Goal: Task Accomplishment & Management: Complete application form

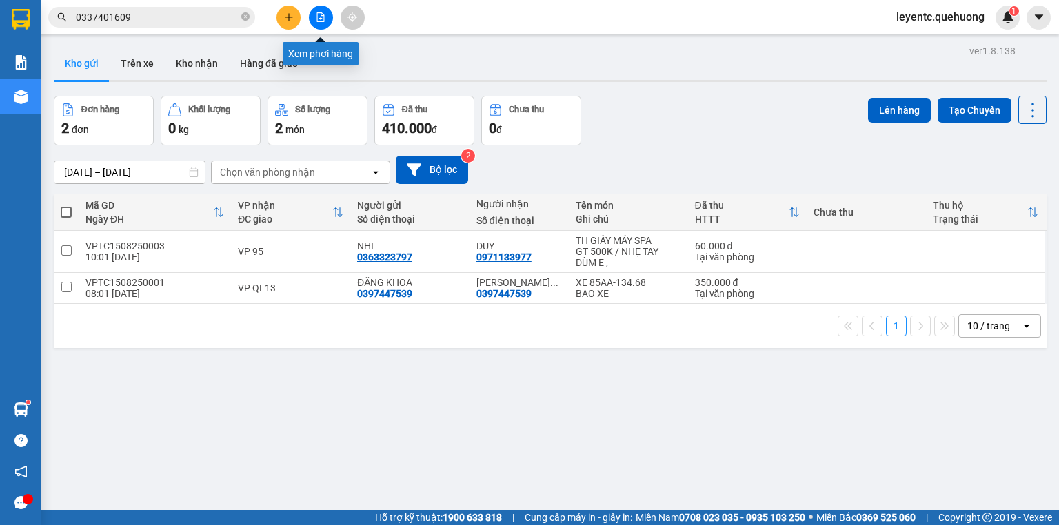
click at [318, 11] on button at bounding box center [321, 18] width 24 height 24
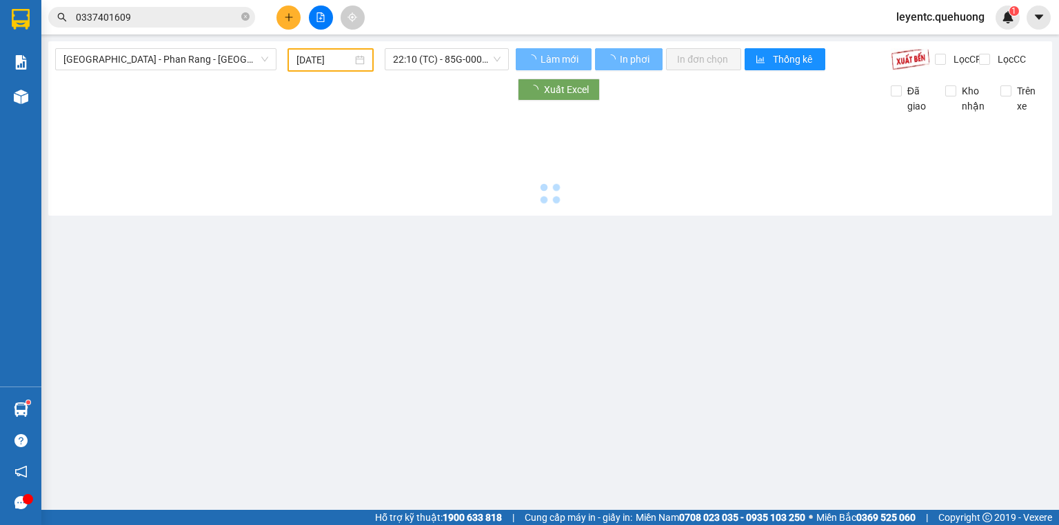
type input "[DATE]"
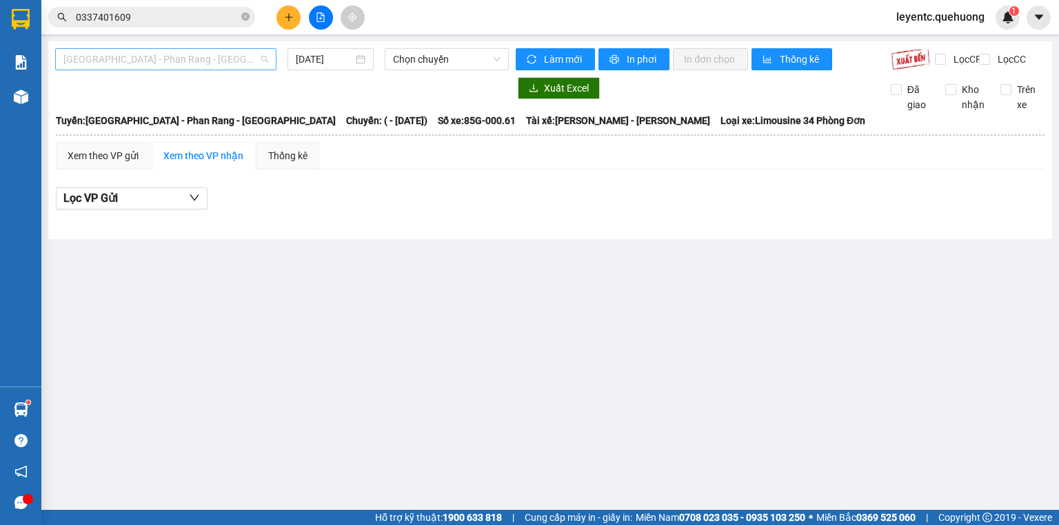
click at [235, 54] on span "[GEOGRAPHIC_DATA] - Phan Rang - [GEOGRAPHIC_DATA]" at bounding box center [165, 59] width 205 height 21
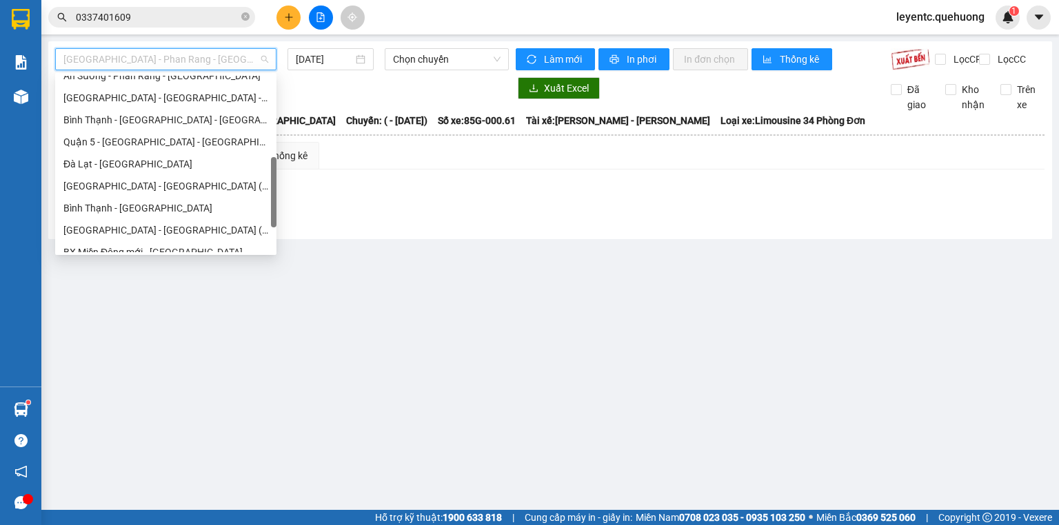
scroll to position [375, 0]
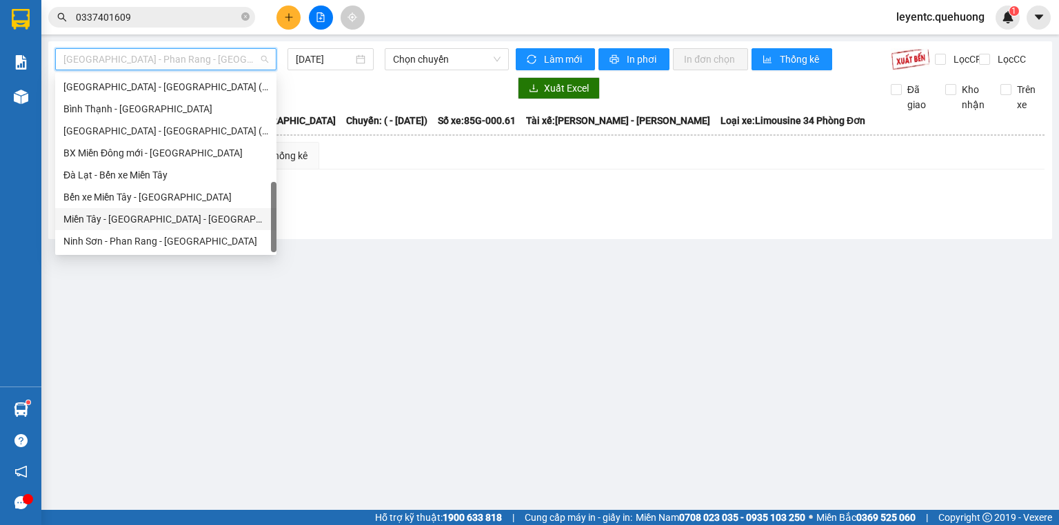
click at [188, 221] on div "Miền Tây - [GEOGRAPHIC_DATA] - [GEOGRAPHIC_DATA]" at bounding box center [165, 219] width 205 height 15
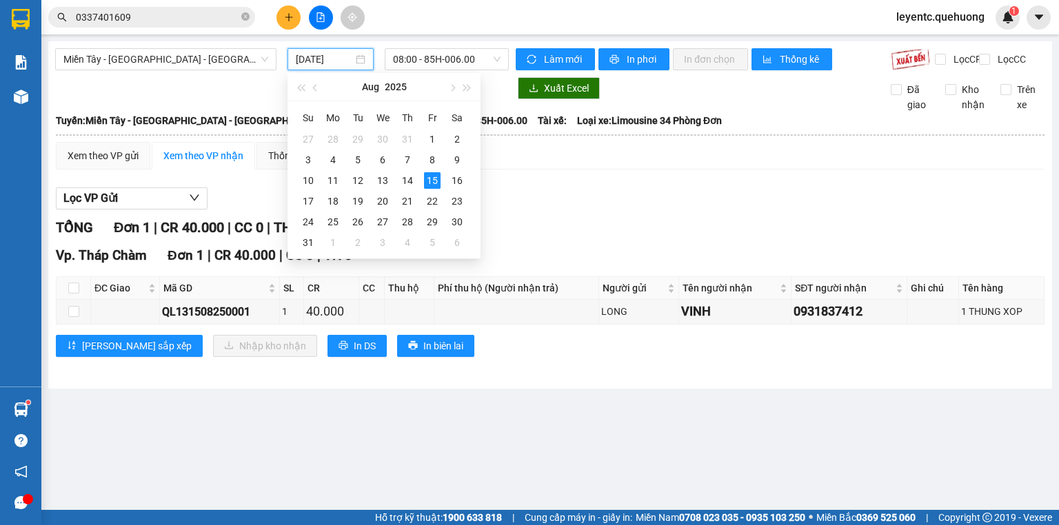
click at [329, 53] on input "[DATE]" at bounding box center [324, 59] width 57 height 15
click at [409, 176] on div "14" at bounding box center [407, 180] width 17 height 17
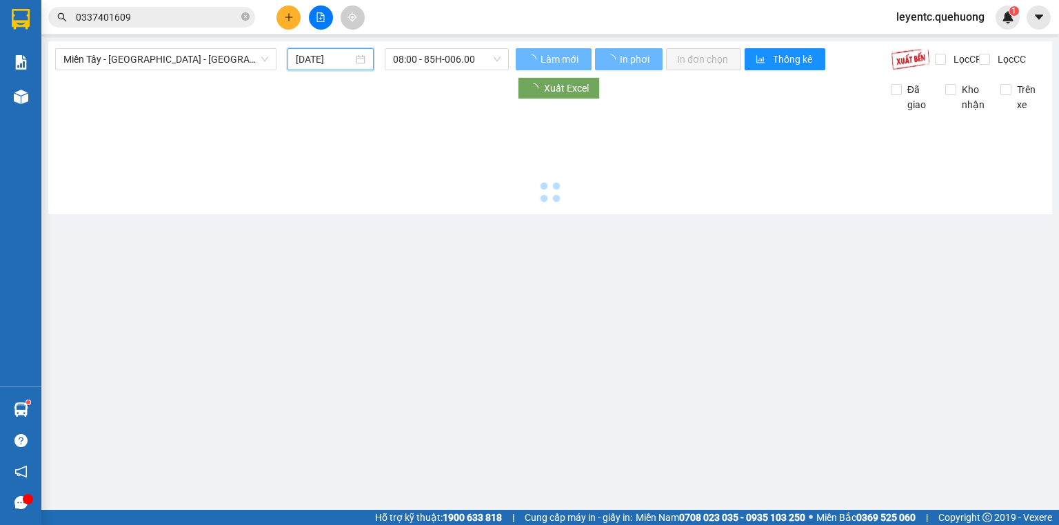
type input "[DATE]"
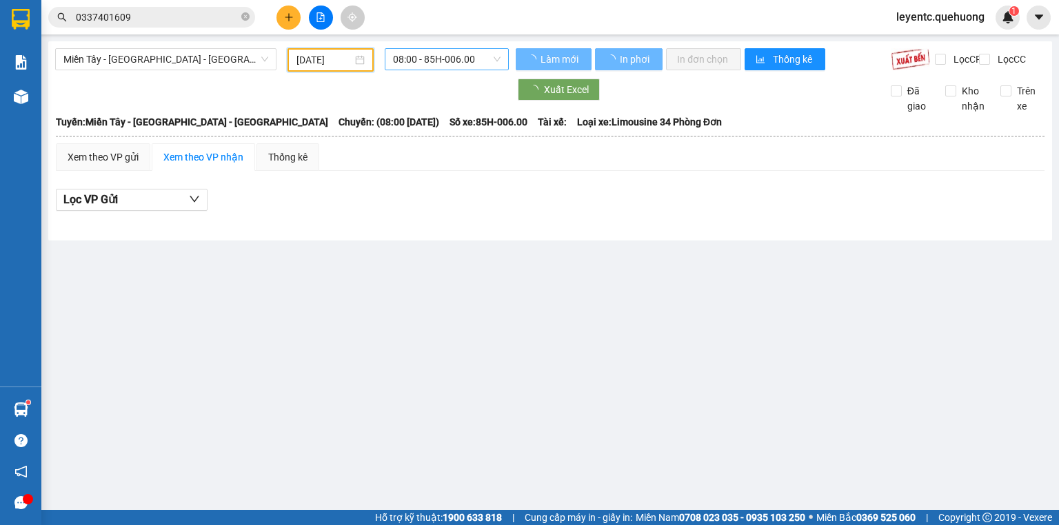
click at [416, 59] on span "08:00 - 85H-006.00" at bounding box center [447, 59] width 108 height 21
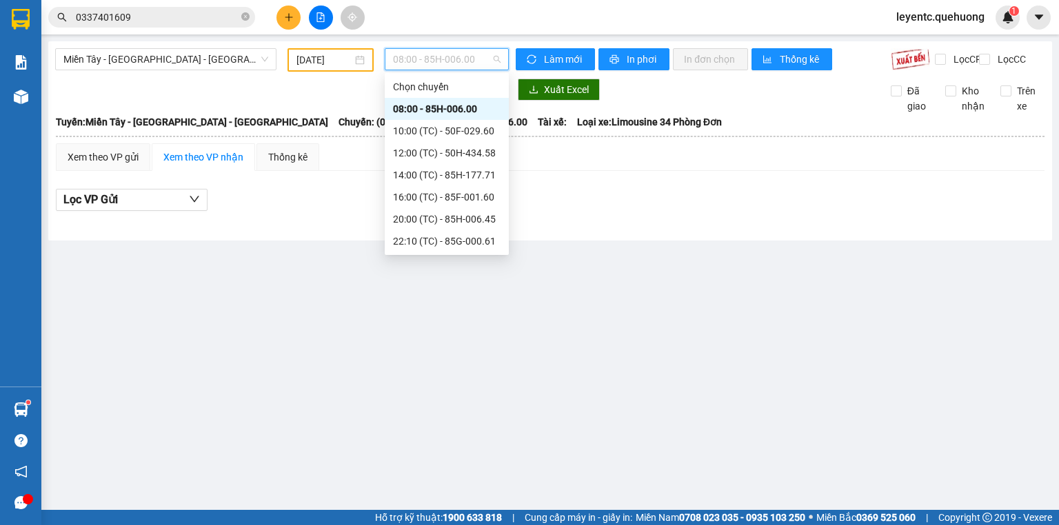
click at [449, 112] on div "08:00 - 85H-006.00" at bounding box center [447, 108] width 108 height 15
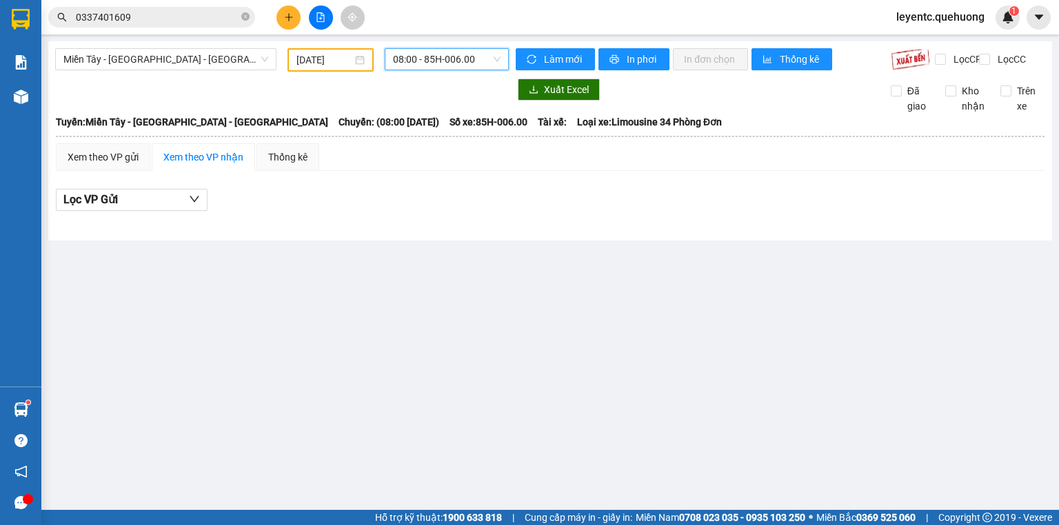
click at [466, 68] on span "08:00 - 85H-006.00" at bounding box center [447, 59] width 108 height 21
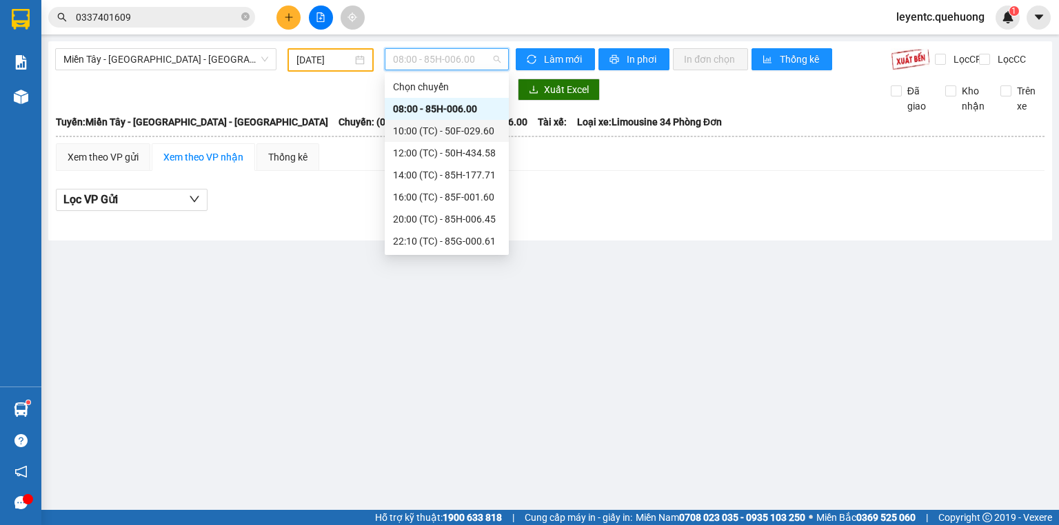
click at [457, 132] on div "10:00 (TC) - 50F-029.60" at bounding box center [447, 130] width 108 height 15
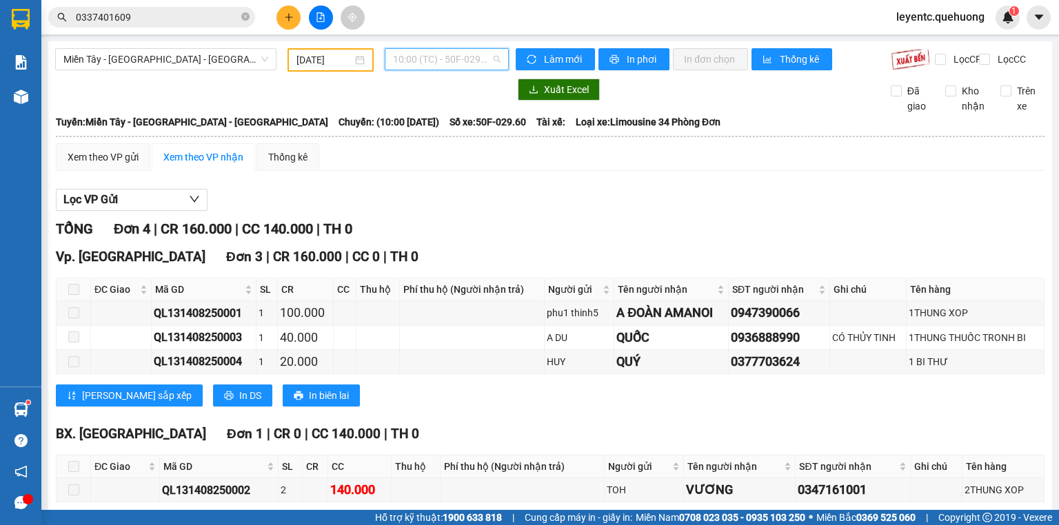
click at [414, 55] on span "10:00 (TC) - 50F-029.60" at bounding box center [447, 59] width 108 height 21
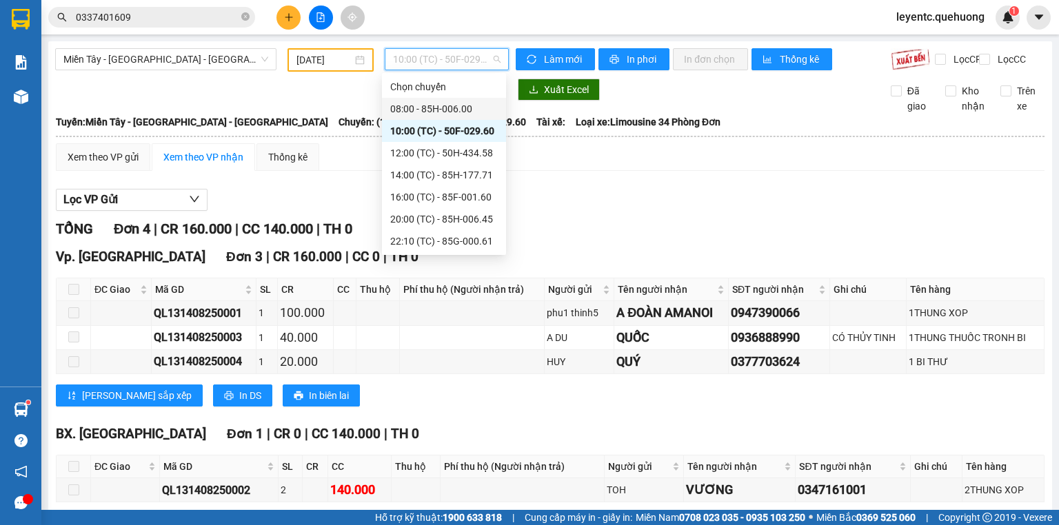
click at [409, 106] on div "08:00 - 85H-006.00" at bounding box center [444, 108] width 108 height 15
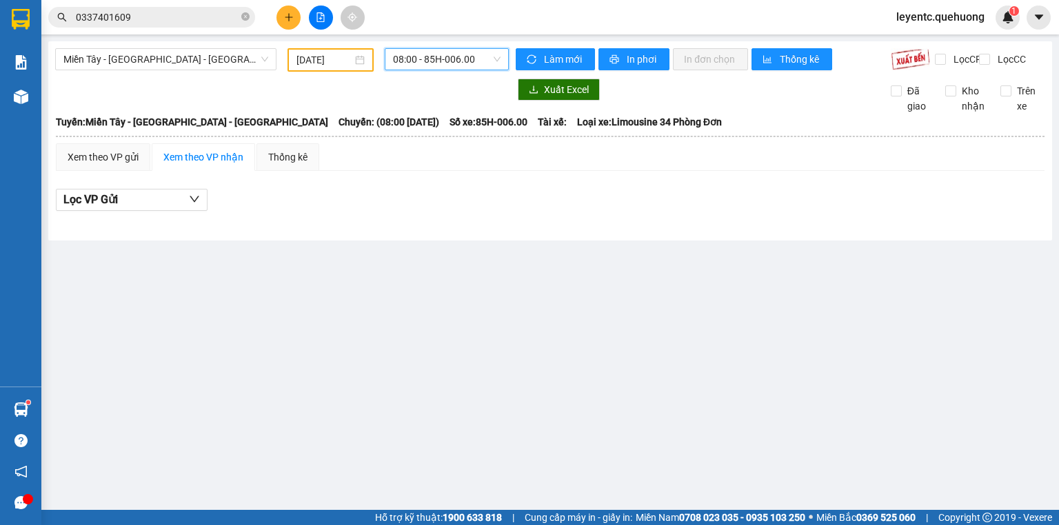
click at [454, 45] on div "Miền Tây - [GEOGRAPHIC_DATA] - [GEOGRAPHIC_DATA] [DATE] 08:00 08:00 - 85H-006.0…" at bounding box center [549, 140] width 1003 height 199
click at [454, 55] on span "08:00 - 85H-006.00" at bounding box center [447, 59] width 108 height 21
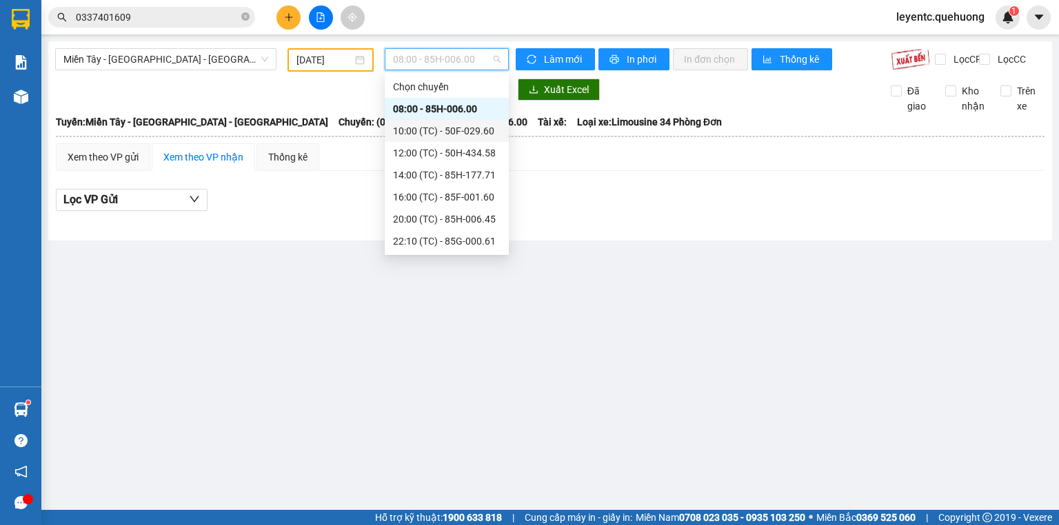
click at [460, 129] on div "10:00 (TC) - 50F-029.60" at bounding box center [447, 130] width 108 height 15
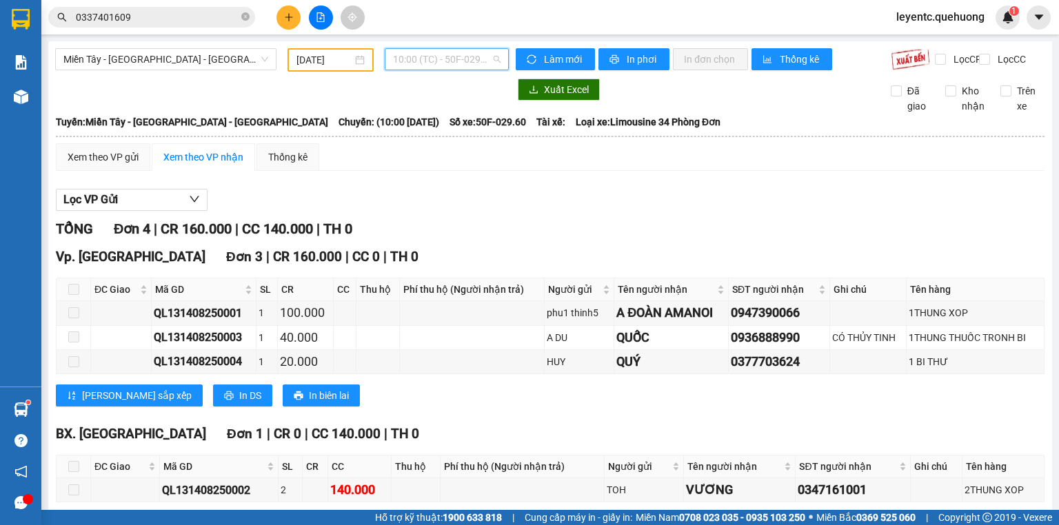
click at [437, 61] on span "10:00 (TC) - 50F-029.60" at bounding box center [447, 59] width 108 height 21
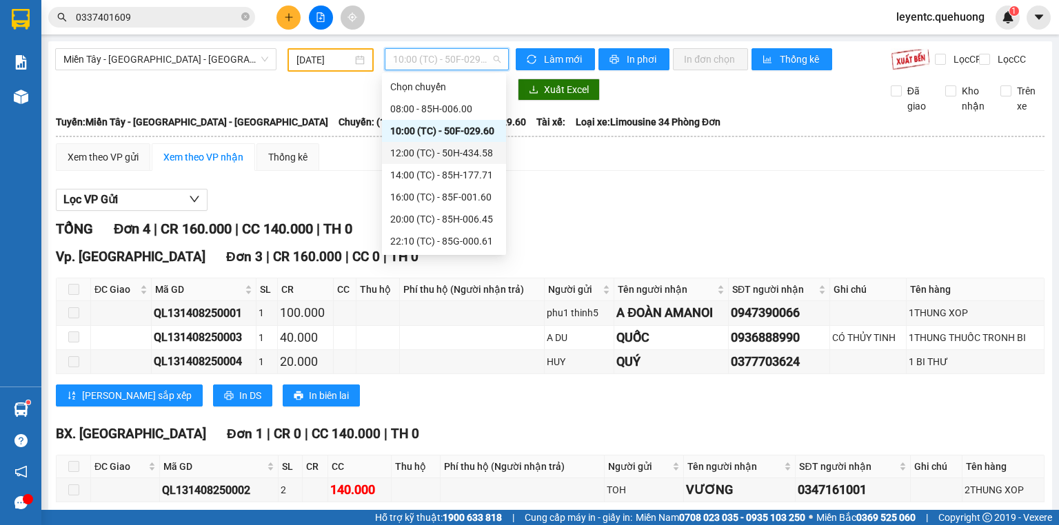
click at [444, 145] on div "12:00 (TC) - 50H-434.58" at bounding box center [444, 152] width 108 height 15
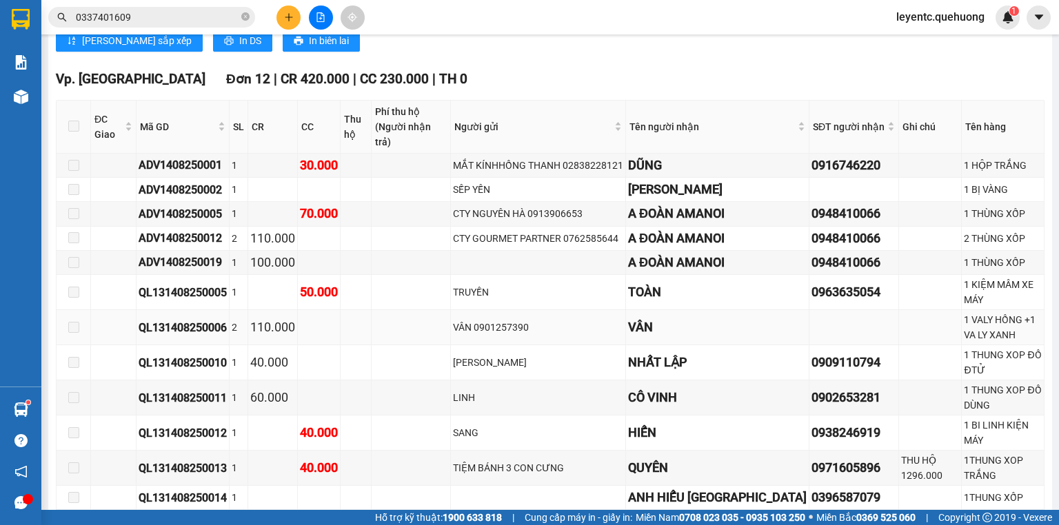
scroll to position [513, 0]
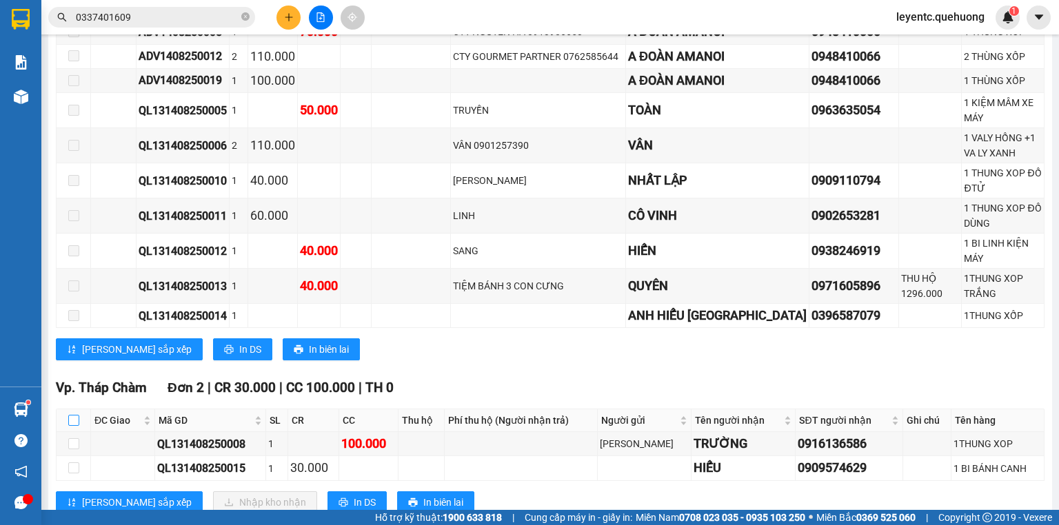
click at [73, 415] on input "checkbox" at bounding box center [73, 420] width 11 height 11
checkbox input "true"
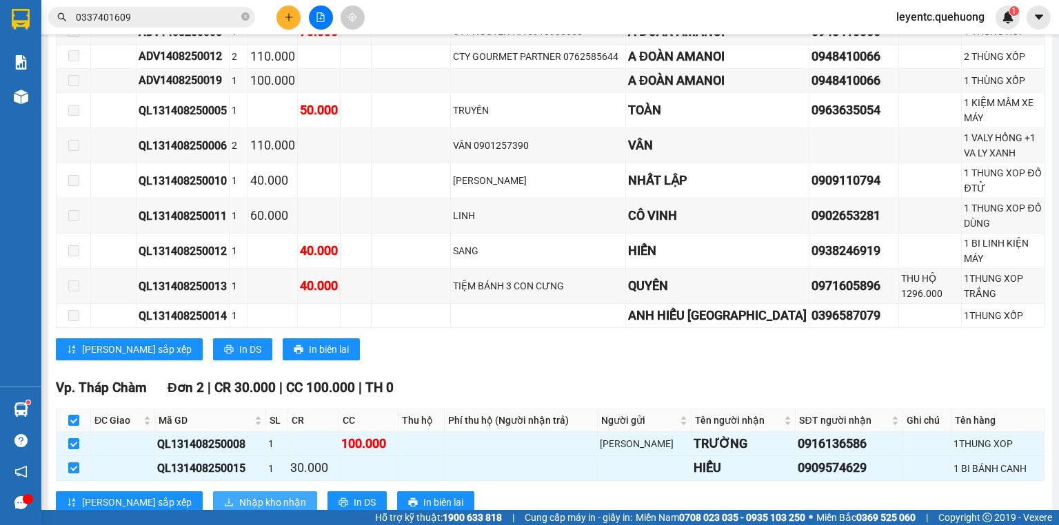
click at [239, 495] on span "Nhập kho nhận" at bounding box center [272, 502] width 67 height 15
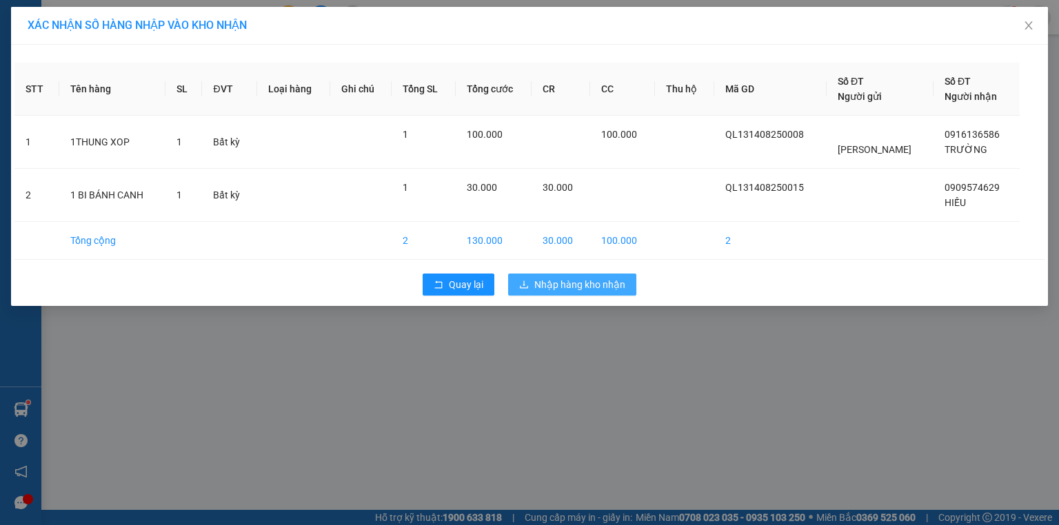
click at [563, 281] on span "Nhập hàng kho nhận" at bounding box center [579, 284] width 91 height 15
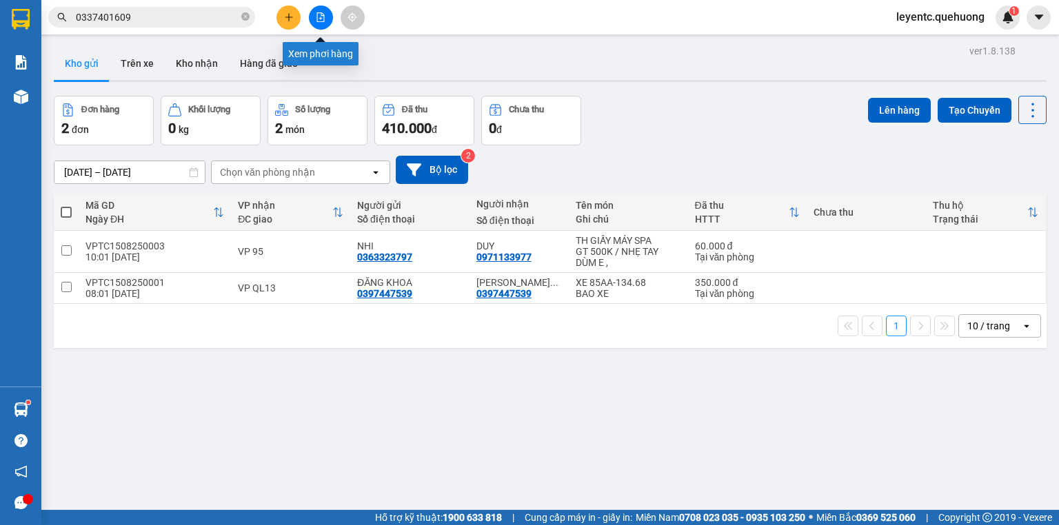
click at [325, 8] on button at bounding box center [321, 18] width 24 height 24
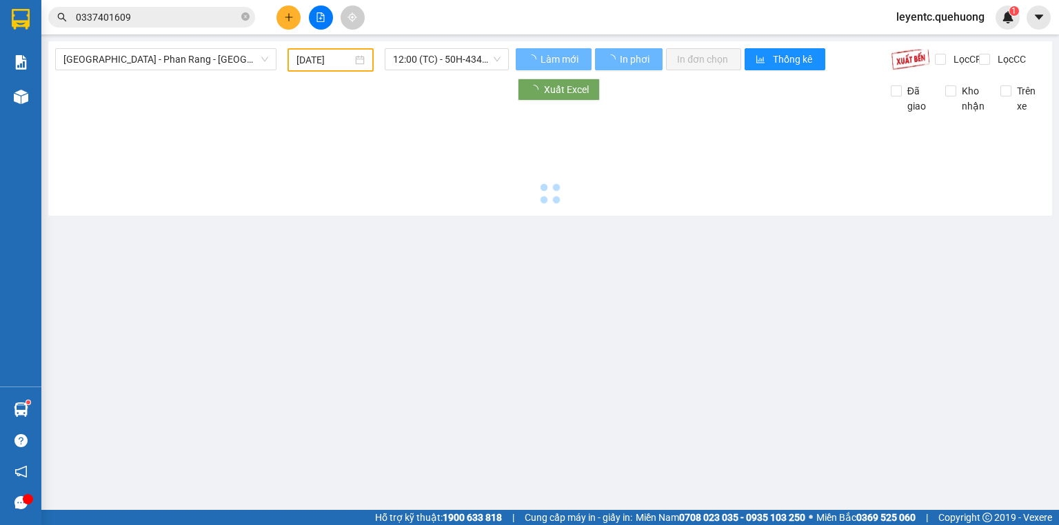
type input "[DATE]"
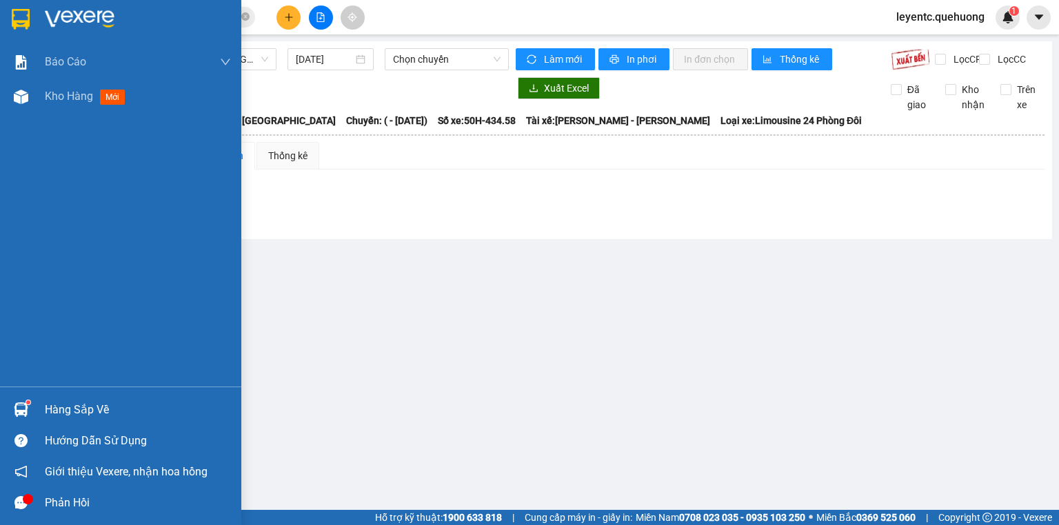
click at [40, 96] on div "Kho hàng mới" at bounding box center [120, 96] width 241 height 34
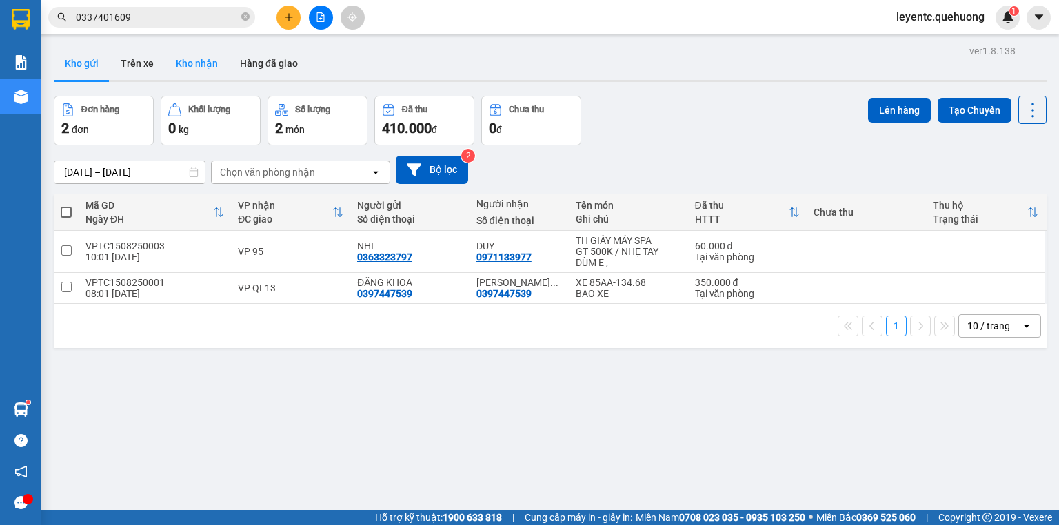
click at [206, 61] on button "Kho nhận" at bounding box center [197, 63] width 64 height 33
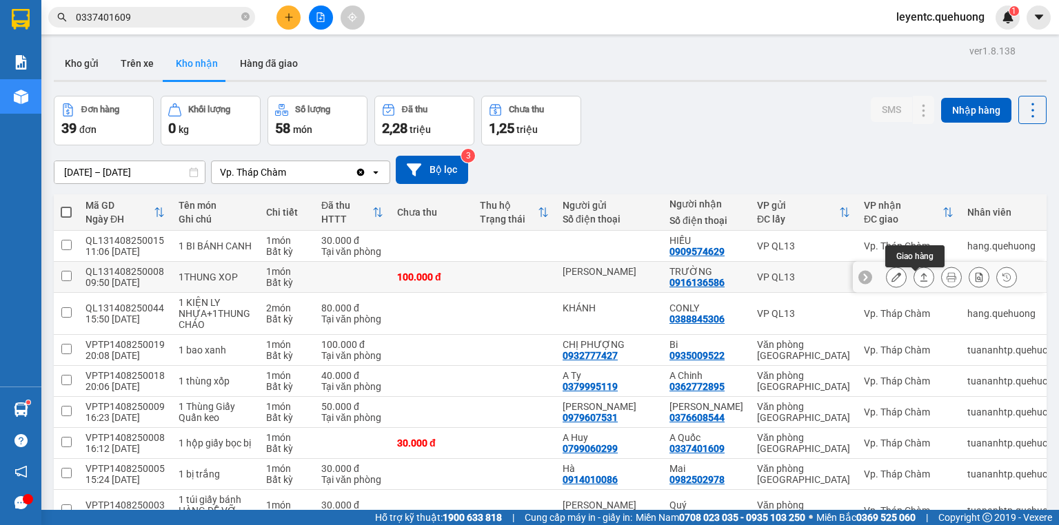
click at [919, 282] on icon at bounding box center [924, 277] width 10 height 10
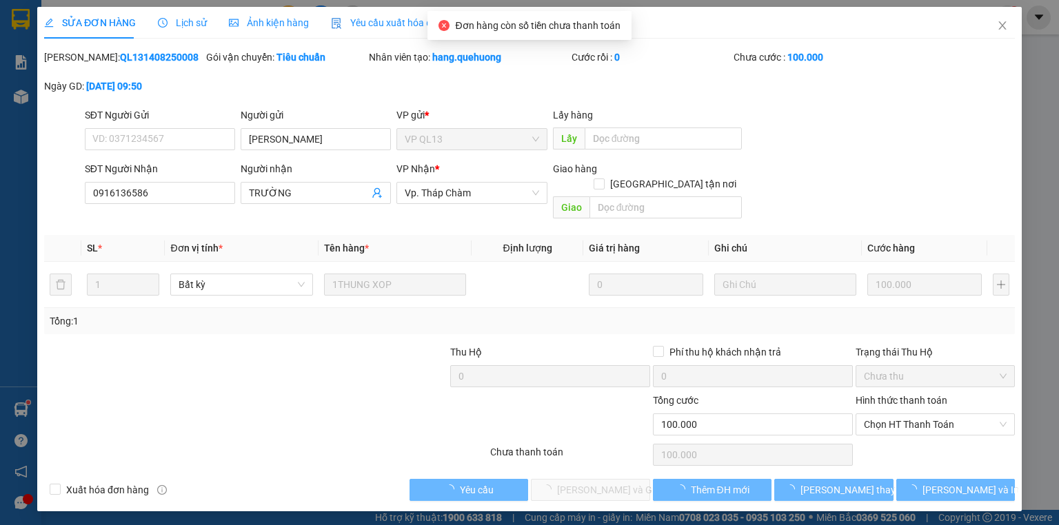
type input "[PERSON_NAME]"
type input "0916136586"
type input "TRƯỜNG"
type input "100.000"
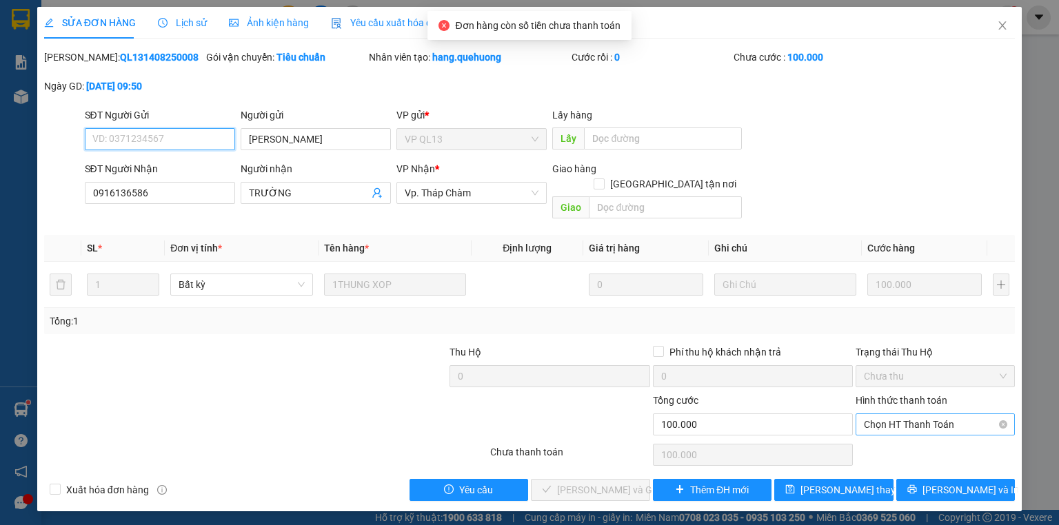
click at [929, 414] on span "Chọn HT Thanh Toán" at bounding box center [935, 424] width 143 height 21
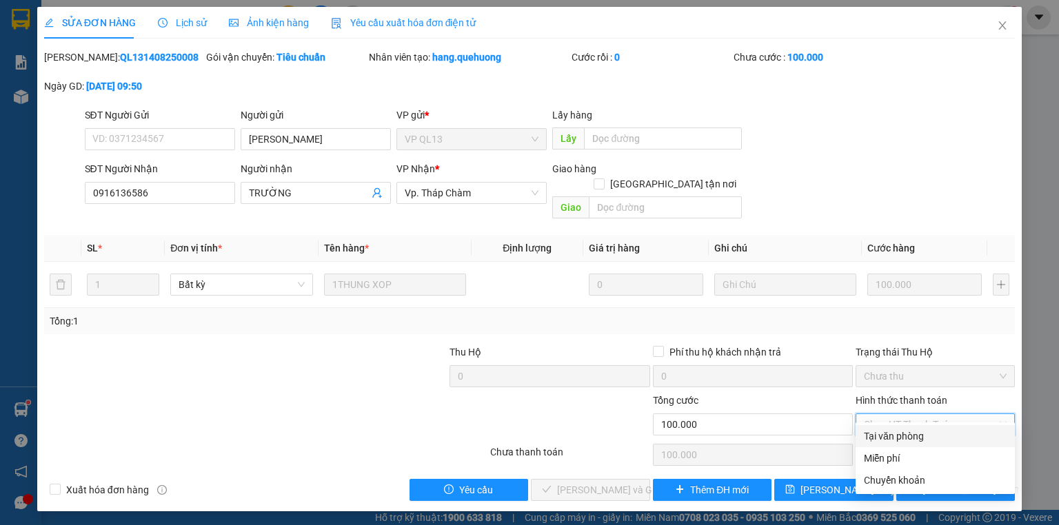
click at [910, 437] on div "Tại văn phòng" at bounding box center [935, 436] width 143 height 15
type input "0"
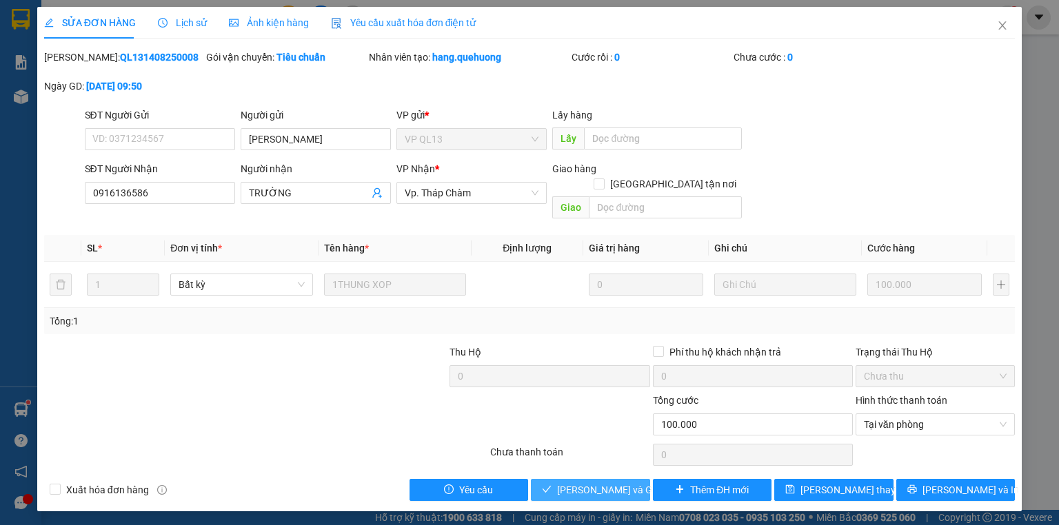
click at [584, 482] on span "[PERSON_NAME] và Giao hàng" at bounding box center [623, 489] width 132 height 15
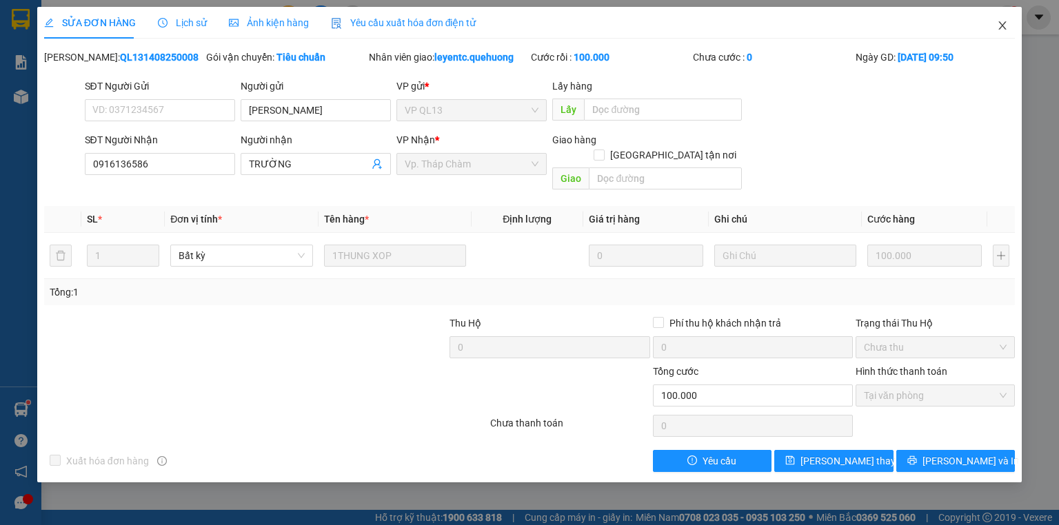
click at [1006, 25] on icon "close" at bounding box center [1002, 25] width 11 height 11
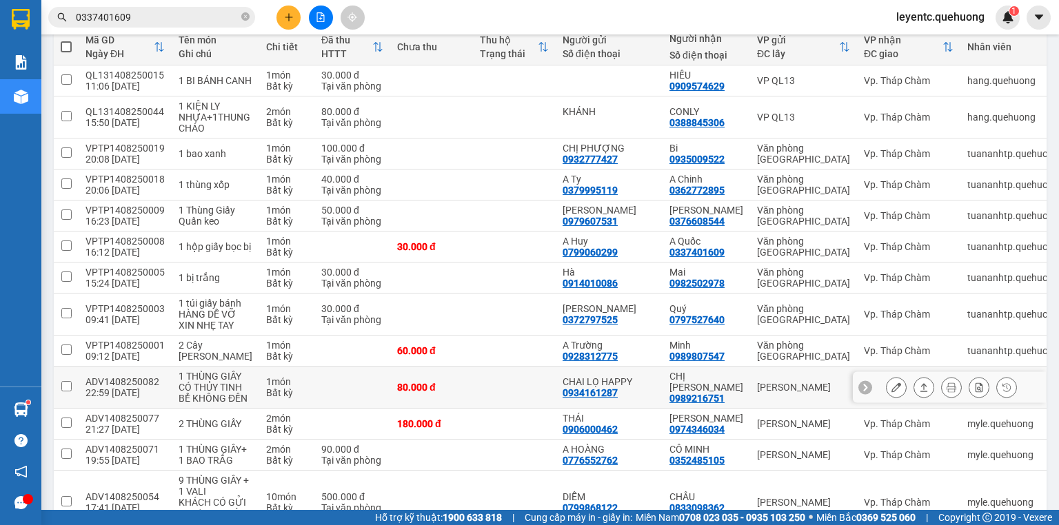
scroll to position [386, 0]
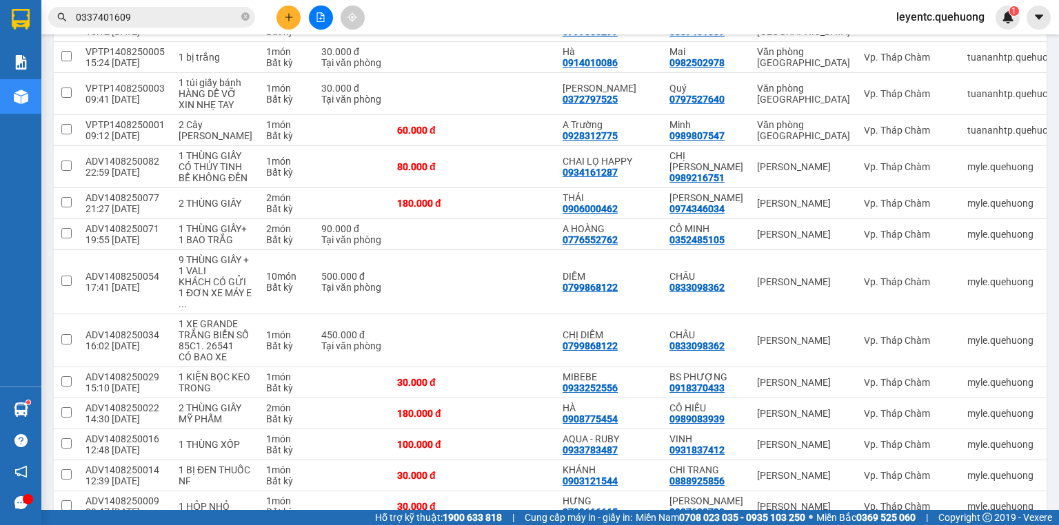
click at [174, 17] on input "0337401609" at bounding box center [157, 17] width 163 height 15
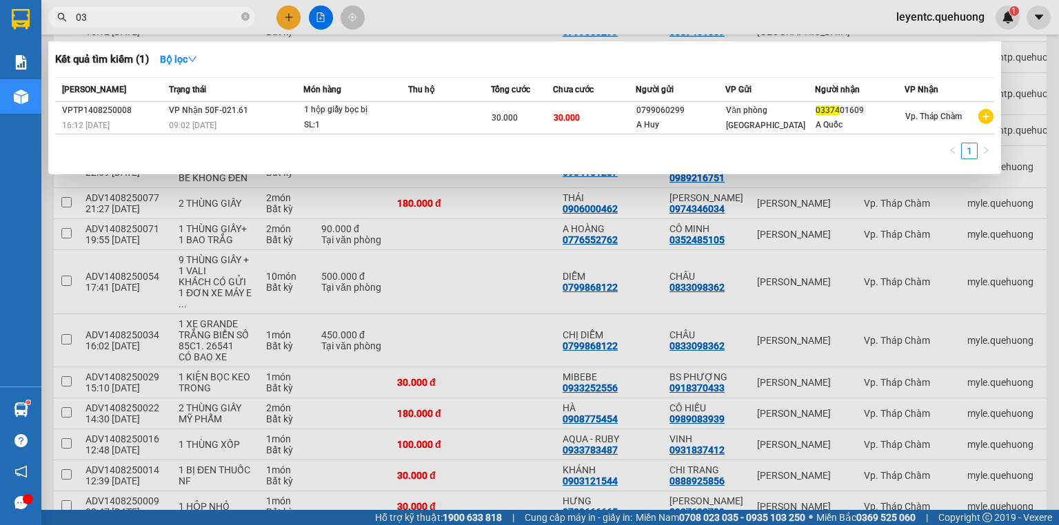
type input "0"
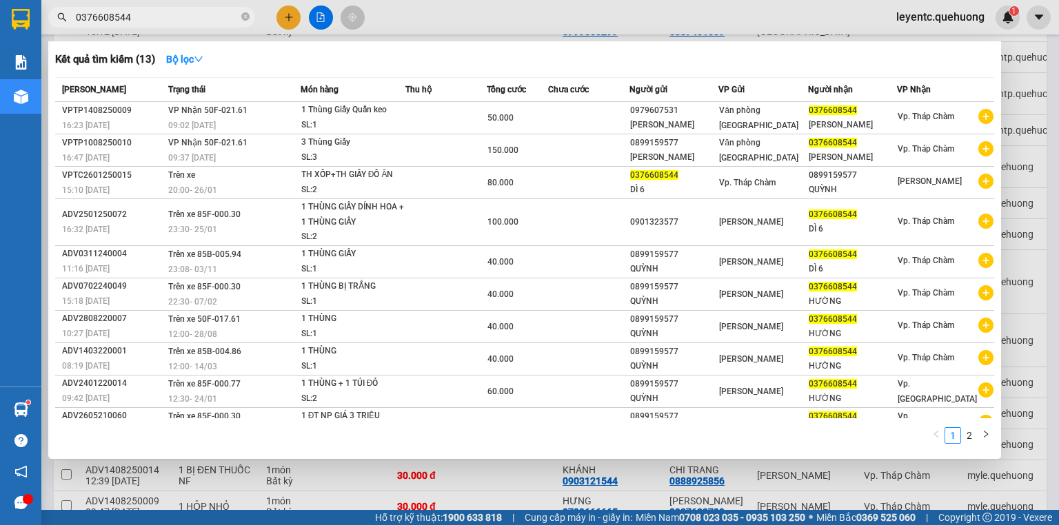
type input "0376608544"
click at [311, 17] on div at bounding box center [529, 262] width 1059 height 525
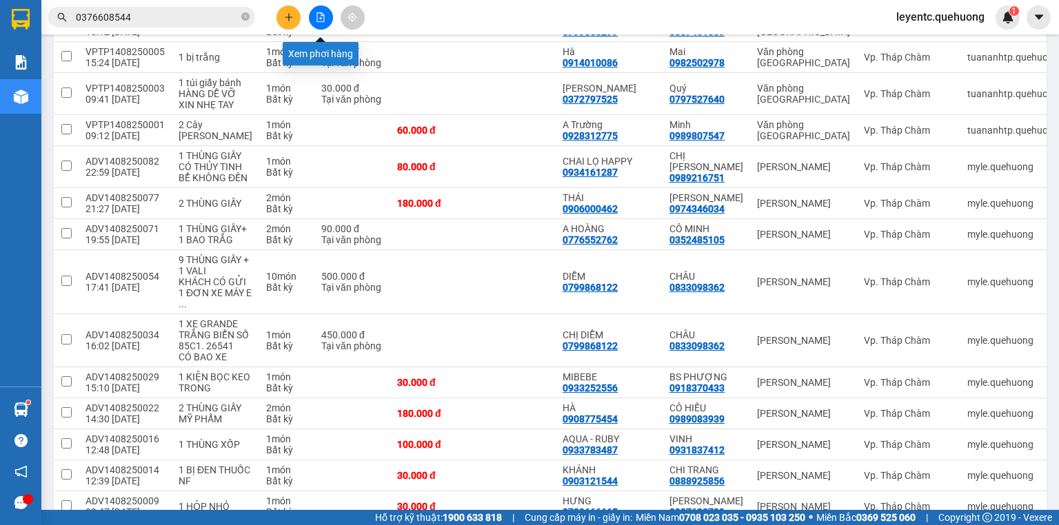
click at [314, 17] on button at bounding box center [321, 18] width 24 height 24
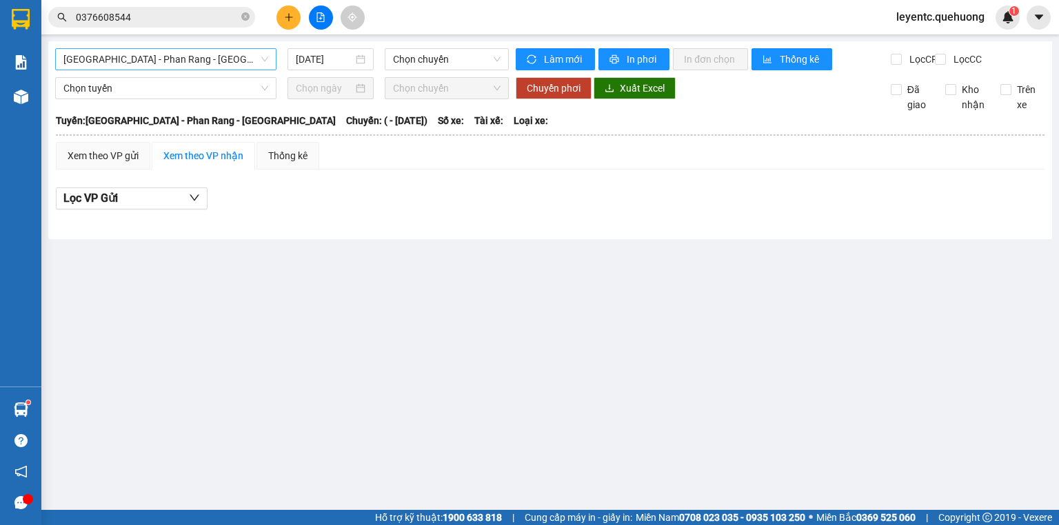
click at [226, 52] on span "[GEOGRAPHIC_DATA] - Phan Rang - [GEOGRAPHIC_DATA]" at bounding box center [165, 59] width 205 height 21
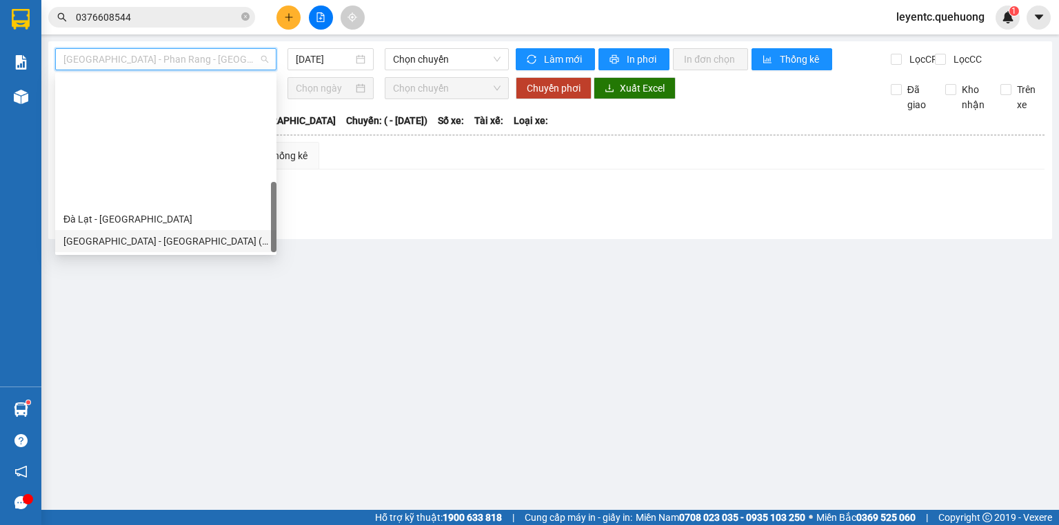
scroll to position [375, 0]
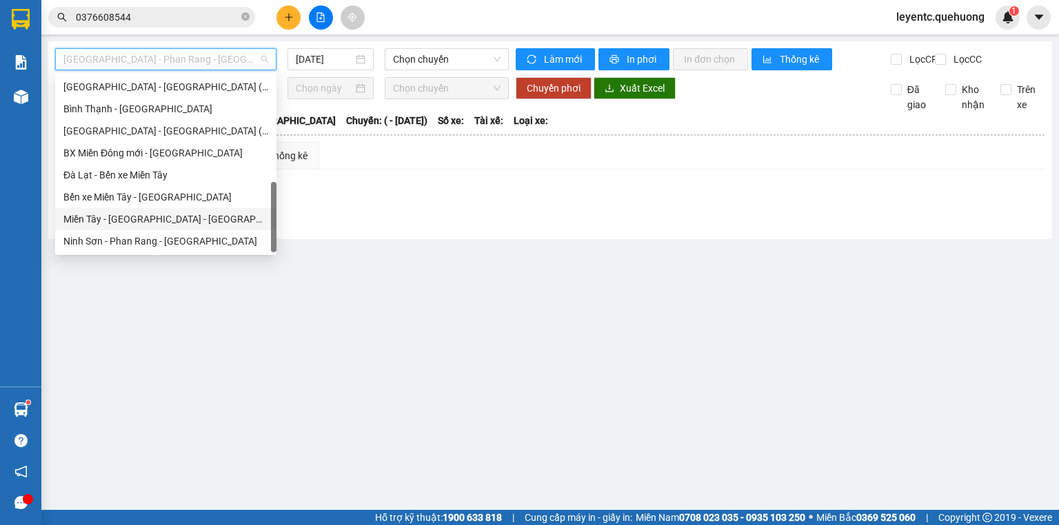
click at [206, 225] on div "Miền Tây - [GEOGRAPHIC_DATA] - [GEOGRAPHIC_DATA]" at bounding box center [165, 219] width 205 height 15
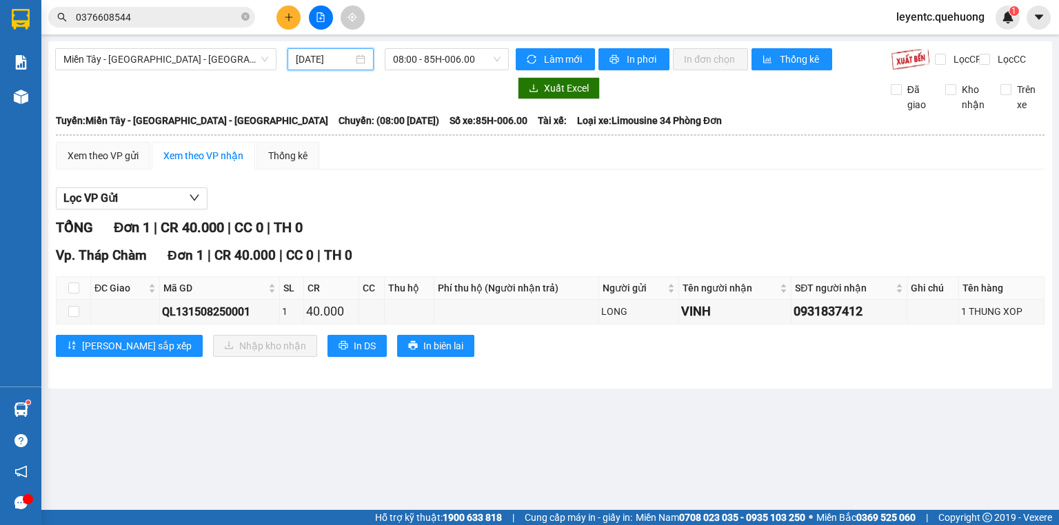
click at [316, 61] on input "[DATE]" at bounding box center [324, 59] width 57 height 15
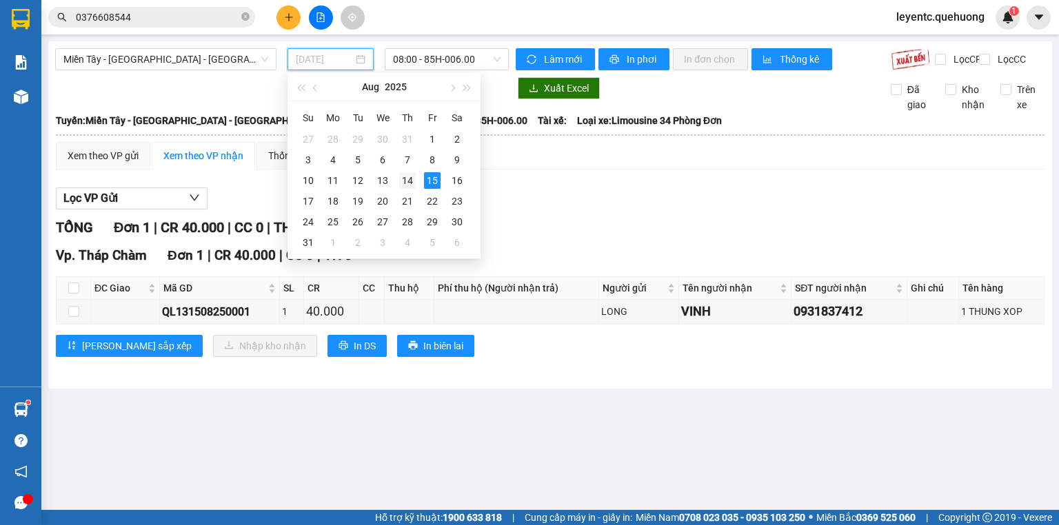
click at [405, 178] on div "14" at bounding box center [407, 180] width 17 height 17
type input "[DATE]"
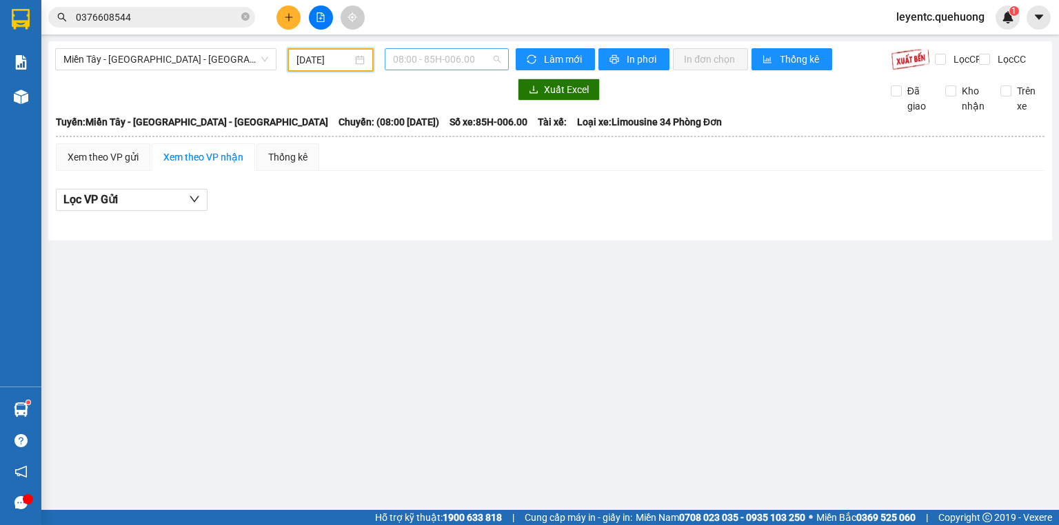
click at [445, 55] on span "08:00 - 85H-006.00" at bounding box center [447, 59] width 108 height 21
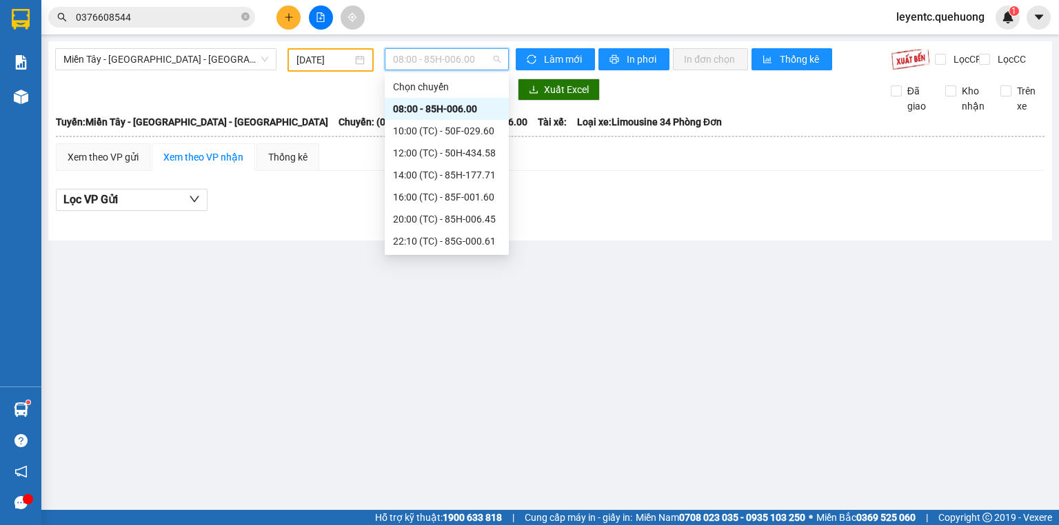
click at [436, 113] on div "08:00 - 85H-006.00" at bounding box center [447, 108] width 108 height 15
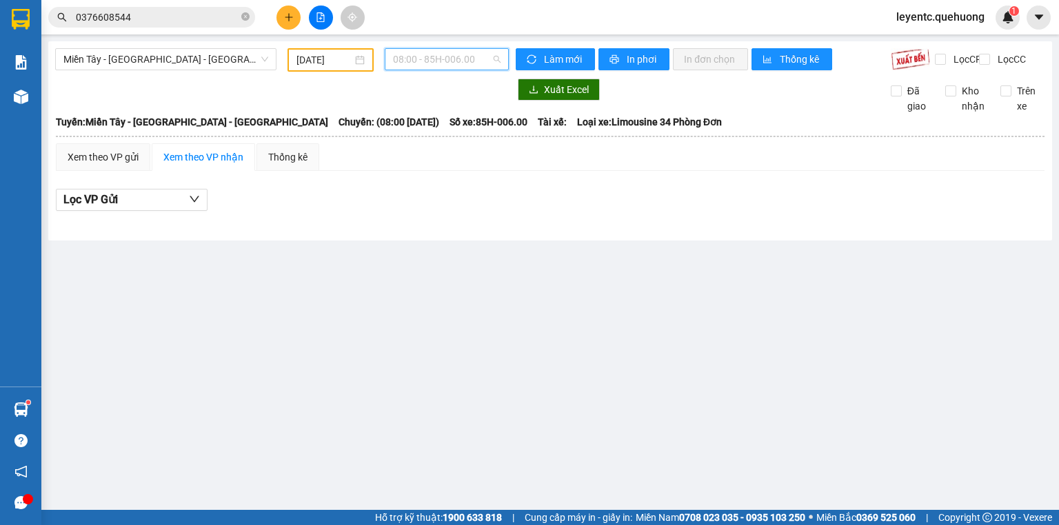
click at [447, 57] on span "08:00 - 85H-006.00" at bounding box center [447, 59] width 108 height 21
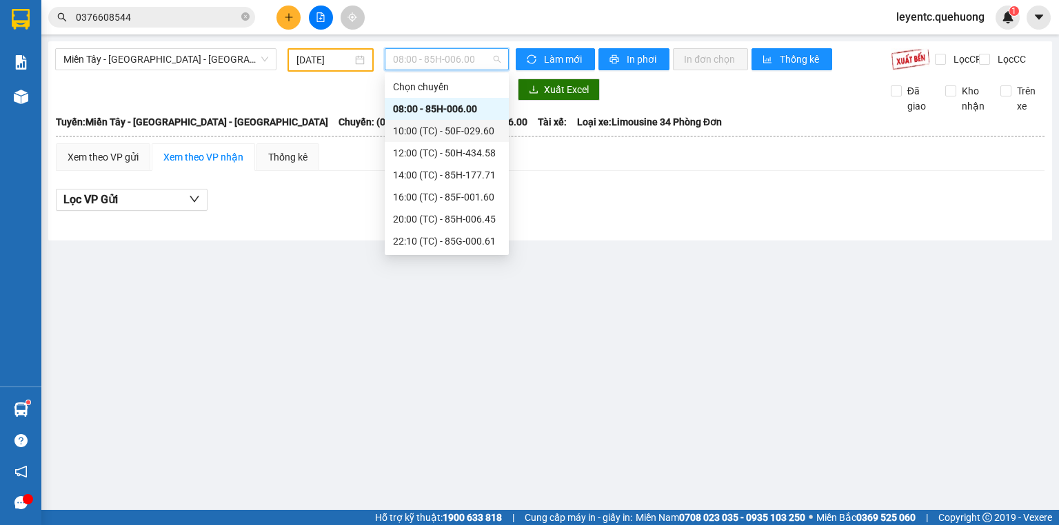
click at [443, 133] on div "10:00 (TC) - 50F-029.60" at bounding box center [447, 130] width 108 height 15
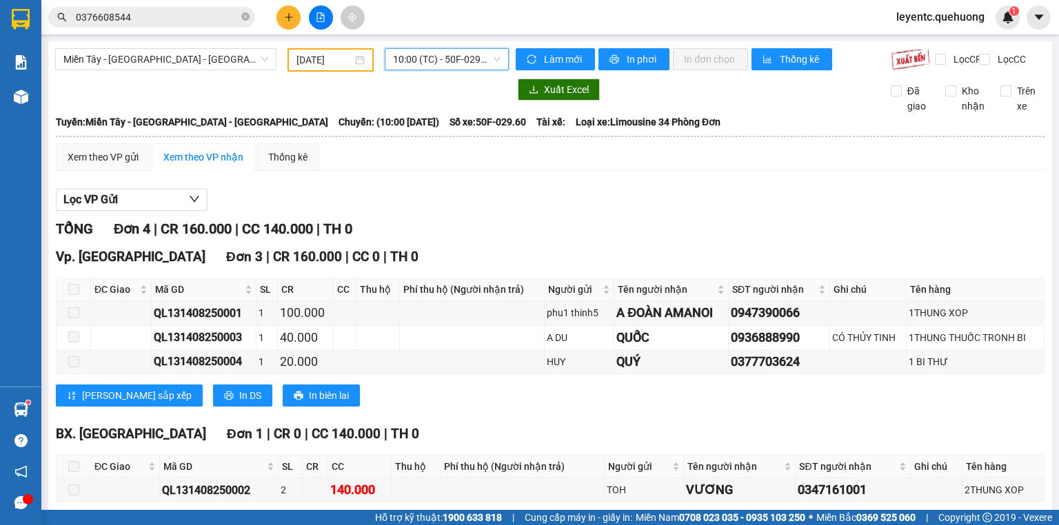
click at [459, 61] on span "10:00 (TC) - 50F-029.60" at bounding box center [447, 59] width 108 height 21
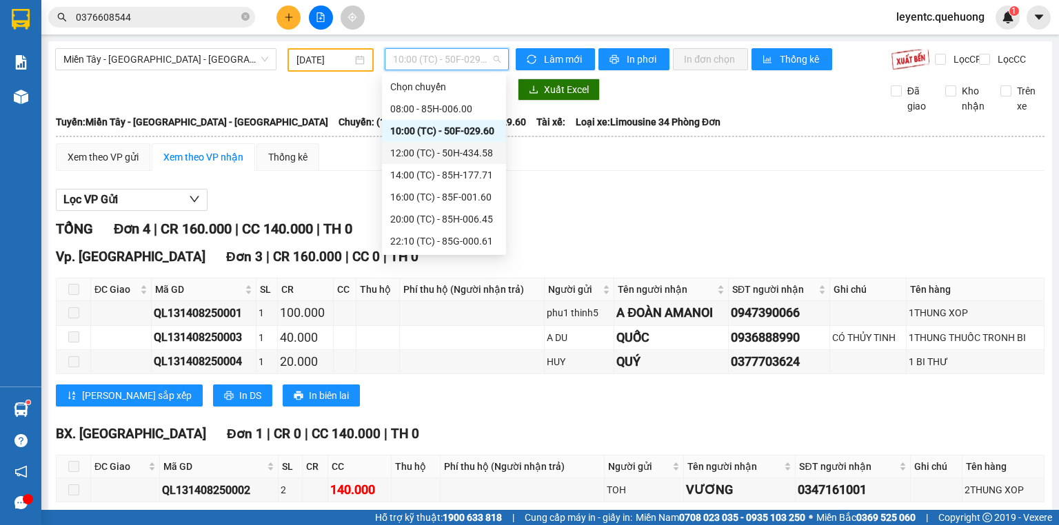
click at [447, 152] on div "12:00 (TC) - 50H-434.58" at bounding box center [444, 152] width 108 height 15
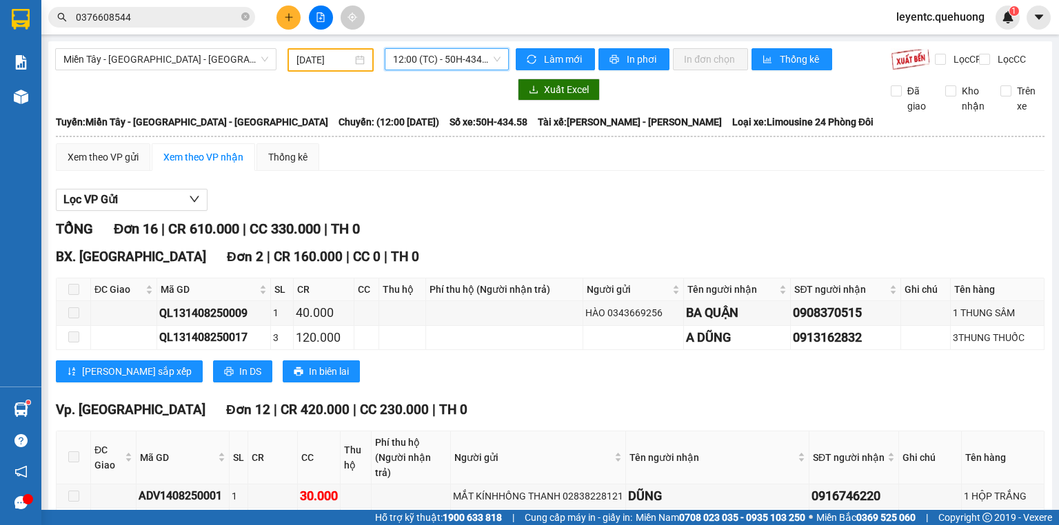
click at [445, 59] on span "12:00 (TC) - 50H-434.58" at bounding box center [447, 59] width 108 height 21
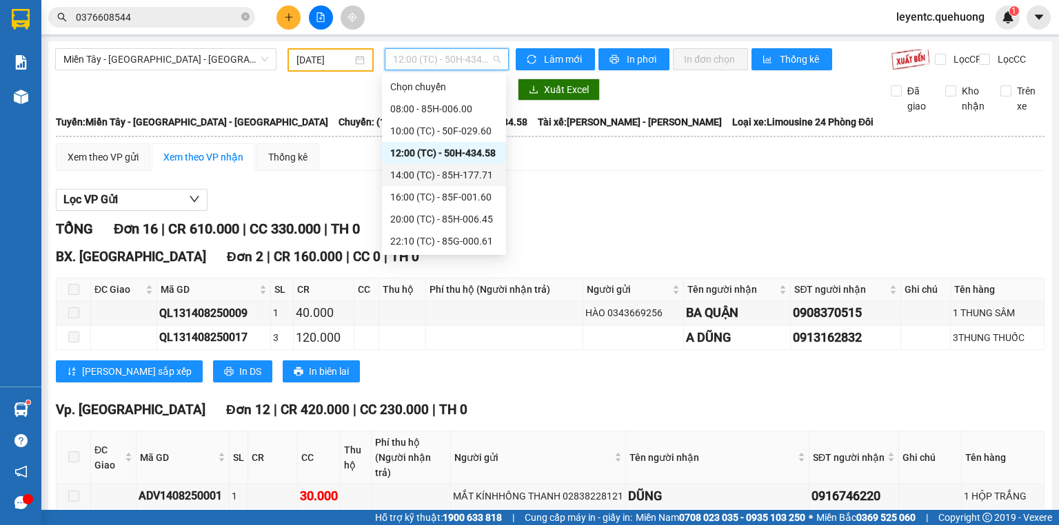
click at [427, 173] on div "14:00 (TC) - 85H-177.71" at bounding box center [444, 174] width 108 height 15
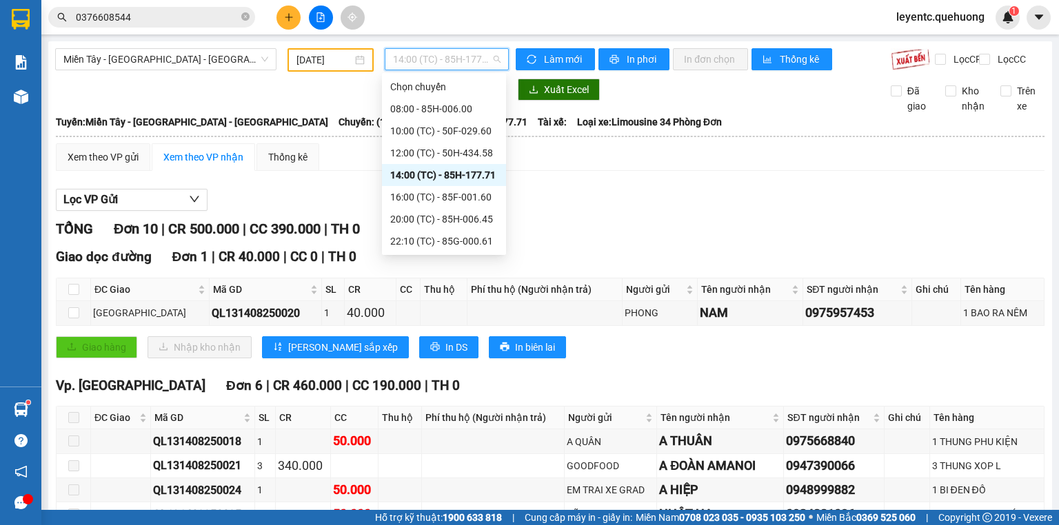
click at [477, 58] on span "14:00 (TC) - 85H-177.71" at bounding box center [447, 59] width 108 height 21
click at [455, 198] on div "16:00 (TC) - 85F-001.60" at bounding box center [444, 197] width 108 height 15
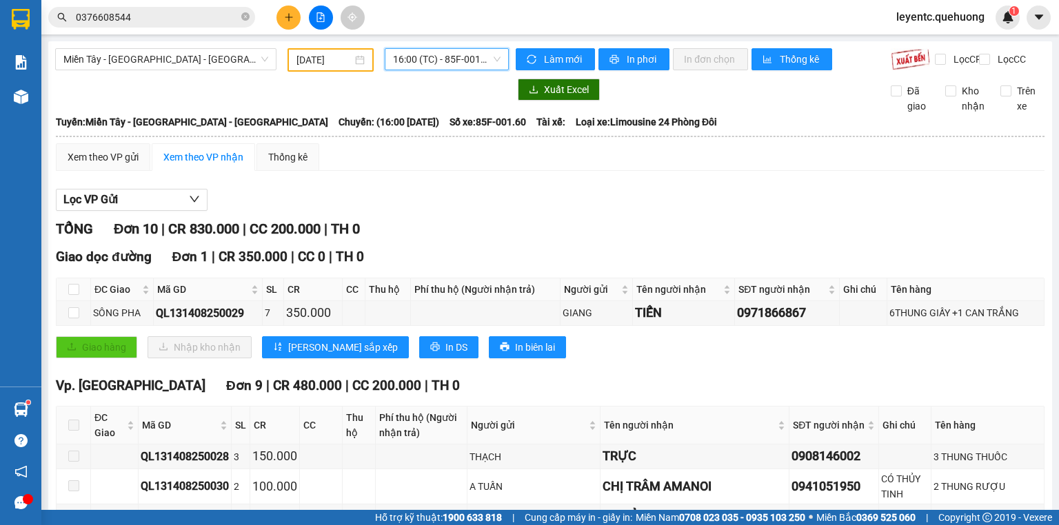
click at [466, 63] on span "16:00 (TC) - 85F-001.60" at bounding box center [447, 59] width 108 height 21
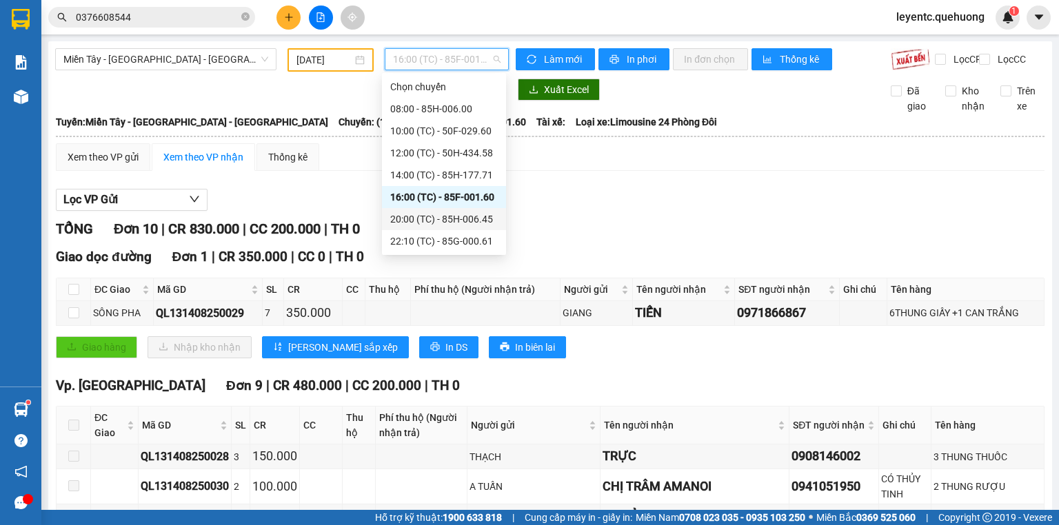
drag, startPoint x: 436, startPoint y: 225, endPoint x: 440, endPoint y: 157, distance: 67.7
click at [438, 160] on div "Chọn chuyến 08:00 - 85H-006.00 10:00 (TC) - 50F-029.60 12:00 (TC) - 50H-434.58 …" at bounding box center [444, 241] width 124 height 331
click at [441, 227] on div "20:00 (TC) - 85H-006.45" at bounding box center [444, 219] width 124 height 22
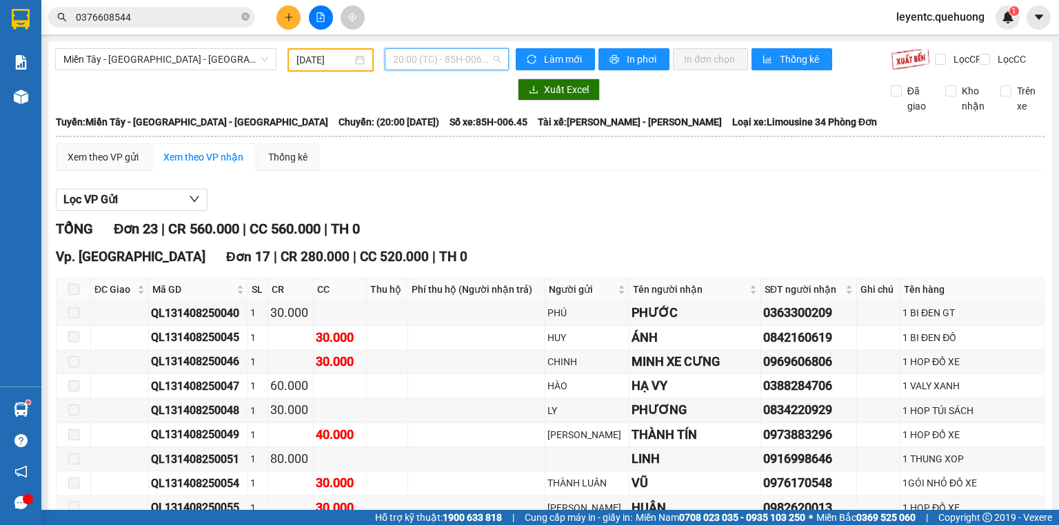
click at [482, 53] on span "20:00 (TC) - 85H-006.45" at bounding box center [447, 59] width 108 height 21
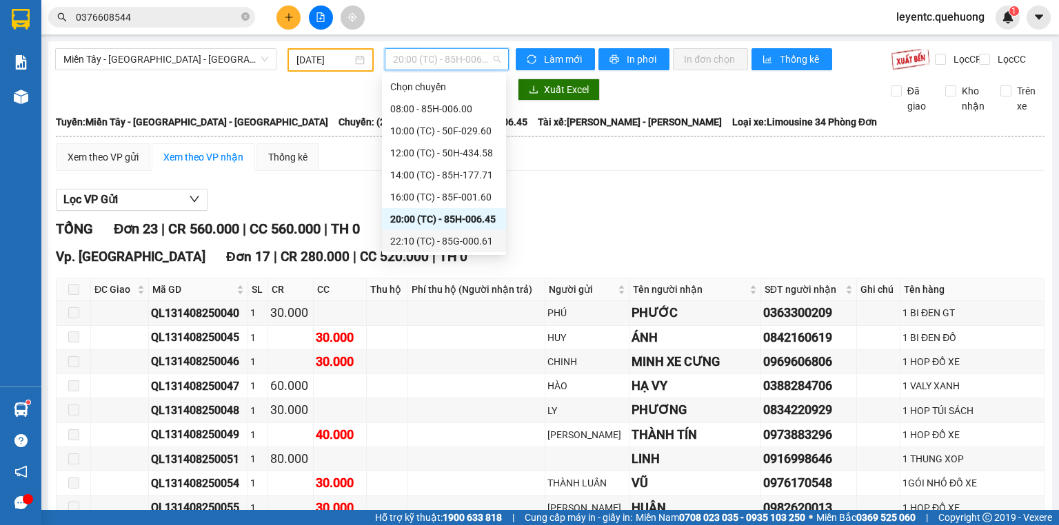
click at [433, 242] on div "22:10 (TC) - 85G-000.61" at bounding box center [444, 241] width 108 height 15
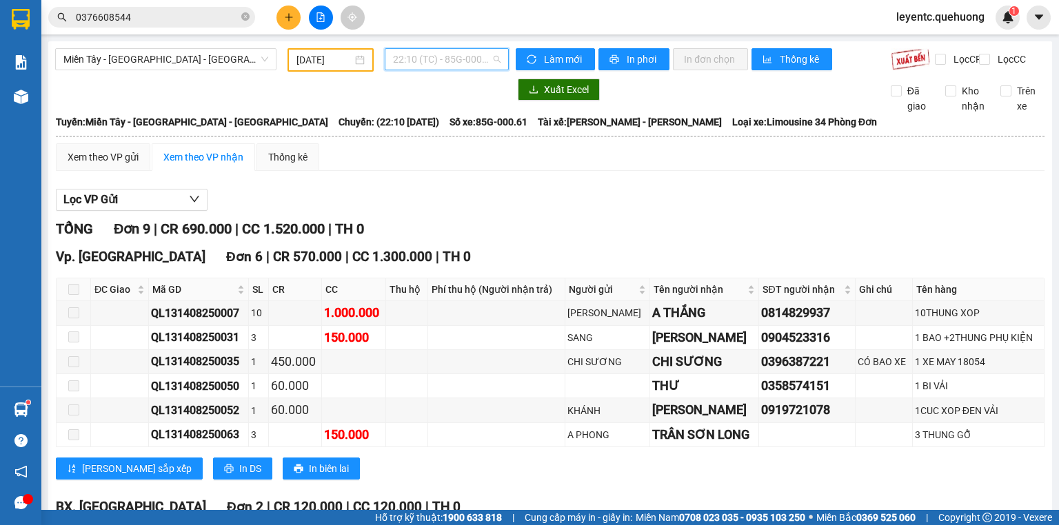
click at [460, 60] on span "22:10 (TC) - 85G-000.61" at bounding box center [447, 59] width 108 height 21
click at [442, 61] on span "22:10 (TC) - 85G-000.61" at bounding box center [447, 59] width 108 height 21
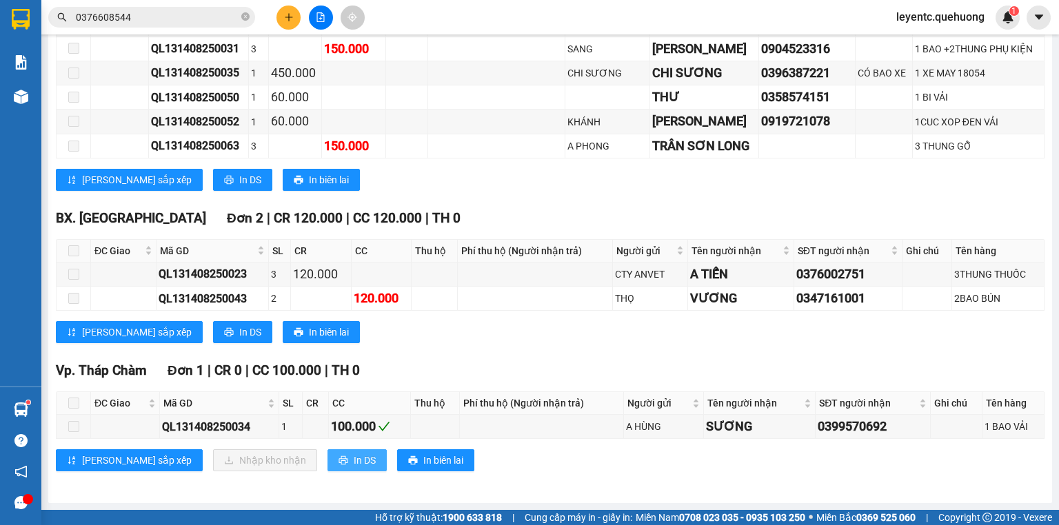
click at [354, 460] on span "In DS" at bounding box center [365, 460] width 22 height 15
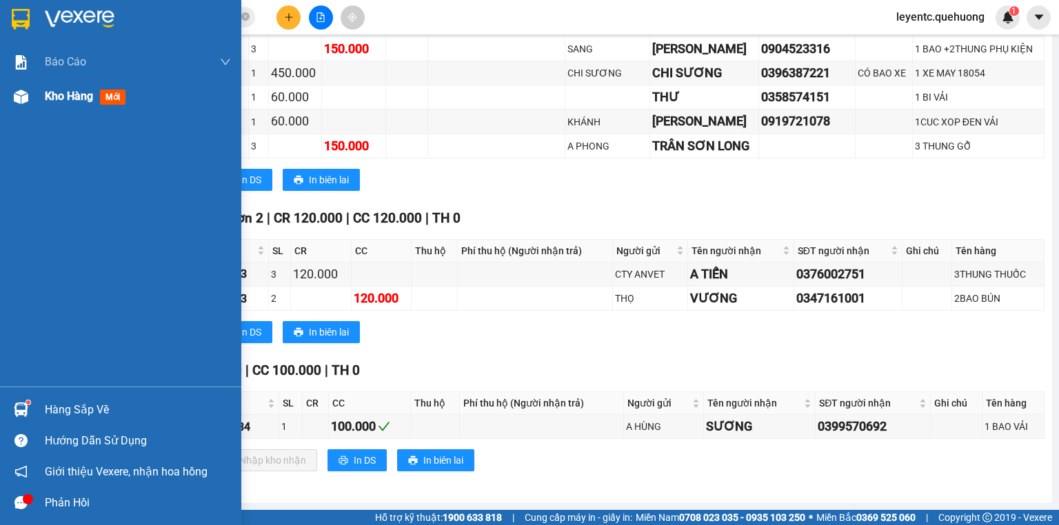
click at [52, 90] on span "Kho hàng" at bounding box center [69, 96] width 48 height 13
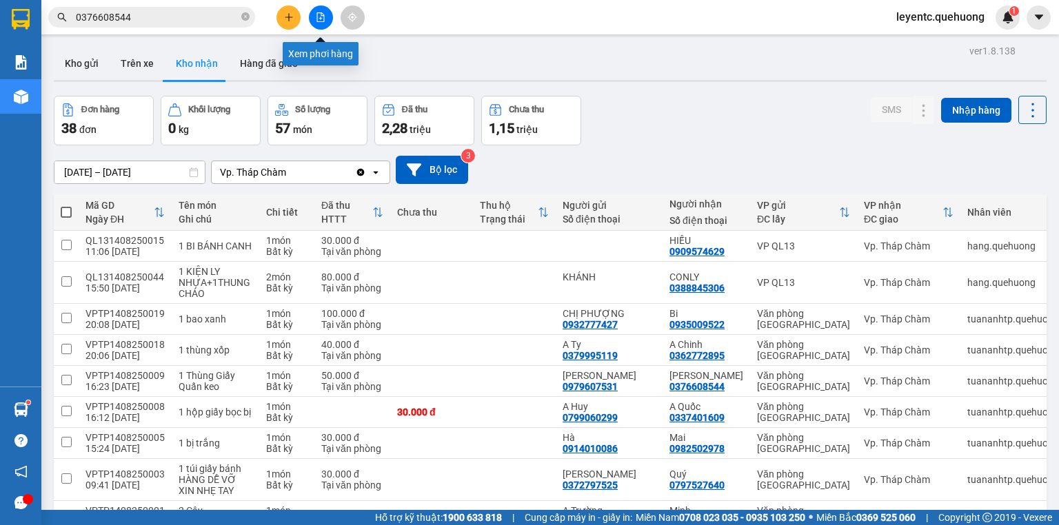
click at [329, 14] on button at bounding box center [321, 18] width 24 height 24
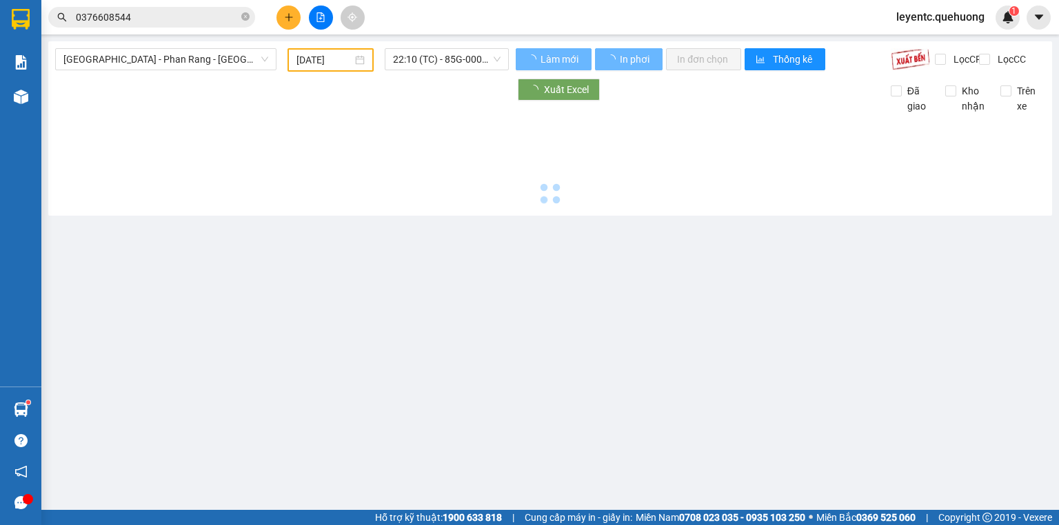
type input "[DATE]"
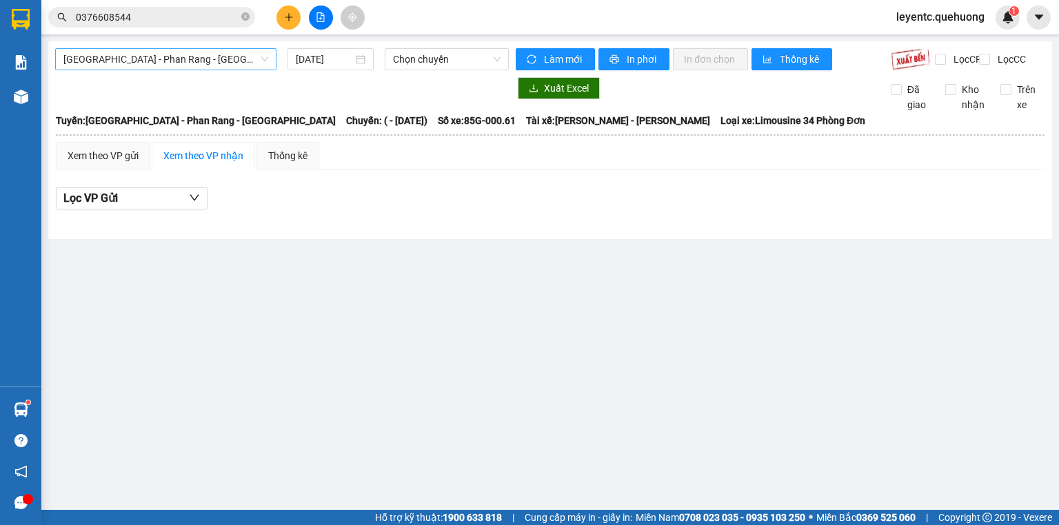
drag, startPoint x: 196, startPoint y: 55, endPoint x: 194, endPoint y: 66, distance: 11.4
click at [196, 55] on span "[GEOGRAPHIC_DATA] - Phan Rang - [GEOGRAPHIC_DATA]" at bounding box center [165, 59] width 205 height 21
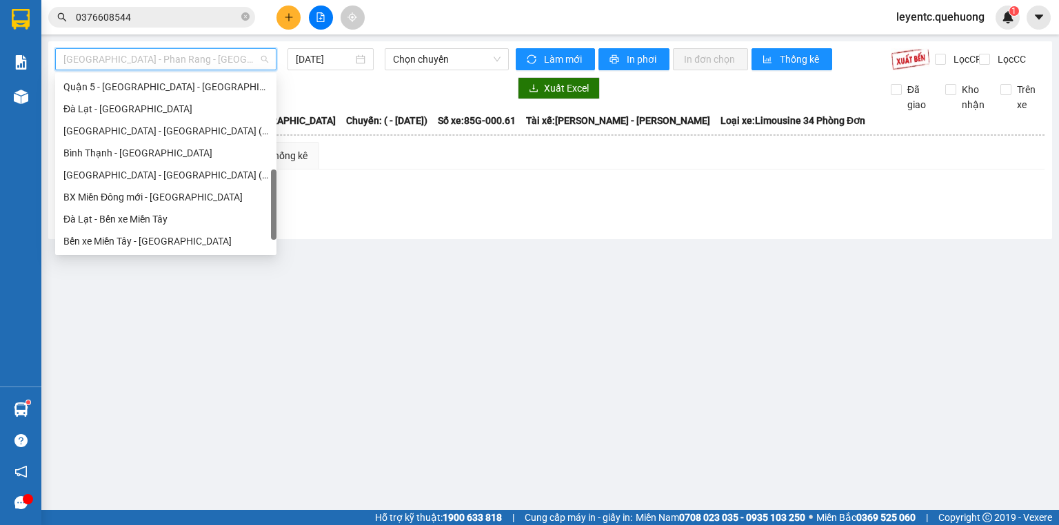
scroll to position [375, 0]
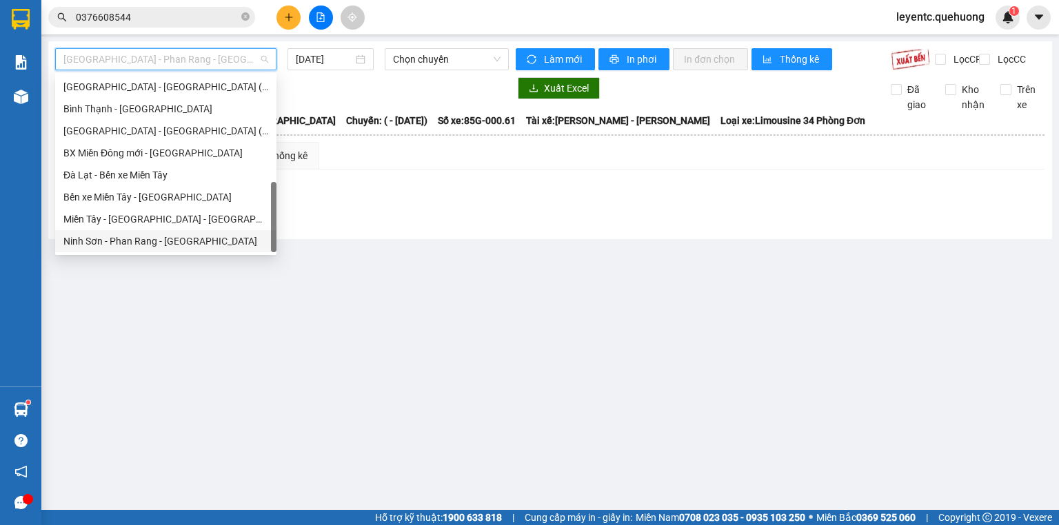
click at [103, 234] on div "Ninh Sơn - Phan Rang - [GEOGRAPHIC_DATA]" at bounding box center [165, 241] width 205 height 15
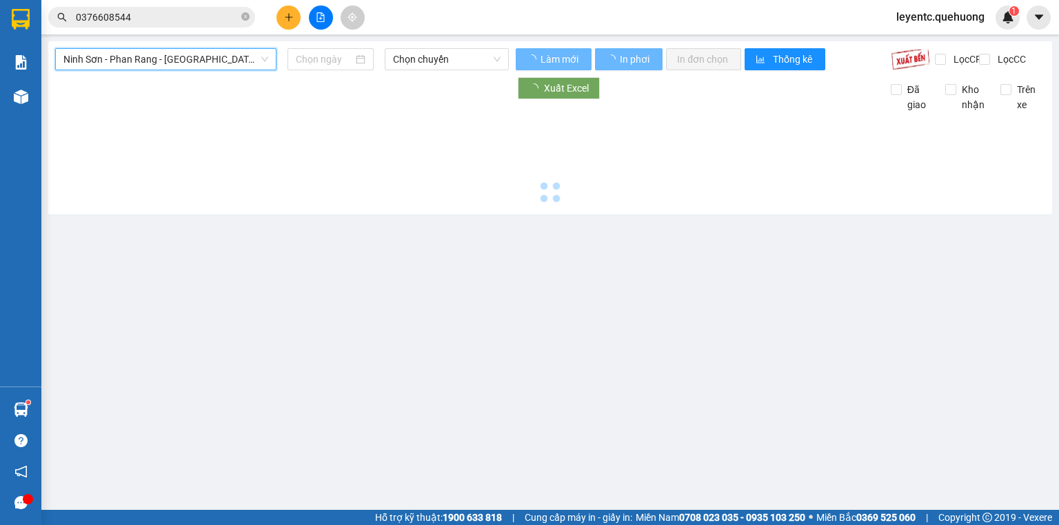
type input "[DATE]"
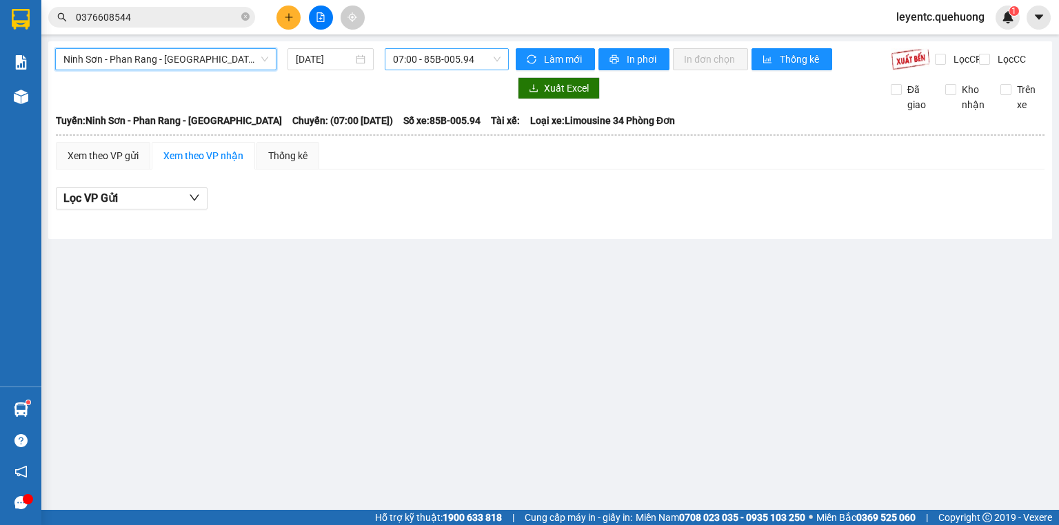
click at [405, 55] on span "07:00 - 85B-005.94" at bounding box center [447, 59] width 108 height 21
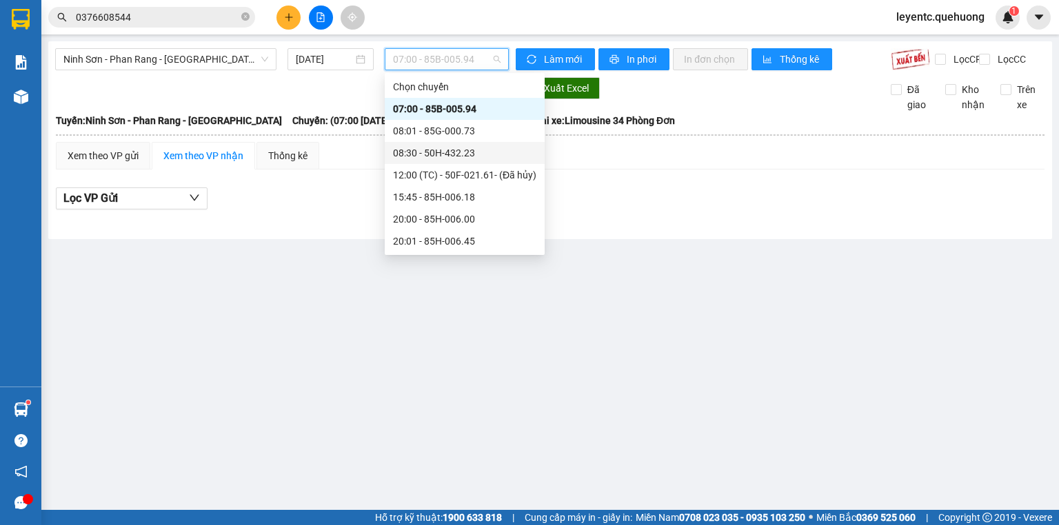
click at [414, 152] on div "08:30 - 50H-432.23" at bounding box center [464, 152] width 143 height 15
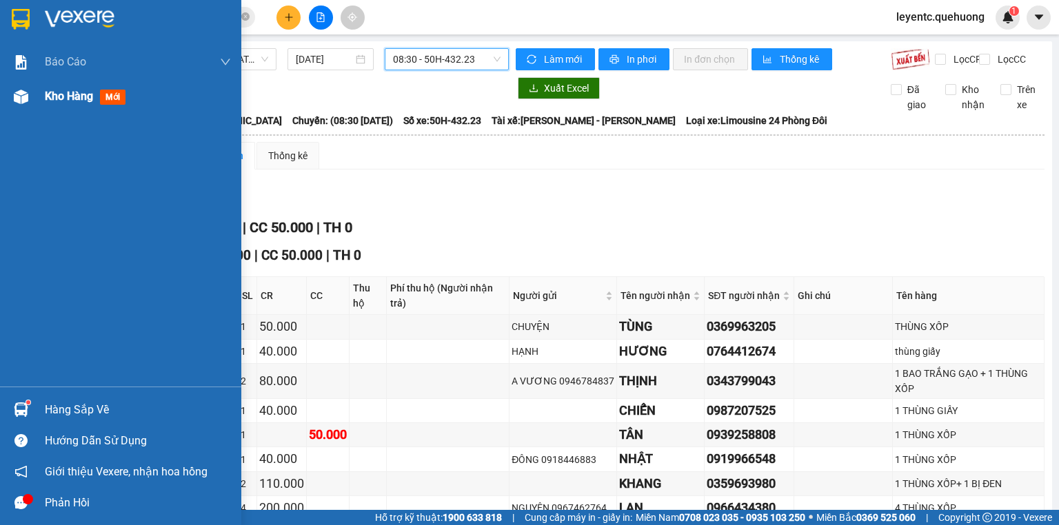
click at [39, 96] on div "Kho hàng mới" at bounding box center [120, 96] width 241 height 34
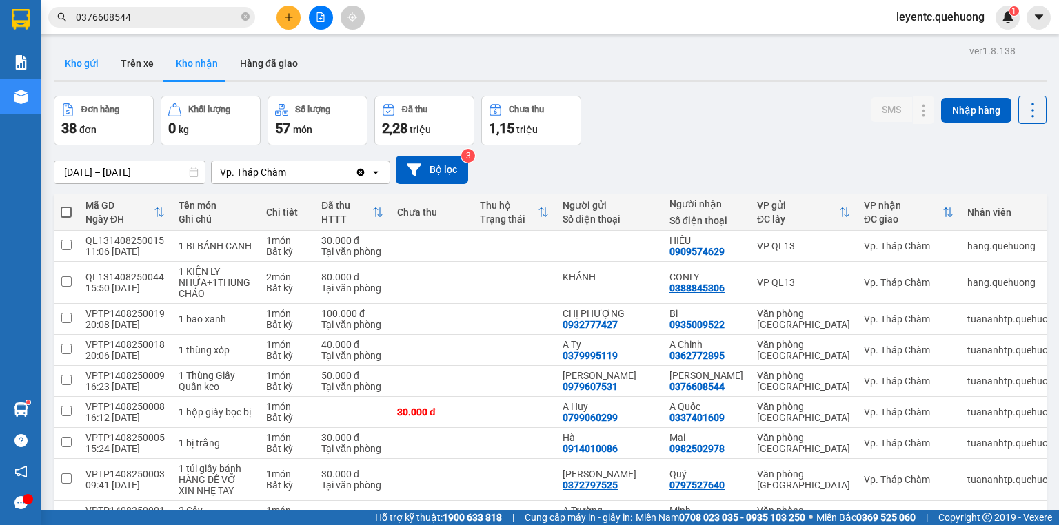
click at [96, 66] on button "Kho gửi" at bounding box center [82, 63] width 56 height 33
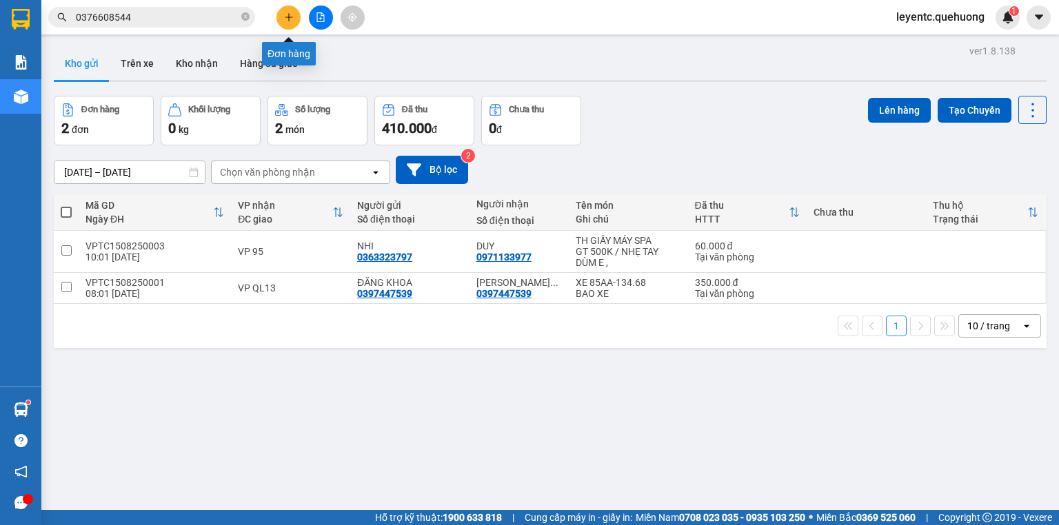
click at [286, 14] on icon "plus" at bounding box center [289, 17] width 10 height 10
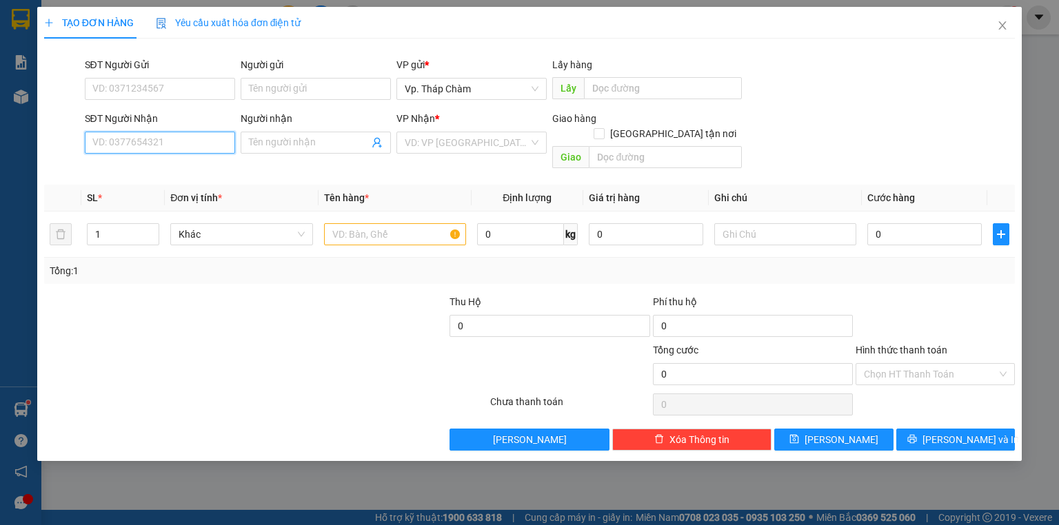
drag, startPoint x: 201, startPoint y: 143, endPoint x: 197, endPoint y: 123, distance: 21.1
click at [201, 138] on input "SĐT Người Nhận" at bounding box center [160, 143] width 150 height 22
type input "0937981485"
click at [190, 175] on div "0937981485 - QUÝ" at bounding box center [160, 170] width 134 height 15
type input "QUÝ"
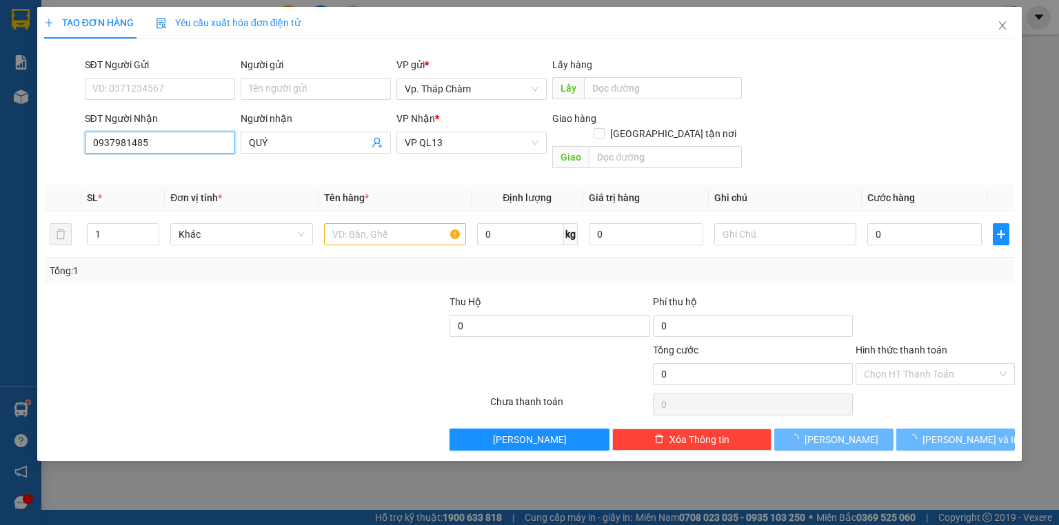
type input "40.000"
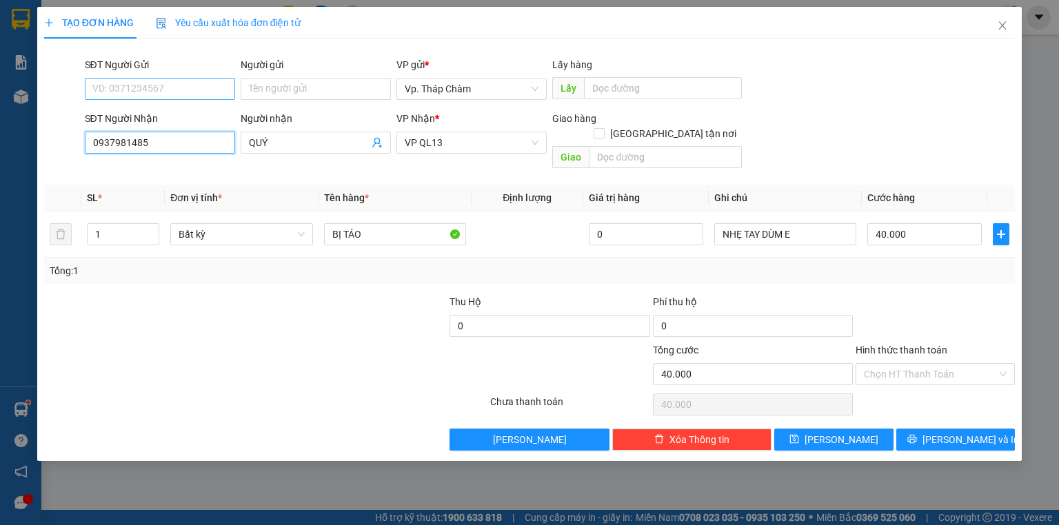
type input "0937981485"
click at [193, 92] on input "SĐT Người Gửi" at bounding box center [160, 89] width 150 height 22
click at [143, 91] on input "SĐT Người Gửi" at bounding box center [160, 89] width 150 height 22
click at [143, 92] on input "07" at bounding box center [160, 89] width 150 height 22
type input "07"
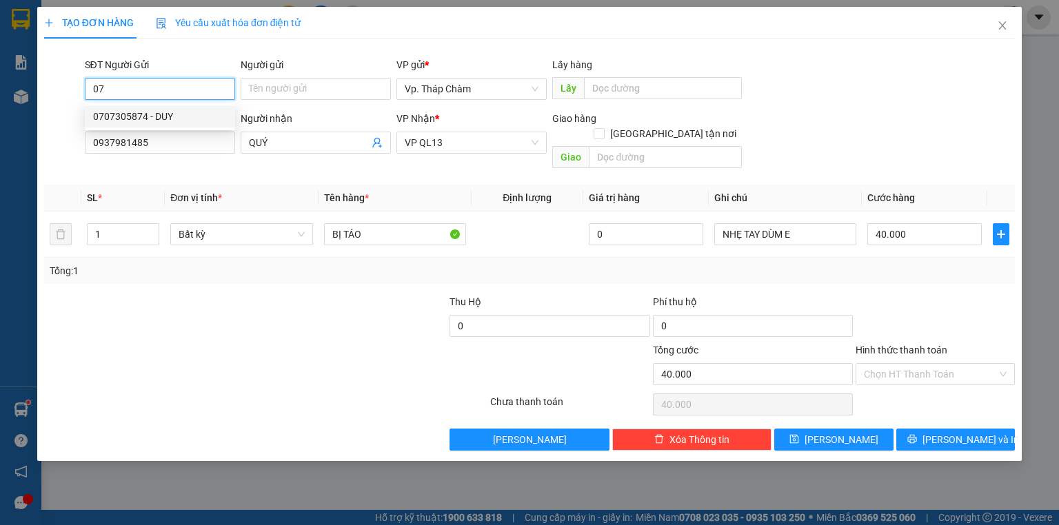
click at [150, 90] on input "07" at bounding box center [160, 89] width 150 height 22
drag, startPoint x: 130, startPoint y: 90, endPoint x: 631, endPoint y: 125, distance: 503.0
click at [125, 100] on div "SĐT Người Gửi 07" at bounding box center [160, 81] width 150 height 48
drag, startPoint x: 108, startPoint y: 90, endPoint x: 23, endPoint y: 62, distance: 89.4
click at [33, 88] on div "TẠO ĐƠN HÀNG Yêu cầu xuất hóa đơn điện tử Transit Pickup Surcharge Ids Transit …" at bounding box center [529, 262] width 1059 height 525
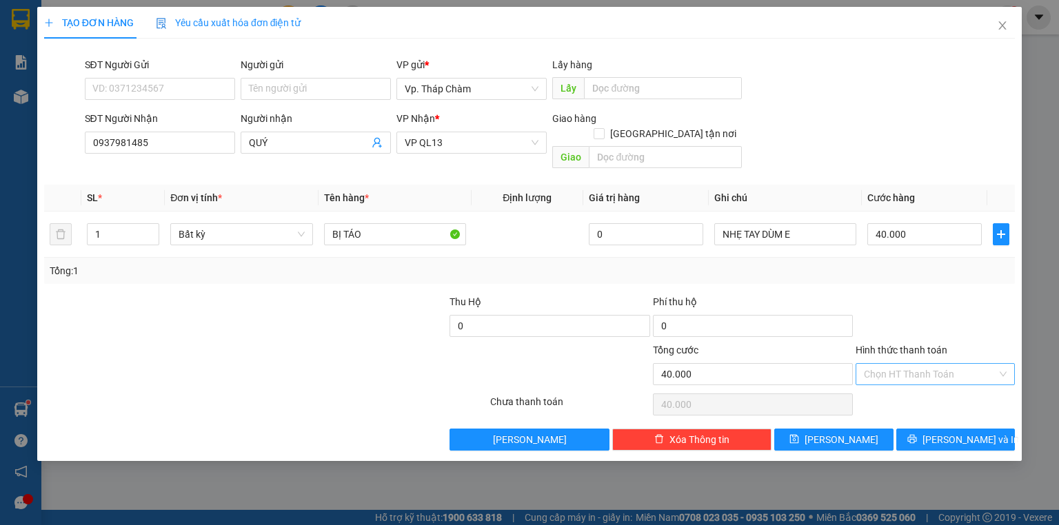
click at [937, 364] on input "Hình thức thanh toán" at bounding box center [930, 374] width 133 height 21
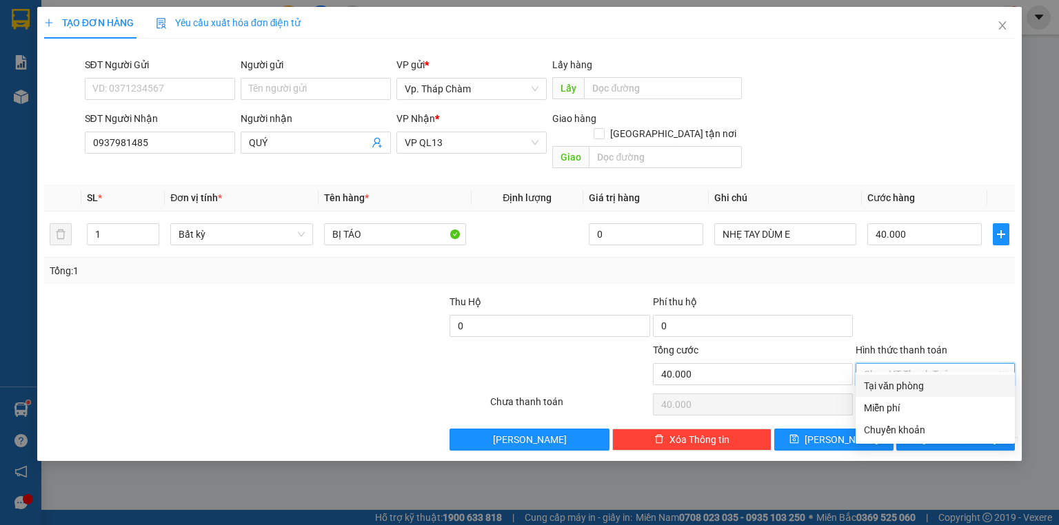
click at [909, 384] on div "Tại văn phòng" at bounding box center [935, 385] width 143 height 15
type input "0"
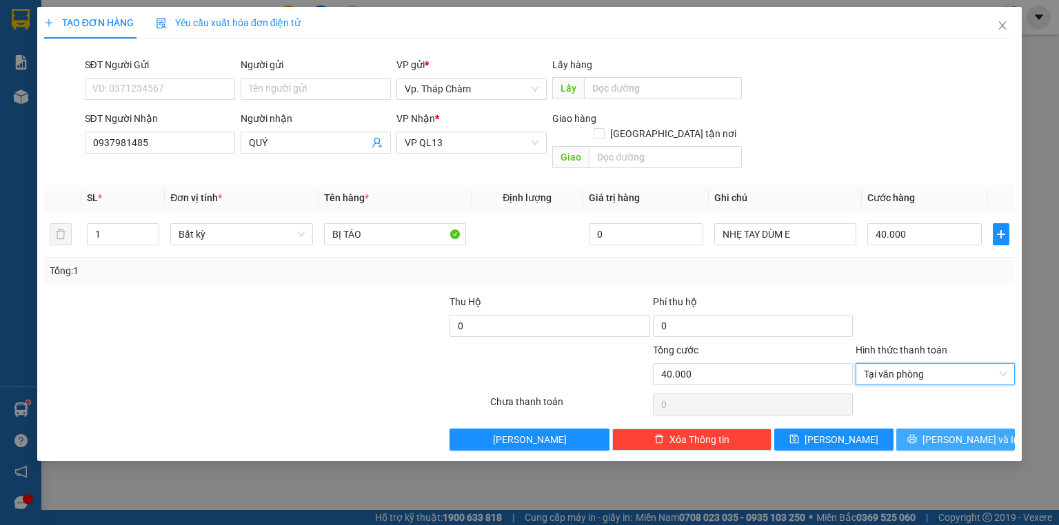
click at [943, 429] on button "[PERSON_NAME] và In" at bounding box center [955, 440] width 119 height 22
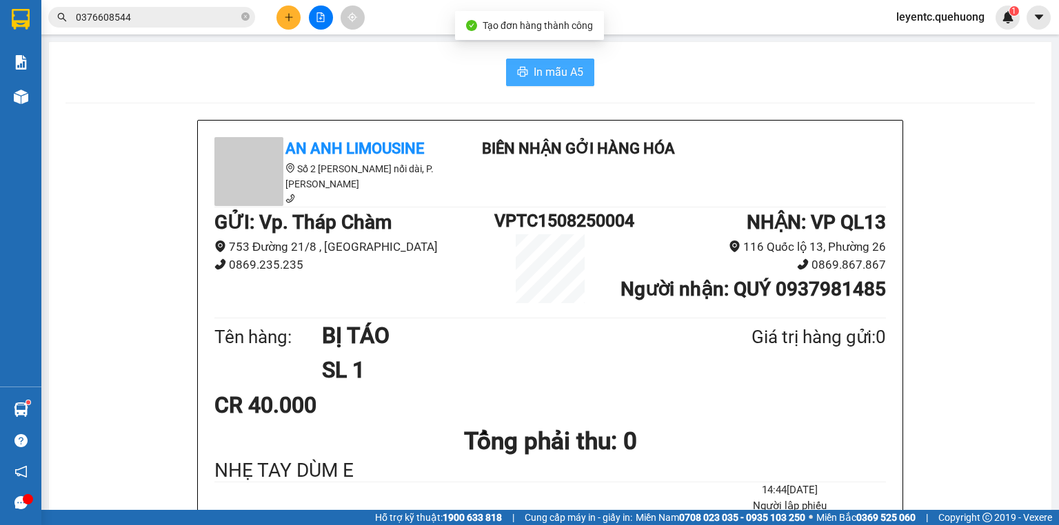
click at [555, 74] on span "In mẫu A5" at bounding box center [558, 71] width 50 height 17
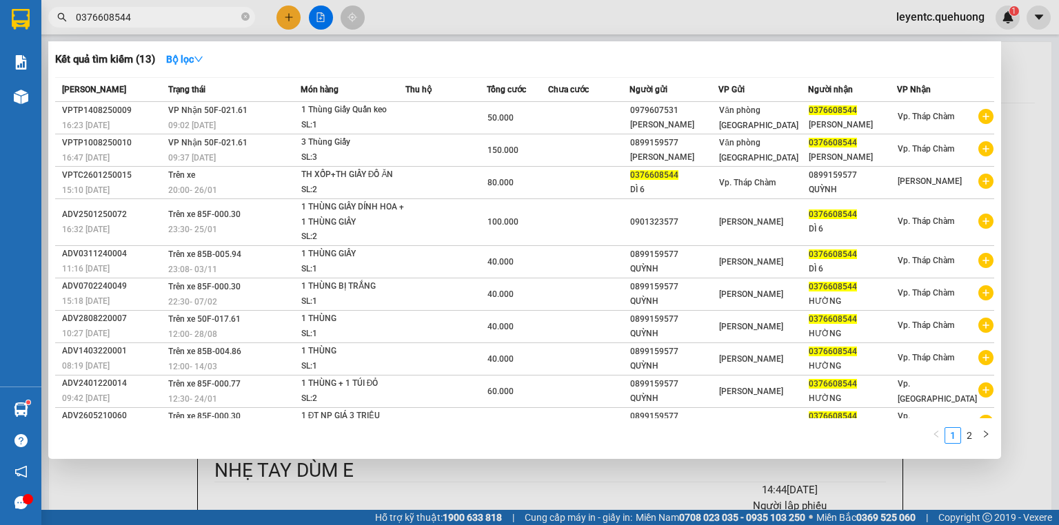
click at [236, 19] on input "0376608544" at bounding box center [157, 17] width 163 height 15
type input "0"
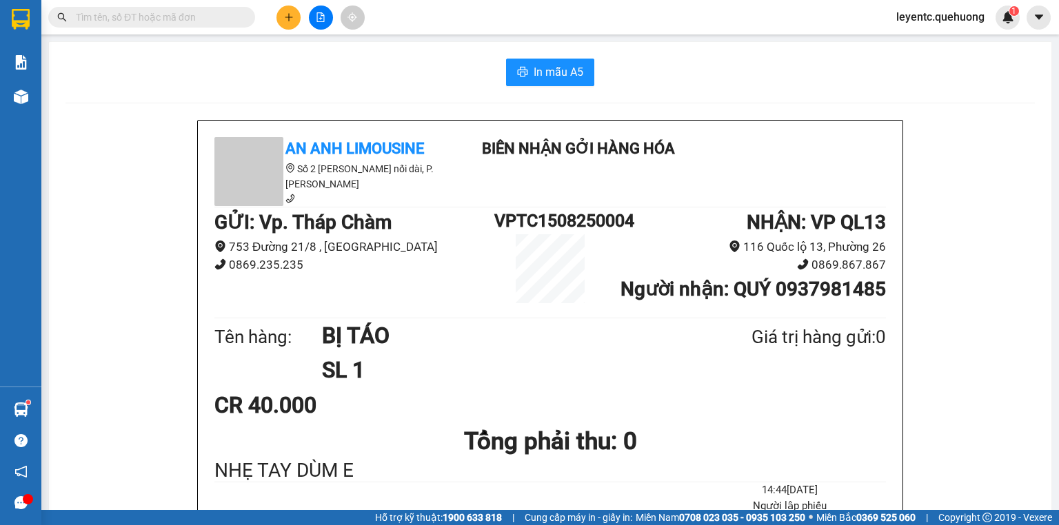
click at [287, 14] on icon "plus" at bounding box center [289, 17] width 10 height 10
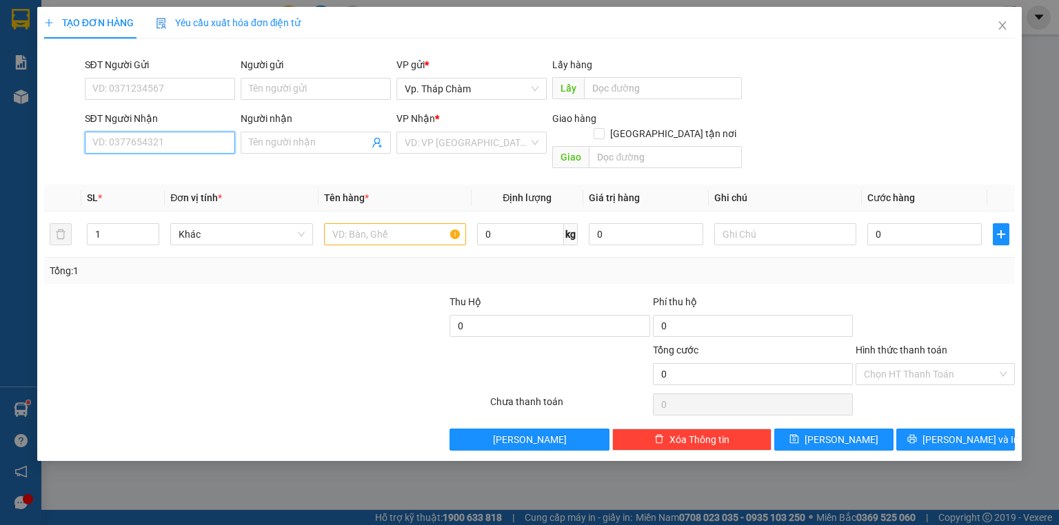
click at [198, 139] on input "SĐT Người Nhận" at bounding box center [160, 143] width 150 height 22
click at [161, 141] on input "SĐT Người Nhận" at bounding box center [160, 143] width 150 height 22
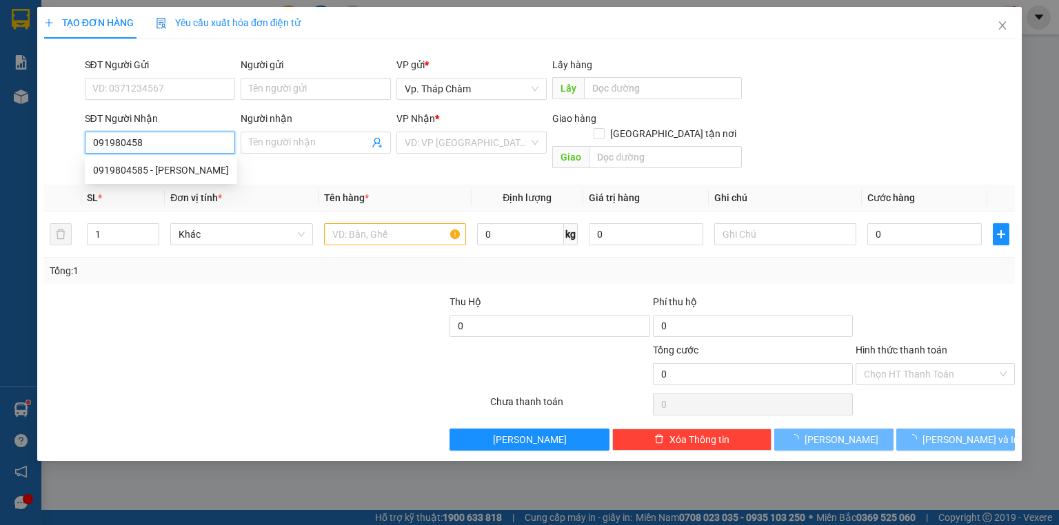
type input "0919804585"
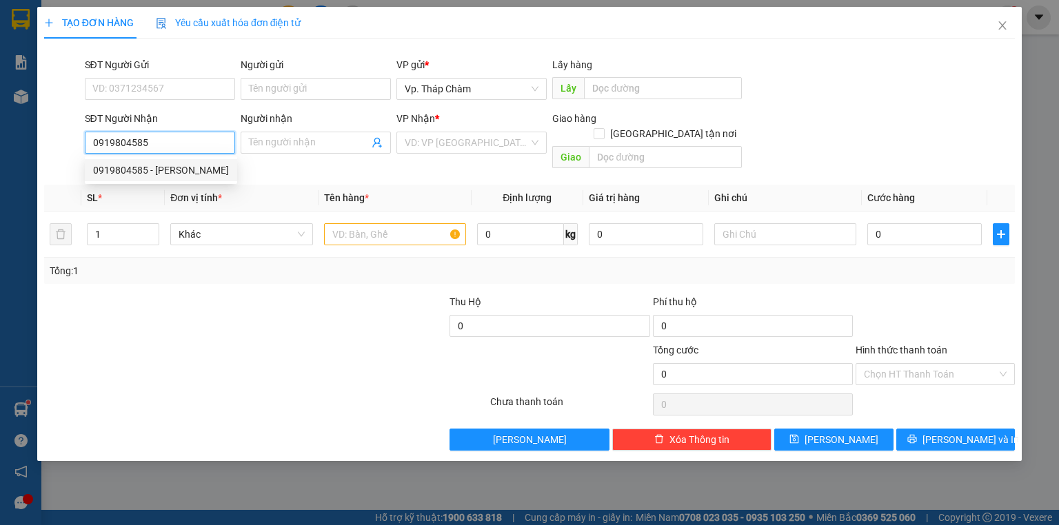
click at [160, 163] on div "0919804585 - [PERSON_NAME]" at bounding box center [161, 170] width 136 height 15
type input "HẢI"
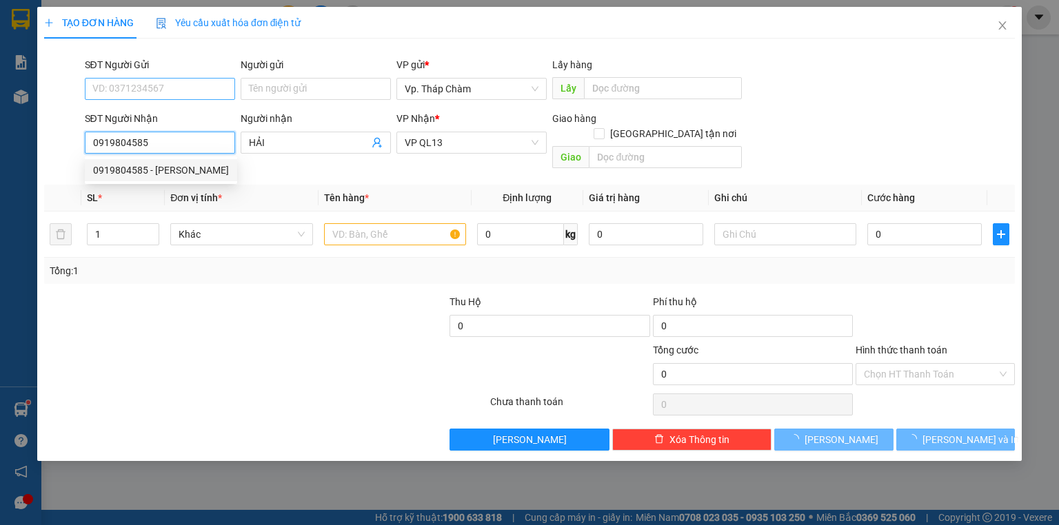
type input "50.000"
type input "0919804585"
click at [165, 92] on input "SĐT Người Gửi" at bounding box center [160, 89] width 150 height 22
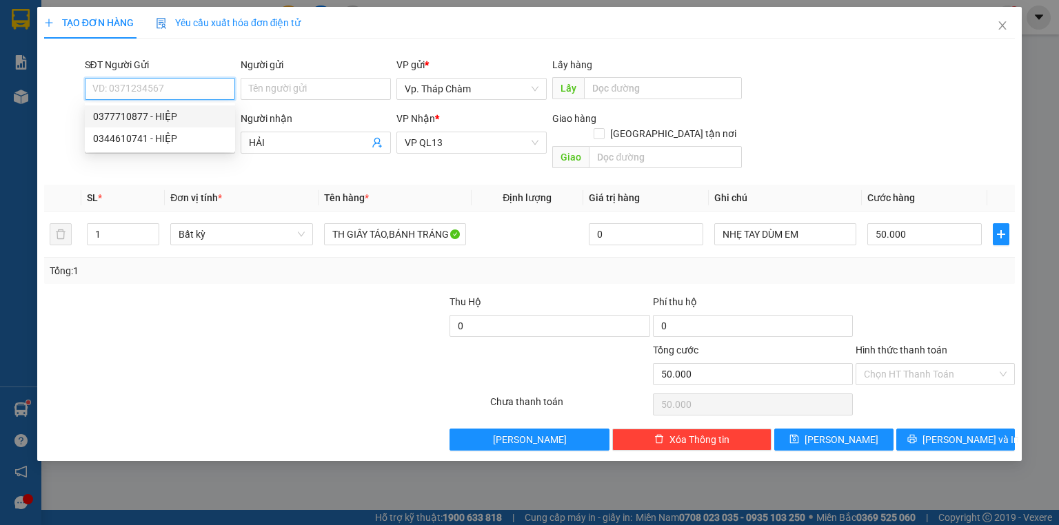
click at [185, 120] on div "0377710877 - HIỆP" at bounding box center [160, 116] width 134 height 15
type input "0377710877"
type input "HIỆP"
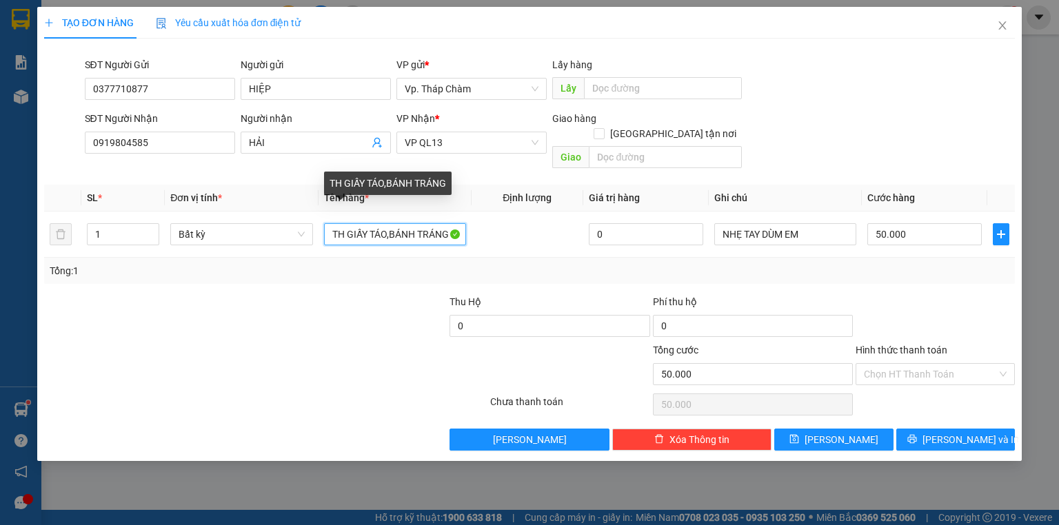
drag, startPoint x: 329, startPoint y: 221, endPoint x: 707, endPoint y: 183, distance: 379.5
click at [713, 185] on table "SL * Đơn vị tính * Tên hàng * Định lượng Giá trị hàng Ghi chú Cước hàng 1 Bất k…" at bounding box center [529, 221] width 970 height 73
type input "t"
type input "TÚM GẠO"
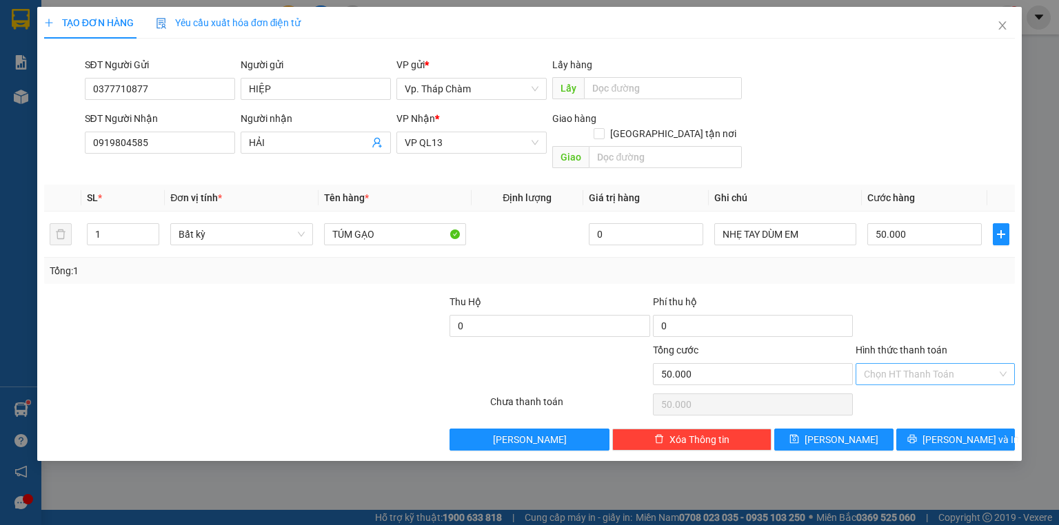
drag, startPoint x: 920, startPoint y: 355, endPoint x: 912, endPoint y: 357, distance: 7.9
click at [919, 364] on input "Hình thức thanh toán" at bounding box center [930, 374] width 133 height 21
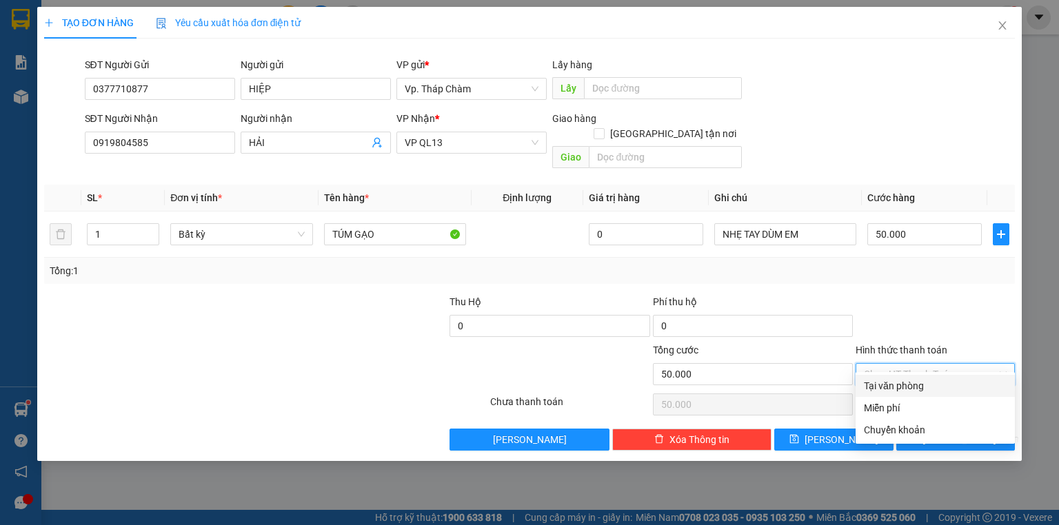
click at [909, 385] on div "Tại văn phòng" at bounding box center [935, 385] width 143 height 15
type input "0"
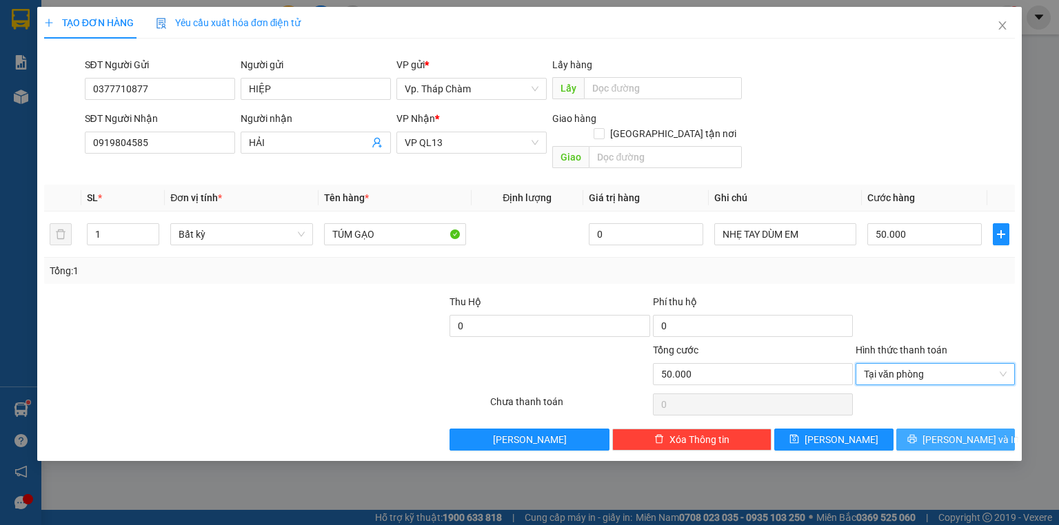
drag, startPoint x: 944, startPoint y: 422, endPoint x: 930, endPoint y: 419, distance: 14.1
click at [944, 432] on span "[PERSON_NAME] và In" at bounding box center [970, 439] width 96 height 15
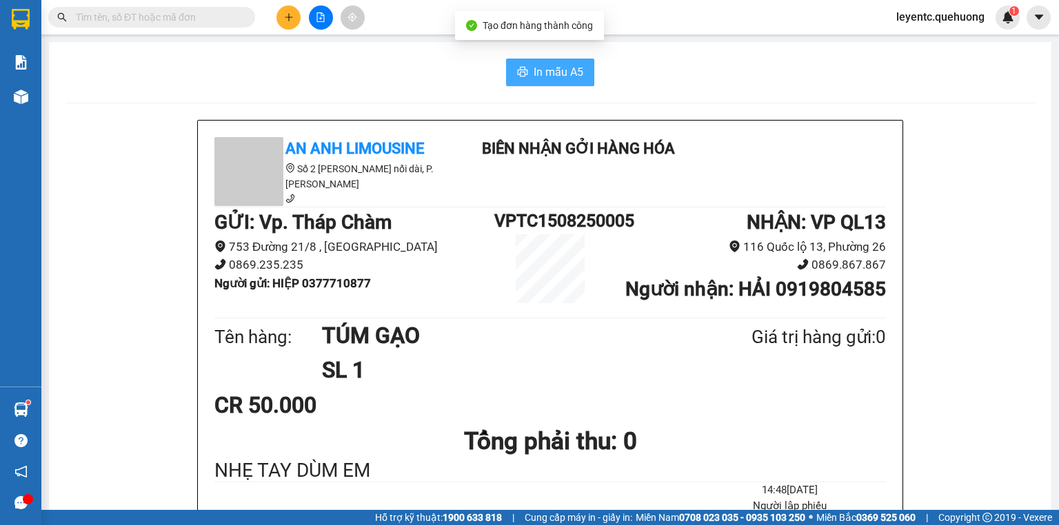
drag, startPoint x: 560, startPoint y: 80, endPoint x: 573, endPoint y: 121, distance: 42.7
click at [560, 80] on span "In mẫu A5" at bounding box center [558, 71] width 50 height 17
click at [575, 19] on div "Kết quả tìm kiếm ( 13 ) Bộ lọc Mã ĐH Trạng thái Món hàng Thu hộ Tổng cước Chưa …" at bounding box center [529, 17] width 1059 height 34
drag, startPoint x: 146, startPoint y: 229, endPoint x: 72, endPoint y: 155, distance: 104.8
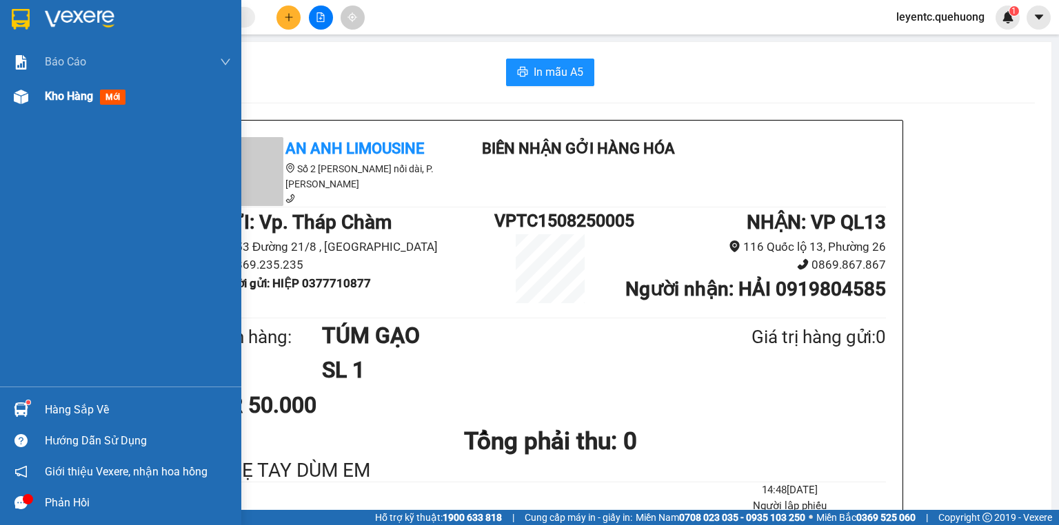
click at [79, 96] on span "Kho hàng" at bounding box center [69, 96] width 48 height 13
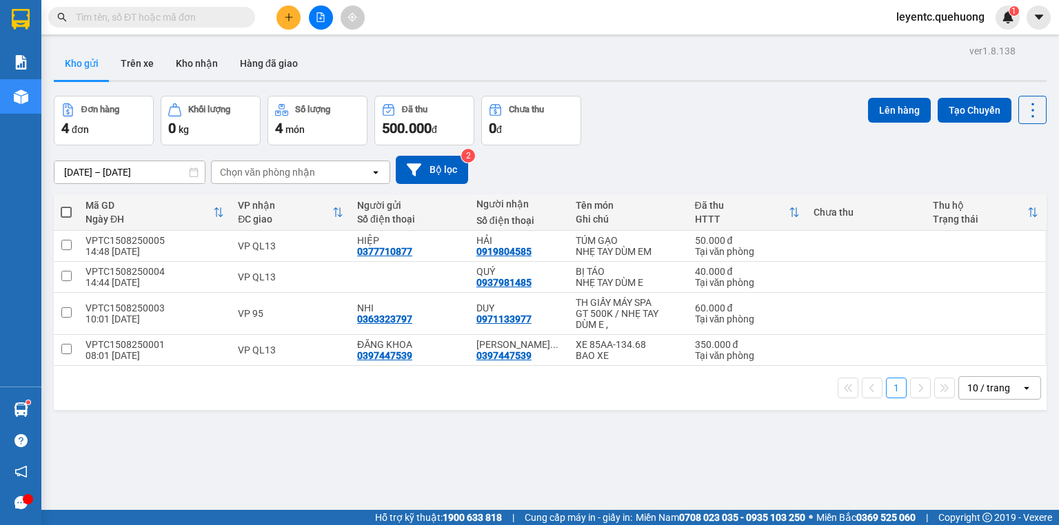
drag, startPoint x: 421, startPoint y: 471, endPoint x: 406, endPoint y: 459, distance: 19.6
click at [418, 470] on div "ver 1.8.138 Kho gửi Trên xe Kho nhận Hàng đã giao Đơn hàng 4 đơn Khối lượng 0 k…" at bounding box center [549, 303] width 1003 height 525
click at [286, 20] on icon "plus" at bounding box center [289, 17] width 10 height 10
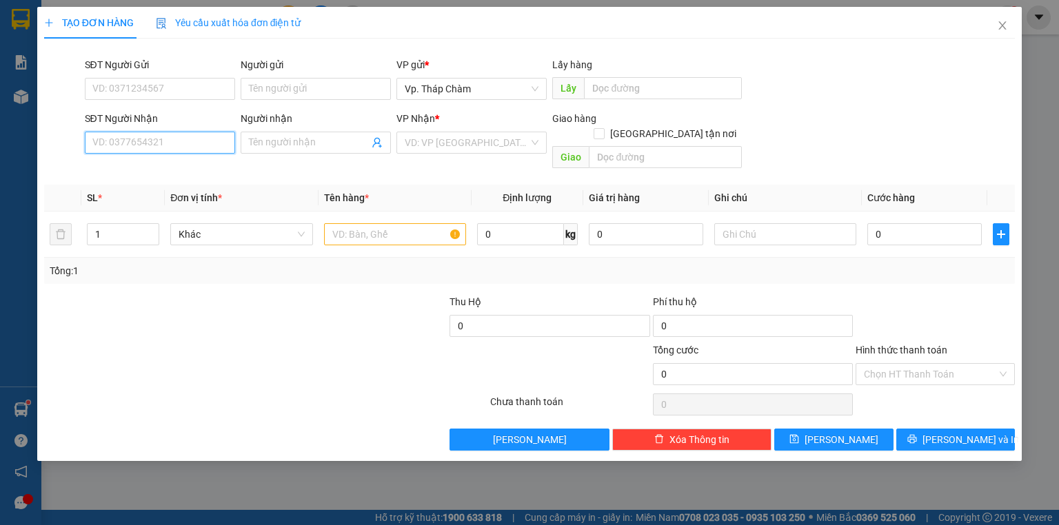
click at [202, 141] on input "SĐT Người Nhận" at bounding box center [160, 143] width 150 height 22
drag, startPoint x: 195, startPoint y: 174, endPoint x: 187, endPoint y: 158, distance: 17.6
click at [194, 174] on div "0909275336 - [GEOGRAPHIC_DATA]" at bounding box center [170, 170] width 155 height 15
type input "0909275336"
type input "BÉ MỸ"
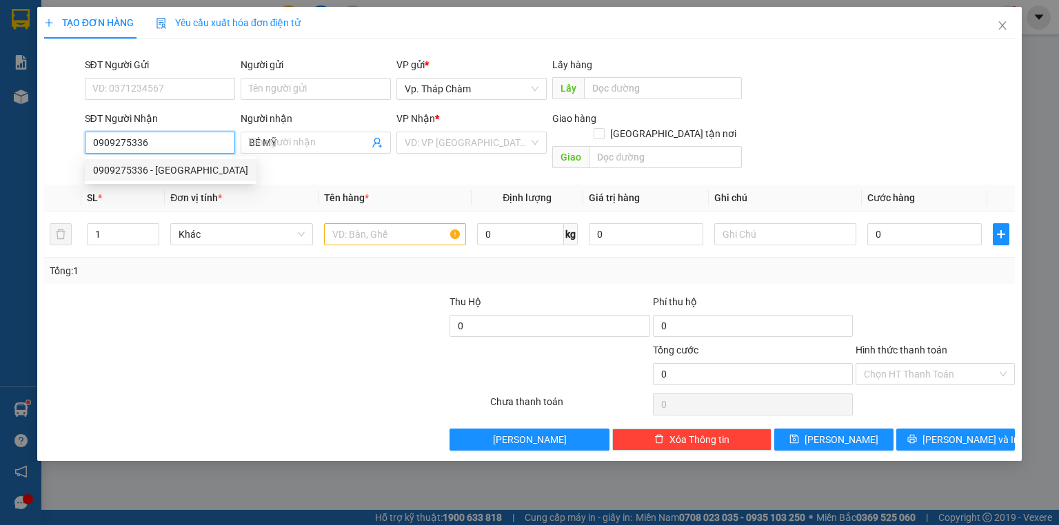
type input "50.000"
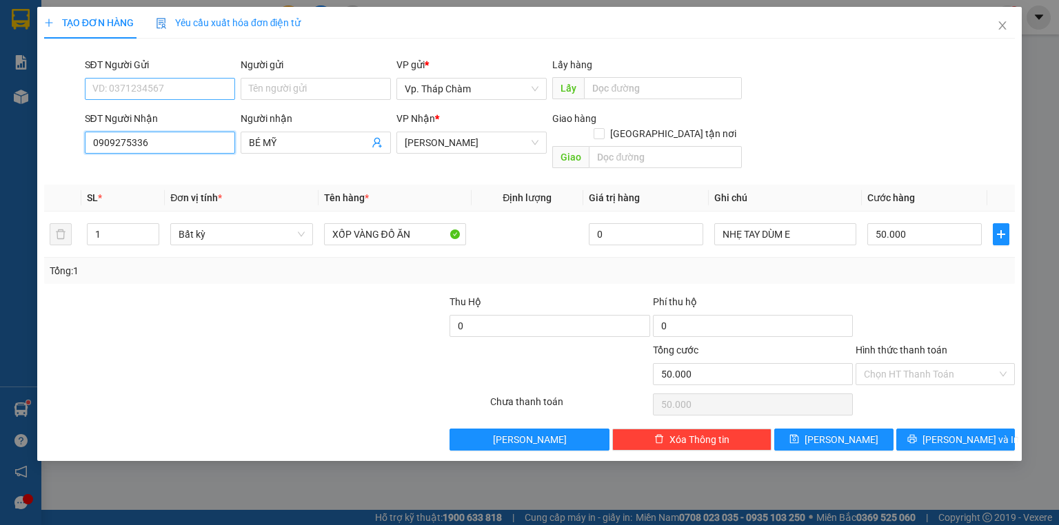
type input "0909275336"
click at [163, 79] on input "SĐT Người Gửi" at bounding box center [160, 89] width 150 height 22
click at [163, 110] on div "0947182917 - CHÚ ĐƯỢC" at bounding box center [160, 116] width 134 height 15
type input "0947182917"
type input "CHÚ ĐƯỢC"
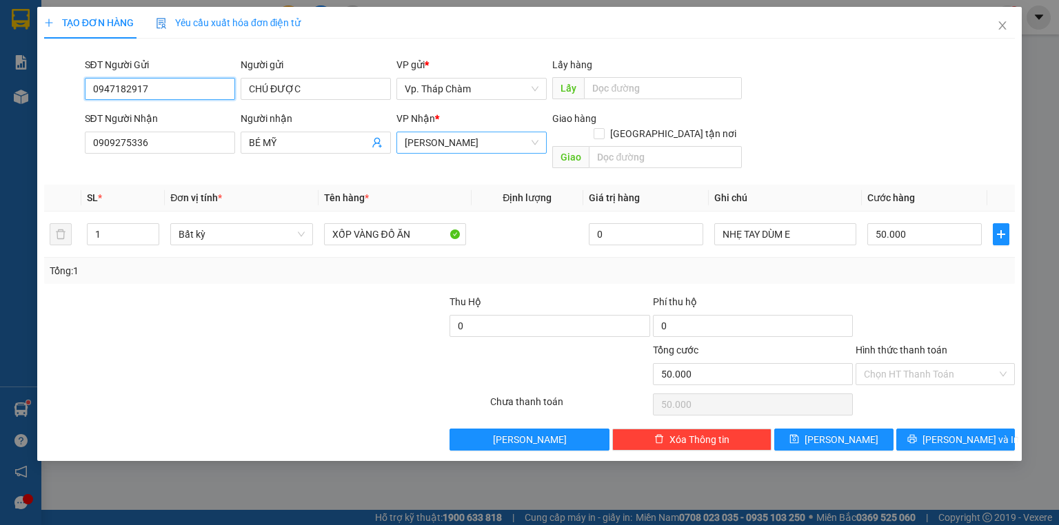
click at [458, 141] on span "[PERSON_NAME]" at bounding box center [472, 142] width 134 height 21
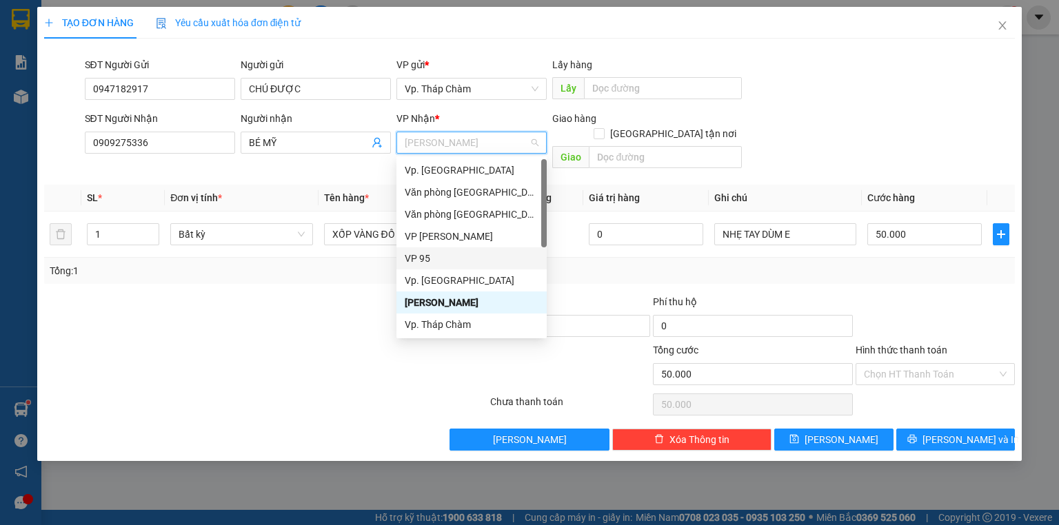
click at [435, 259] on div "VP 95" at bounding box center [472, 258] width 134 height 15
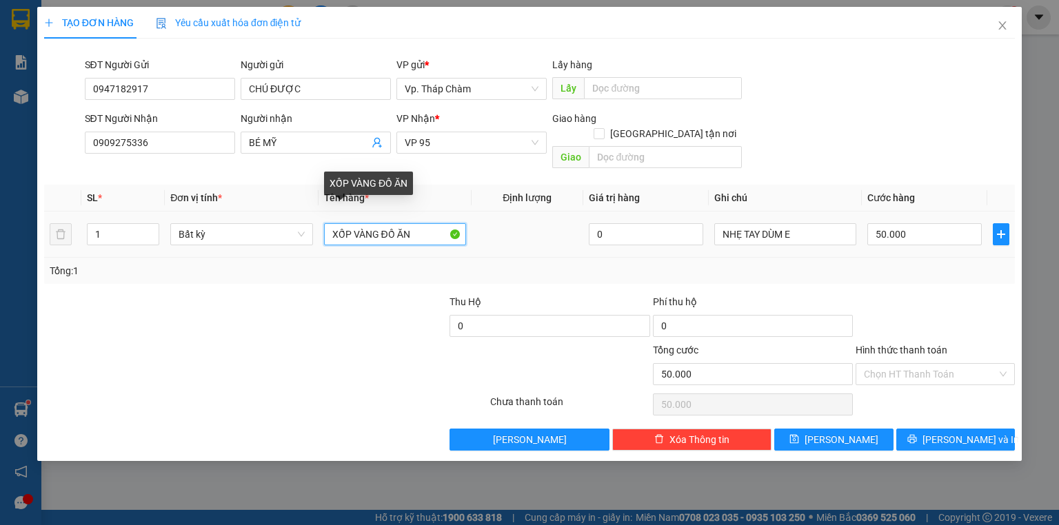
click at [380, 223] on input "XỐP VÀNG ĐỒ ĂN" at bounding box center [395, 234] width 142 height 22
type input "t"
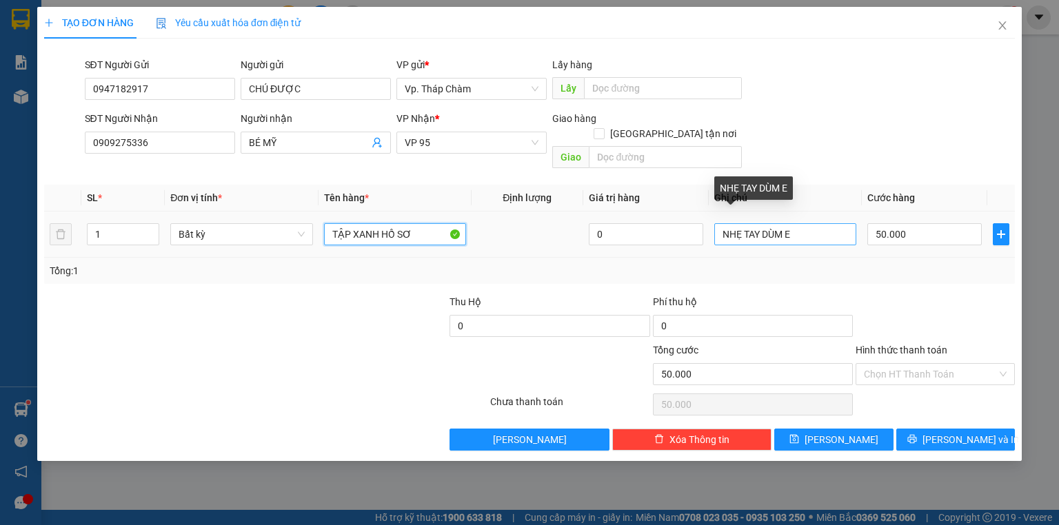
type input "TẬP XANH HỒ SƠ"
click at [765, 223] on input "NHẸ TAY DÙM E" at bounding box center [785, 234] width 142 height 22
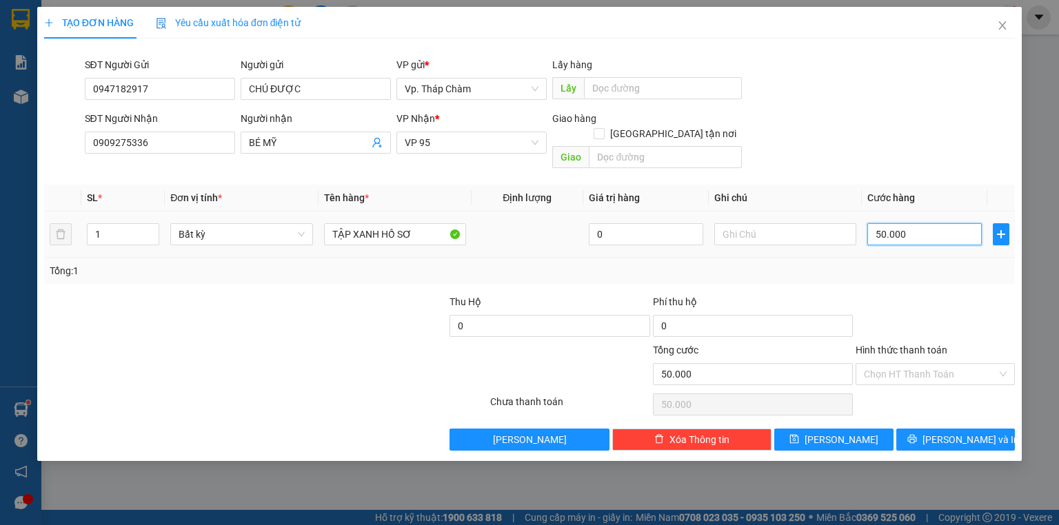
click at [905, 223] on input "50.000" at bounding box center [924, 234] width 114 height 22
type input "0"
type input "3"
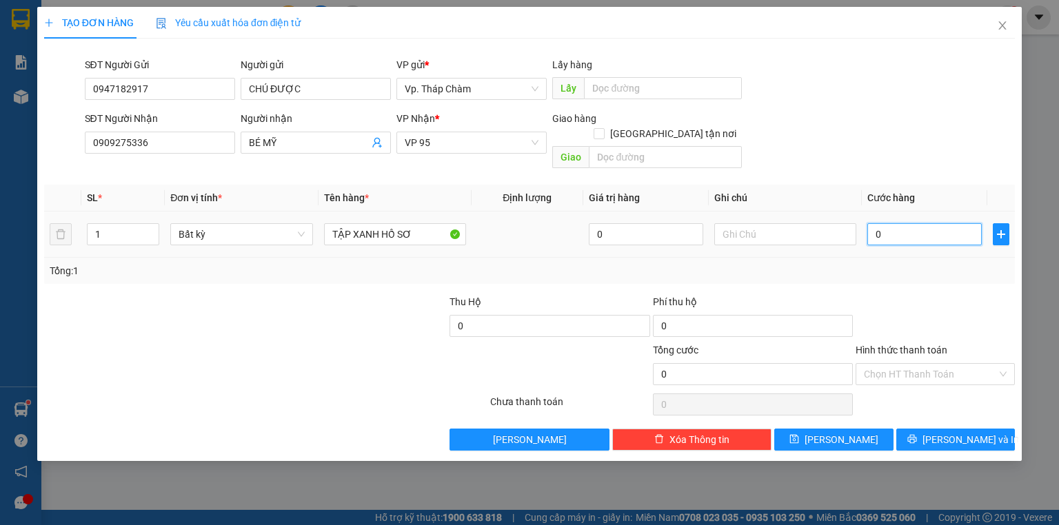
type input "3"
type input "03"
type input "30"
type input "030"
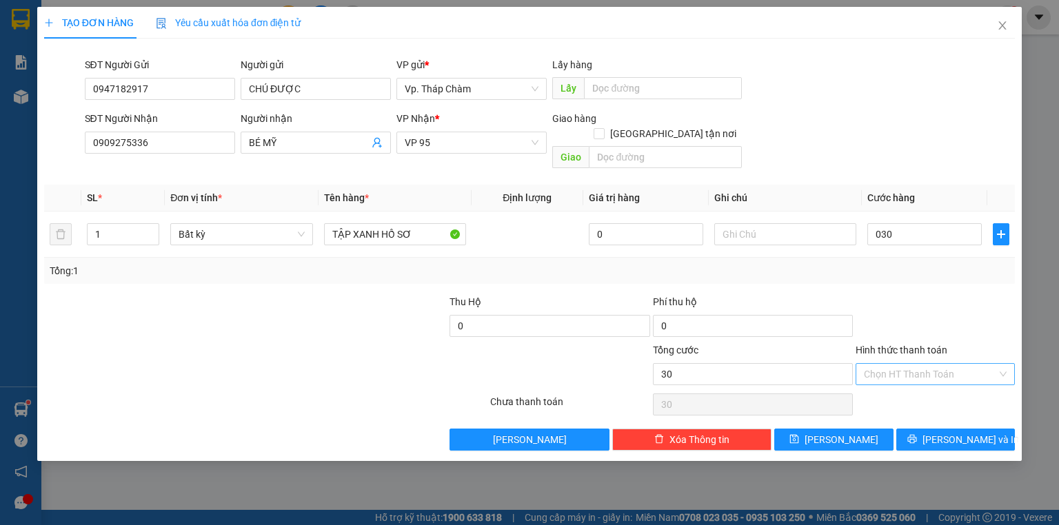
type input "30.000"
drag, startPoint x: 893, startPoint y: 356, endPoint x: 904, endPoint y: 369, distance: 16.6
click at [893, 364] on input "Hình thức thanh toán" at bounding box center [930, 374] width 133 height 21
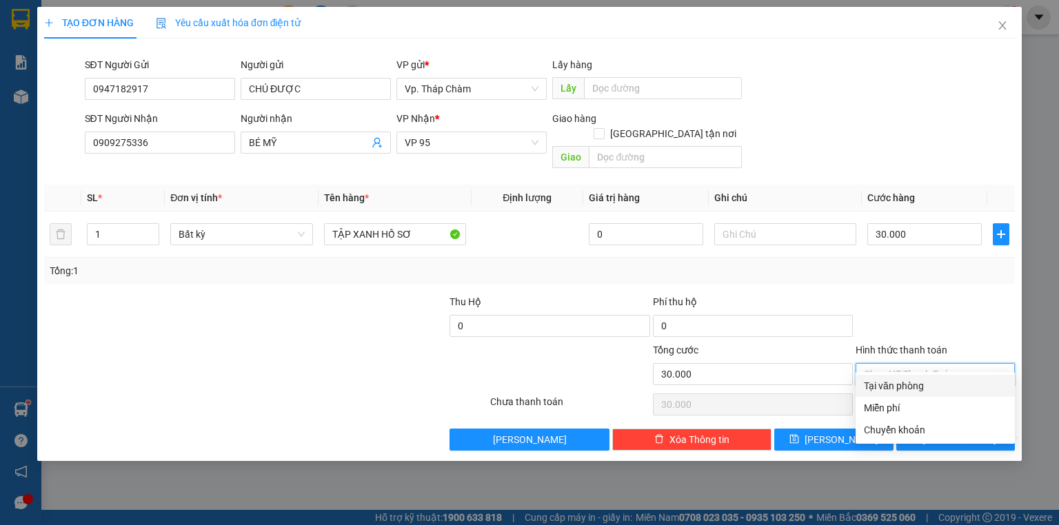
click at [915, 386] on div "Tại văn phòng" at bounding box center [935, 385] width 143 height 15
type input "0"
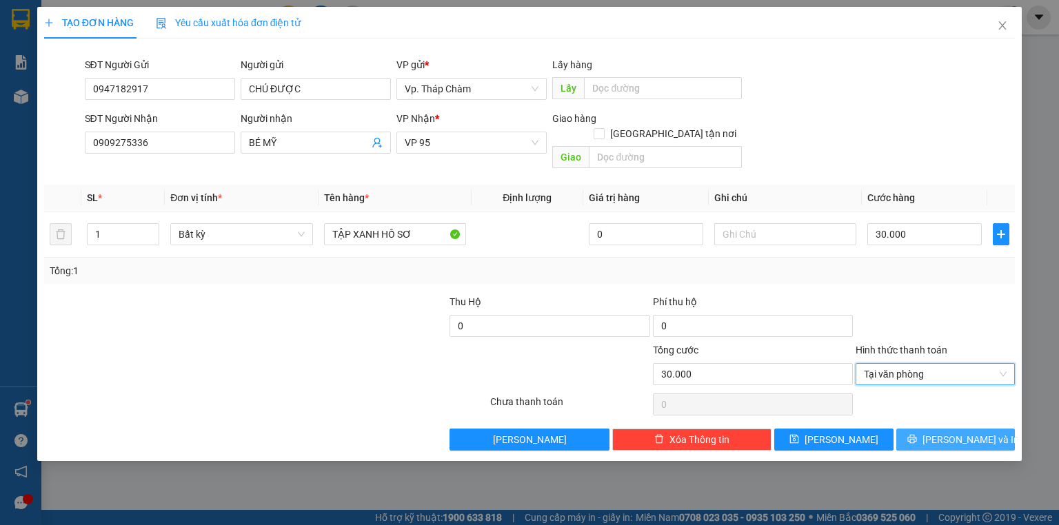
click at [952, 432] on span "[PERSON_NAME] và In" at bounding box center [970, 439] width 96 height 15
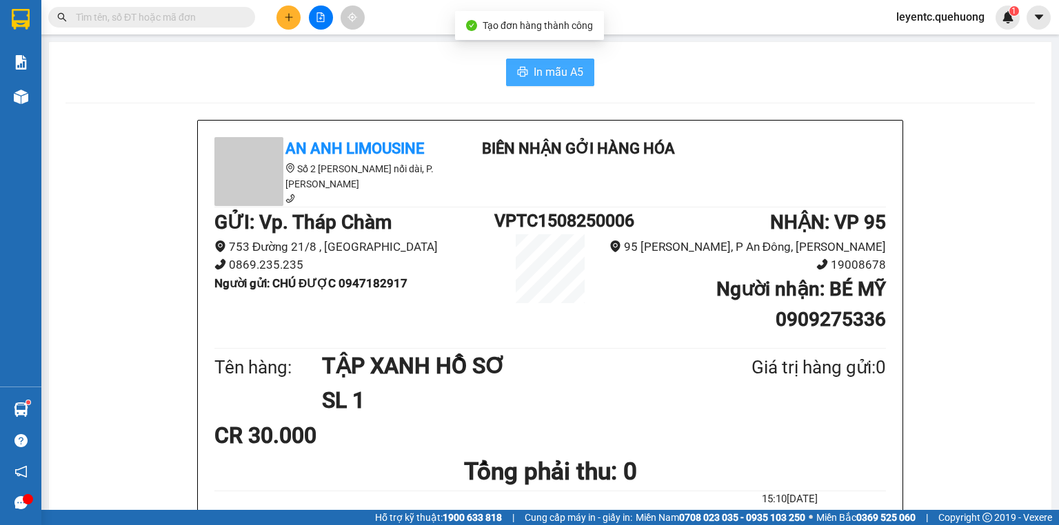
click at [527, 69] on button "In mẫu A5" at bounding box center [550, 73] width 88 height 28
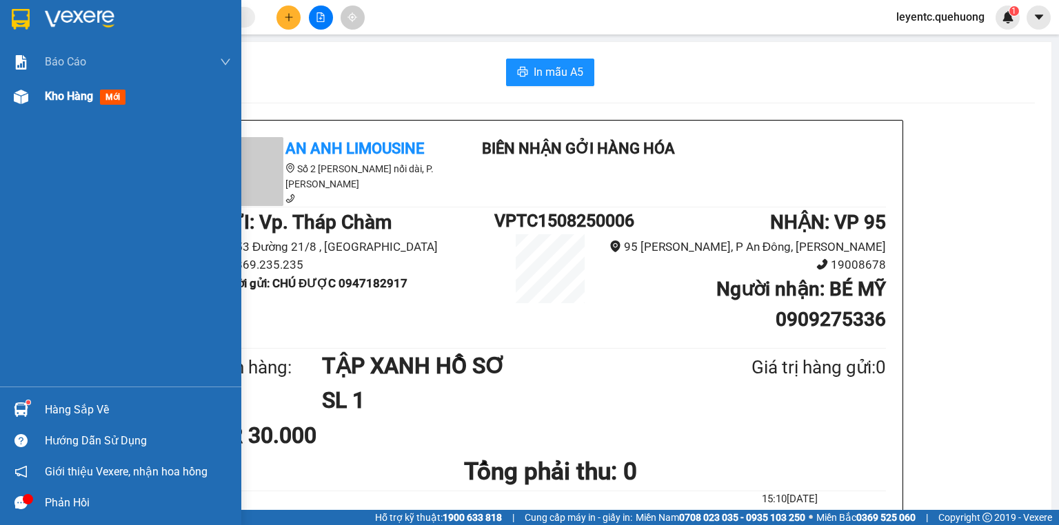
click at [21, 96] on img at bounding box center [21, 97] width 14 height 14
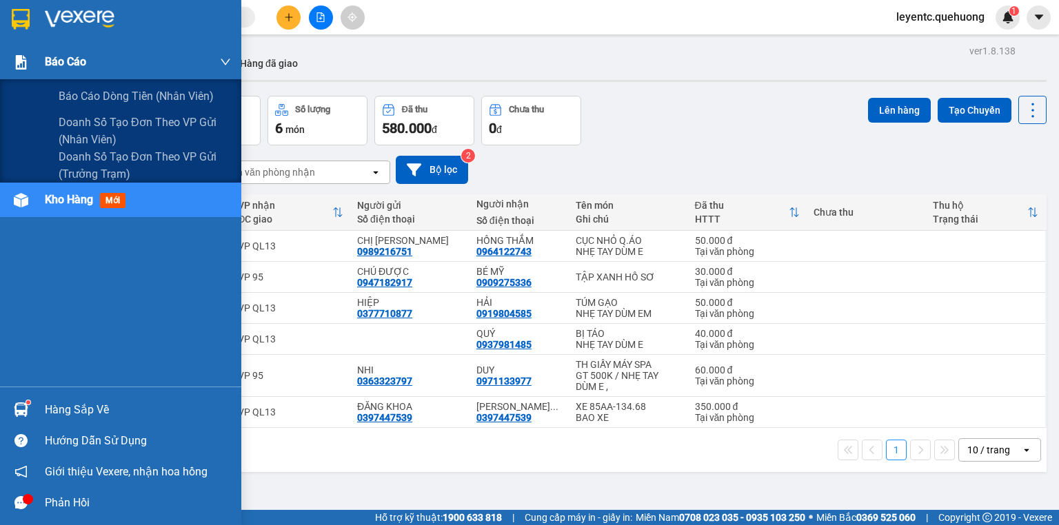
click at [28, 57] on div at bounding box center [21, 62] width 24 height 24
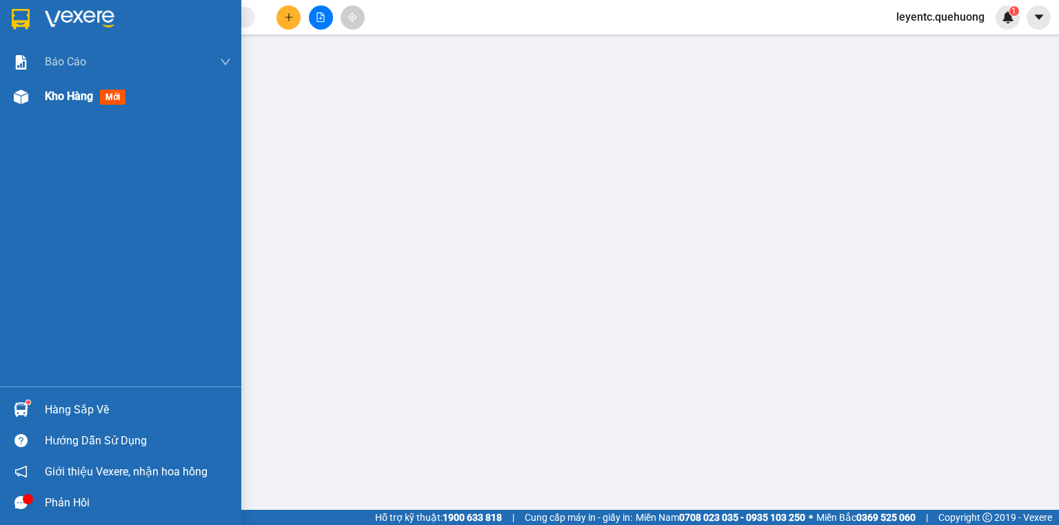
click at [84, 99] on span "Kho hàng" at bounding box center [69, 96] width 48 height 13
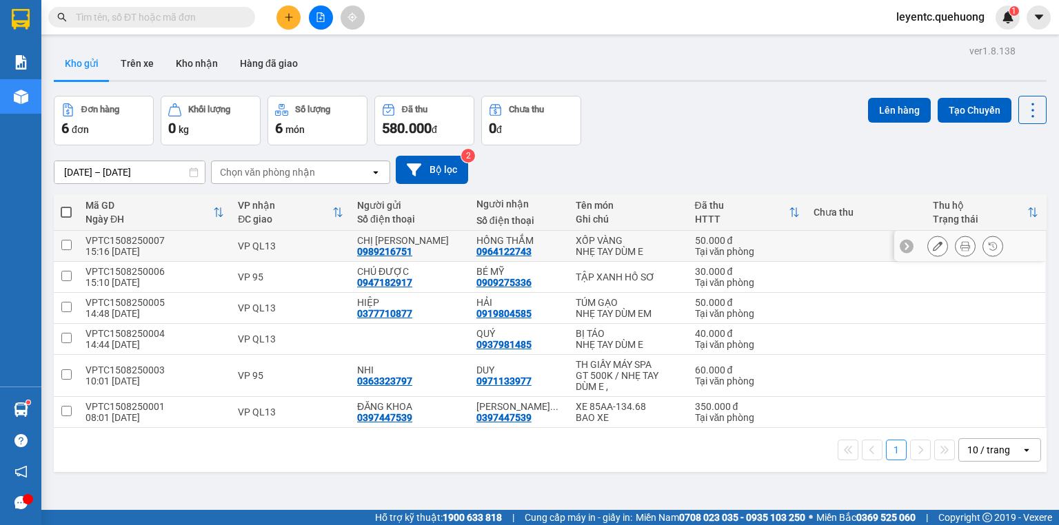
click at [962, 241] on button at bounding box center [964, 246] width 19 height 24
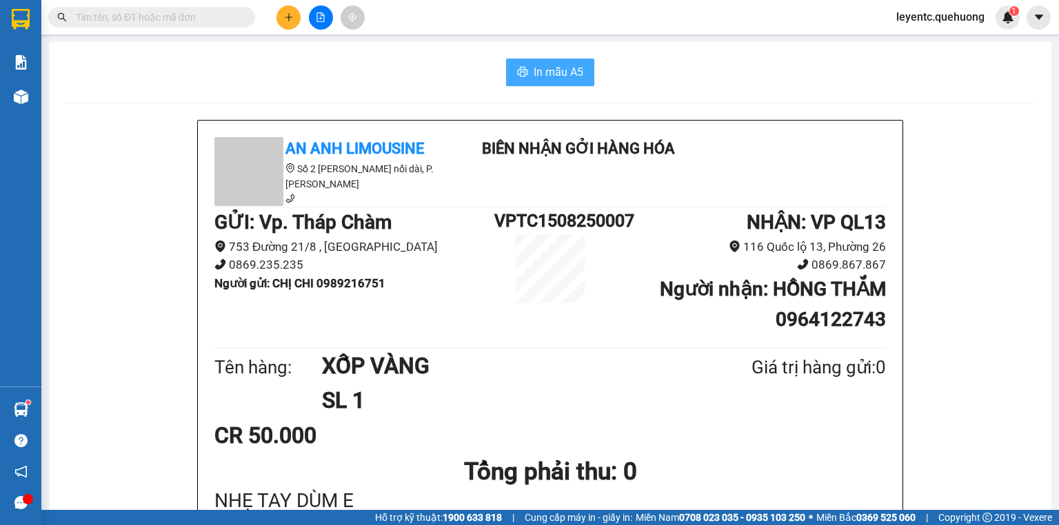
click at [533, 68] on span "In mẫu A5" at bounding box center [558, 71] width 50 height 17
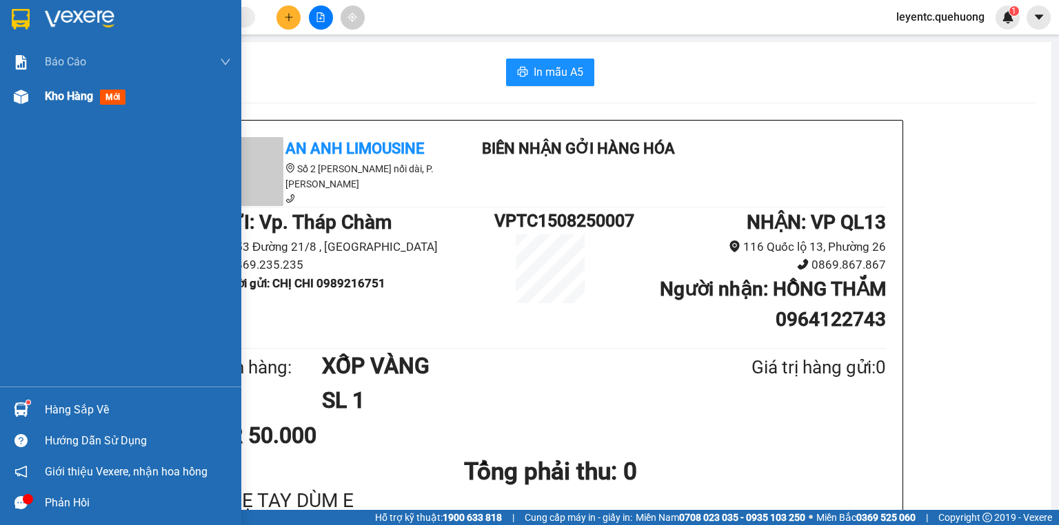
click at [14, 94] on img at bounding box center [21, 97] width 14 height 14
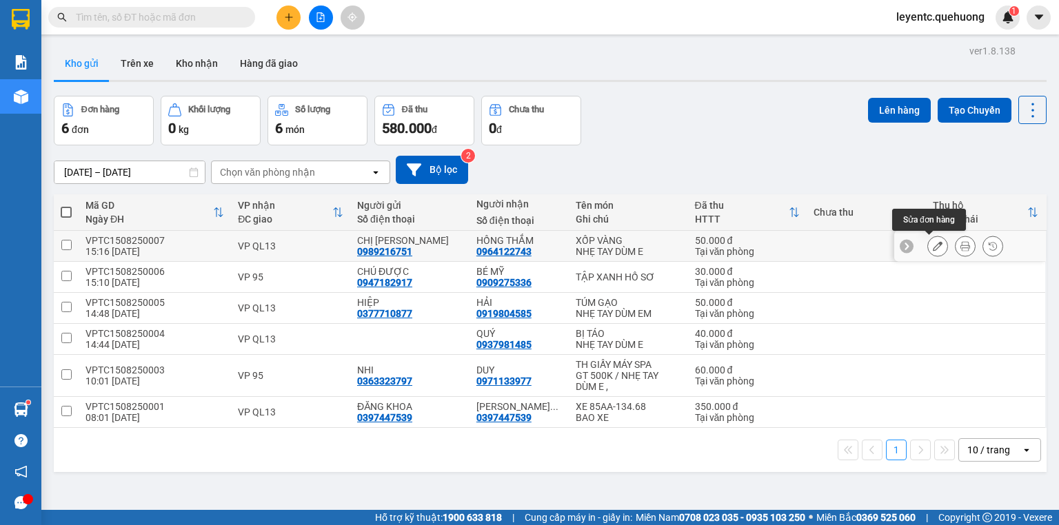
click at [928, 245] on button at bounding box center [937, 246] width 19 height 24
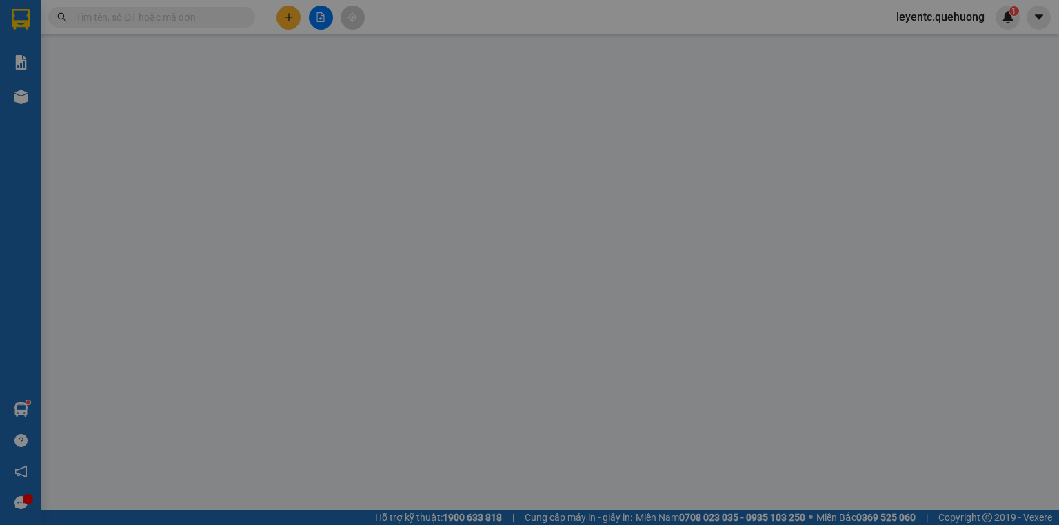
type input "0989216751"
type input "CHỊ [PERSON_NAME]"
type input "0964122743"
type input "HỒNG THẮM"
type input "50.000"
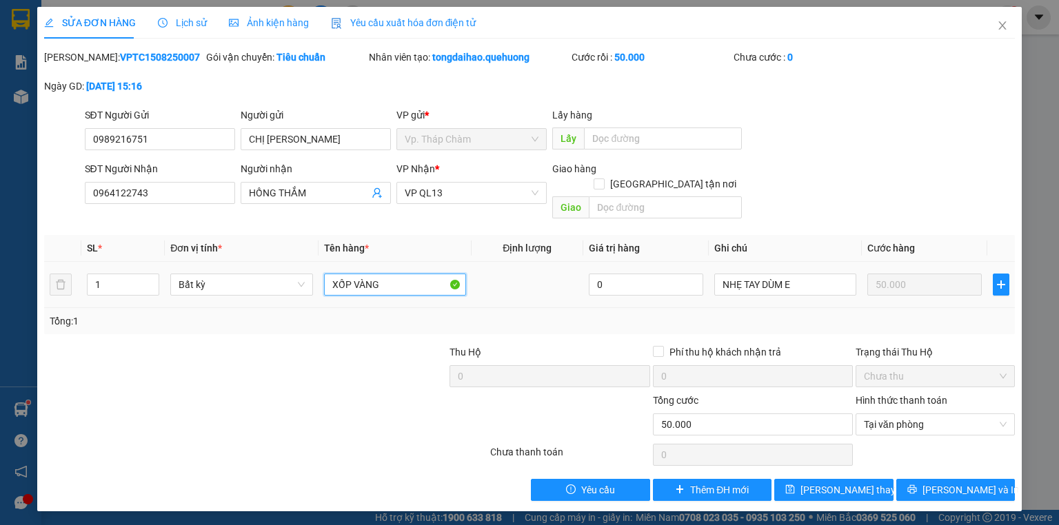
click at [411, 275] on input "XỐP VÀNG" at bounding box center [395, 285] width 142 height 22
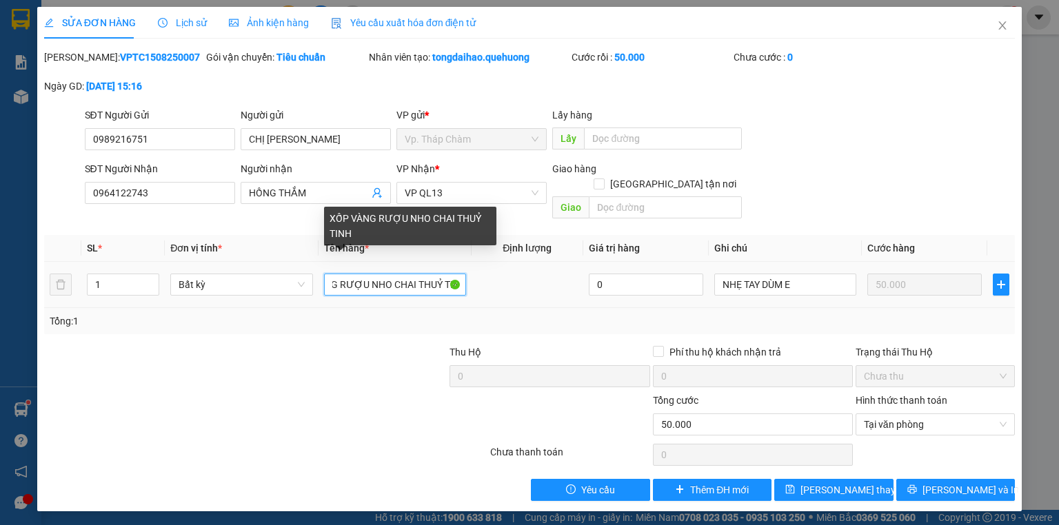
scroll to position [0, 48]
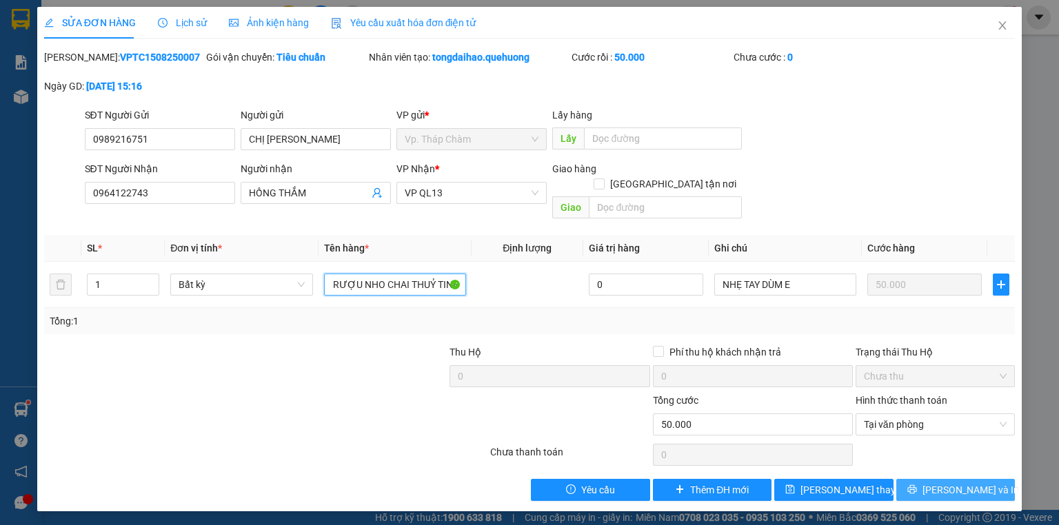
type input "XỐP VÀNG RƯỢU NHO CHAI THUỶ TINH"
click at [916, 485] on icon "printer" at bounding box center [911, 489] width 9 height 9
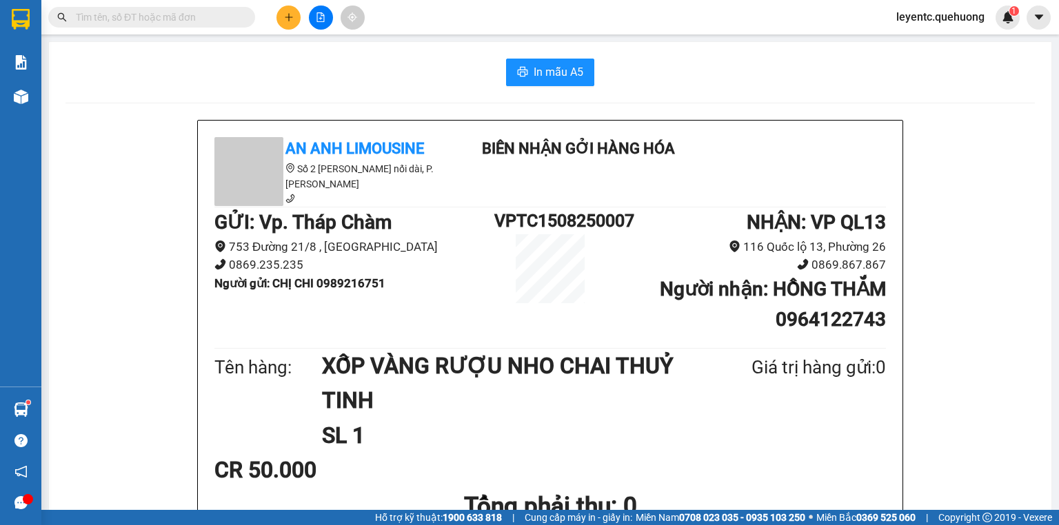
click at [651, 345] on div "An Anh Limousine Số 2 [PERSON_NAME] nối dài, P. [PERSON_NAME] Biên nhận gởi hàn…" at bounding box center [550, 416] width 704 height 591
click at [545, 69] on span "In mẫu A5" at bounding box center [558, 71] width 50 height 17
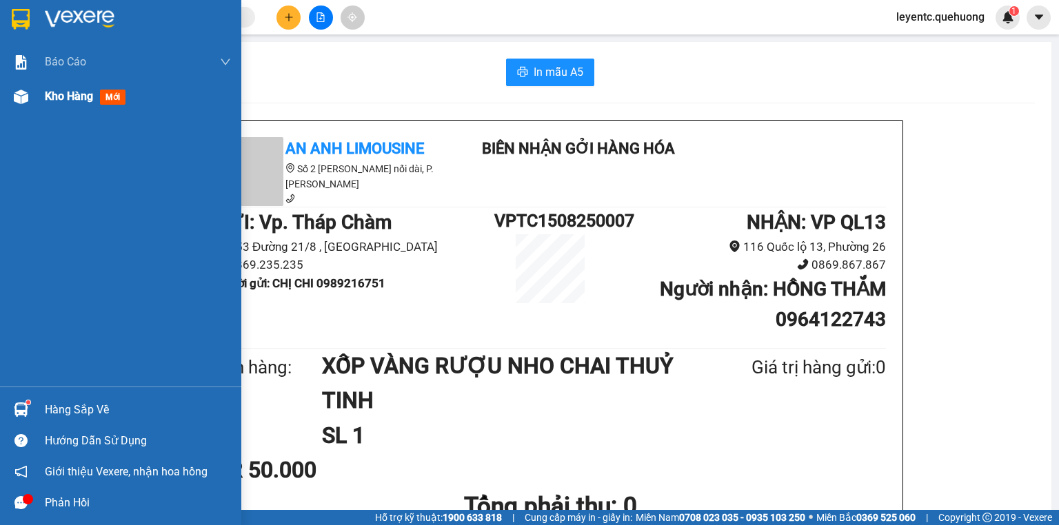
click at [63, 99] on span "Kho hàng" at bounding box center [69, 96] width 48 height 13
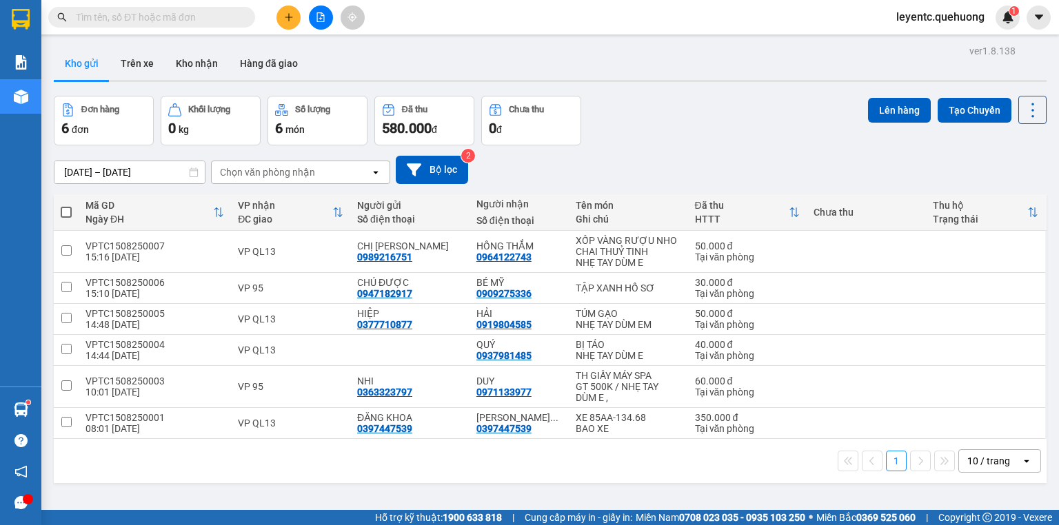
click at [282, 17] on button at bounding box center [288, 18] width 24 height 24
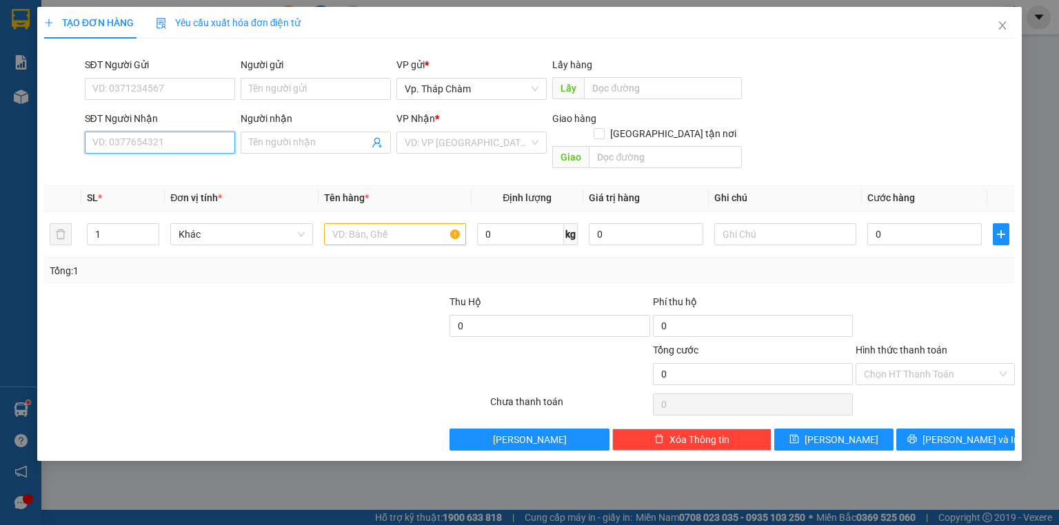
click at [163, 145] on input "SĐT Người Nhận" at bounding box center [160, 143] width 150 height 22
click at [171, 176] on div "0932777427 - CHỊ PHƯỢNG" at bounding box center [160, 170] width 134 height 15
type input "0932777427"
type input "CHỊ PHƯỢNG"
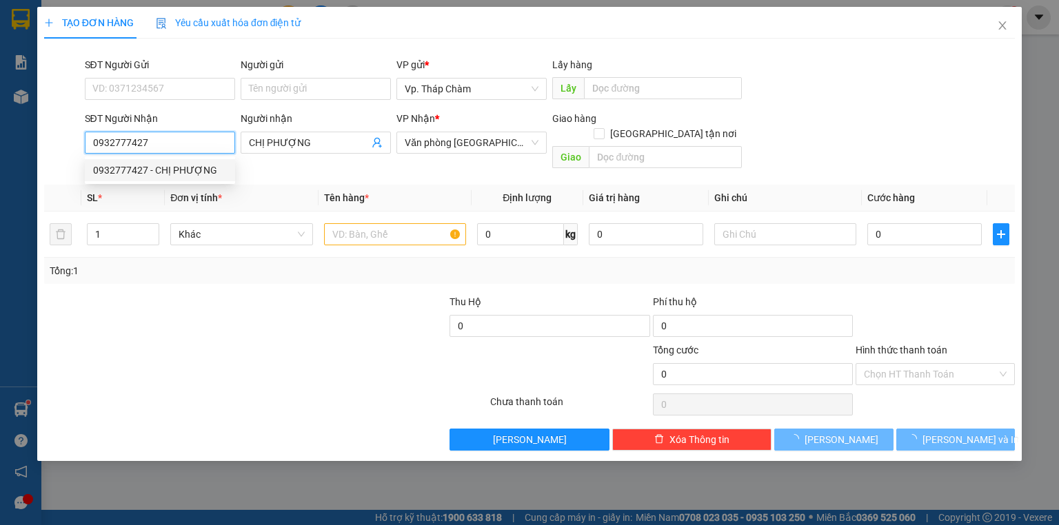
type input "80.000"
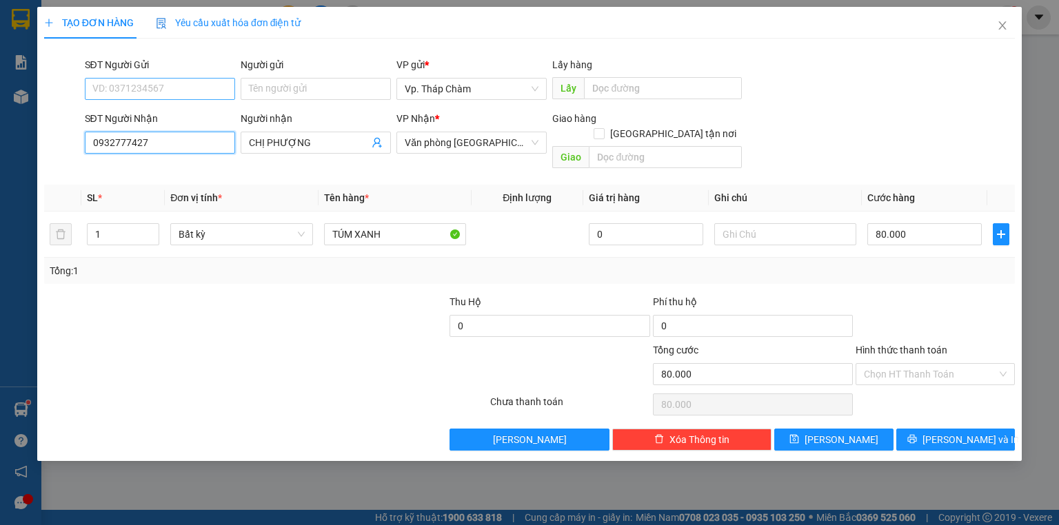
type input "0932777427"
click at [192, 90] on input "SĐT Người Gửi" at bounding box center [160, 89] width 150 height 22
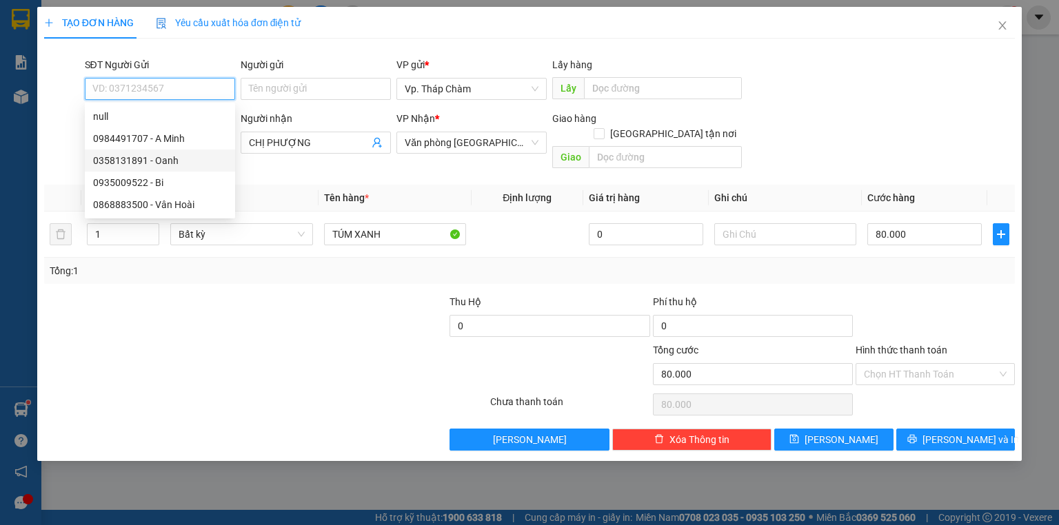
click at [167, 168] on div "0358131891 - Oanh" at bounding box center [160, 161] width 150 height 22
type input "0358131891"
type input "Oanh"
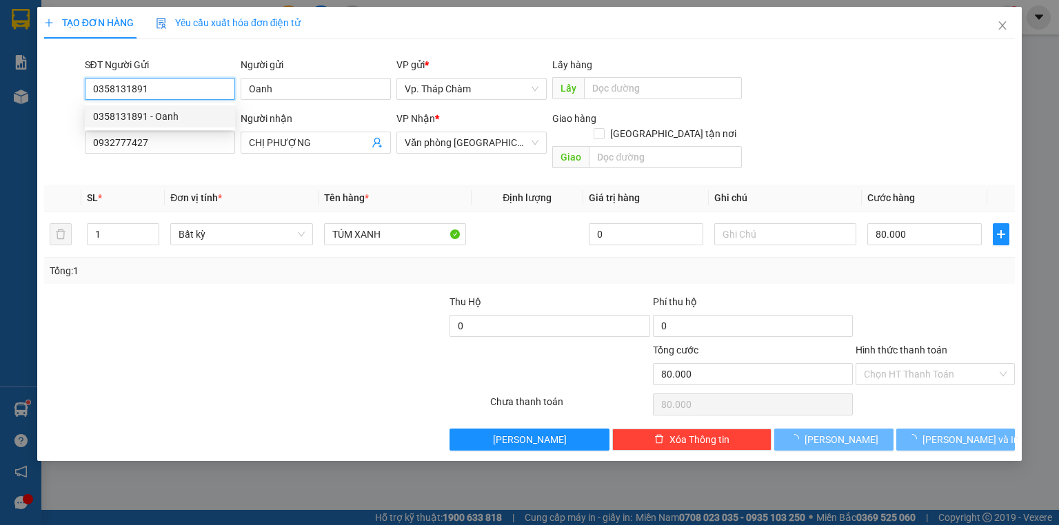
type input "70.000"
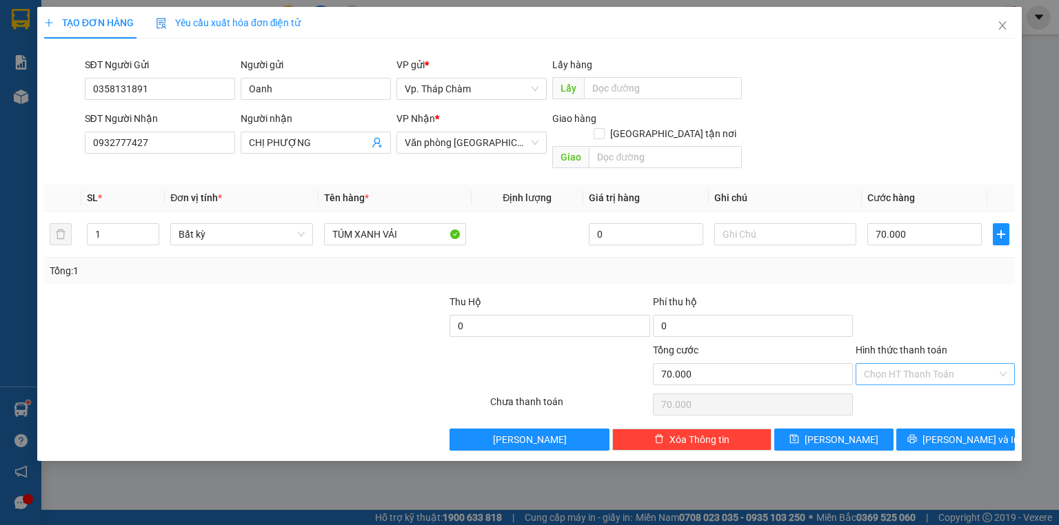
click at [961, 365] on input "Hình thức thanh toán" at bounding box center [930, 374] width 133 height 21
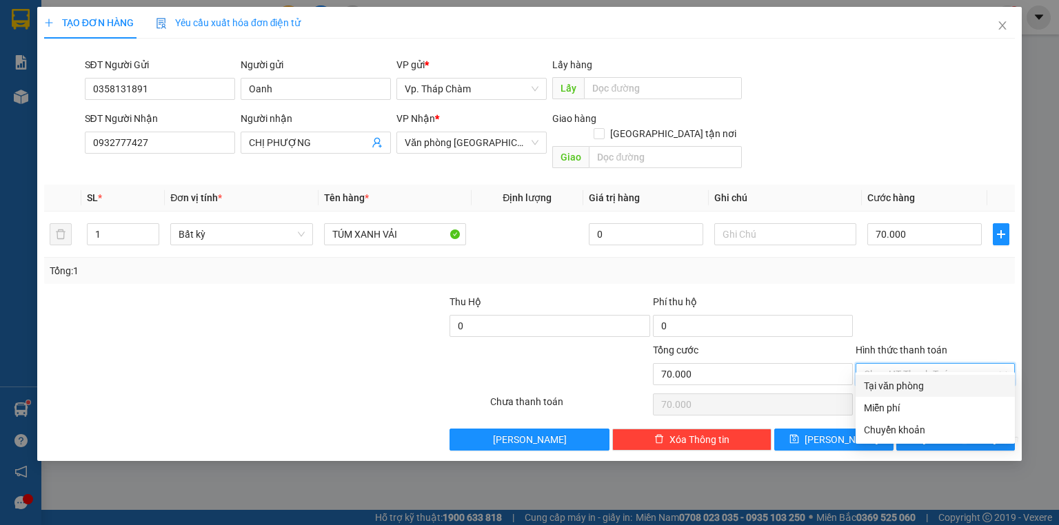
click at [948, 387] on div "Tại văn phòng" at bounding box center [935, 385] width 143 height 15
type input "0"
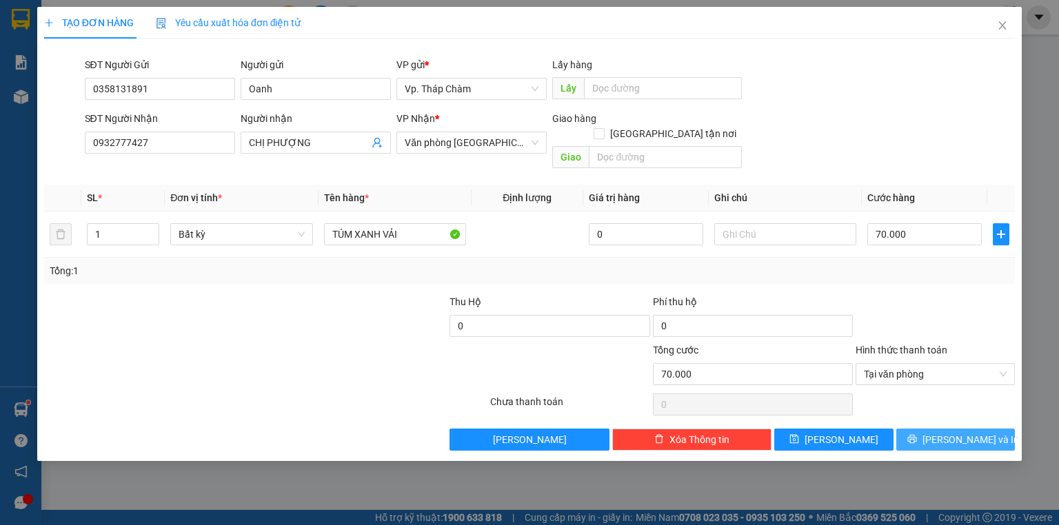
click at [979, 432] on span "[PERSON_NAME] và In" at bounding box center [970, 439] width 96 height 15
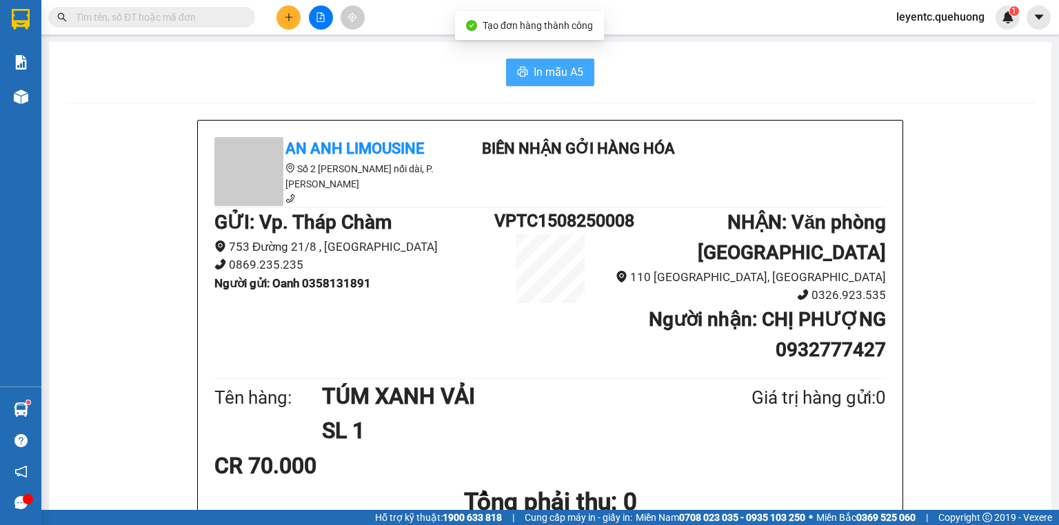
click at [560, 70] on span "In mẫu A5" at bounding box center [558, 71] width 50 height 17
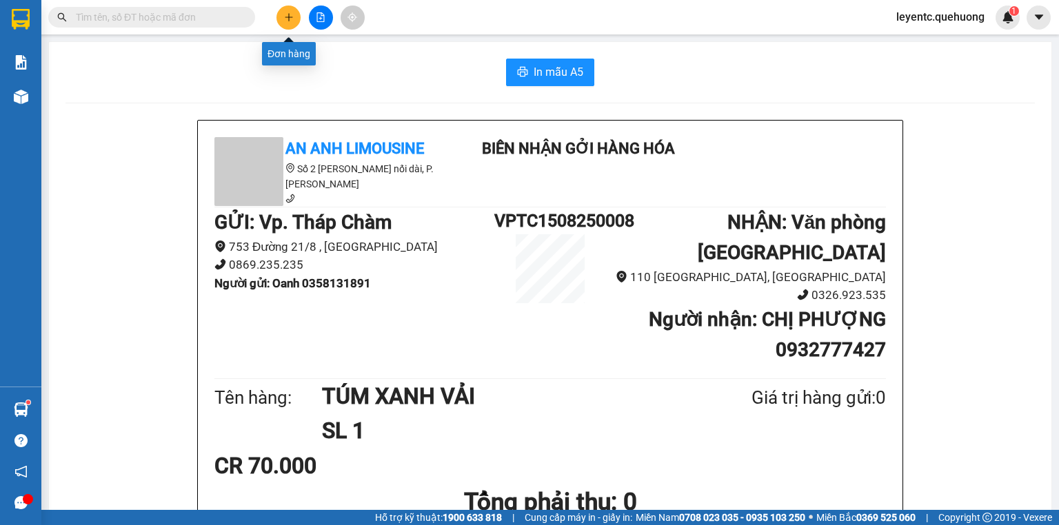
click at [281, 14] on button at bounding box center [288, 18] width 24 height 24
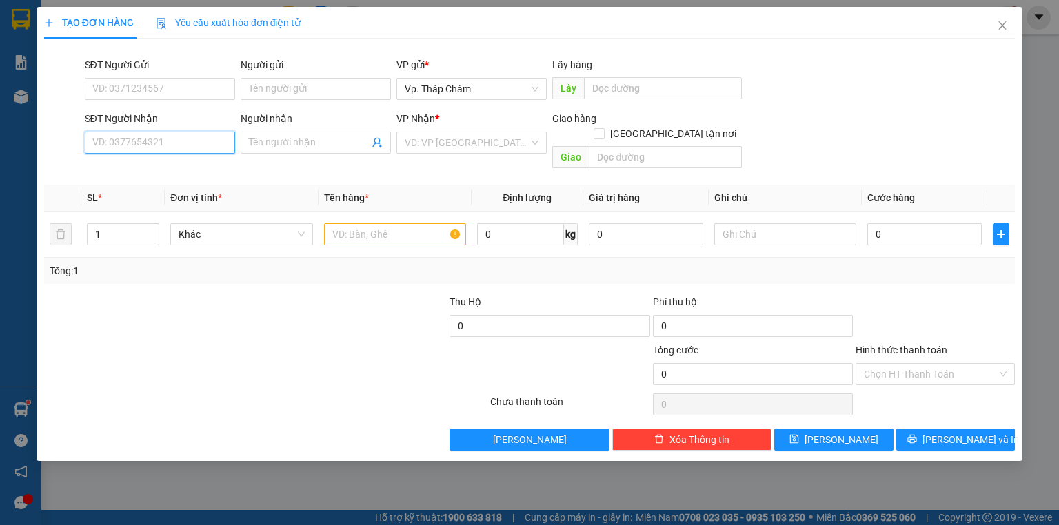
click at [198, 138] on input "SĐT Người Nhận" at bounding box center [160, 143] width 150 height 22
click at [165, 171] on div "0929023515 - TUYÊN" at bounding box center [160, 170] width 134 height 15
type input "0929023515"
type input "TUYÊN"
type input "50.000"
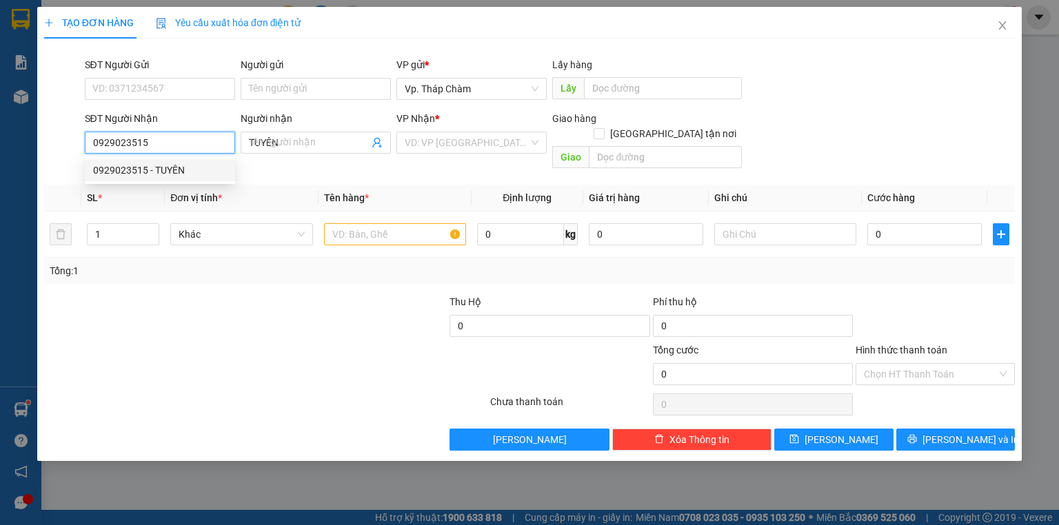
type input "50.000"
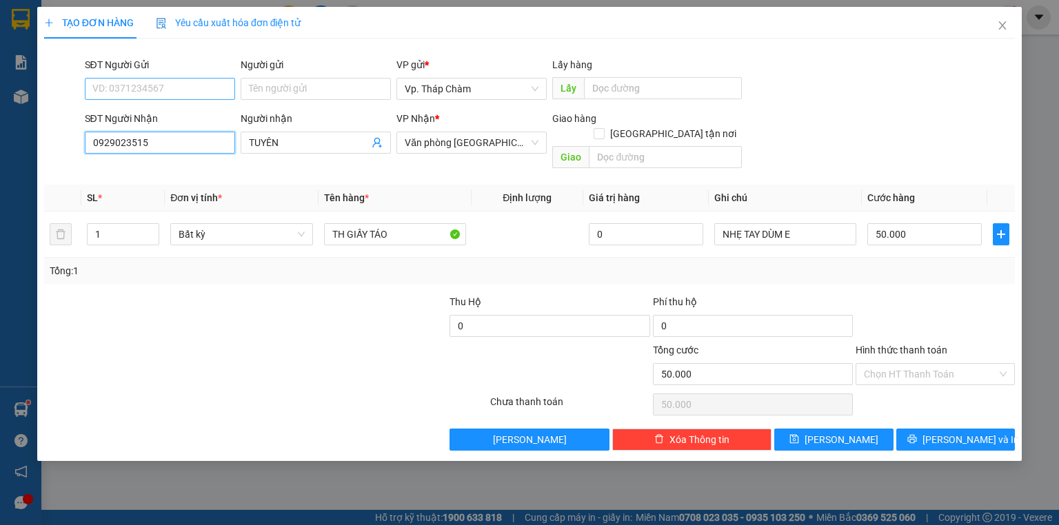
type input "0929023515"
click at [173, 90] on input "SĐT Người Gửi" at bounding box center [160, 89] width 150 height 22
click at [218, 258] on div "Tổng: 1" at bounding box center [529, 271] width 970 height 26
click at [979, 364] on input "Hình thức thanh toán" at bounding box center [930, 374] width 133 height 21
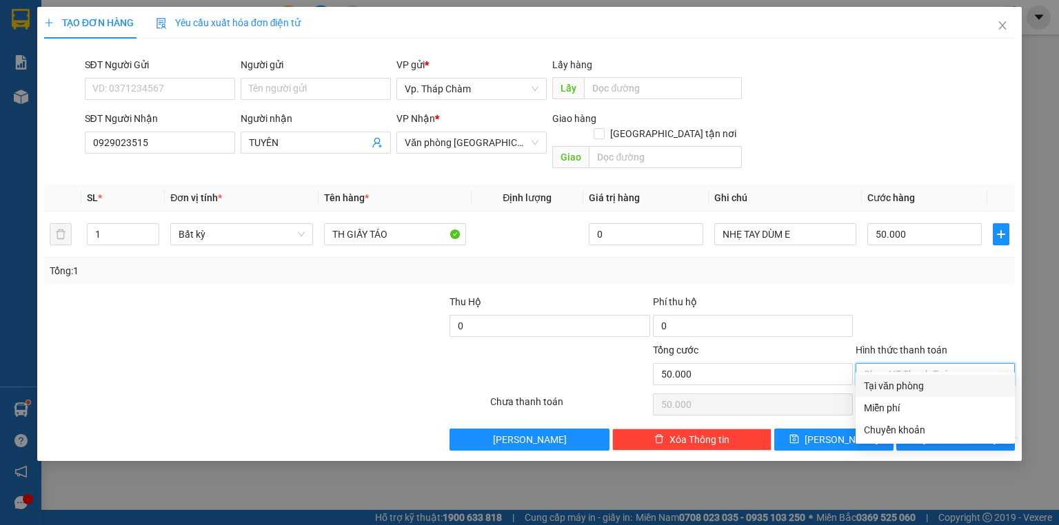
click at [926, 386] on div "Tại văn phòng" at bounding box center [935, 385] width 143 height 15
type input "0"
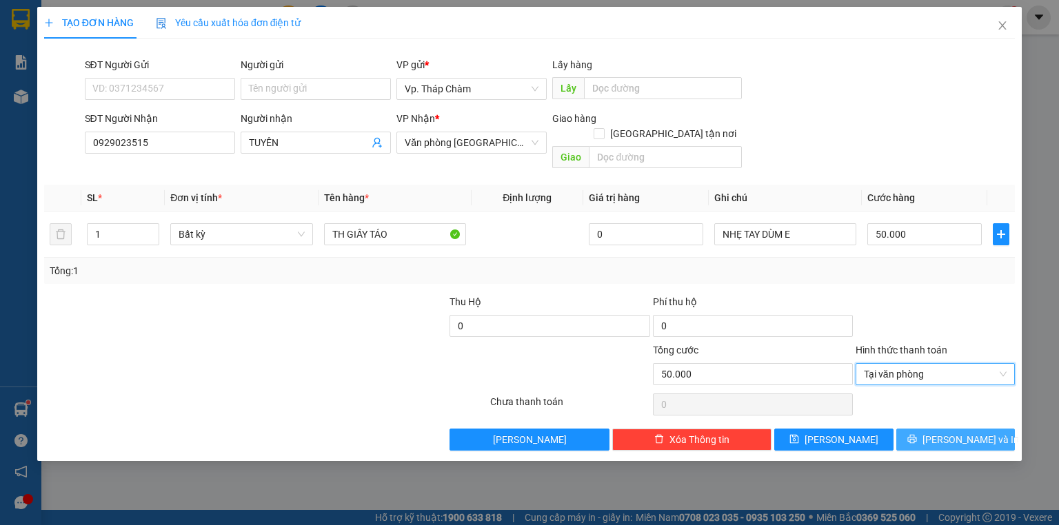
click at [917, 434] on icon "printer" at bounding box center [912, 439] width 10 height 10
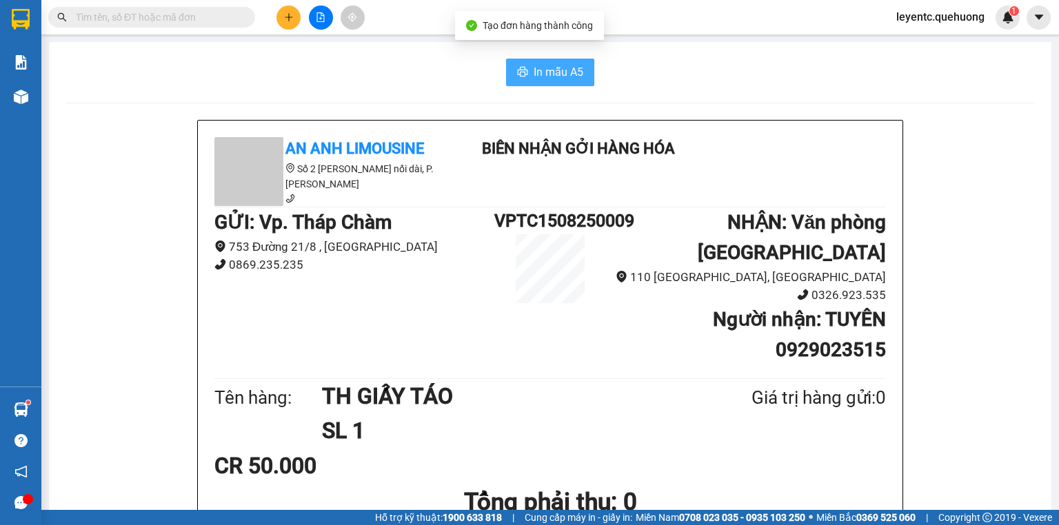
click at [507, 78] on button "In mẫu A5" at bounding box center [550, 73] width 88 height 28
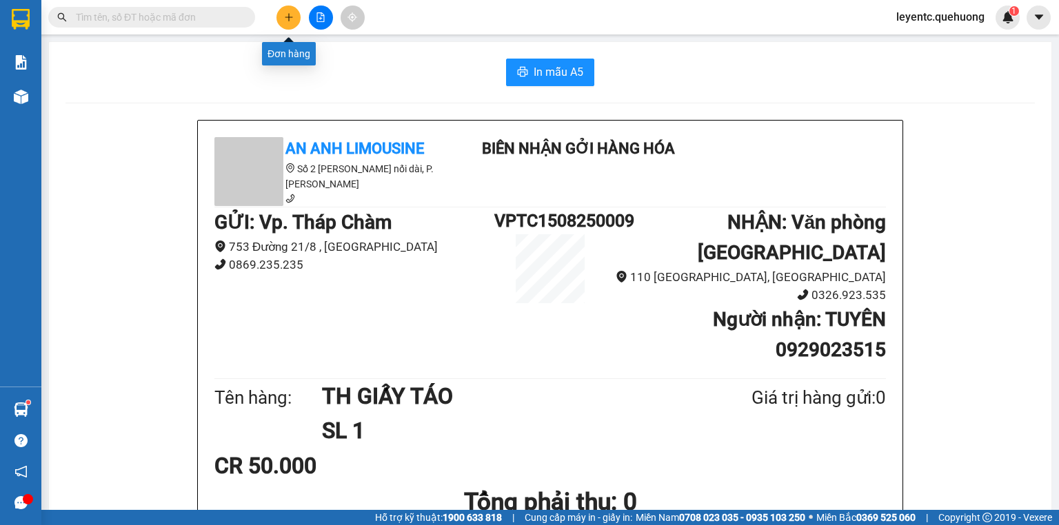
click at [282, 22] on button at bounding box center [288, 18] width 24 height 24
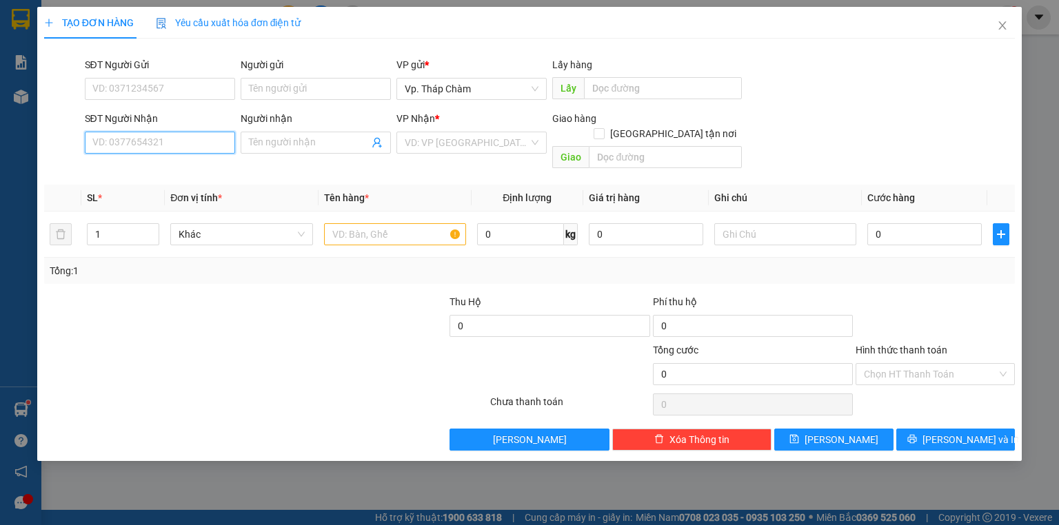
click at [146, 141] on input "SĐT Người Nhận" at bounding box center [160, 143] width 150 height 22
click at [177, 166] on div "0902610061 - THANH" at bounding box center [160, 170] width 134 height 15
type input "0902610061"
type input "THANH"
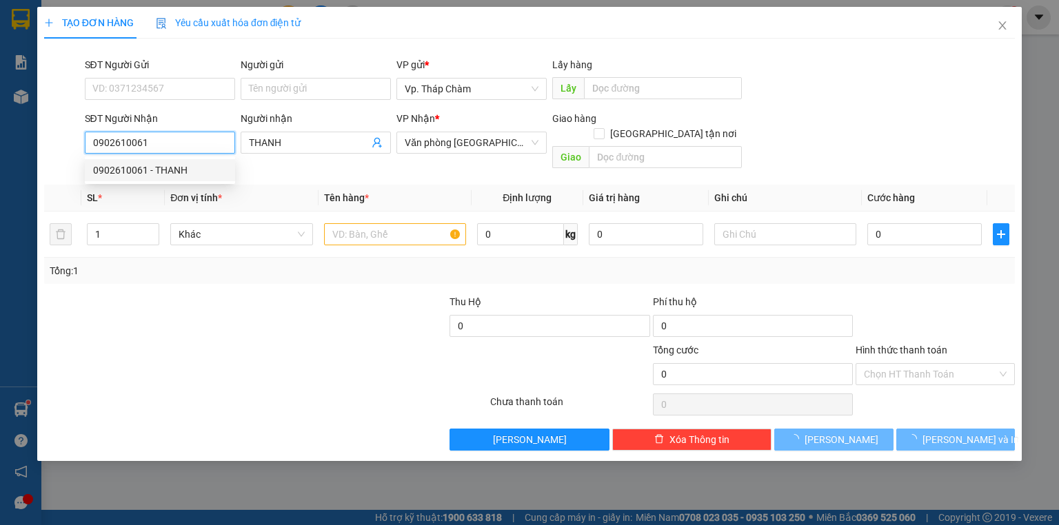
type input "30.000"
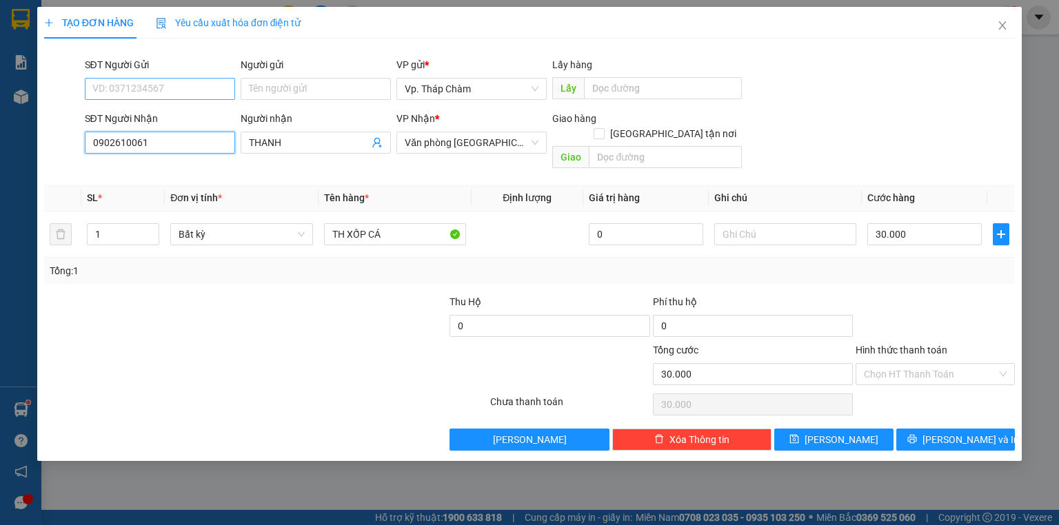
type input "0902610061"
click at [143, 83] on input "SĐT Người Gửi" at bounding box center [160, 89] width 150 height 22
click at [140, 111] on div "0937335187 - HỒNG" at bounding box center [160, 116] width 134 height 15
type input "0937335187"
type input "HỒNG"
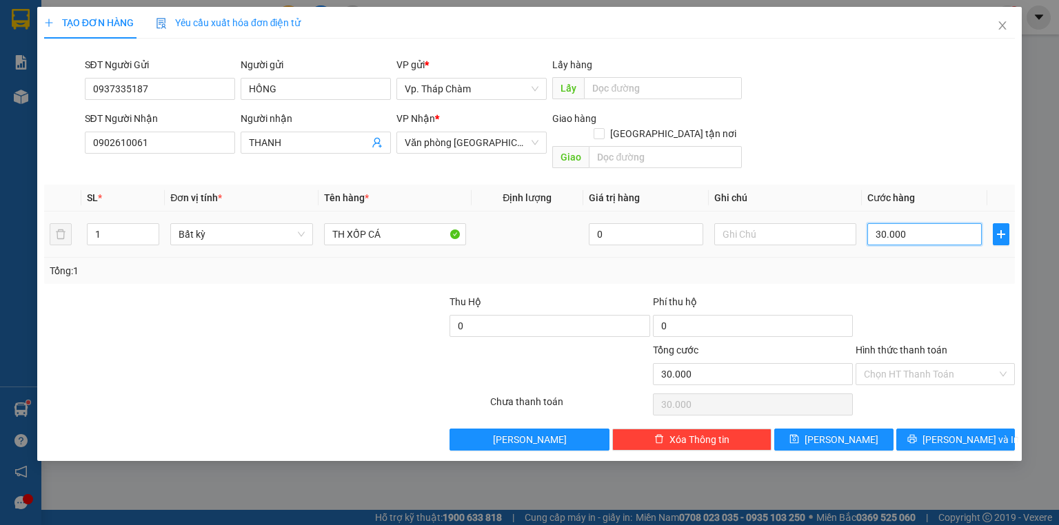
click at [956, 223] on input "30.000" at bounding box center [924, 234] width 114 height 22
type input "0"
type input "4"
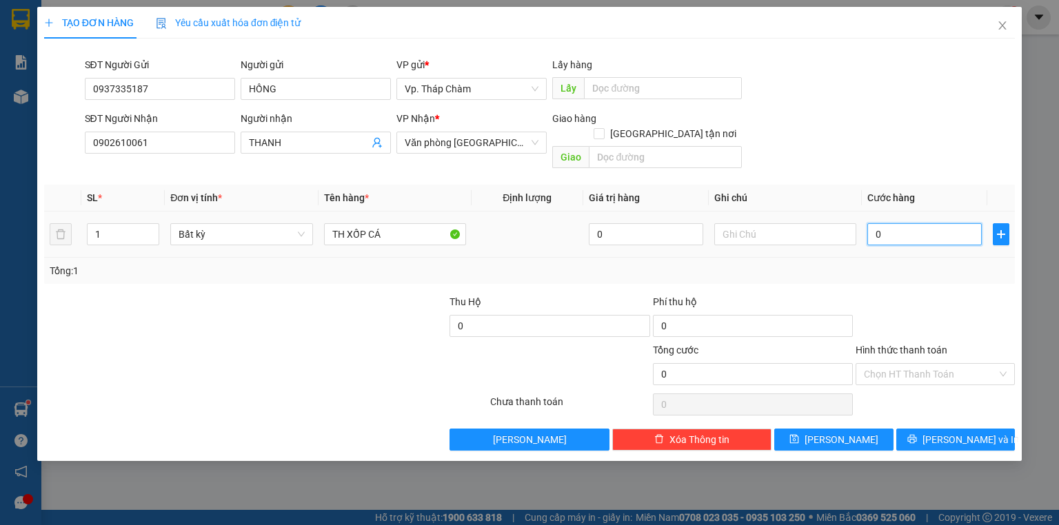
type input "4"
type input "040"
type input "40"
type input "040"
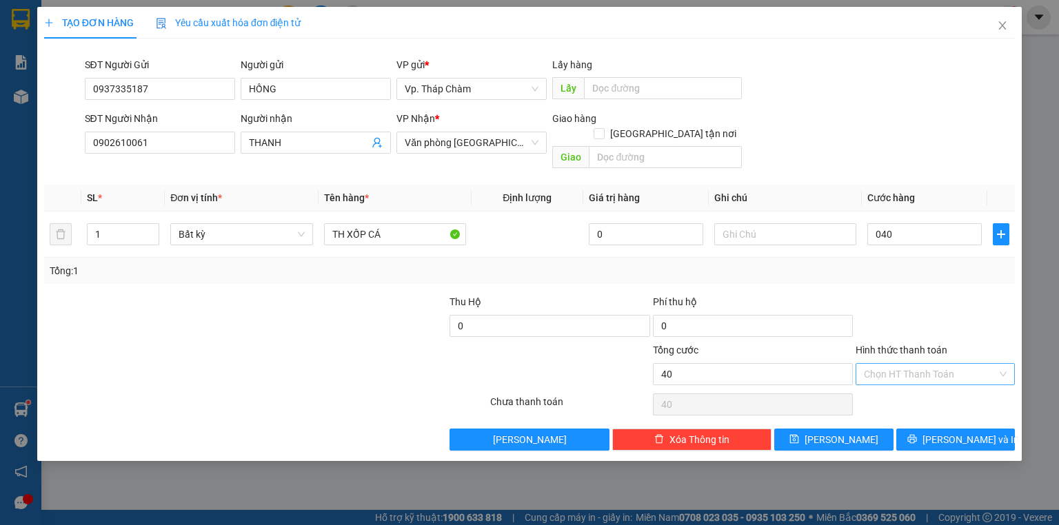
click at [917, 364] on input "Hình thức thanh toán" at bounding box center [930, 374] width 133 height 21
type input "40.000"
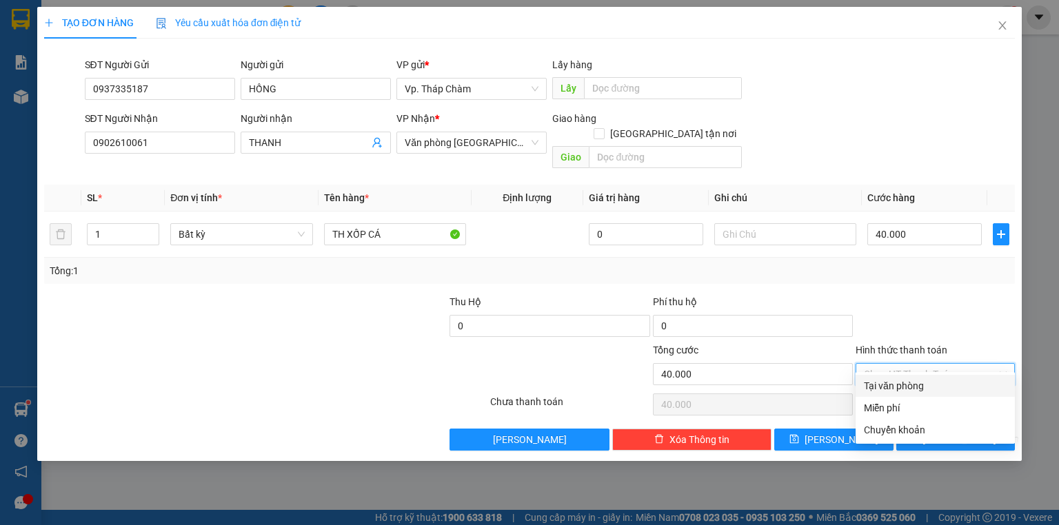
click at [918, 389] on div "Tại văn phòng" at bounding box center [935, 385] width 143 height 15
type input "0"
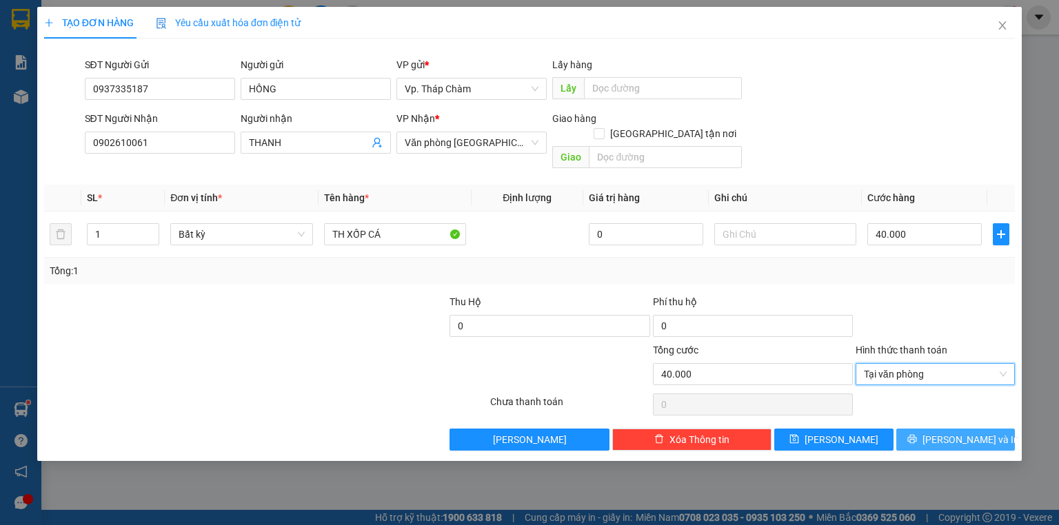
click at [959, 432] on span "[PERSON_NAME] và In" at bounding box center [970, 439] width 96 height 15
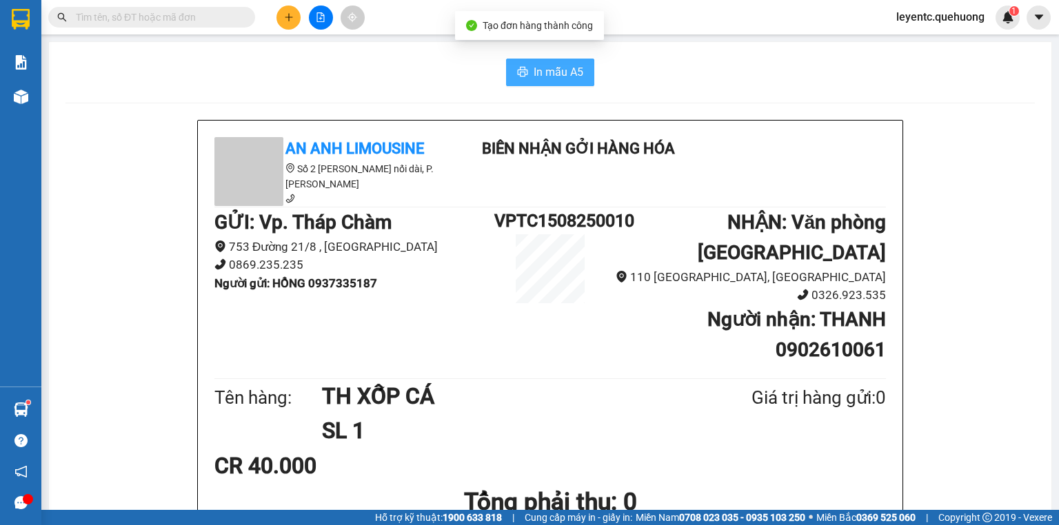
click at [545, 75] on span "In mẫu A5" at bounding box center [558, 71] width 50 height 17
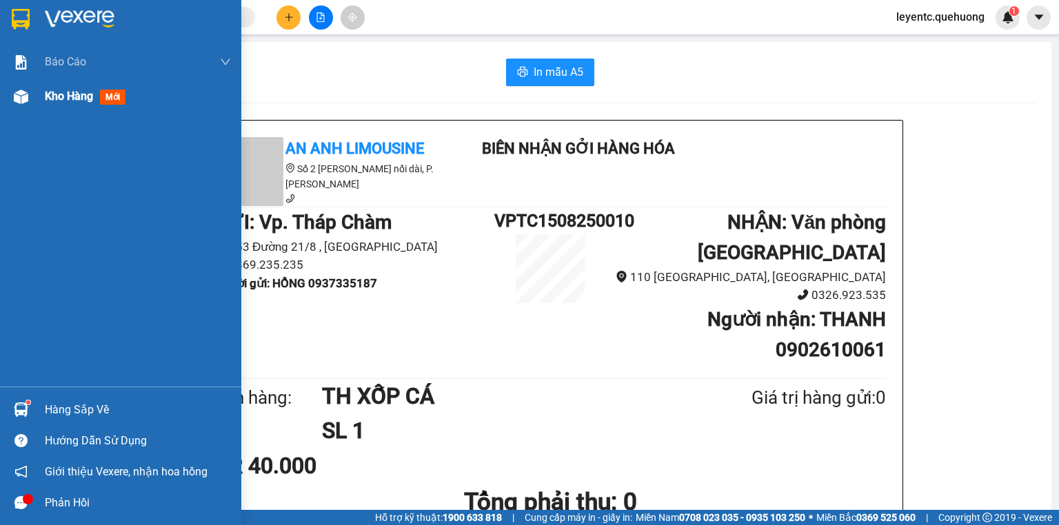
click at [29, 92] on div at bounding box center [21, 97] width 24 height 24
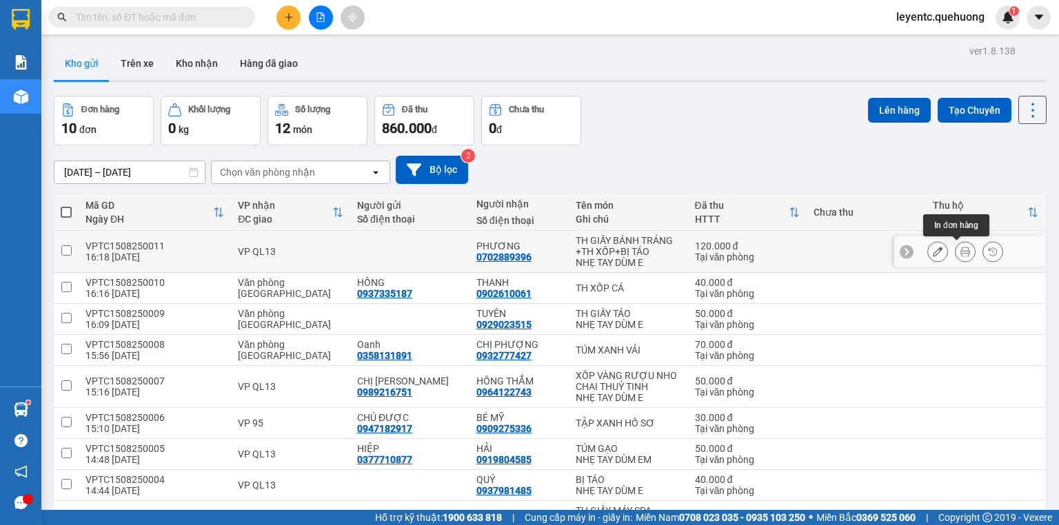
click at [957, 256] on button at bounding box center [964, 252] width 19 height 24
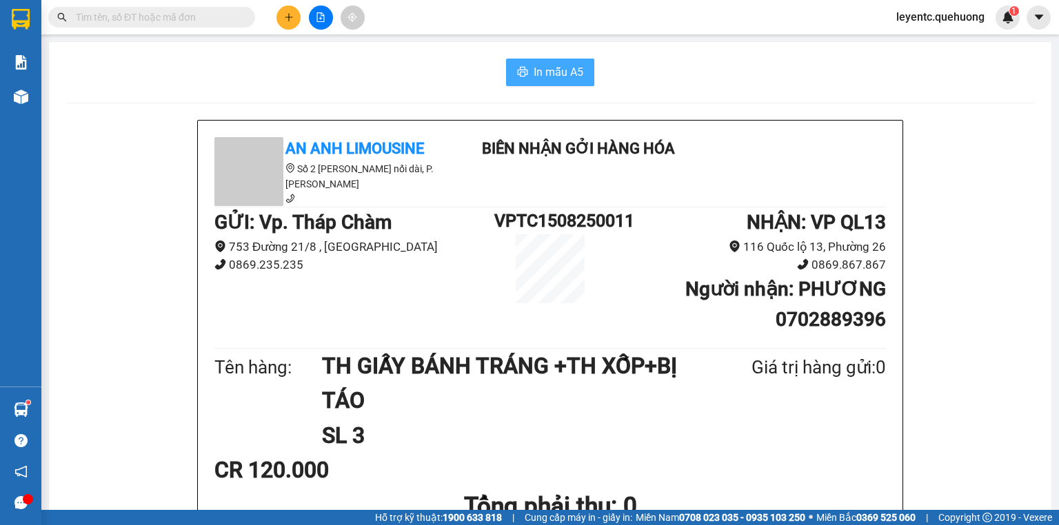
click at [557, 74] on span "In mẫu A5" at bounding box center [558, 71] width 50 height 17
click at [568, 77] on span "In mẫu A5" at bounding box center [558, 71] width 50 height 17
click at [295, 22] on button at bounding box center [288, 18] width 24 height 24
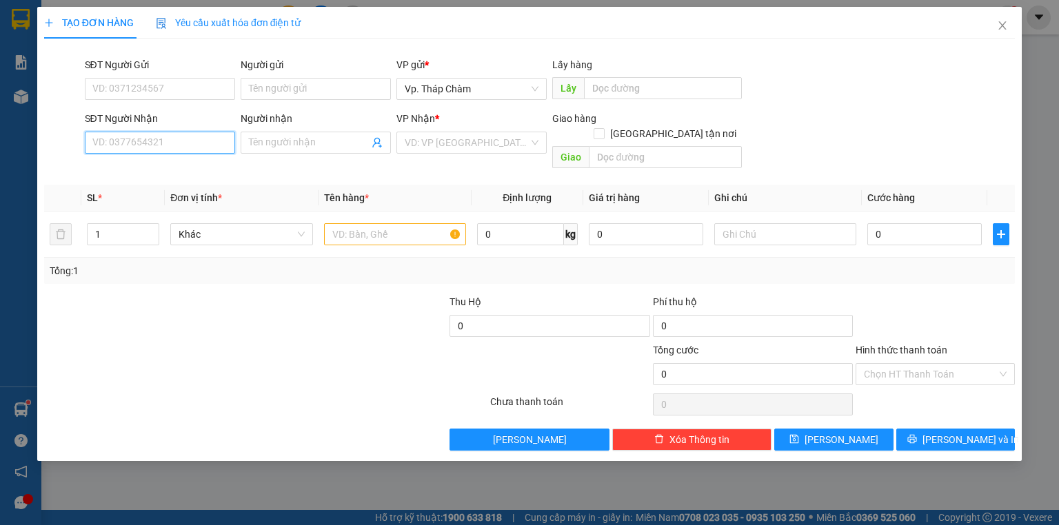
click at [205, 150] on input "SĐT Người Nhận" at bounding box center [160, 143] width 150 height 22
click at [168, 167] on div "0929310712 - NA" at bounding box center [160, 170] width 134 height 15
type input "0929310712"
type input "NA"
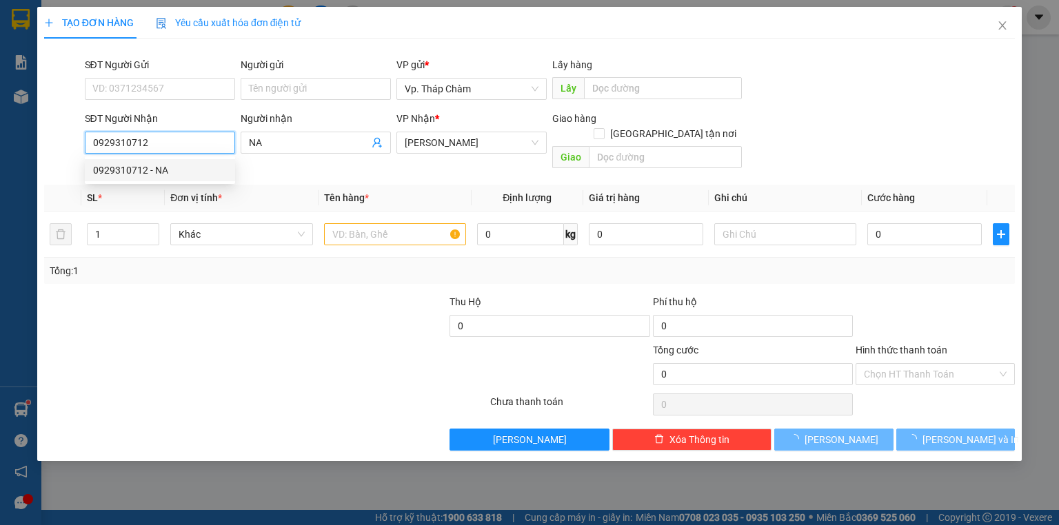
type input "40.000"
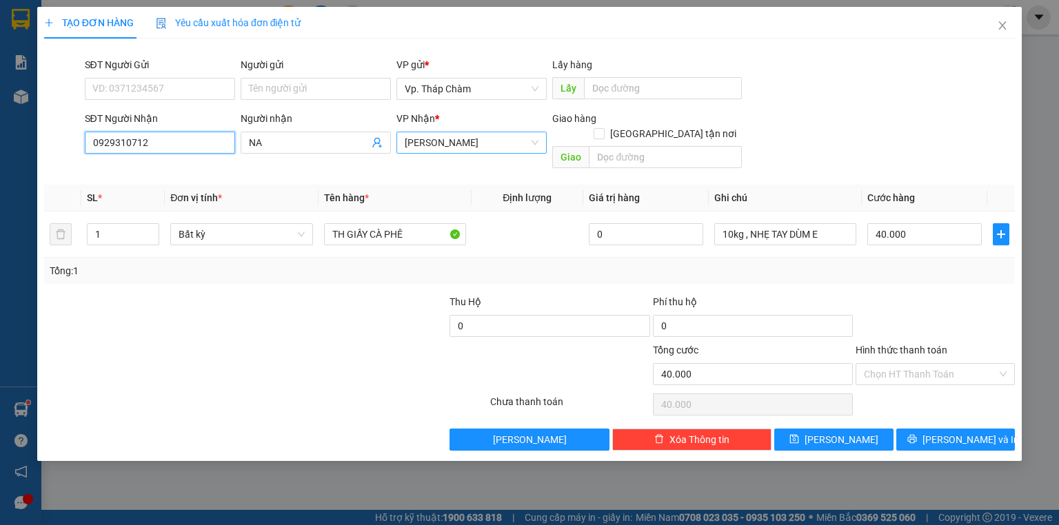
click at [430, 139] on span "[PERSON_NAME]" at bounding box center [472, 142] width 134 height 21
type input "0929310712"
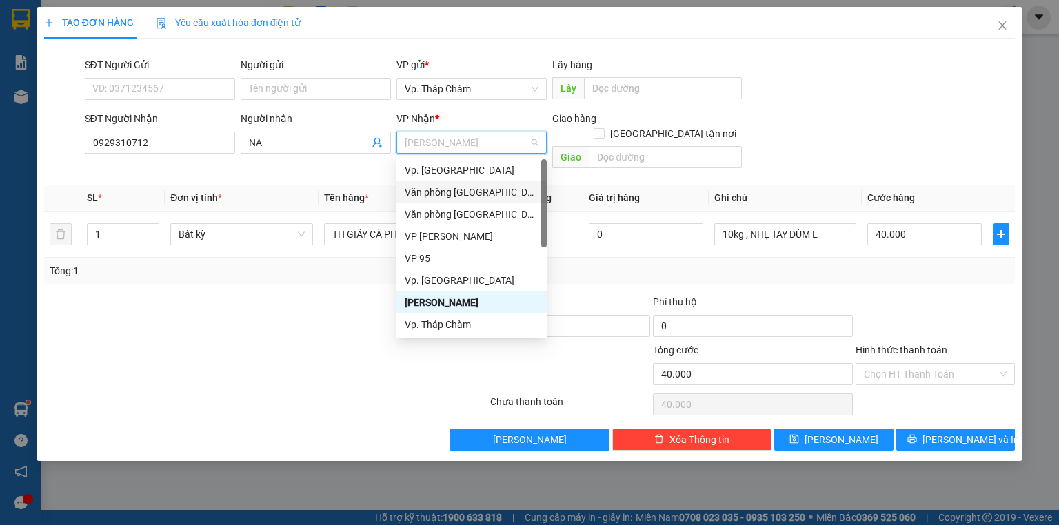
click at [438, 192] on div "Văn phòng [GEOGRAPHIC_DATA]" at bounding box center [472, 192] width 134 height 15
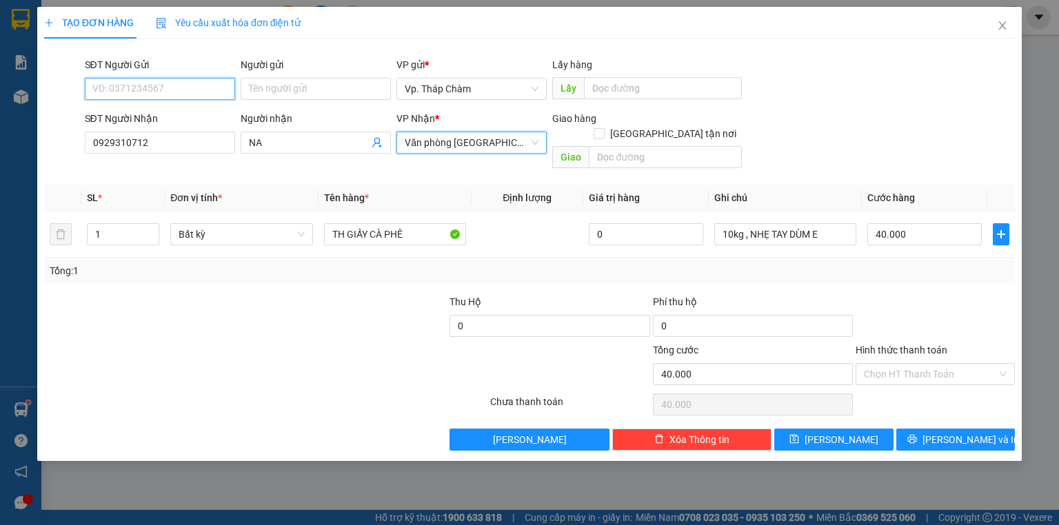
click at [184, 90] on input "SĐT Người Gửi" at bounding box center [160, 89] width 150 height 22
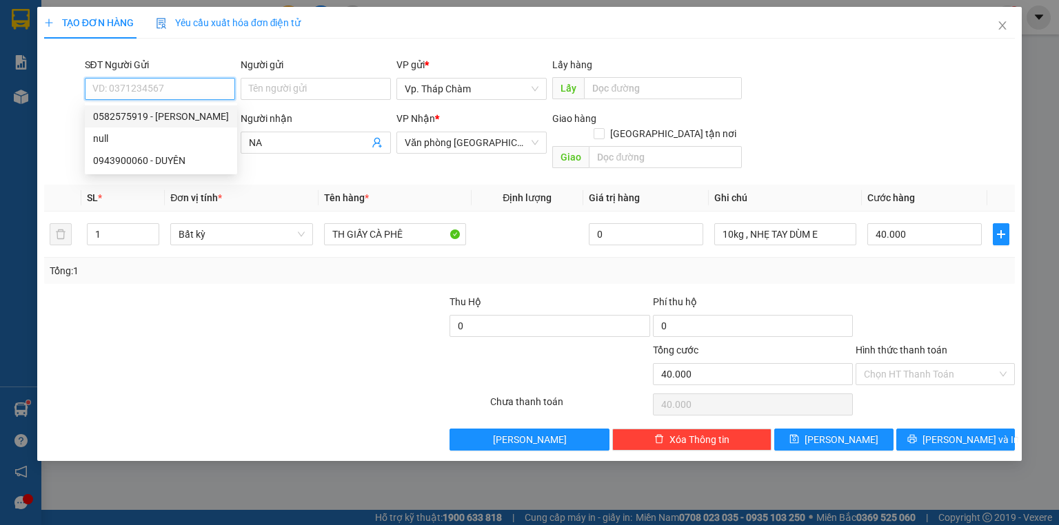
click at [170, 124] on div "0582575919 - [PERSON_NAME]" at bounding box center [161, 116] width 152 height 22
type input "0582575919"
type input "[PERSON_NAME]"
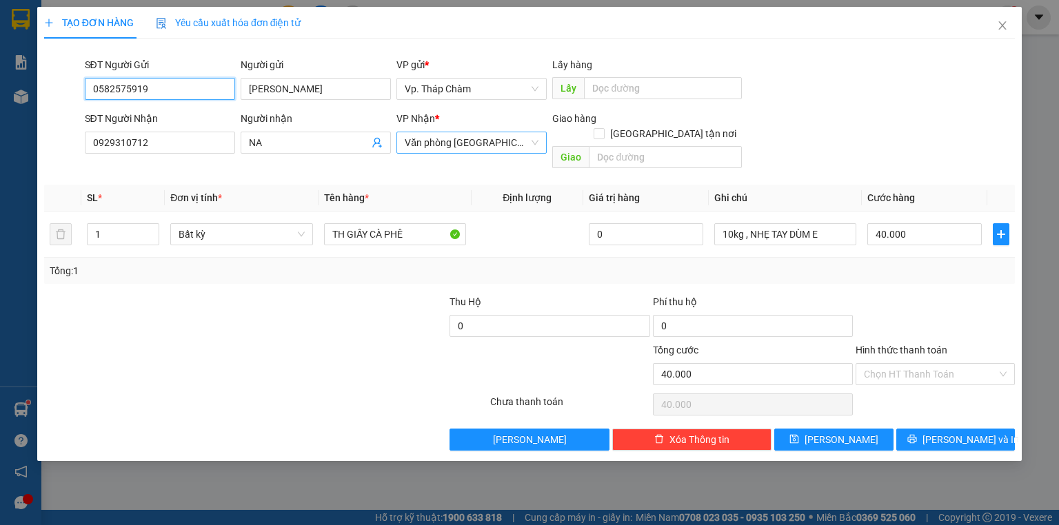
click at [430, 145] on span "Văn phòng [GEOGRAPHIC_DATA]" at bounding box center [472, 142] width 134 height 21
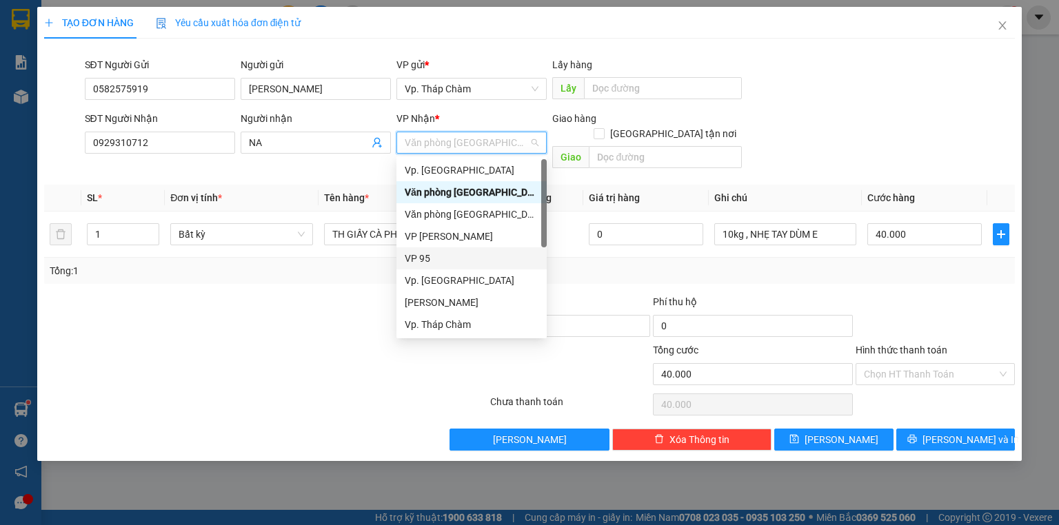
click at [432, 259] on div "VP 95" at bounding box center [472, 258] width 134 height 15
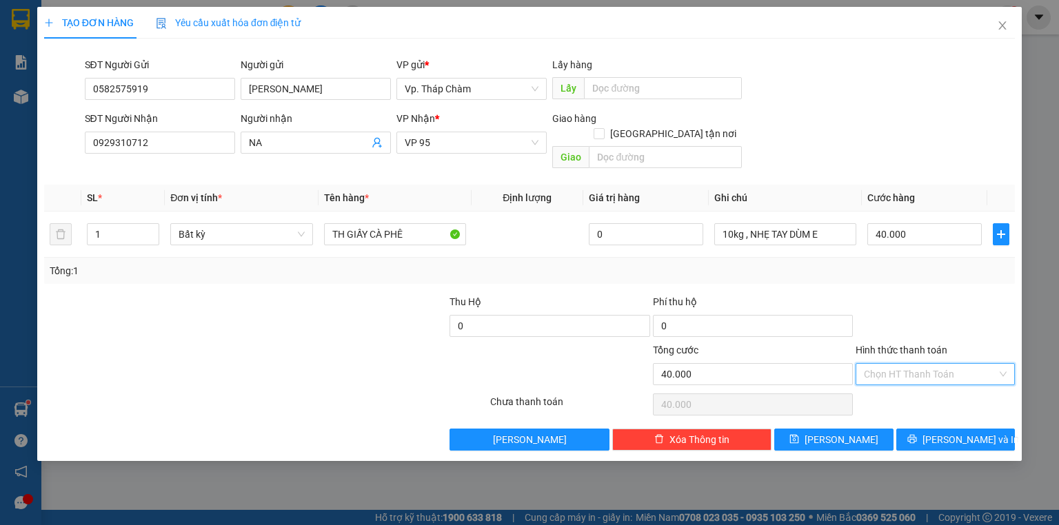
click at [904, 364] on input "Hình thức thanh toán" at bounding box center [930, 374] width 133 height 21
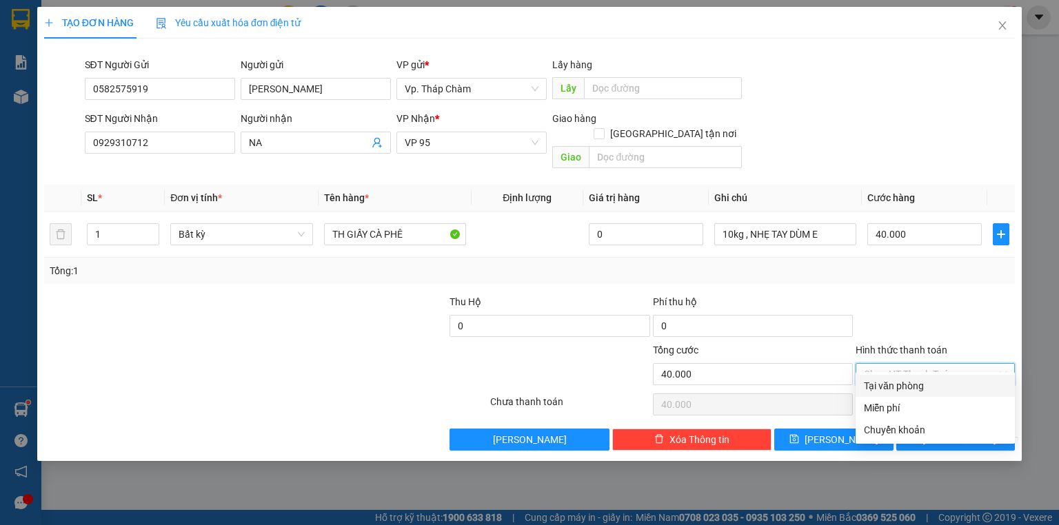
click at [908, 380] on div "Tại văn phòng" at bounding box center [935, 385] width 143 height 15
type input "0"
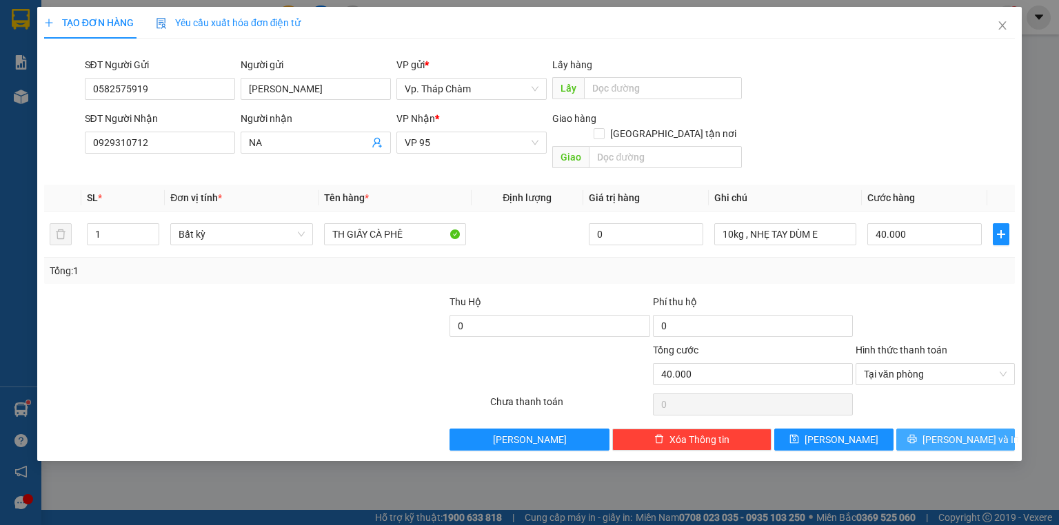
click at [960, 432] on span "[PERSON_NAME] và In" at bounding box center [970, 439] width 96 height 15
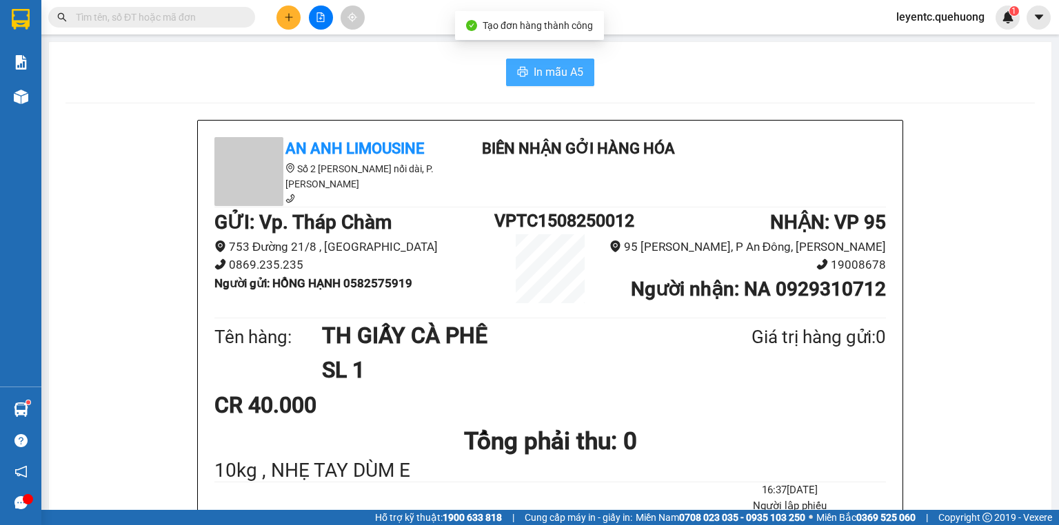
click at [576, 69] on span "In mẫu A5" at bounding box center [558, 71] width 50 height 17
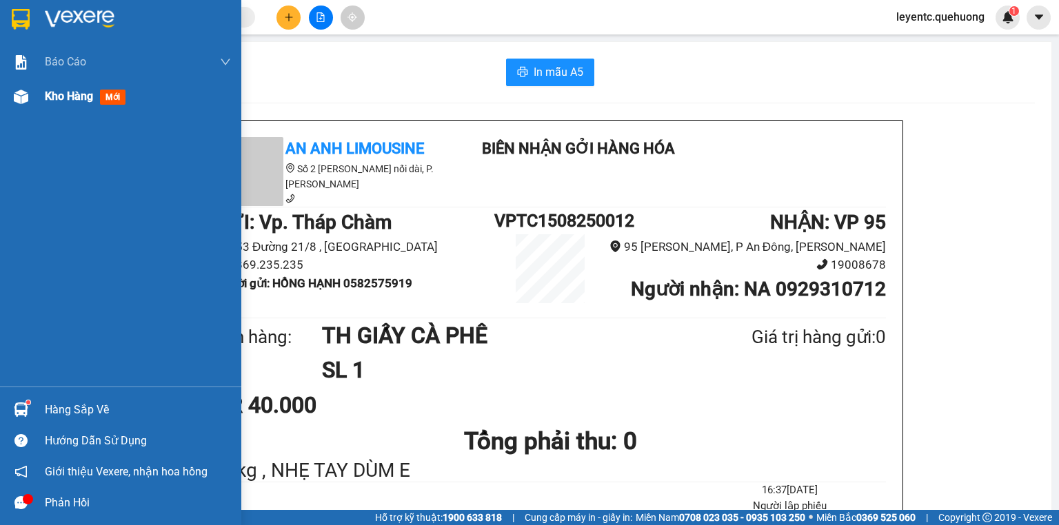
click at [23, 96] on img at bounding box center [21, 97] width 14 height 14
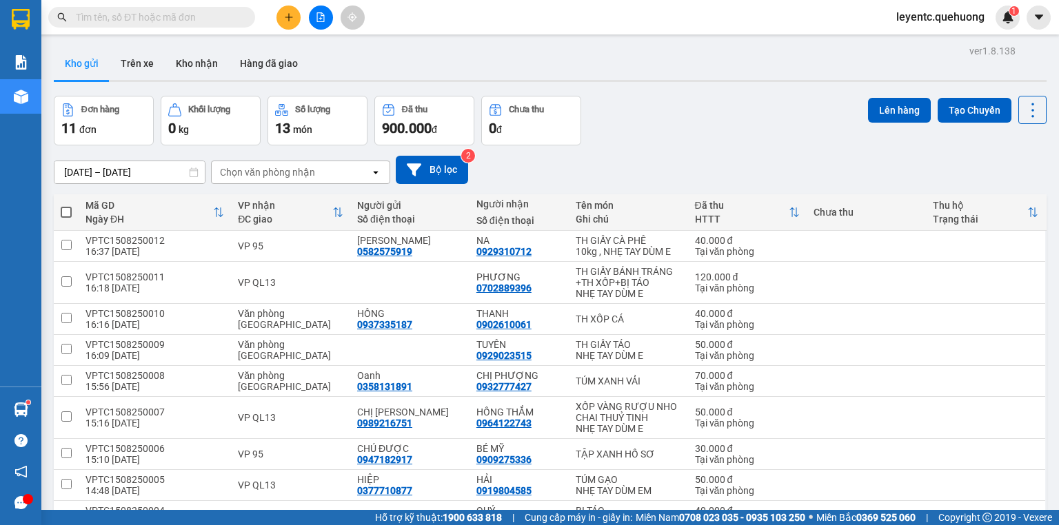
click at [620, 132] on div "Đơn hàng 11 đơn Khối lượng 0 kg Số lượng 13 món Đã thu 900.000 đ Chưa thu 0 đ L…" at bounding box center [550, 121] width 992 height 50
click at [316, 20] on button at bounding box center [321, 18] width 24 height 24
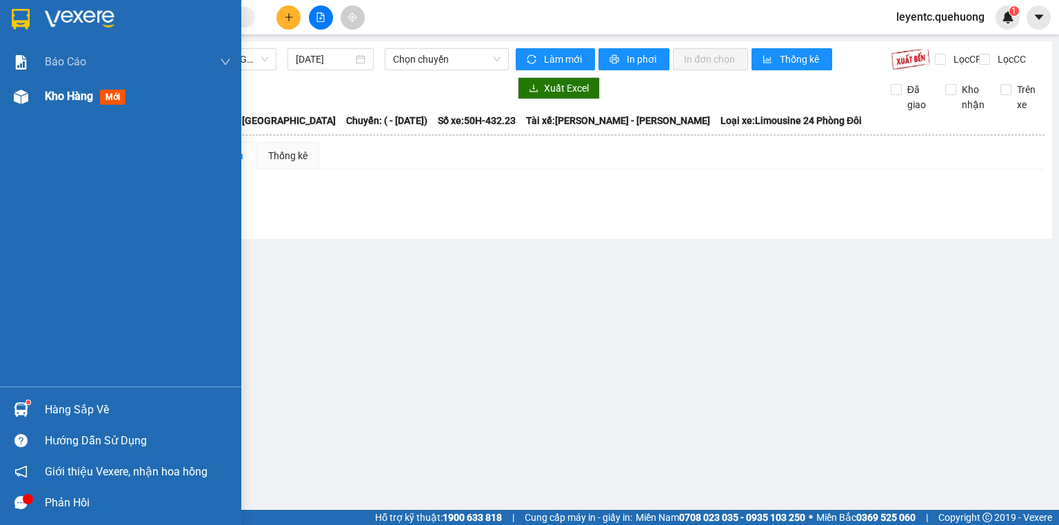
click at [22, 95] on img at bounding box center [21, 97] width 14 height 14
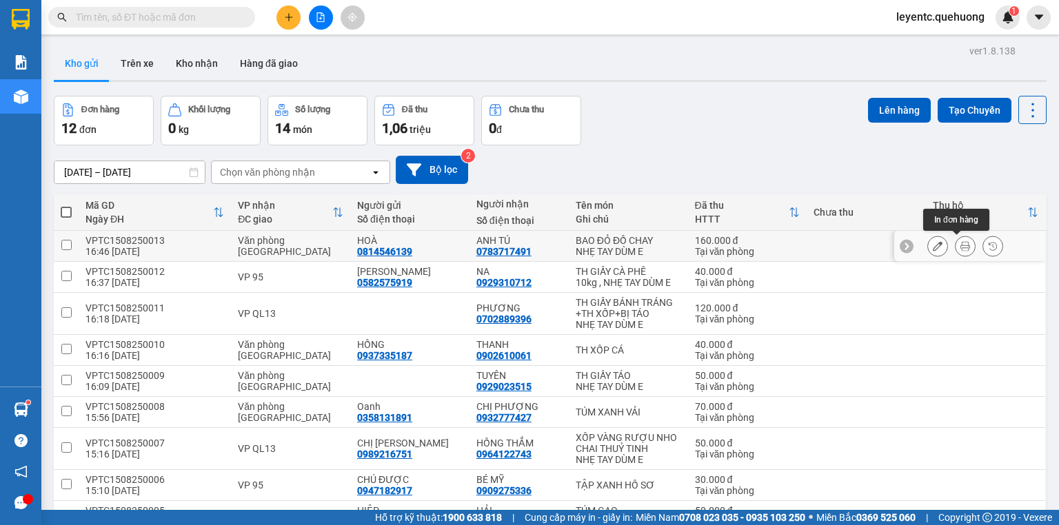
click at [960, 249] on icon at bounding box center [965, 246] width 10 height 10
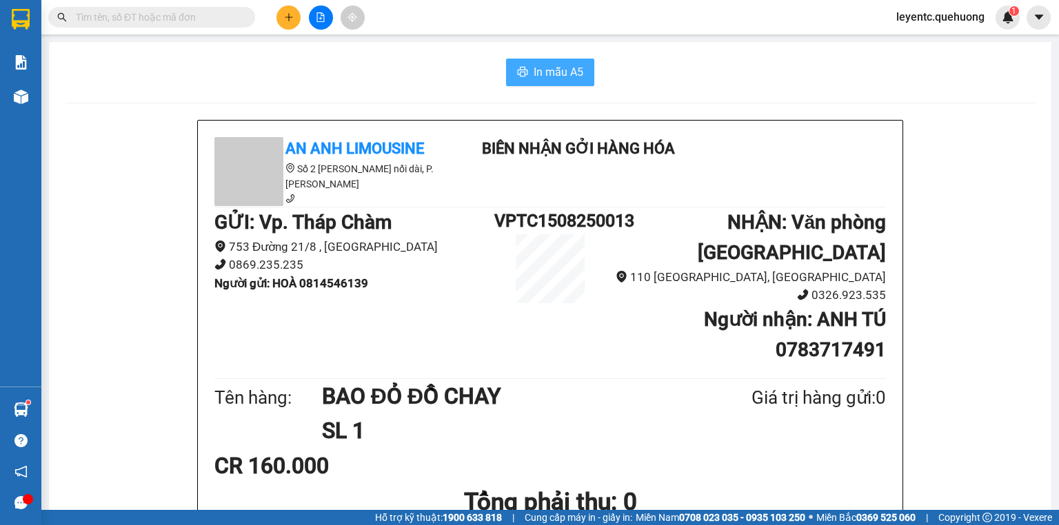
drag, startPoint x: 532, startPoint y: 74, endPoint x: 427, endPoint y: 74, distance: 104.8
click at [427, 74] on div "In mẫu A5" at bounding box center [549, 73] width 969 height 28
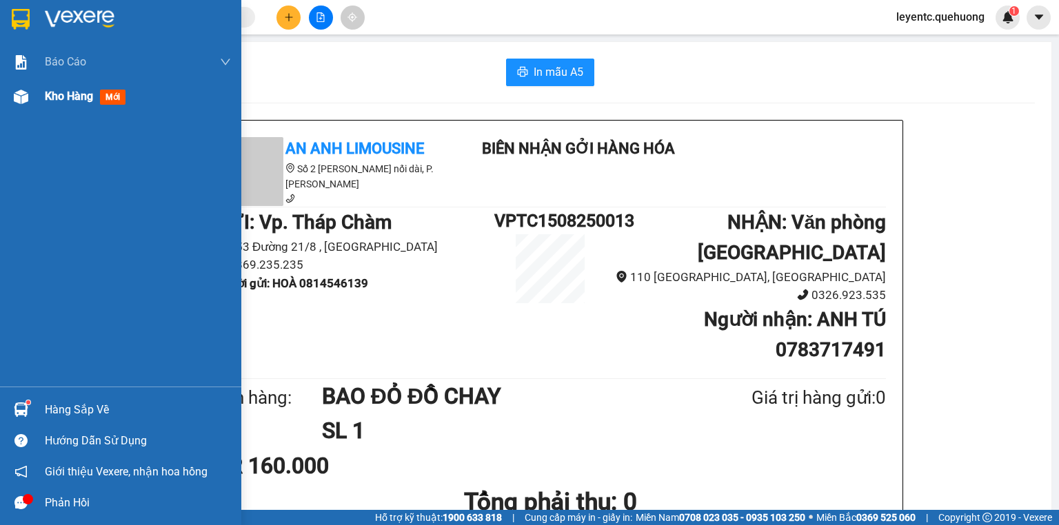
click at [20, 96] on img at bounding box center [21, 97] width 14 height 14
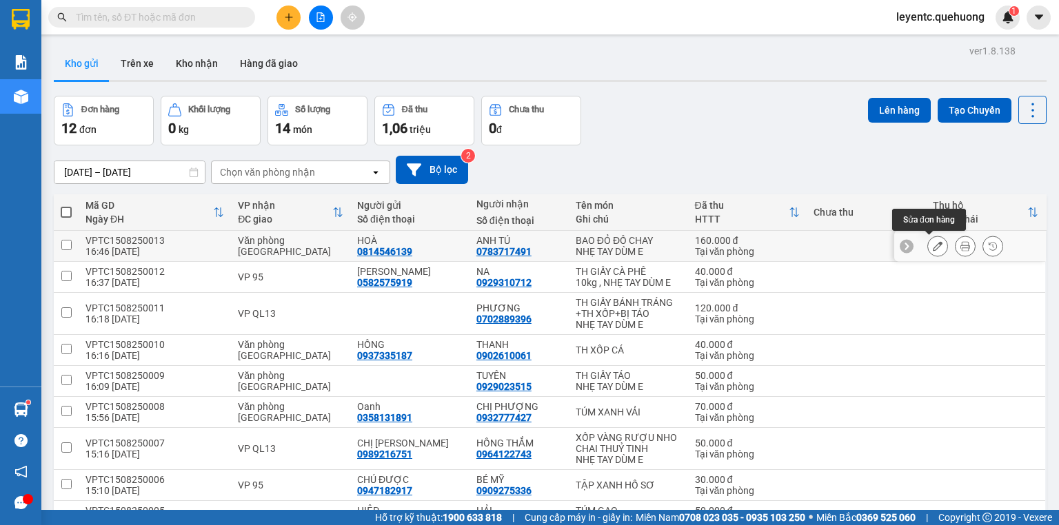
click at [932, 248] on icon at bounding box center [937, 246] width 10 height 10
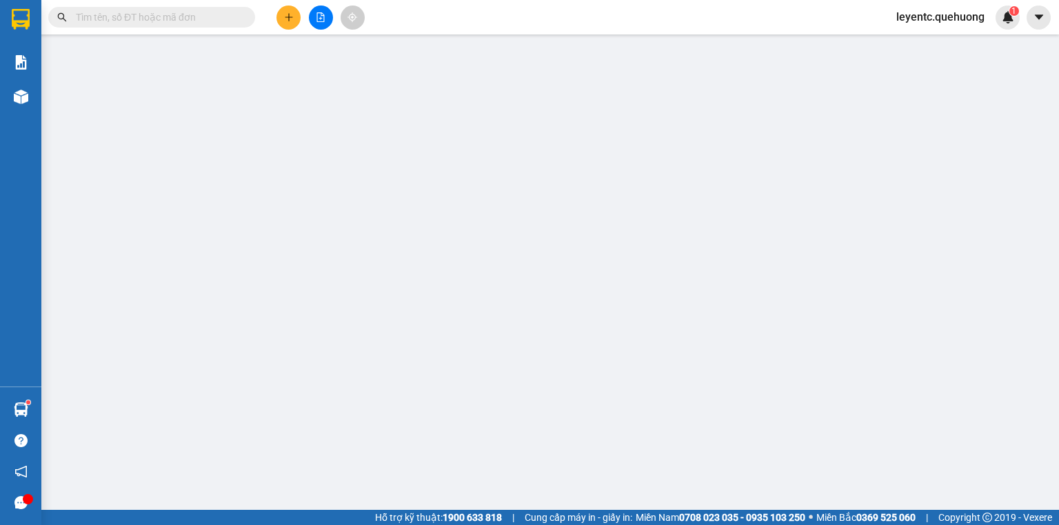
type input "0814546139"
type input "HOÀ"
type input "0783717491"
type input "ANH TÚ"
type input "160.000"
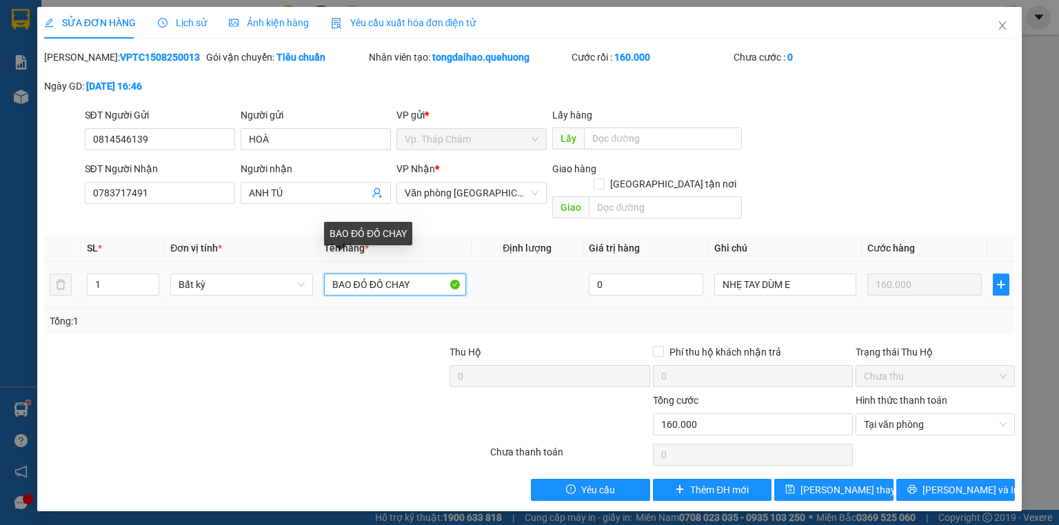
click at [367, 274] on input "BAO ĐỎ ĐỒ CHAY" at bounding box center [395, 285] width 142 height 22
type input "BAO ĐỎ , BAO ĐỔ ĐỒ CHAY"
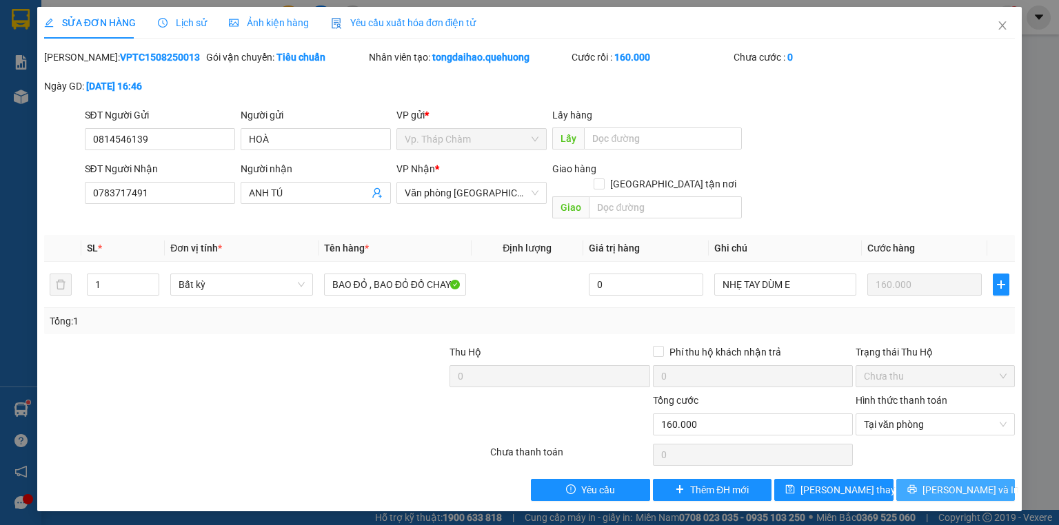
click at [969, 482] on span "[PERSON_NAME] và In" at bounding box center [970, 489] width 96 height 15
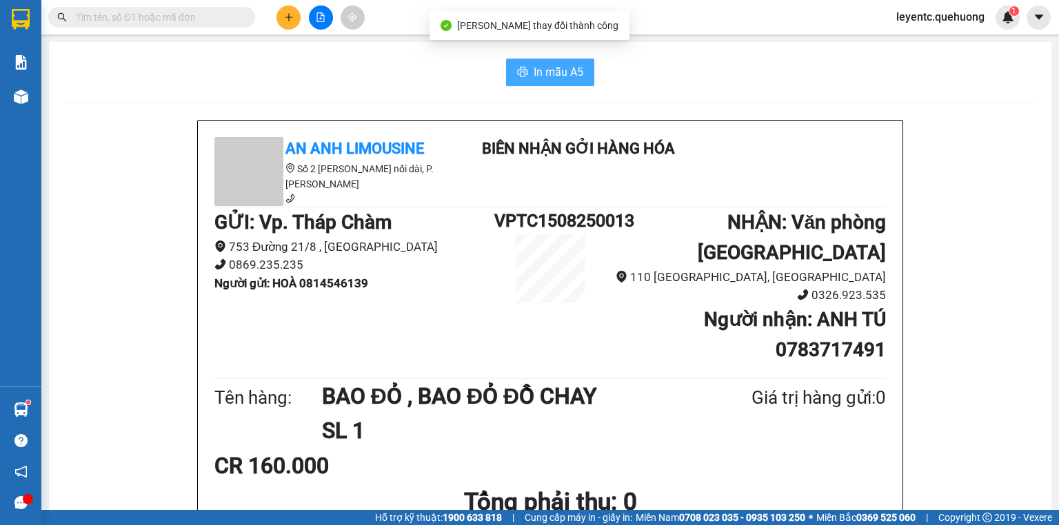
click at [548, 61] on button "In mẫu A5" at bounding box center [550, 73] width 88 height 28
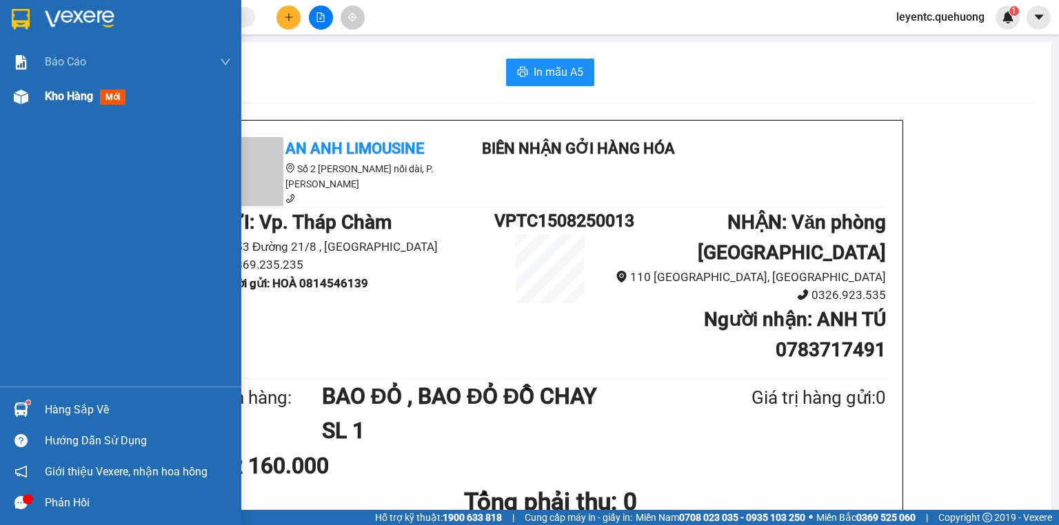
click at [57, 94] on span "Kho hàng" at bounding box center [69, 96] width 48 height 13
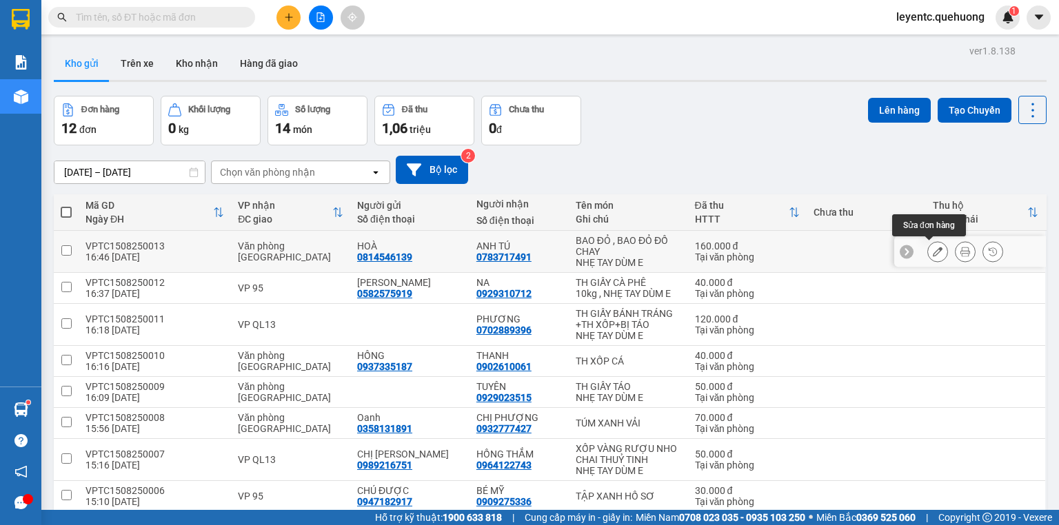
click at [932, 252] on icon at bounding box center [937, 252] width 10 height 10
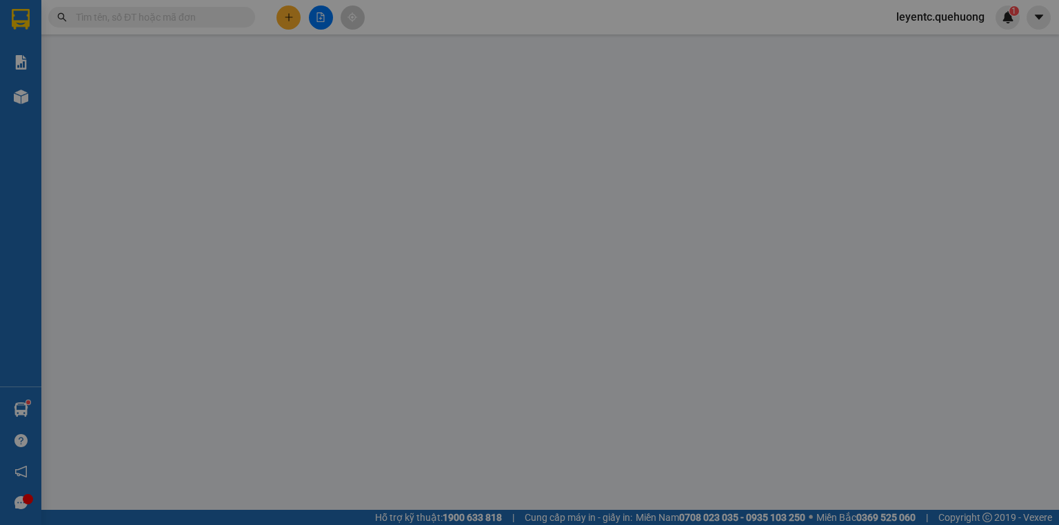
type input "0814546139"
type input "HOÀ"
type input "0783717491"
type input "ANH TÚ"
type input "160.000"
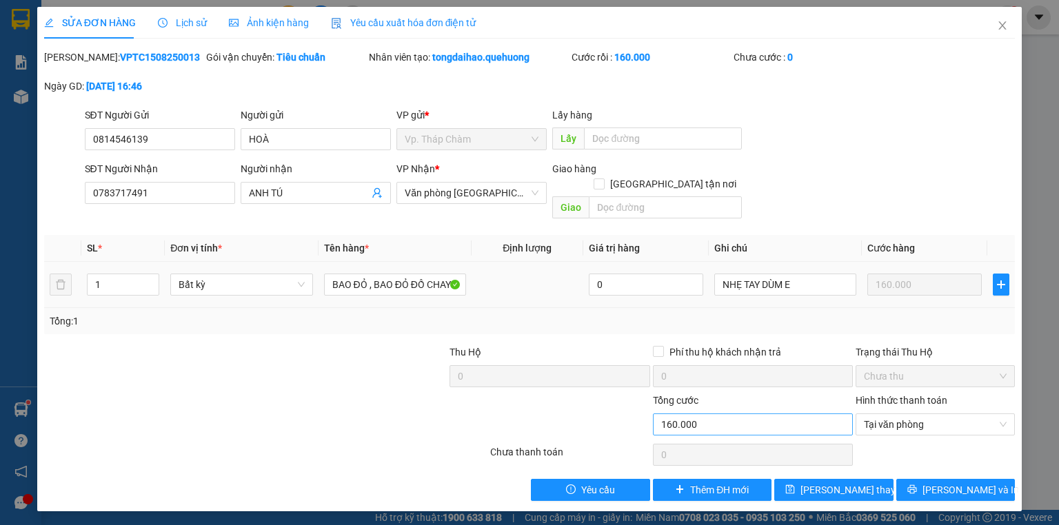
drag, startPoint x: 152, startPoint y: 267, endPoint x: 809, endPoint y: 403, distance: 671.4
click at [152, 278] on icon "up" at bounding box center [152, 280] width 5 height 5
type input "2"
click at [917, 485] on icon "printer" at bounding box center [912, 490] width 10 height 10
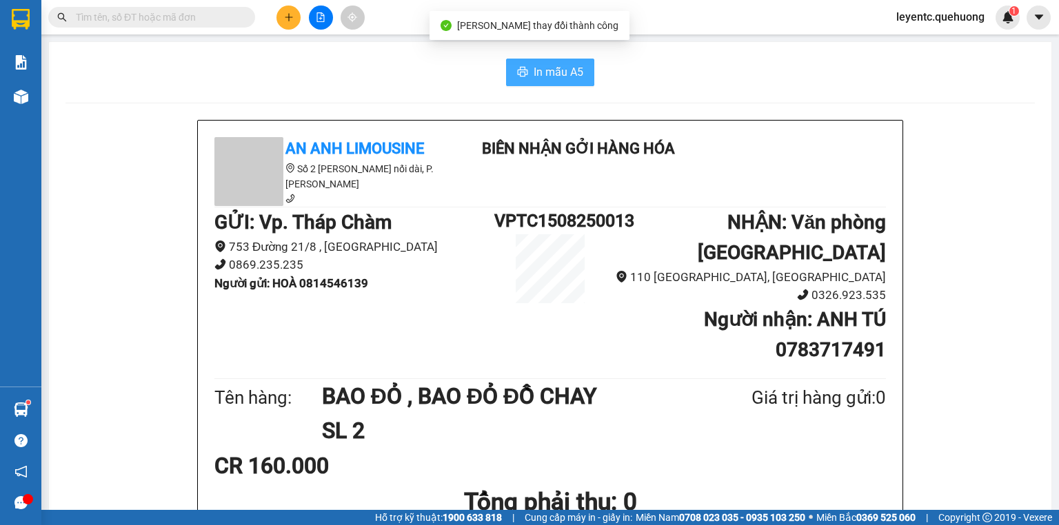
click at [564, 74] on span "In mẫu A5" at bounding box center [558, 71] width 50 height 17
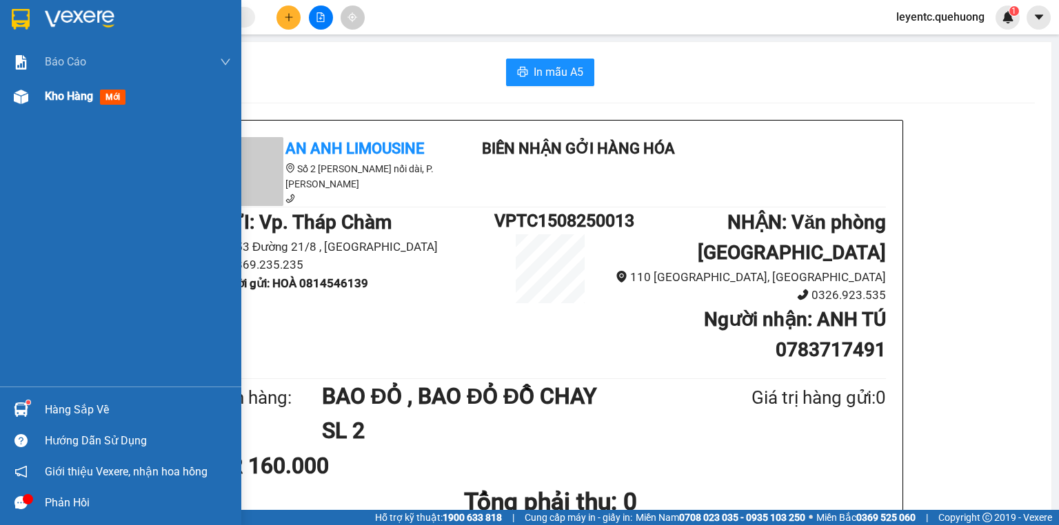
click at [28, 93] on div at bounding box center [21, 97] width 24 height 24
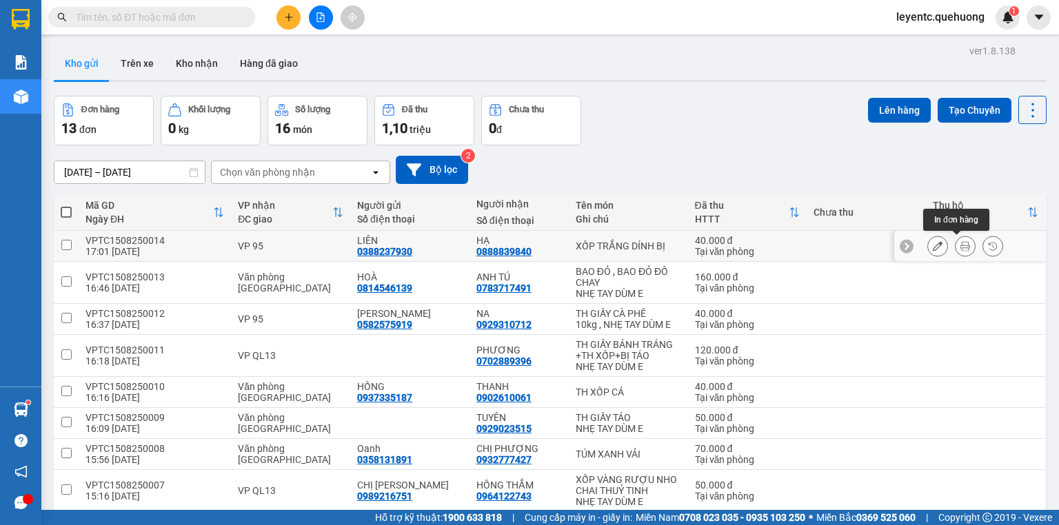
click at [960, 243] on icon at bounding box center [965, 246] width 10 height 10
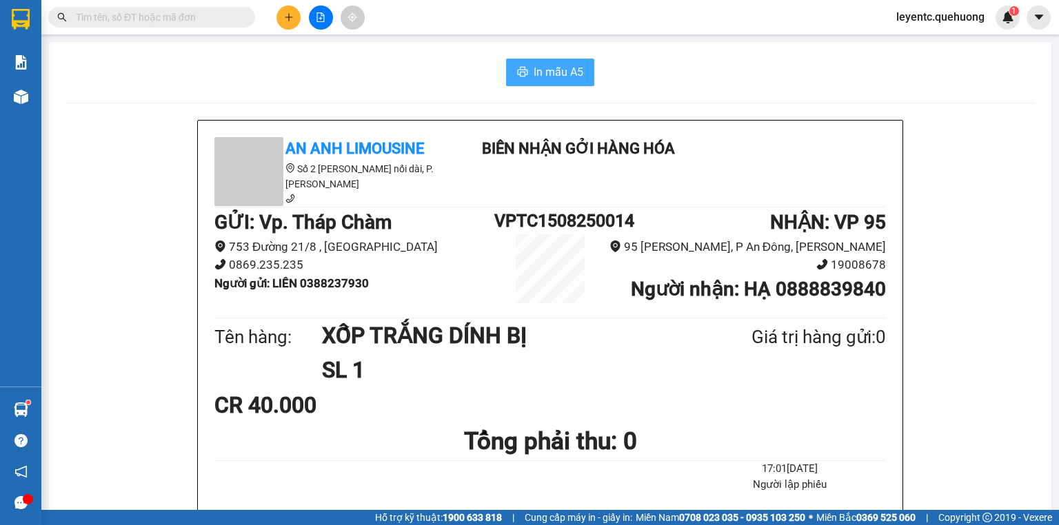
click at [535, 59] on button "In mẫu A5" at bounding box center [550, 73] width 88 height 28
click at [559, 59] on button "In mẫu A5" at bounding box center [550, 73] width 88 height 28
click at [282, 16] on button at bounding box center [288, 18] width 24 height 24
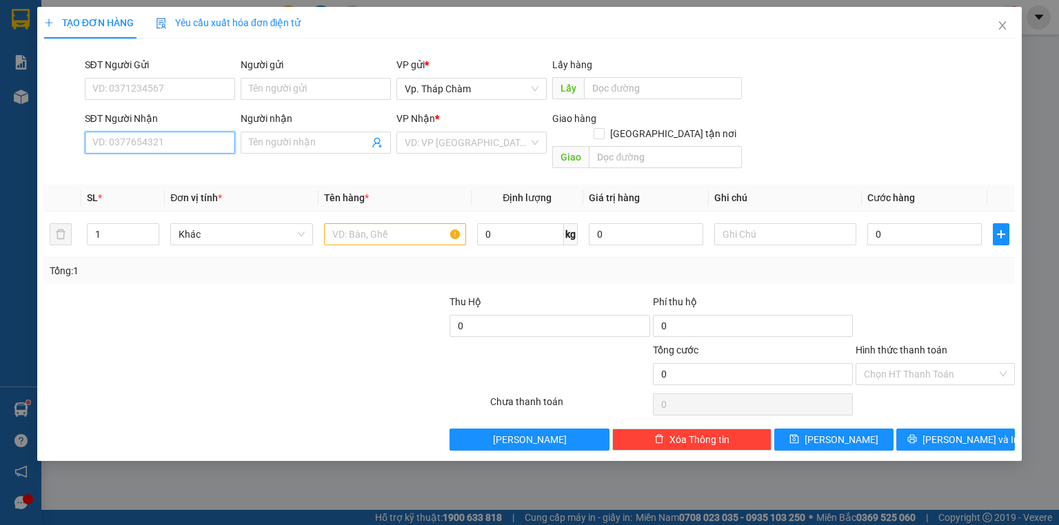
click at [190, 137] on input "SĐT Người Nhận" at bounding box center [160, 143] width 150 height 22
click at [182, 167] on div "0777077770 - SON" at bounding box center [160, 170] width 134 height 15
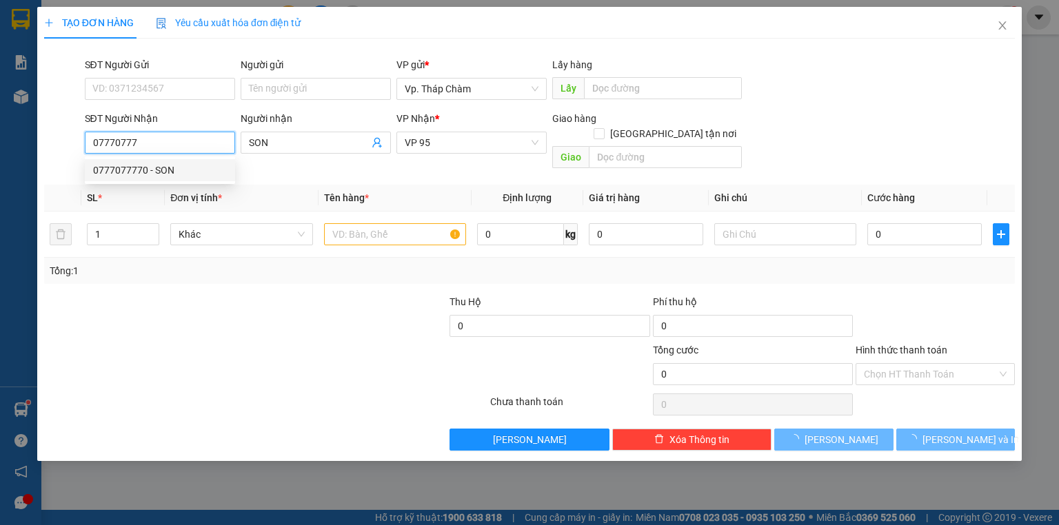
type input "0777077770"
type input "SON"
type input "30.000"
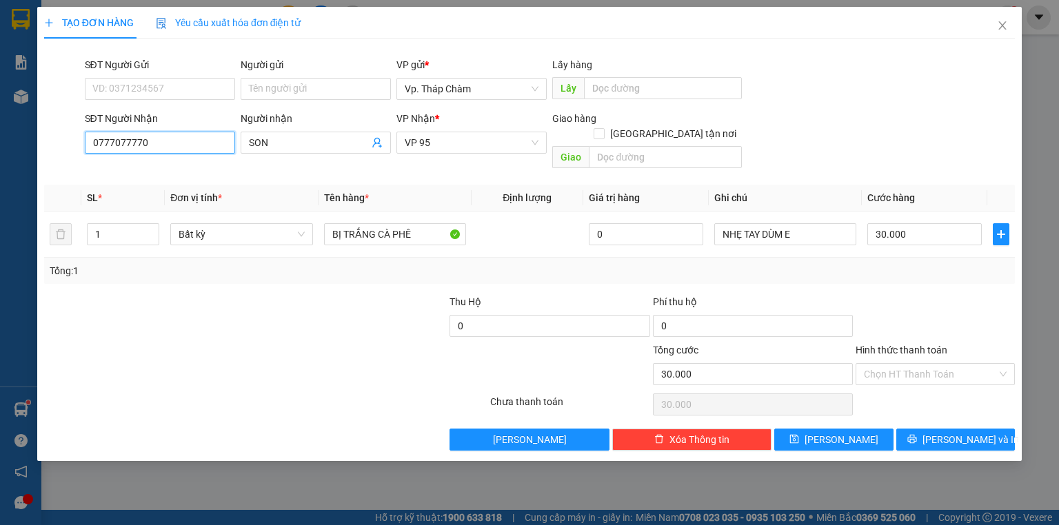
type input "0777077770"
click at [885, 113] on div "SĐT Người Nhận 0777077770 Người nhận SON VP Nhận * VP 95 Giao hàng Giao tận nơi…" at bounding box center [550, 142] width 936 height 63
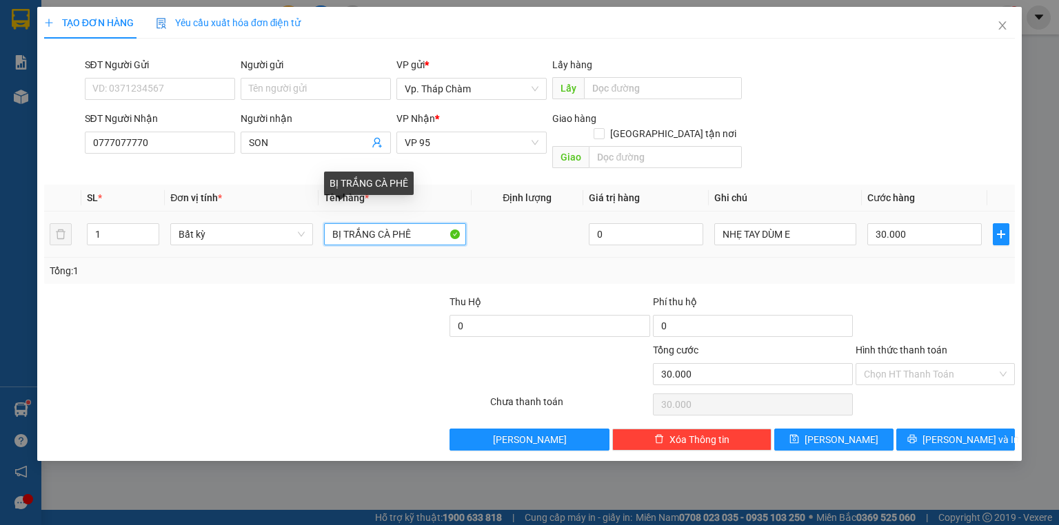
click at [328, 223] on input "BỊ TRẮNG CÀ PHÊ" at bounding box center [395, 234] width 142 height 22
type input "TH GIẤY DÍNH BỊ TRẮNG CÀ PHÊ"
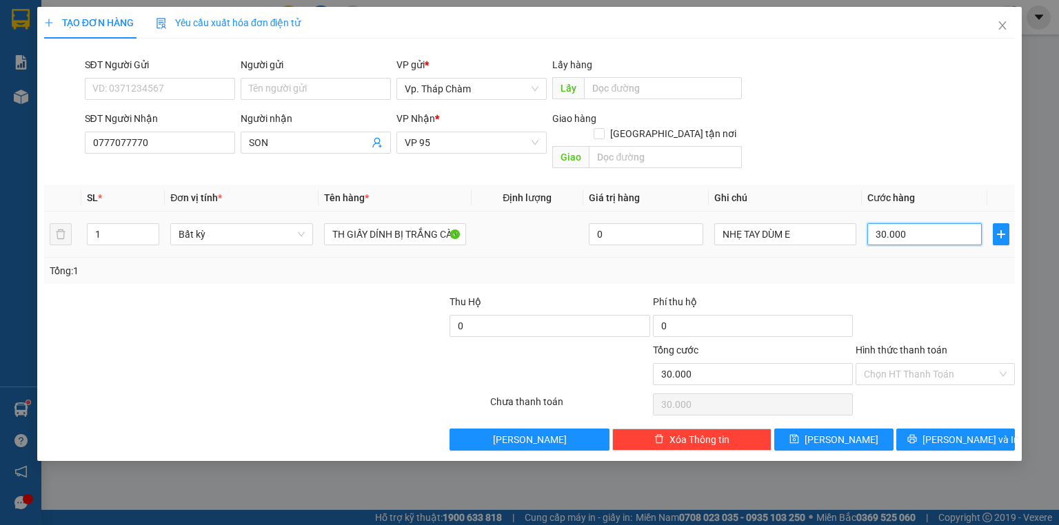
click at [918, 223] on input "30.000" at bounding box center [924, 234] width 114 height 22
click at [920, 364] on input "Hình thức thanh toán" at bounding box center [930, 374] width 133 height 21
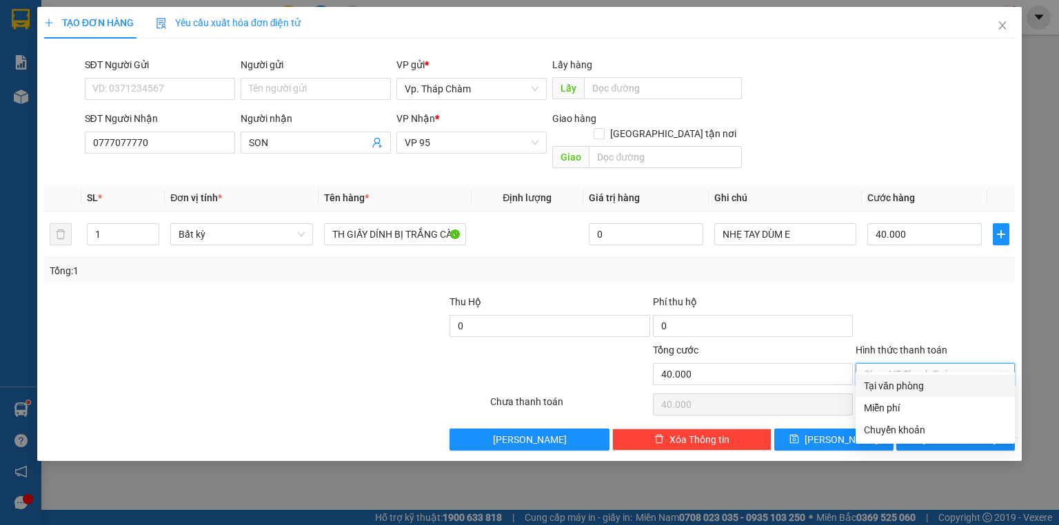
click at [925, 386] on div "Tại văn phòng" at bounding box center [935, 385] width 143 height 15
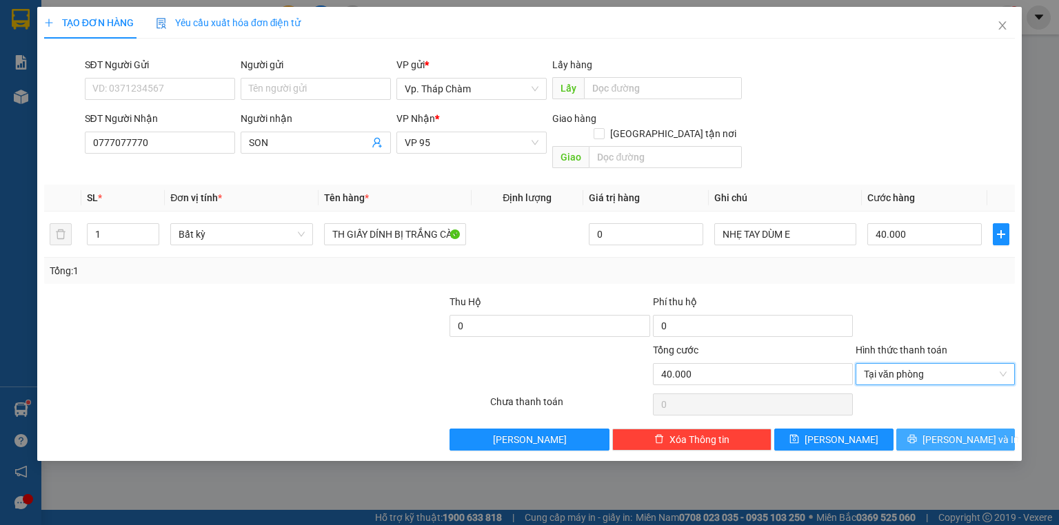
click at [972, 432] on span "[PERSON_NAME] và In" at bounding box center [970, 439] width 96 height 15
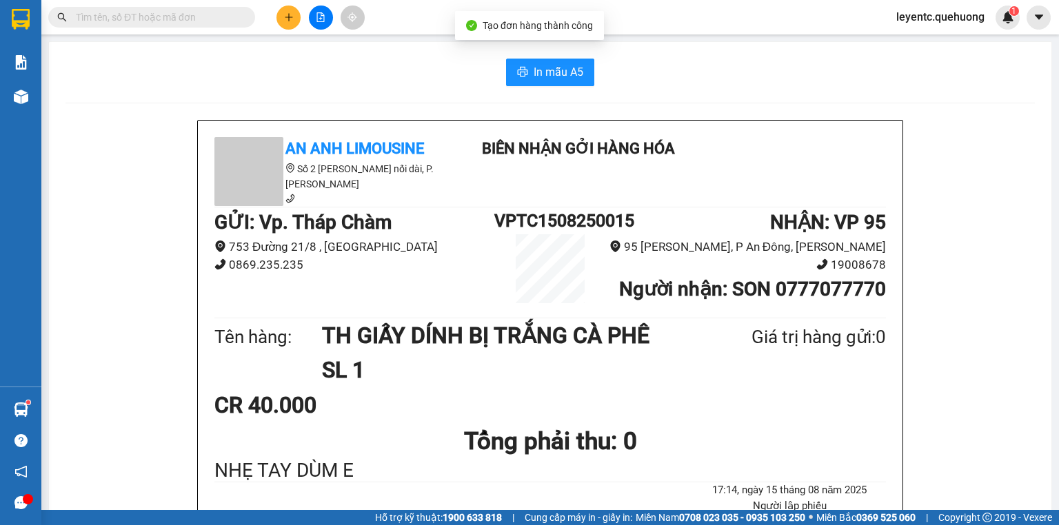
click at [538, 69] on span "In mẫu A5" at bounding box center [558, 71] width 50 height 17
click at [292, 17] on icon "plus" at bounding box center [289, 17] width 10 height 10
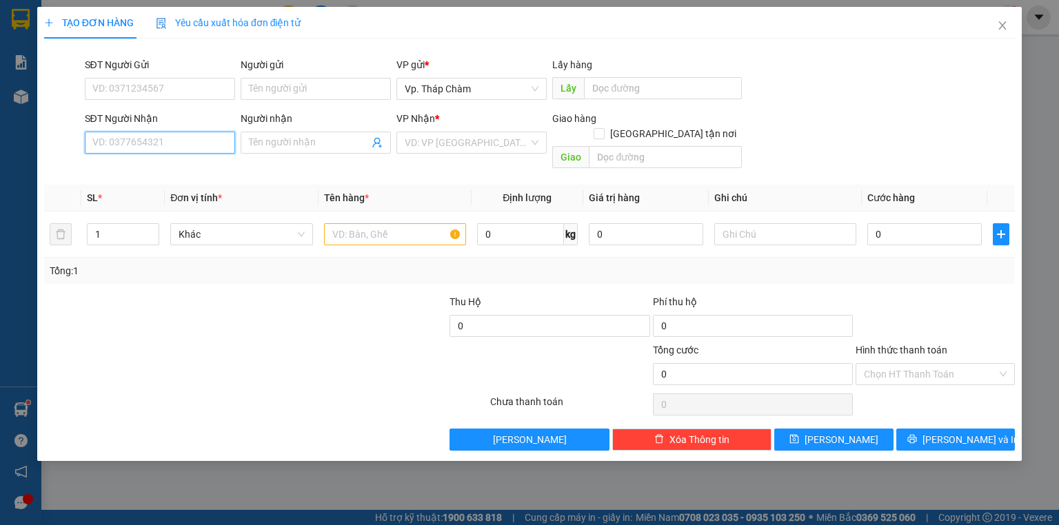
click at [200, 143] on input "SĐT Người Nhận" at bounding box center [160, 143] width 150 height 22
type input "0985397576"
click at [342, 143] on input "Người nhận" at bounding box center [309, 142] width 120 height 15
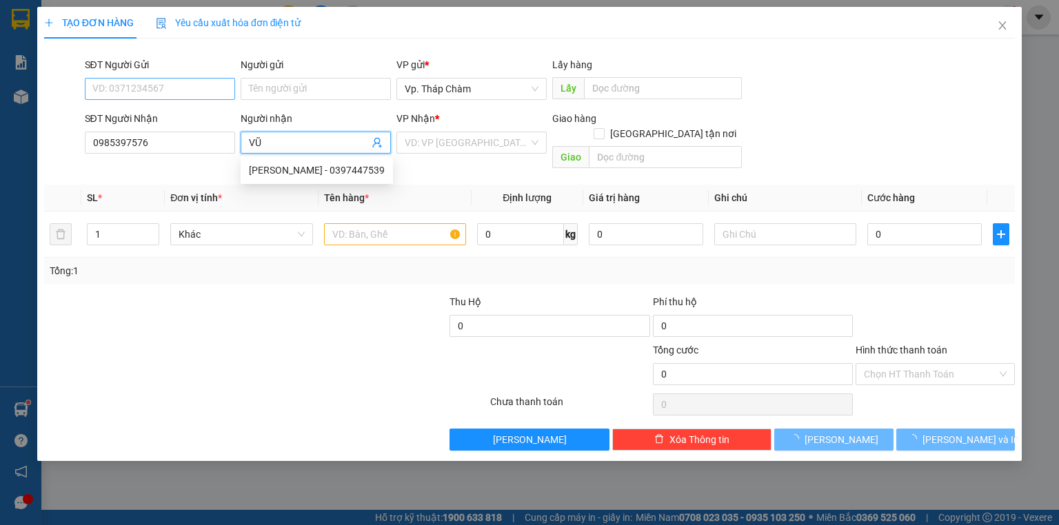
type input "VŨ"
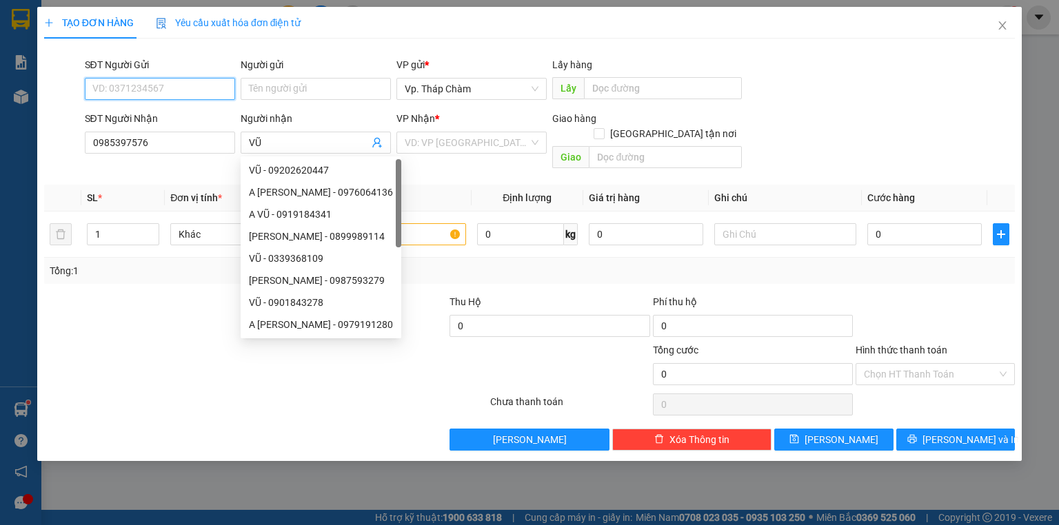
click at [165, 81] on input "SĐT Người Gửi" at bounding box center [160, 89] width 150 height 22
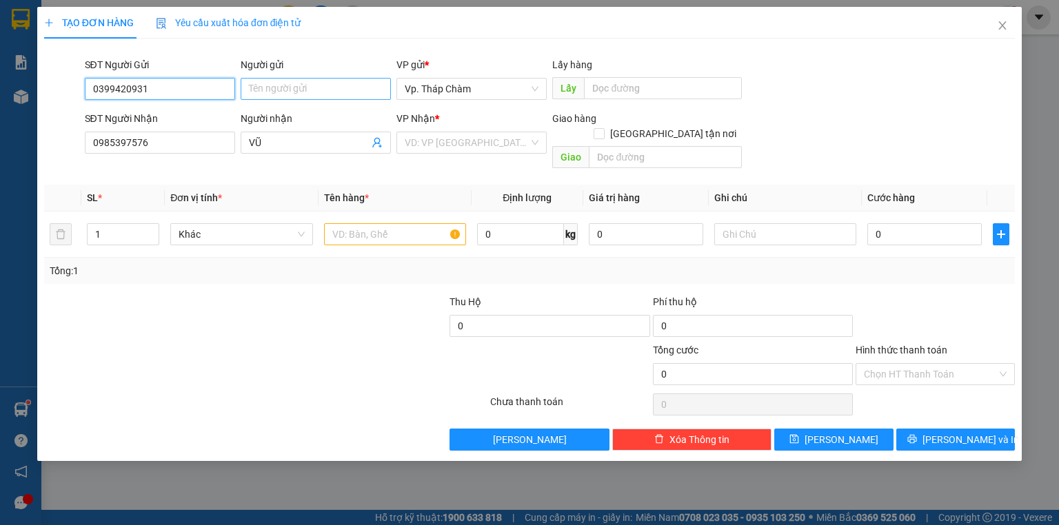
type input "0399420931"
click at [258, 80] on input "Người gửi" at bounding box center [316, 89] width 150 height 22
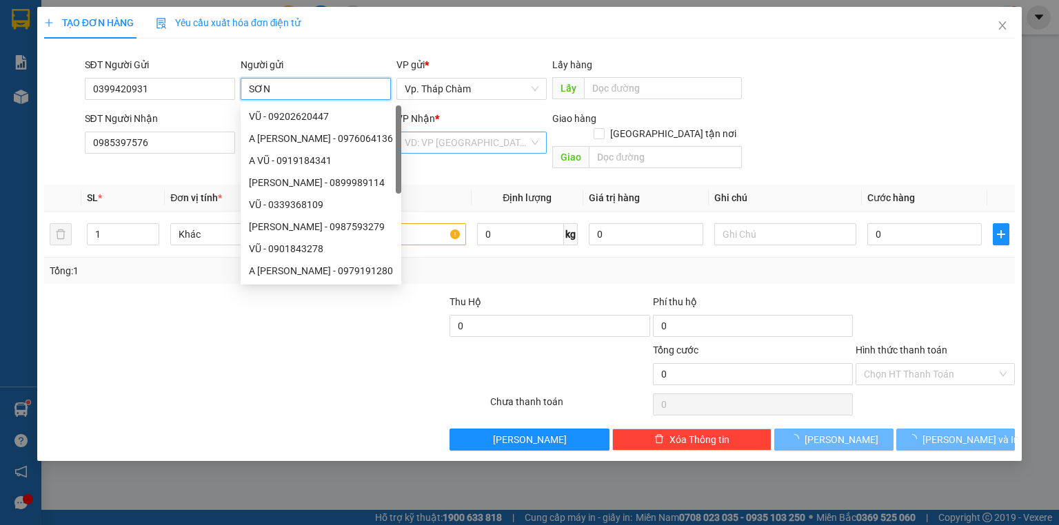
type input "SƠN"
click at [460, 141] on input "search" at bounding box center [467, 142] width 124 height 21
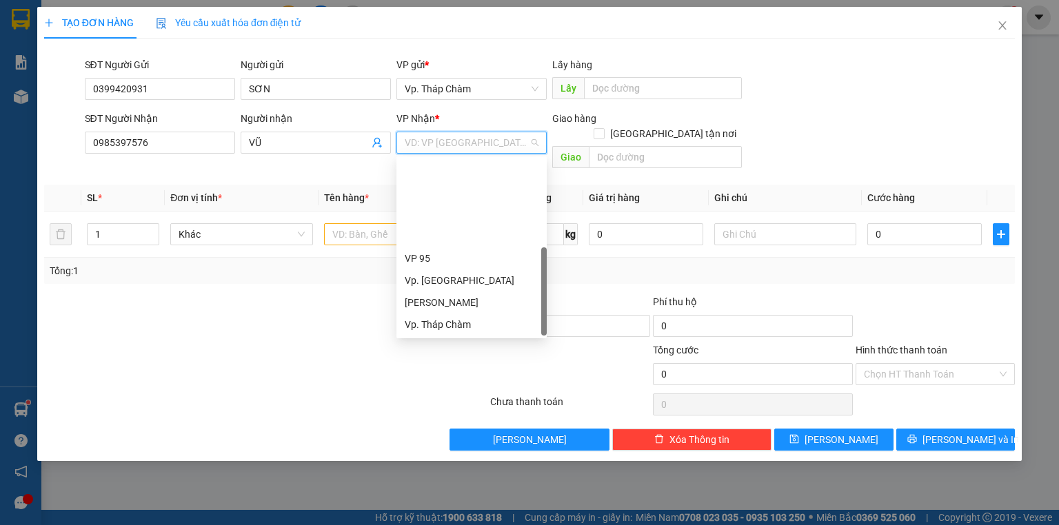
click at [441, 361] on div "VP QL13" at bounding box center [472, 368] width 134 height 15
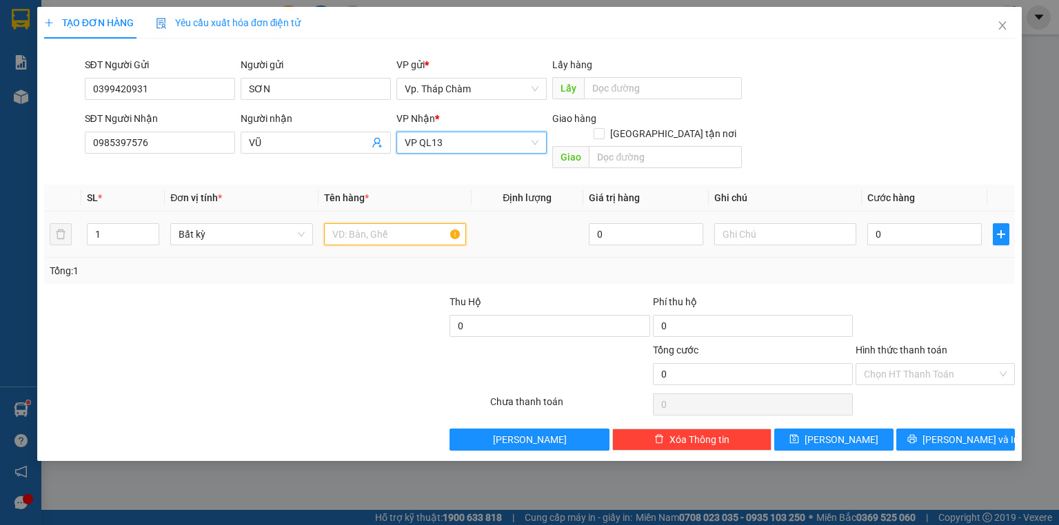
click at [398, 223] on input "text" at bounding box center [395, 234] width 142 height 22
type input "H"
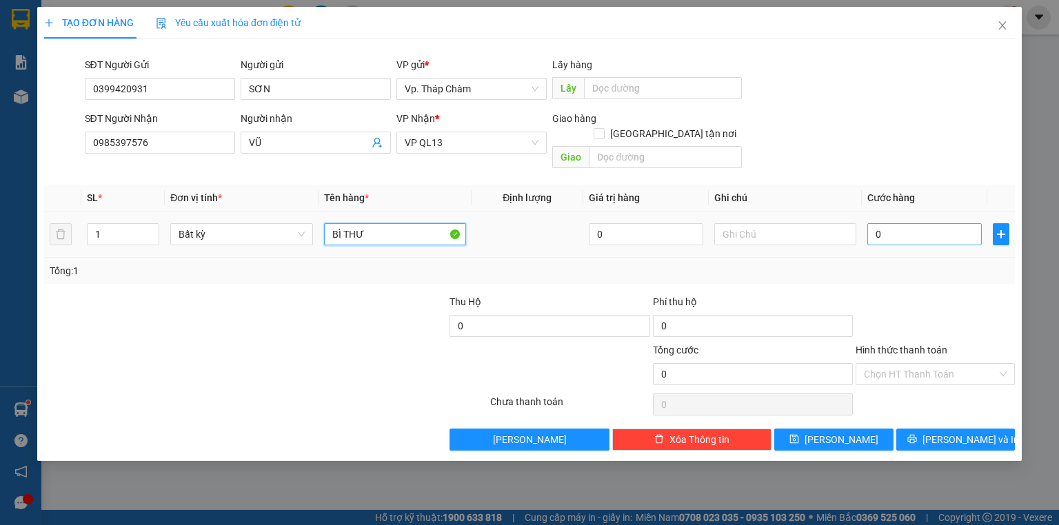
type input "BÌ THƯ"
click at [911, 223] on input "0" at bounding box center [924, 234] width 114 height 22
type input "3"
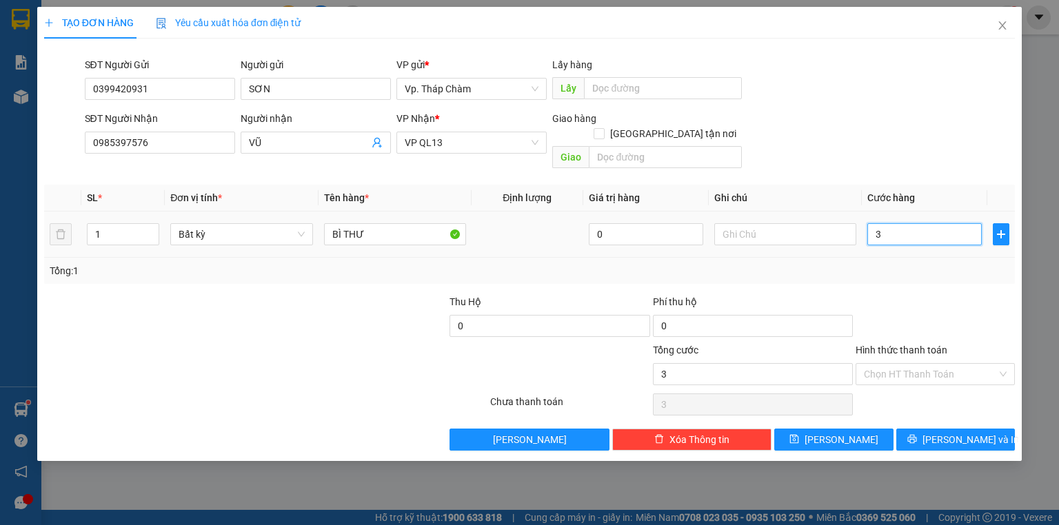
type input "30"
click at [905, 369] on div "Hình thức thanh toán Chọn HT Thanh Toán" at bounding box center [934, 367] width 159 height 48
click at [908, 364] on input "Hình thức thanh toán" at bounding box center [930, 374] width 133 height 21
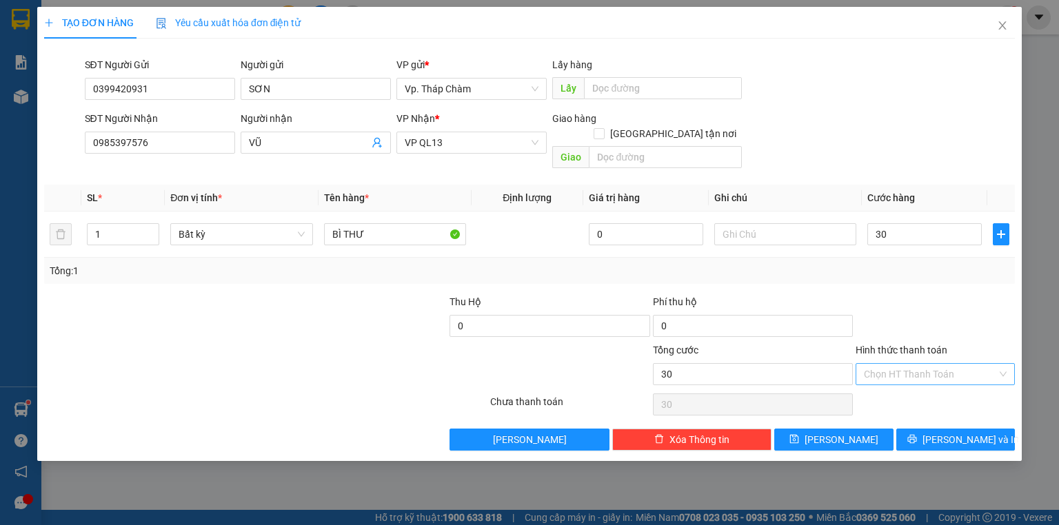
type input "30.000"
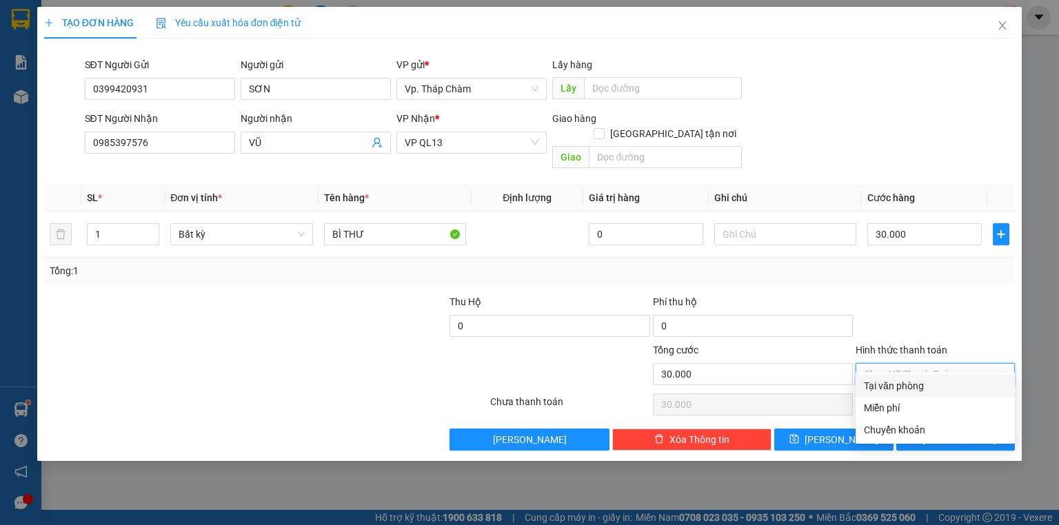
click at [912, 378] on div "Tại văn phòng" at bounding box center [935, 385] width 143 height 15
type input "0"
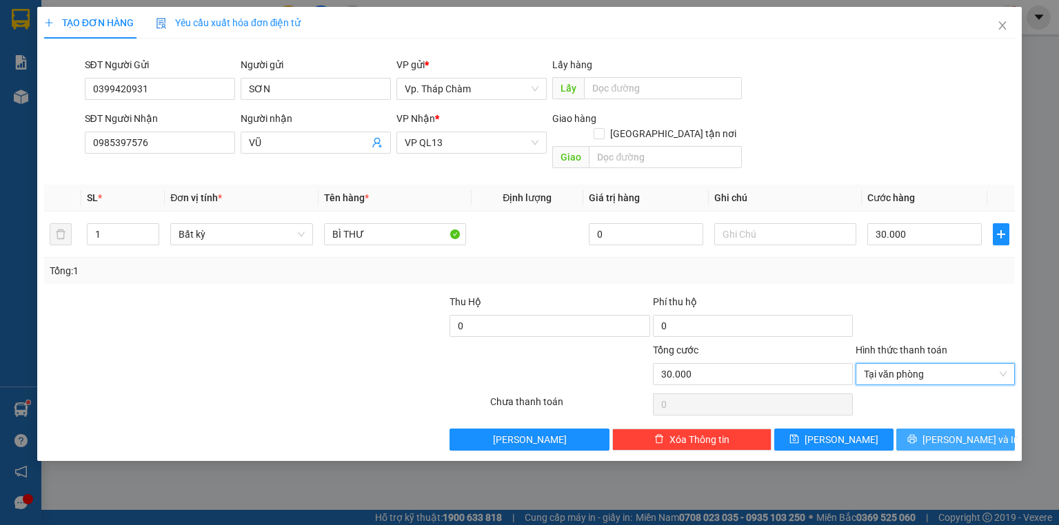
click at [970, 432] on span "[PERSON_NAME] và In" at bounding box center [970, 439] width 96 height 15
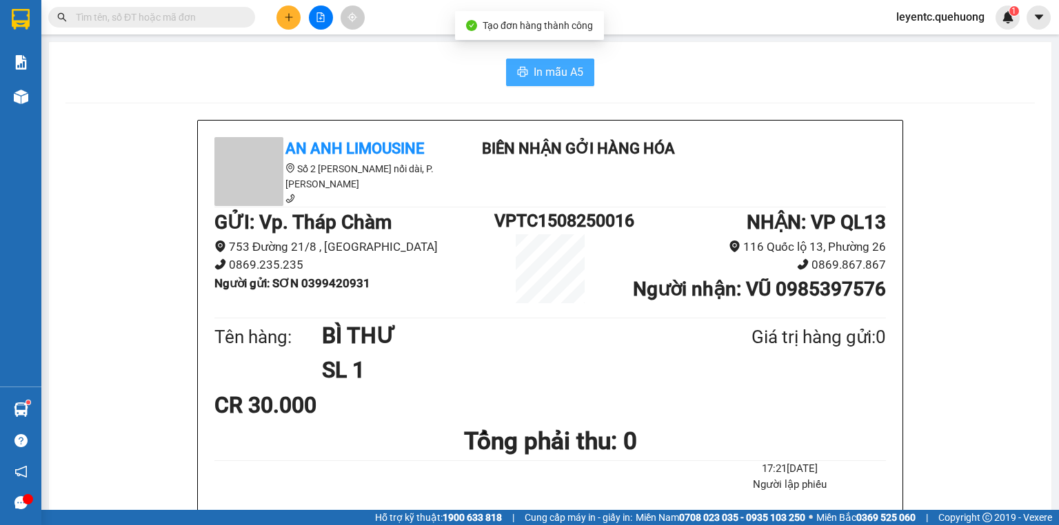
click at [554, 72] on span "In mẫu A5" at bounding box center [558, 71] width 50 height 17
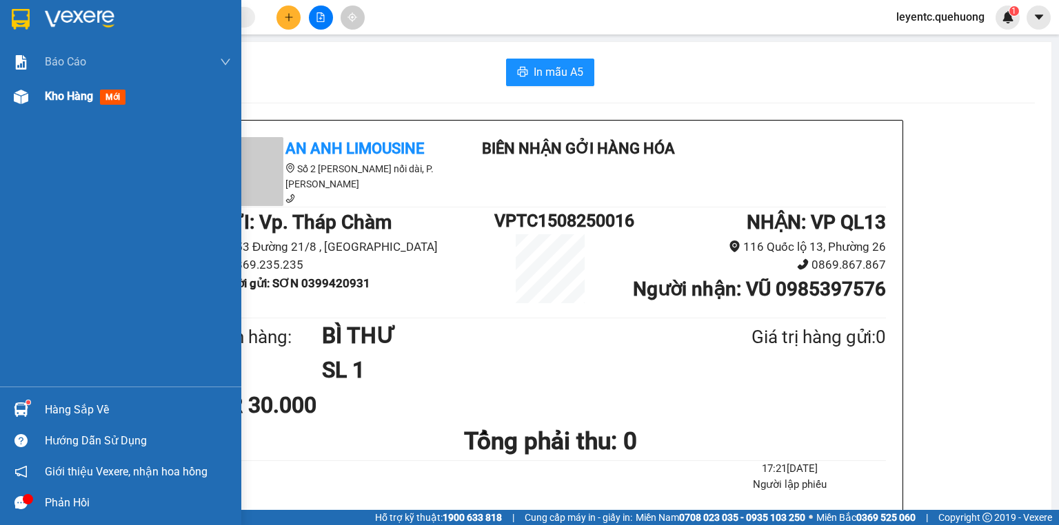
click at [19, 99] on img at bounding box center [21, 97] width 14 height 14
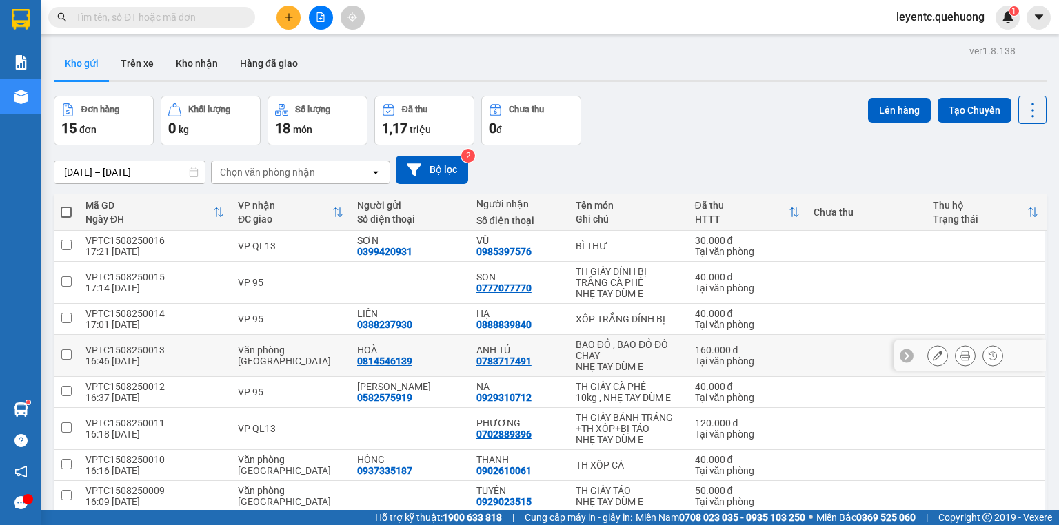
click at [928, 344] on button at bounding box center [937, 356] width 19 height 24
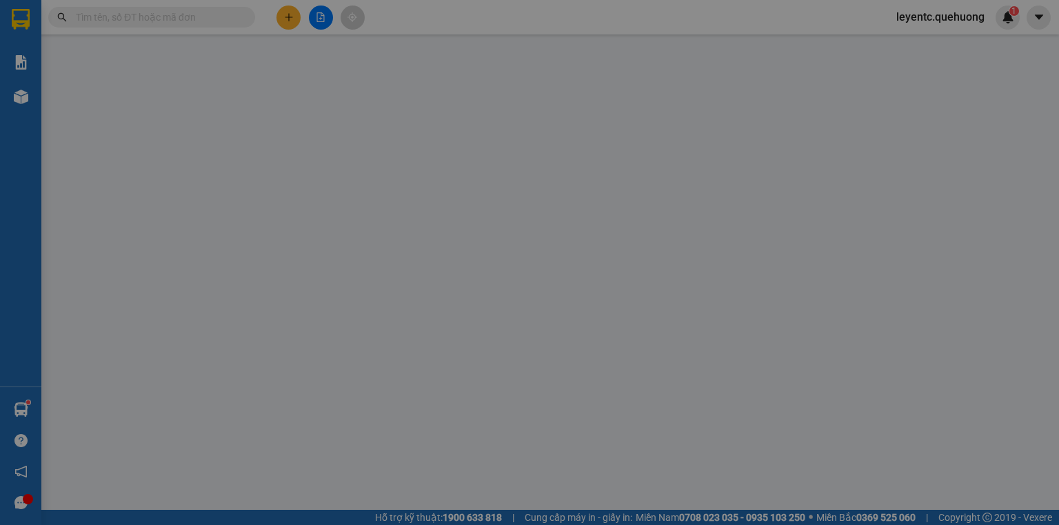
type input "0814546139"
type input "HOÀ"
type input "0783717491"
type input "ANH TÚ"
type input "160.000"
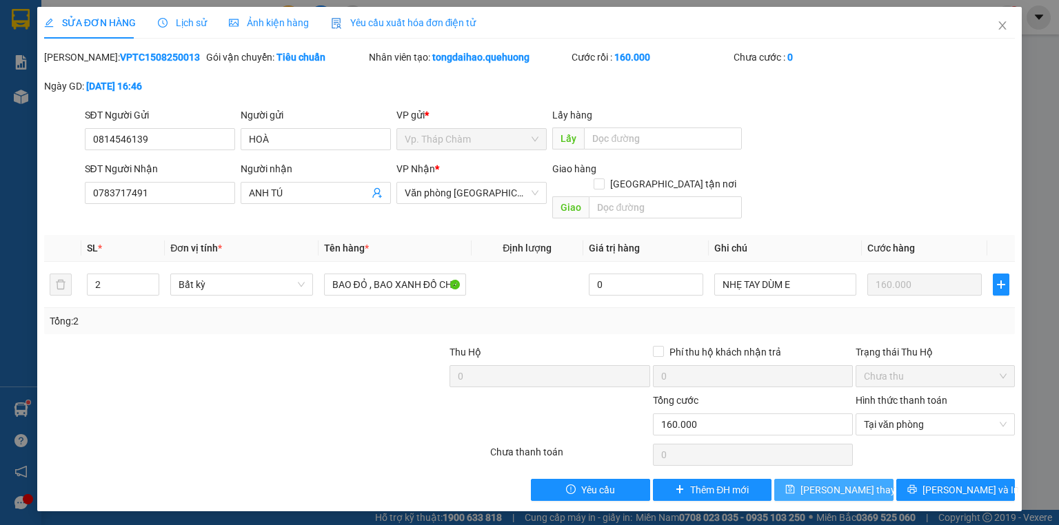
type input "BAO ĐỎ , BAO XANH ĐỒ CHAY"
click at [841, 482] on span "[PERSON_NAME] thay đổi" at bounding box center [855, 489] width 110 height 15
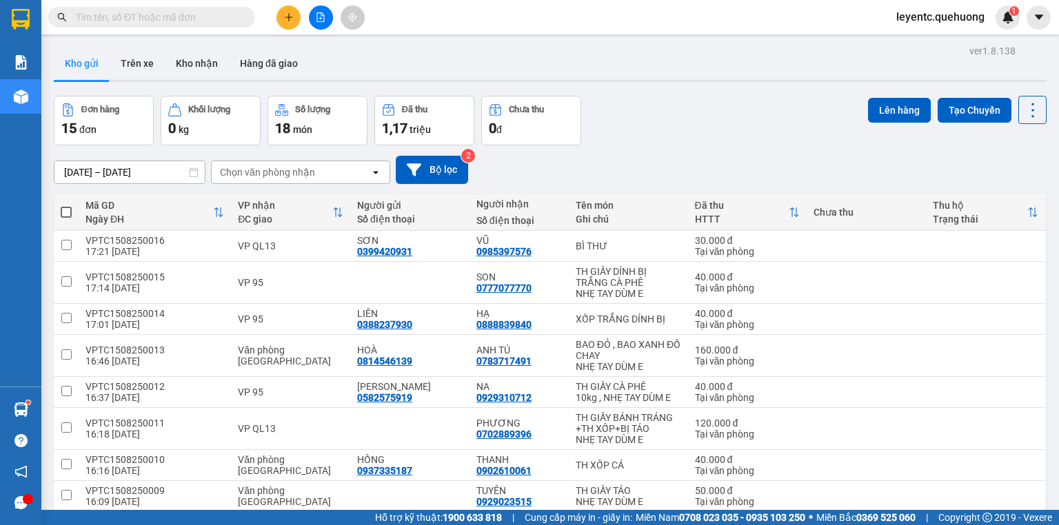
click at [317, 19] on icon "file-add" at bounding box center [321, 17] width 10 height 10
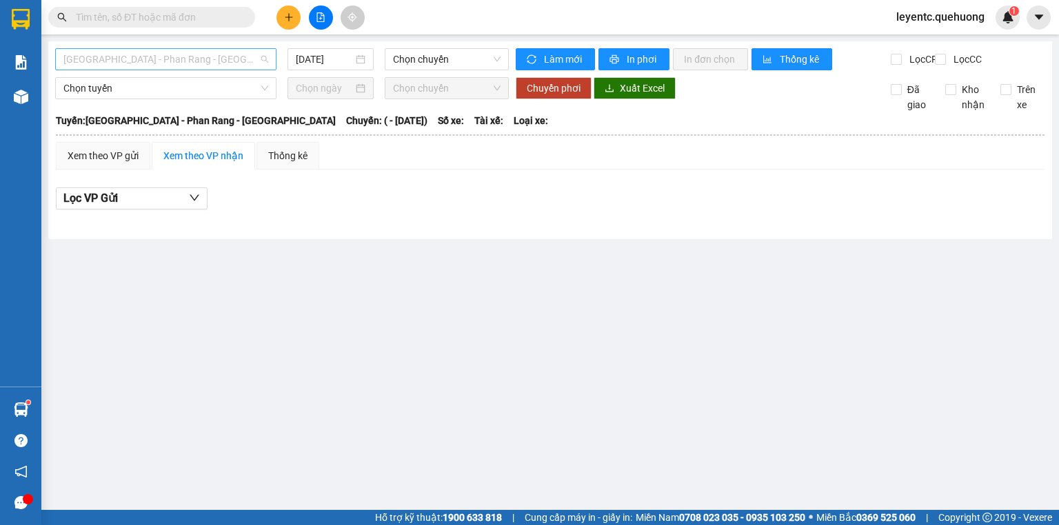
click at [202, 50] on span "[GEOGRAPHIC_DATA] - Phan Rang - [GEOGRAPHIC_DATA]" at bounding box center [165, 59] width 205 height 21
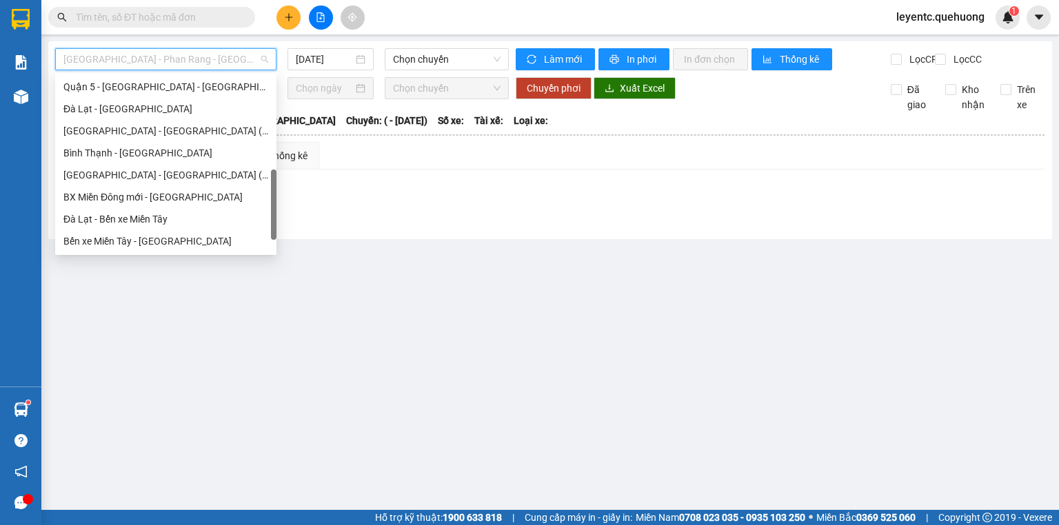
scroll to position [375, 0]
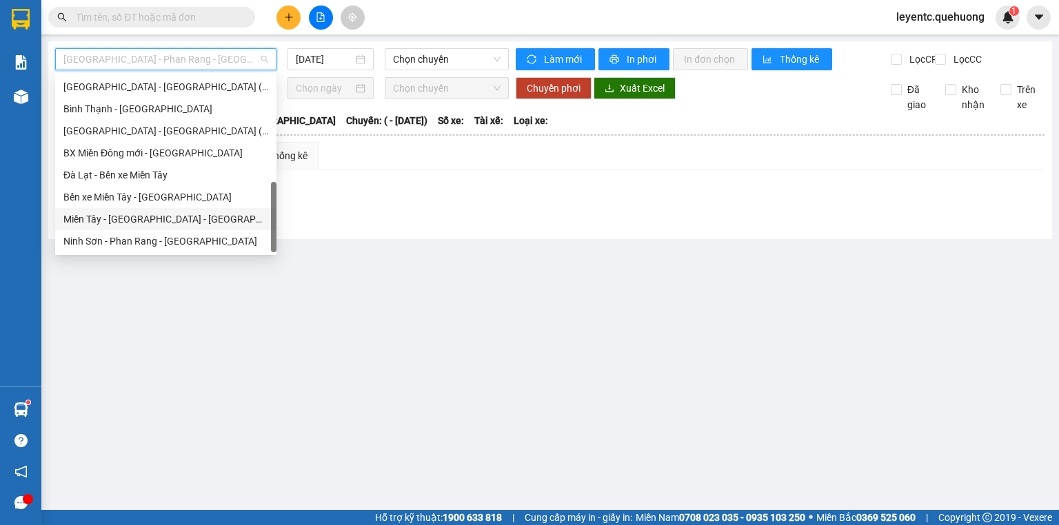
click at [146, 218] on div "Miền Tây - [GEOGRAPHIC_DATA] - [GEOGRAPHIC_DATA]" at bounding box center [165, 219] width 205 height 15
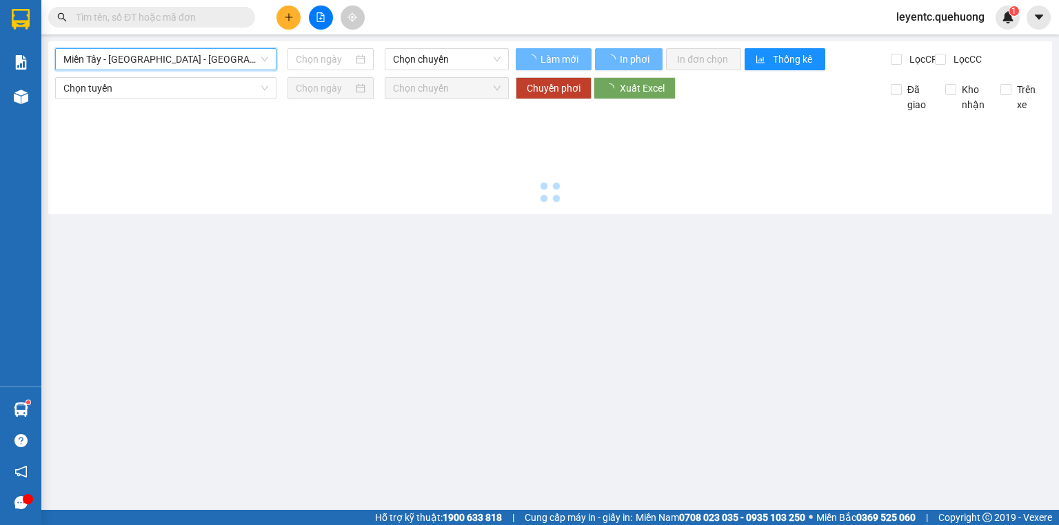
type input "[DATE]"
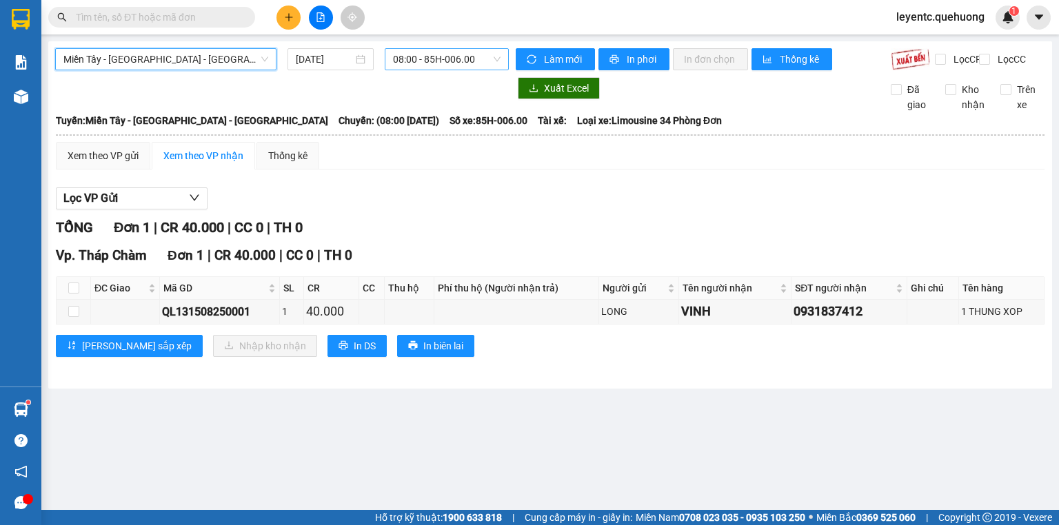
click at [411, 59] on span "08:00 - 85H-006.00" at bounding box center [447, 59] width 108 height 21
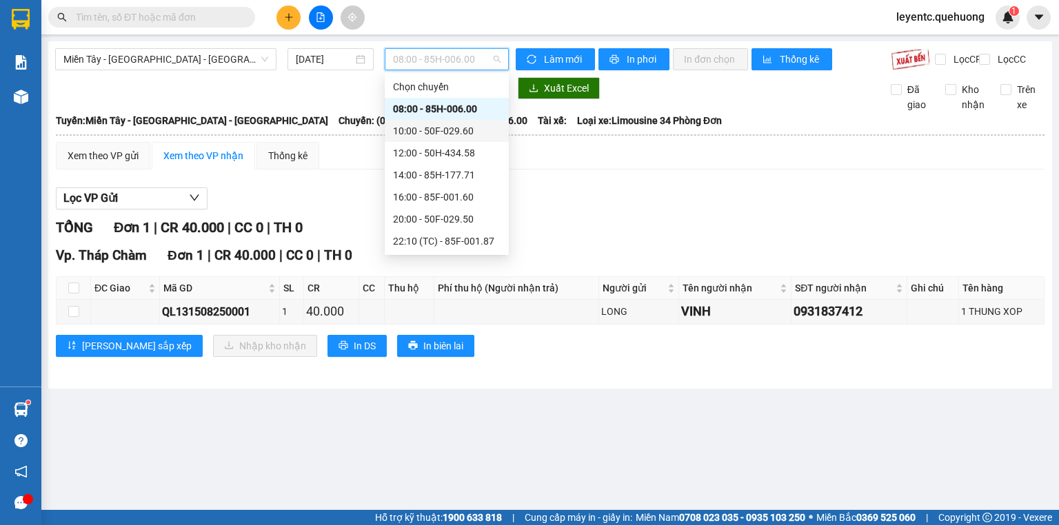
click at [420, 132] on div "10:00 - 50F-029.60" at bounding box center [447, 130] width 108 height 15
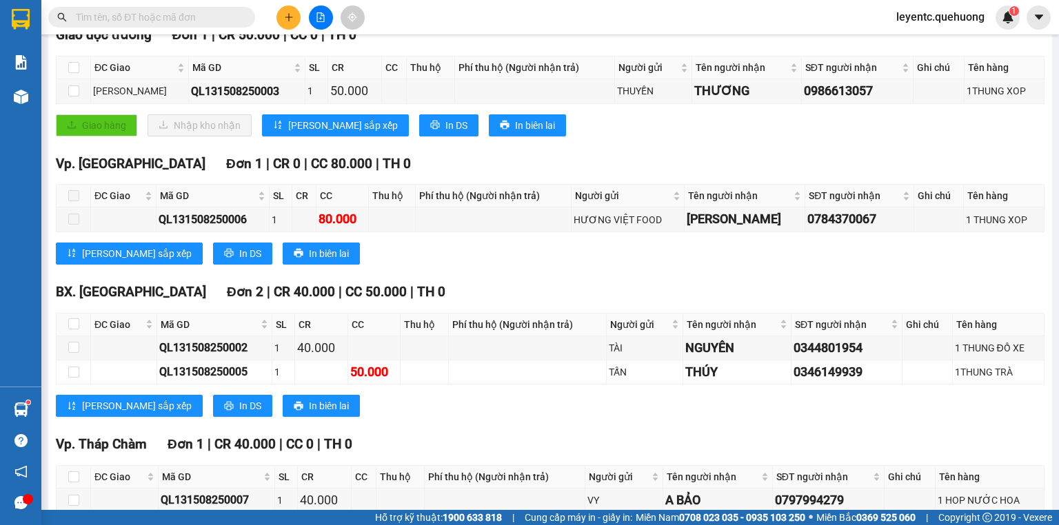
scroll to position [303, 0]
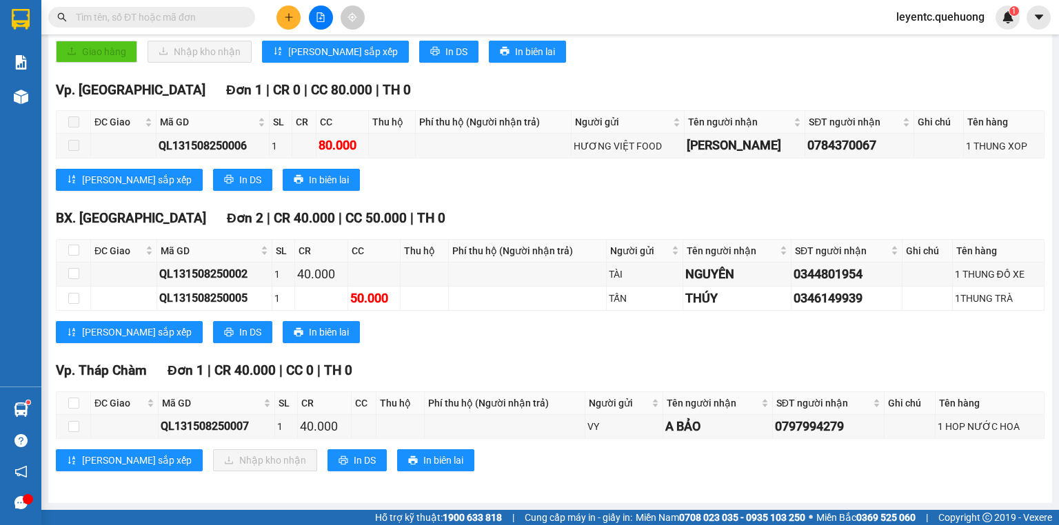
click at [488, 345] on div "BX. Ninh Sơn Đơn 2 | CR 40.000 | CC 50.000 | TH 0 ĐC Giao Mã GD SL CR CC Thu hộ…" at bounding box center [550, 280] width 988 height 145
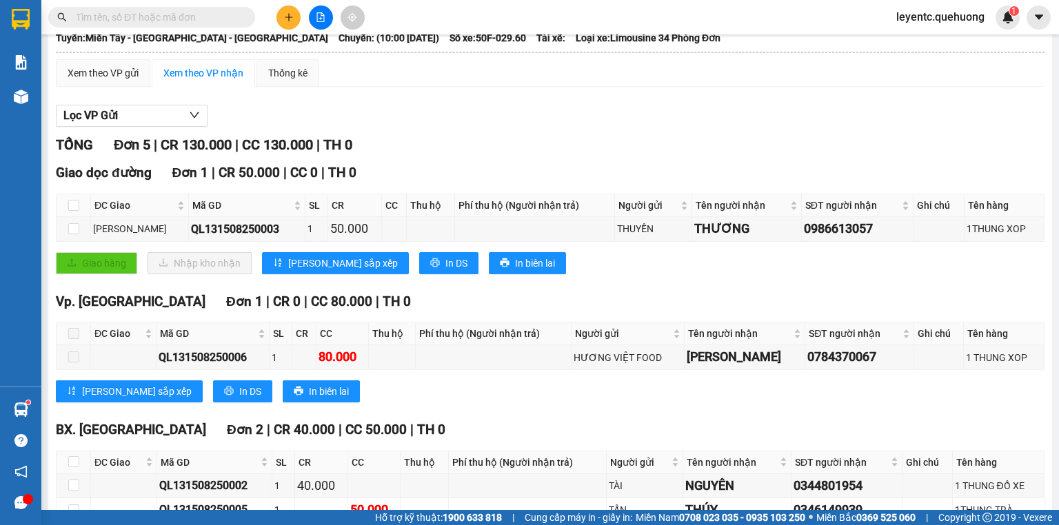
scroll to position [0, 0]
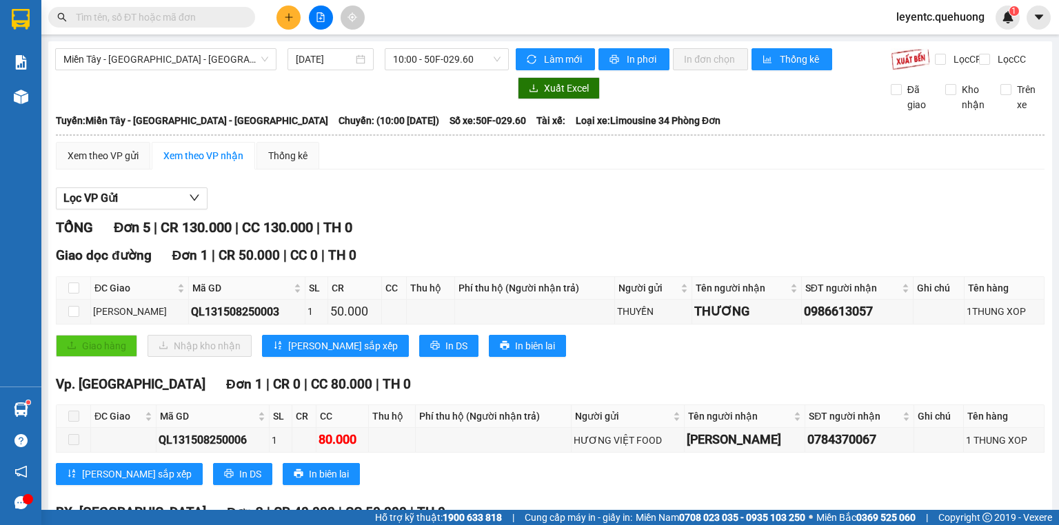
click at [289, 27] on button at bounding box center [288, 18] width 24 height 24
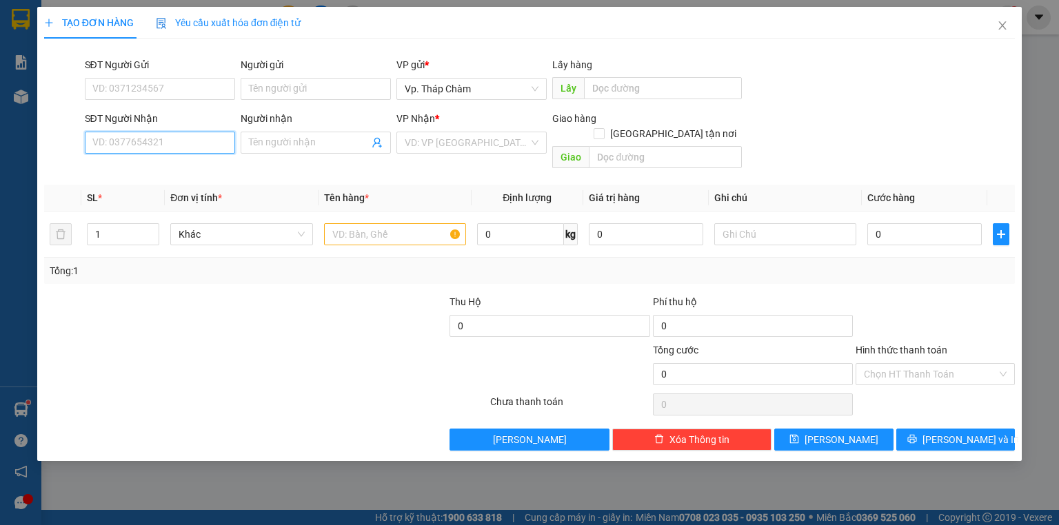
click at [154, 144] on input "SĐT Người Nhận" at bounding box center [160, 143] width 150 height 22
type input "0938538780"
click at [259, 150] on span at bounding box center [316, 143] width 150 height 22
type input "BỐ LỢI"
click at [159, 85] on input "SĐT Người Gửi" at bounding box center [160, 89] width 150 height 22
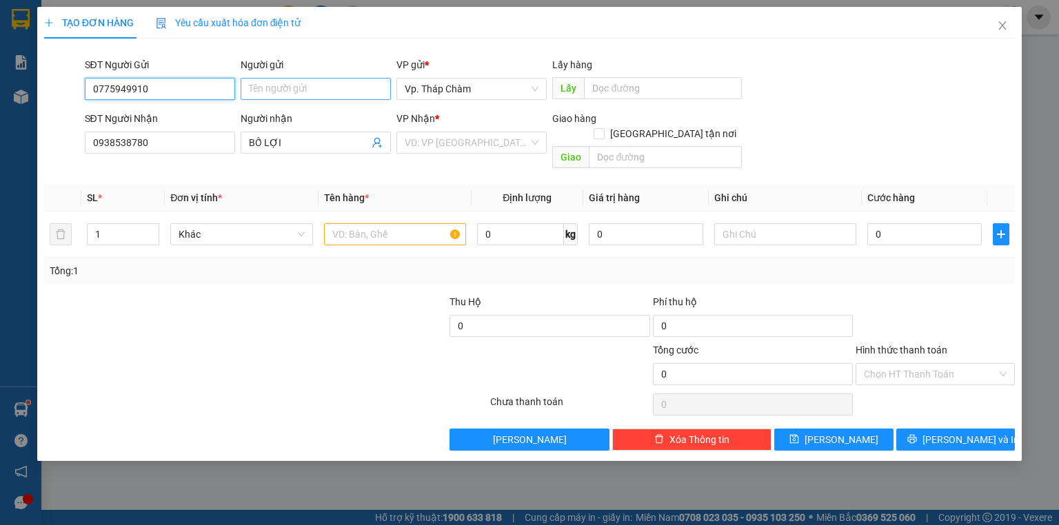
type input "0775949910"
click at [278, 91] on input "Người gửi" at bounding box center [316, 89] width 150 height 22
type input "CÔ PHƯỚC"
click at [439, 143] on input "search" at bounding box center [467, 142] width 124 height 21
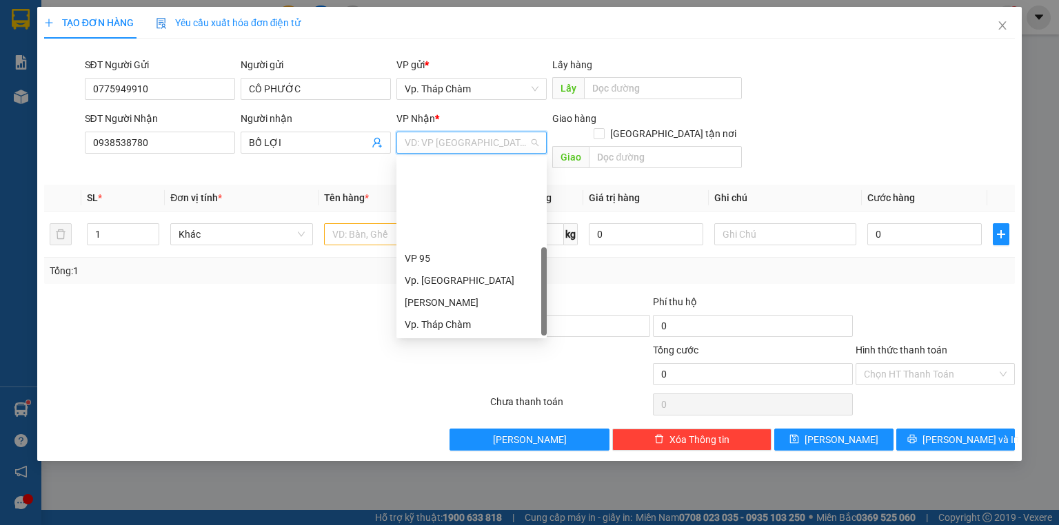
scroll to position [110, 0]
click at [438, 254] on div "VP QL13" at bounding box center [472, 258] width 134 height 15
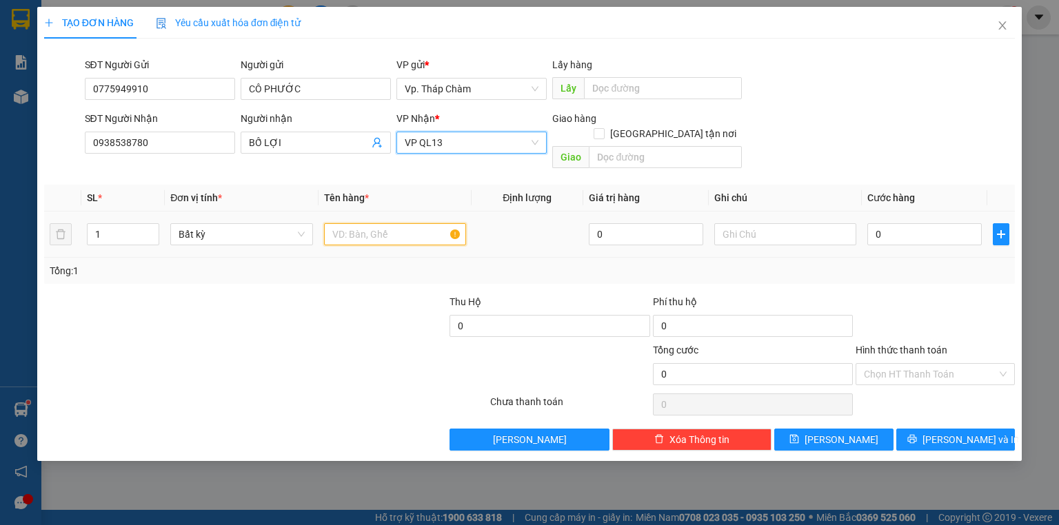
click at [409, 223] on input "text" at bounding box center [395, 234] width 142 height 22
type input "G"
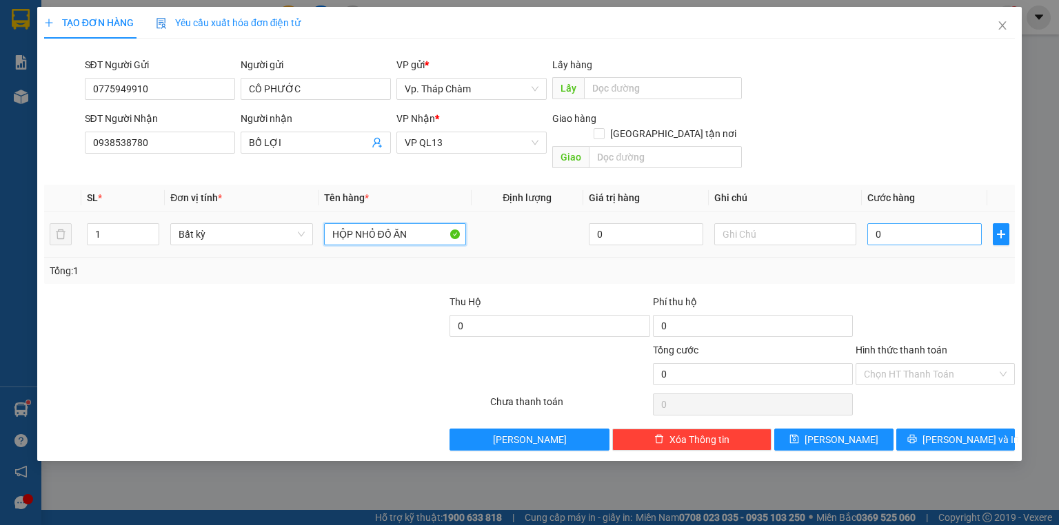
type input "HỘP NHỎ ĐỒ ĂN"
click at [918, 228] on input "0" at bounding box center [924, 234] width 114 height 22
type input "3"
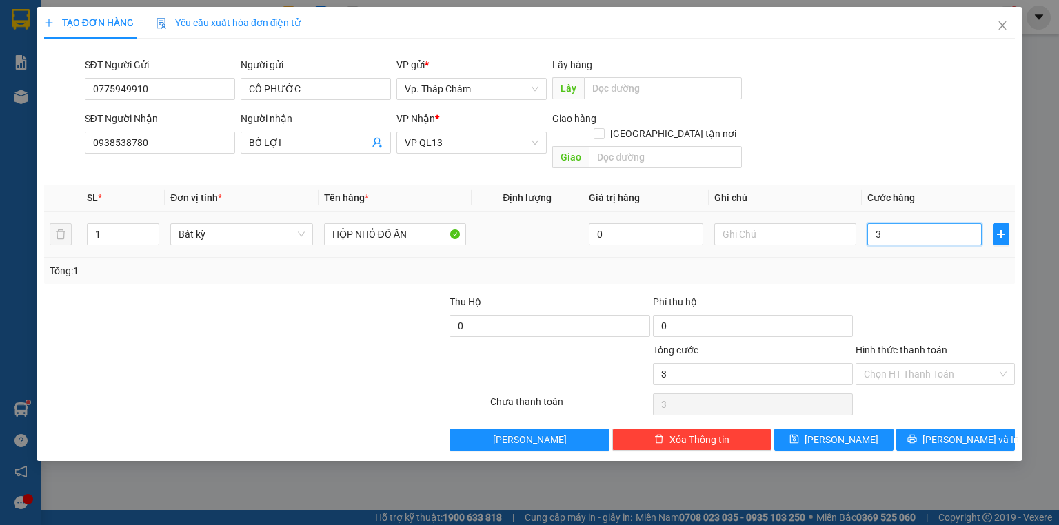
type input "30"
type input "30.000"
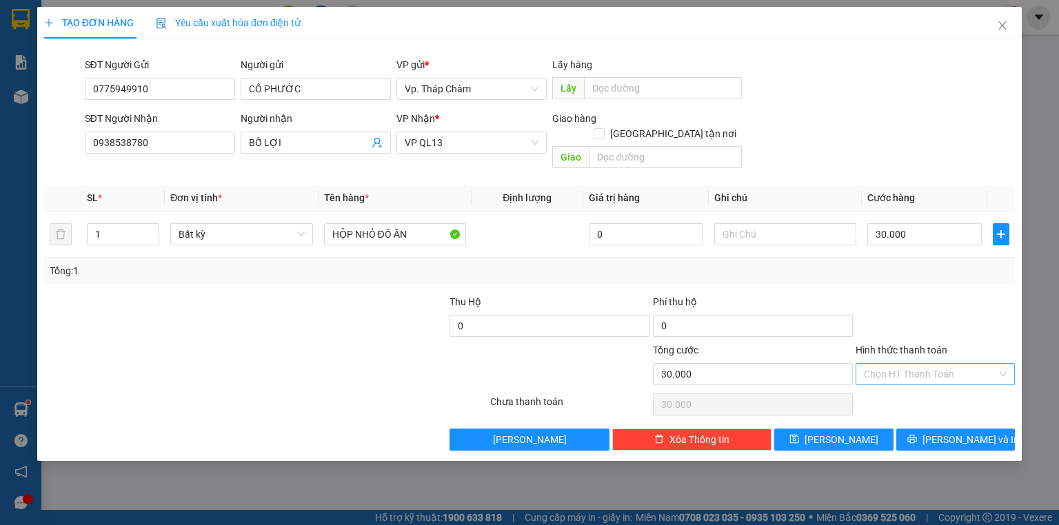
drag, startPoint x: 918, startPoint y: 354, endPoint x: 917, endPoint y: 369, distance: 15.2
click at [918, 364] on input "Hình thức thanh toán" at bounding box center [930, 374] width 133 height 21
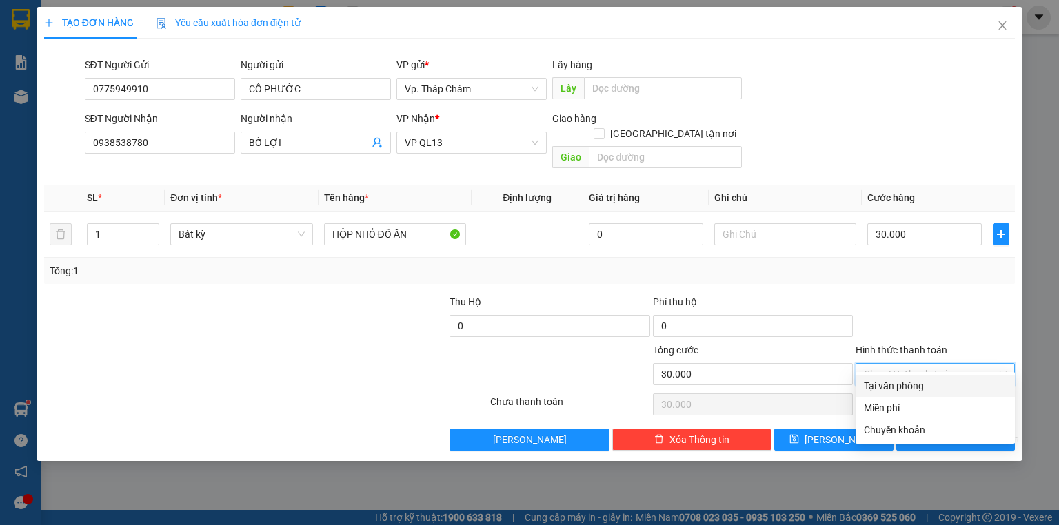
click at [917, 383] on div "Tại văn phòng" at bounding box center [935, 385] width 143 height 15
type input "0"
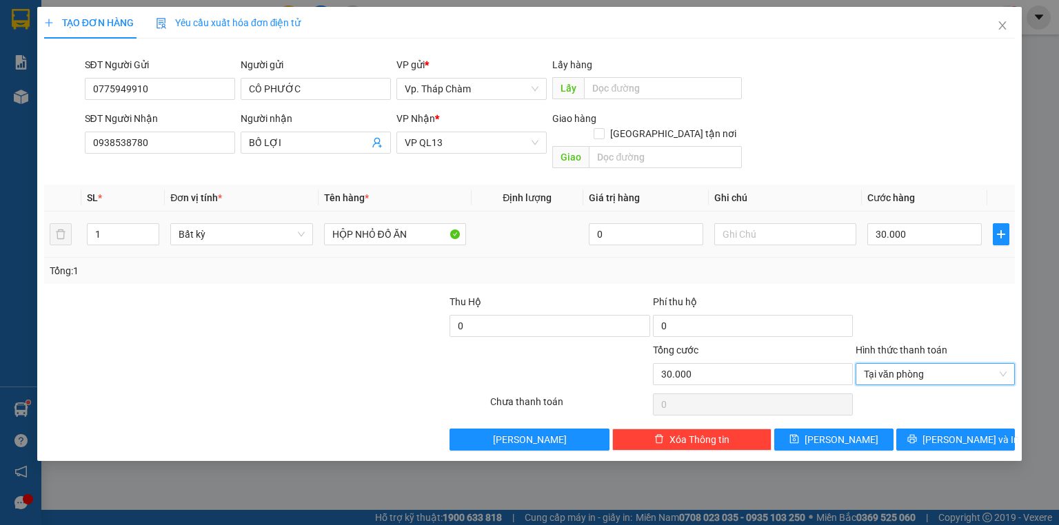
click at [494, 223] on td at bounding box center [527, 235] width 112 height 46
click at [545, 258] on div "Tổng: 1" at bounding box center [529, 271] width 970 height 26
click at [538, 233] on td at bounding box center [527, 235] width 112 height 46
click at [119, 94] on input "0775949910" at bounding box center [160, 89] width 150 height 22
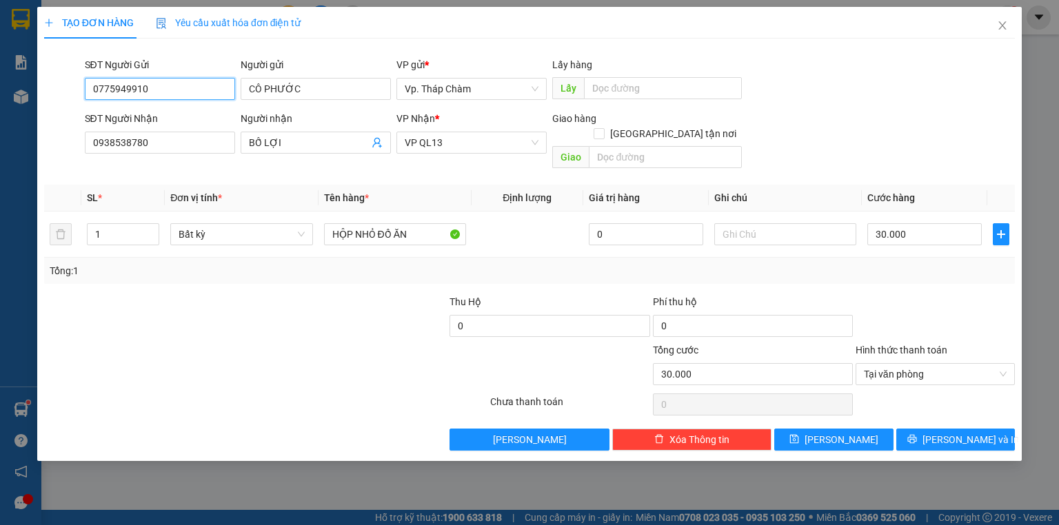
click at [119, 94] on input "0775949910" at bounding box center [160, 89] width 150 height 22
click at [267, 92] on input "CÔ PHƯỚC" at bounding box center [316, 89] width 150 height 22
click at [268, 92] on input "CÔ PHƯỚC" at bounding box center [316, 89] width 150 height 22
click at [504, 226] on td at bounding box center [527, 235] width 112 height 46
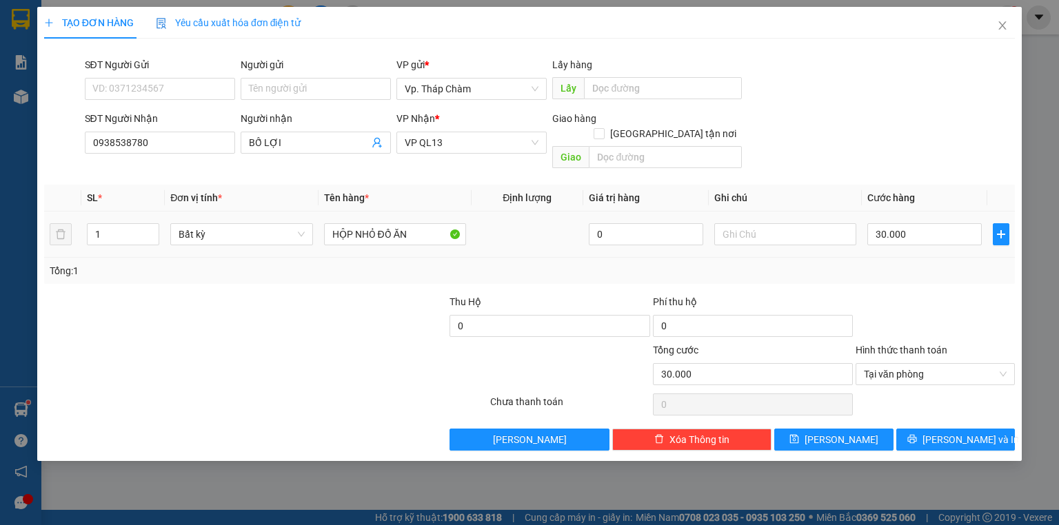
click at [507, 222] on td at bounding box center [527, 235] width 112 height 46
click at [508, 212] on td at bounding box center [527, 235] width 112 height 46
click at [466, 185] on th "Tên hàng *" at bounding box center [394, 198] width 153 height 27
click at [750, 223] on input "text" at bounding box center [785, 234] width 142 height 22
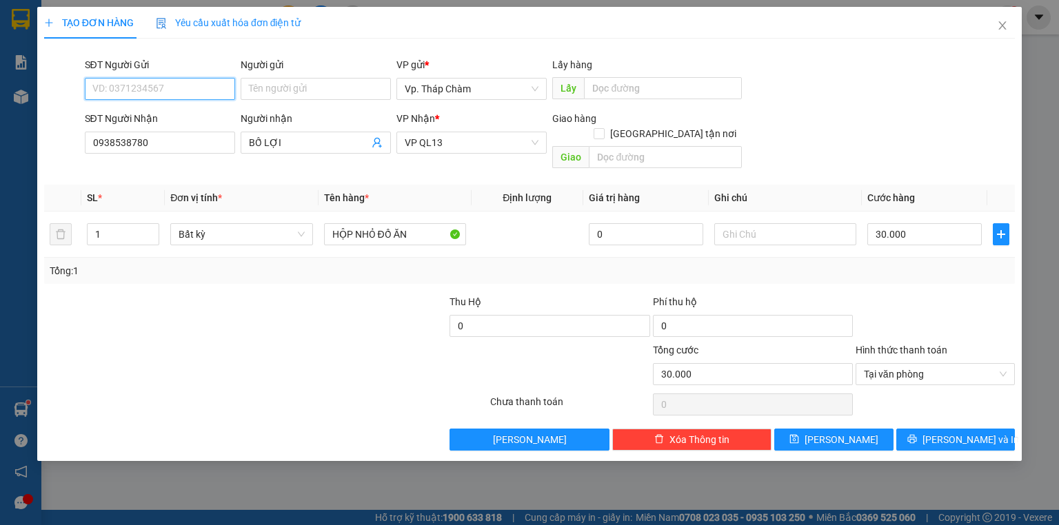
click at [147, 92] on input "SĐT Người Gửi" at bounding box center [160, 89] width 150 height 22
click at [730, 223] on input "text" at bounding box center [785, 234] width 142 height 22
type input "G"
click at [143, 96] on input "SĐT Người Gửi" at bounding box center [160, 89] width 150 height 22
click at [111, 92] on input "SĐT Người Gửi" at bounding box center [160, 89] width 150 height 22
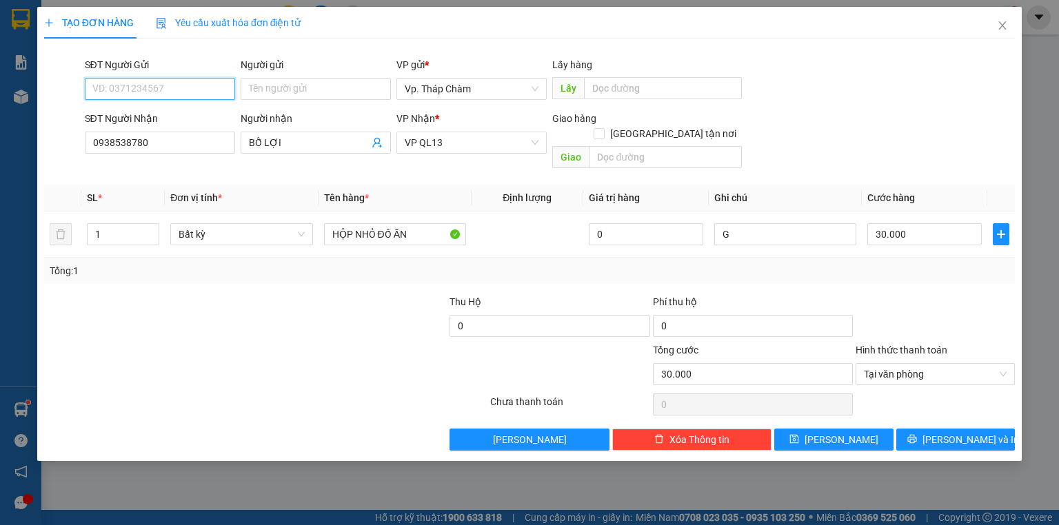
click at [157, 94] on input "SĐT Người Gửi" at bounding box center [160, 89] width 150 height 22
type input "0936759883"
click at [285, 85] on input "Người gửi" at bounding box center [316, 89] width 150 height 22
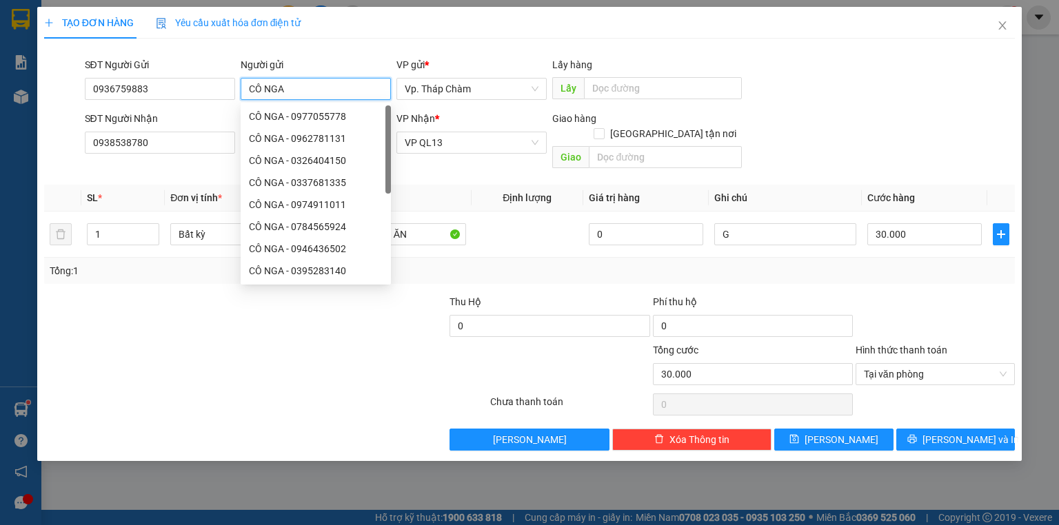
type input "CÔ NGA"
click at [592, 294] on div "Thu Hộ" at bounding box center [549, 301] width 200 height 15
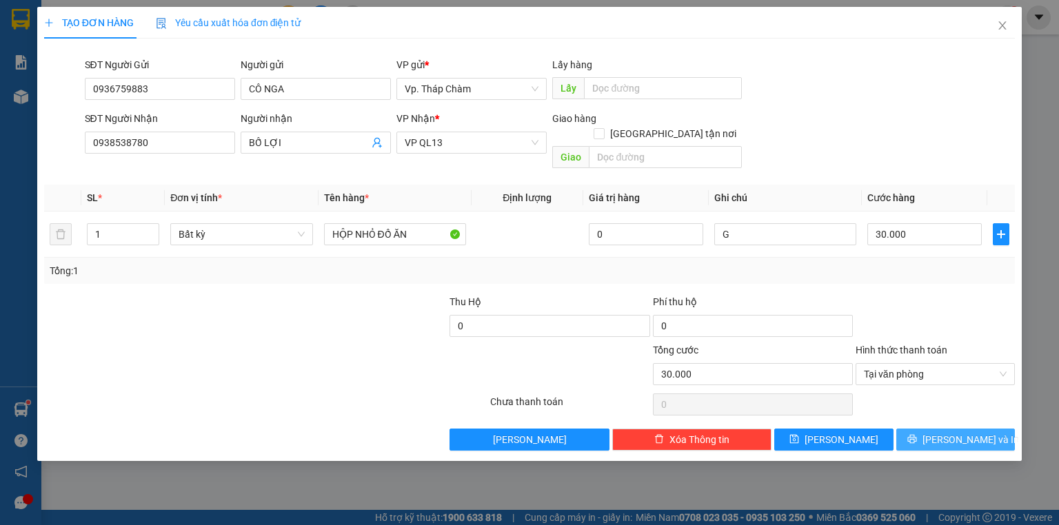
click at [939, 430] on button "[PERSON_NAME] và In" at bounding box center [955, 440] width 119 height 22
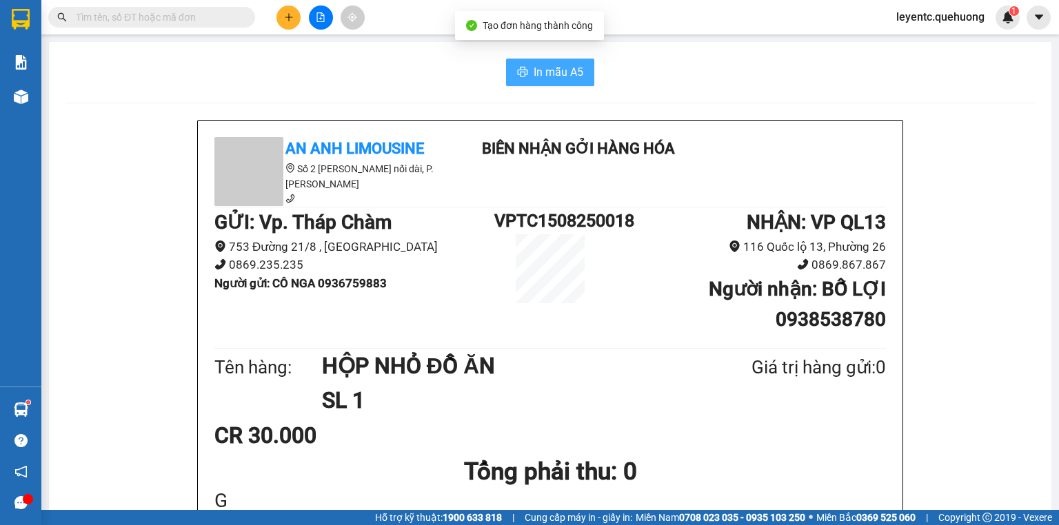
click at [533, 72] on span "In mẫu A5" at bounding box center [558, 71] width 50 height 17
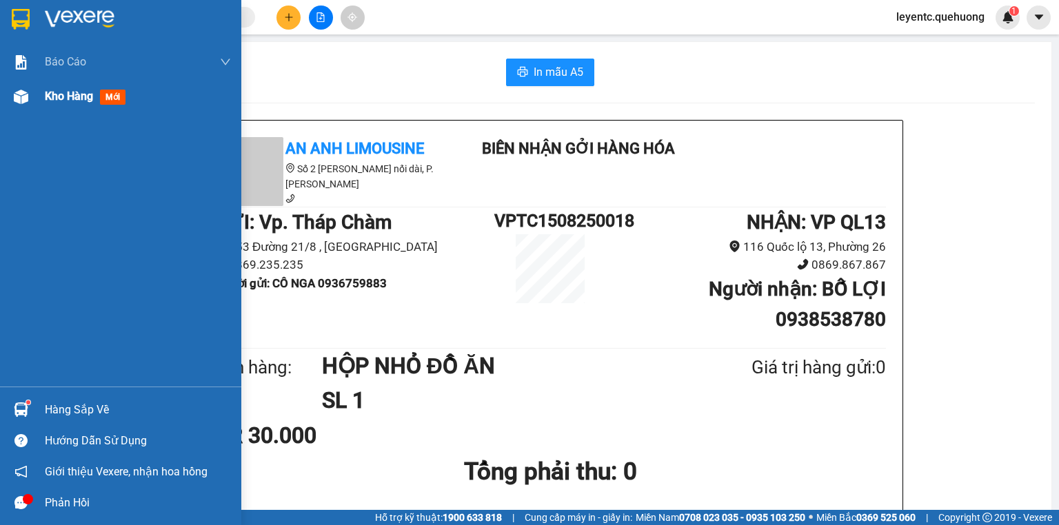
click at [20, 96] on img at bounding box center [21, 97] width 14 height 14
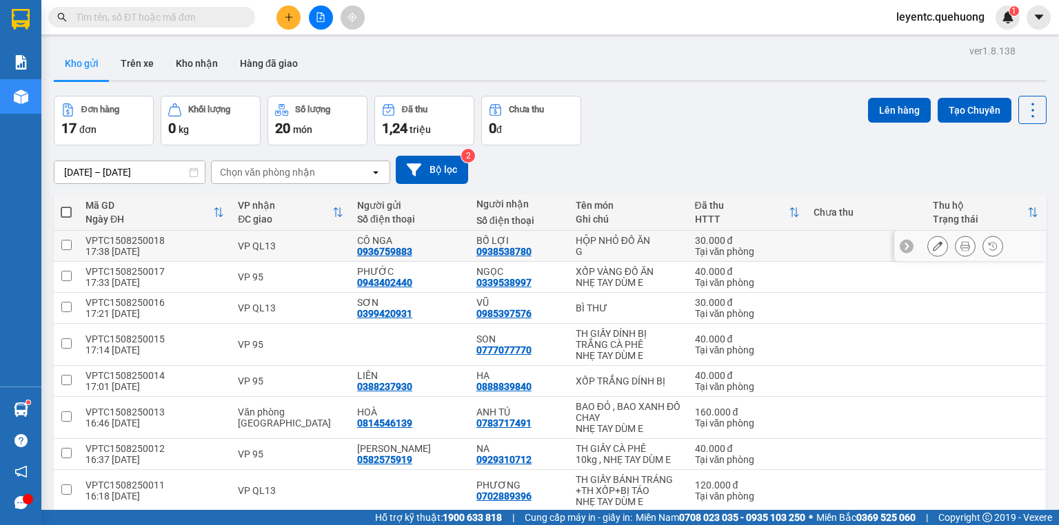
click at [932, 246] on icon at bounding box center [937, 246] width 10 height 10
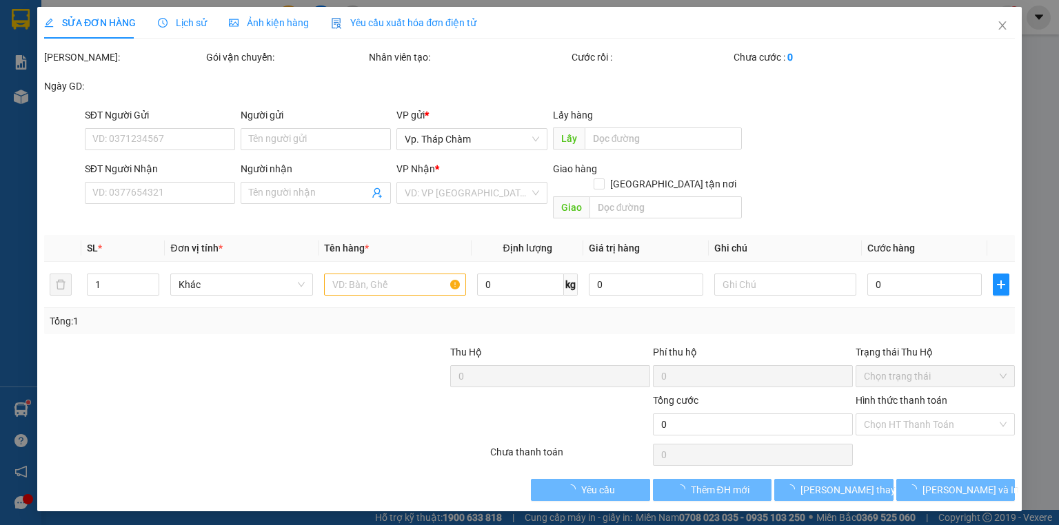
type input "0936759883"
type input "CÔ NGA"
type input "0938538780"
type input "BỐ LỢI"
type input "30.000"
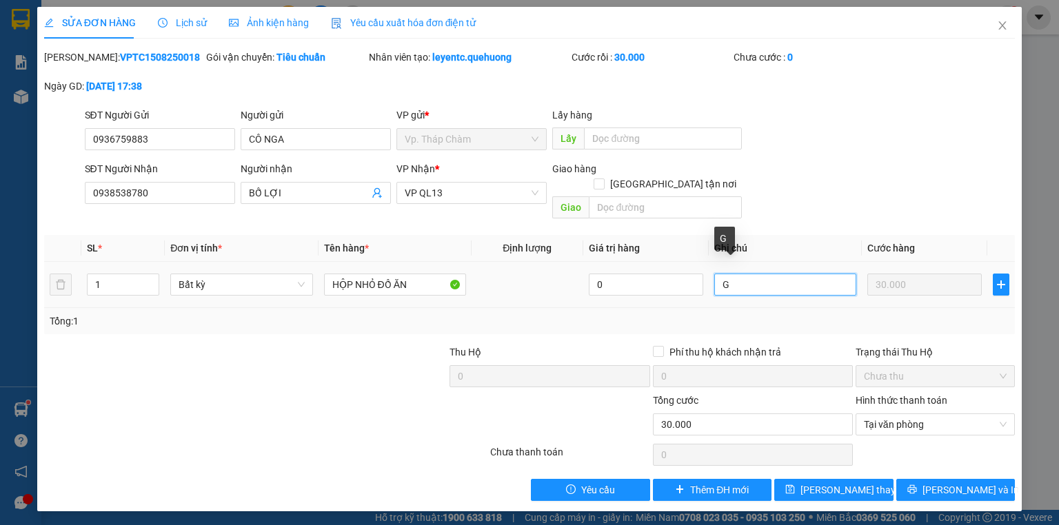
click at [726, 274] on input "G" at bounding box center [785, 285] width 142 height 22
click at [726, 274] on input "text" at bounding box center [785, 285] width 142 height 22
click at [780, 276] on input "text" at bounding box center [785, 285] width 142 height 22
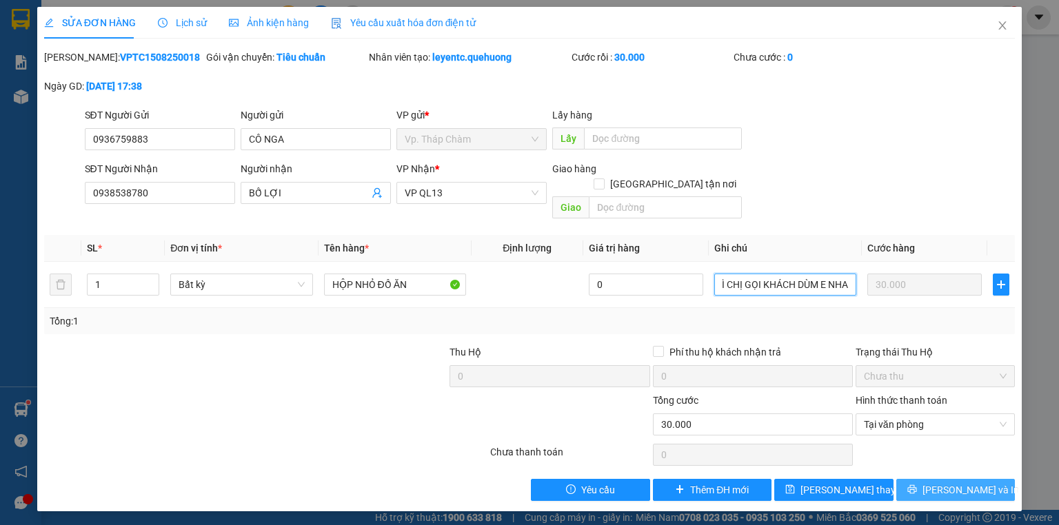
type input "KHÁCH MUỐN GIAO TẠN NƠI , CÓ GÌ CHỊ GỌI KHÁCH DÙM E NHA"
click at [970, 482] on span "[PERSON_NAME] và In" at bounding box center [970, 489] width 96 height 15
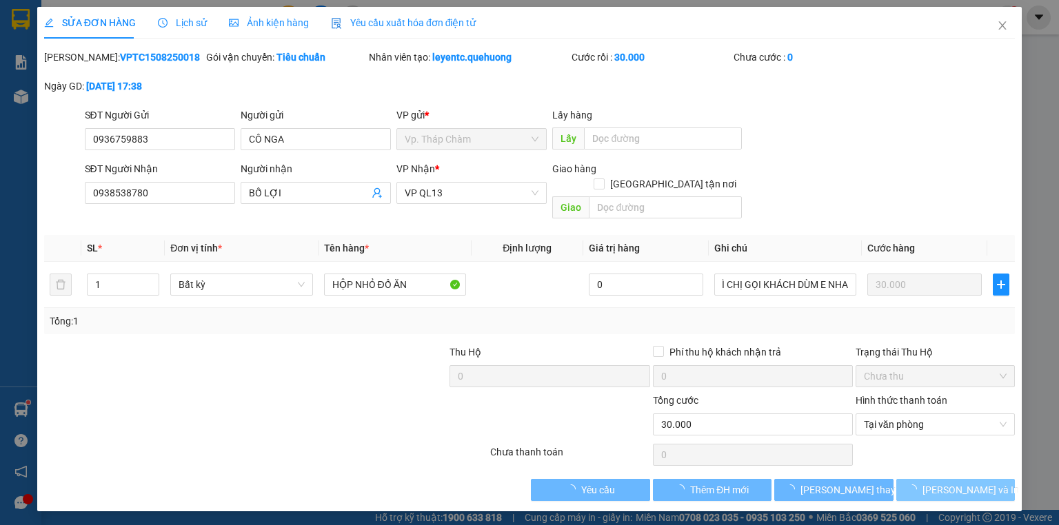
scroll to position [0, 0]
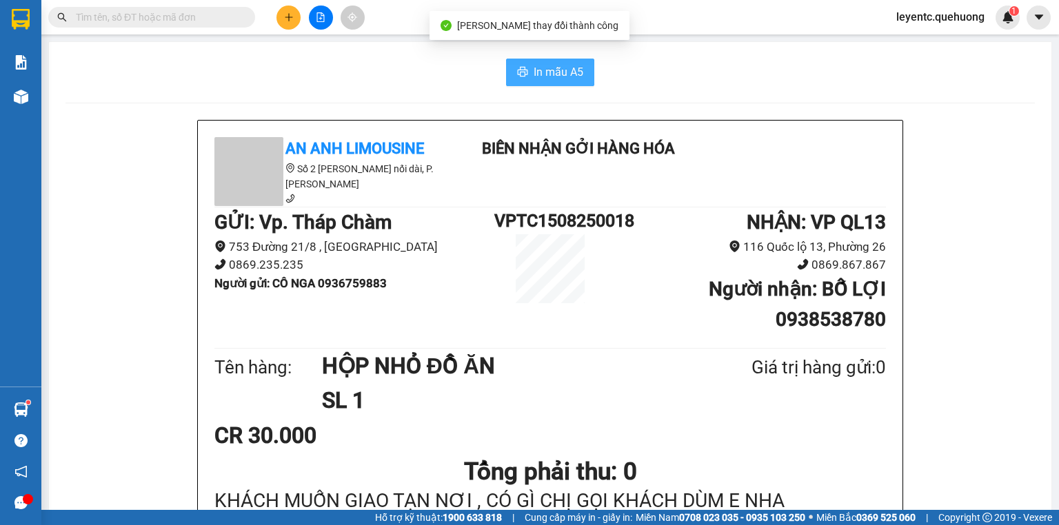
click at [558, 70] on span "In mẫu A5" at bounding box center [558, 71] width 50 height 17
click at [332, 73] on div "In mẫu A5" at bounding box center [549, 73] width 969 height 28
click at [288, 23] on button at bounding box center [288, 18] width 24 height 24
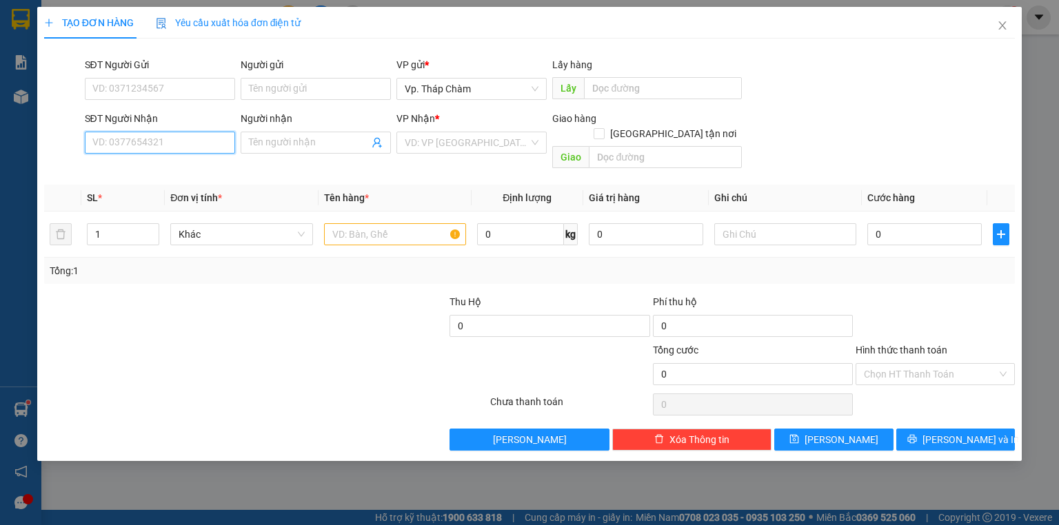
click at [179, 146] on input "SĐT Người Nhận" at bounding box center [160, 143] width 150 height 22
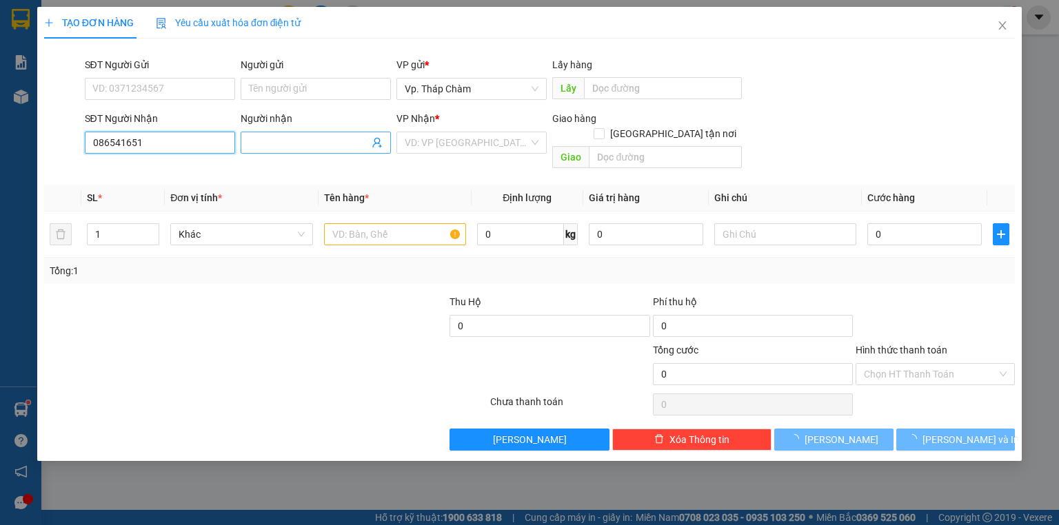
type input "0865416512"
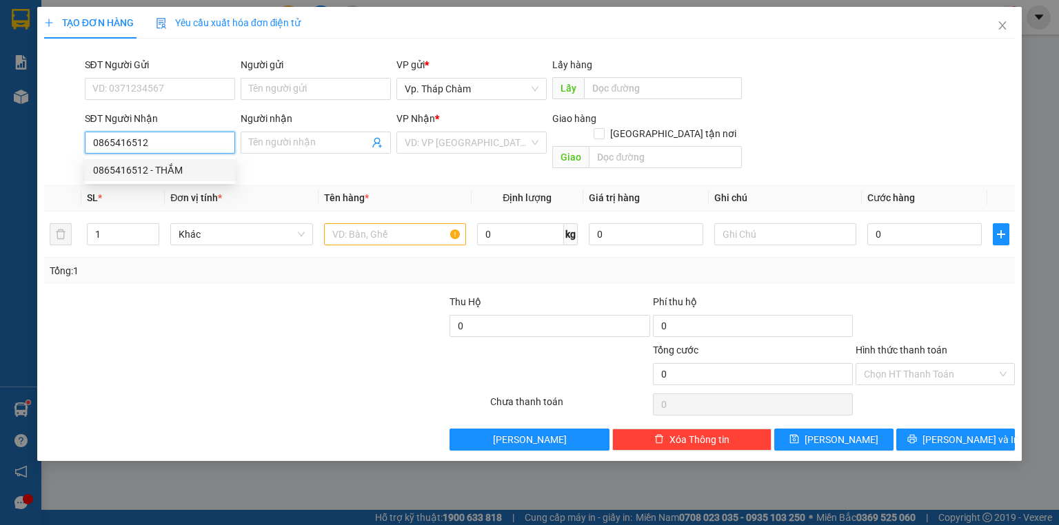
click at [187, 171] on div "0865416512 - THẮM" at bounding box center [160, 170] width 134 height 15
type input "THẮM"
type input "30.000"
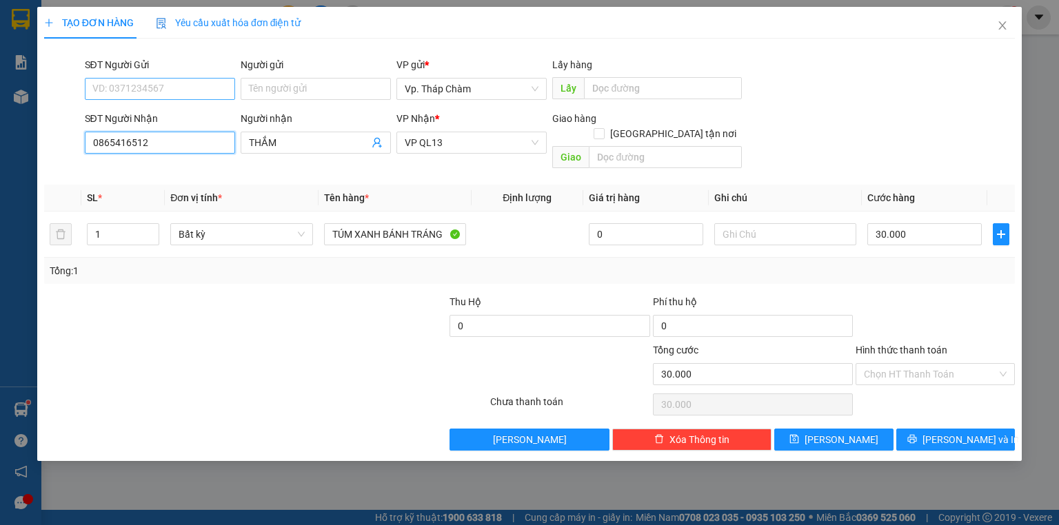
type input "0865416512"
click at [165, 89] on input "SĐT Người Gửi" at bounding box center [160, 89] width 150 height 22
click at [165, 88] on input "SĐT Người Gửi" at bounding box center [160, 89] width 150 height 22
click at [163, 116] on div "0388383100 - VÂN" at bounding box center [160, 116] width 134 height 15
type input "0388383100"
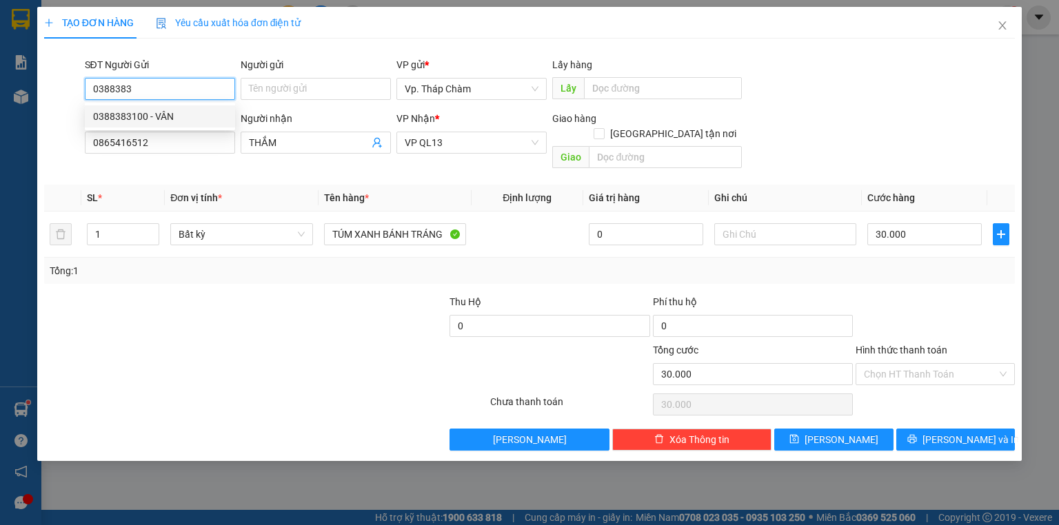
type input "VÂN"
type input "60.000"
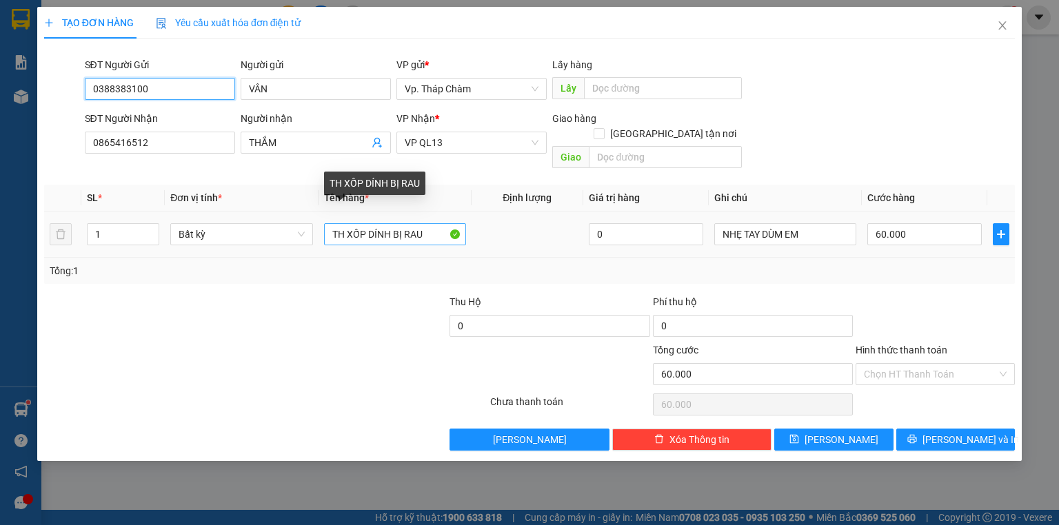
type input "0388383100"
click at [356, 223] on input "TH XỐP DÍNH BỊ RAU" at bounding box center [395, 234] width 142 height 22
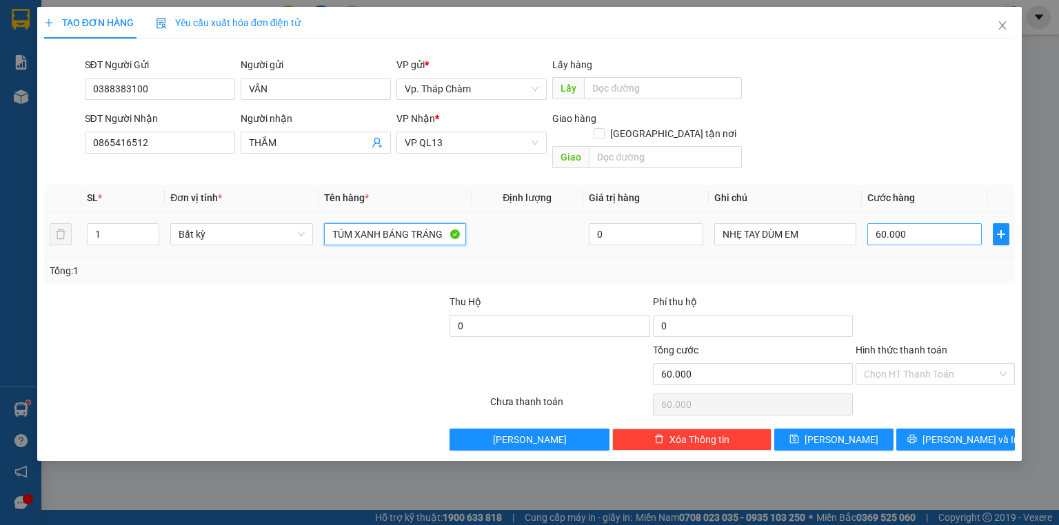
type input "TÚM XANH BÁNG TRÁNG"
click at [924, 223] on input "60.000" at bounding box center [924, 234] width 114 height 22
type input "0"
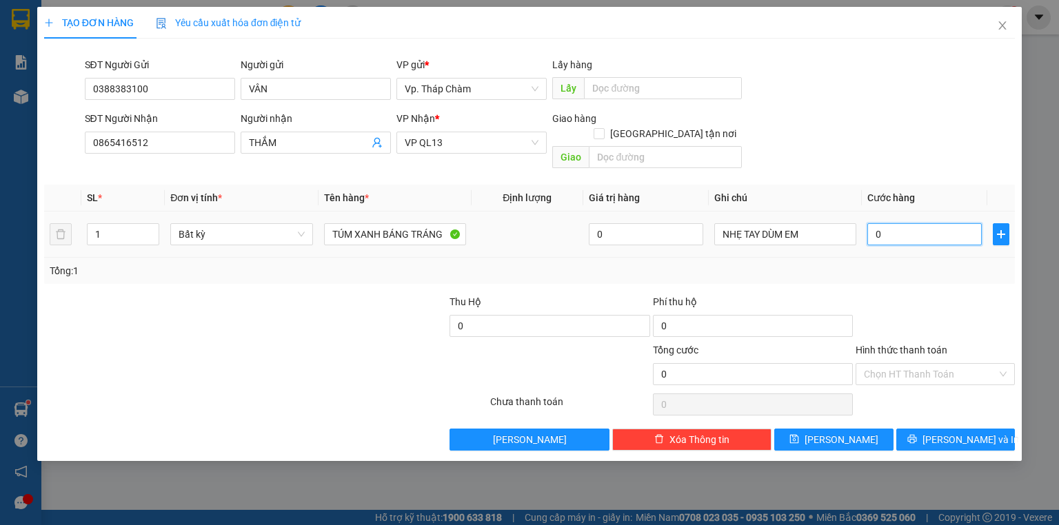
type input "4"
type input "040"
type input "40"
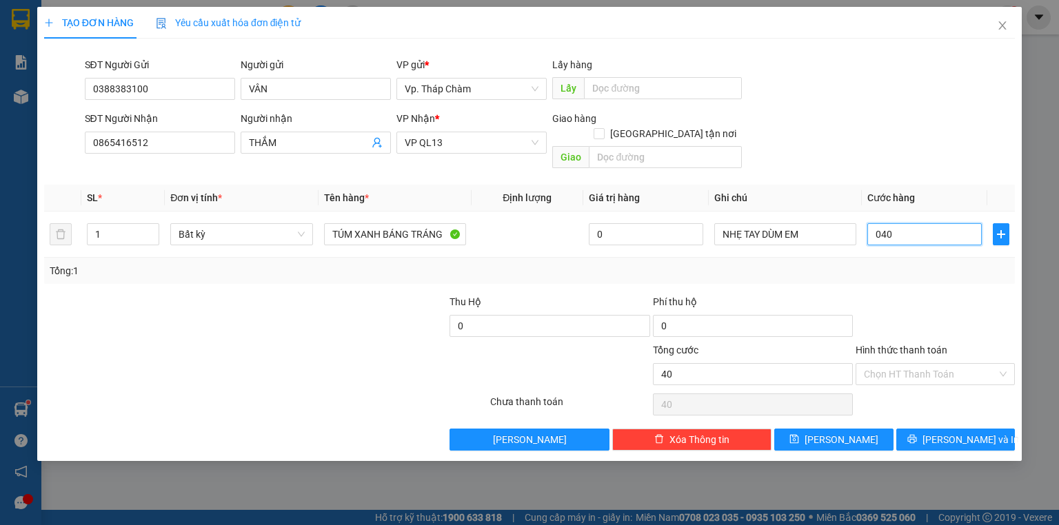
type input "040"
type input "40.000"
click at [921, 294] on div at bounding box center [935, 318] width 162 height 48
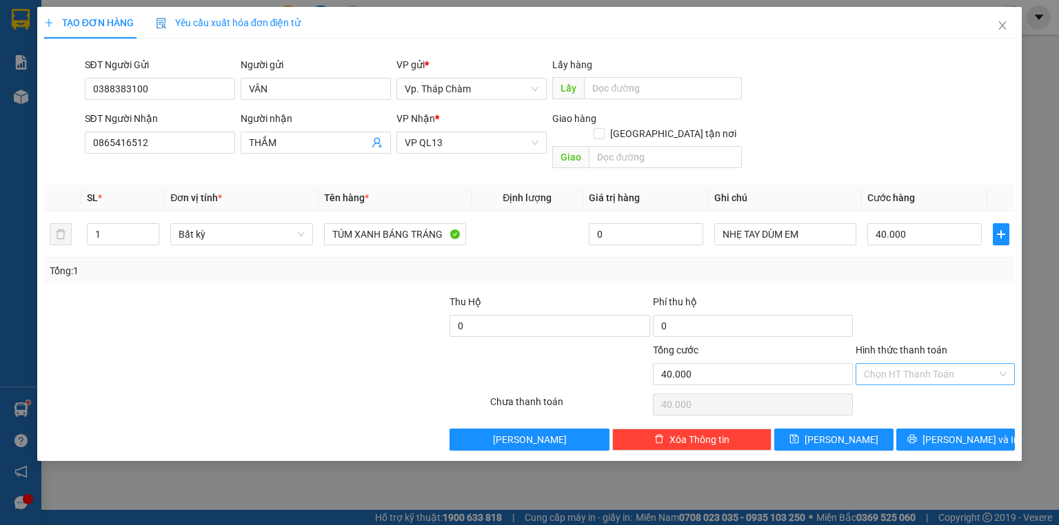
click at [922, 364] on input "Hình thức thanh toán" at bounding box center [930, 374] width 133 height 21
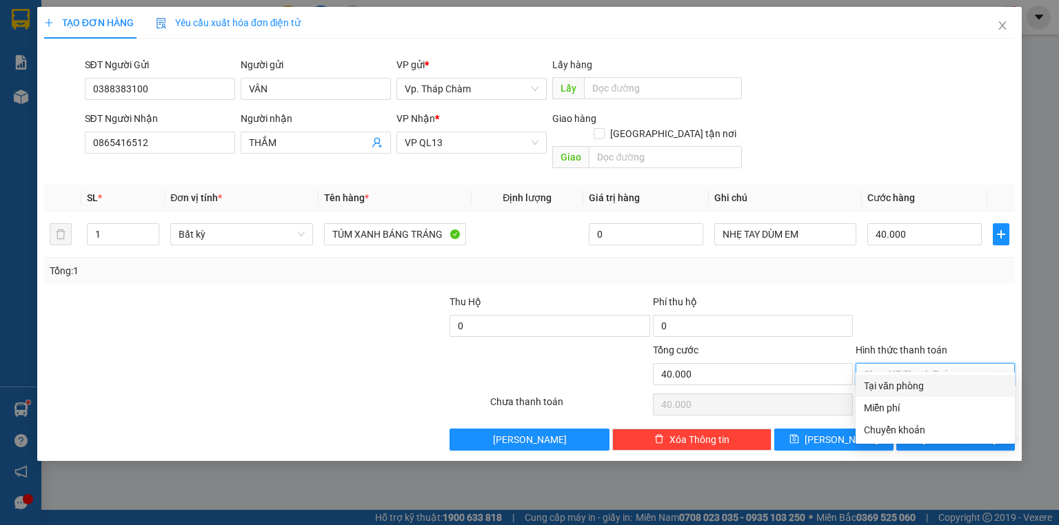
click at [915, 376] on div "Tại văn phòng" at bounding box center [934, 386] width 159 height 22
type input "0"
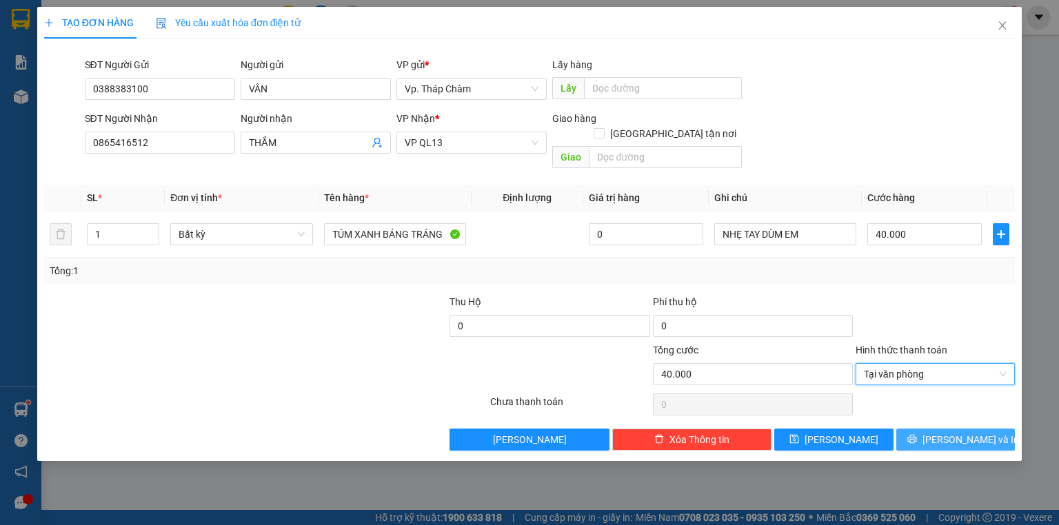
click at [951, 432] on span "[PERSON_NAME] và In" at bounding box center [970, 439] width 96 height 15
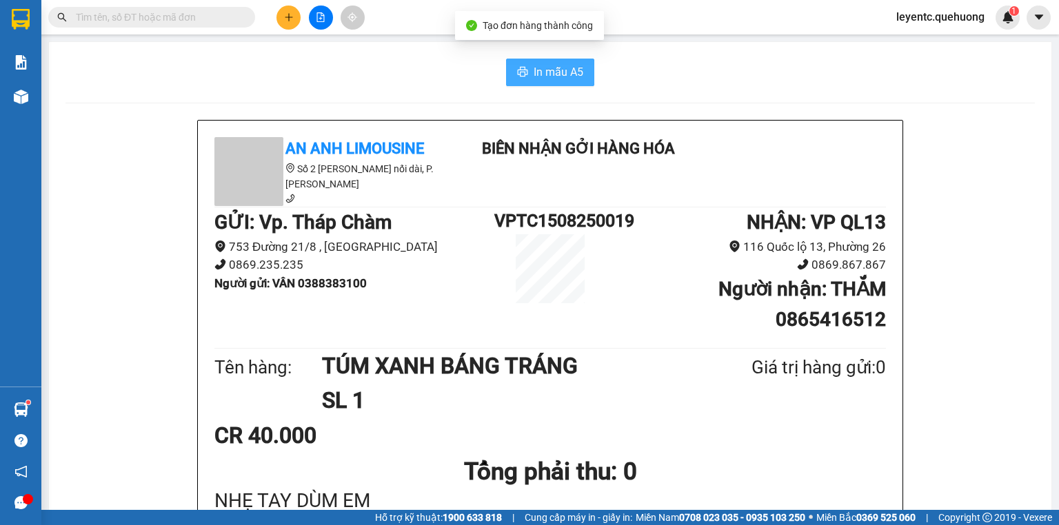
click at [522, 77] on icon "printer" at bounding box center [522, 71] width 11 height 11
click at [290, 19] on icon "plus" at bounding box center [289, 17] width 10 height 10
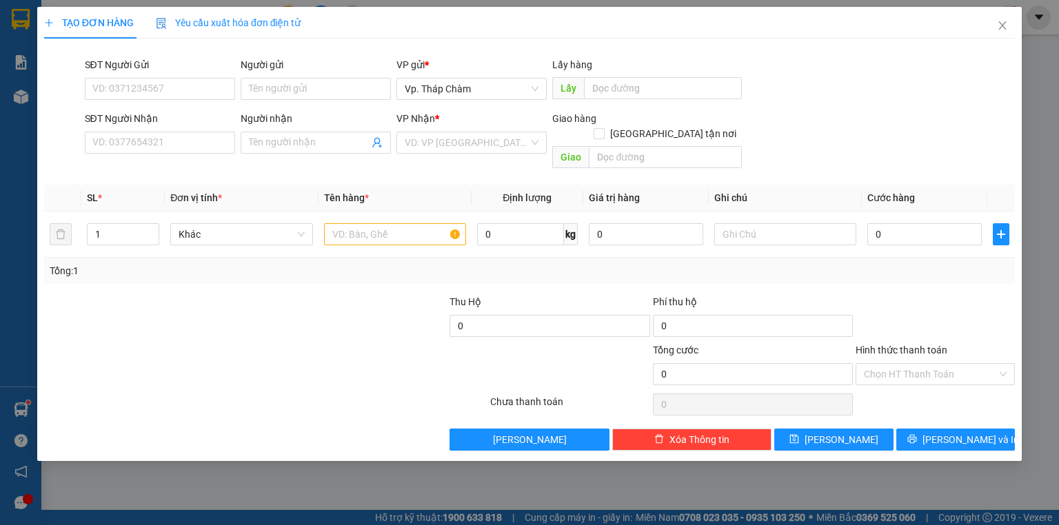
click at [183, 155] on div "SĐT Người Nhận VD: 0377654321" at bounding box center [160, 135] width 150 height 48
click at [183, 154] on div "SĐT Người Nhận VD: 0377654321" at bounding box center [160, 135] width 150 height 48
click at [179, 141] on input "SĐT Người Nhận" at bounding box center [160, 143] width 150 height 22
type input "0916243973"
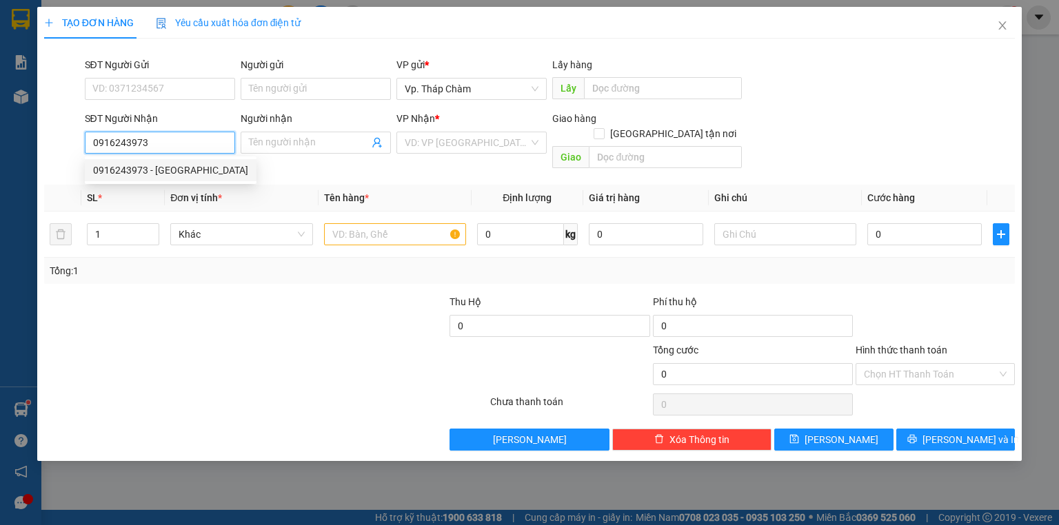
click at [156, 171] on div "0916243973 - HÀ" at bounding box center [170, 170] width 155 height 15
type input "HÀ"
type input "60.000"
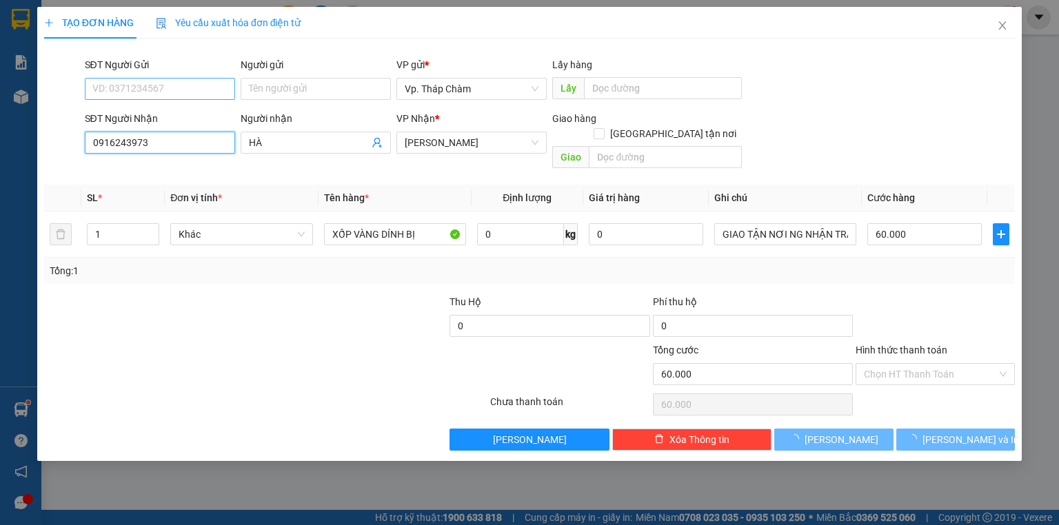
type input "0916243973"
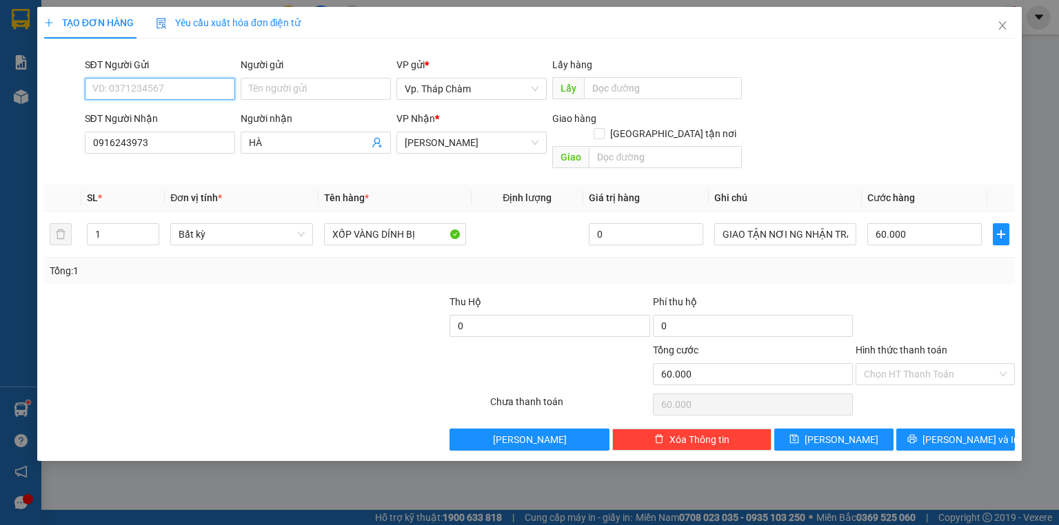
click at [145, 88] on input "SĐT Người Gửi" at bounding box center [160, 89] width 150 height 22
click at [429, 146] on span "[PERSON_NAME]" at bounding box center [472, 142] width 134 height 21
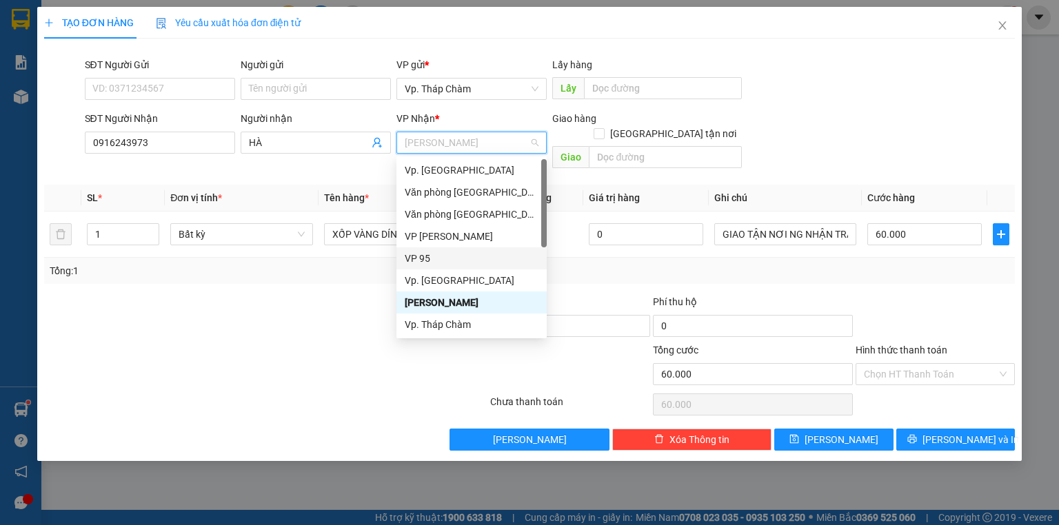
click at [431, 256] on div "VP 95" at bounding box center [472, 258] width 134 height 15
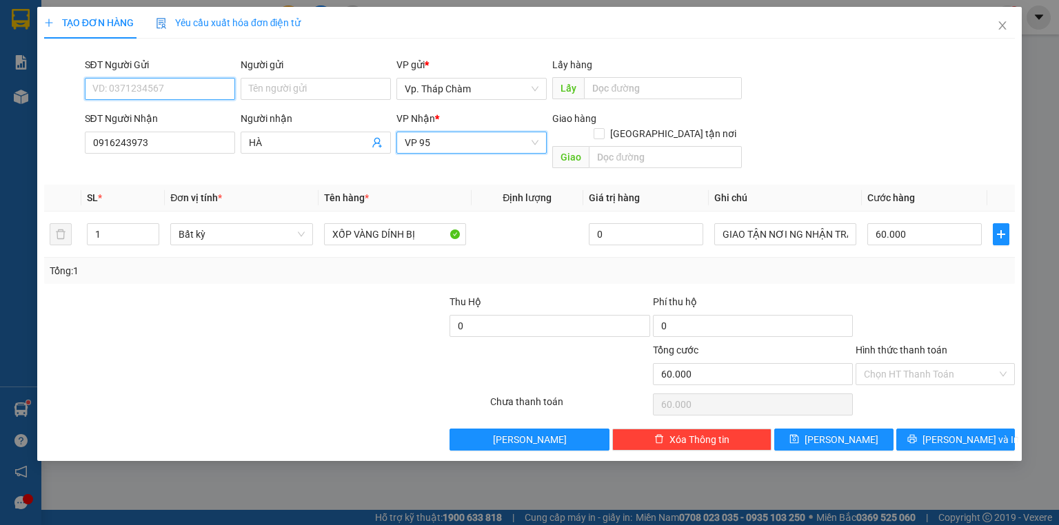
click at [168, 92] on input "SĐT Người Gửi" at bounding box center [160, 89] width 150 height 22
click at [157, 130] on div "null" at bounding box center [160, 139] width 150 height 22
click at [163, 89] on input "SĐT Người Gửi" at bounding box center [160, 89] width 150 height 22
click at [156, 92] on input "SĐT Người Gửi" at bounding box center [160, 89] width 150 height 22
click at [161, 119] on div "0984942789 - THU" at bounding box center [160, 116] width 134 height 15
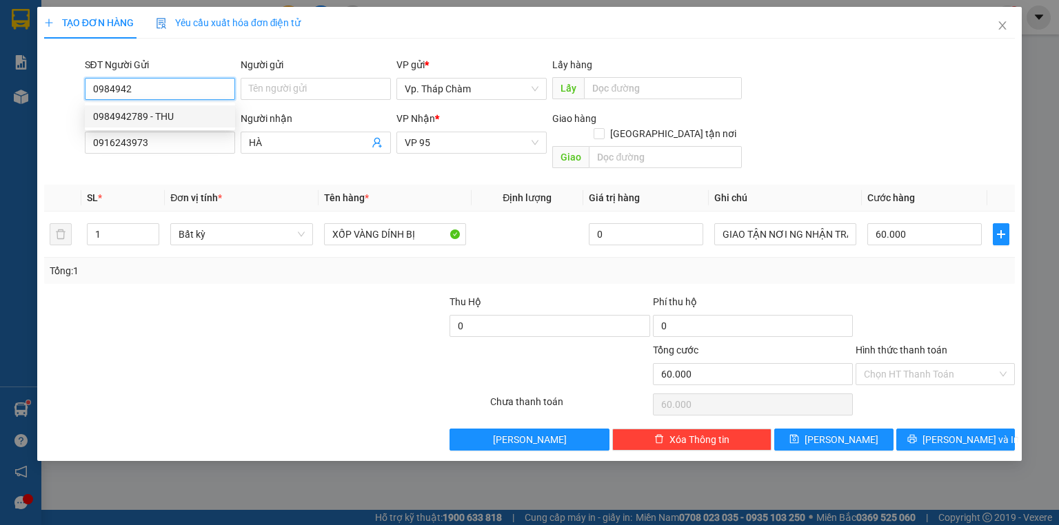
type input "0984942789"
type input "THU"
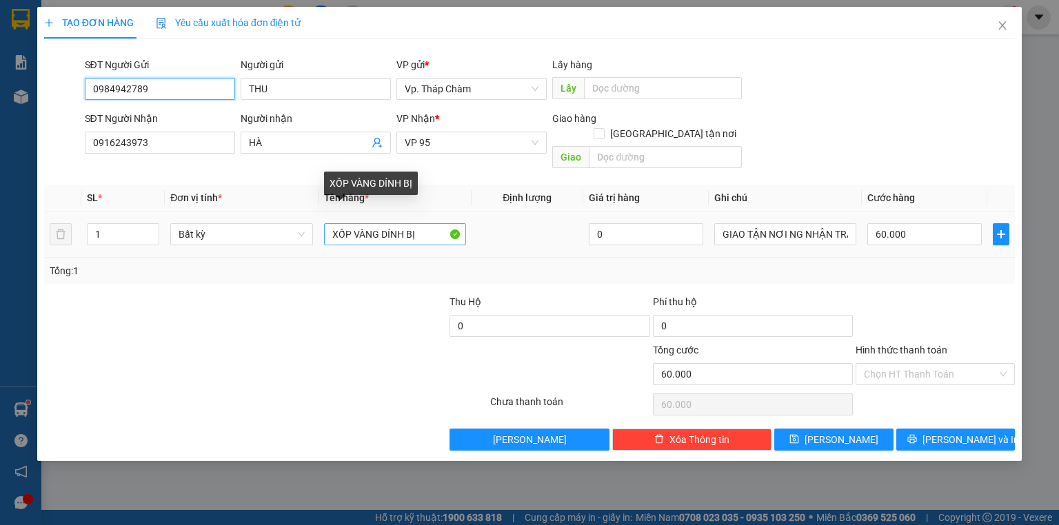
type input "0984942789"
drag, startPoint x: 380, startPoint y: 218, endPoint x: 403, endPoint y: 217, distance: 23.5
click at [403, 223] on input "XỐP VÀNG DÍNH BỊ" at bounding box center [395, 234] width 142 height 22
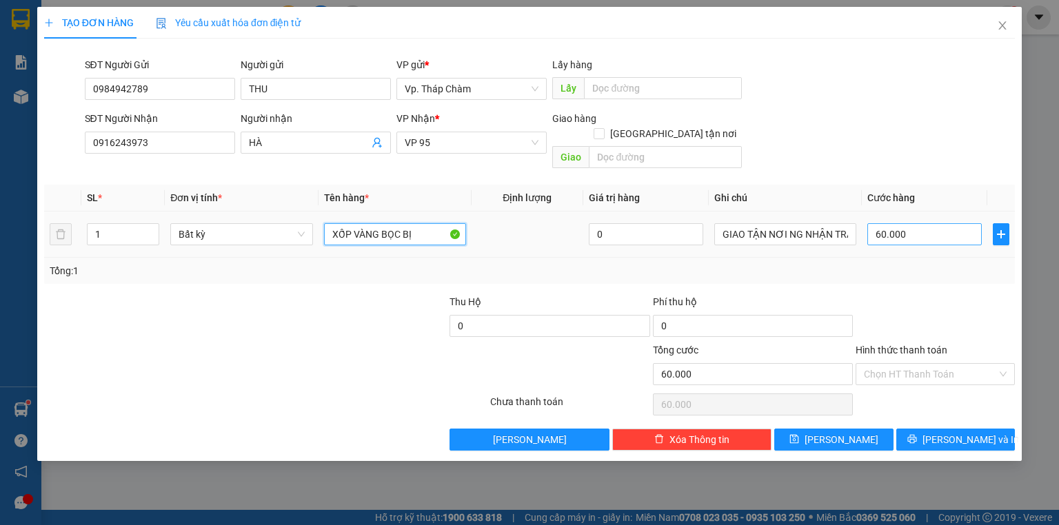
type input "XỐP VÀNG BỌC BỊ"
click at [908, 223] on input "60.000" at bounding box center [924, 234] width 114 height 22
type input "0"
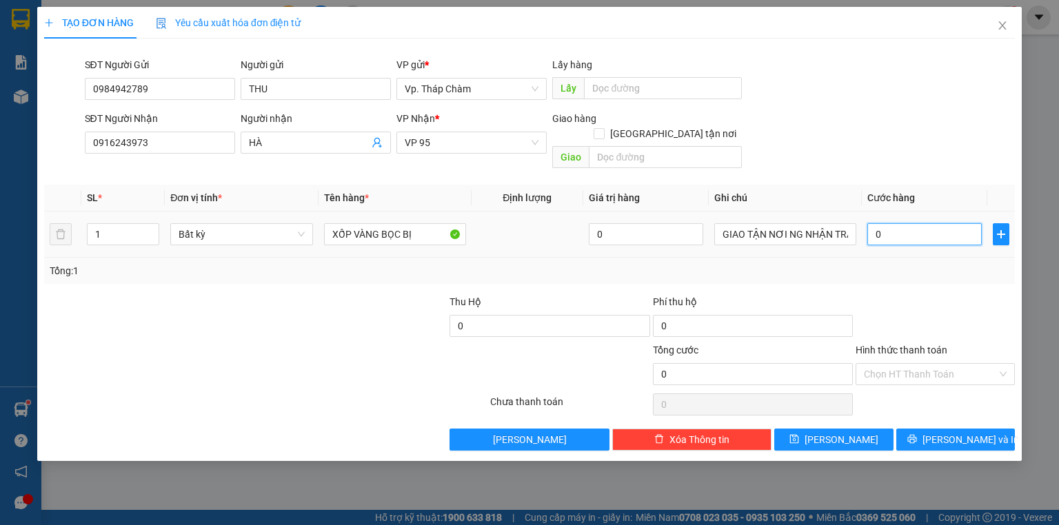
type input "4"
type input "04"
type input "40"
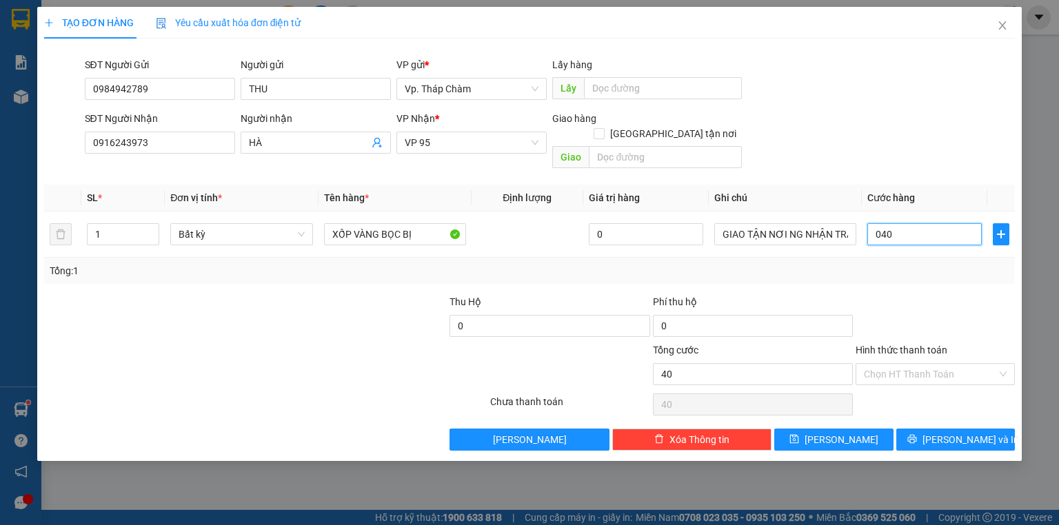
type input "040"
type input "40.000"
click at [906, 318] on div at bounding box center [935, 318] width 162 height 48
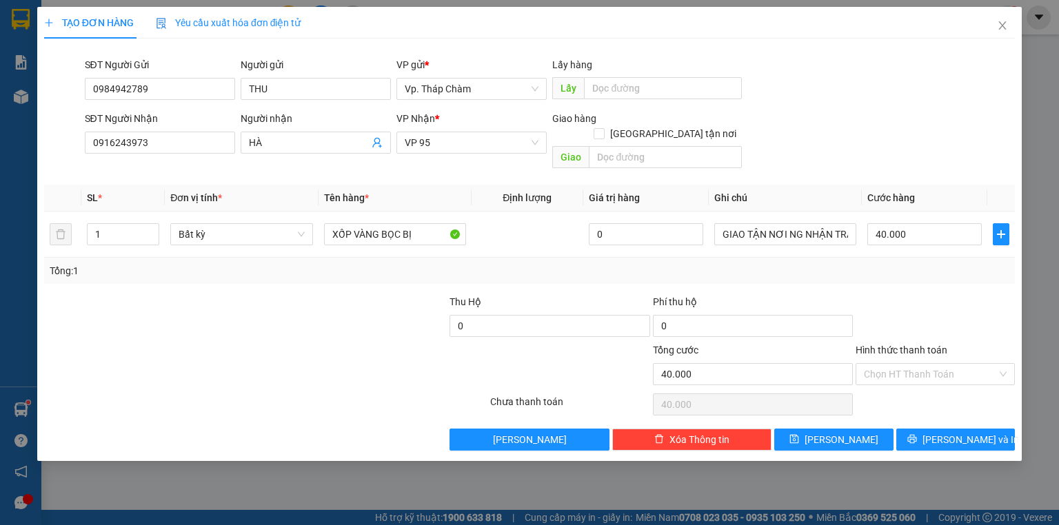
click at [907, 371] on div "Hình thức thanh toán Chọn HT Thanh Toán" at bounding box center [934, 367] width 159 height 48
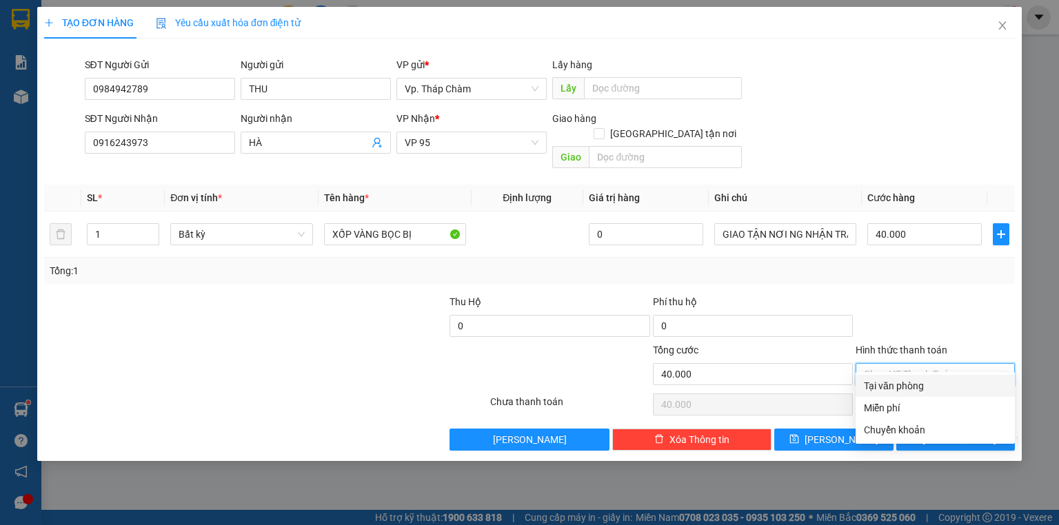
click at [904, 364] on input "Hình thức thanh toán" at bounding box center [930, 374] width 133 height 21
click at [891, 383] on div "Tại văn phòng" at bounding box center [935, 385] width 143 height 15
type input "0"
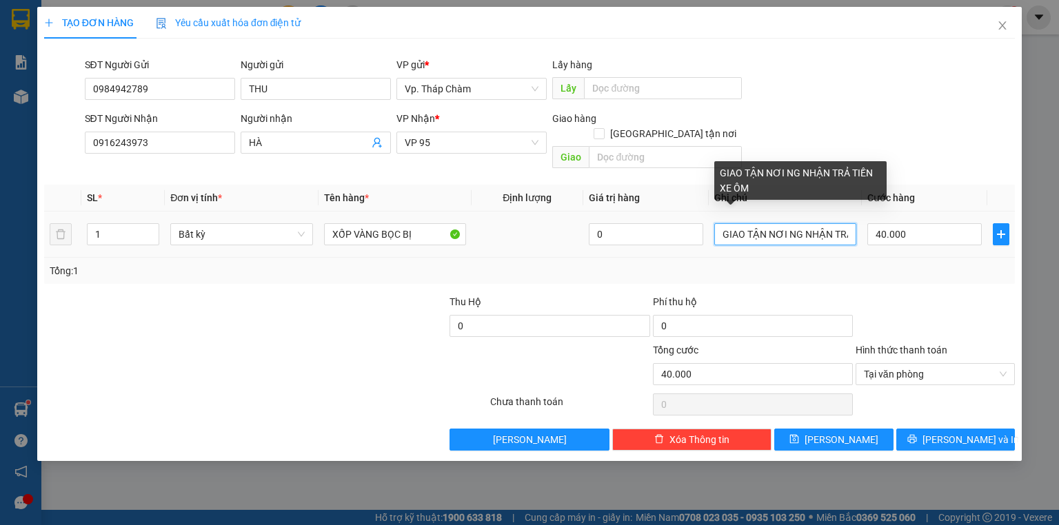
click at [765, 223] on input "GIAO TẬN NƠI NG NHẬN TRẢ TIỀN XE ÔM" at bounding box center [785, 234] width 142 height 22
click at [797, 263] on div "Tổng: 1" at bounding box center [529, 270] width 959 height 15
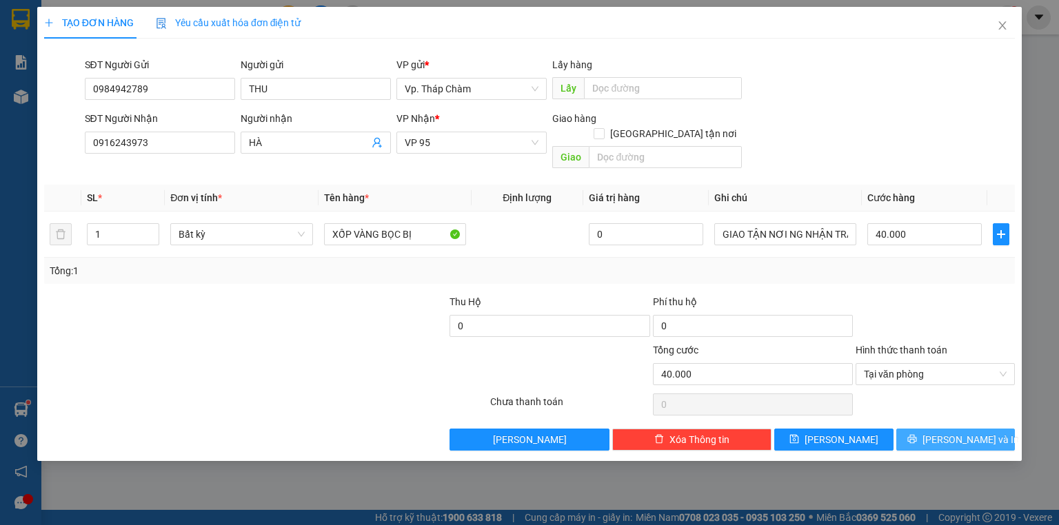
click at [917, 434] on icon "printer" at bounding box center [912, 439] width 10 height 10
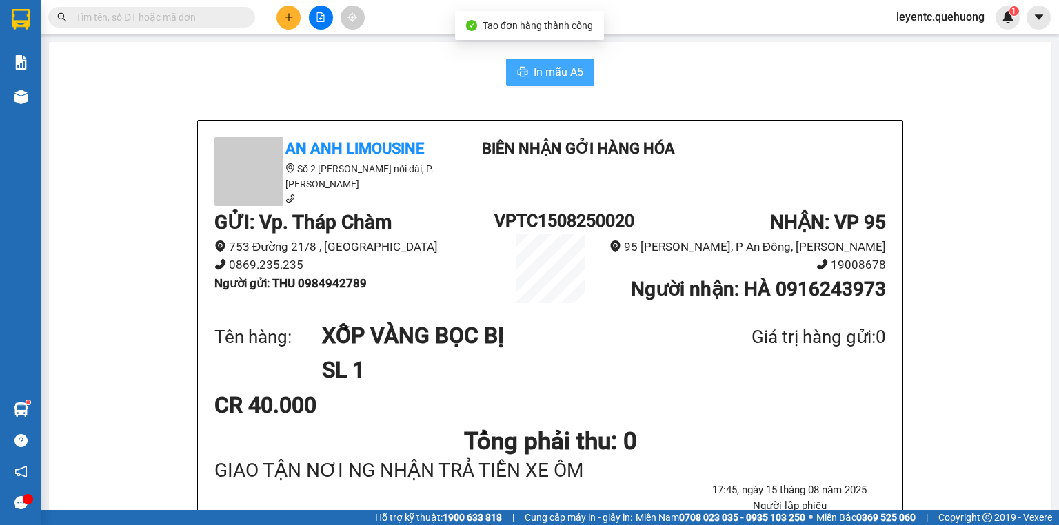
click at [575, 68] on span "In mẫu A5" at bounding box center [558, 71] width 50 height 17
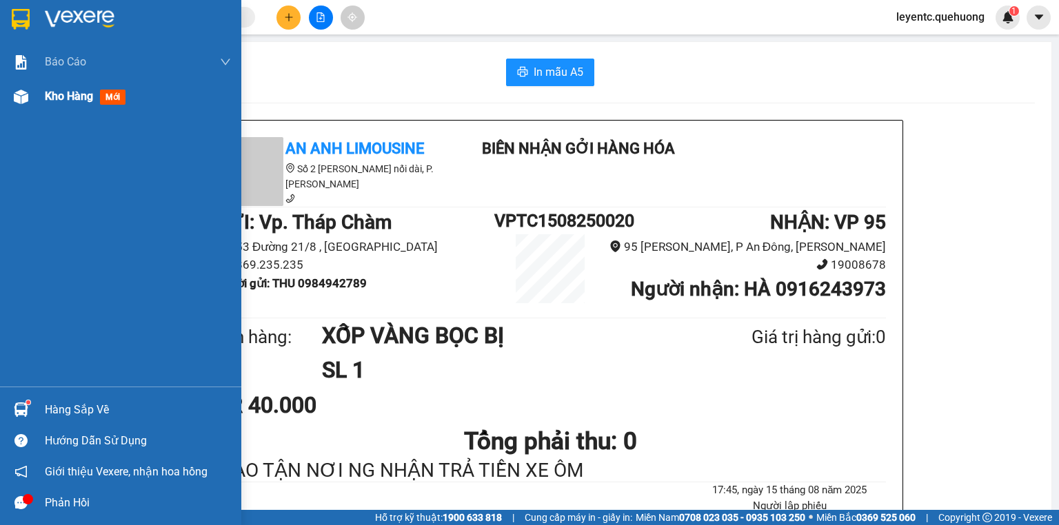
click at [17, 99] on img at bounding box center [21, 97] width 14 height 14
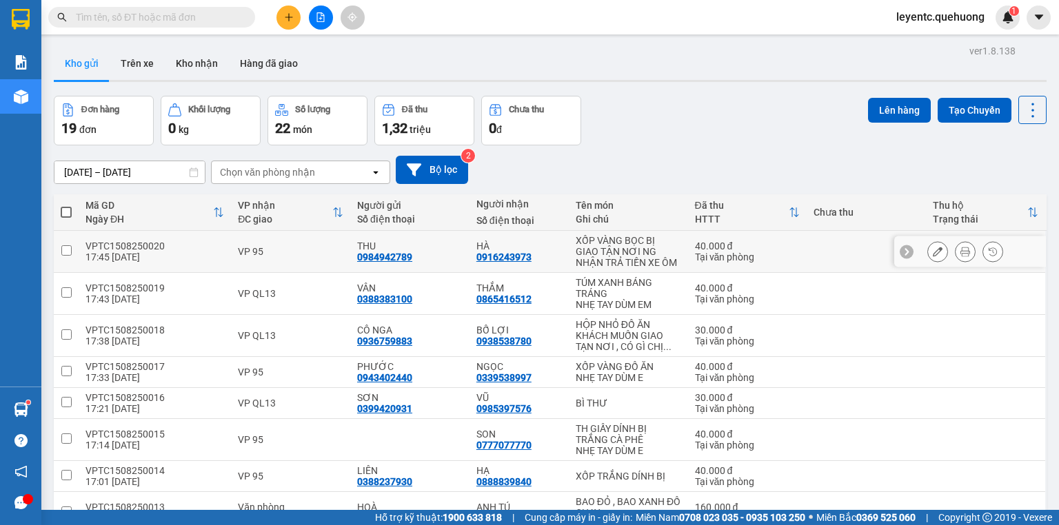
click at [932, 254] on icon at bounding box center [937, 252] width 10 height 10
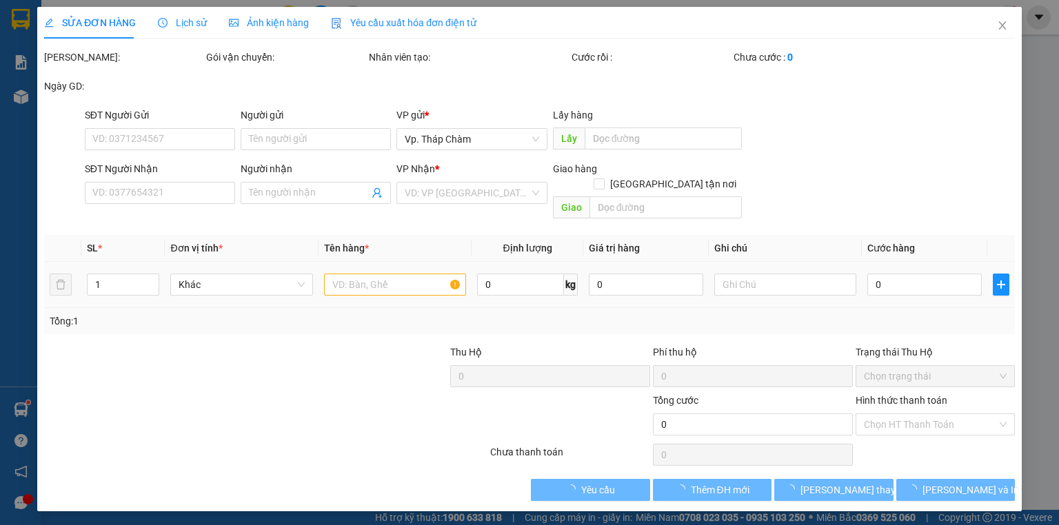
type input "0984942789"
type input "THU"
type input "0916243973"
type input "HÀ"
type input "40.000"
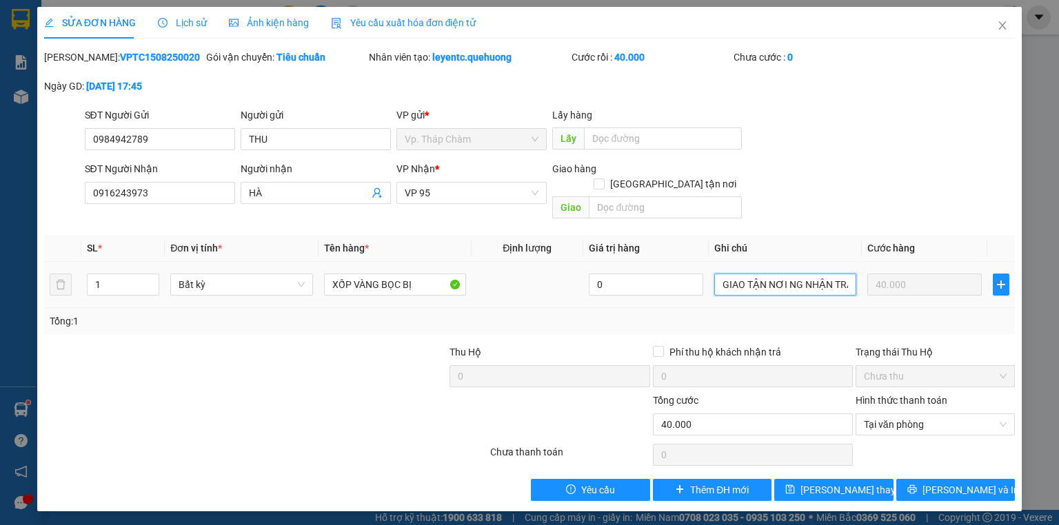
click at [876, 265] on tr "1 Bất kỳ XỐP VÀNG BỌC BỊ 0 GIAO TẬN NƠI NG NHẬN TRẢ TIỀN XE ÔM 40.000" at bounding box center [529, 285] width 970 height 46
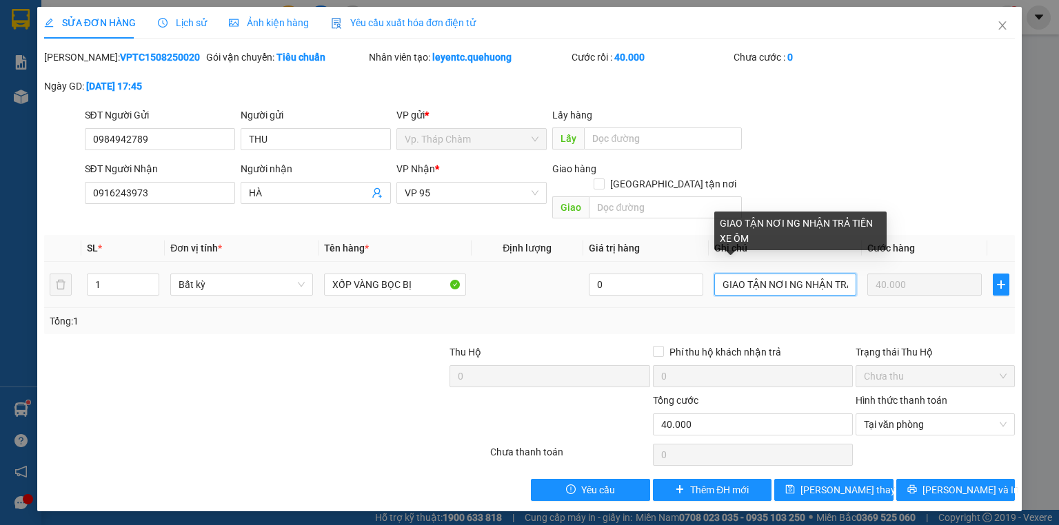
click at [850, 274] on input "GIAO TẬN NƠI NG NHẬN TRẢ TIỀN XE ÔM" at bounding box center [785, 285] width 142 height 22
click at [848, 274] on input "GIAO TẬN NƠI NG NHẬN TRẢ TIỀN XE ÔM" at bounding box center [785, 285] width 142 height 22
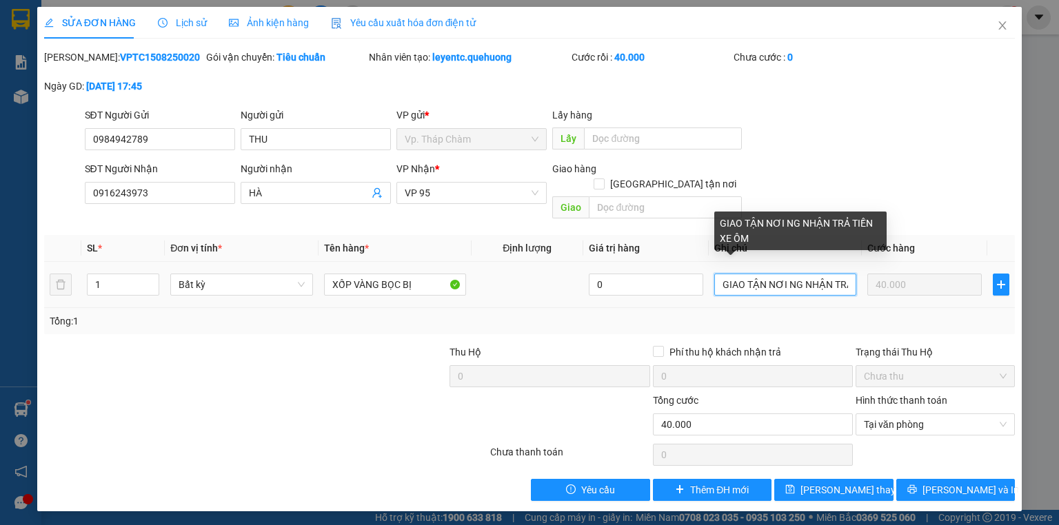
click at [846, 274] on input "GIAO TẬN NƠI NG NHẬN TRẢ TIỀN XE ÔM" at bounding box center [785, 285] width 142 height 22
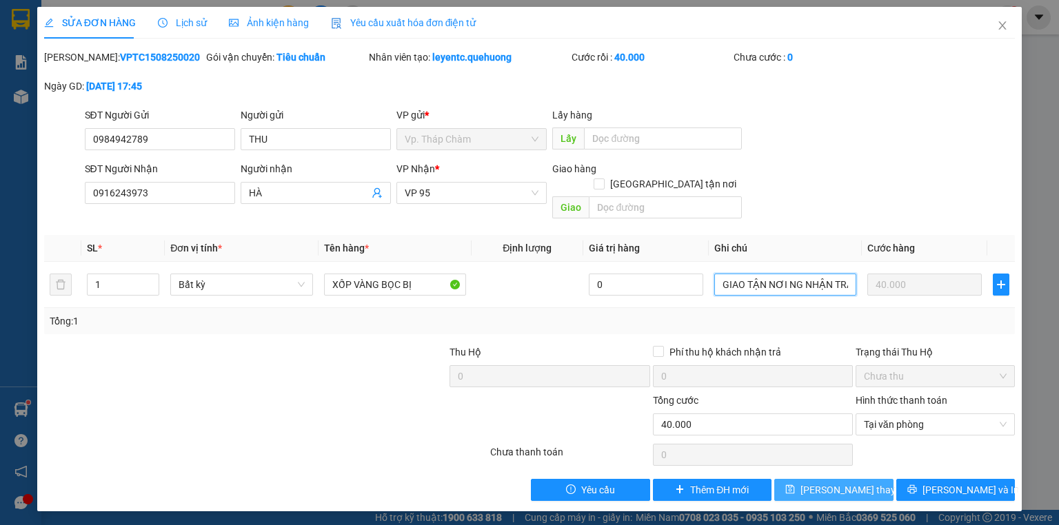
type input "GIAO TẬN NƠI NG NHẬN TRẢ TIỀN XE ÔM , GIAO SỚM KHÁCH DÙME NHA"
drag, startPoint x: 842, startPoint y: 478, endPoint x: 846, endPoint y: 493, distance: 15.7
click at [846, 493] on div "SỬA ĐƠN HÀNG Lịch sử Ảnh kiện hàng Yêu cầu xuất hóa đơn điện tử Total Paid Fee …" at bounding box center [529, 259] width 984 height 504
click at [1001, 22] on icon "close" at bounding box center [1002, 25] width 11 height 11
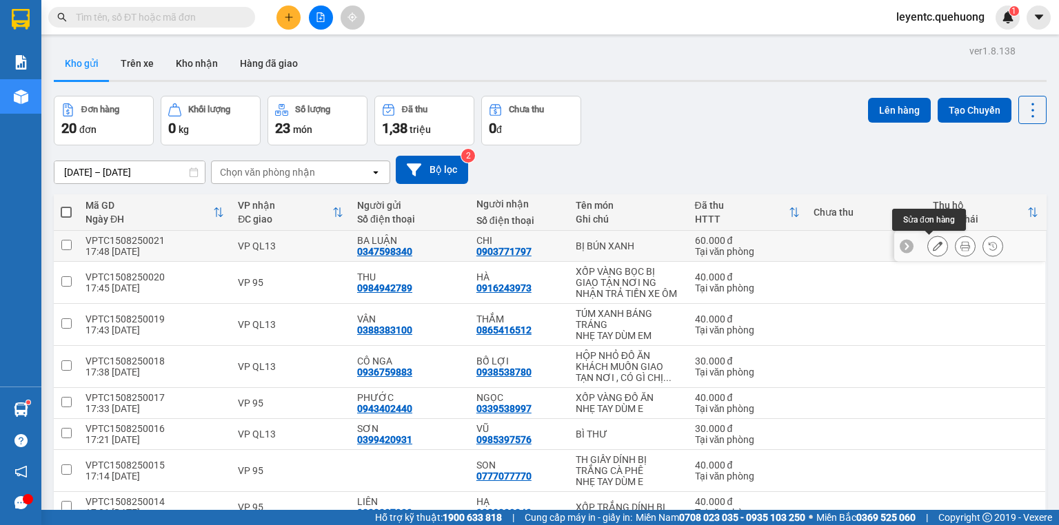
click at [960, 249] on icon at bounding box center [965, 246] width 10 height 10
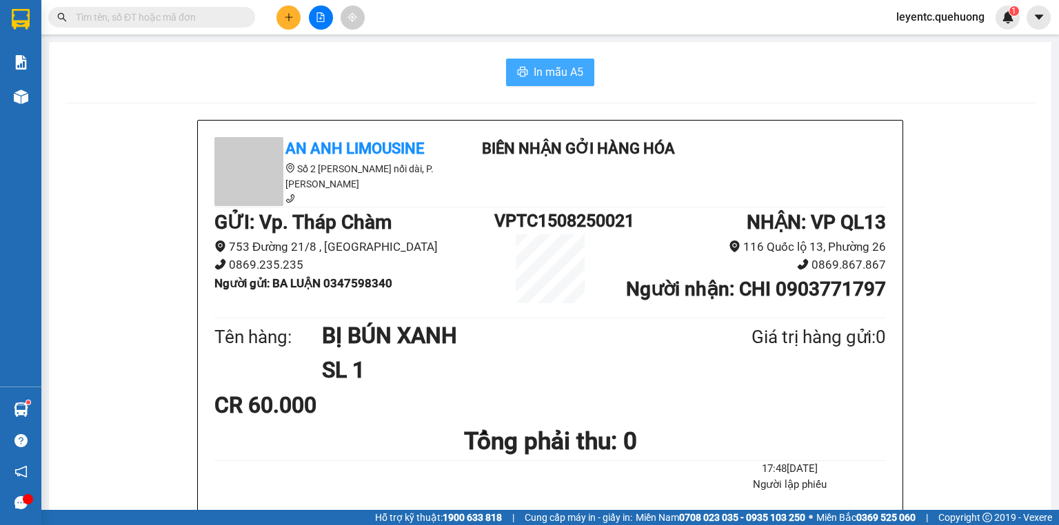
click at [558, 66] on span "In mẫu A5" at bounding box center [558, 71] width 50 height 17
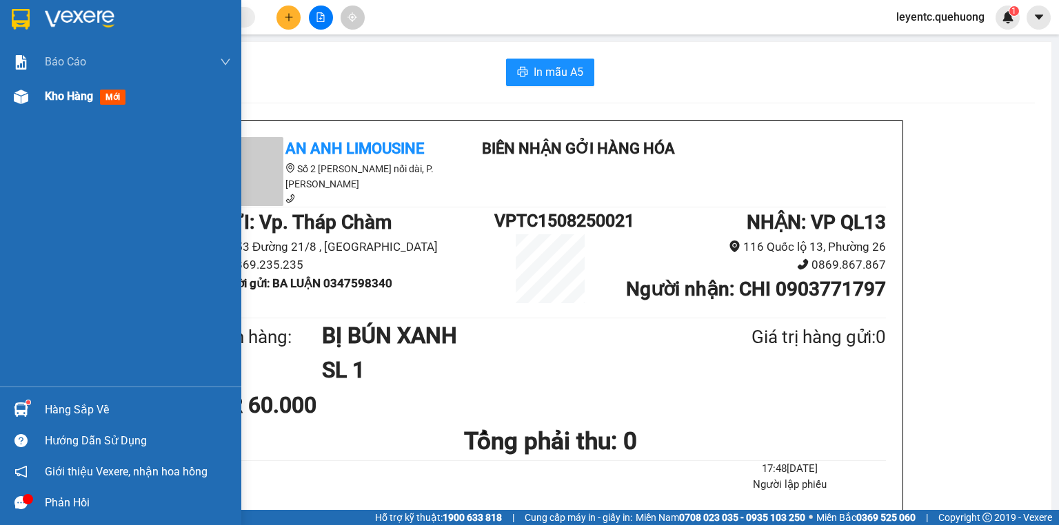
click at [15, 96] on img at bounding box center [21, 97] width 14 height 14
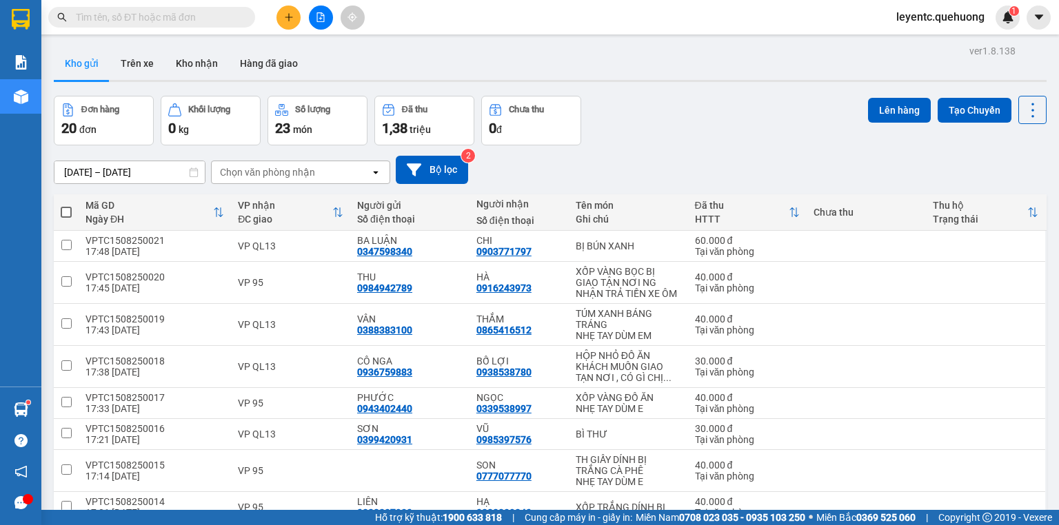
click at [666, 133] on div "Đơn hàng 20 đơn Khối lượng 0 kg Số lượng 23 món Đã thu 1,38 triệu Chưa thu 0 đ …" at bounding box center [550, 121] width 992 height 50
click at [945, 393] on div at bounding box center [965, 403] width 76 height 21
click at [955, 391] on button at bounding box center [964, 403] width 19 height 24
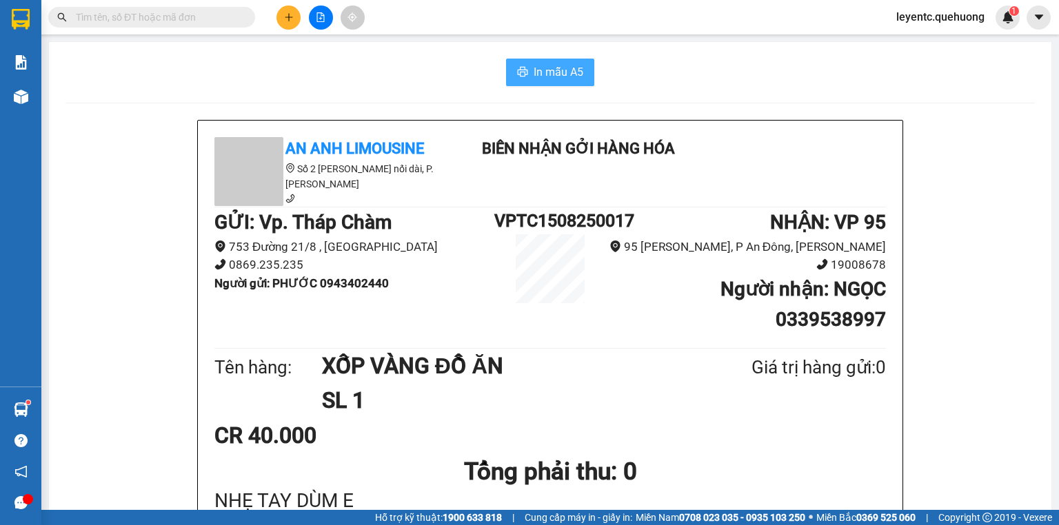
click at [525, 70] on button "In mẫu A5" at bounding box center [550, 73] width 88 height 28
click at [281, 16] on button at bounding box center [288, 18] width 24 height 24
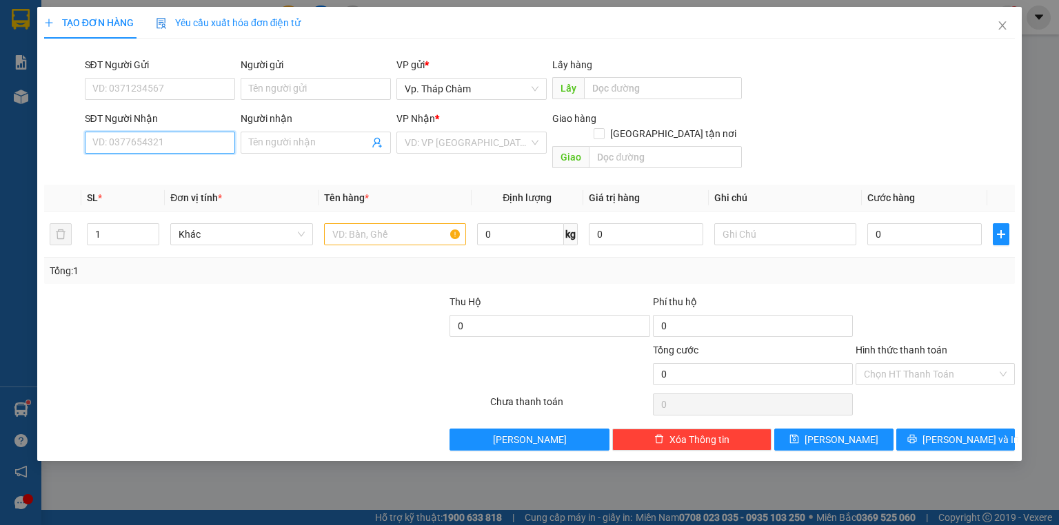
drag, startPoint x: 202, startPoint y: 141, endPoint x: 205, endPoint y: 131, distance: 10.2
click at [201, 141] on input "SĐT Người Nhận" at bounding box center [160, 143] width 150 height 22
drag, startPoint x: 198, startPoint y: 134, endPoint x: 901, endPoint y: 171, distance: 703.9
click at [203, 137] on input "SĐT Người Nhận" at bounding box center [160, 143] width 150 height 22
click at [157, 167] on div "0326744429 - THUẬN" at bounding box center [160, 170] width 134 height 15
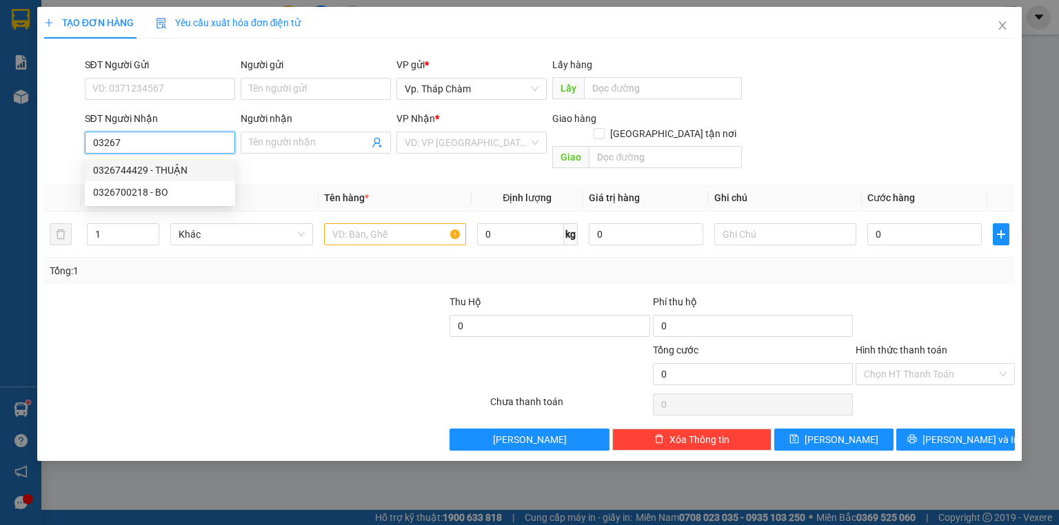
type input "0326744429"
type input "THUẬN"
type input "50.000"
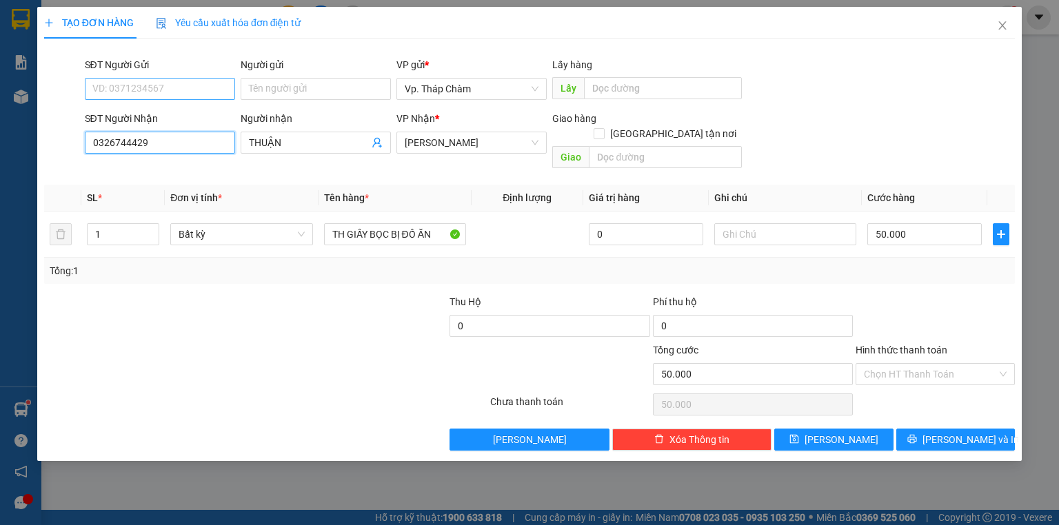
type input "0326744429"
click at [185, 91] on input "SĐT Người Gửi" at bounding box center [160, 89] width 150 height 22
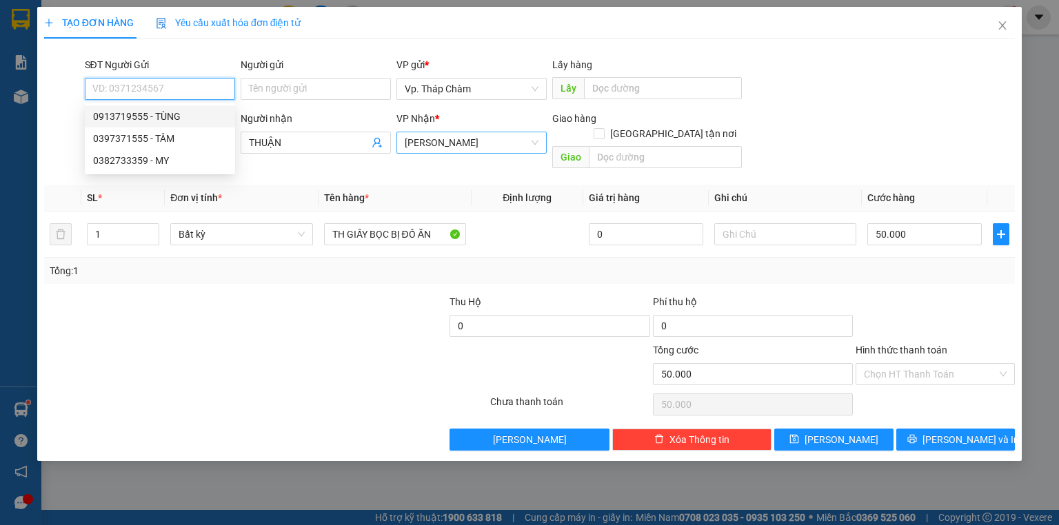
click at [431, 145] on span "[PERSON_NAME]" at bounding box center [472, 142] width 134 height 21
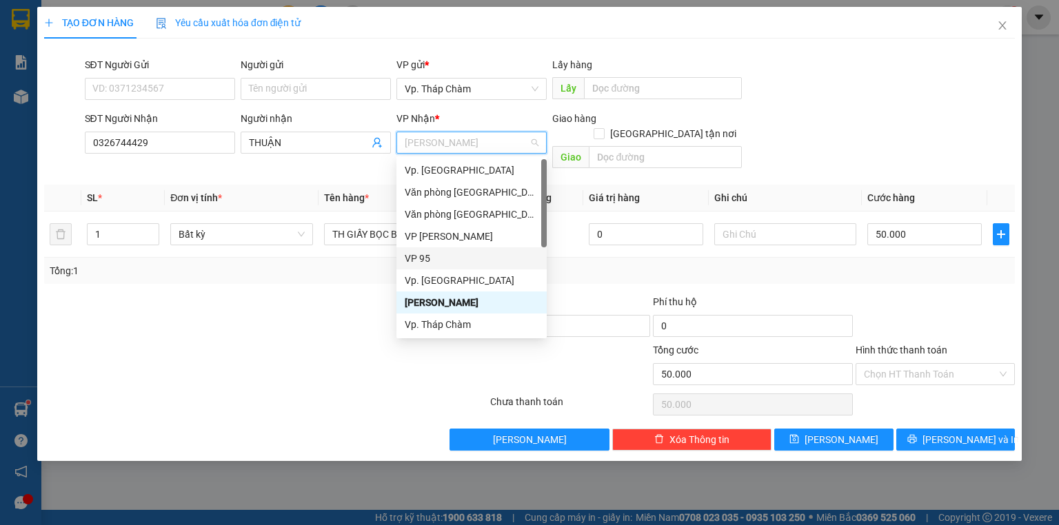
click at [430, 254] on div "VP 95" at bounding box center [472, 258] width 134 height 15
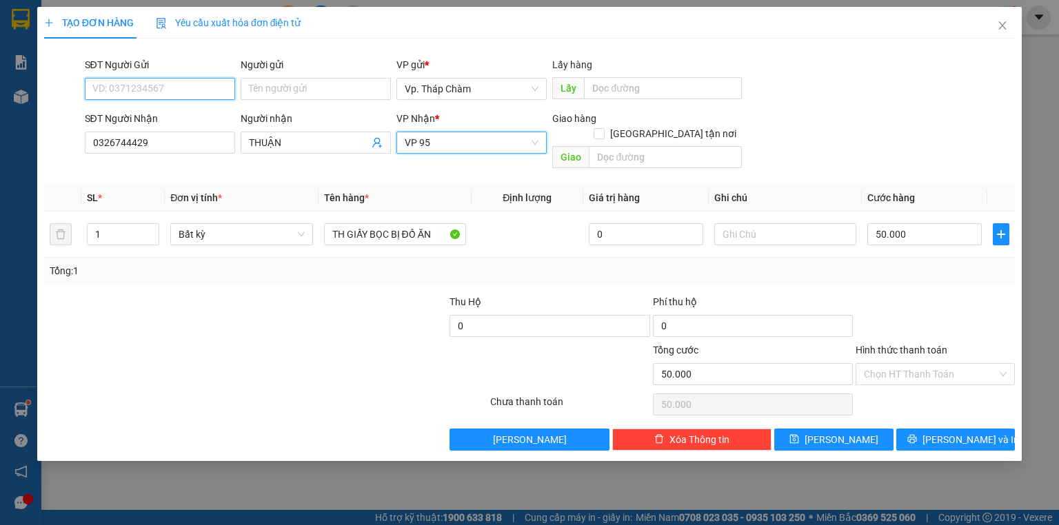
click at [174, 92] on input "SĐT Người Gửi" at bounding box center [160, 89] width 150 height 22
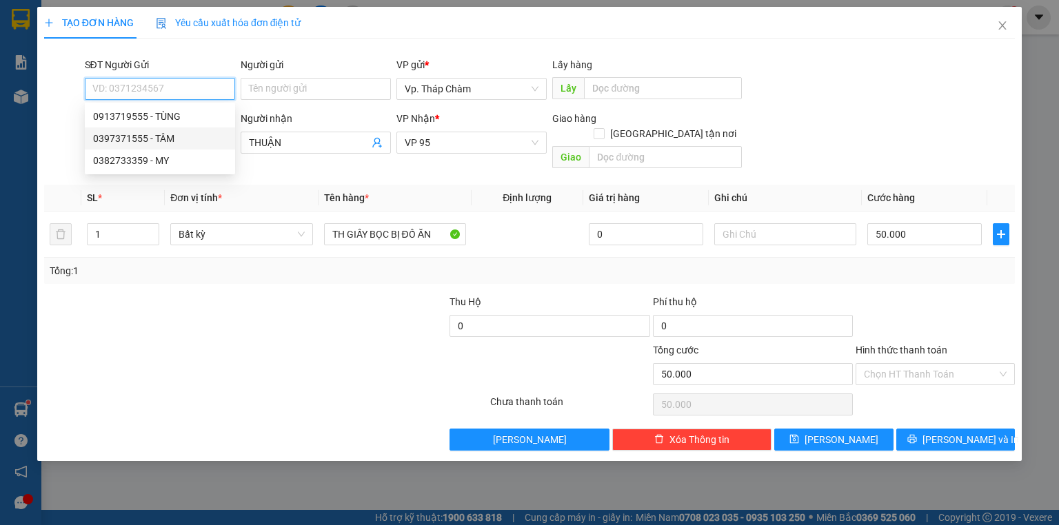
click at [167, 141] on div "0397371555 - TÂM" at bounding box center [160, 138] width 134 height 15
type input "0397371555"
type input "TÂM"
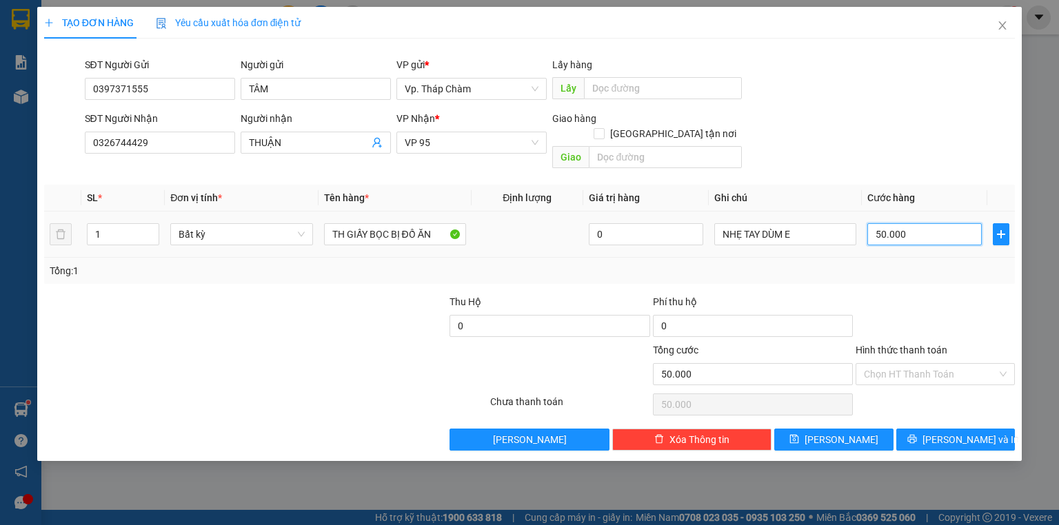
click at [919, 223] on input "50.000" at bounding box center [924, 234] width 114 height 22
click at [813, 294] on div "Phí thu hộ" at bounding box center [753, 304] width 200 height 21
click at [935, 347] on div "Hình thức thanh toán Chọn HT Thanh Toán" at bounding box center [934, 367] width 159 height 48
click at [933, 374] on div "Hình thức thanh toán Chọn HT Thanh Toán" at bounding box center [934, 367] width 159 height 48
click at [932, 364] on input "Hình thức thanh toán" at bounding box center [930, 374] width 133 height 21
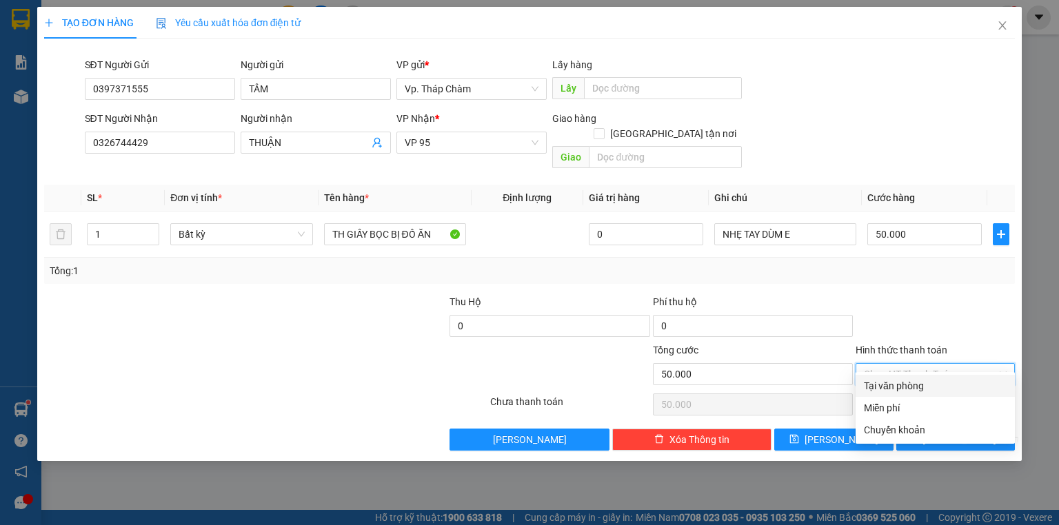
click at [926, 385] on div "Tại văn phòng" at bounding box center [935, 385] width 143 height 15
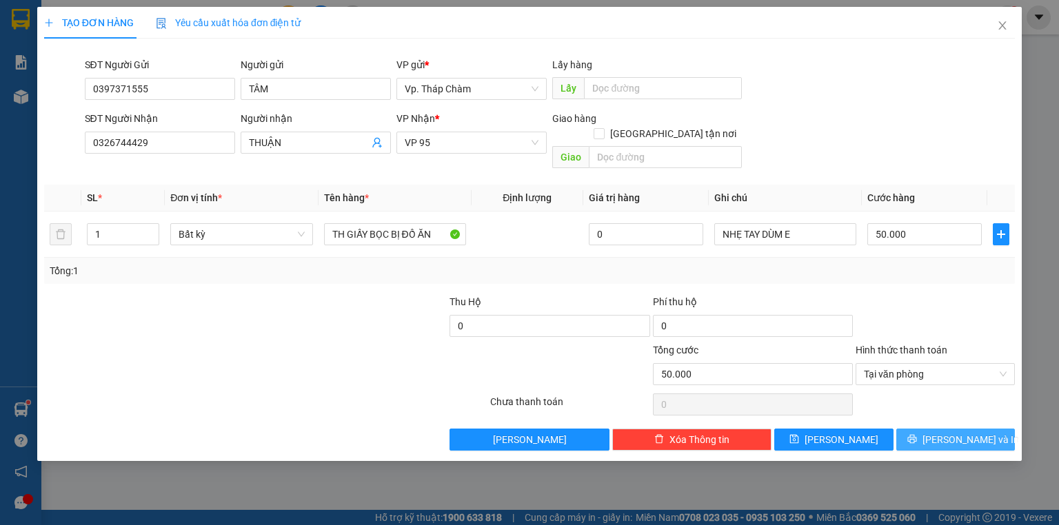
click at [917, 434] on icon "printer" at bounding box center [912, 439] width 10 height 10
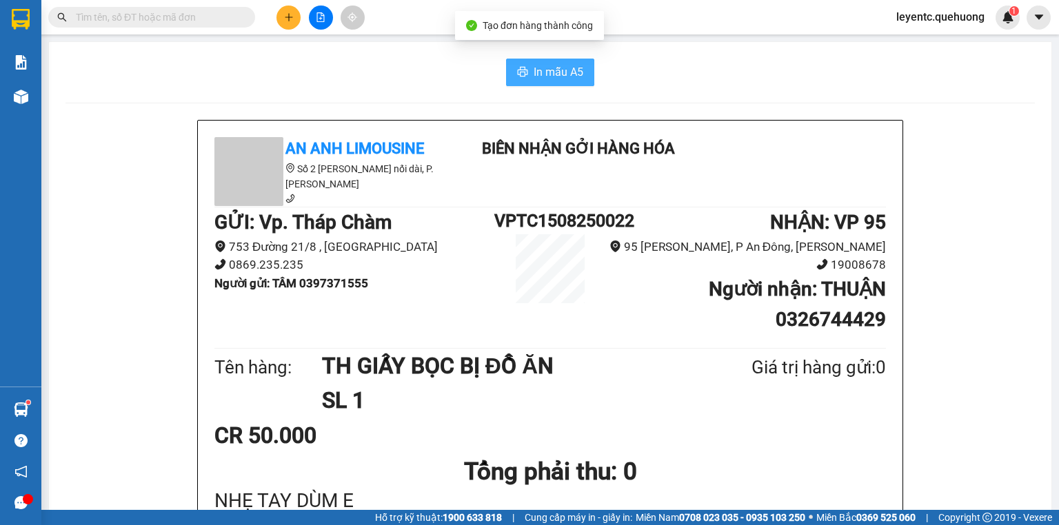
click at [540, 69] on span "In mẫu A5" at bounding box center [558, 71] width 50 height 17
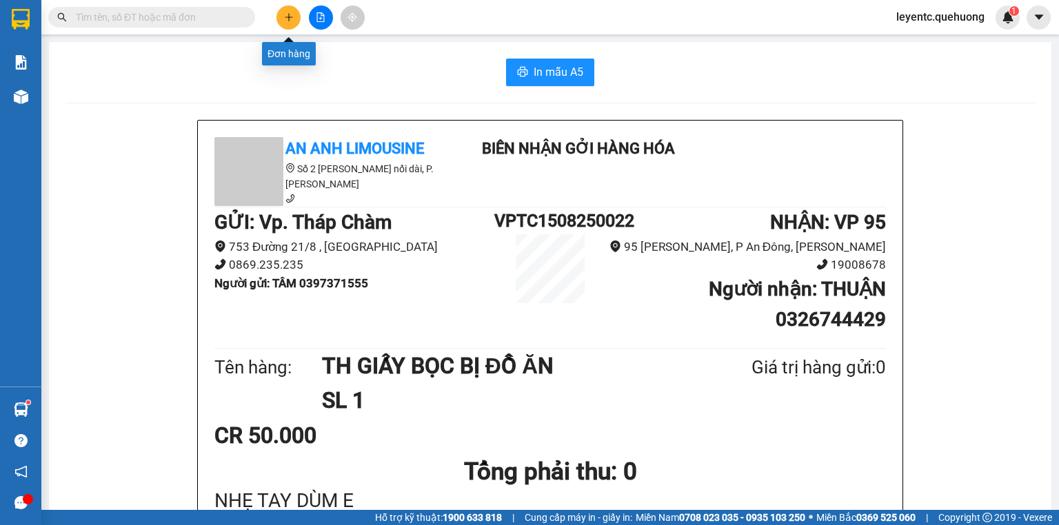
click at [295, 21] on button at bounding box center [288, 18] width 24 height 24
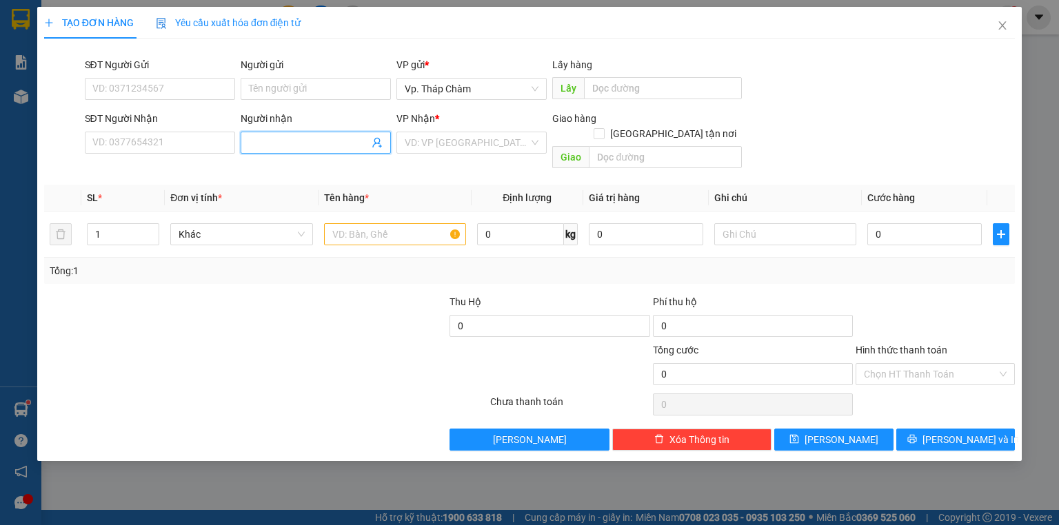
click at [291, 145] on input "Người nhận" at bounding box center [309, 142] width 120 height 15
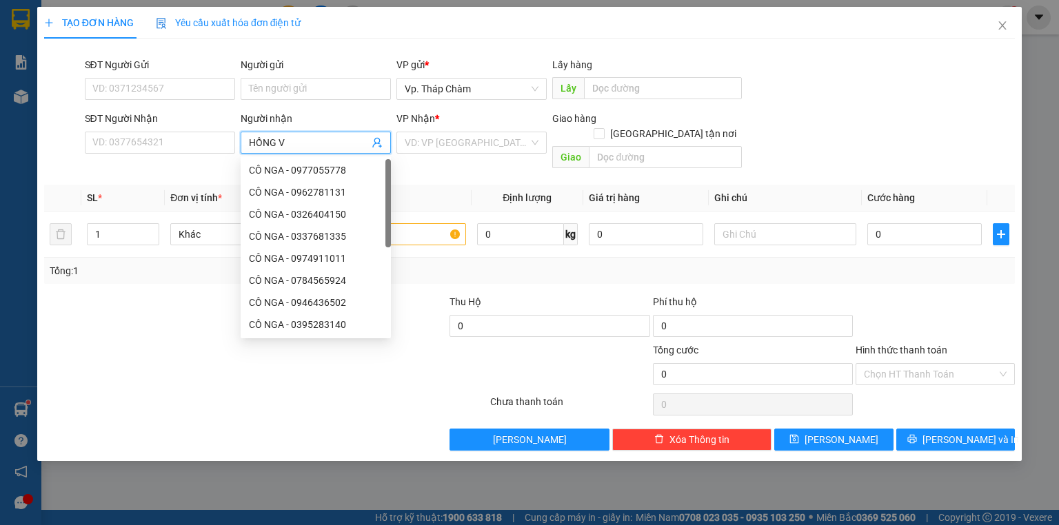
type input "HỒNG VI"
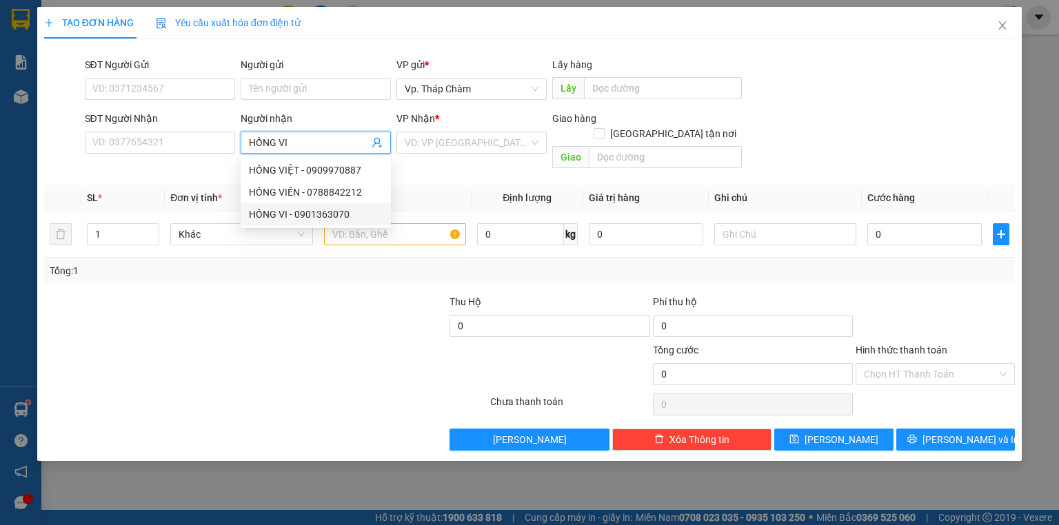
click at [300, 212] on div "HỒNG VI - 0901363070" at bounding box center [316, 214] width 134 height 15
type input "0901363070"
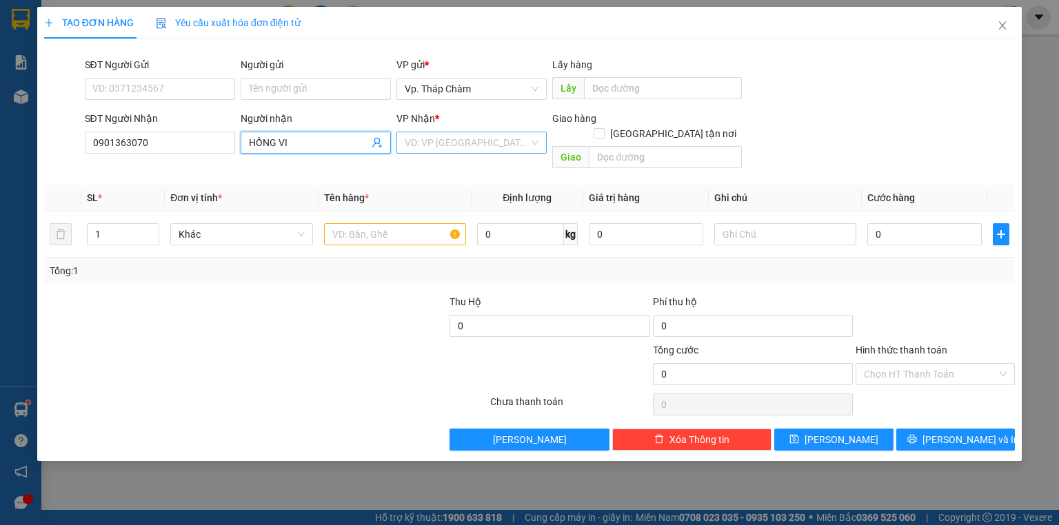
type input "HỒNG VI"
click at [425, 146] on input "search" at bounding box center [467, 142] width 124 height 21
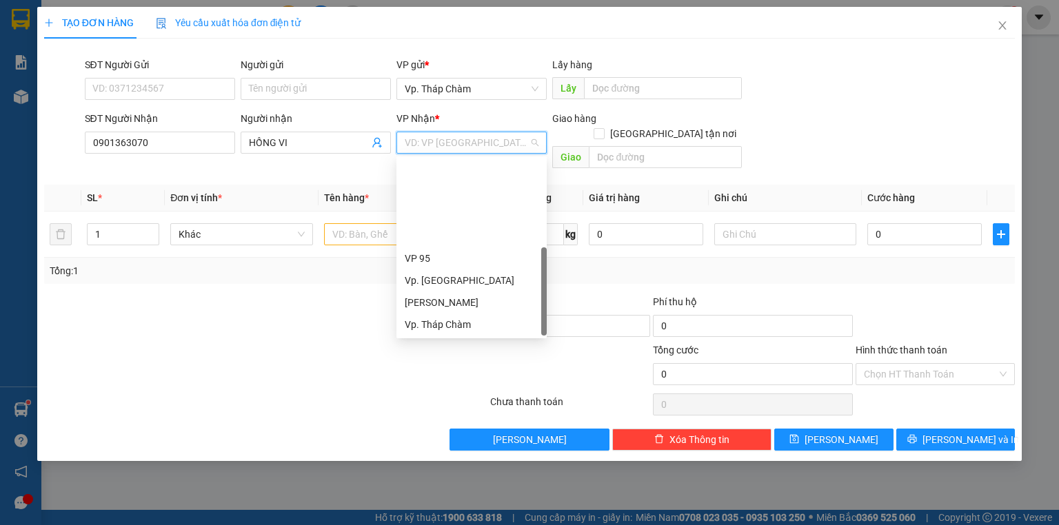
click at [432, 361] on div "VP QL13" at bounding box center [472, 368] width 134 height 15
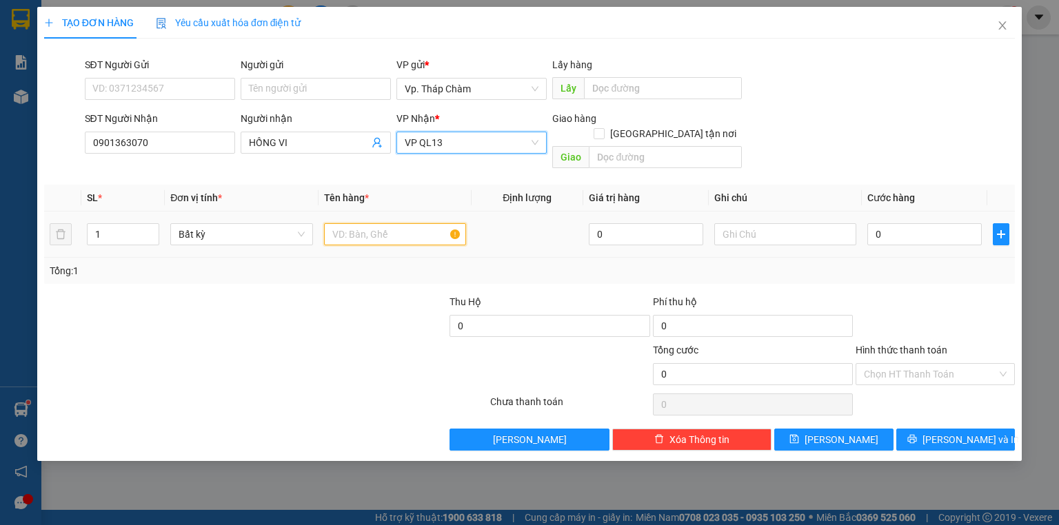
click at [411, 223] on input "text" at bounding box center [395, 234] width 142 height 22
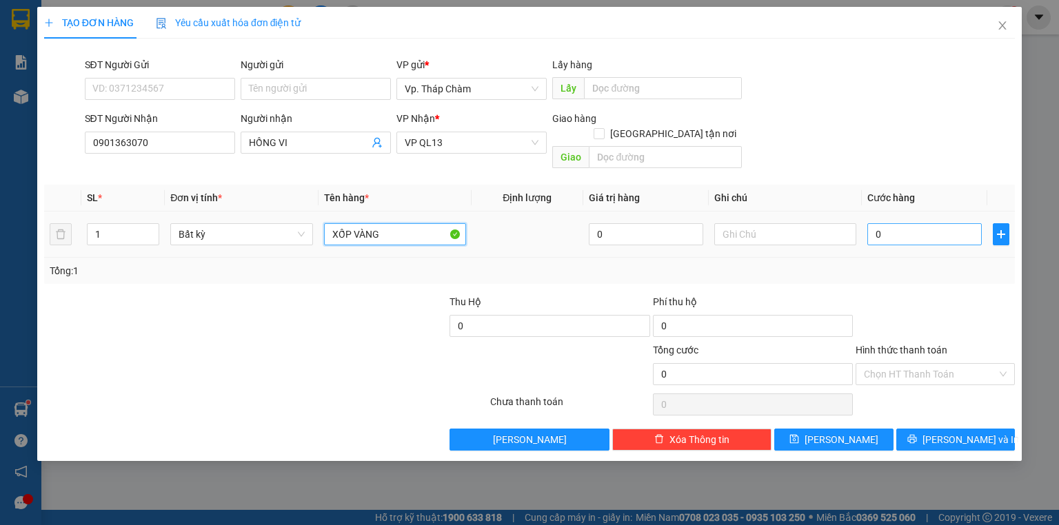
type input "XỐP VÀNG"
click at [927, 223] on input "0" at bounding box center [924, 234] width 114 height 22
type input "8"
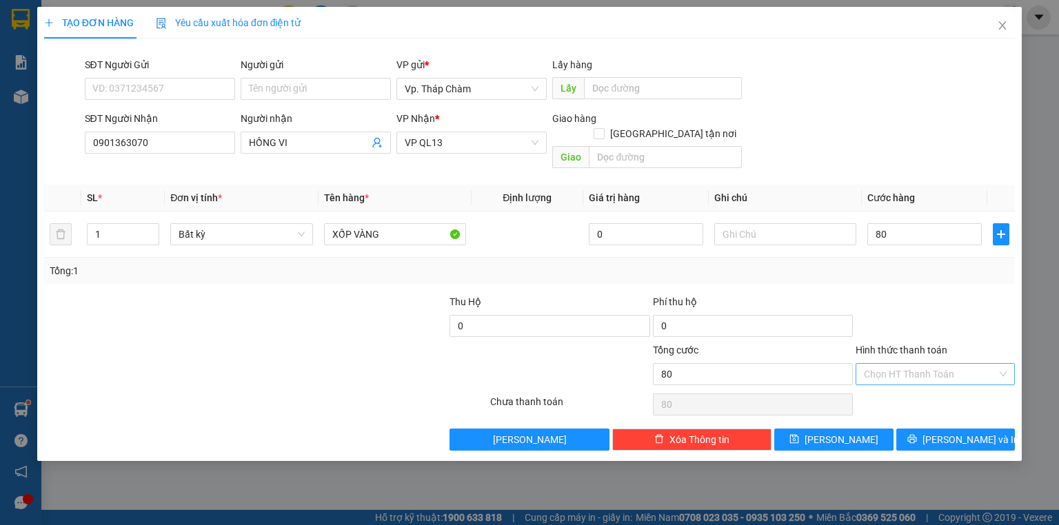
click at [882, 364] on input "Hình thức thanh toán" at bounding box center [930, 374] width 133 height 21
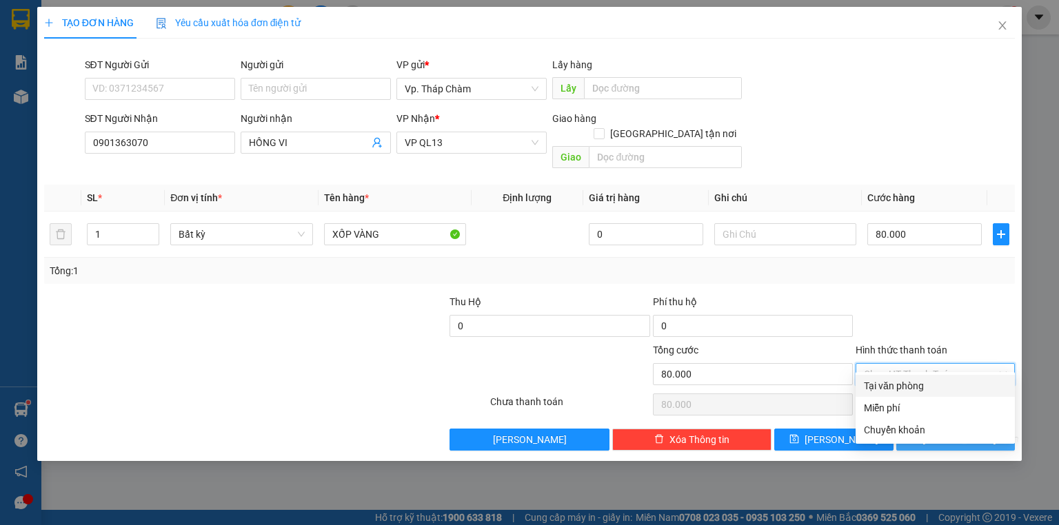
drag, startPoint x: 895, startPoint y: 378, endPoint x: 931, endPoint y: 416, distance: 52.2
click at [895, 378] on div "Tại văn phòng" at bounding box center [935, 385] width 143 height 15
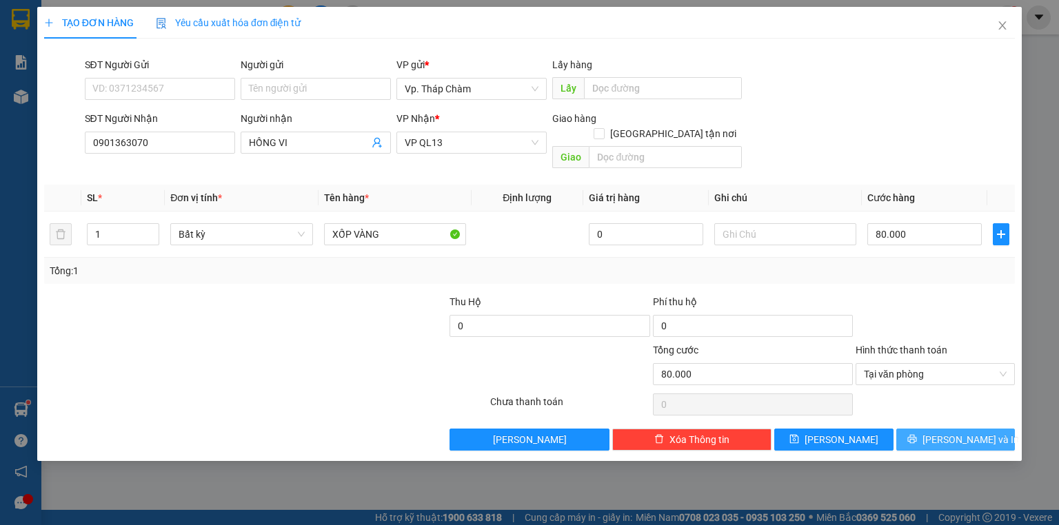
click at [937, 429] on button "[PERSON_NAME] và In" at bounding box center [955, 440] width 119 height 22
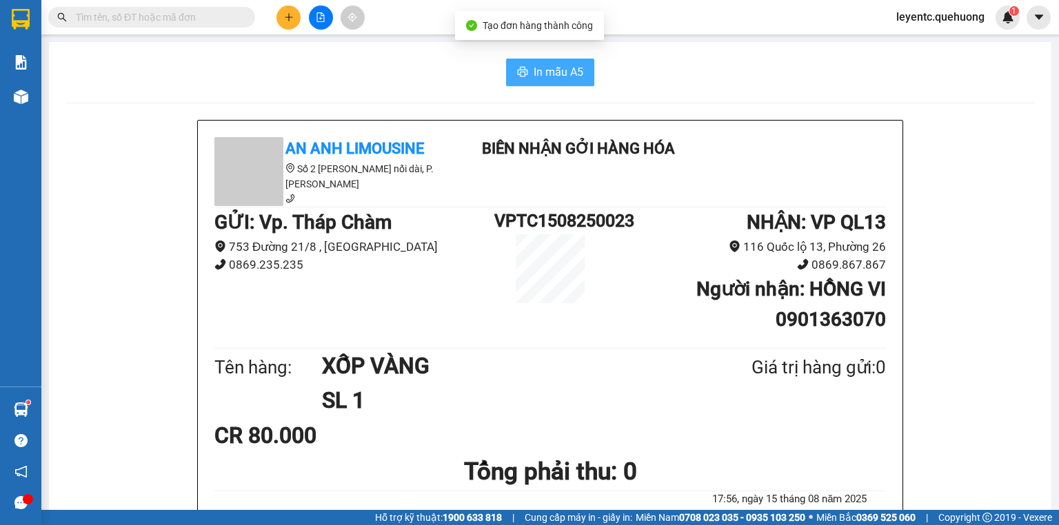
click at [560, 79] on span "In mẫu A5" at bounding box center [558, 71] width 50 height 17
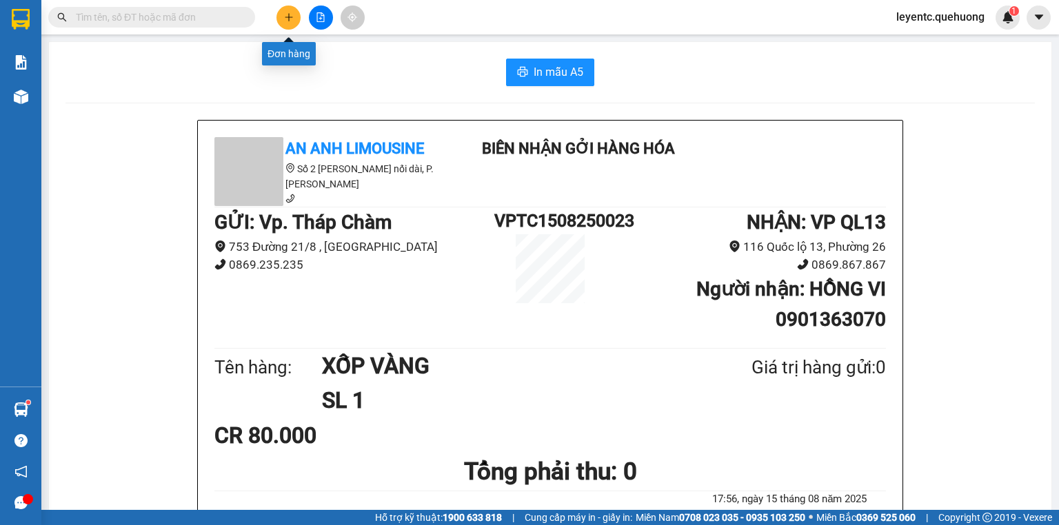
click at [289, 11] on button at bounding box center [288, 18] width 24 height 24
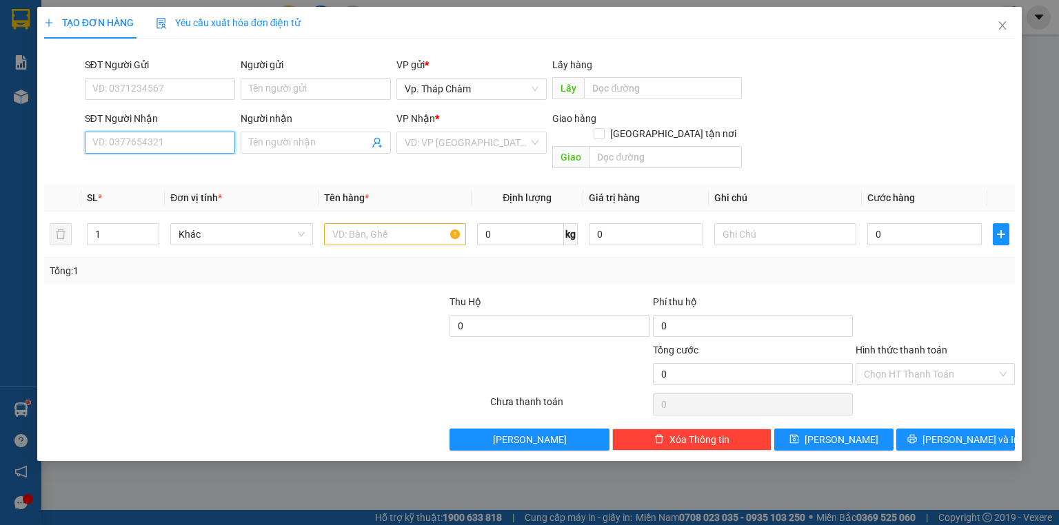
click at [183, 142] on input "SĐT Người Nhận" at bounding box center [160, 143] width 150 height 22
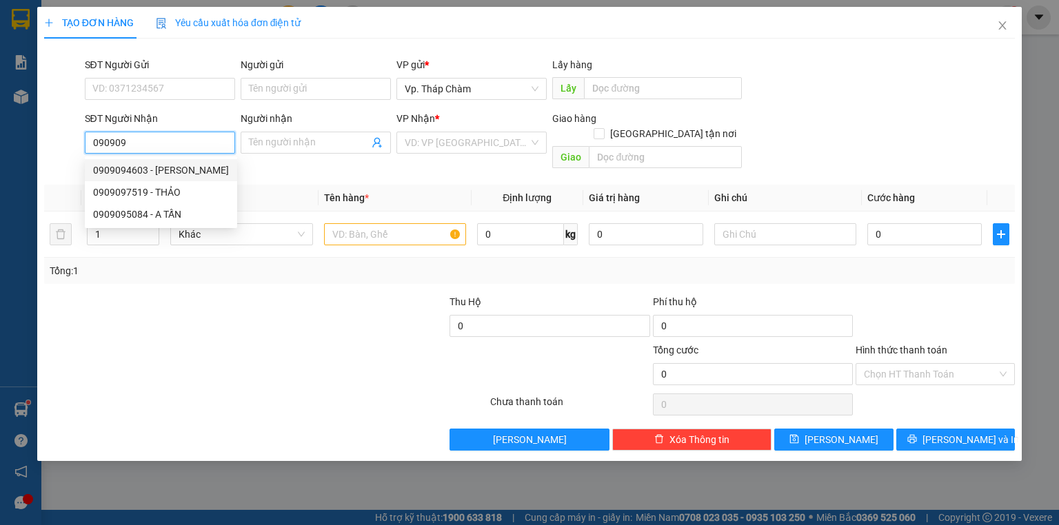
click at [165, 174] on div "0909094603 - ANH CƯỜNG" at bounding box center [161, 170] width 136 height 15
type input "0909094603"
type input "ANH CƯỜNG"
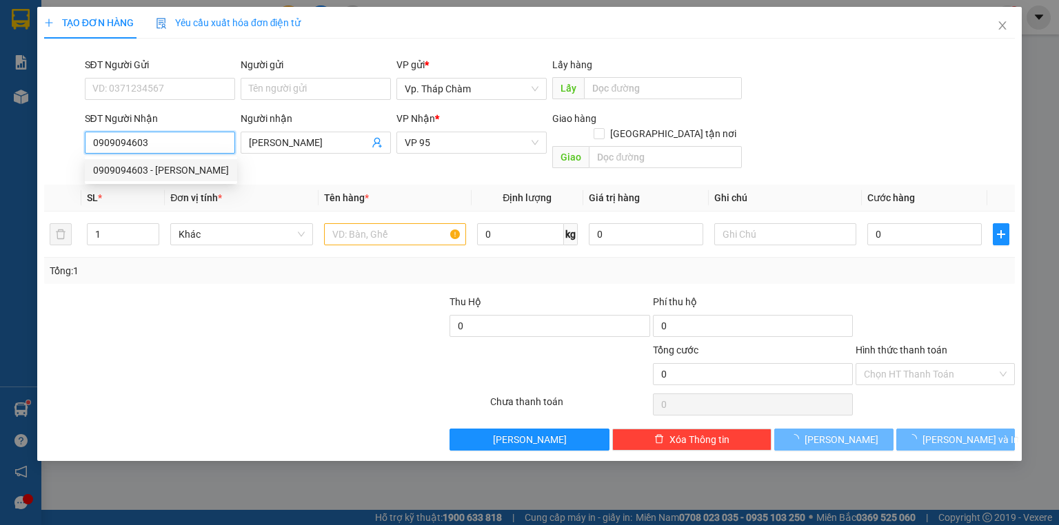
type input "40.000"
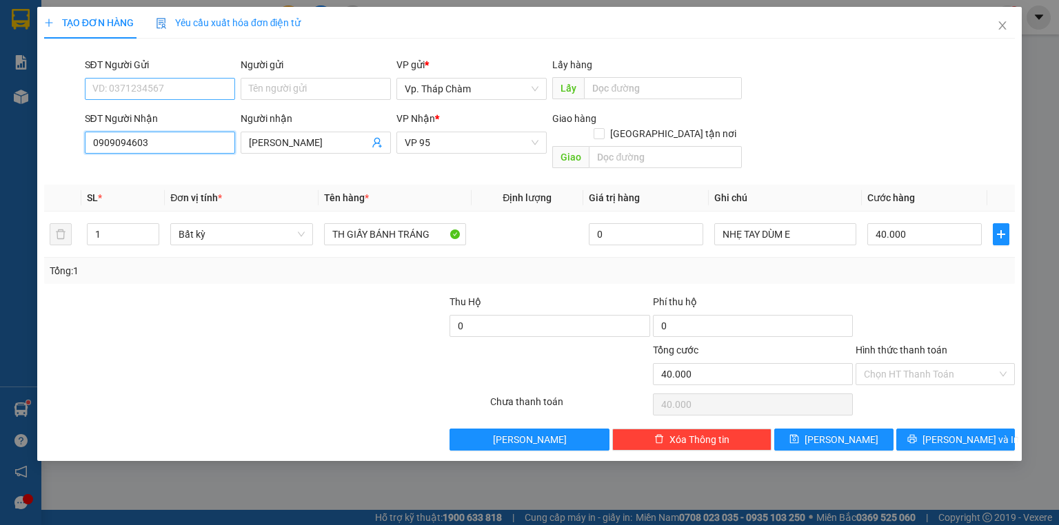
type input "0909094603"
click at [156, 92] on input "SĐT Người Gửi" at bounding box center [160, 89] width 150 height 22
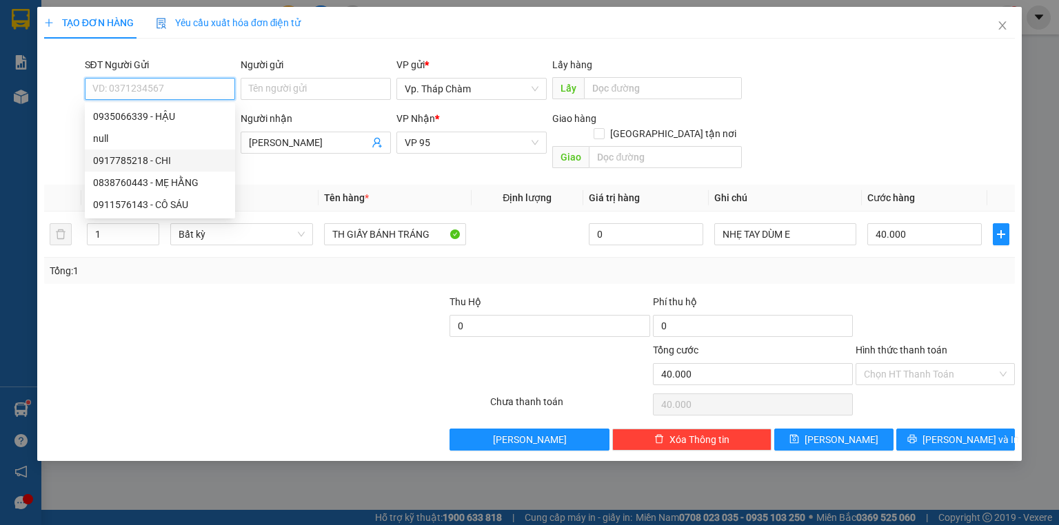
click at [149, 156] on div "0917785218 - CHI" at bounding box center [160, 160] width 134 height 15
type input "0917785218"
type input "CHI"
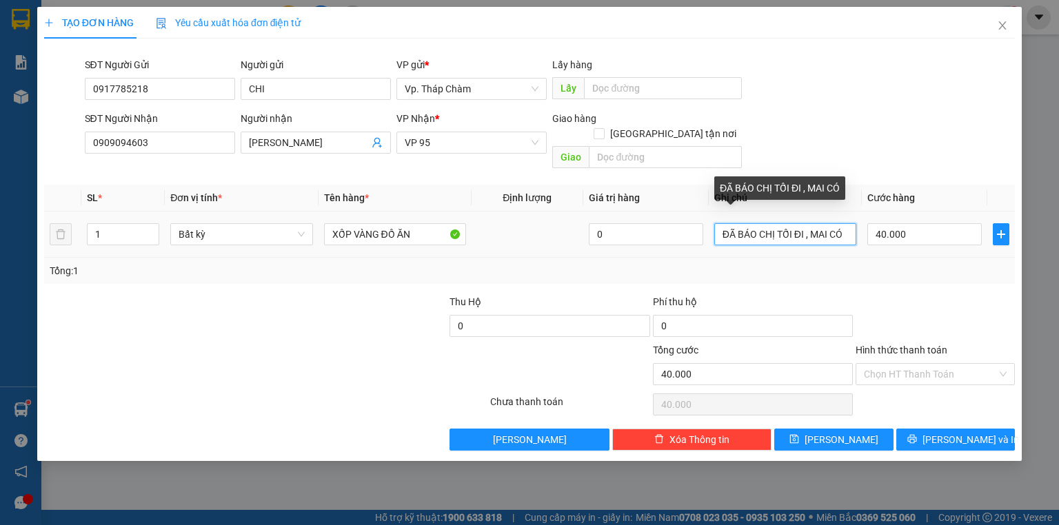
click at [777, 223] on input "ĐÃ BÁO CHỊ TỐI ĐI , MAI CÓ" at bounding box center [785, 234] width 142 height 22
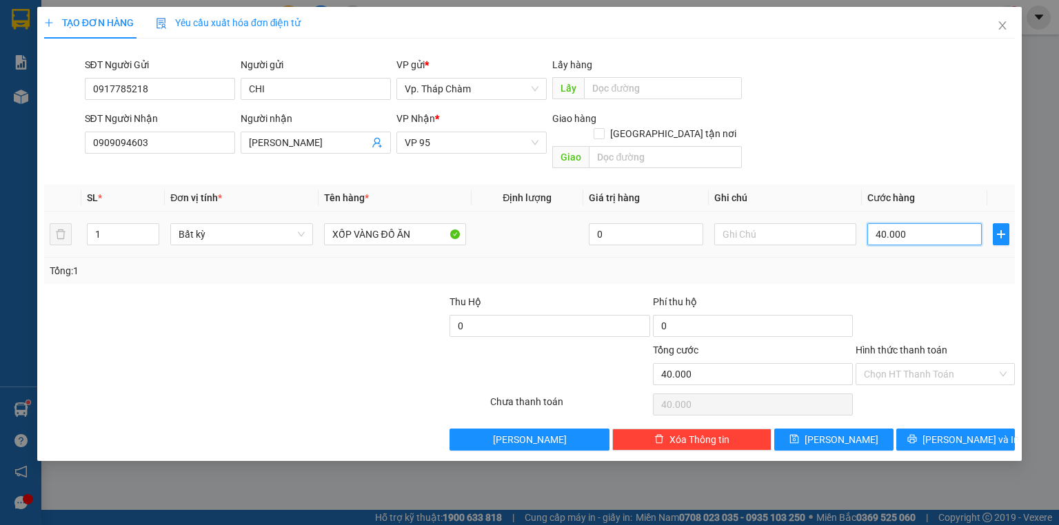
click at [924, 224] on input "40.000" at bounding box center [924, 234] width 114 height 22
type input "0"
type input "5"
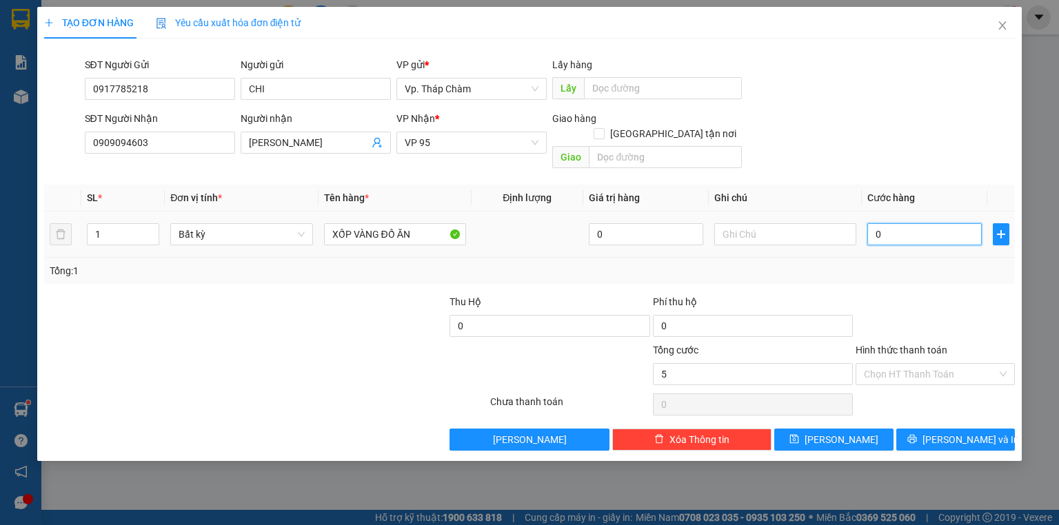
type input "5"
type input "05"
type input "50"
type input "050"
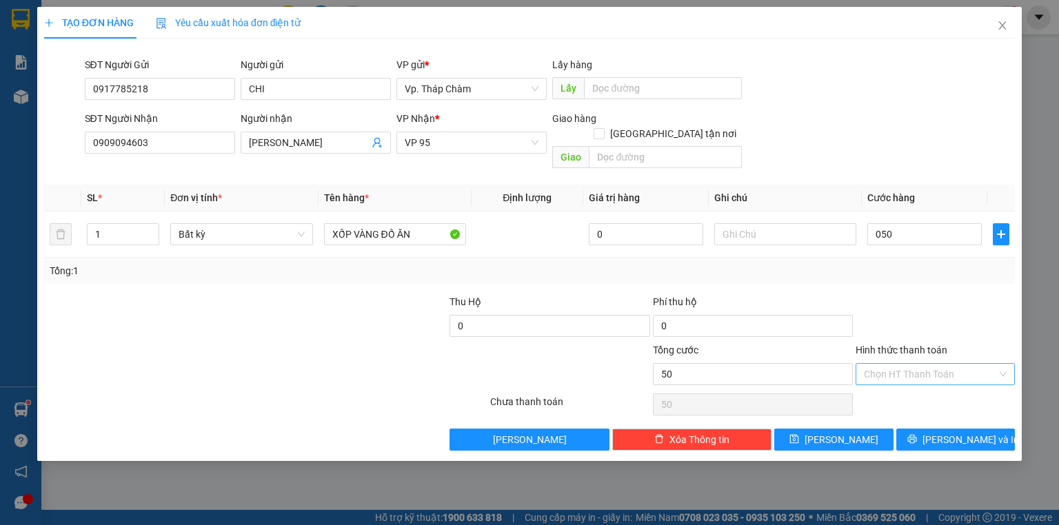
click at [932, 365] on input "Hình thức thanh toán" at bounding box center [930, 374] width 133 height 21
type input "50.000"
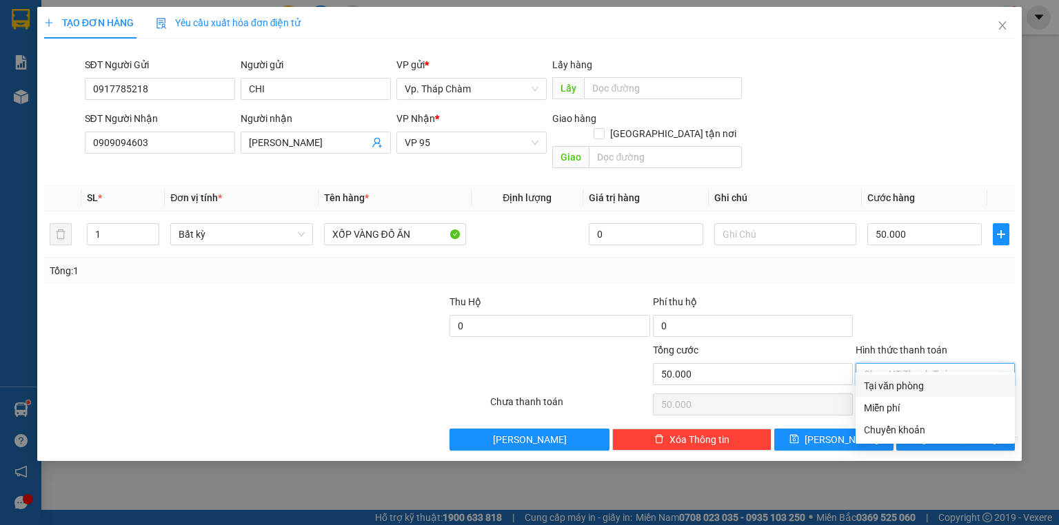
click at [936, 391] on div "Tại văn phòng" at bounding box center [935, 385] width 143 height 15
type input "0"
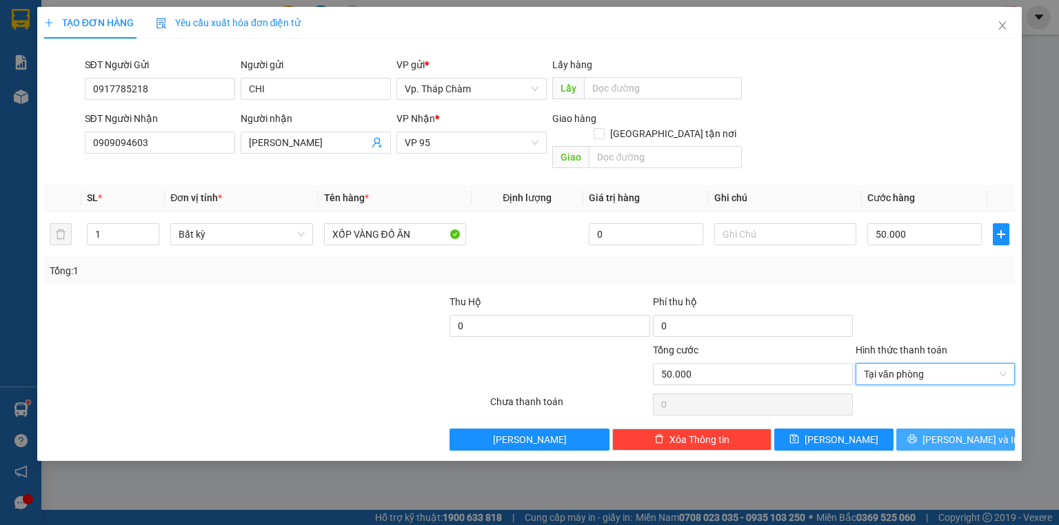
click at [965, 432] on span "[PERSON_NAME] và In" at bounding box center [970, 439] width 96 height 15
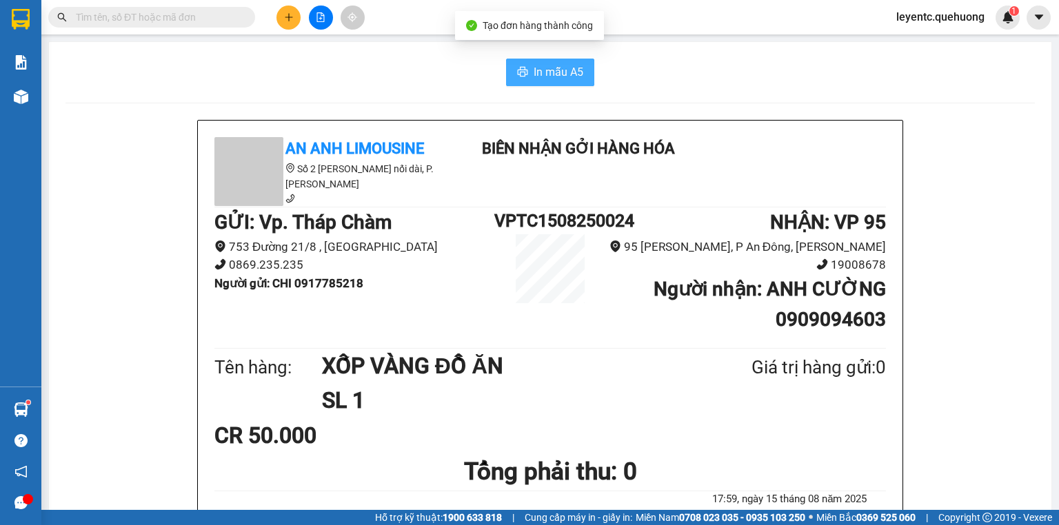
click at [549, 80] on span "In mẫu A5" at bounding box center [558, 71] width 50 height 17
click at [285, 20] on icon "plus" at bounding box center [289, 17] width 10 height 10
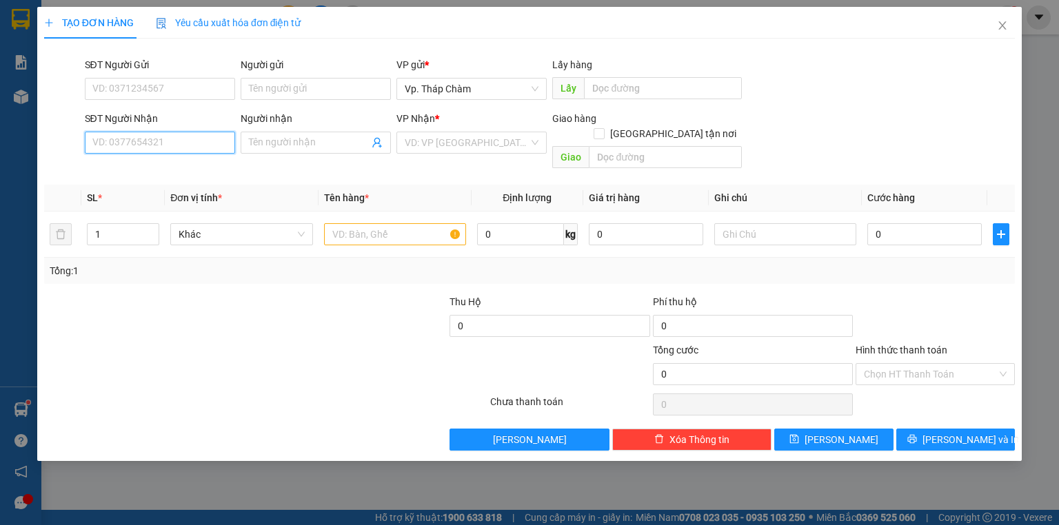
click at [214, 139] on input "SĐT Người Nhận" at bounding box center [160, 143] width 150 height 22
click at [196, 145] on input "SĐT Người Nhận" at bounding box center [160, 143] width 150 height 22
click at [152, 171] on div "0908490933 - TRỰC" at bounding box center [160, 170] width 134 height 15
type input "0908490933"
type input "TRỰC"
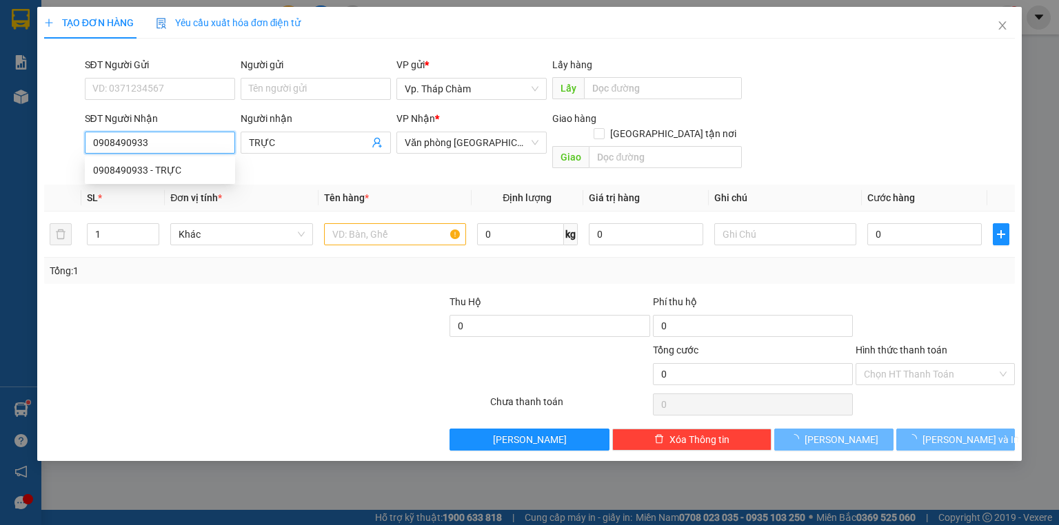
type input "60.000"
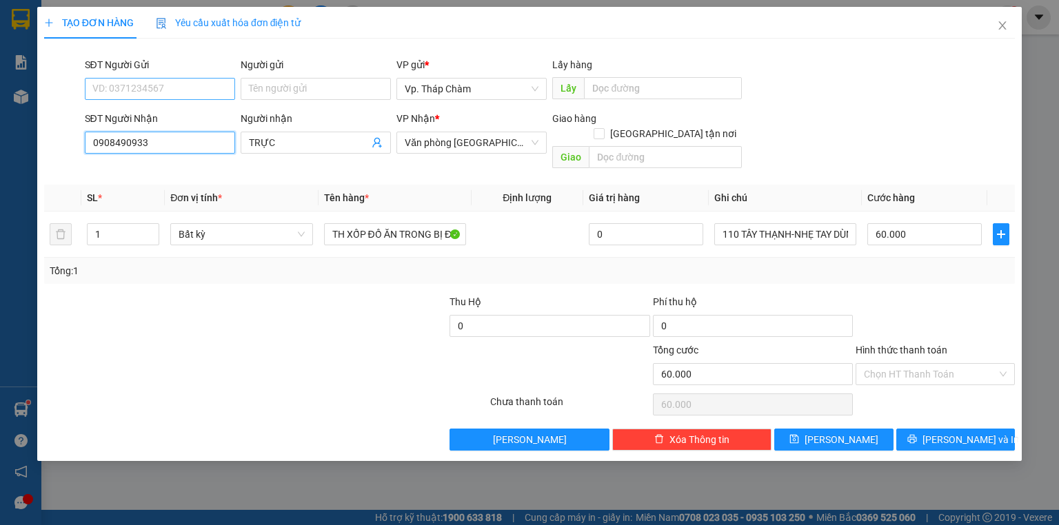
type input "0908490933"
click at [148, 94] on input "SĐT Người Gửi" at bounding box center [160, 89] width 150 height 22
click at [140, 120] on div "0969149903 - KÌ" at bounding box center [160, 116] width 134 height 15
type input "0969149903"
type input "KÌ"
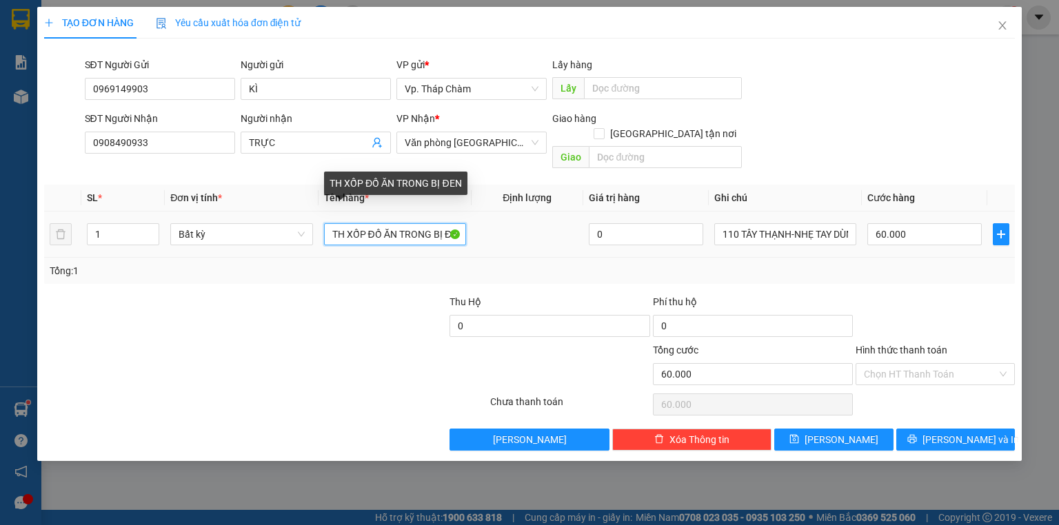
click at [391, 223] on input "TH XỐP ĐỒ ĂN TRONG BỊ ĐEN" at bounding box center [395, 234] width 142 height 22
click at [392, 223] on input "TÚM TRẮNG ĐỪA" at bounding box center [395, 234] width 142 height 22
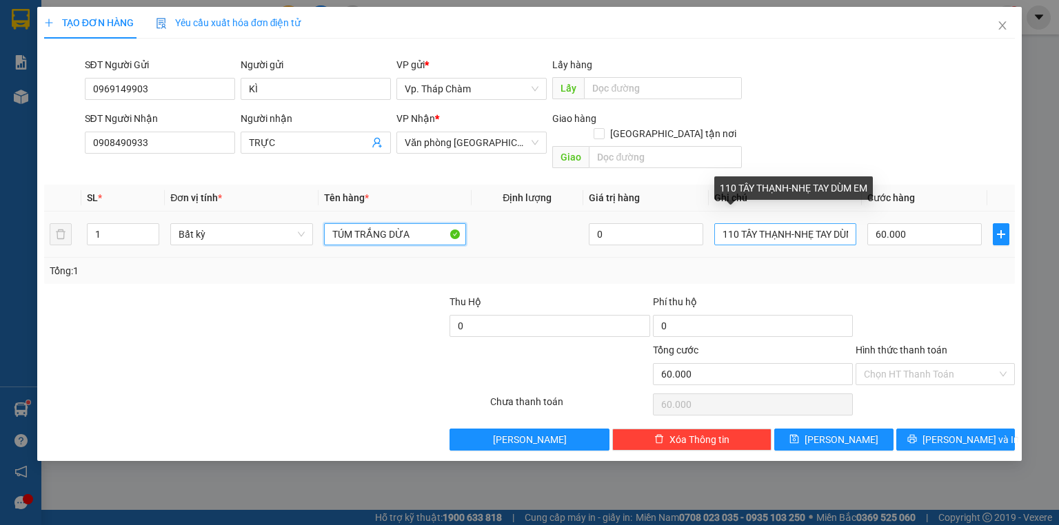
type input "TÚM TRẮNG DỪA"
click at [805, 223] on input "110 TÂY THẠNH-NHẸ TAY DÙM EM" at bounding box center [785, 234] width 142 height 22
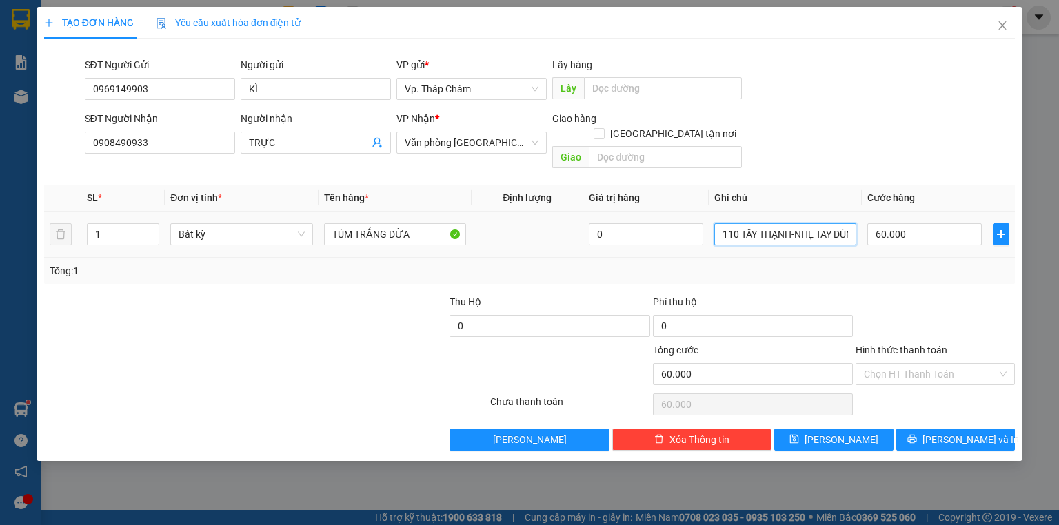
drag, startPoint x: 793, startPoint y: 221, endPoint x: 673, endPoint y: 232, distance: 120.4
click at [673, 232] on tr "1 Bất kỳ TÚM TRẮNG DỪA 0 110 TÂY THẠNH-NHẸ TAY DÙM EM 60.000" at bounding box center [529, 235] width 970 height 46
type input "NHẸ TAY DÙM EM"
click at [917, 223] on input "60.000" at bounding box center [924, 234] width 114 height 22
type input "0"
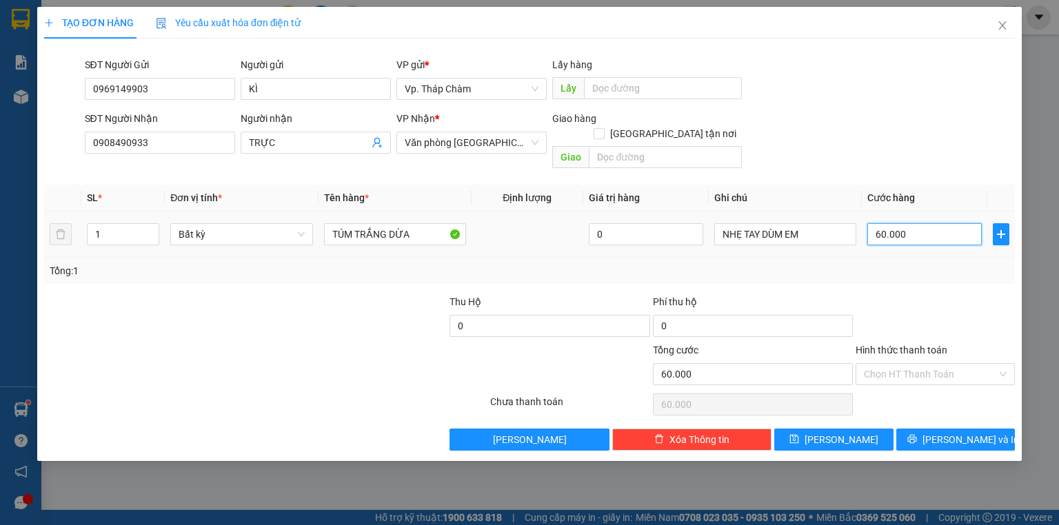
type input "0"
click at [900, 294] on div at bounding box center [935, 318] width 162 height 48
click at [901, 364] on input "Hình thức thanh toán" at bounding box center [930, 374] width 133 height 21
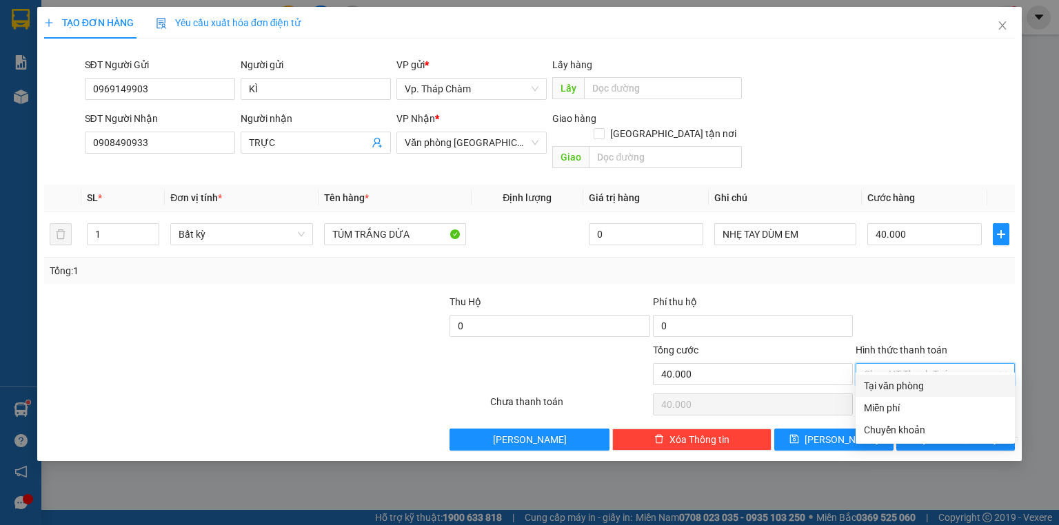
click at [900, 373] on div "Transit Pickup Surcharge Ids Transit Deliver Surcharge Ids Transit Deliver Surc…" at bounding box center [529, 250] width 970 height 401
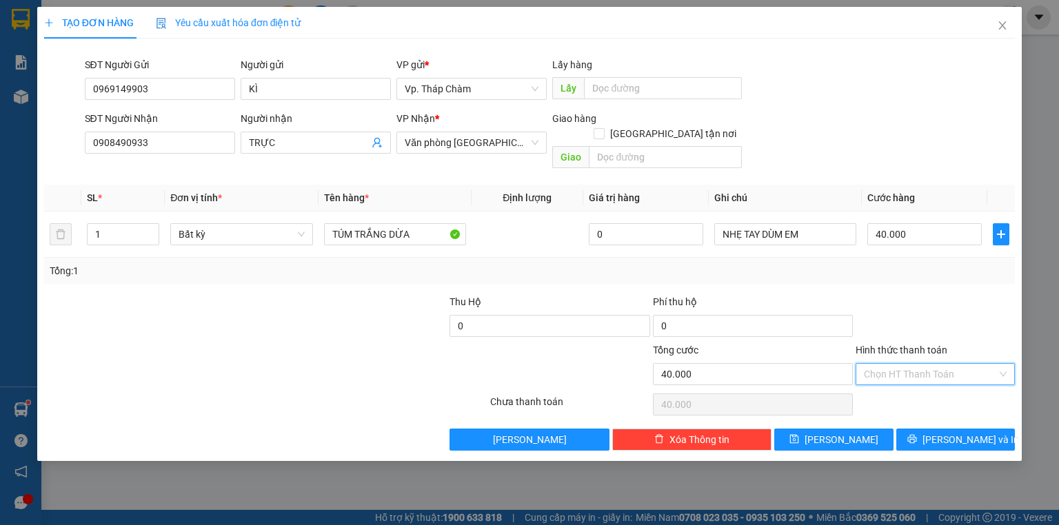
click at [929, 364] on input "Hình thức thanh toán" at bounding box center [930, 374] width 133 height 21
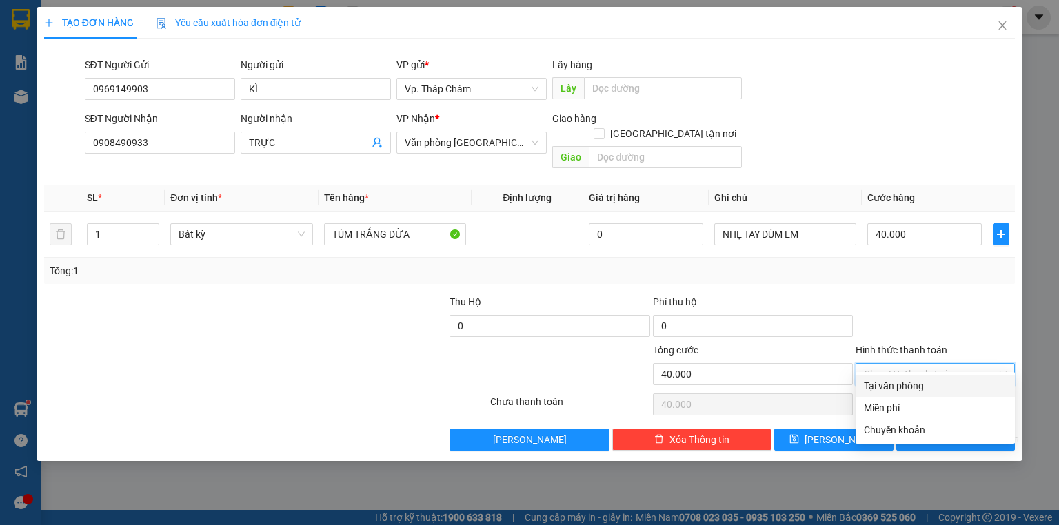
drag, startPoint x: 932, startPoint y: 383, endPoint x: 948, endPoint y: 403, distance: 26.5
click at [932, 383] on div "Tại văn phòng" at bounding box center [935, 385] width 143 height 15
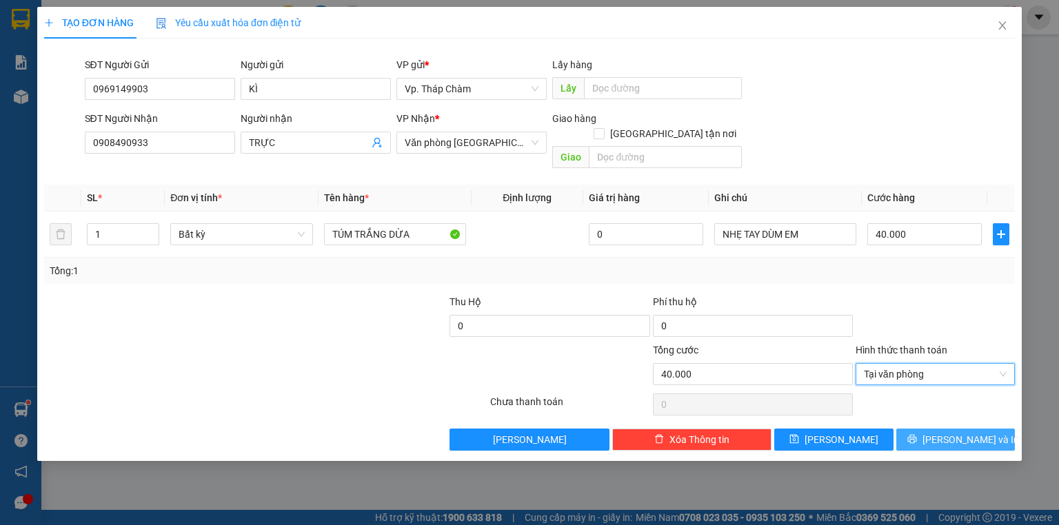
click at [963, 432] on span "[PERSON_NAME] và In" at bounding box center [970, 439] width 96 height 15
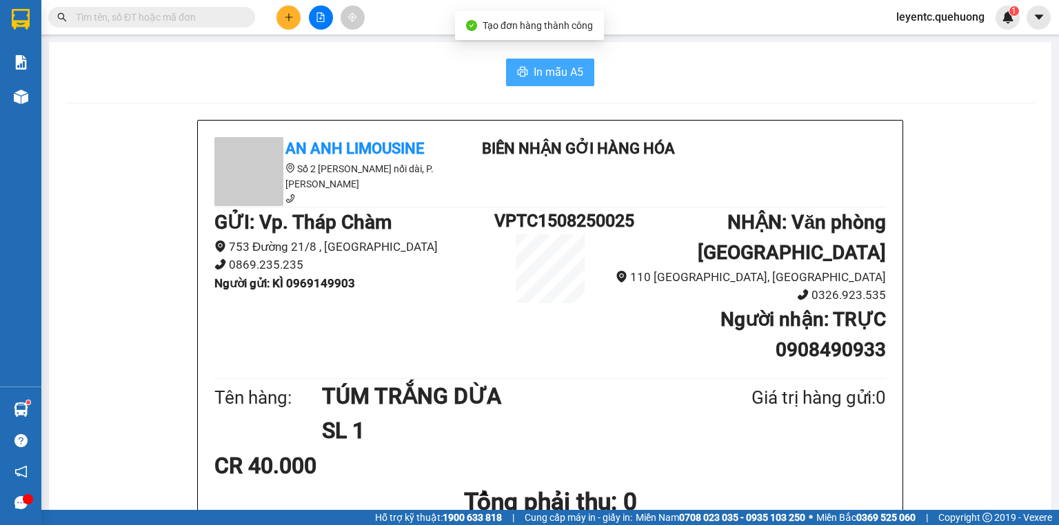
click at [527, 72] on button "In mẫu A5" at bounding box center [550, 73] width 88 height 28
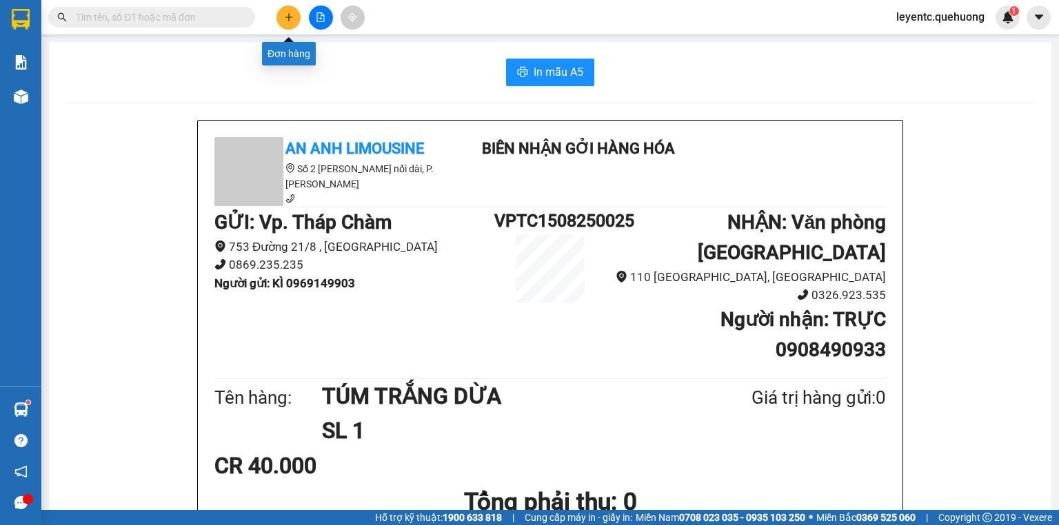
click at [281, 25] on button at bounding box center [288, 18] width 24 height 24
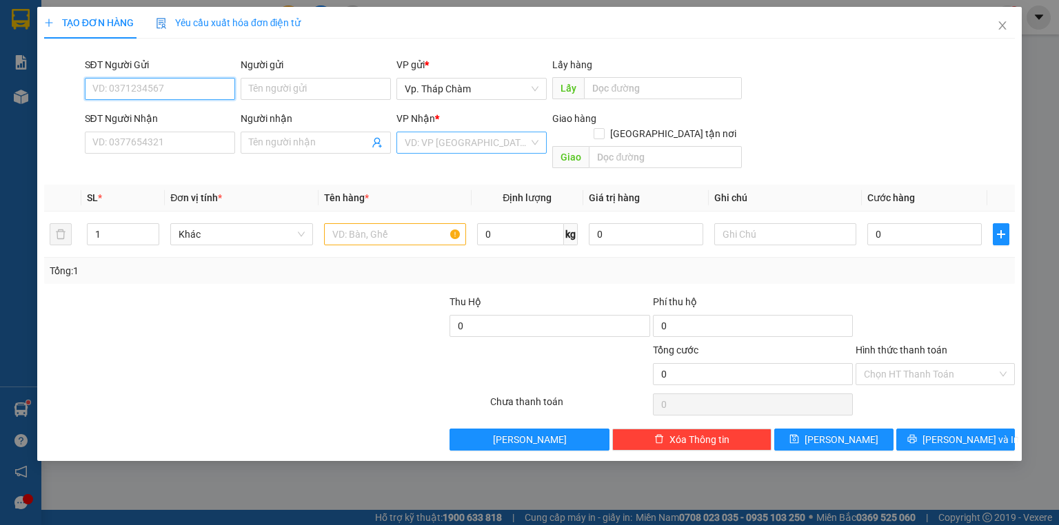
click at [427, 132] on div "VD: VP [GEOGRAPHIC_DATA]" at bounding box center [471, 143] width 150 height 22
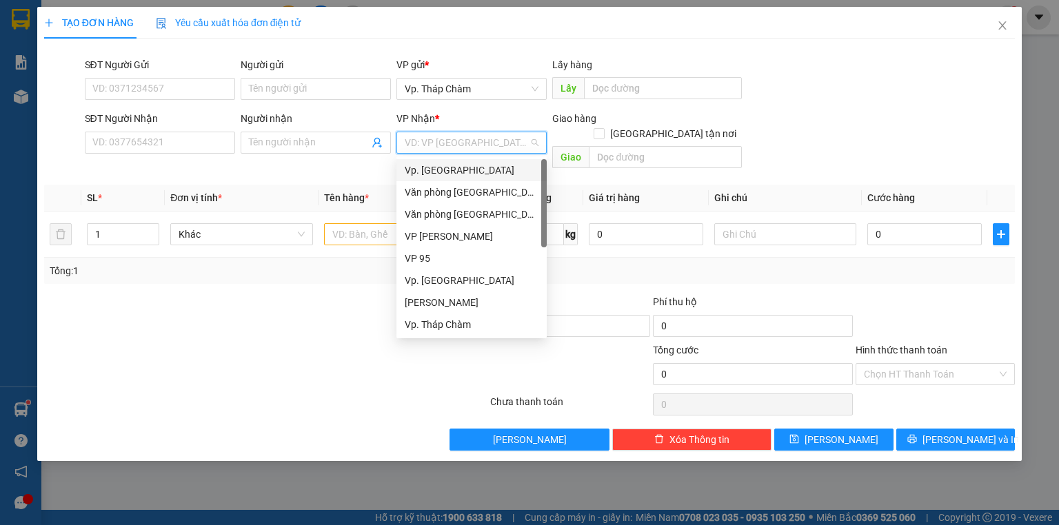
click at [427, 138] on input "search" at bounding box center [467, 142] width 124 height 21
click at [292, 141] on input "Người nhận" at bounding box center [309, 142] width 120 height 15
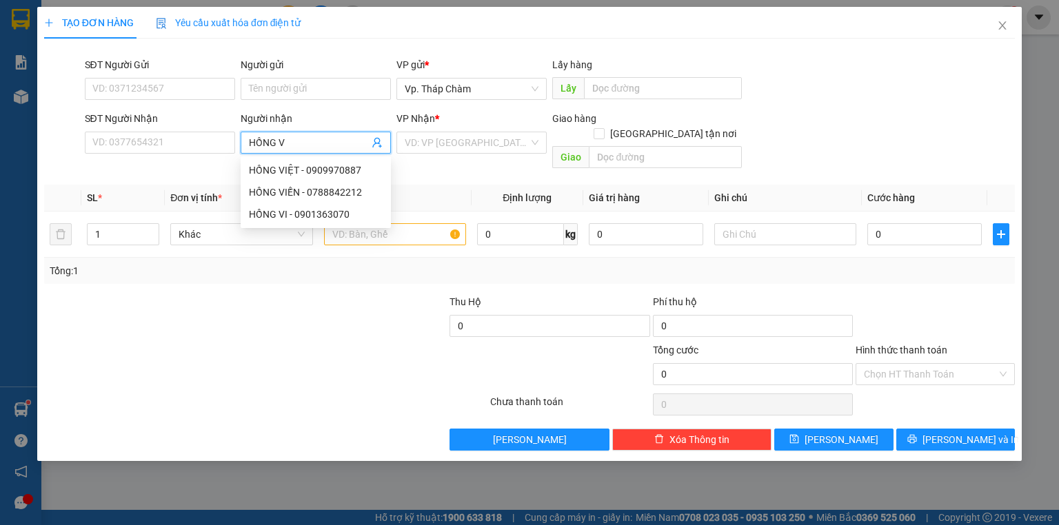
type input "HỒNG VI"
click at [306, 221] on div "HỒNG VI - 0901363070" at bounding box center [316, 214] width 134 height 15
type input "0901363070"
type input "HỒNG VI"
click at [372, 223] on input "text" at bounding box center [395, 234] width 142 height 22
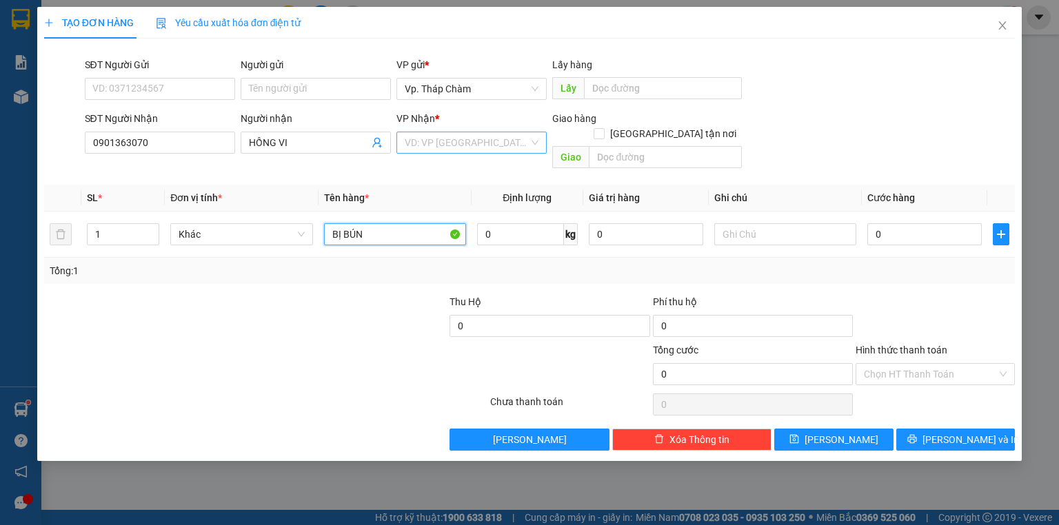
type input "BỊ BÚN"
click at [465, 151] on input "search" at bounding box center [467, 142] width 124 height 21
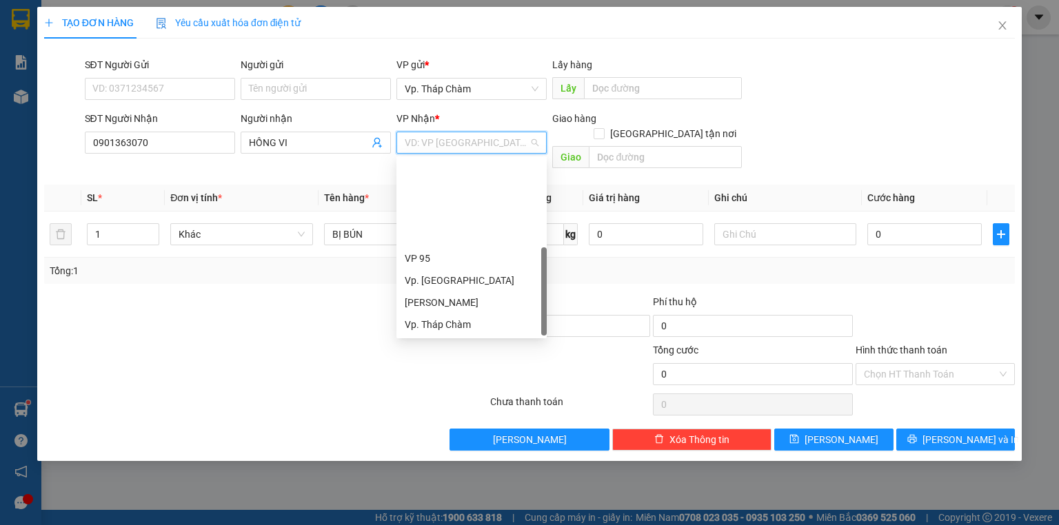
click at [436, 361] on div "VP QL13" at bounding box center [472, 368] width 134 height 15
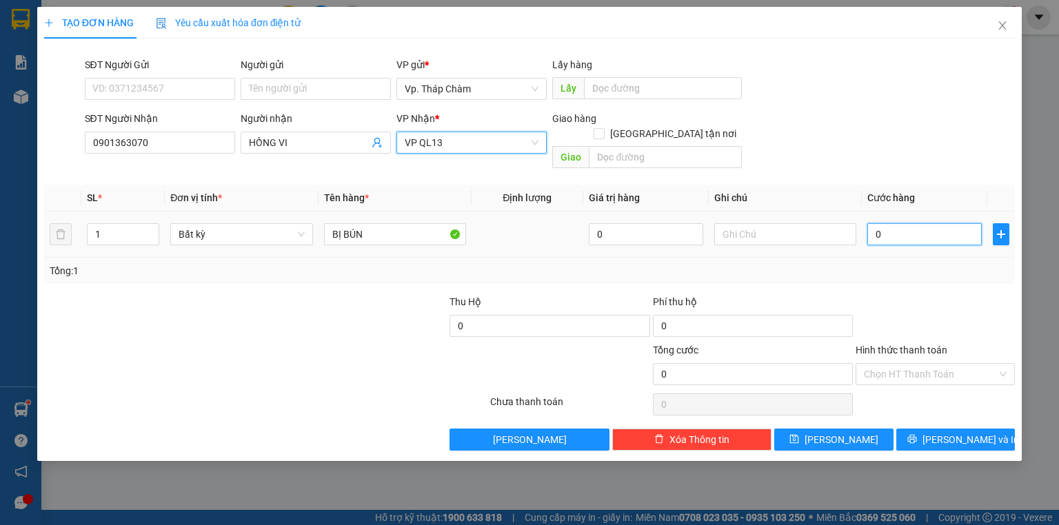
click at [930, 223] on input "0" at bounding box center [924, 234] width 114 height 22
drag, startPoint x: 939, startPoint y: 357, endPoint x: 940, endPoint y: 371, distance: 14.5
click at [939, 364] on input "Hình thức thanh toán" at bounding box center [930, 374] width 133 height 21
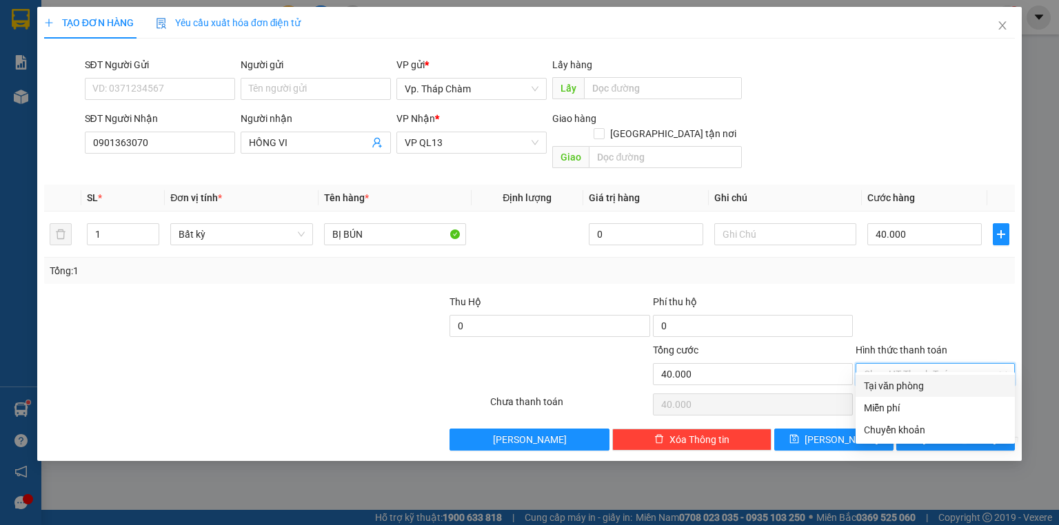
click at [942, 385] on div "Transit Pickup Surcharge Ids Transit Deliver Surcharge Ids Transit Deliver Surc…" at bounding box center [529, 250] width 970 height 401
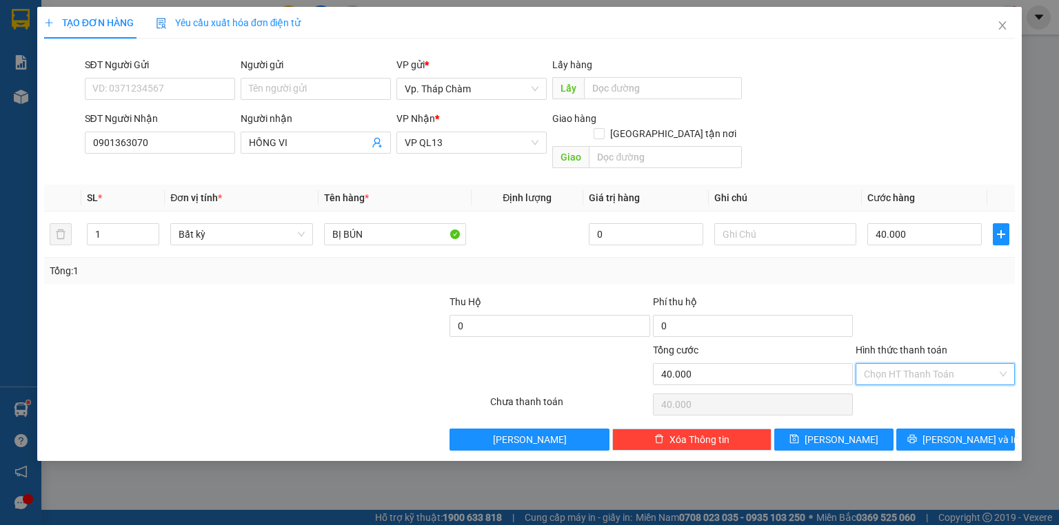
click at [940, 364] on input "Hình thức thanh toán" at bounding box center [930, 374] width 133 height 21
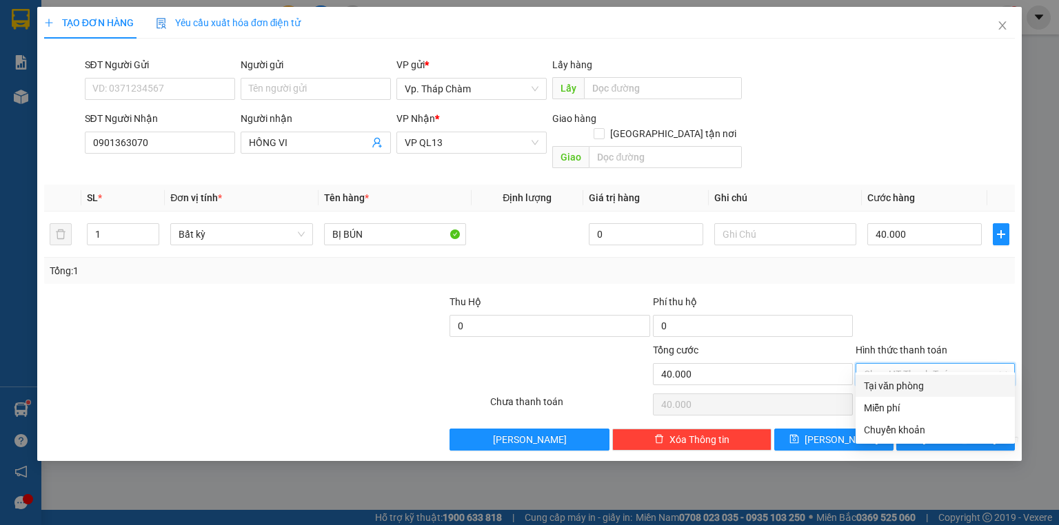
drag, startPoint x: 941, startPoint y: 383, endPoint x: 954, endPoint y: 399, distance: 20.6
click at [941, 383] on div "Tại văn phòng" at bounding box center [935, 385] width 143 height 15
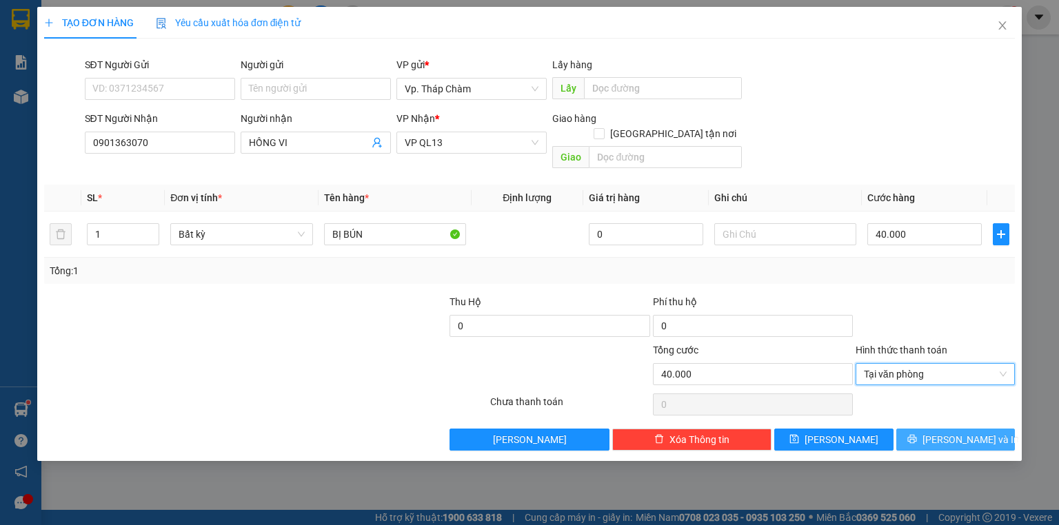
click at [966, 432] on span "[PERSON_NAME] và In" at bounding box center [970, 439] width 96 height 15
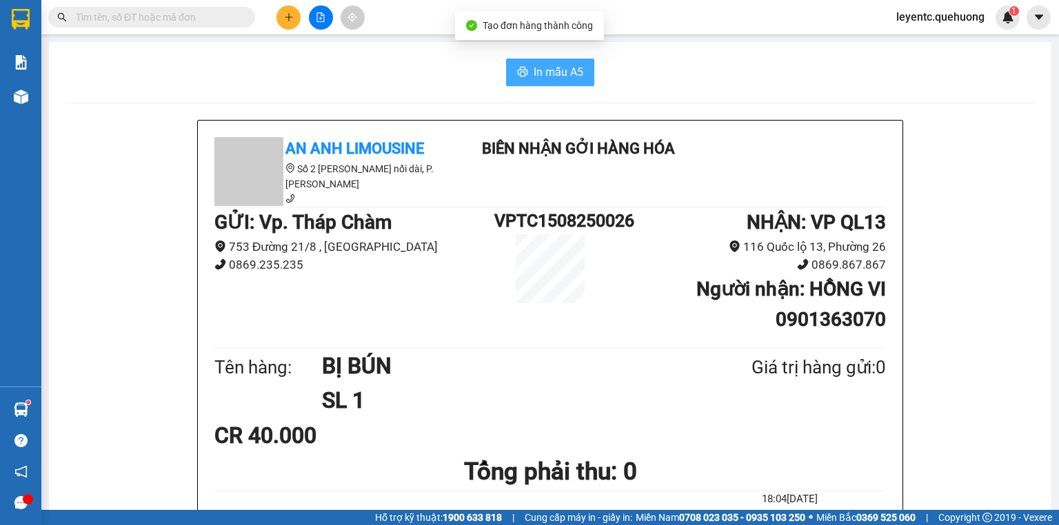
click at [554, 74] on span "In mẫu A5" at bounding box center [558, 71] width 50 height 17
click at [205, 19] on input "text" at bounding box center [157, 17] width 163 height 15
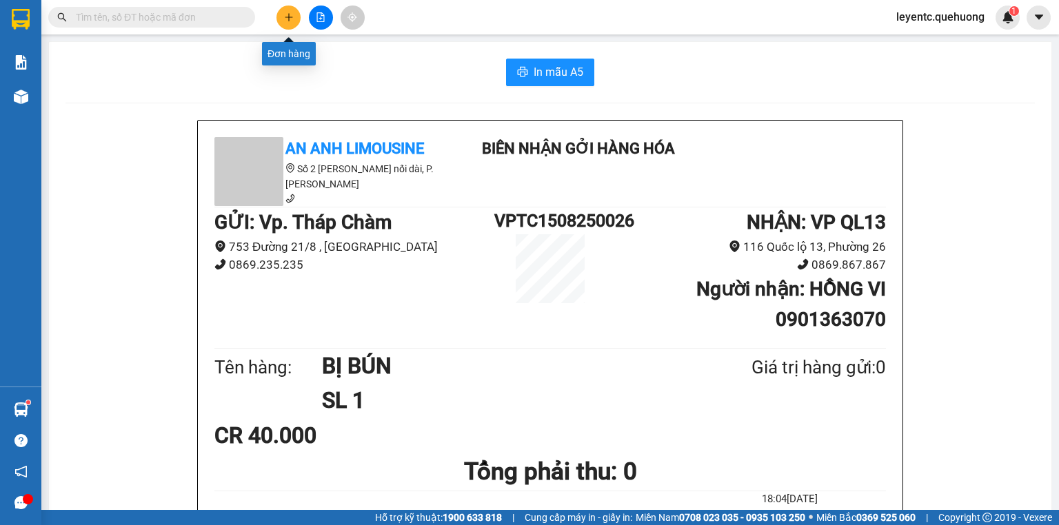
click at [285, 19] on icon "plus" at bounding box center [289, 17] width 10 height 10
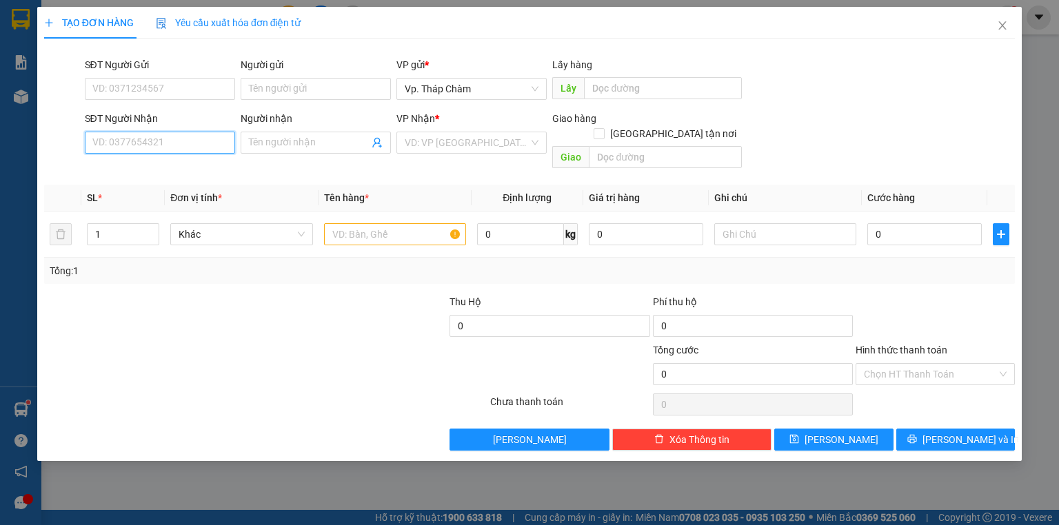
click at [201, 143] on input "SĐT Người Nhận" at bounding box center [160, 143] width 150 height 22
click at [207, 132] on input "SĐT Người Nhận" at bounding box center [160, 143] width 150 height 22
click at [181, 146] on input "SĐT Người Nhận" at bounding box center [160, 143] width 150 height 22
click at [170, 88] on input "SĐT Người Gửi" at bounding box center [160, 89] width 150 height 22
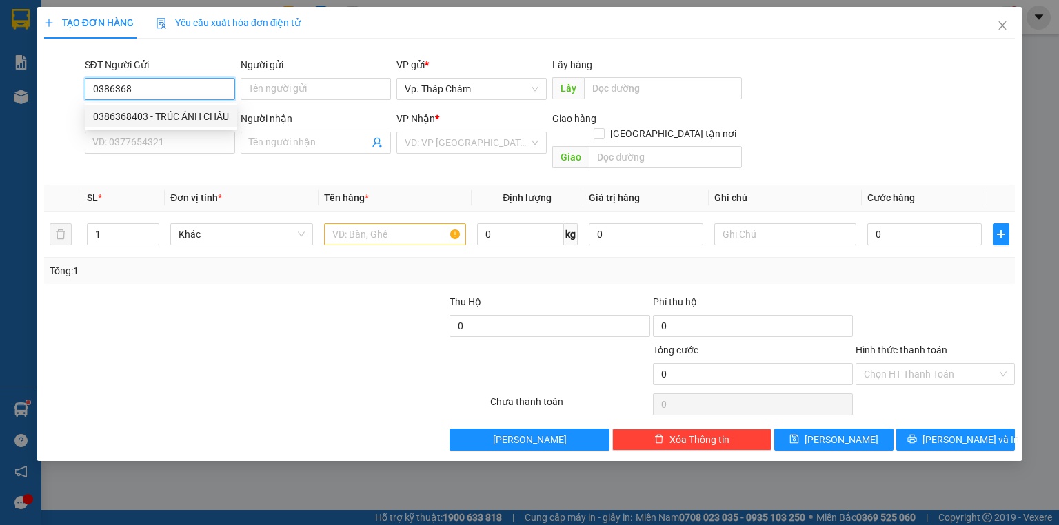
click at [160, 110] on div "0386368403 - TRÚC ÁNH CHÂU" at bounding box center [161, 116] width 136 height 15
type input "0386368403"
type input "TRÚC ÁNH CHÂU"
type input "0908224991"
type input "THỦY"
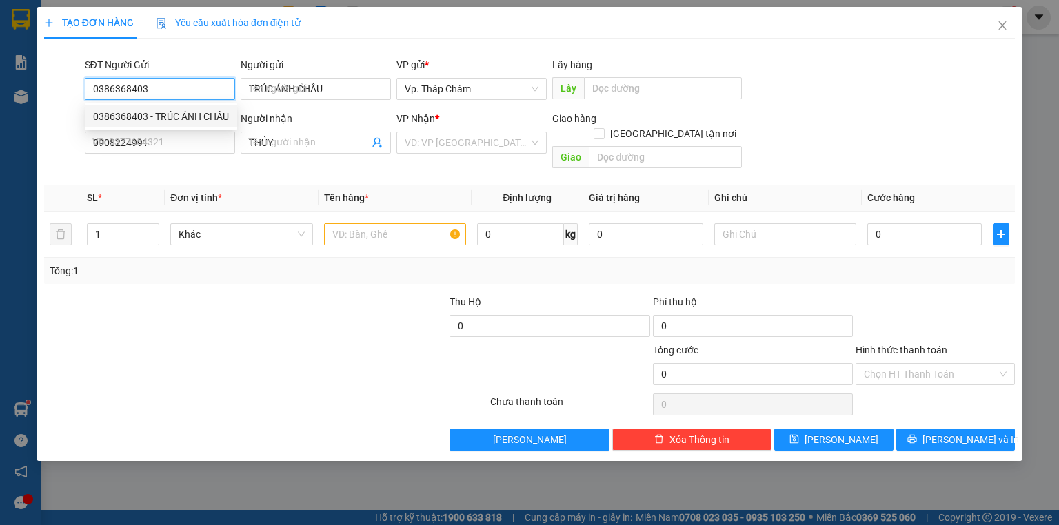
type input "90.000"
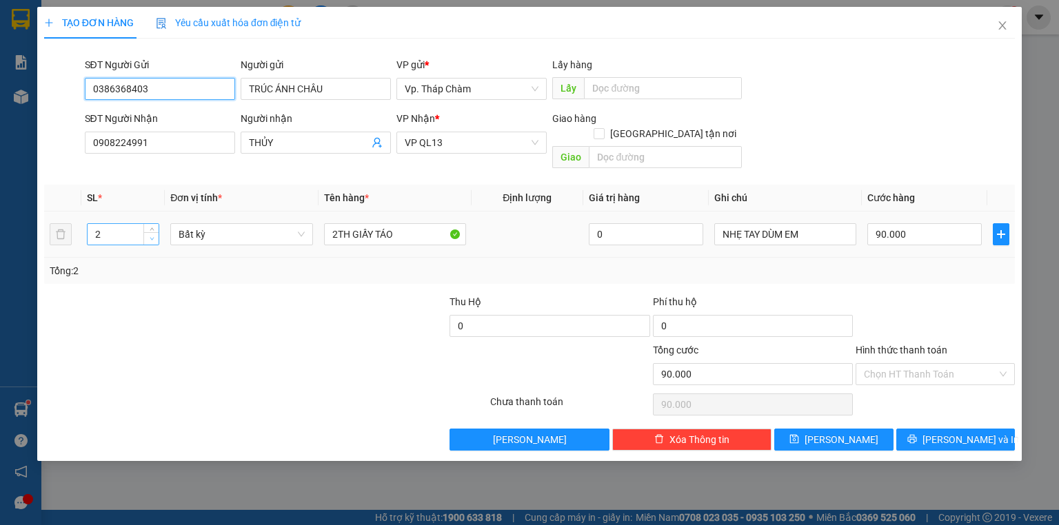
type input "0386368403"
type input "1"
click at [152, 236] on icon "down" at bounding box center [152, 238] width 5 height 5
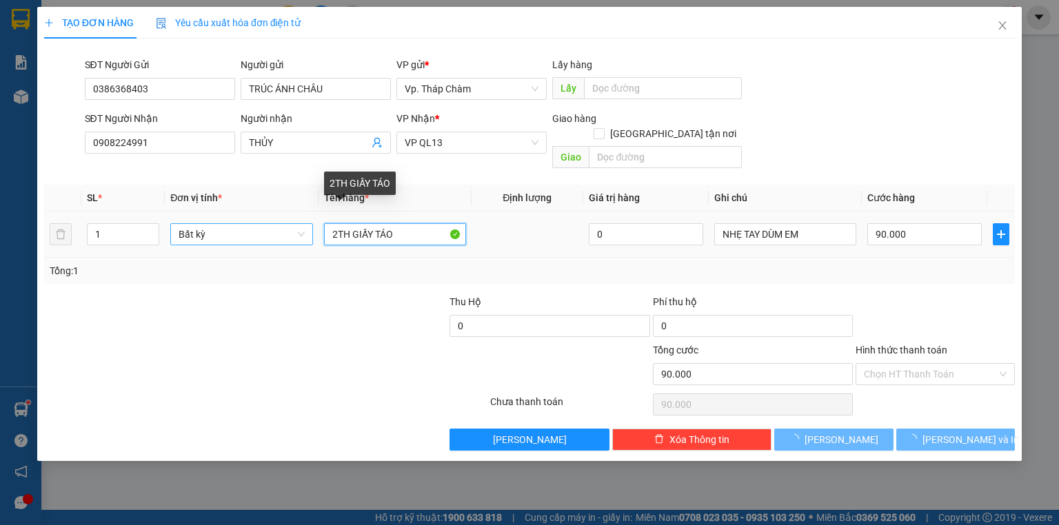
drag, startPoint x: 334, startPoint y: 221, endPoint x: 303, endPoint y: 194, distance: 41.0
click at [292, 219] on tr "1 Bất kỳ 2TH GIẤY TÁO 0 NHẸ TAY DÙM EM 90.000" at bounding box center [529, 235] width 970 height 46
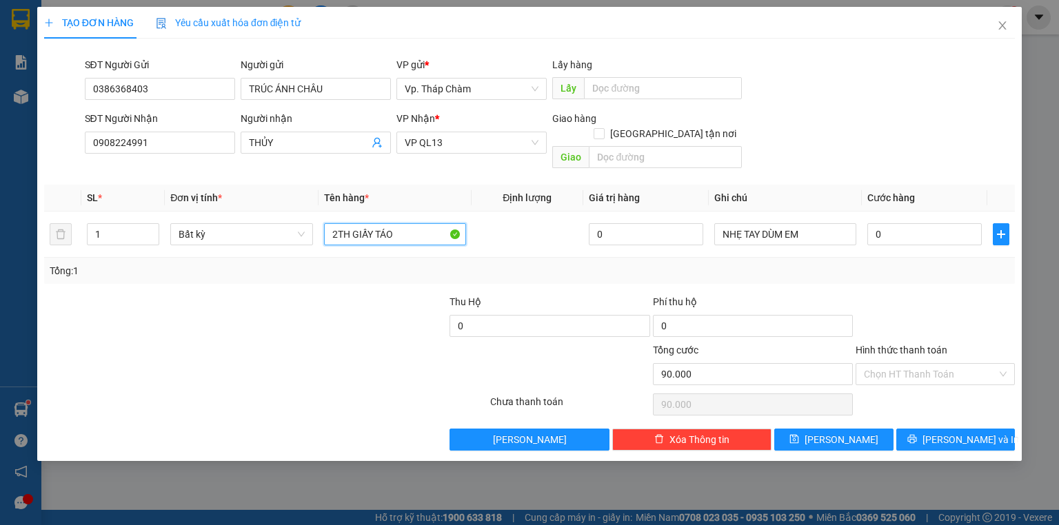
type input "0"
click at [387, 223] on input "TH GIẤY TÁO" at bounding box center [395, 234] width 142 height 22
type input "TH GIẤY ĐỒ A"
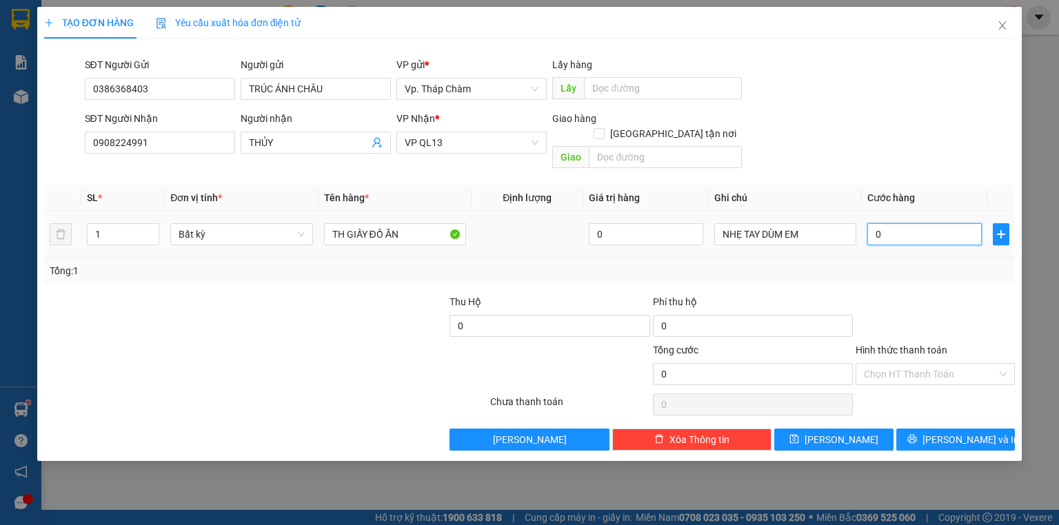
click at [899, 223] on input "0" at bounding box center [924, 234] width 114 height 22
click at [901, 365] on input "Hình thức thanh toán" at bounding box center [930, 374] width 133 height 21
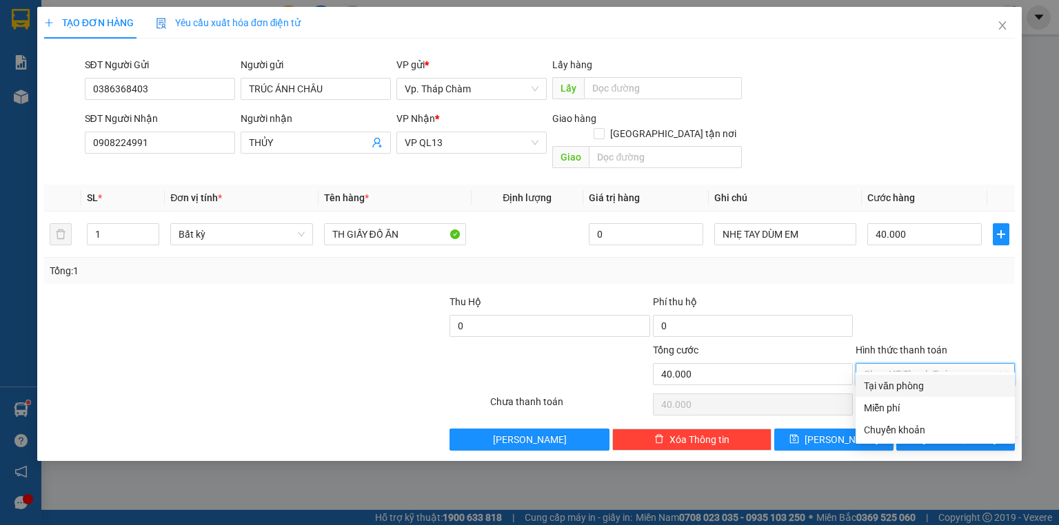
click at [910, 389] on div "Tại văn phòng" at bounding box center [935, 385] width 143 height 15
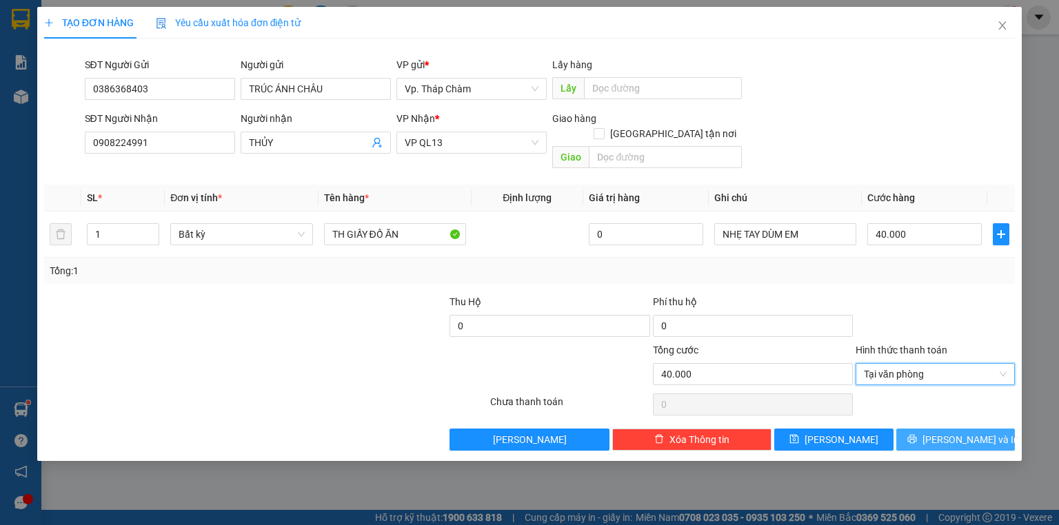
click at [978, 432] on span "[PERSON_NAME] và In" at bounding box center [970, 439] width 96 height 15
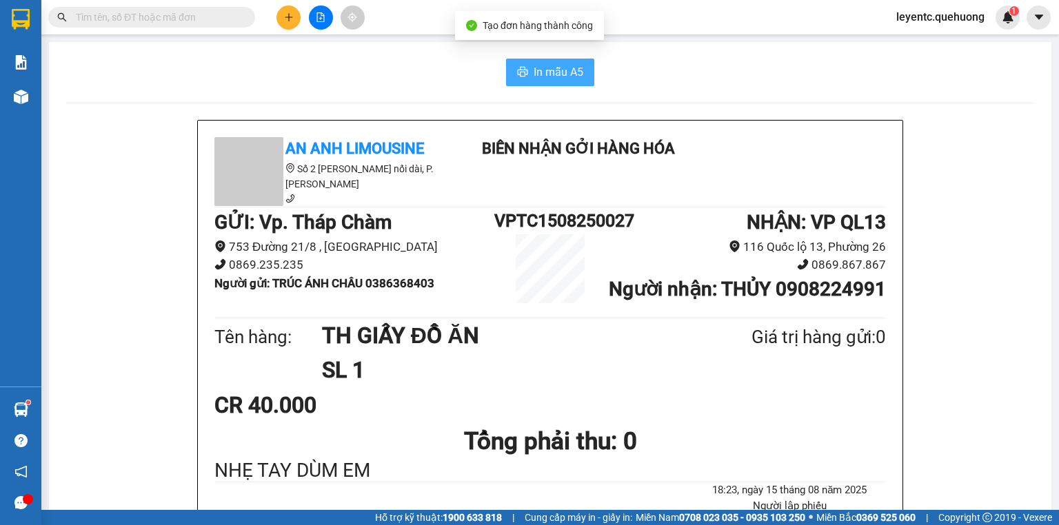
click at [549, 74] on span "In mẫu A5" at bounding box center [558, 71] width 50 height 17
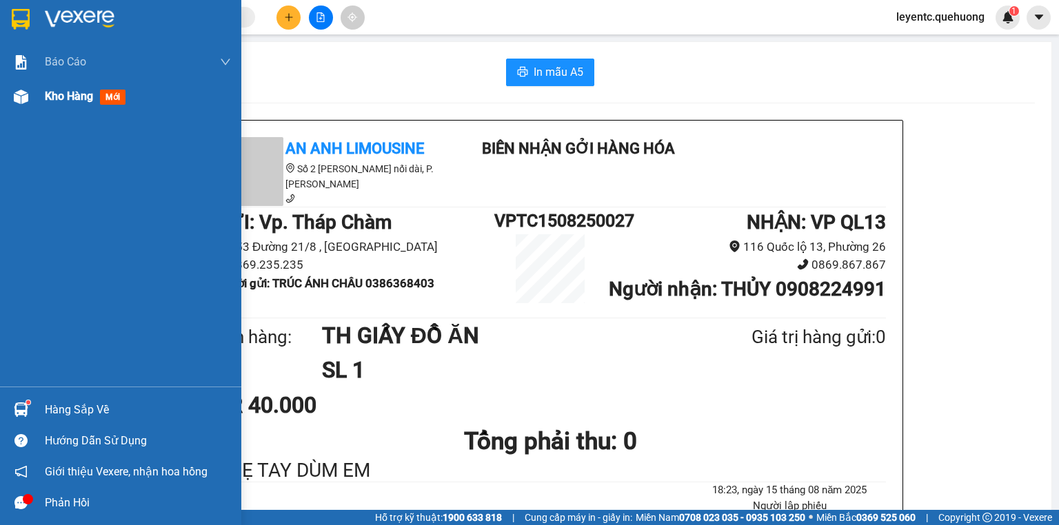
click at [33, 94] on div "Kho hàng mới" at bounding box center [120, 96] width 241 height 34
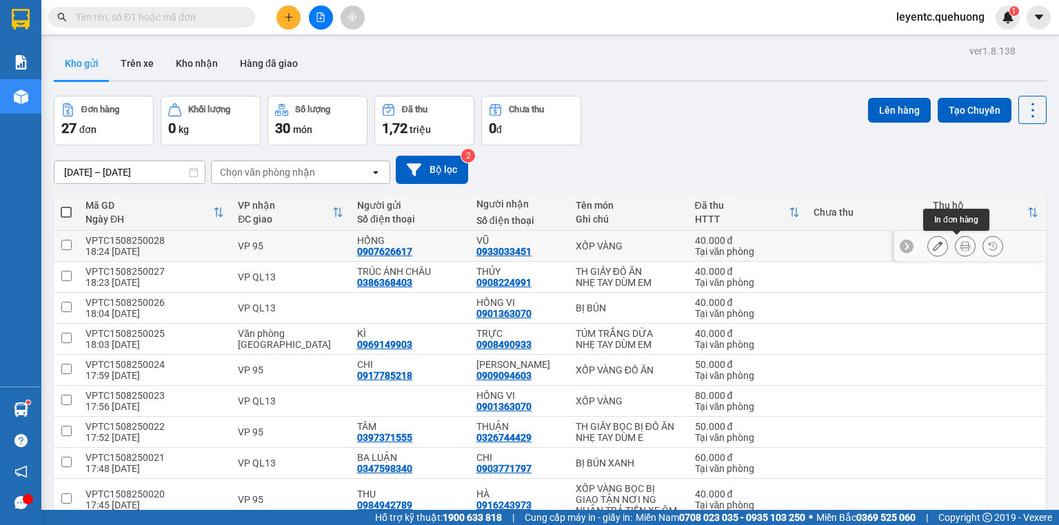
click at [955, 248] on button at bounding box center [964, 246] width 19 height 24
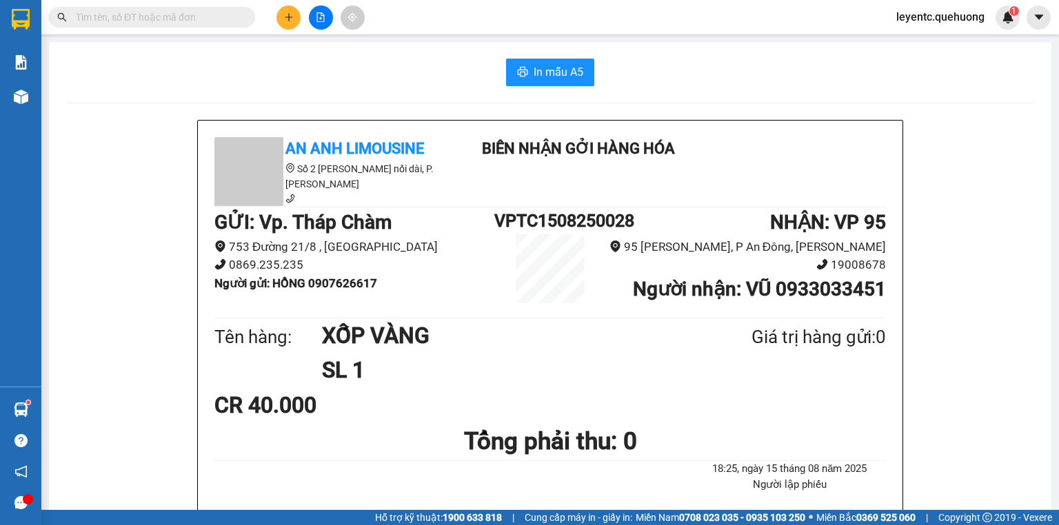
click at [543, 83] on button "In mẫu A5" at bounding box center [550, 73] width 88 height 28
click at [535, 66] on span "In mẫu A5" at bounding box center [558, 71] width 50 height 17
click at [328, 19] on button at bounding box center [321, 18] width 24 height 24
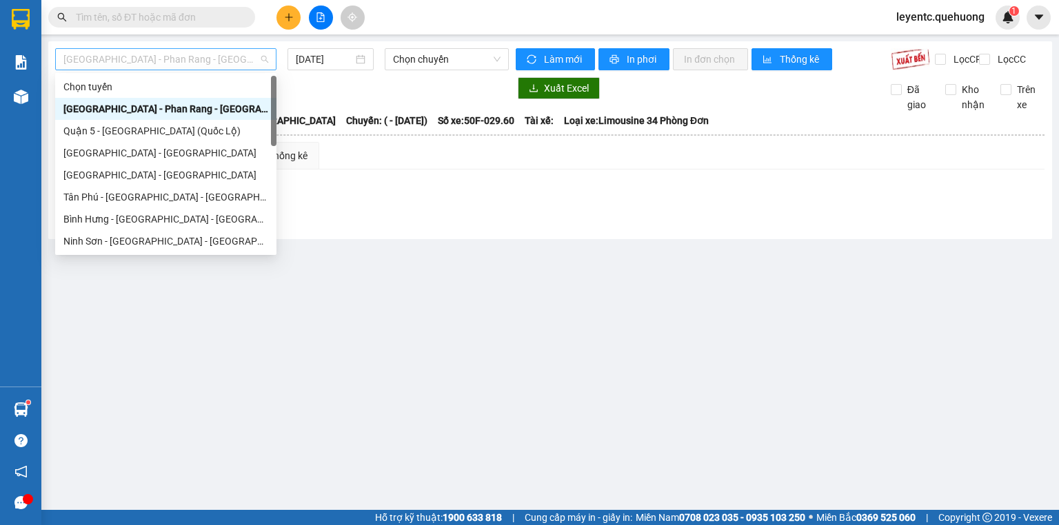
click at [172, 55] on span "[GEOGRAPHIC_DATA] - Phan Rang - [GEOGRAPHIC_DATA]" at bounding box center [165, 59] width 205 height 21
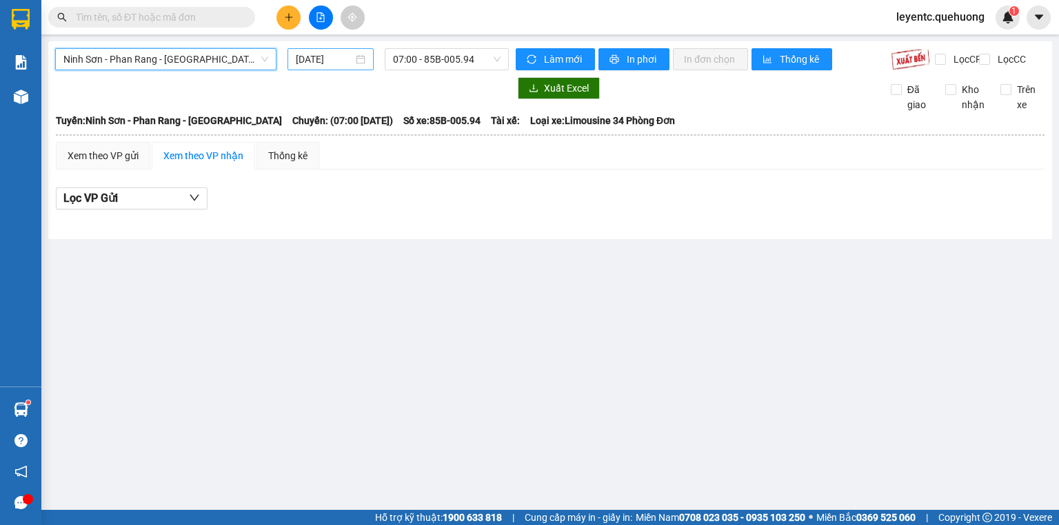
click at [358, 66] on div "[DATE]" at bounding box center [330, 59] width 69 height 15
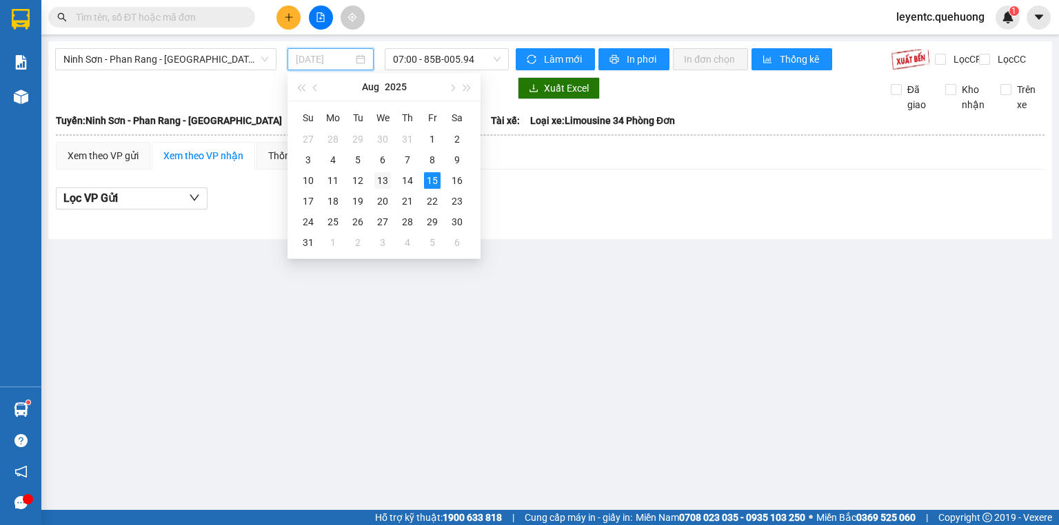
click at [384, 180] on div "13" at bounding box center [382, 180] width 17 height 17
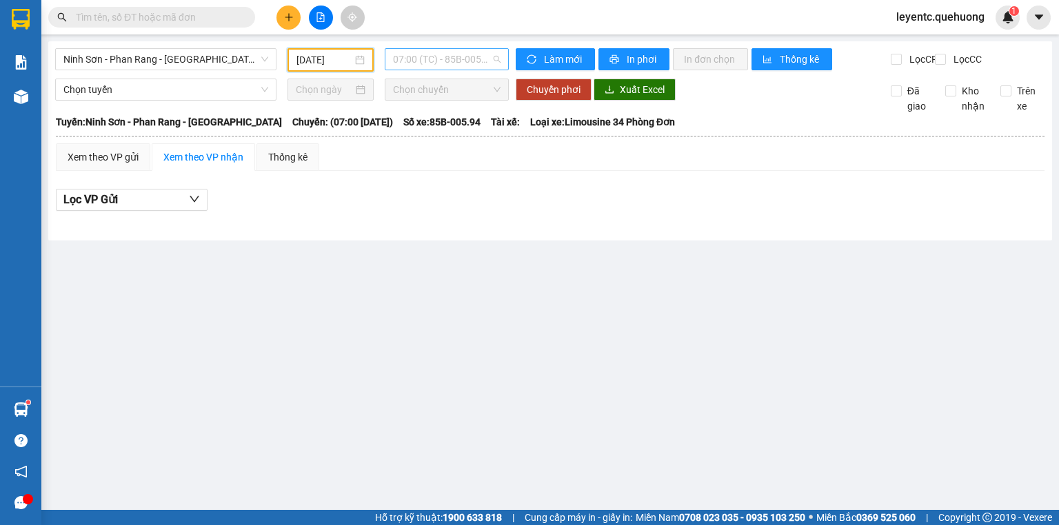
click at [433, 61] on span "07:00 (TC) - 85B-005.94" at bounding box center [447, 59] width 108 height 21
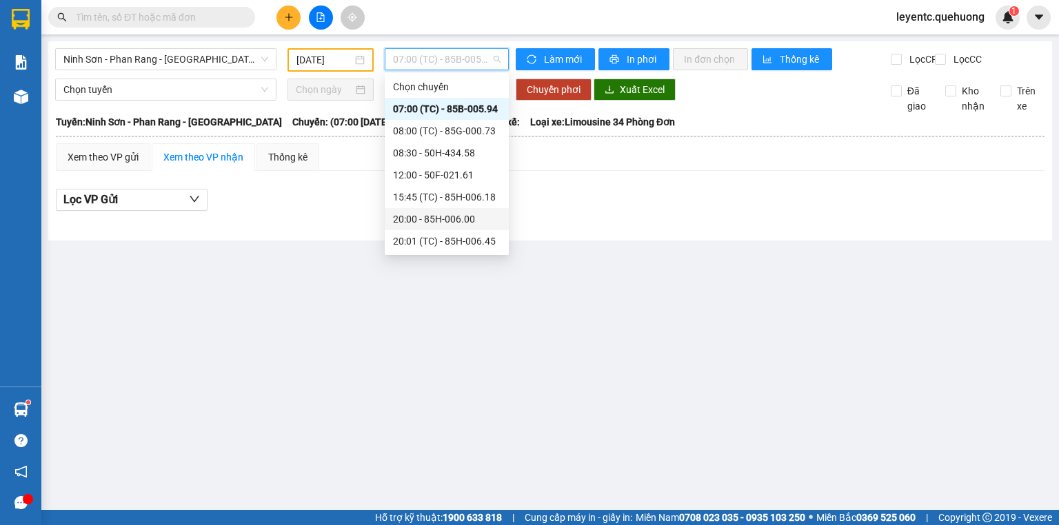
click at [430, 223] on div "20:00 - 85H-006.00" at bounding box center [447, 219] width 108 height 15
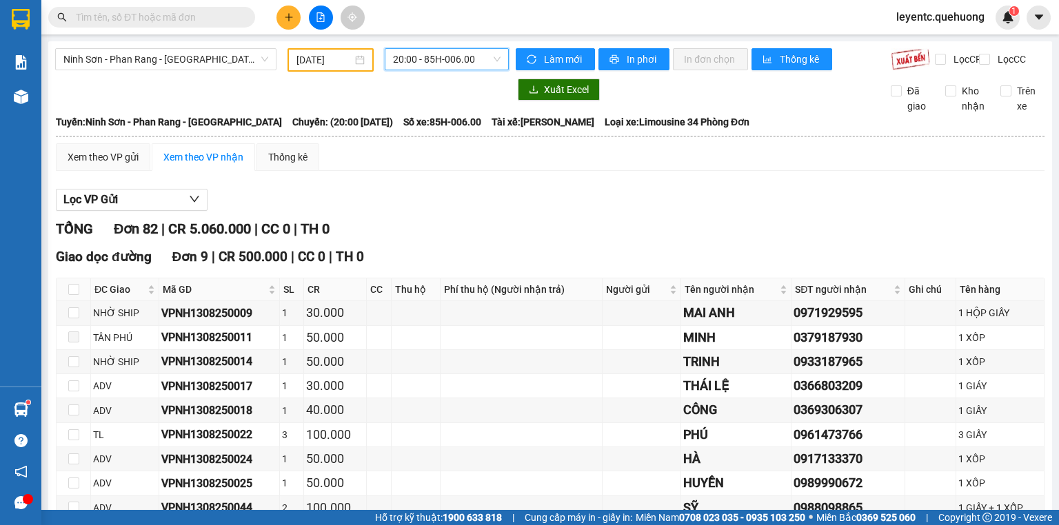
click at [311, 61] on input "[DATE]" at bounding box center [323, 59] width 55 height 15
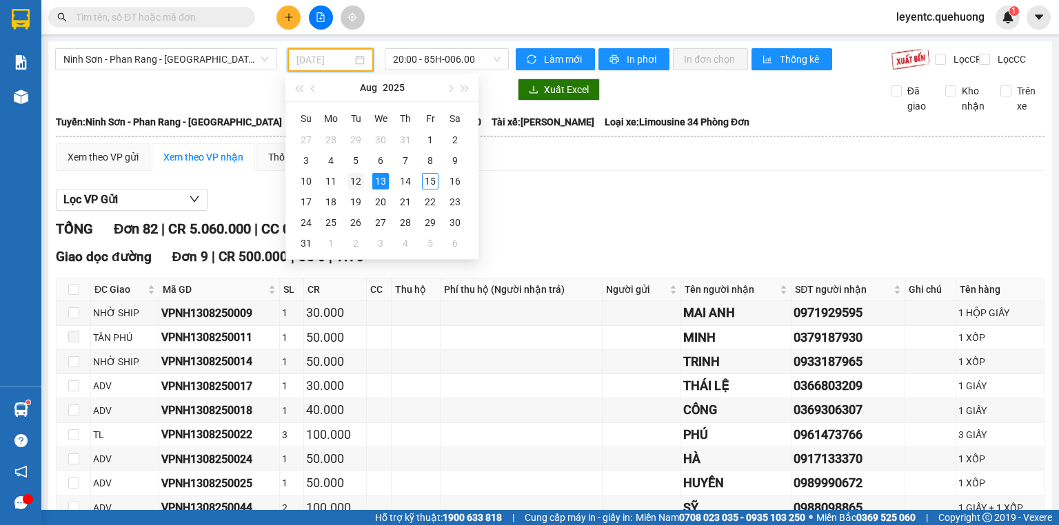
click at [356, 182] on div "12" at bounding box center [355, 181] width 17 height 17
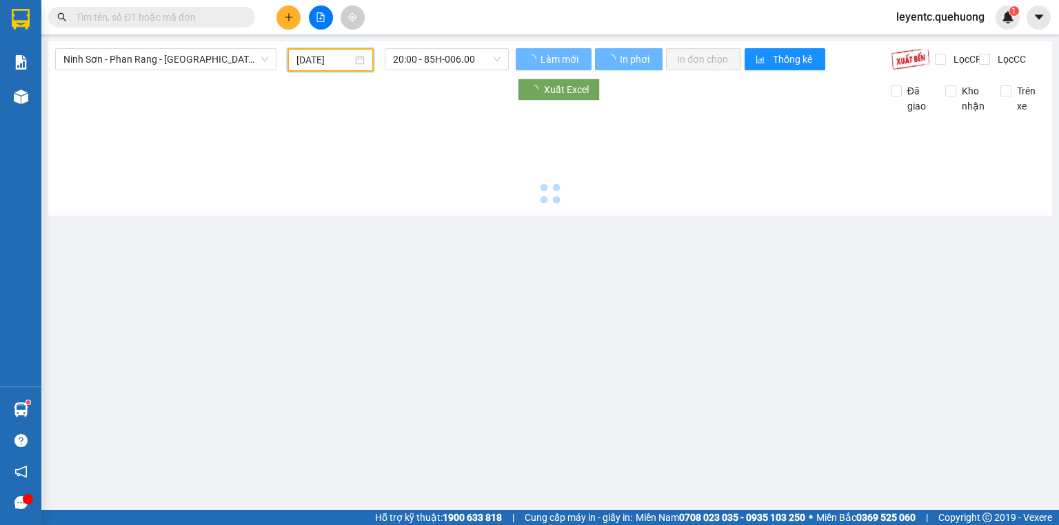
click at [438, 61] on span "20:00 - 85H-006.00" at bounding box center [447, 59] width 108 height 21
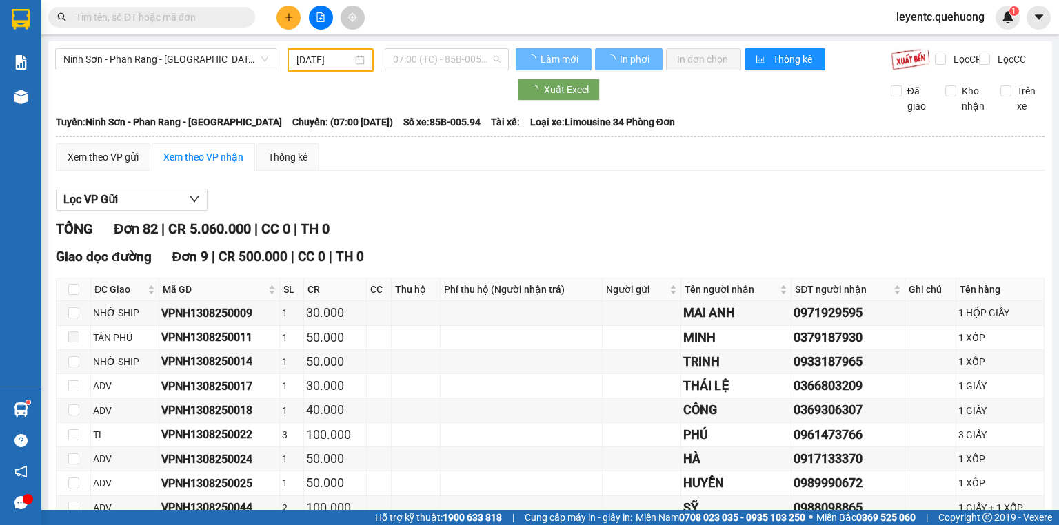
type input "12/08/2025"
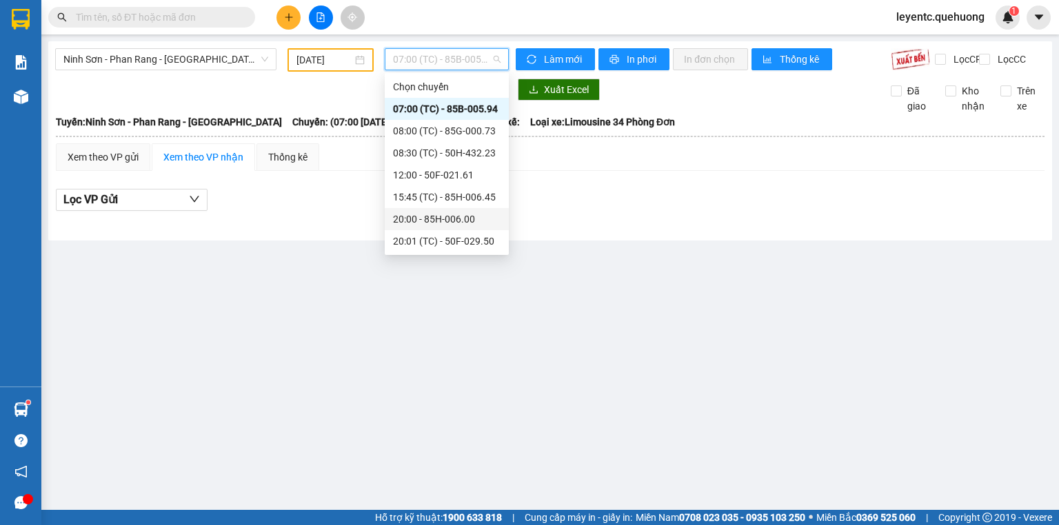
click at [420, 212] on div "20:00 - 85H-006.00" at bounding box center [447, 219] width 108 height 15
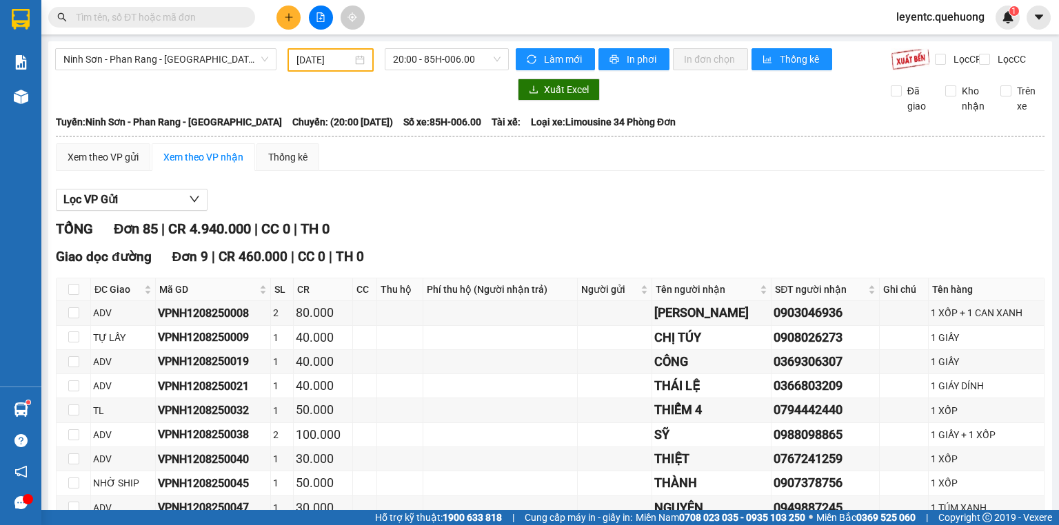
paste input "0365821835"
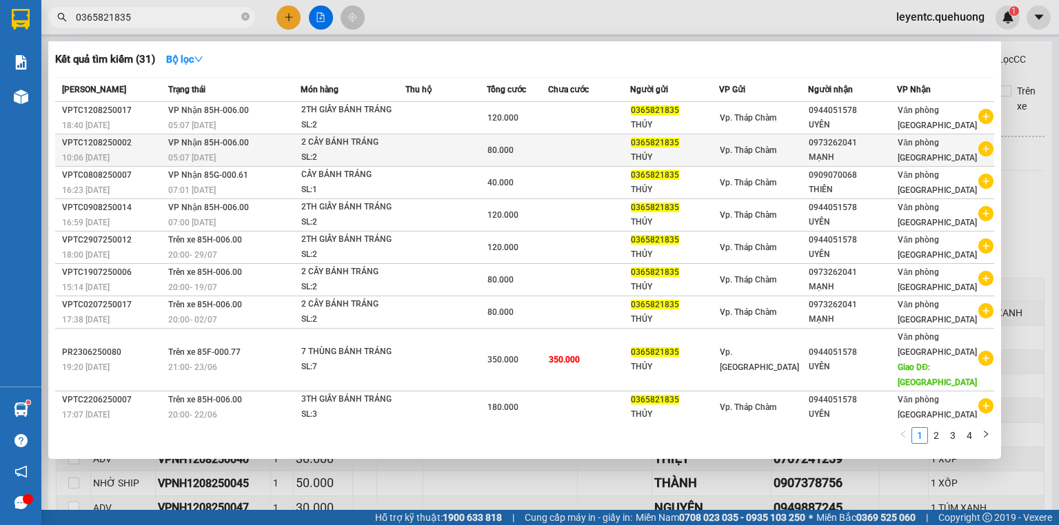
type input "0365821835"
click at [595, 161] on td at bounding box center [589, 150] width 82 height 32
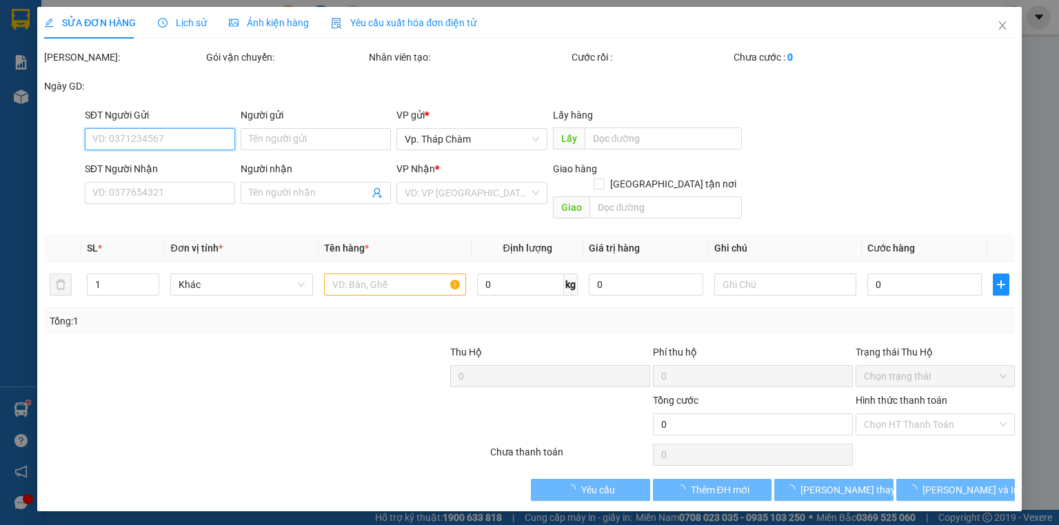
type input "0365821835"
type input "THỦY"
type input "0973262041"
type input "MẠNH"
type input "80.000"
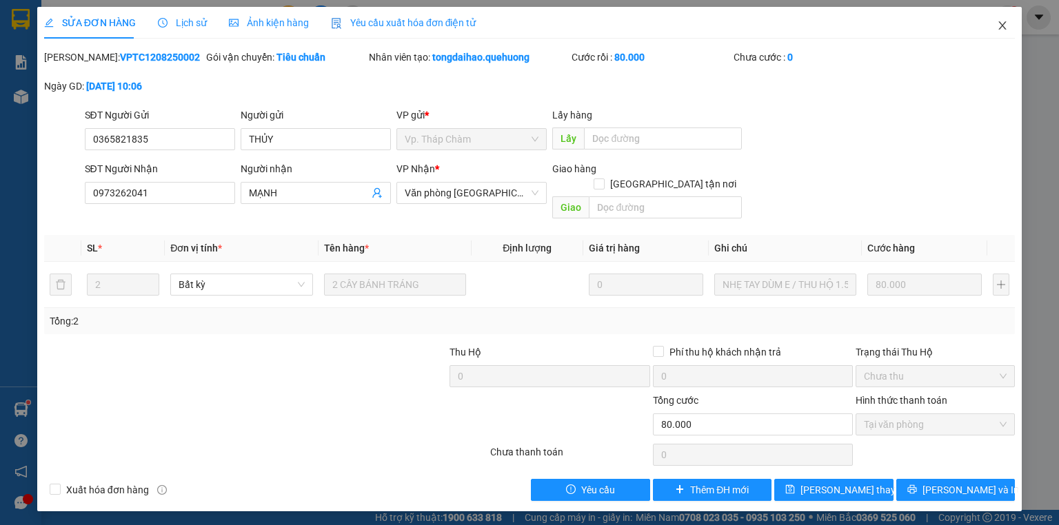
click at [997, 20] on span "Close" at bounding box center [1002, 26] width 39 height 39
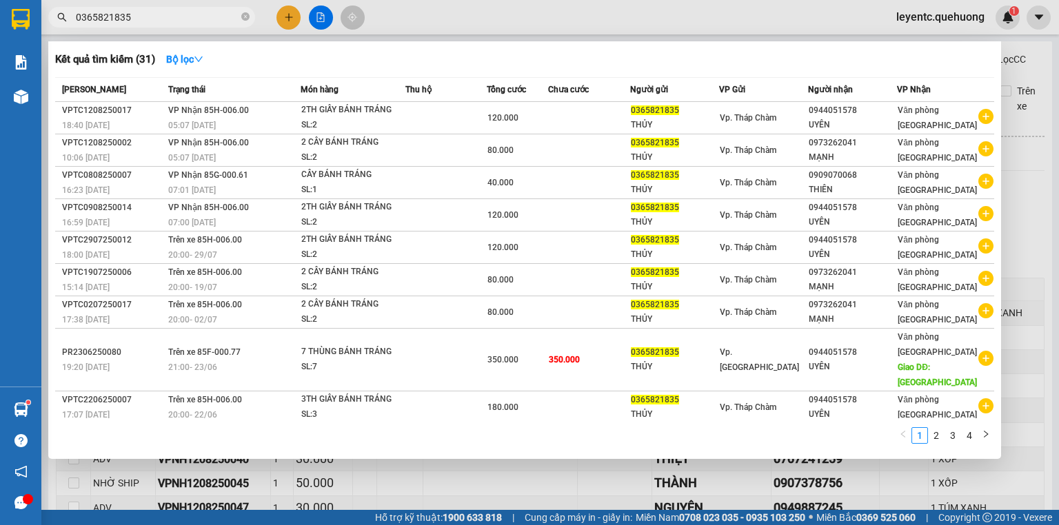
click at [132, 17] on input "0365821835" at bounding box center [157, 17] width 163 height 15
click at [281, 15] on div at bounding box center [529, 262] width 1059 height 525
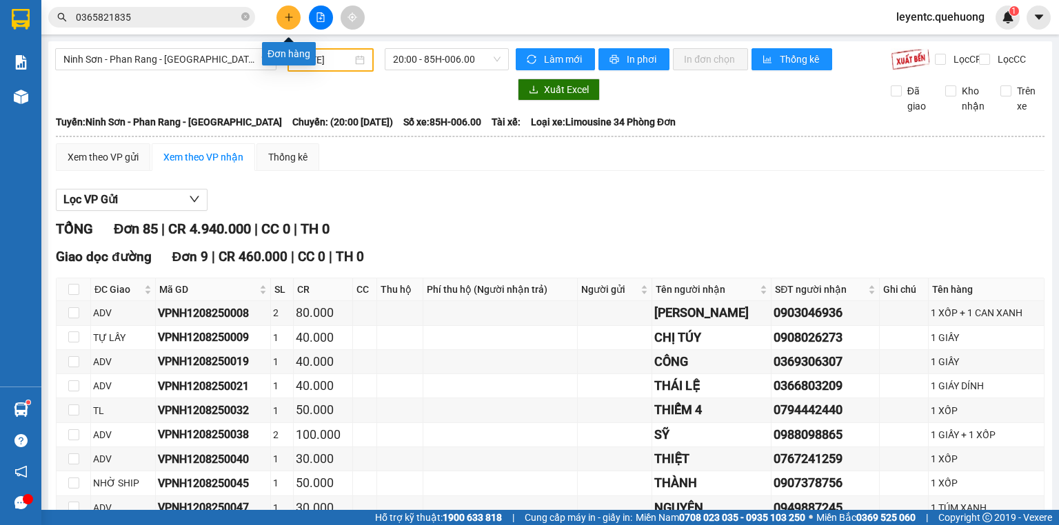
click at [284, 19] on icon "plus" at bounding box center [289, 17] width 10 height 10
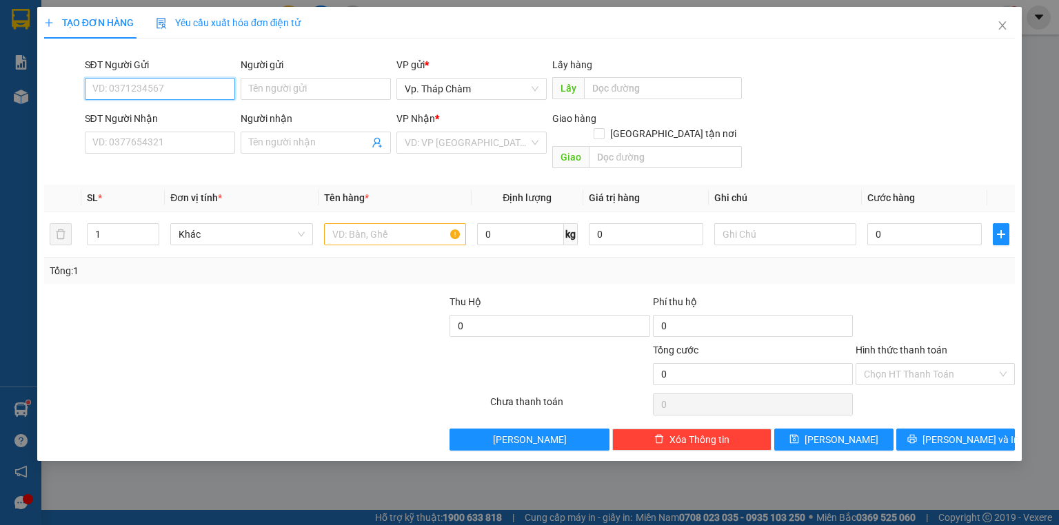
click at [200, 89] on input "SĐT Người Gửi" at bounding box center [160, 89] width 150 height 22
type input "0988932500"
click at [165, 119] on div "0988932500 - HÙNG" at bounding box center [160, 116] width 134 height 15
type input "HÙNG"
type input "0988548221"
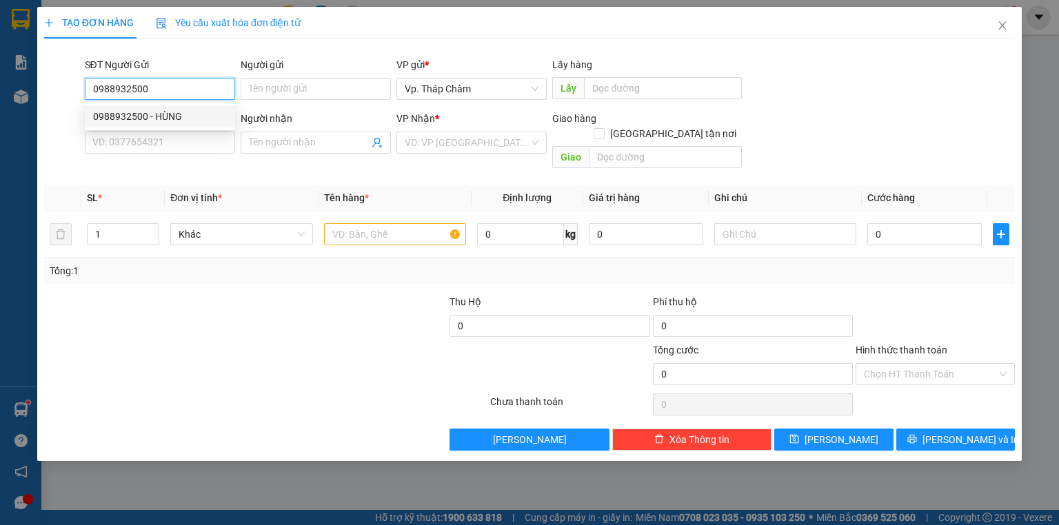
type input "MINH THỨC"
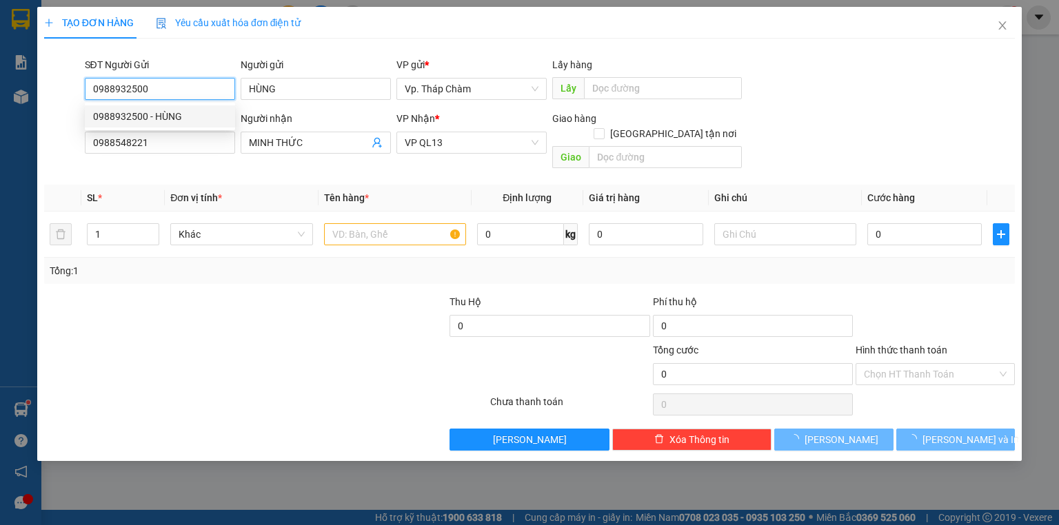
type input "40.000"
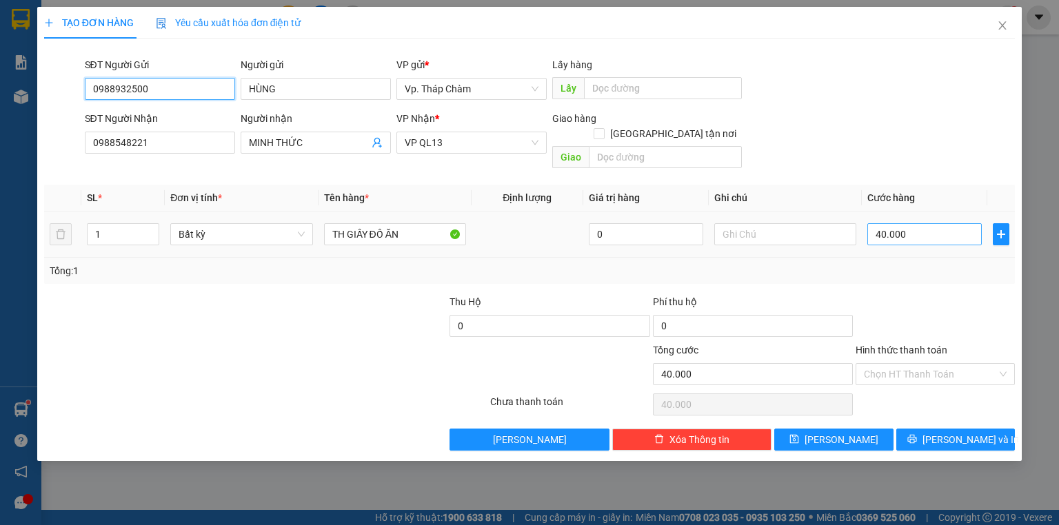
type input "0988932500"
click at [922, 223] on input "40.000" at bounding box center [924, 234] width 114 height 22
drag, startPoint x: 918, startPoint y: 357, endPoint x: 922, endPoint y: 366, distance: 9.9
click at [919, 364] on input "Hình thức thanh toán" at bounding box center [930, 374] width 133 height 21
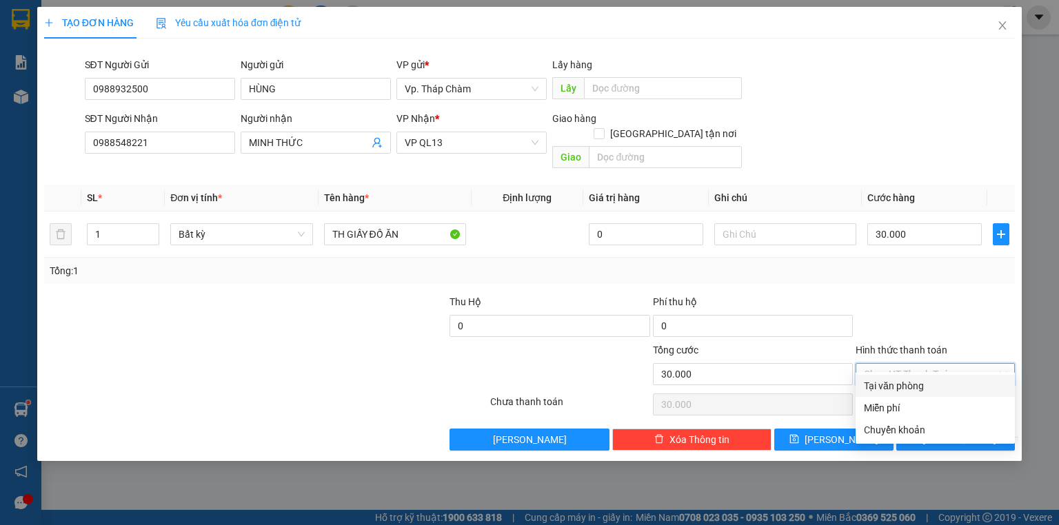
drag, startPoint x: 935, startPoint y: 383, endPoint x: 967, endPoint y: 400, distance: 36.4
click at [936, 386] on div "Tại văn phòng" at bounding box center [935, 385] width 143 height 15
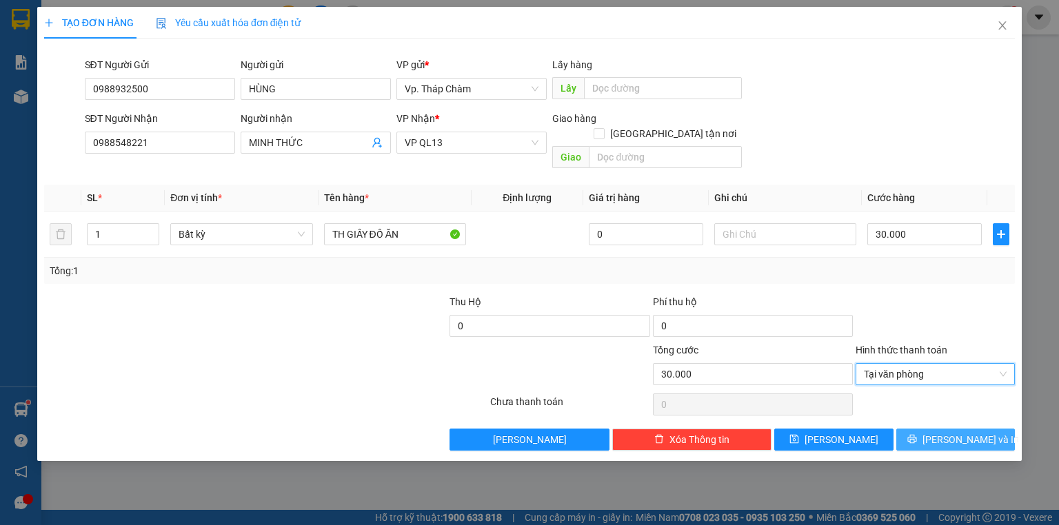
click at [960, 432] on span "[PERSON_NAME] và In" at bounding box center [970, 439] width 96 height 15
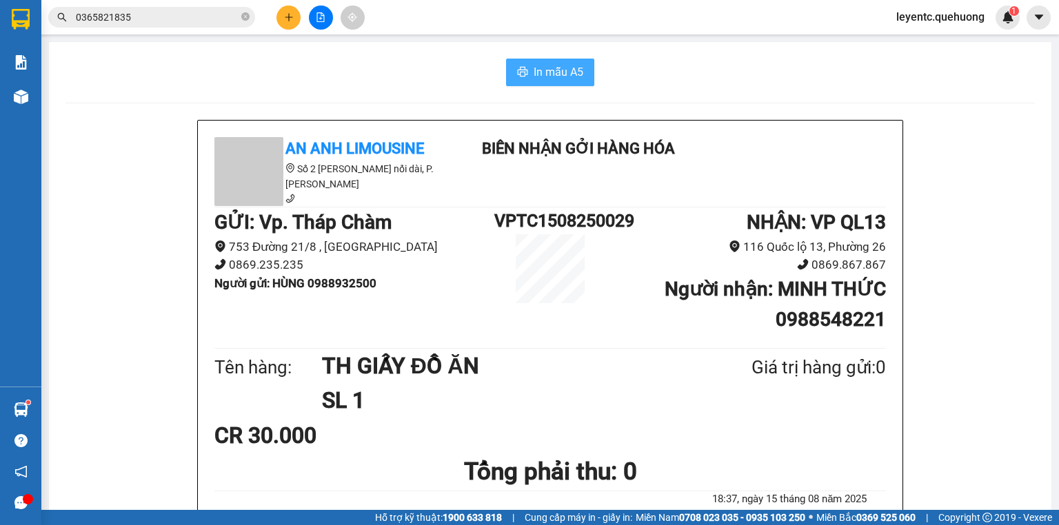
click at [559, 77] on span "In mẫu A5" at bounding box center [558, 71] width 50 height 17
click at [245, 16] on icon "close-circle" at bounding box center [245, 16] width 8 height 8
click at [210, 12] on input "text" at bounding box center [157, 17] width 163 height 15
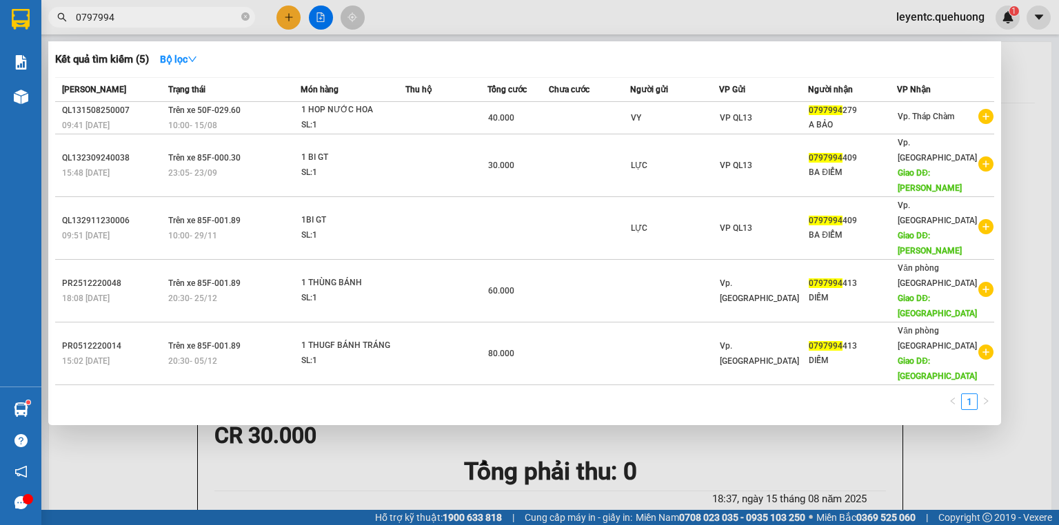
type input "0797994"
click at [703, 390] on div at bounding box center [529, 262] width 1059 height 525
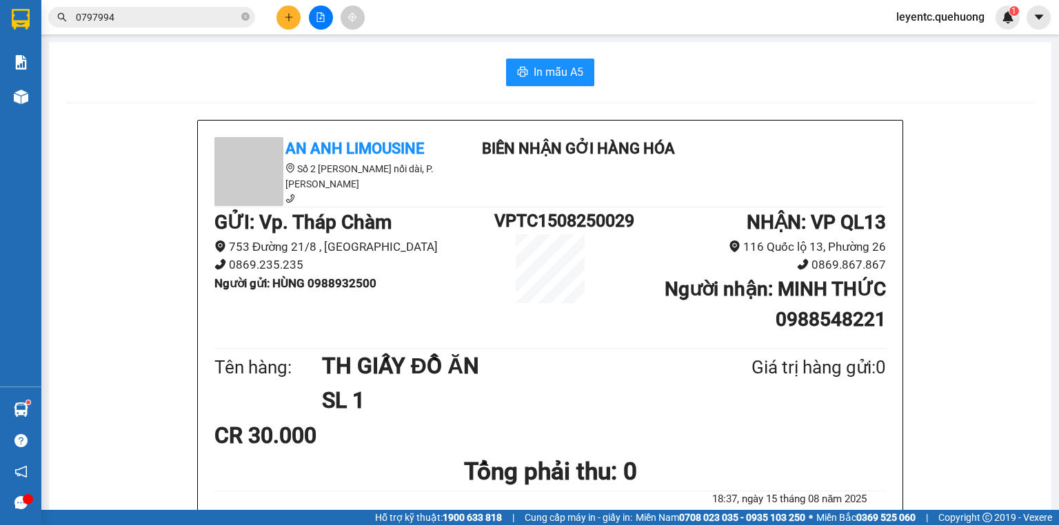
click at [119, 6] on div "Kết quả tìm kiếm ( 5 ) Bộ lọc Mã ĐH Trạng thái Món hàng Thu hộ Tổng cước Chưa c…" at bounding box center [134, 18] width 269 height 24
click at [133, 14] on input "0797994" at bounding box center [157, 17] width 163 height 15
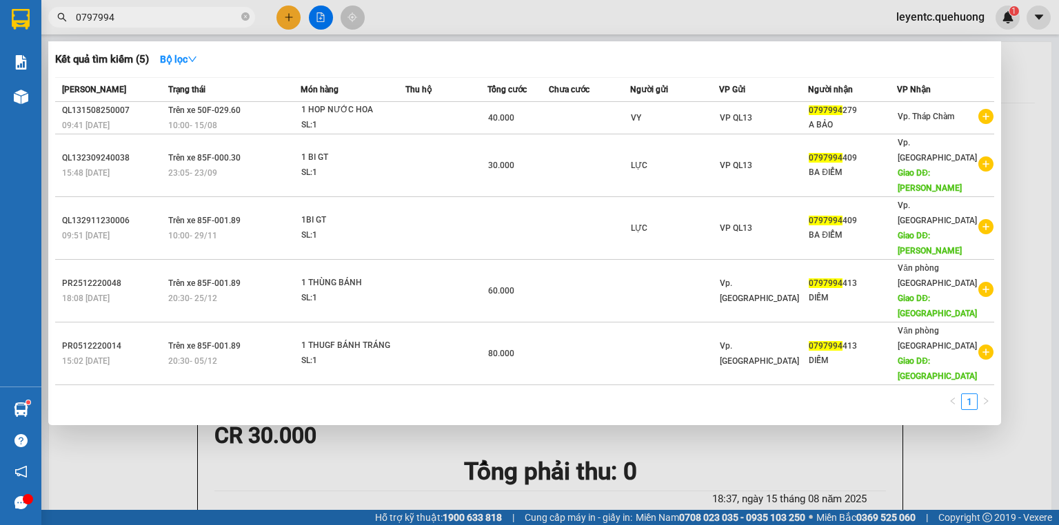
click at [287, 19] on div at bounding box center [529, 262] width 1059 height 525
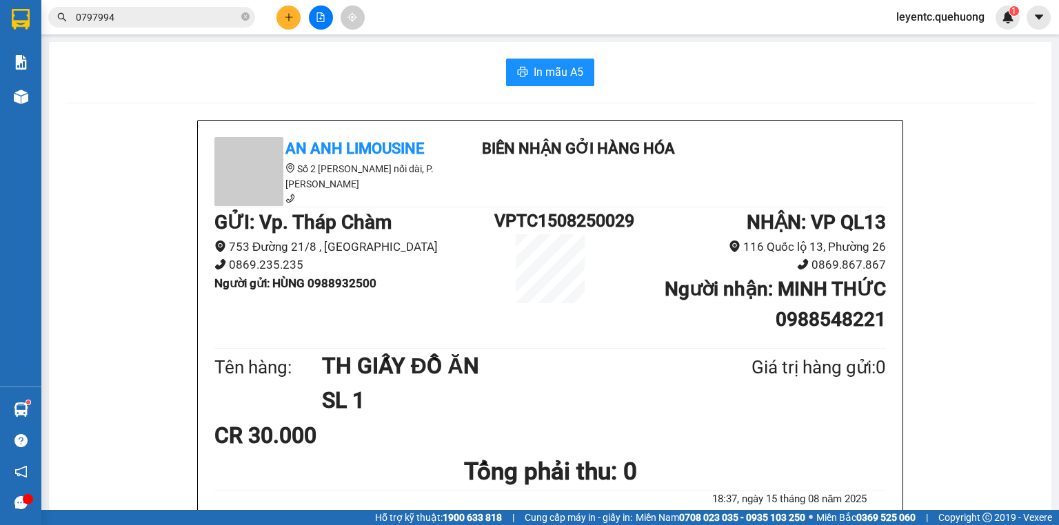
click at [298, 19] on button at bounding box center [288, 18] width 24 height 24
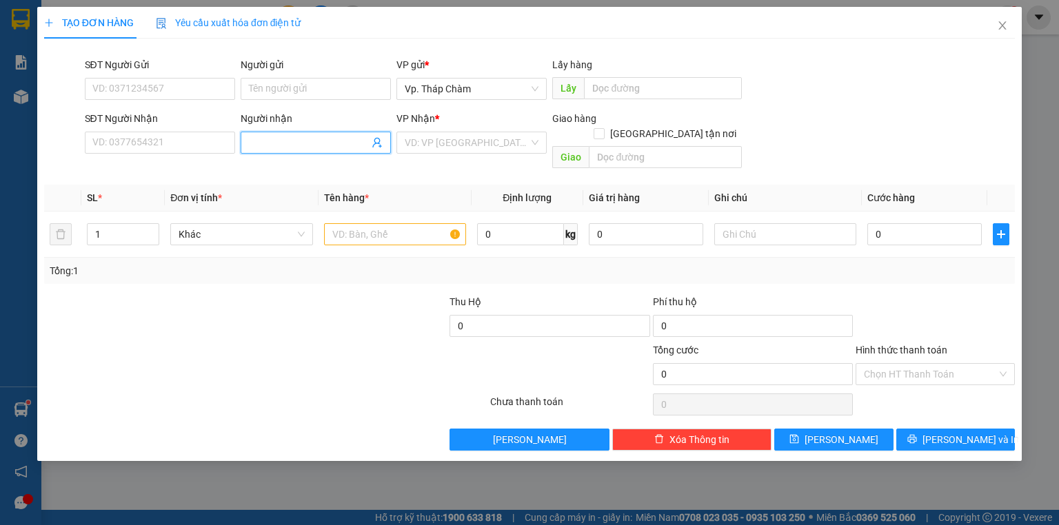
click at [289, 149] on input "Người nhận" at bounding box center [309, 142] width 120 height 15
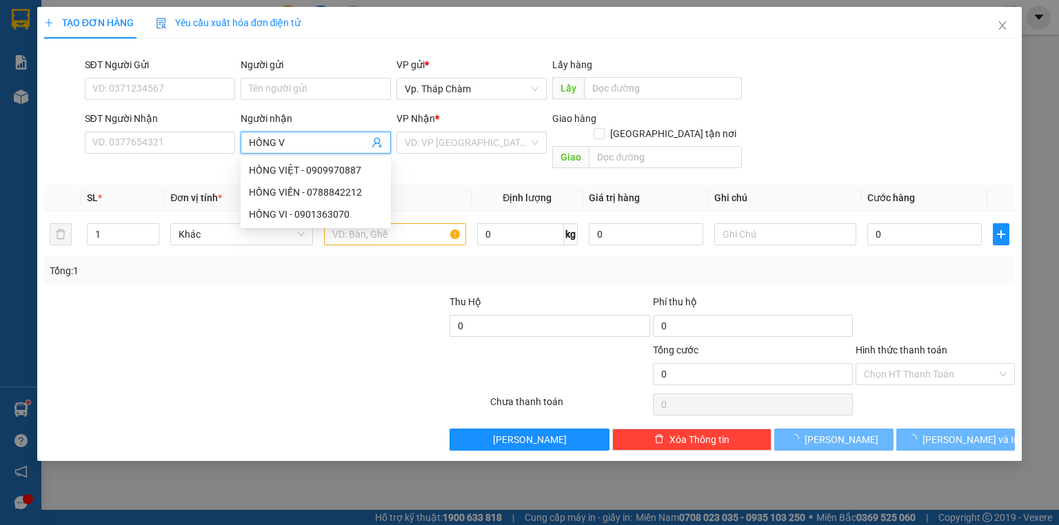
type input "HỒNG VI"
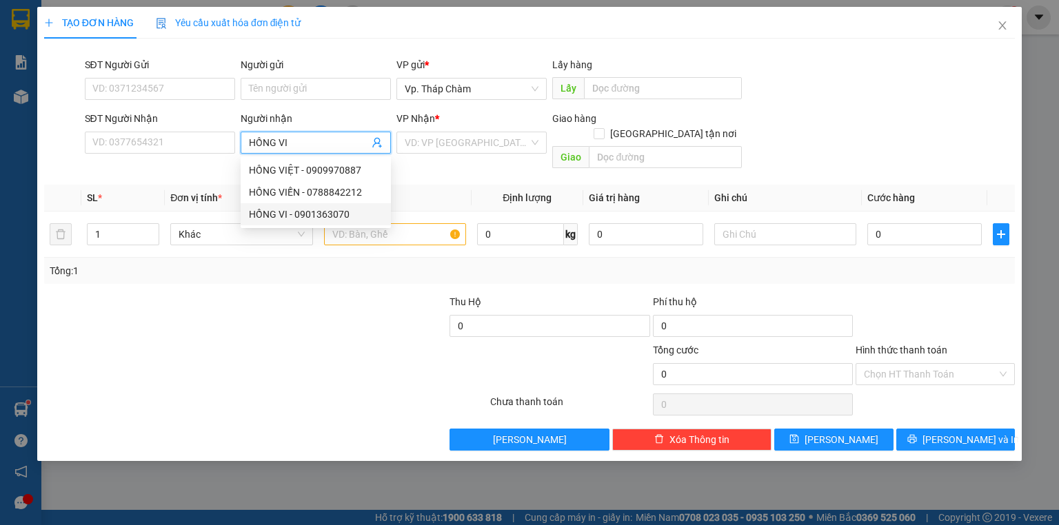
click at [325, 214] on div "HỒNG VI - 0901363070" at bounding box center [316, 214] width 134 height 15
type input "0901363070"
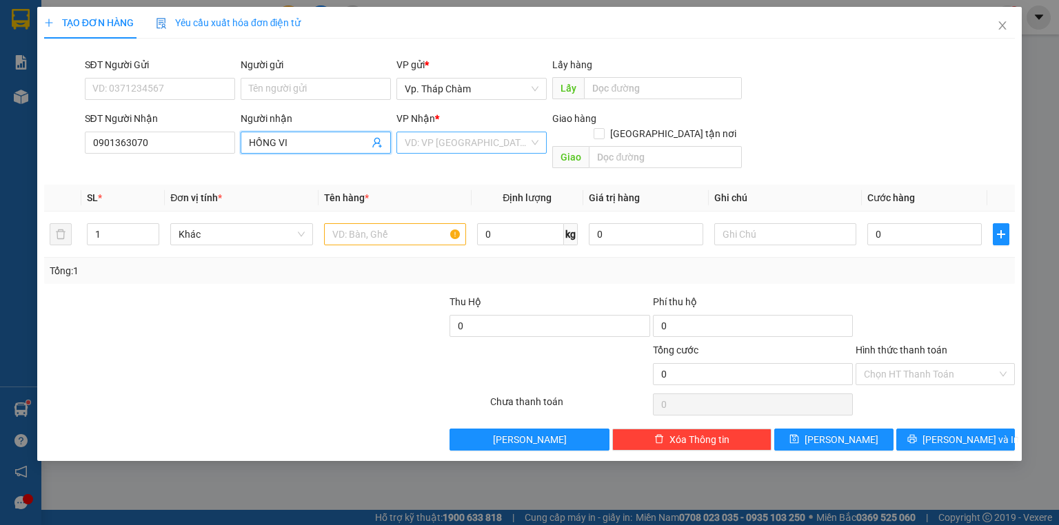
type input "HỒNG VI"
click at [460, 146] on input "search" at bounding box center [467, 142] width 124 height 21
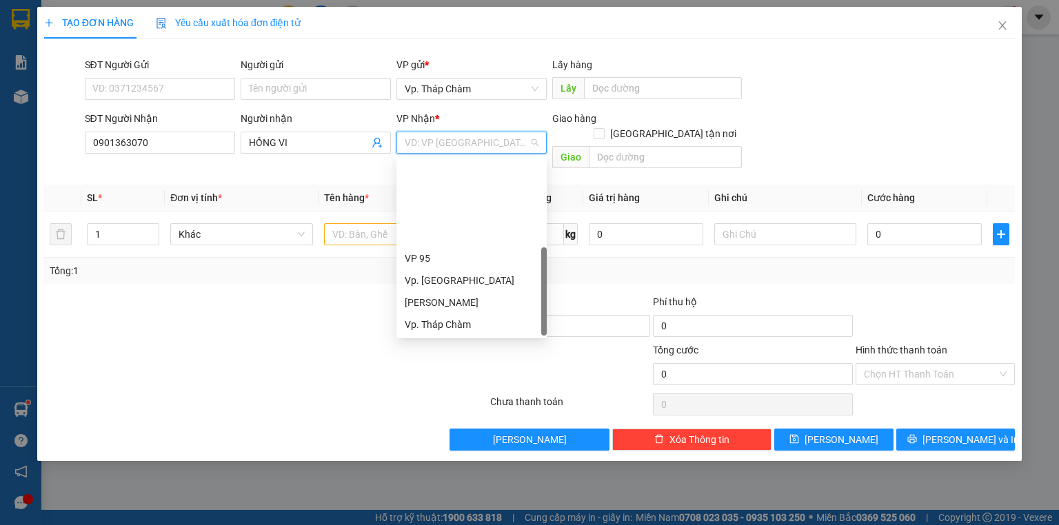
click at [433, 361] on div "VP QL13" at bounding box center [472, 368] width 134 height 15
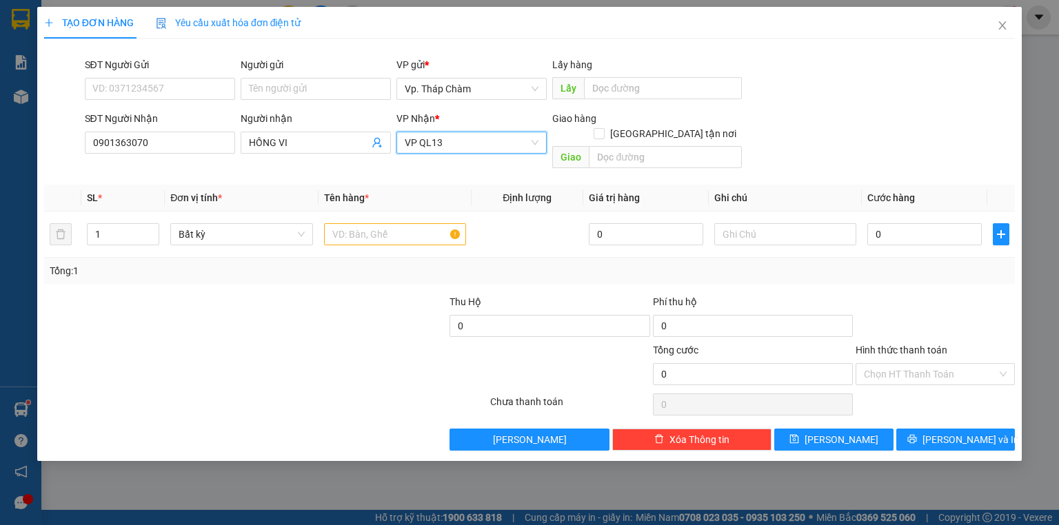
drag, startPoint x: 460, startPoint y: 149, endPoint x: 256, endPoint y: 157, distance: 204.2
click at [256, 156] on div "SĐT Người Nhận 0901363070 Người nhận HỒNG VI VP Nhận * VP QL13 VP QL13 Giao hàn…" at bounding box center [550, 142] width 936 height 63
drag, startPoint x: 169, startPoint y: 138, endPoint x: 0, endPoint y: 161, distance: 170.5
click at [0, 165] on div "TẠO ĐƠN HÀNG Yêu cầu xuất hóa đơn điện tử Transit Pickup Surcharge Ids Transit …" at bounding box center [529, 262] width 1059 height 525
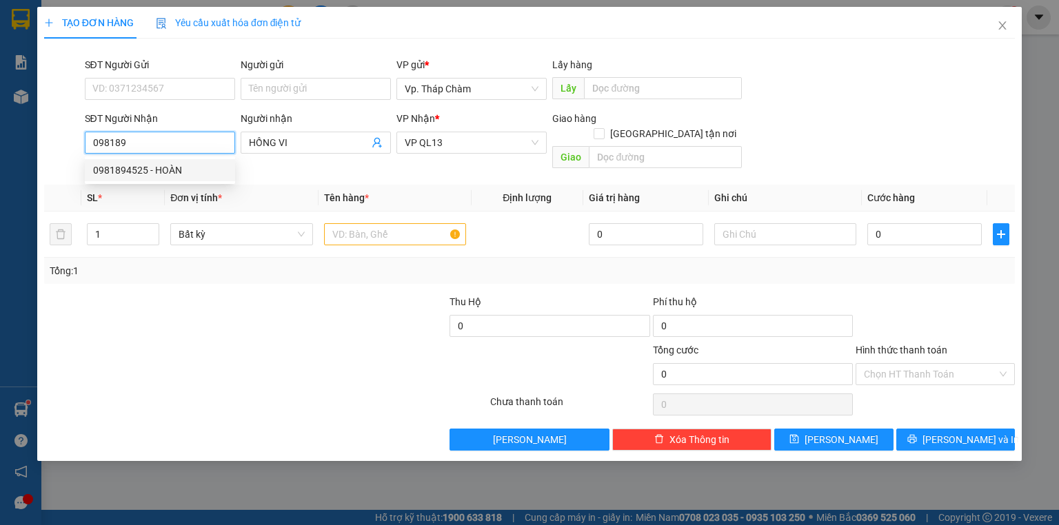
click at [150, 173] on div "0981894525 - HOÀN" at bounding box center [160, 170] width 134 height 15
type input "0981894525"
type input "HOÀN"
type input "40.000"
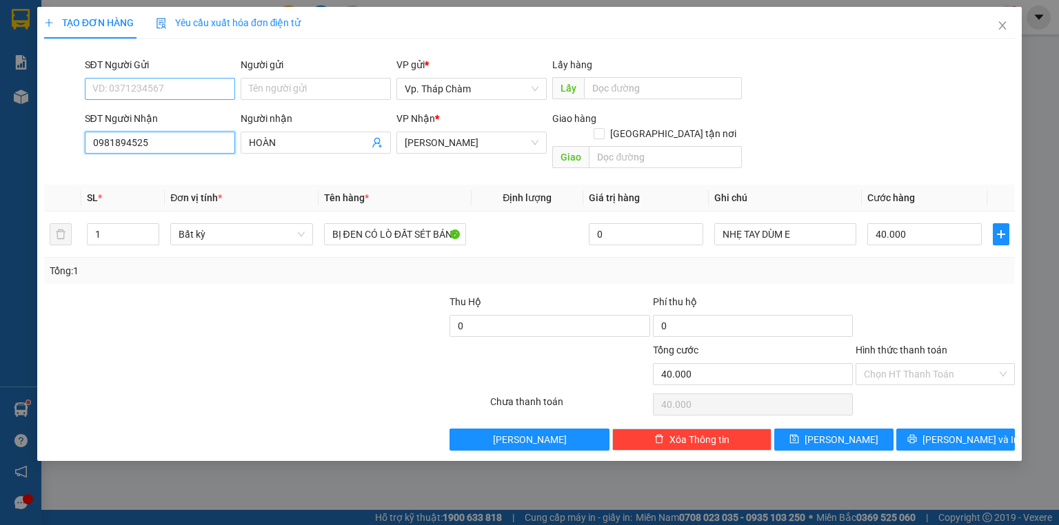
type input "0981894525"
click at [214, 88] on input "SĐT Người Gửi" at bounding box center [160, 89] width 150 height 22
click at [187, 112] on div "0907889568 - HOÀNG" at bounding box center [160, 116] width 134 height 15
type input "0907889568"
type input "HOÀNG"
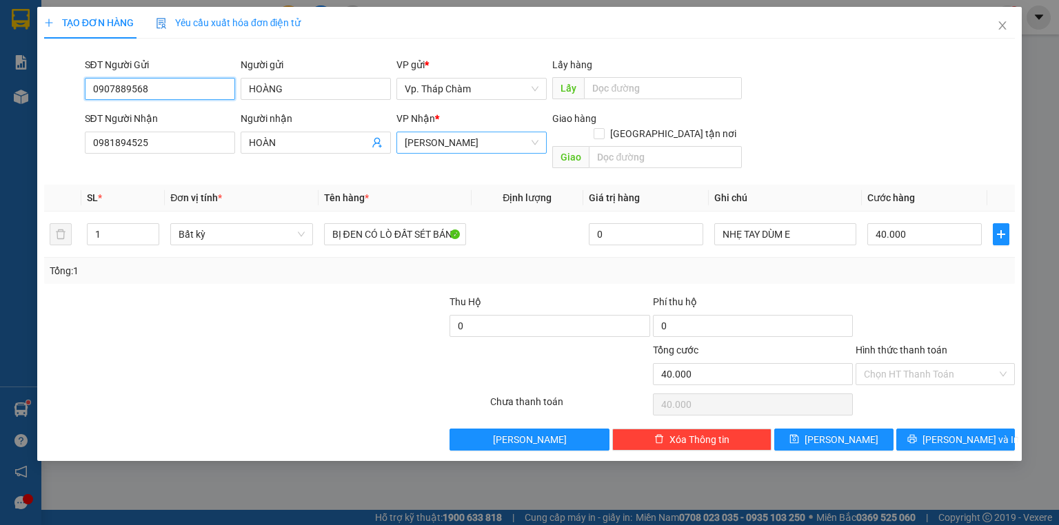
click at [418, 152] on span "[PERSON_NAME]" at bounding box center [472, 142] width 134 height 21
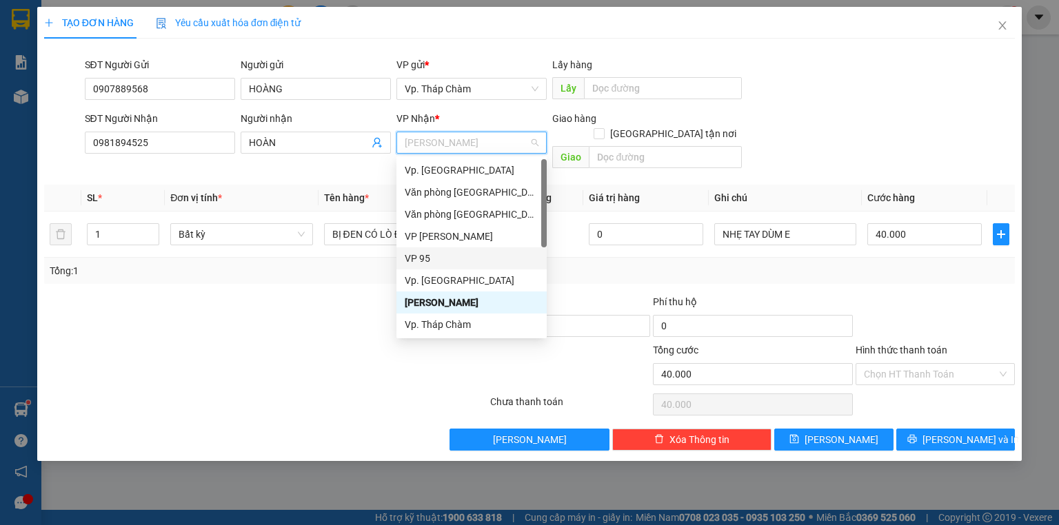
click at [425, 258] on div "VP 95" at bounding box center [472, 258] width 134 height 15
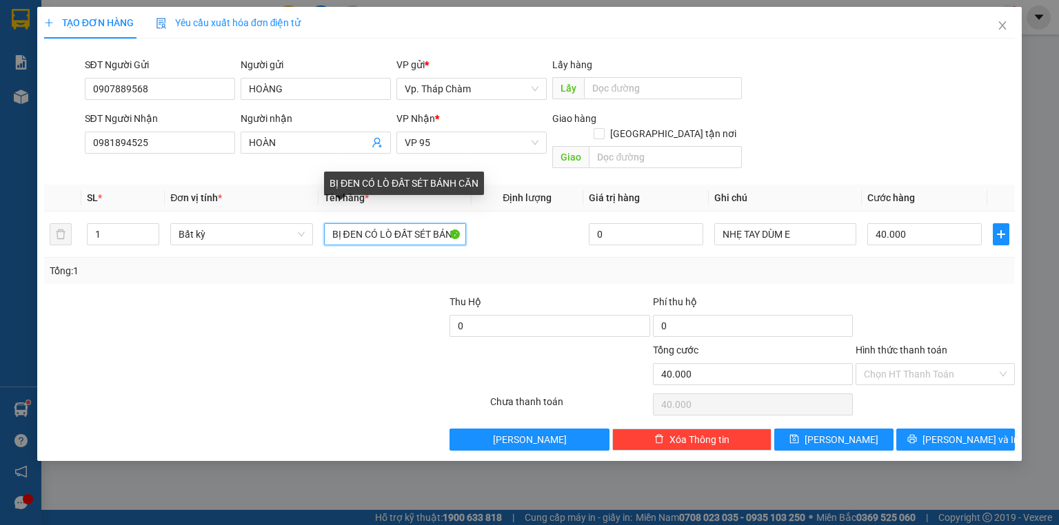
drag, startPoint x: 332, startPoint y: 217, endPoint x: 1055, endPoint y: 207, distance: 723.0
click at [1055, 207] on div "TẠO ĐƠN HÀNG Yêu cầu xuất hóa đơn điện tử Transit Pickup Surcharge Ids Transit …" at bounding box center [529, 262] width 1059 height 525
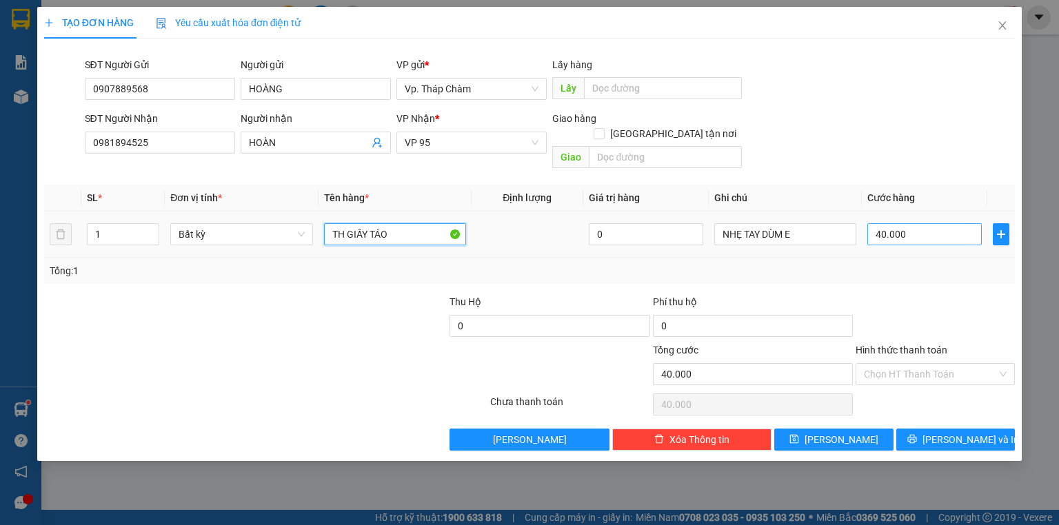
type input "TH GIẤY TÁO"
click at [948, 223] on input "40.000" at bounding box center [924, 234] width 114 height 22
type input "5"
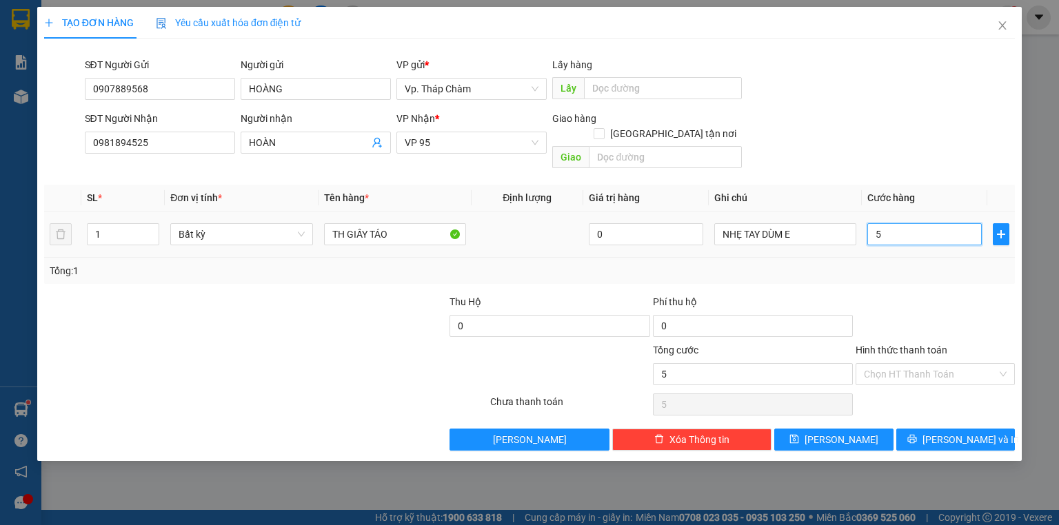
type input "50"
type input "50.000"
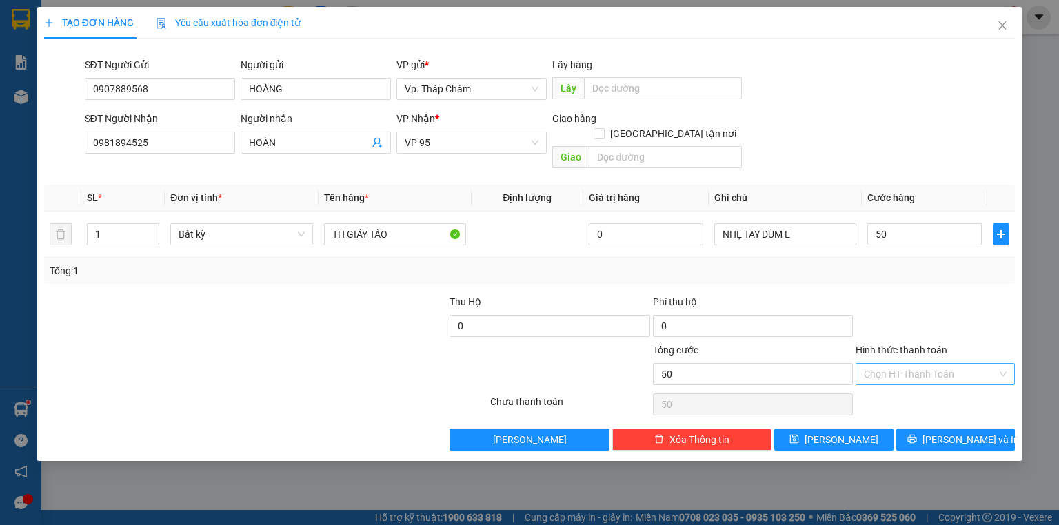
type input "50.000"
click at [962, 364] on input "Hình thức thanh toán" at bounding box center [930, 374] width 133 height 21
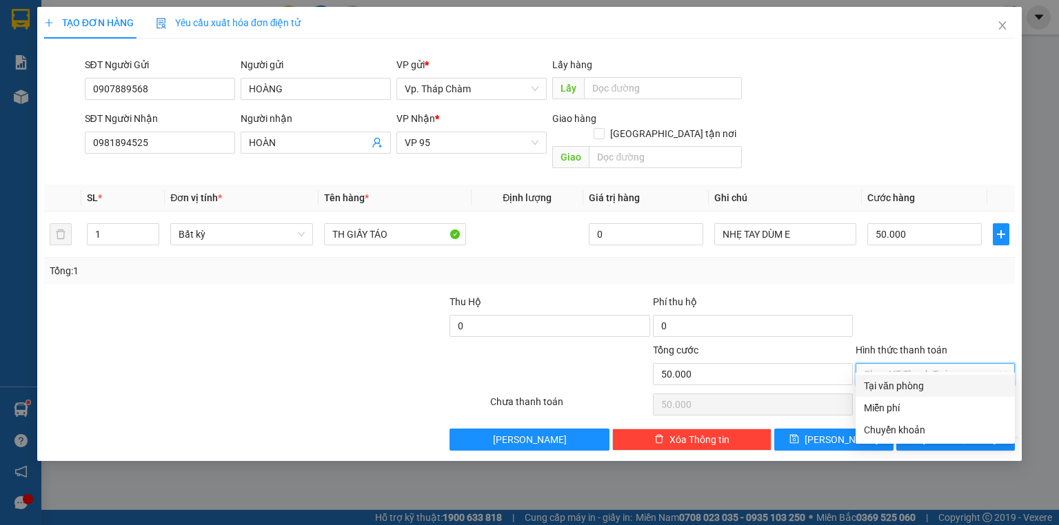
click at [924, 391] on div "Tại văn phòng" at bounding box center [935, 385] width 143 height 15
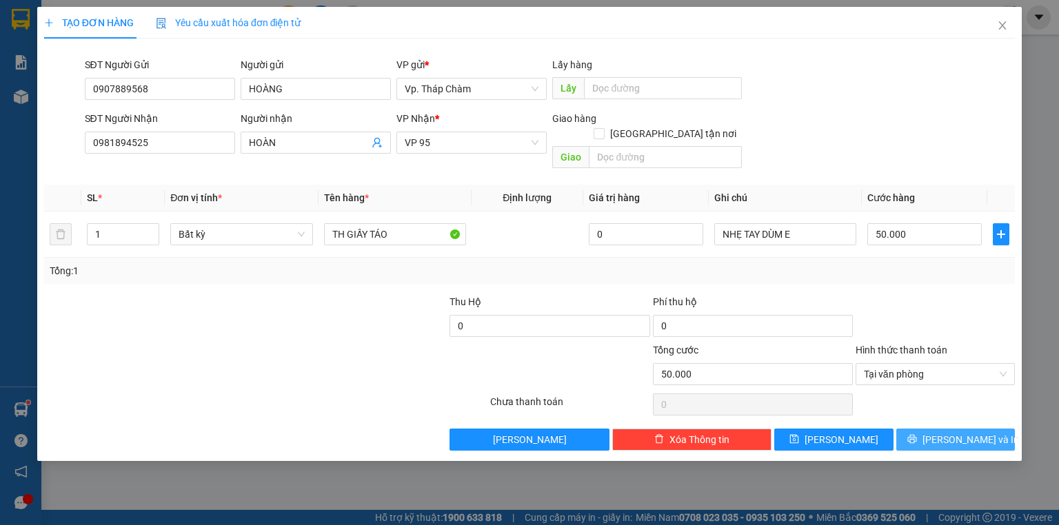
click at [940, 429] on button "[PERSON_NAME] và In" at bounding box center [955, 440] width 119 height 22
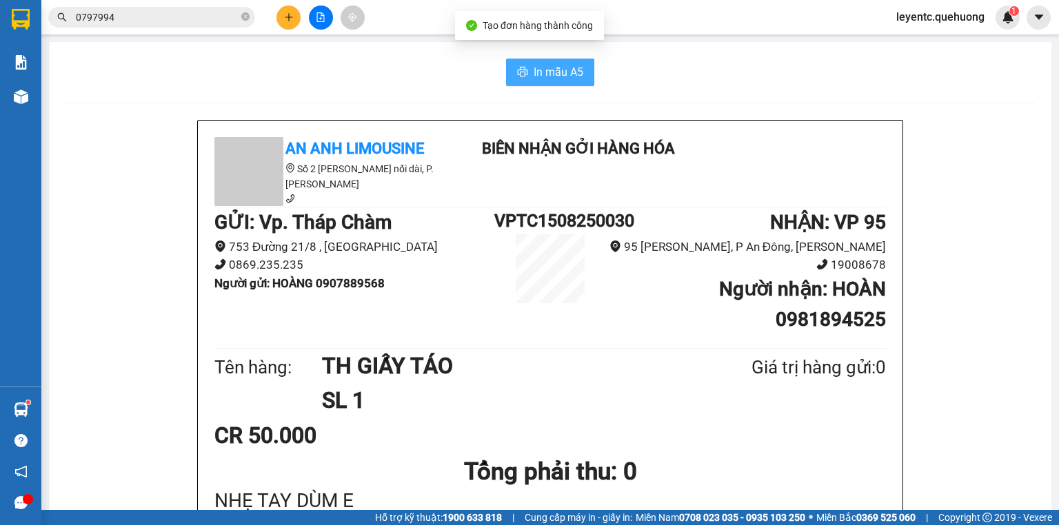
click at [553, 71] on span "In mẫu A5" at bounding box center [558, 71] width 50 height 17
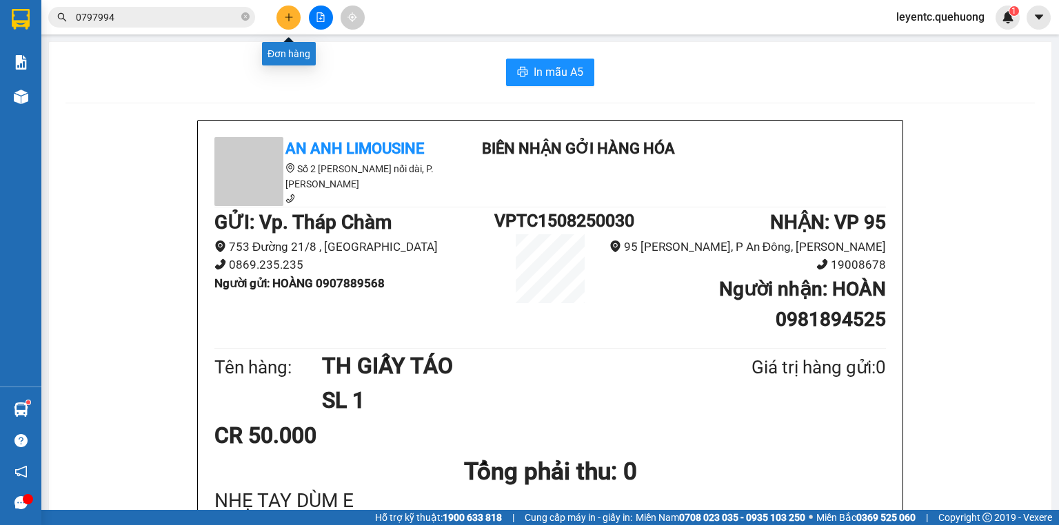
click at [287, 14] on icon "plus" at bounding box center [289, 17] width 10 height 10
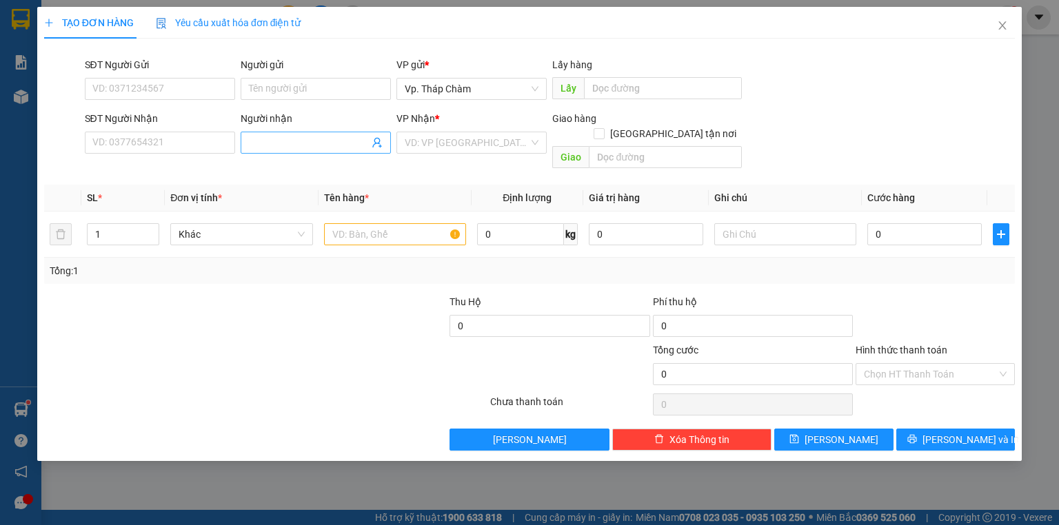
click at [309, 141] on input "Người nhận" at bounding box center [309, 142] width 120 height 15
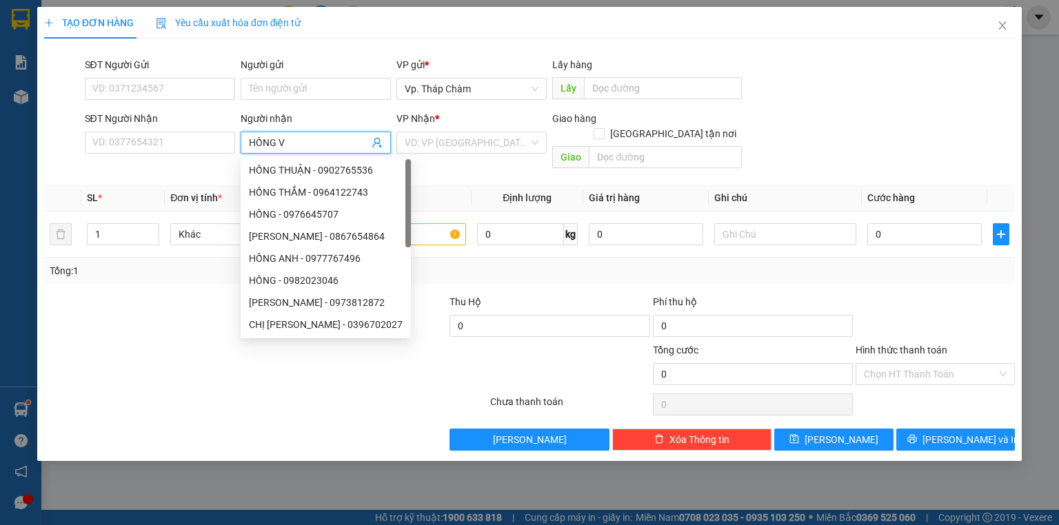
type input "HỒNG VI"
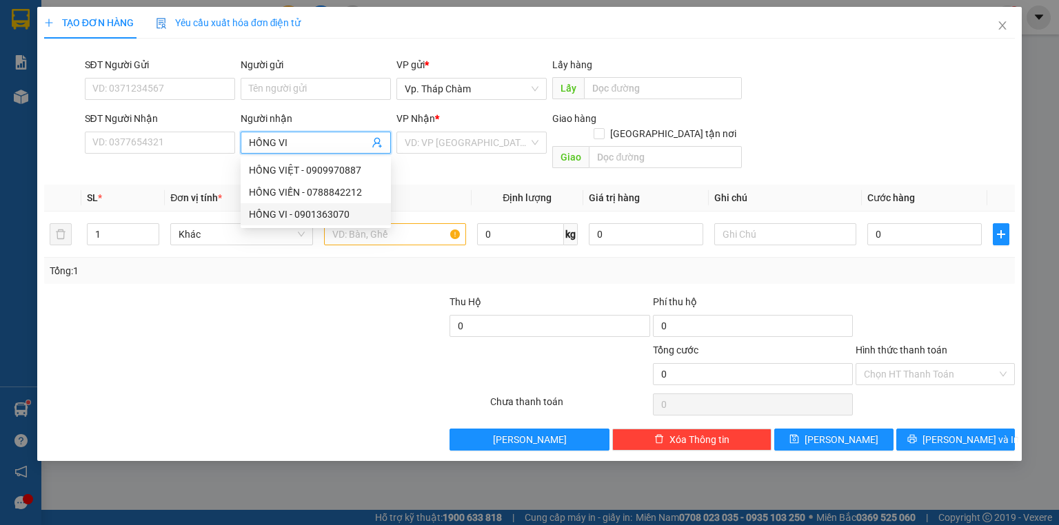
click at [307, 217] on div "HỒNG VI - 0901363070" at bounding box center [316, 214] width 134 height 15
type input "0901363070"
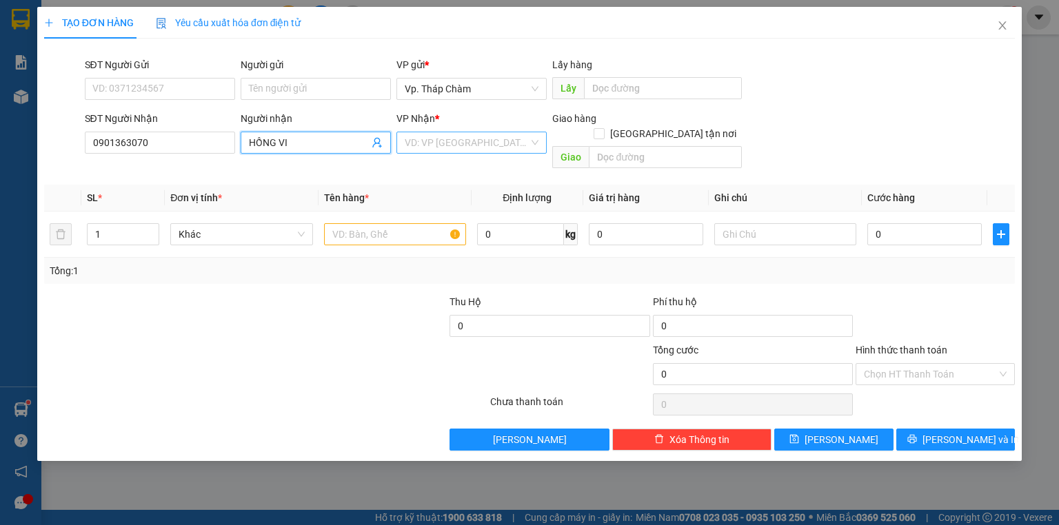
type input "HỒNG VI"
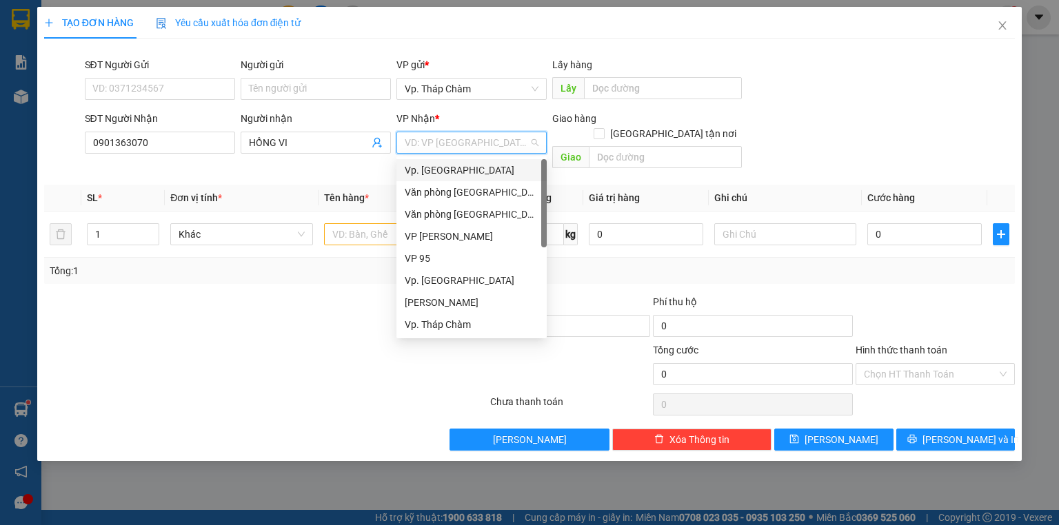
click at [427, 140] on input "search" at bounding box center [467, 142] width 124 height 21
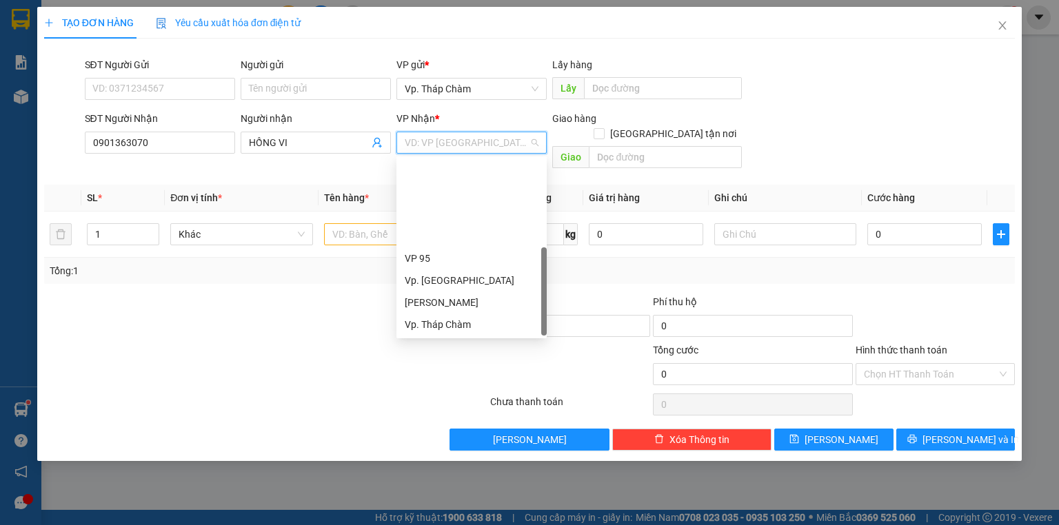
drag, startPoint x: 456, startPoint y: 260, endPoint x: 408, endPoint y: 240, distance: 51.6
click at [456, 361] on div "VP QL13" at bounding box center [472, 368] width 134 height 15
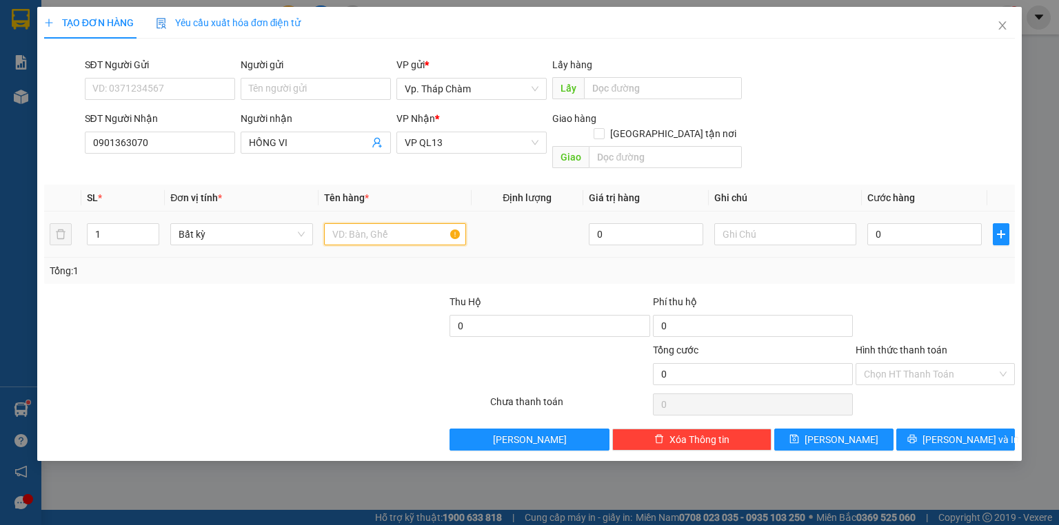
click at [396, 223] on input "text" at bounding box center [395, 234] width 142 height 22
type input "3 TH GIẤY MẮM BỌC BỊ"
click at [152, 229] on icon "up" at bounding box center [152, 231] width 5 height 5
type input "3"
click at [152, 224] on span "Increase Value" at bounding box center [150, 230] width 15 height 12
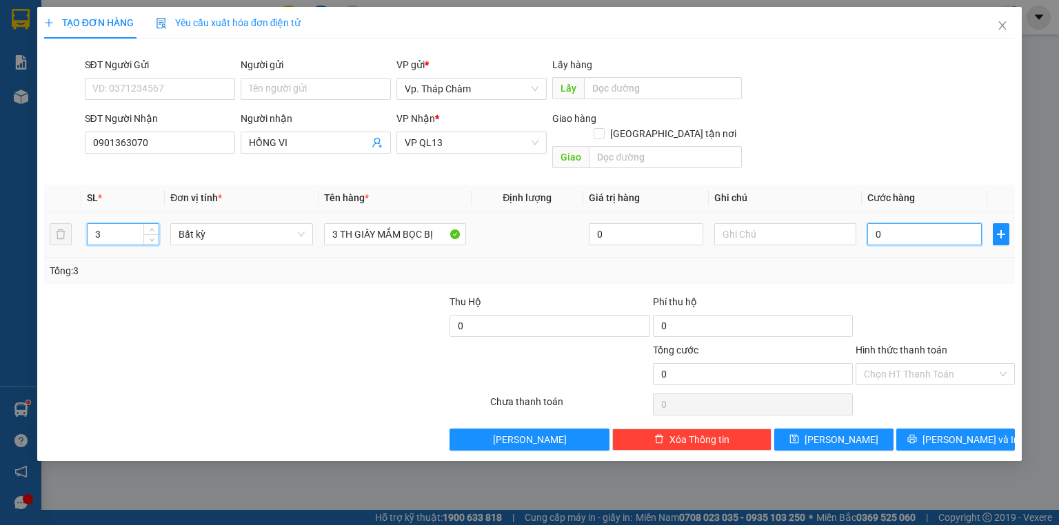
click at [935, 227] on input "0" at bounding box center [924, 234] width 114 height 22
type input "1"
type input "13"
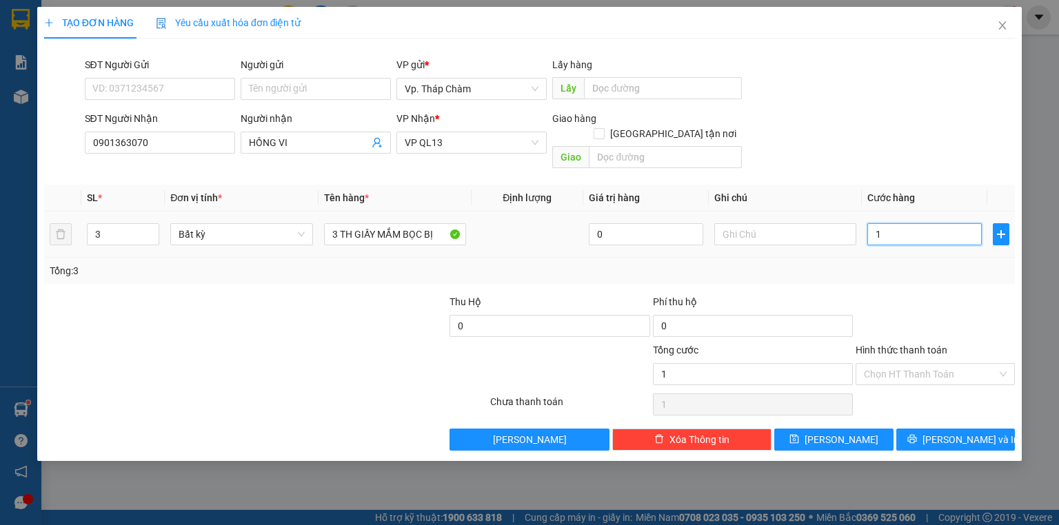
type input "13"
type input "130"
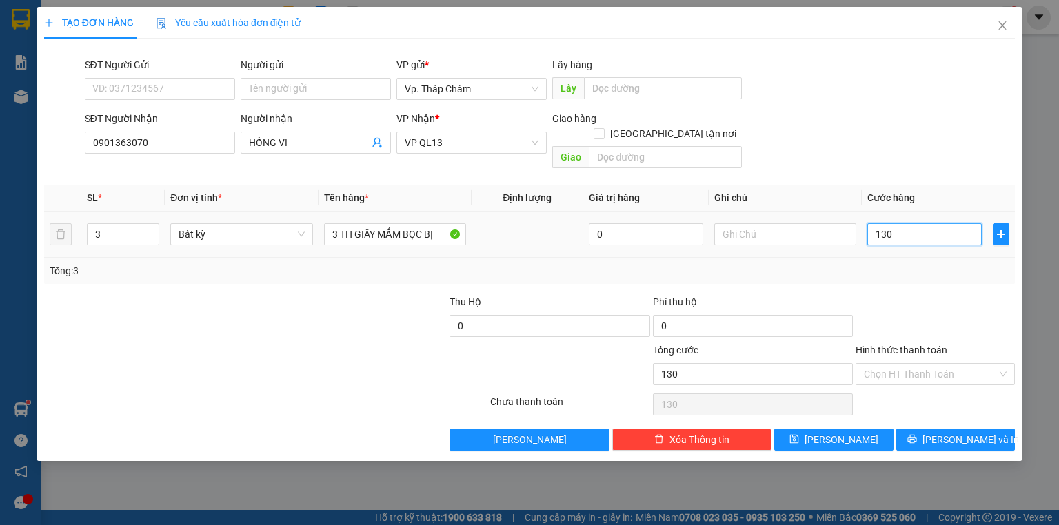
type input "13"
type input "1"
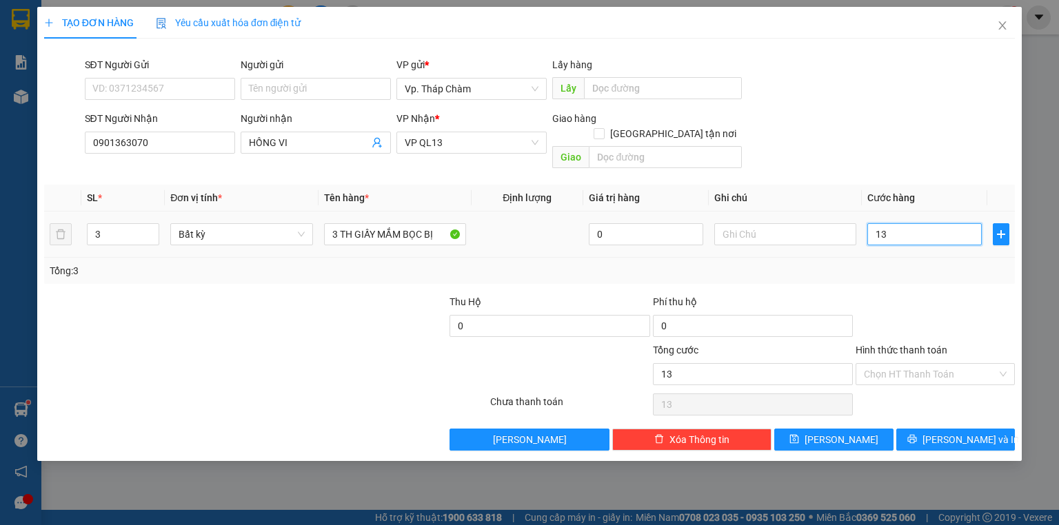
type input "1"
type input "15"
click at [772, 224] on input "text" at bounding box center [785, 234] width 142 height 22
click at [915, 369] on div "Hình thức thanh toán Chọn HT Thanh Toán" at bounding box center [934, 367] width 159 height 48
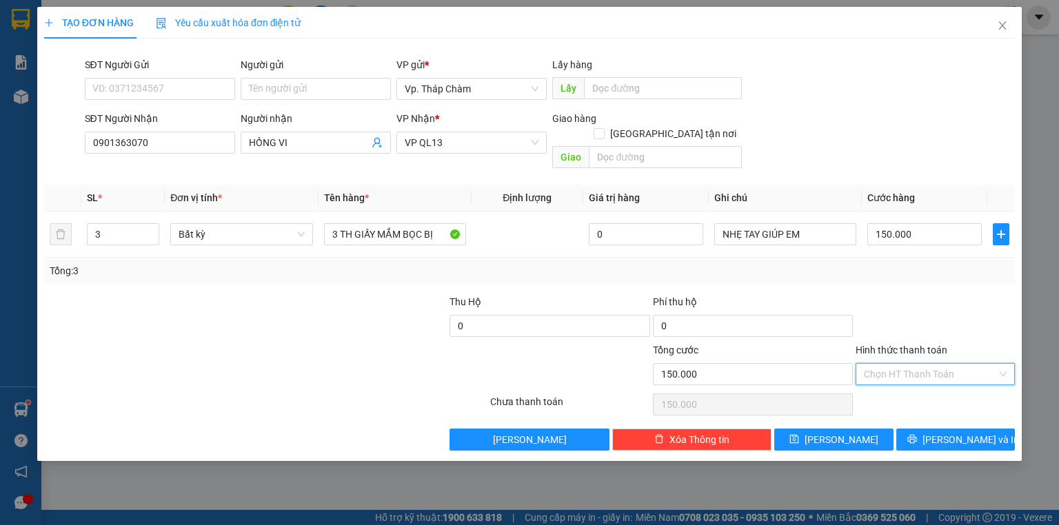
click at [915, 365] on input "Hình thức thanh toán" at bounding box center [930, 374] width 133 height 21
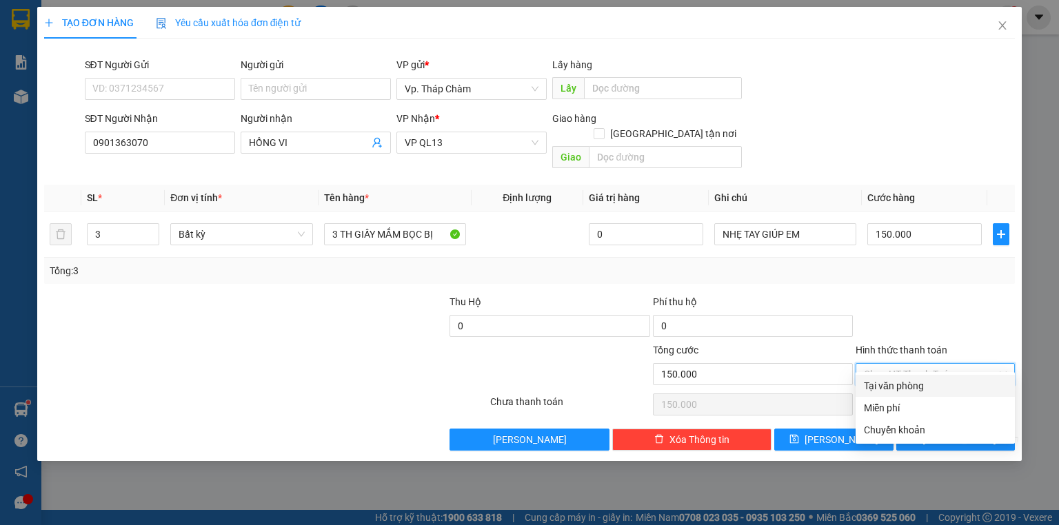
click at [906, 385] on div "Tại văn phòng" at bounding box center [935, 385] width 143 height 15
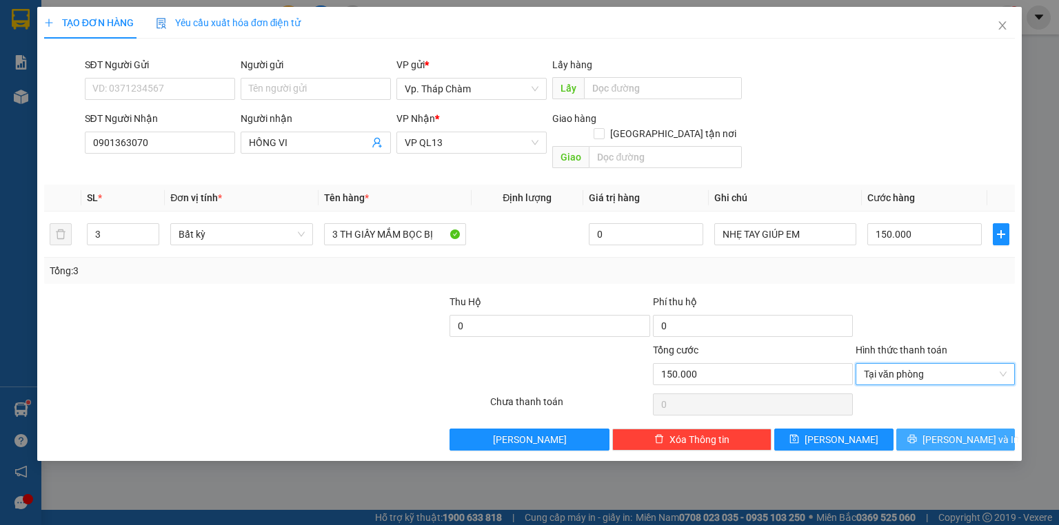
click at [944, 432] on span "[PERSON_NAME] và In" at bounding box center [970, 439] width 96 height 15
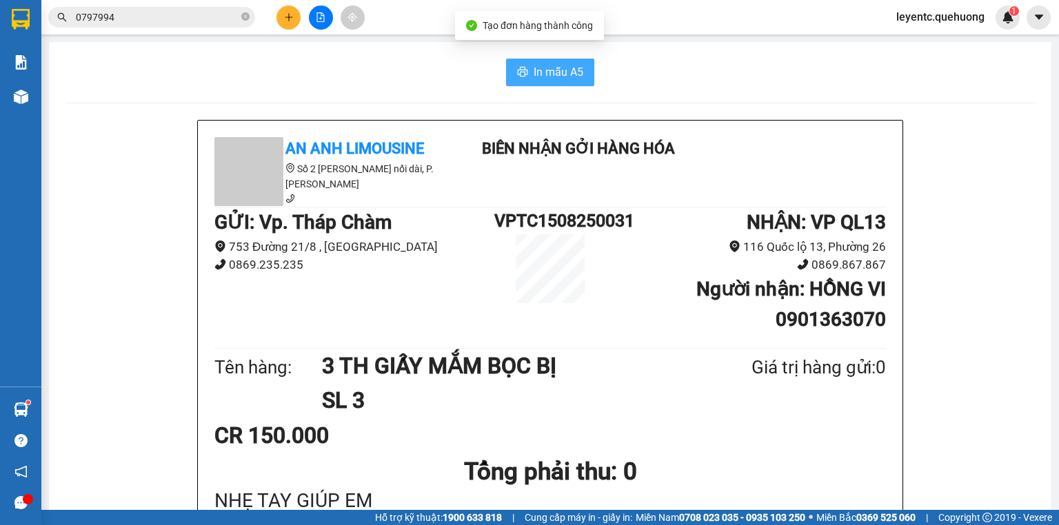
click at [527, 74] on button "In mẫu A5" at bounding box center [550, 73] width 88 height 28
click at [290, 17] on icon "plus" at bounding box center [289, 17] width 8 height 1
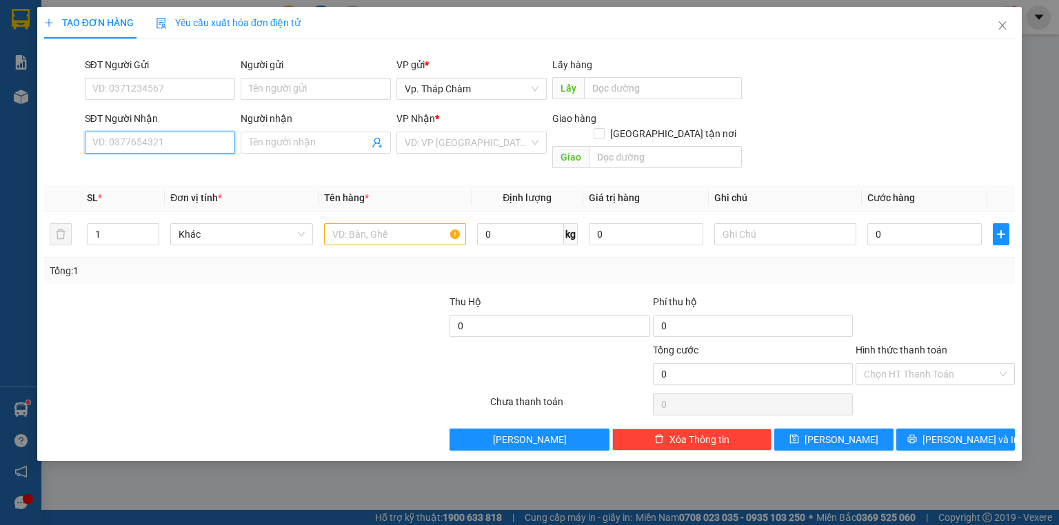
click at [167, 141] on input "SĐT Người Nhận" at bounding box center [160, 143] width 150 height 22
click at [196, 168] on div "0799094234 - HƯNG THỊNH PHÁT" at bounding box center [161, 170] width 136 height 15
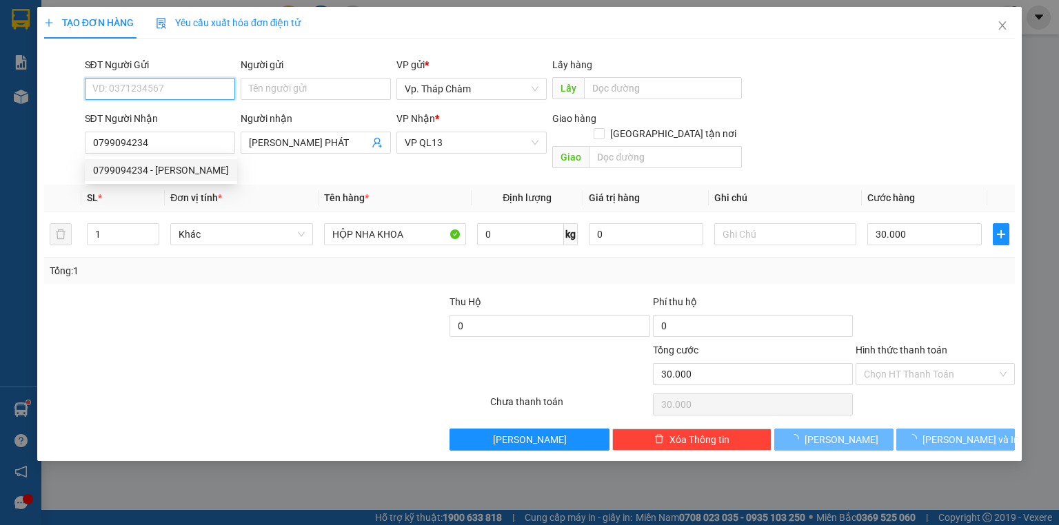
click at [186, 88] on input "SĐT Người Gửi" at bounding box center [160, 89] width 150 height 22
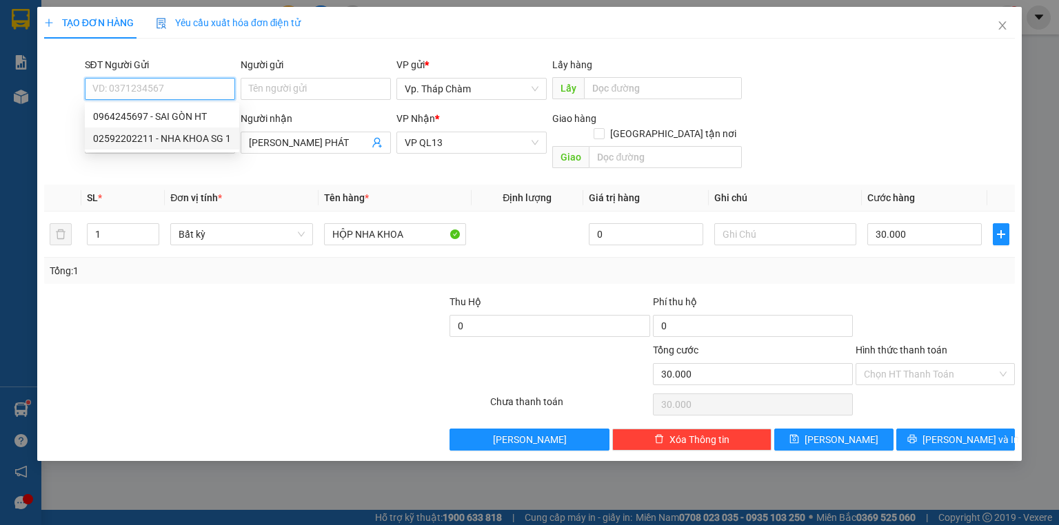
click at [197, 139] on div "02592202211 - NHA KHOA SG 1" at bounding box center [162, 138] width 138 height 15
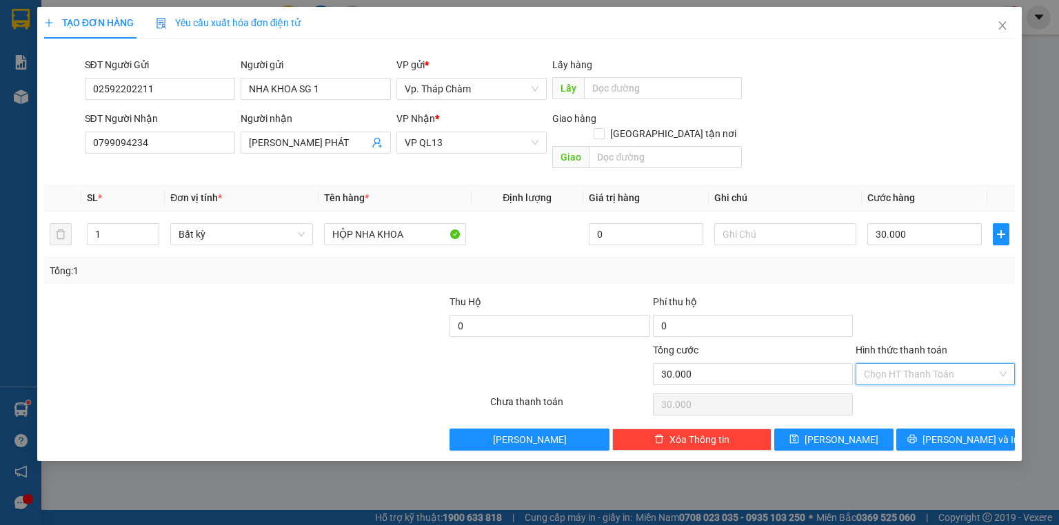
click at [899, 367] on input "Hình thức thanh toán" at bounding box center [930, 374] width 133 height 21
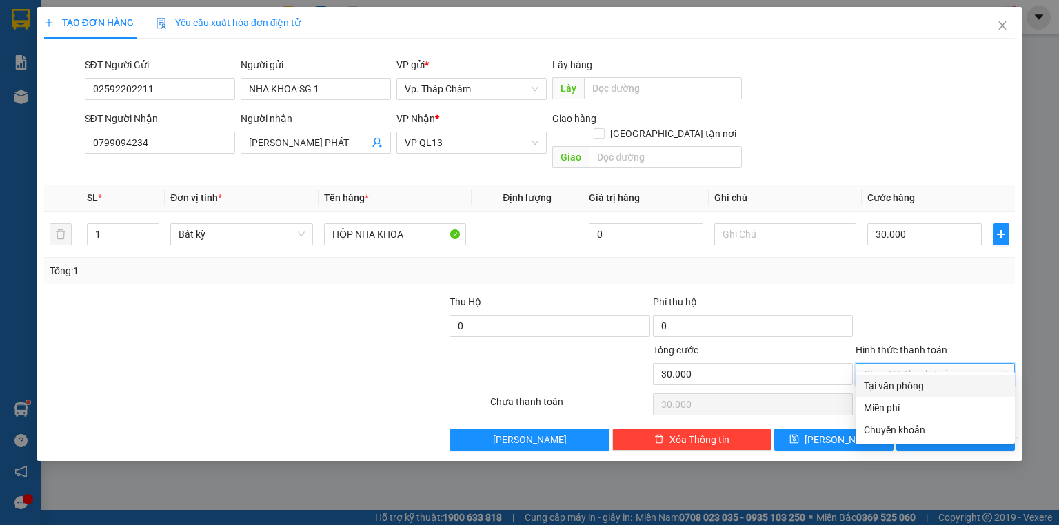
click at [895, 387] on div "Tại văn phòng" at bounding box center [935, 385] width 143 height 15
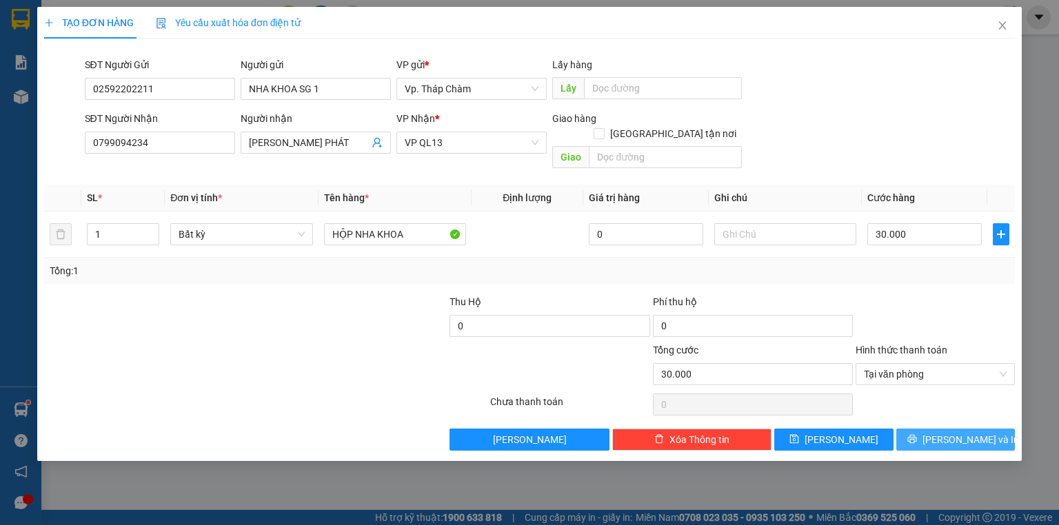
click at [921, 429] on button "[PERSON_NAME] và In" at bounding box center [955, 440] width 119 height 22
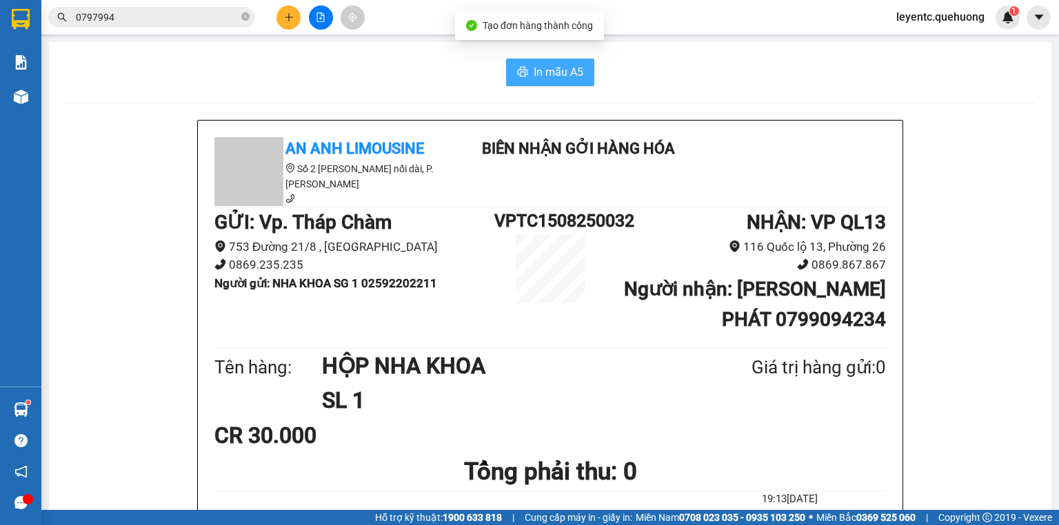
click at [522, 69] on icon "printer" at bounding box center [522, 71] width 11 height 11
click at [247, 20] on icon "close-circle" at bounding box center [245, 16] width 8 height 8
click at [208, 17] on input "text" at bounding box center [157, 17] width 163 height 15
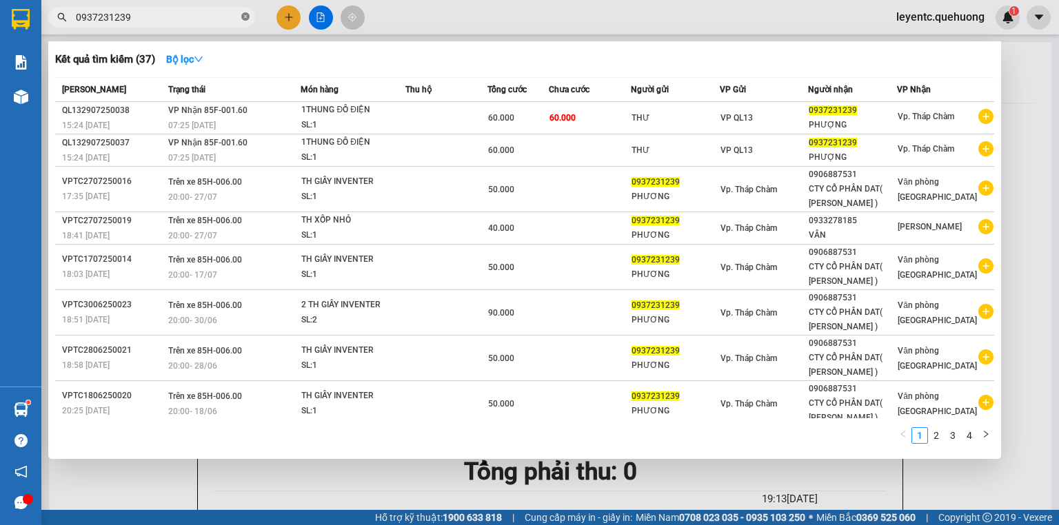
click at [243, 19] on icon "close-circle" at bounding box center [245, 16] width 8 height 8
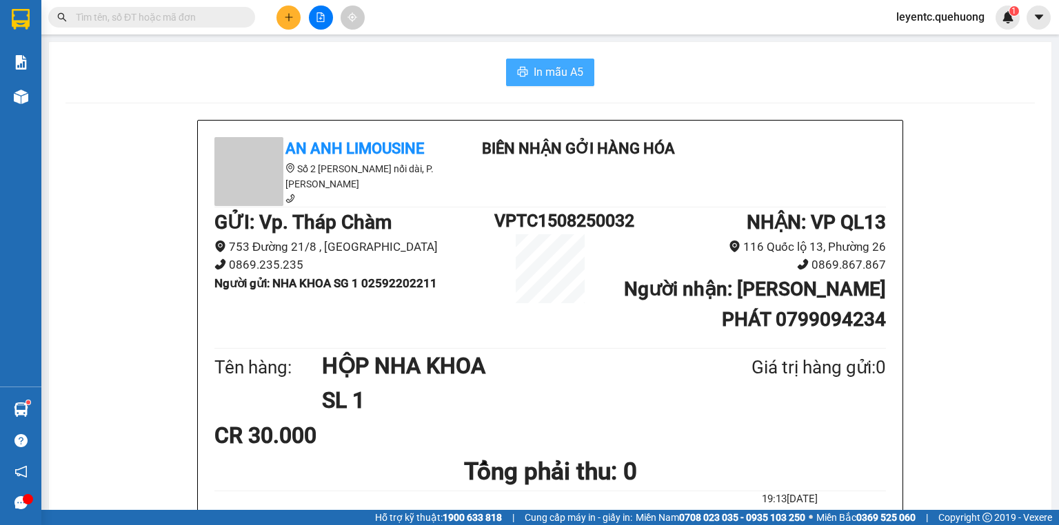
click at [238, 19] on input "text" at bounding box center [157, 17] width 163 height 15
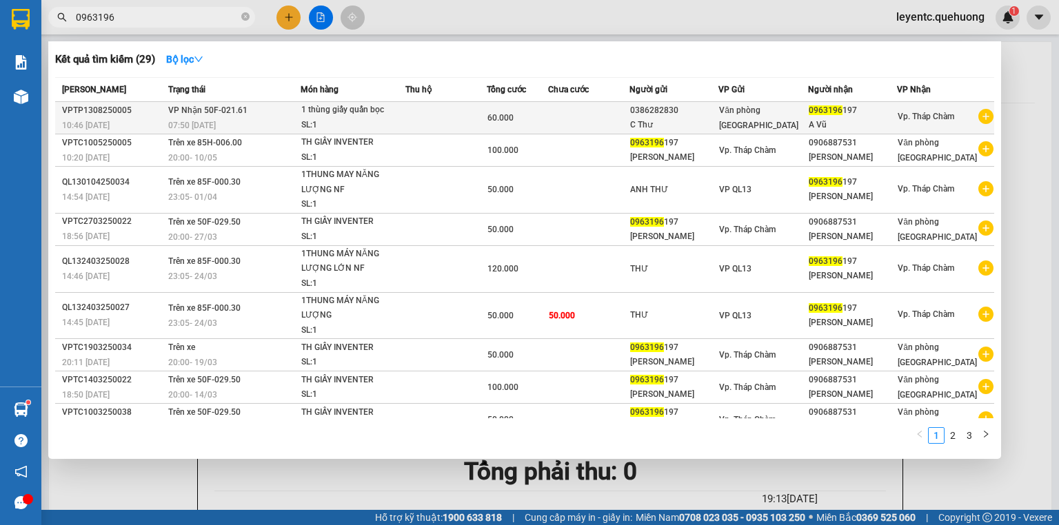
click at [292, 128] on div "07:50 - 14/08" at bounding box center [234, 125] width 132 height 15
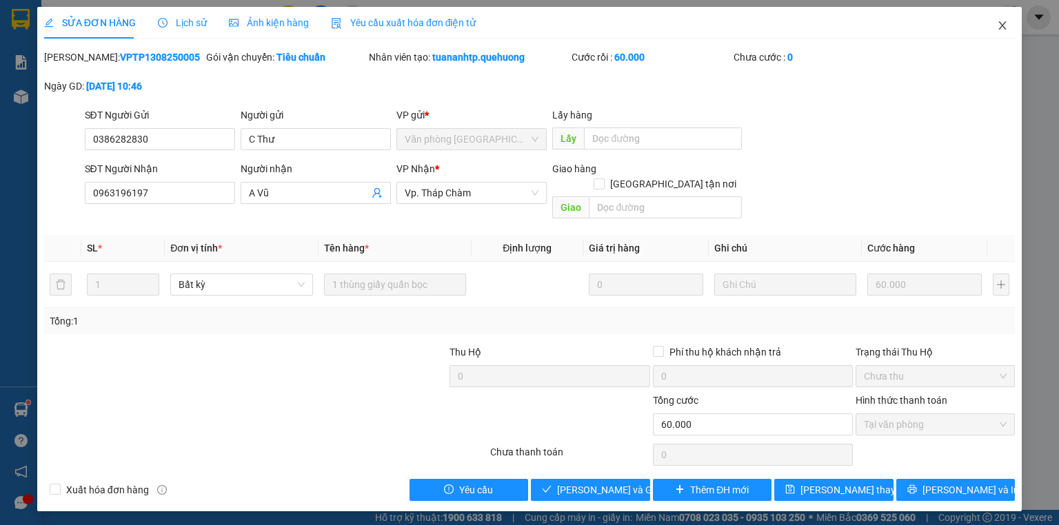
click at [1005, 25] on icon "close" at bounding box center [1002, 25] width 11 height 11
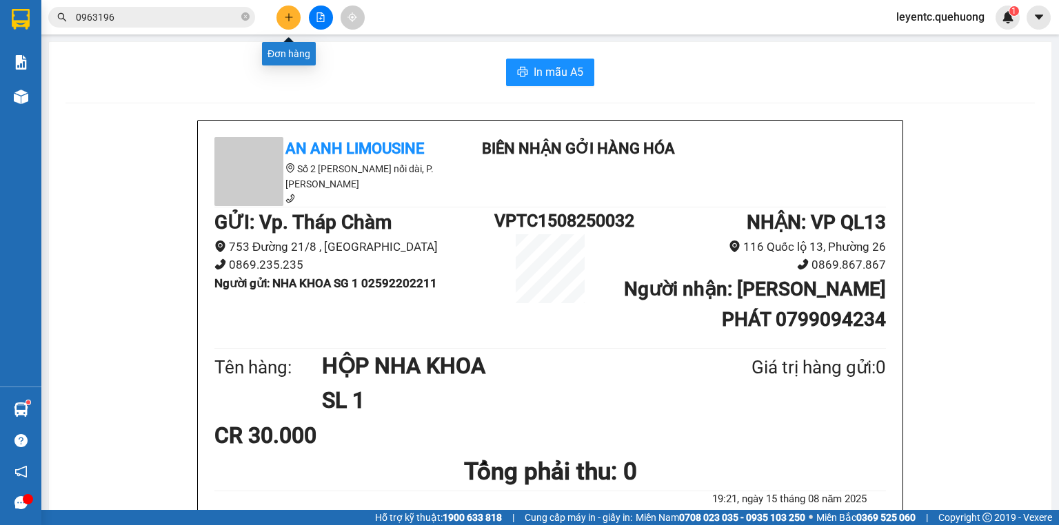
click at [285, 12] on icon "plus" at bounding box center [289, 17] width 10 height 10
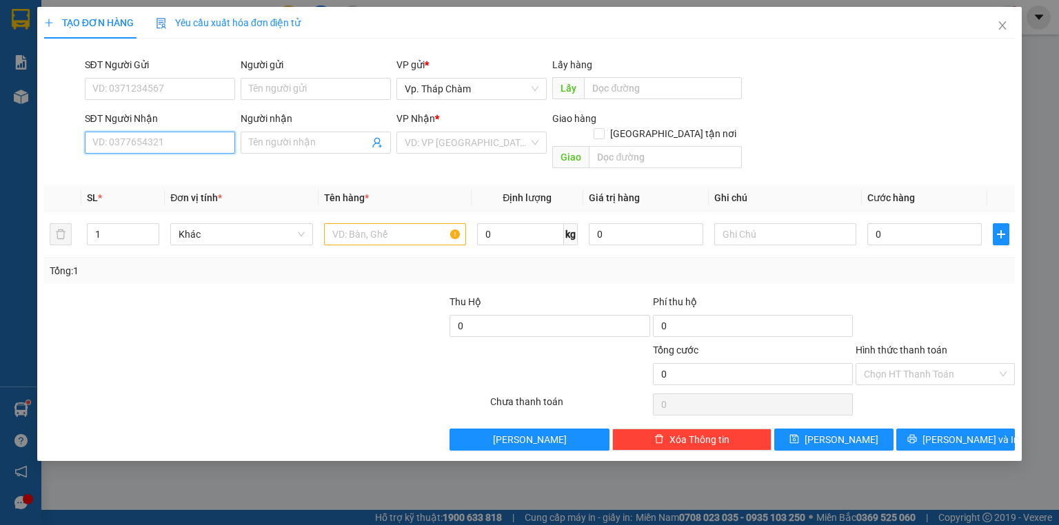
click at [185, 145] on input "SĐT Người Nhận" at bounding box center [160, 143] width 150 height 22
drag, startPoint x: 201, startPoint y: 82, endPoint x: 236, endPoint y: 39, distance: 54.9
click at [234, 47] on div "TẠO ĐƠN HÀNG Yêu cầu xuất hóa đơn điện tử Transit Pickup Surcharge Ids Transit …" at bounding box center [529, 229] width 970 height 444
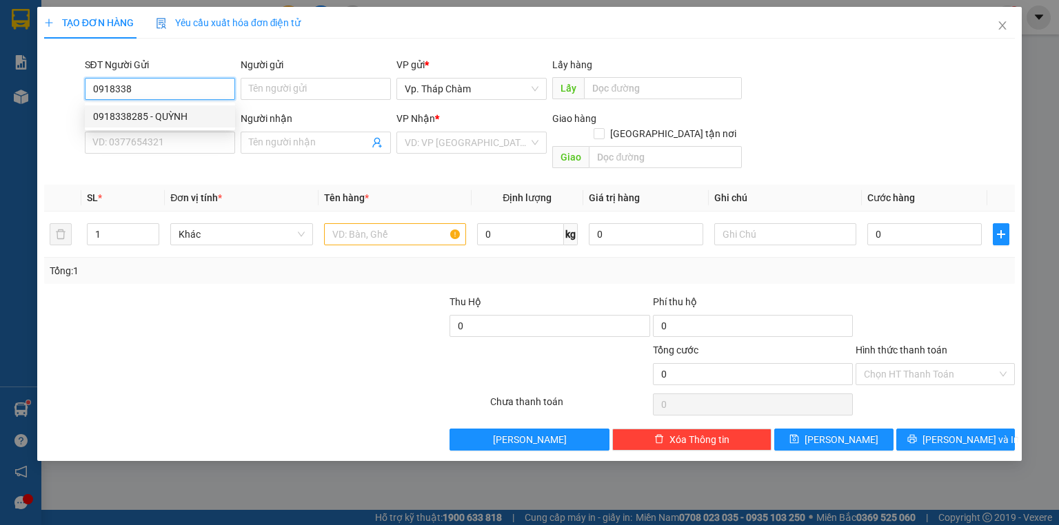
click at [141, 119] on div "0918338285 - QUỲNH" at bounding box center [160, 116] width 134 height 15
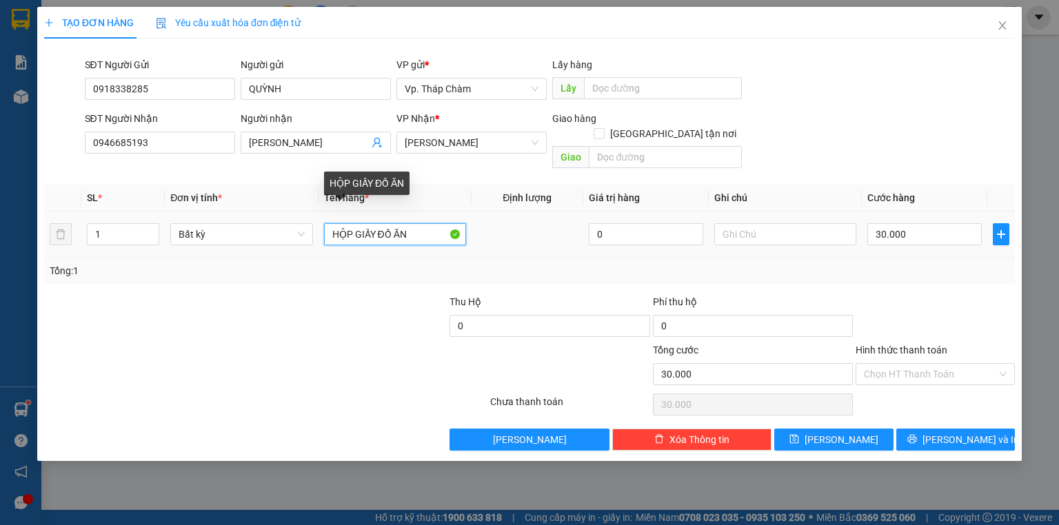
drag, startPoint x: 418, startPoint y: 215, endPoint x: 107, endPoint y: 201, distance: 311.8
click at [107, 212] on tr "1 Bất kỳ HỘP GIẤY ĐỒ ĂN 0 30.000" at bounding box center [529, 235] width 970 height 46
click at [467, 144] on span "[PERSON_NAME]" at bounding box center [472, 142] width 134 height 21
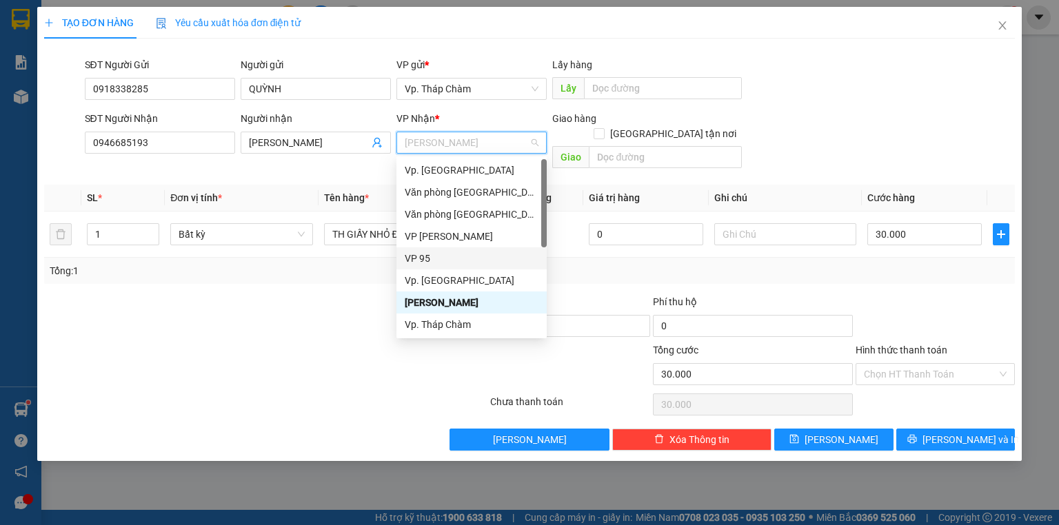
click at [452, 267] on div "VP 95" at bounding box center [471, 258] width 150 height 22
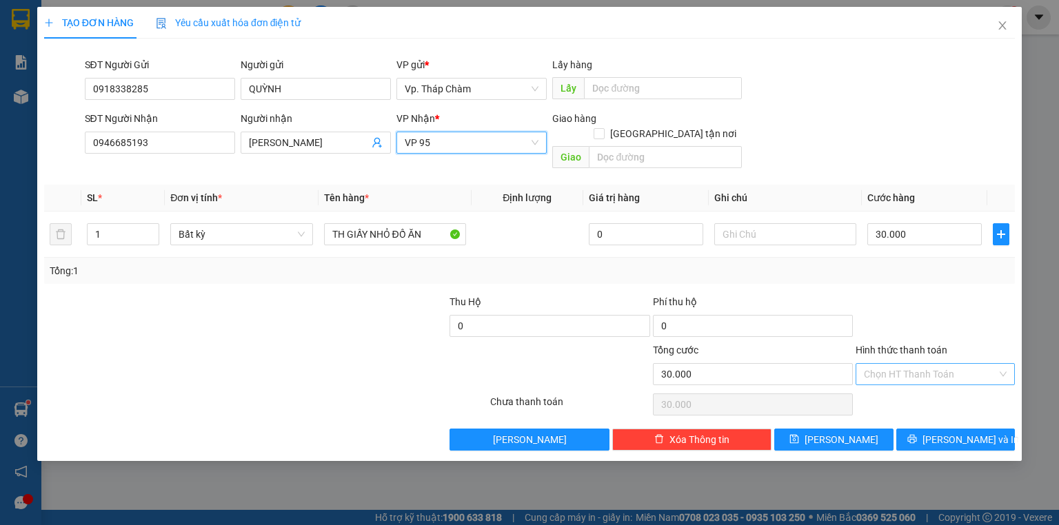
click at [924, 364] on input "Hình thức thanh toán" at bounding box center [930, 374] width 133 height 21
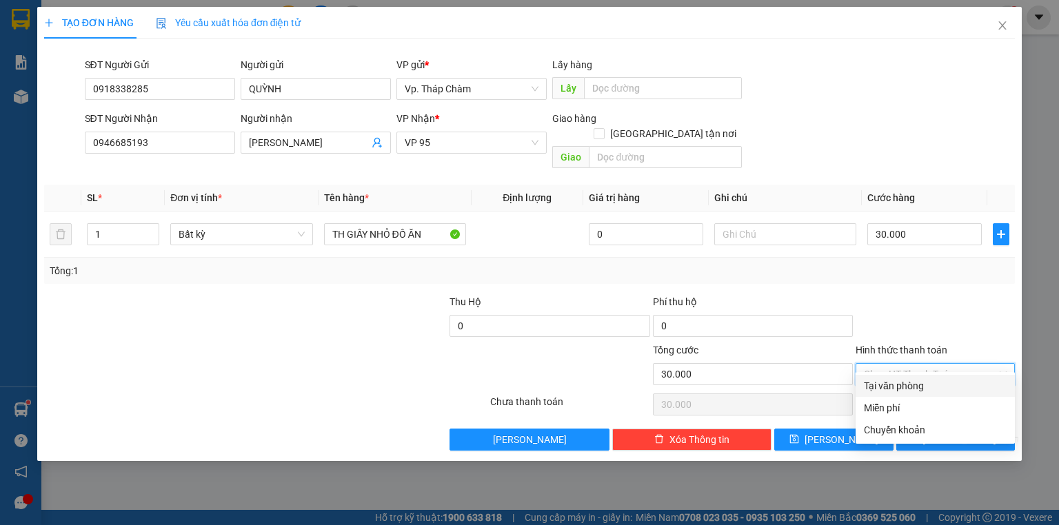
click at [908, 374] on div "Tại văn phòng Miễn phí Tại văn phòng Miễn phí Chuyển khoản" at bounding box center [934, 408] width 159 height 72
click at [907, 386] on div "Tại văn phòng" at bounding box center [935, 385] width 143 height 15
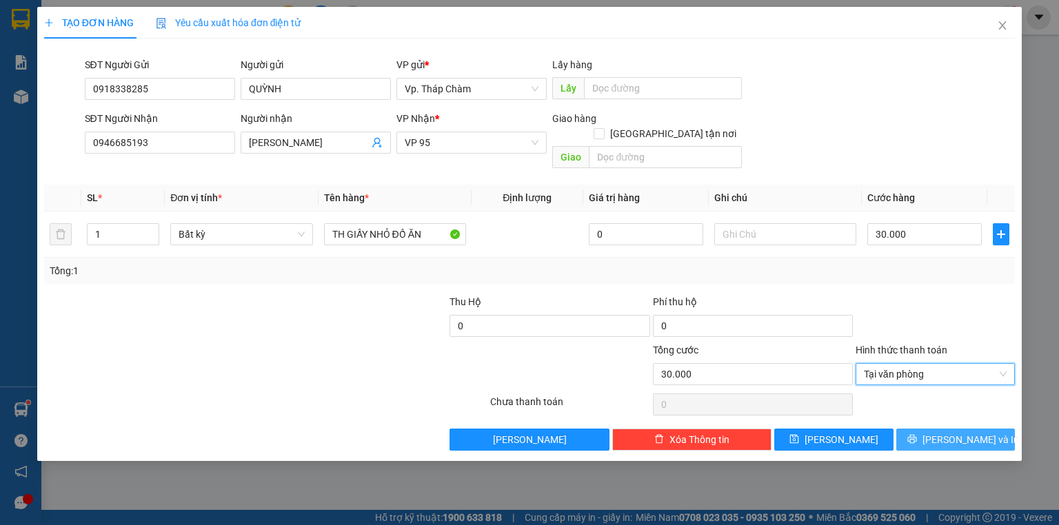
click at [947, 432] on span "[PERSON_NAME] và In" at bounding box center [970, 439] width 96 height 15
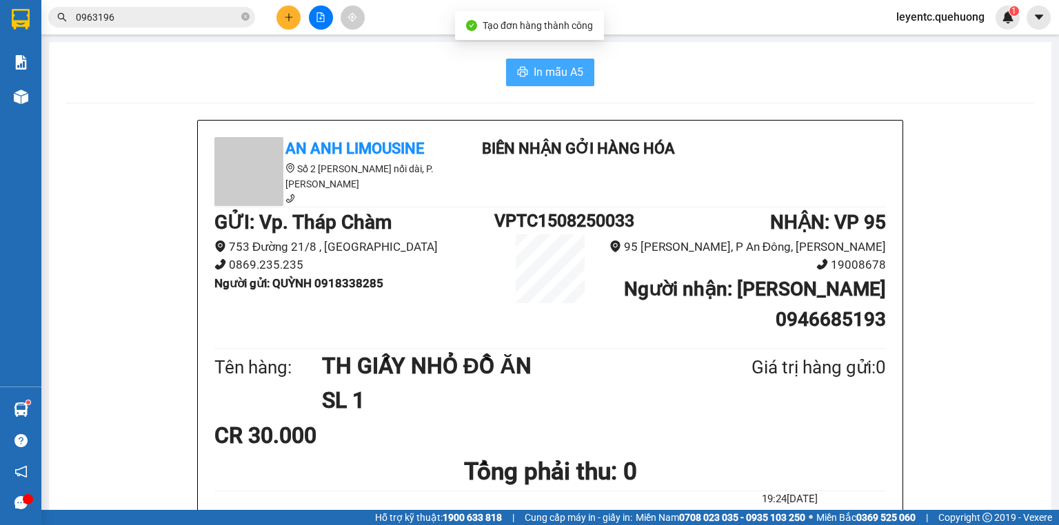
click at [540, 69] on span "In mẫu A5" at bounding box center [558, 71] width 50 height 17
drag, startPoint x: 744, startPoint y: 268, endPoint x: 819, endPoint y: 501, distance: 244.5
click at [819, 501] on div "An Anh Limousine Số 2 Nguyễn Tri Phương nối dài, P. Văn Hải Biên nhận gởi hàng …" at bounding box center [550, 388] width 704 height 535
click at [767, 157] on div "An Anh Limousine Số 2 Nguyễn Tri Phương nối dài, P. Văn Hải Biên nhận gởi hàng …" at bounding box center [550, 172] width 677 height 70
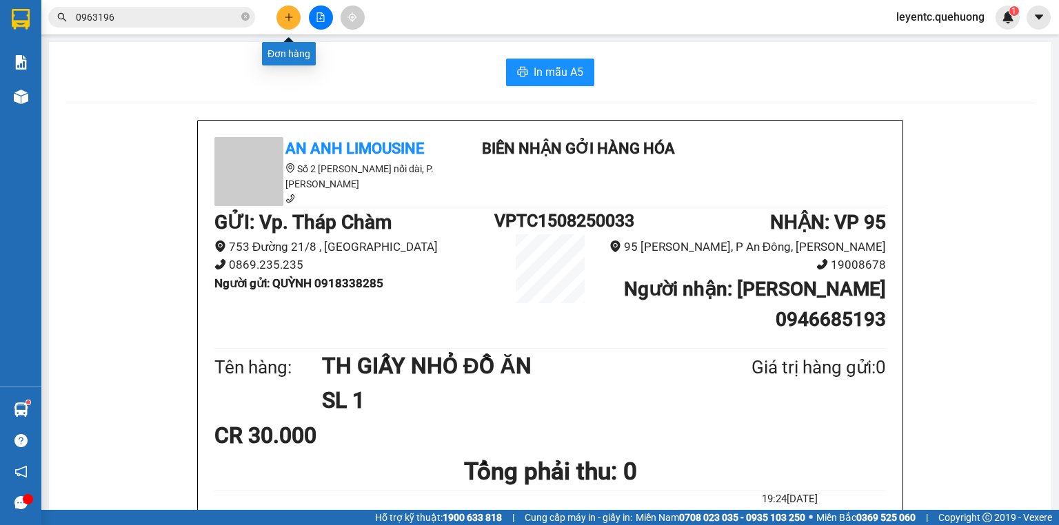
click at [295, 22] on button at bounding box center [288, 18] width 24 height 24
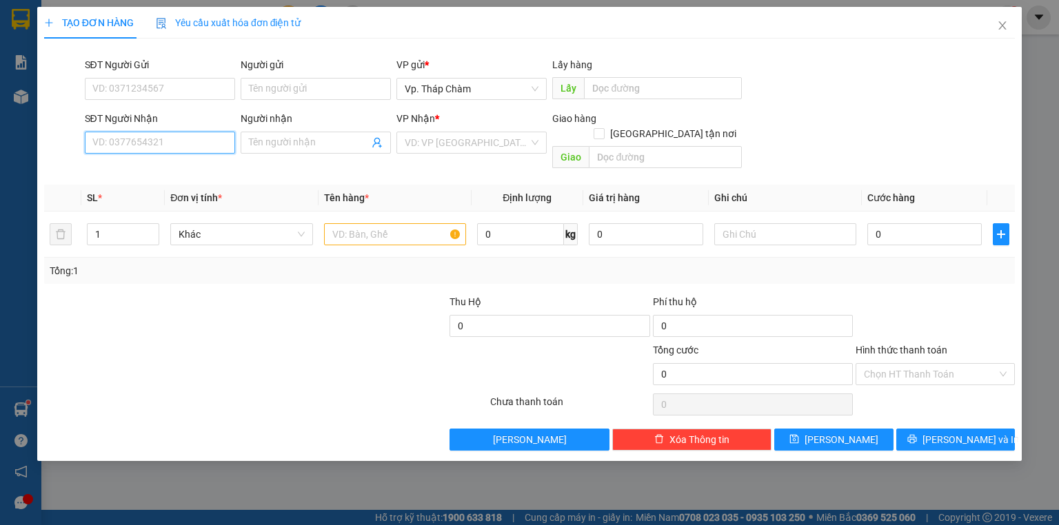
click at [192, 146] on input "SĐT Người Nhận" at bounding box center [160, 143] width 150 height 22
click at [184, 165] on div "0358338177 - THÊM" at bounding box center [160, 170] width 134 height 15
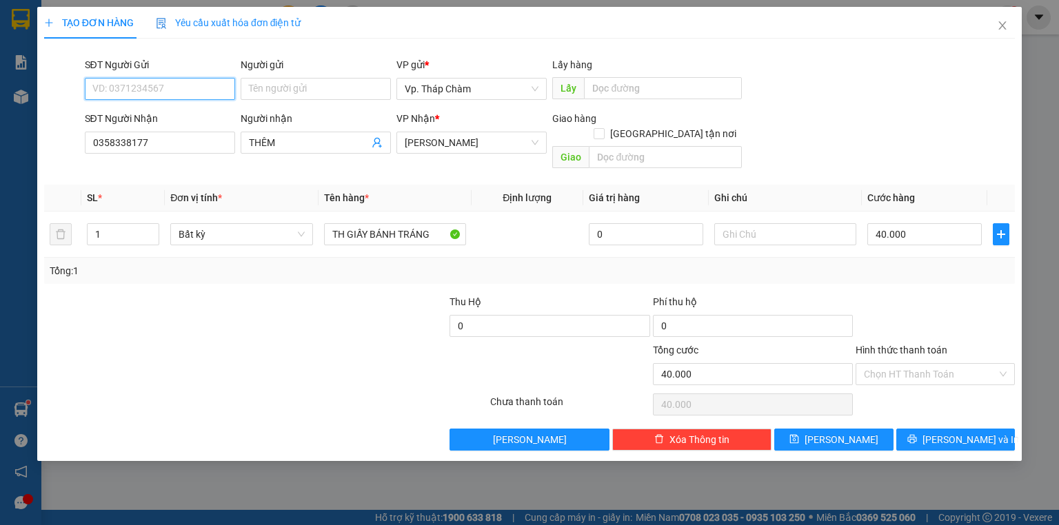
click at [174, 91] on input "SĐT Người Gửi" at bounding box center [160, 89] width 150 height 22
click at [174, 123] on div "0347577148 - SƯỚNG" at bounding box center [160, 116] width 134 height 15
click at [425, 142] on span "[PERSON_NAME]" at bounding box center [472, 142] width 134 height 21
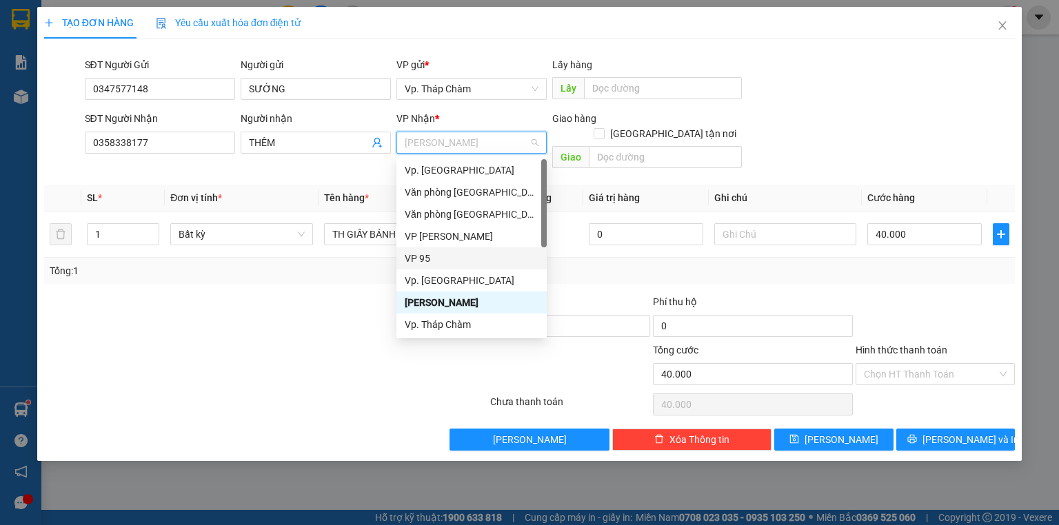
click at [430, 255] on div "VP 95" at bounding box center [472, 258] width 134 height 15
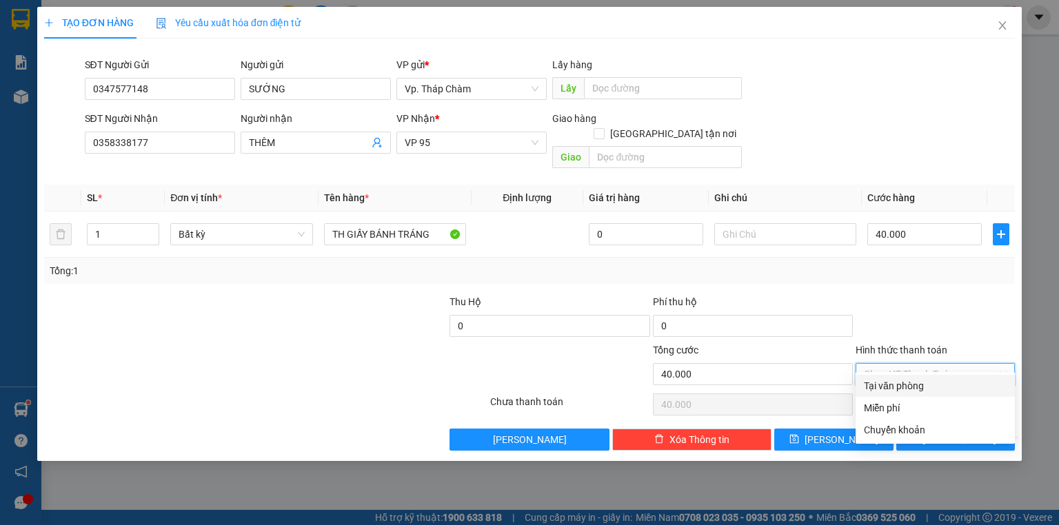
click at [914, 364] on input "Hình thức thanh toán" at bounding box center [930, 374] width 133 height 21
click at [906, 389] on div "Tại văn phòng" at bounding box center [935, 385] width 143 height 15
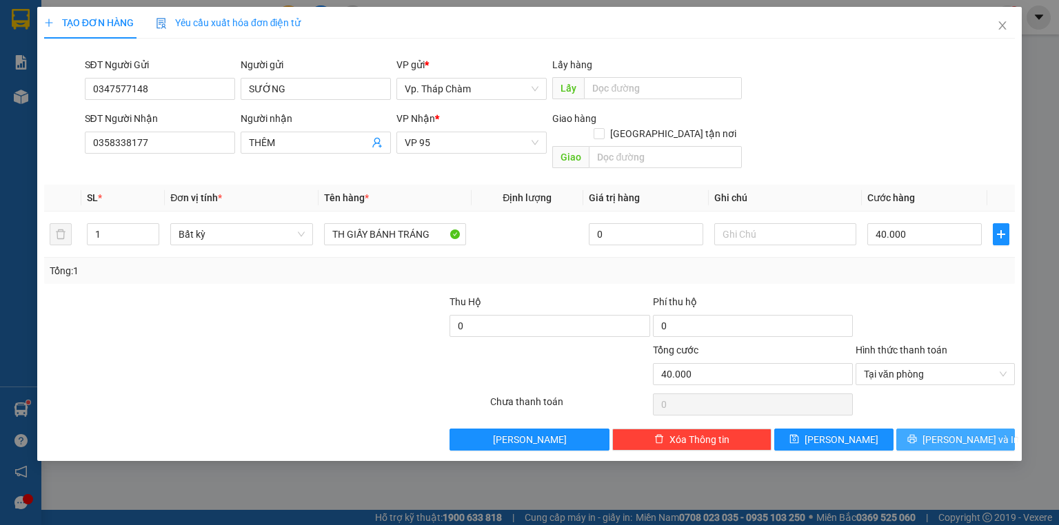
click at [932, 429] on button "[PERSON_NAME] và In" at bounding box center [955, 440] width 119 height 22
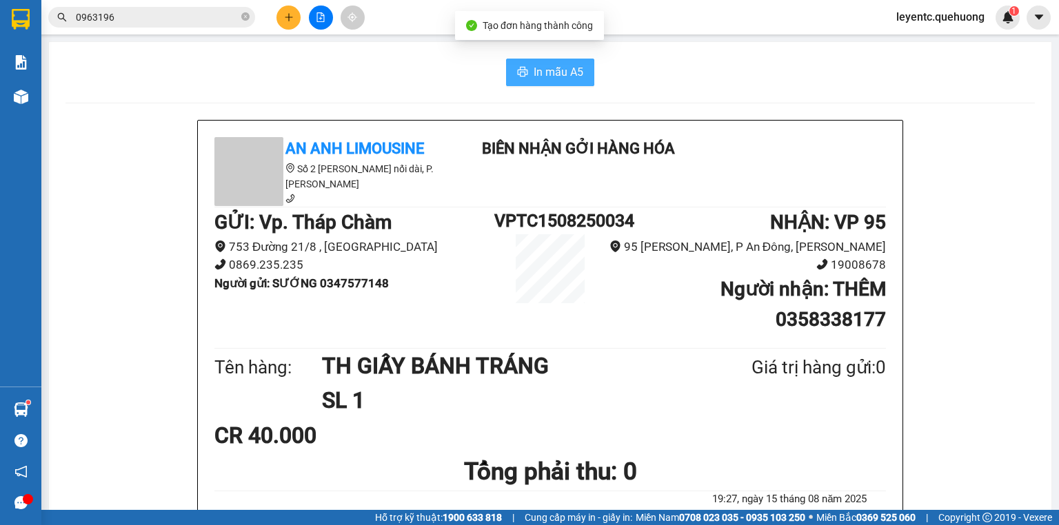
click at [567, 69] on span "In mẫu A5" at bounding box center [558, 71] width 50 height 17
drag, startPoint x: 308, startPoint y: 59, endPoint x: 249, endPoint y: 46, distance: 60.0
click at [276, 17] on div at bounding box center [320, 18] width 103 height 24
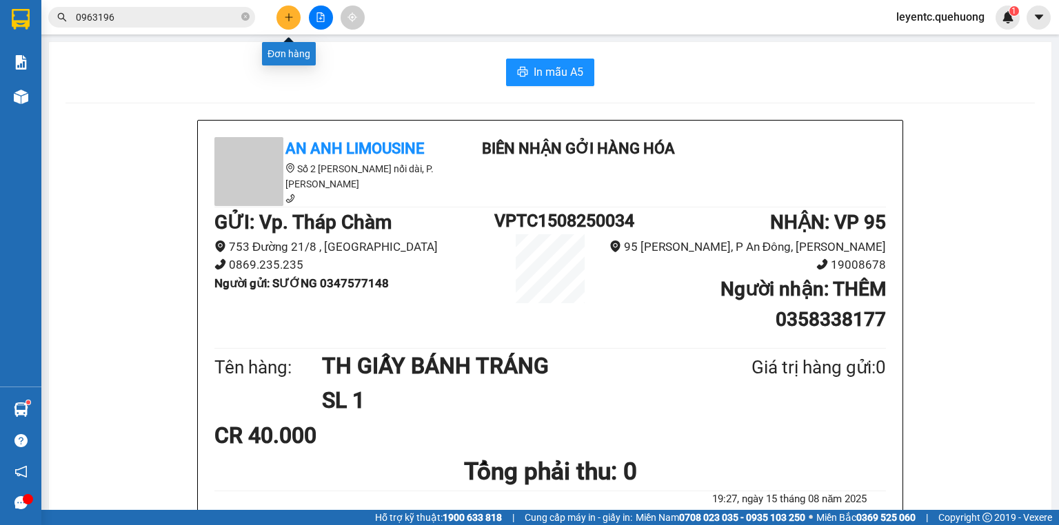
click at [289, 25] on button at bounding box center [288, 18] width 24 height 24
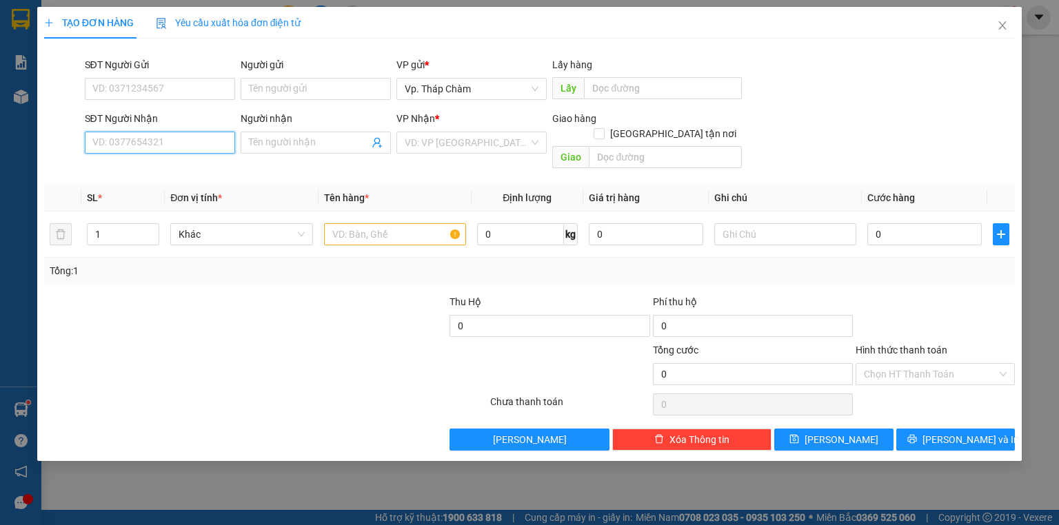
drag, startPoint x: 198, startPoint y: 145, endPoint x: 215, endPoint y: 111, distance: 38.5
click at [199, 135] on input "SĐT Người Nhận" at bounding box center [160, 143] width 150 height 22
click at [169, 86] on input "SĐT Người Gửi" at bounding box center [160, 89] width 150 height 22
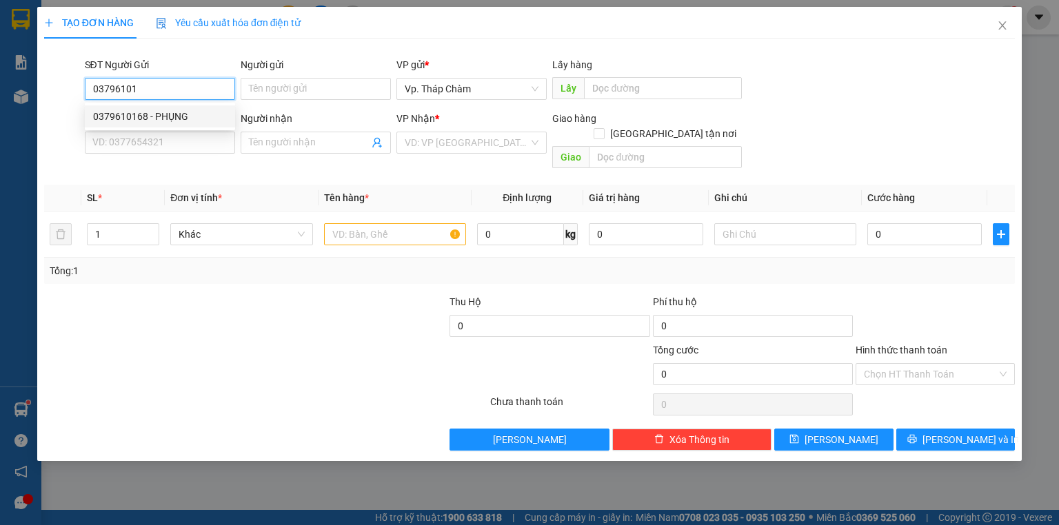
click at [169, 108] on div "0379610168 - PHỤNG" at bounding box center [160, 116] width 150 height 22
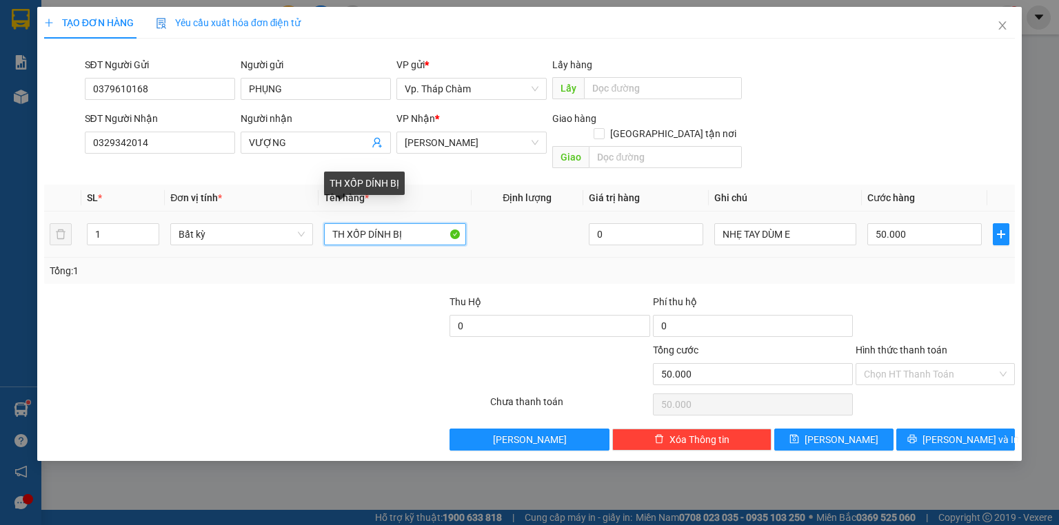
drag, startPoint x: 412, startPoint y: 218, endPoint x: 403, endPoint y: 216, distance: 9.1
click at [403, 223] on input "TH XỐP DÍNH BỊ" at bounding box center [395, 234] width 142 height 22
drag, startPoint x: 409, startPoint y: 218, endPoint x: 419, endPoint y: 216, distance: 10.5
click at [422, 223] on input "TH XỐP DÍNH BỊ" at bounding box center [395, 234] width 142 height 22
drag, startPoint x: 414, startPoint y: 216, endPoint x: 404, endPoint y: 218, distance: 9.7
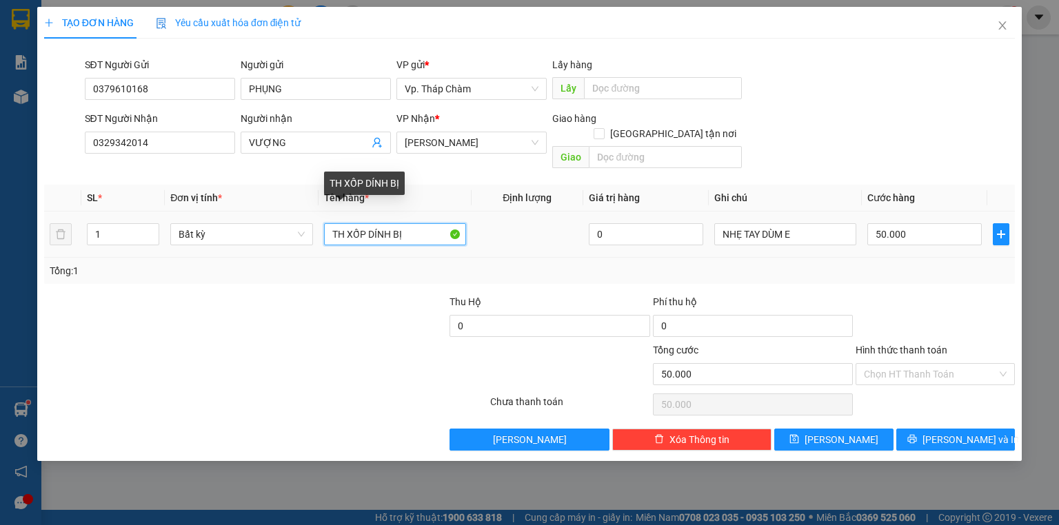
click at [404, 223] on input "TH XỐP DÍNH BỊ" at bounding box center [395, 234] width 142 height 22
click at [414, 223] on input "TH XỐP DÍNH BỊ" at bounding box center [395, 234] width 142 height 22
click at [399, 223] on input "TH XỐP +TUMD XANH GẠO" at bounding box center [395, 234] width 142 height 22
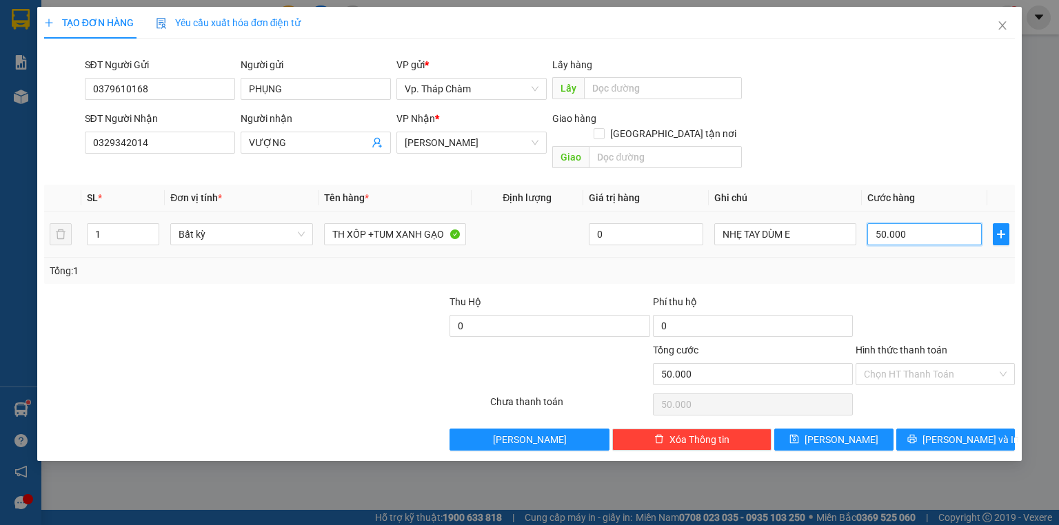
click at [905, 223] on input "50.000" at bounding box center [924, 234] width 114 height 22
click at [926, 364] on input "Hình thức thanh toán" at bounding box center [930, 374] width 133 height 21
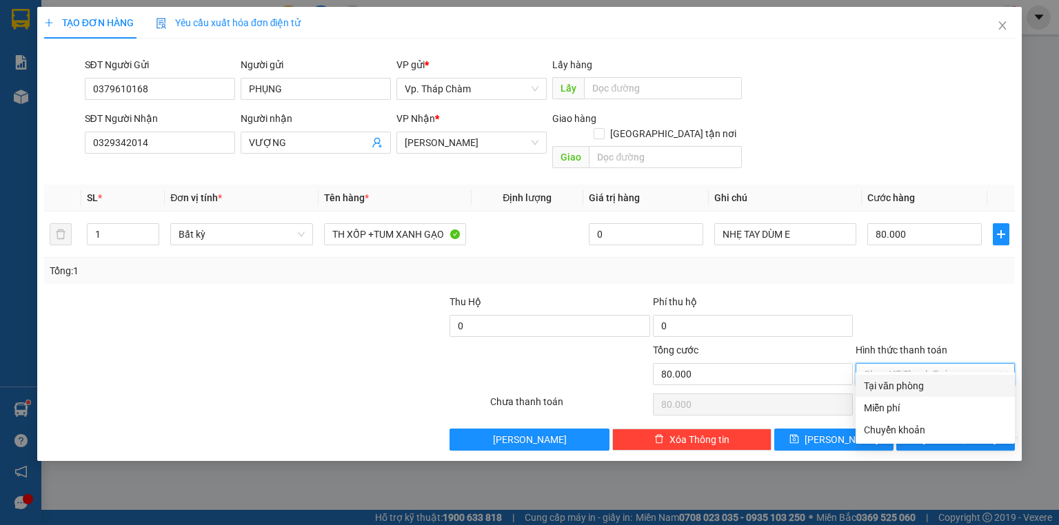
click at [899, 383] on div "Tại văn phòng" at bounding box center [935, 385] width 143 height 15
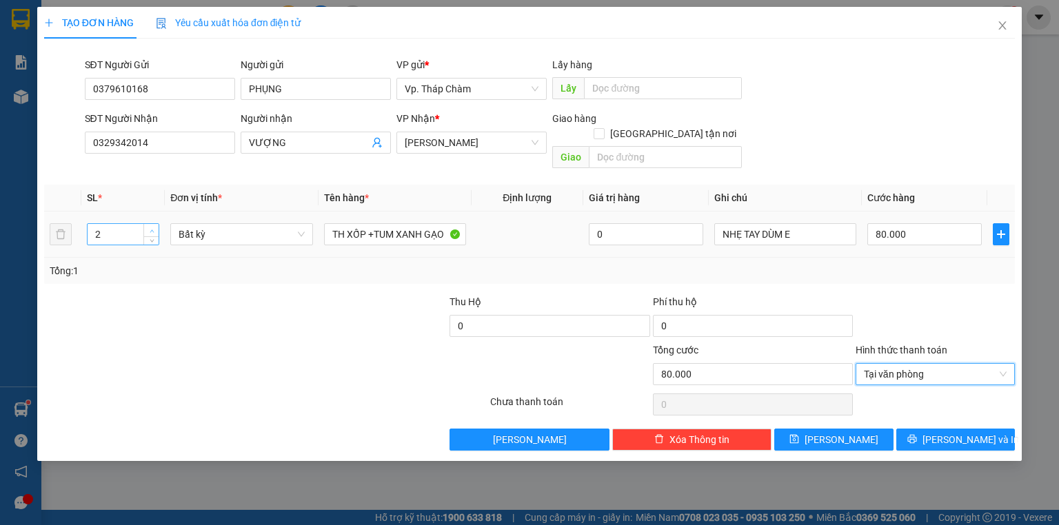
click at [152, 224] on span "Increase Value" at bounding box center [150, 230] width 15 height 12
click at [440, 150] on span "[PERSON_NAME]" at bounding box center [472, 142] width 134 height 21
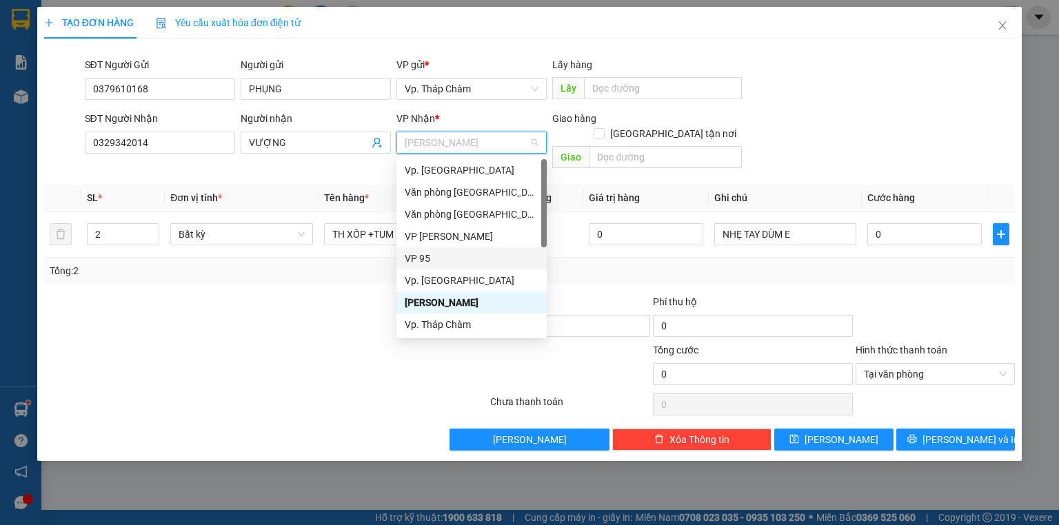
click at [414, 256] on div "VP 95" at bounding box center [472, 258] width 134 height 15
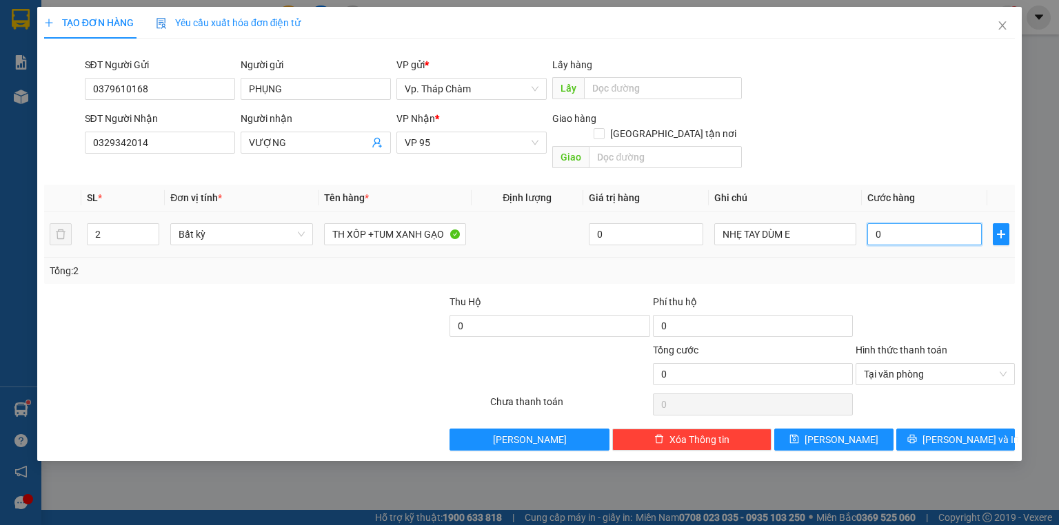
click at [921, 223] on input "0" at bounding box center [924, 234] width 114 height 22
click at [962, 364] on span "Tại văn phòng" at bounding box center [935, 374] width 143 height 21
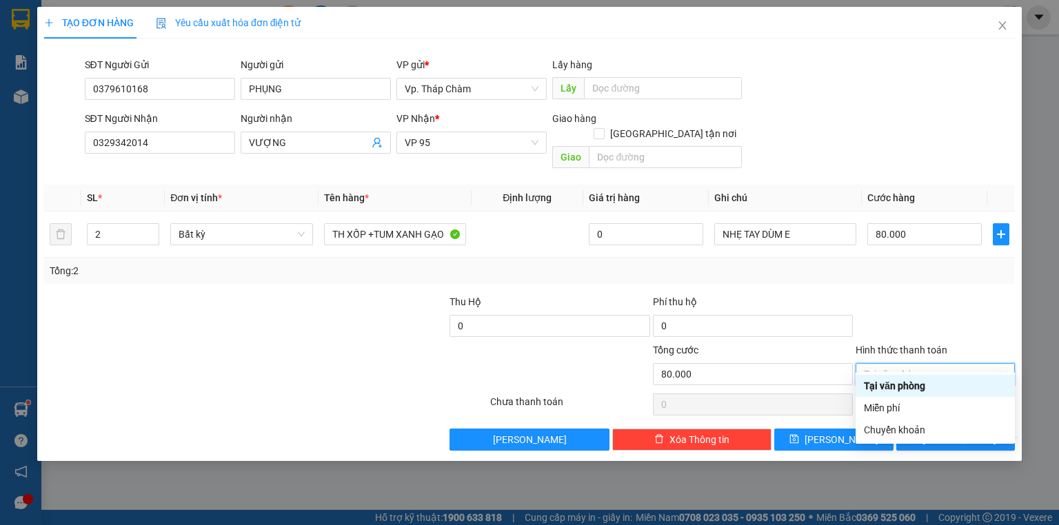
click at [911, 393] on div "Tại văn phòng" at bounding box center [934, 386] width 159 height 22
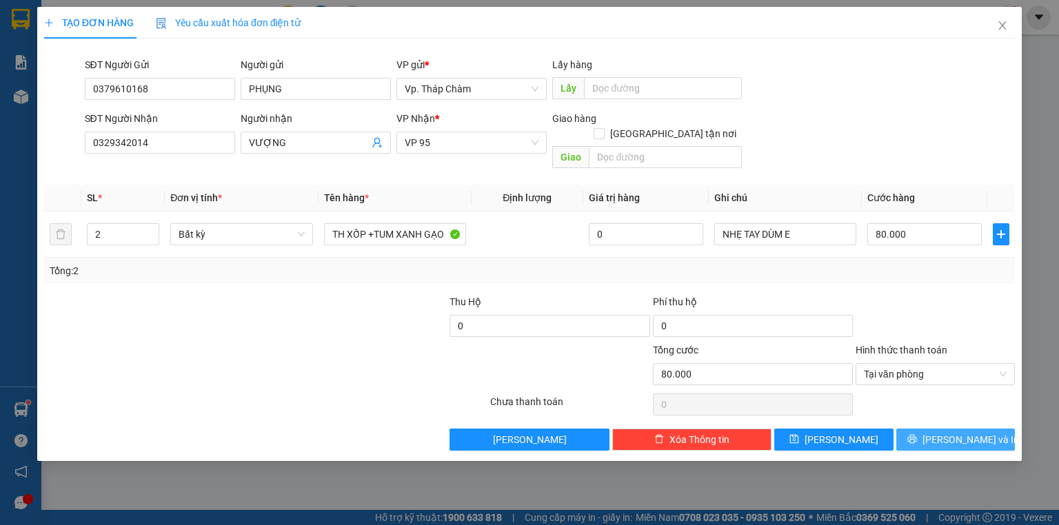
click at [917, 434] on icon "printer" at bounding box center [912, 439] width 10 height 10
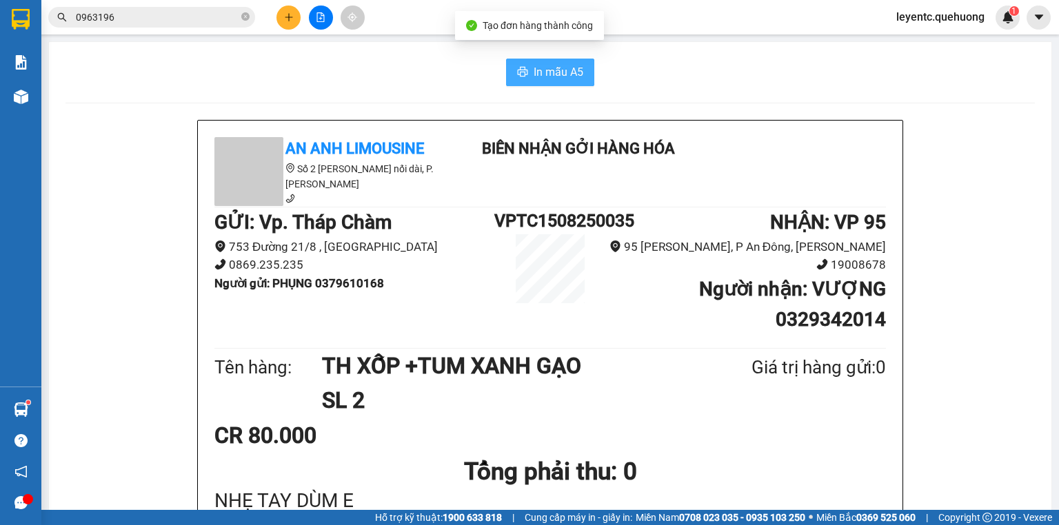
click at [578, 80] on span "In mẫu A5" at bounding box center [558, 71] width 50 height 17
drag, startPoint x: 307, startPoint y: 7, endPoint x: 295, endPoint y: 15, distance: 14.9
click at [308, 7] on div at bounding box center [320, 18] width 103 height 24
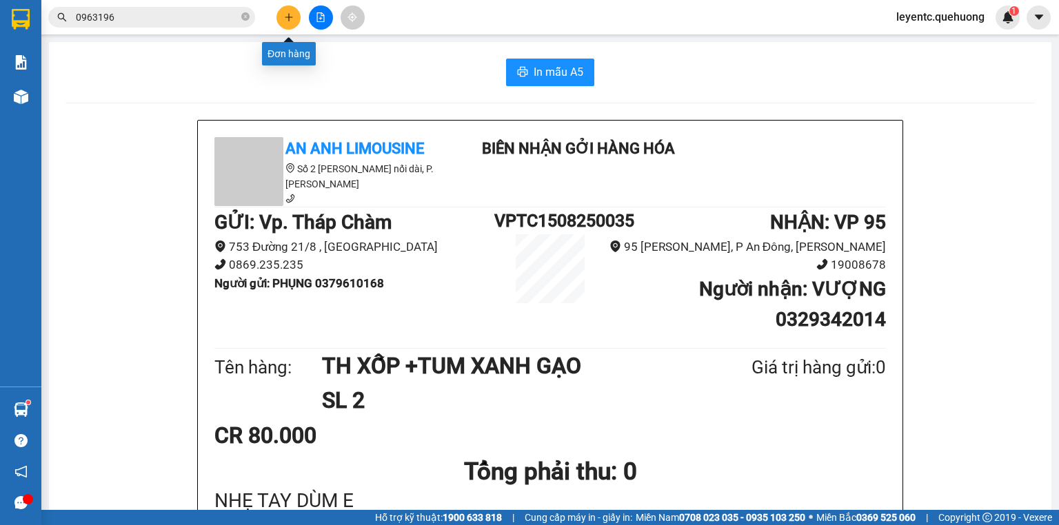
click at [294, 22] on button at bounding box center [288, 18] width 24 height 24
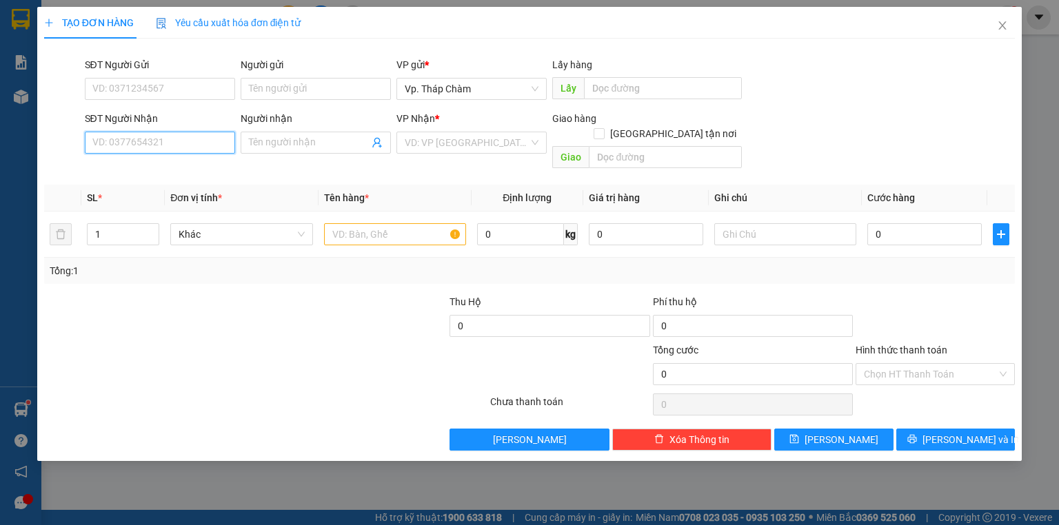
click at [193, 142] on input "SĐT Người Nhận" at bounding box center [160, 143] width 150 height 22
click at [194, 169] on div "0903350721 - NHIỄU" at bounding box center [160, 170] width 134 height 15
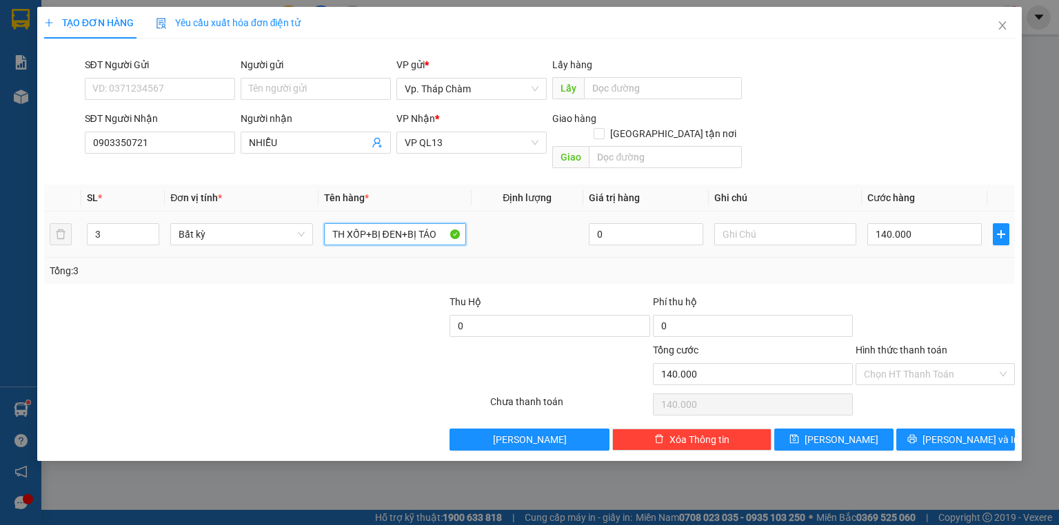
drag, startPoint x: 355, startPoint y: 218, endPoint x: 635, endPoint y: 199, distance: 281.1
click at [665, 195] on table "SL * Đơn vị tính * Tên hàng * Định lượng Giá trị hàng Ghi chú Cước hàng 3 Bất k…" at bounding box center [529, 221] width 970 height 73
click at [325, 223] on input "TH X" at bounding box center [395, 234] width 142 height 22
click at [356, 223] on input "2TH X" at bounding box center [395, 234] width 142 height 22
click at [150, 229] on icon "up" at bounding box center [152, 231] width 5 height 5
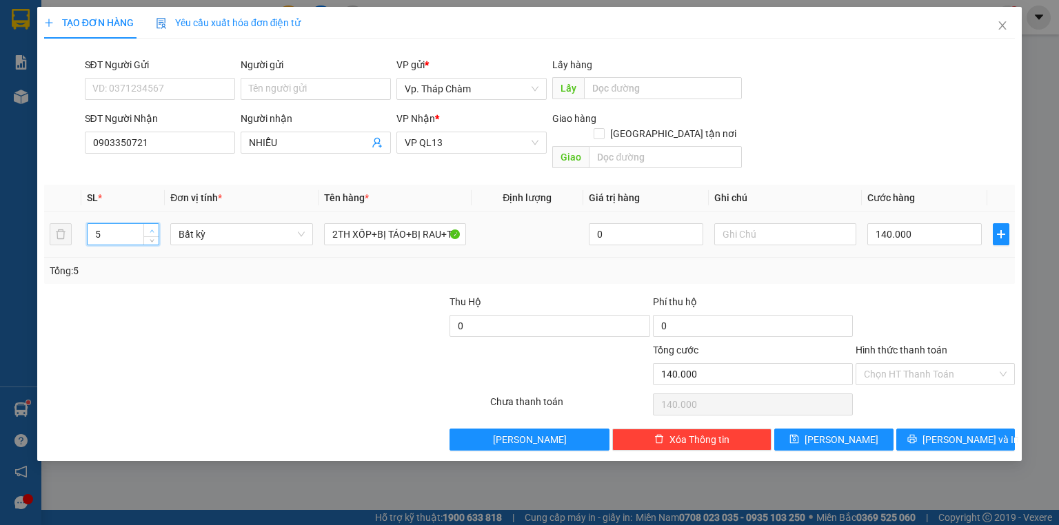
click at [150, 229] on icon "up" at bounding box center [152, 231] width 5 height 5
click at [912, 223] on input "140.000" at bounding box center [924, 234] width 114 height 22
click at [915, 364] on input "Hình thức thanh toán" at bounding box center [930, 374] width 133 height 21
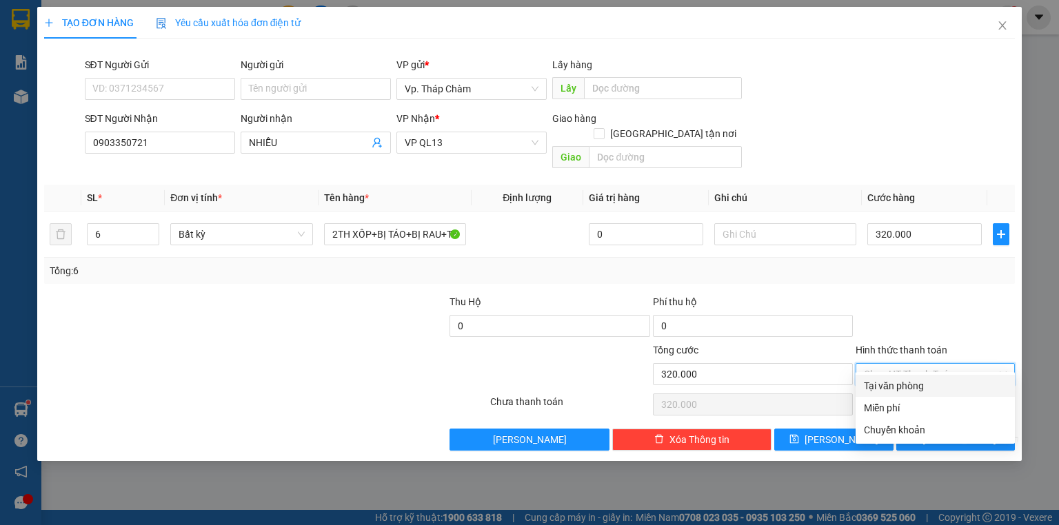
click at [903, 387] on div "Tại văn phòng" at bounding box center [935, 385] width 143 height 15
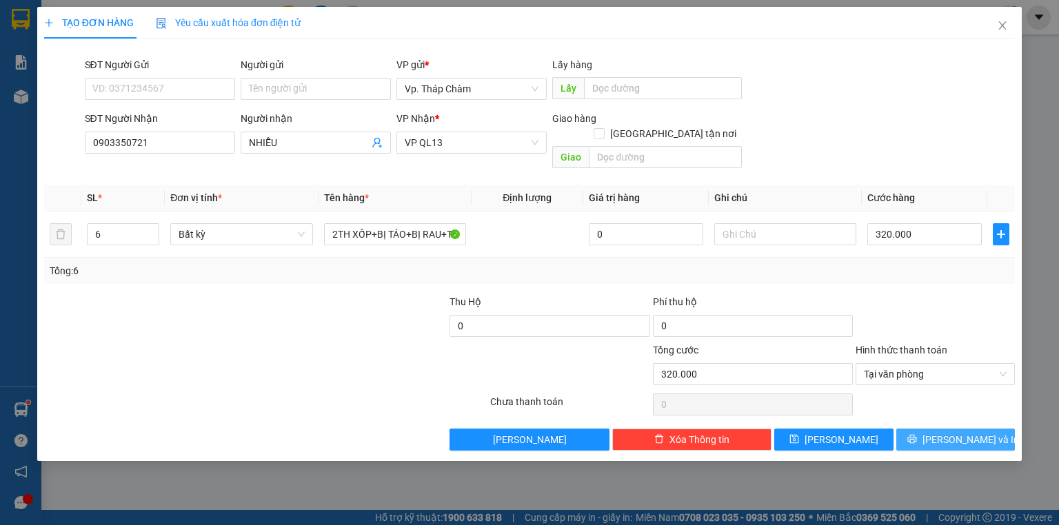
drag, startPoint x: 930, startPoint y: 422, endPoint x: 932, endPoint y: 414, distance: 8.4
click at [932, 429] on button "[PERSON_NAME] và In" at bounding box center [955, 440] width 119 height 22
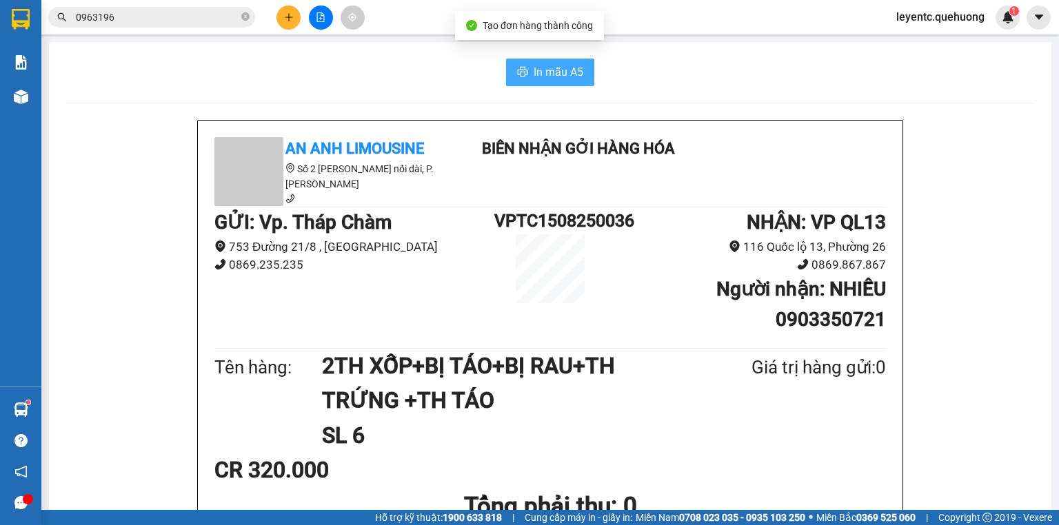
click at [560, 76] on span "In mẫu A5" at bounding box center [558, 71] width 50 height 17
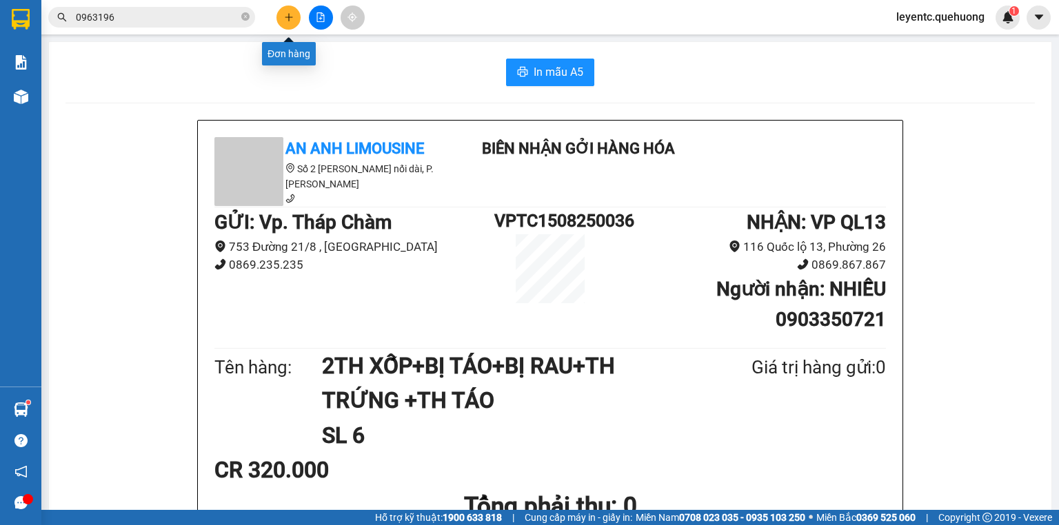
click at [285, 14] on icon "plus" at bounding box center [289, 17] width 10 height 10
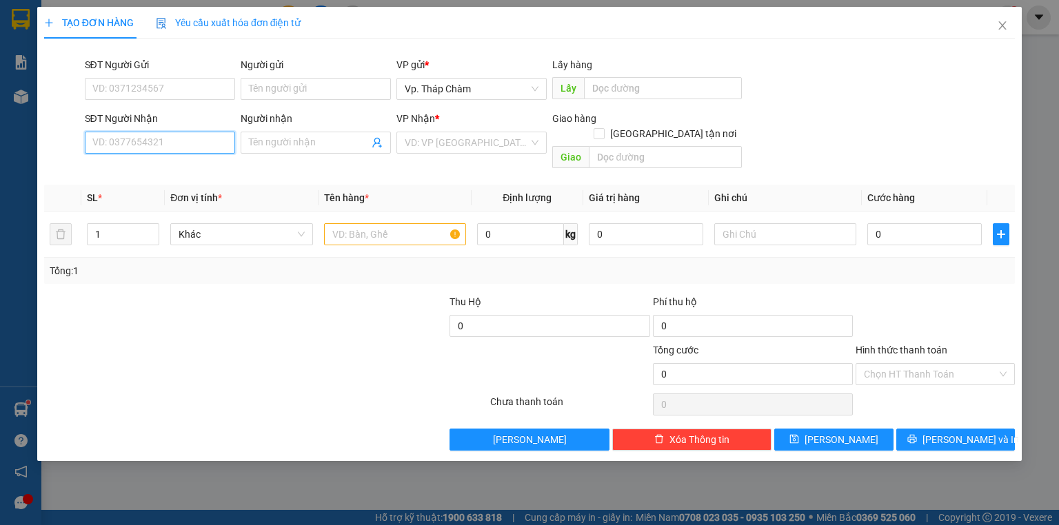
click at [216, 146] on input "SĐT Người Nhận" at bounding box center [160, 143] width 150 height 22
drag, startPoint x: 193, startPoint y: 169, endPoint x: 193, endPoint y: 160, distance: 9.0
click at [194, 169] on div "0908105545 - NGUYỆN" at bounding box center [160, 170] width 134 height 15
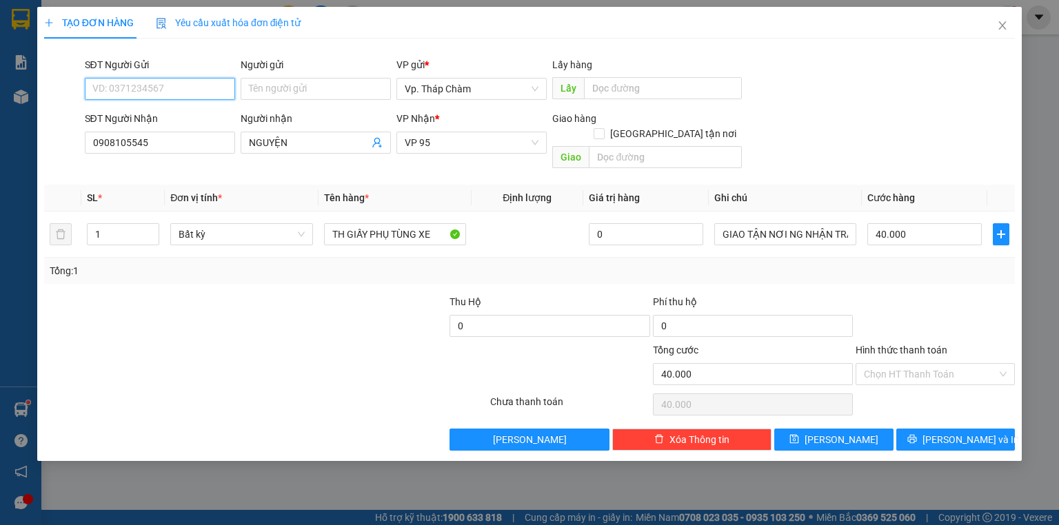
click at [183, 91] on input "SĐT Người Gửi" at bounding box center [160, 89] width 150 height 22
click at [187, 134] on div "0977207527 - A VỮNG" at bounding box center [160, 138] width 134 height 15
click at [921, 223] on input "40.000" at bounding box center [924, 234] width 114 height 22
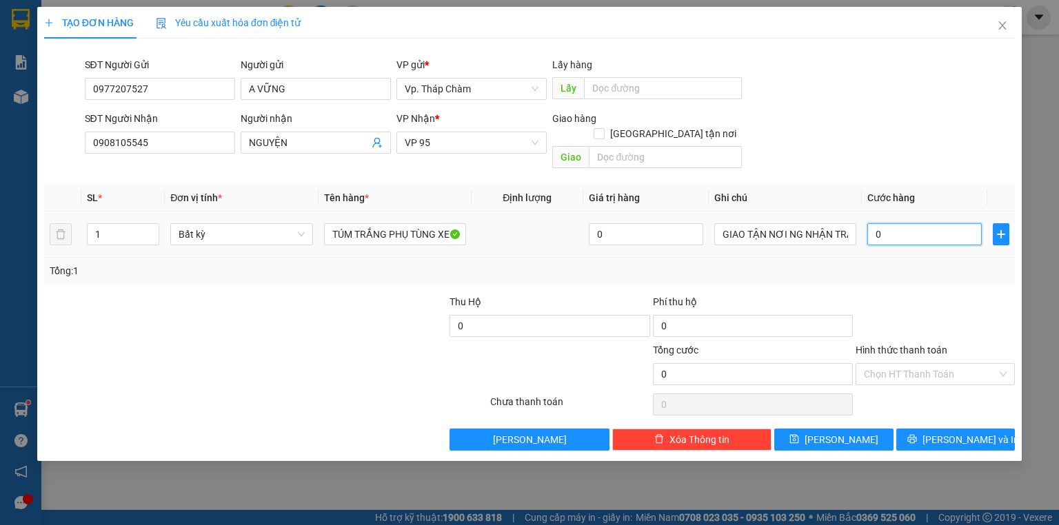
click at [892, 223] on input "0" at bounding box center [924, 234] width 114 height 22
click at [921, 364] on input "Hình thức thanh toán" at bounding box center [930, 374] width 133 height 21
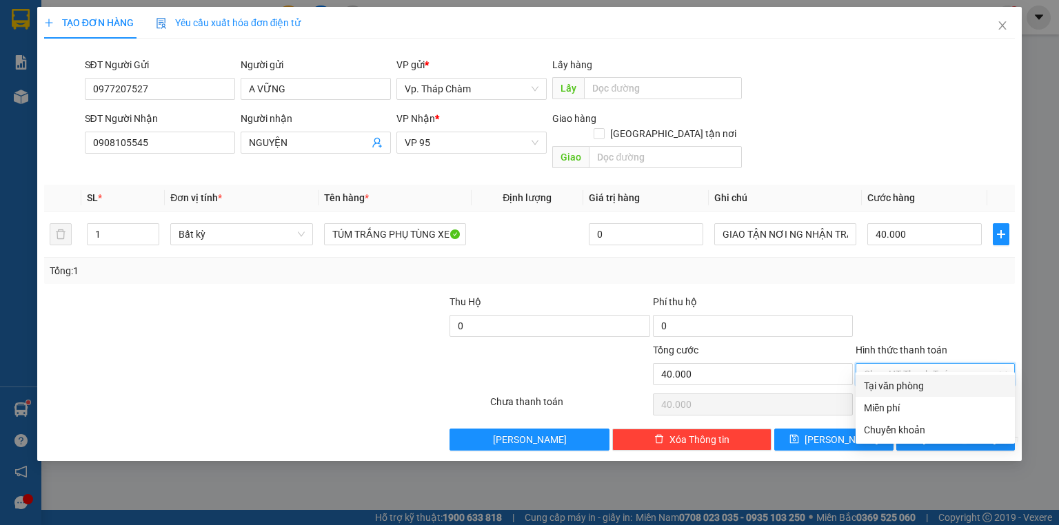
click at [909, 383] on div "Tại văn phòng" at bounding box center [935, 385] width 143 height 15
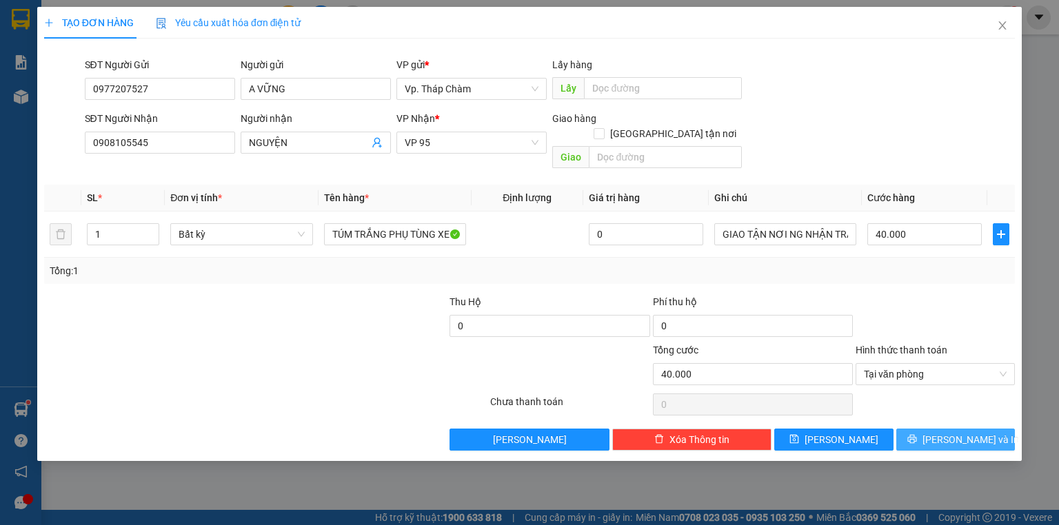
click at [926, 429] on button "[PERSON_NAME] và In" at bounding box center [955, 440] width 119 height 22
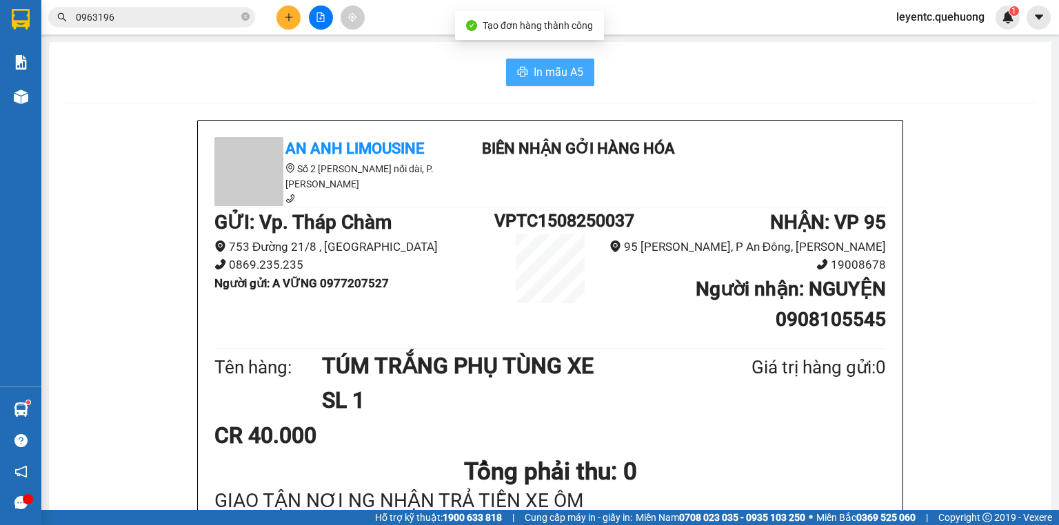
click at [543, 74] on span "In mẫu A5" at bounding box center [558, 71] width 50 height 17
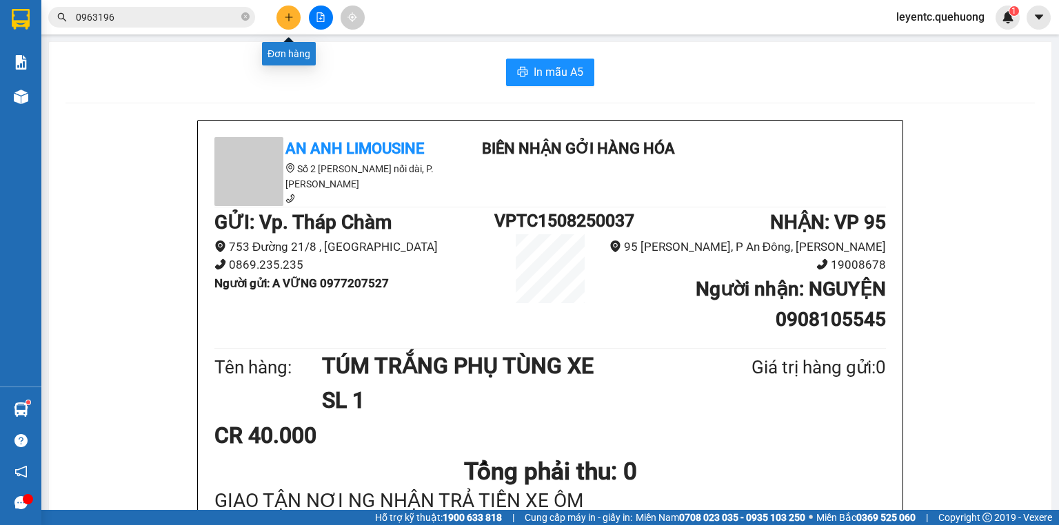
click at [281, 15] on button at bounding box center [288, 18] width 24 height 24
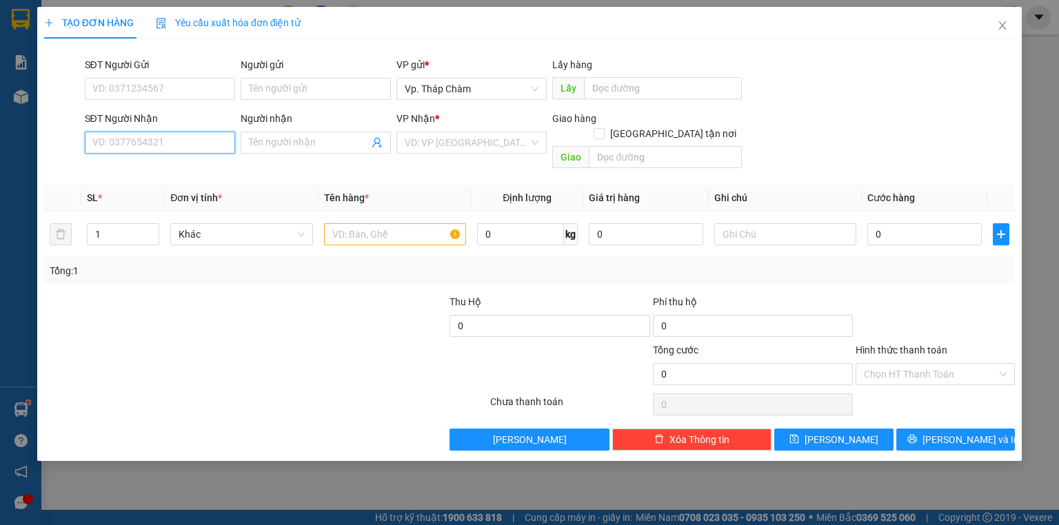
click at [215, 135] on input "SĐT Người Nhận" at bounding box center [160, 143] width 150 height 22
click at [201, 172] on div "0918636667 - ĐỨC" at bounding box center [170, 170] width 155 height 15
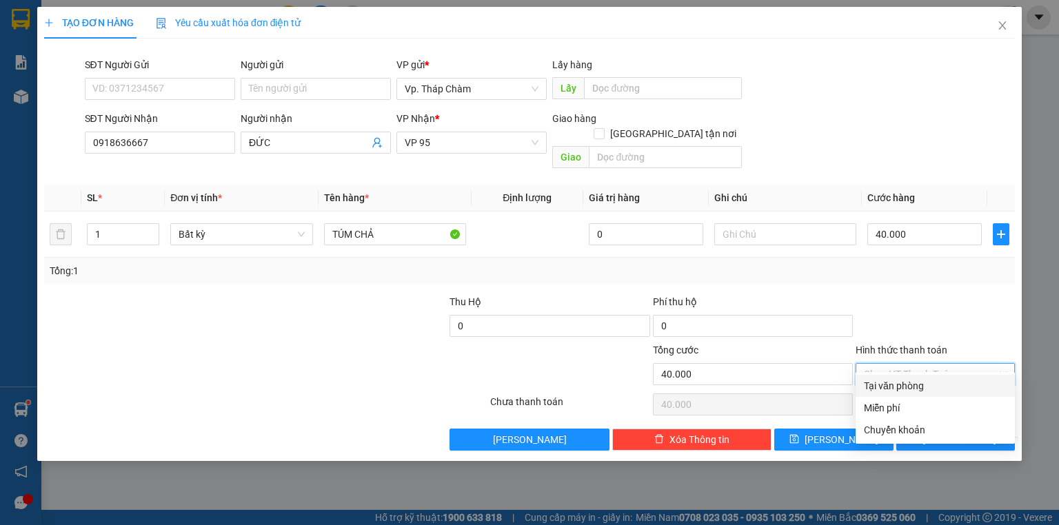
drag, startPoint x: 934, startPoint y: 354, endPoint x: 912, endPoint y: 378, distance: 32.2
click at [932, 364] on input "Hình thức thanh toán" at bounding box center [930, 374] width 133 height 21
click at [910, 382] on div "Tại văn phòng" at bounding box center [935, 385] width 143 height 15
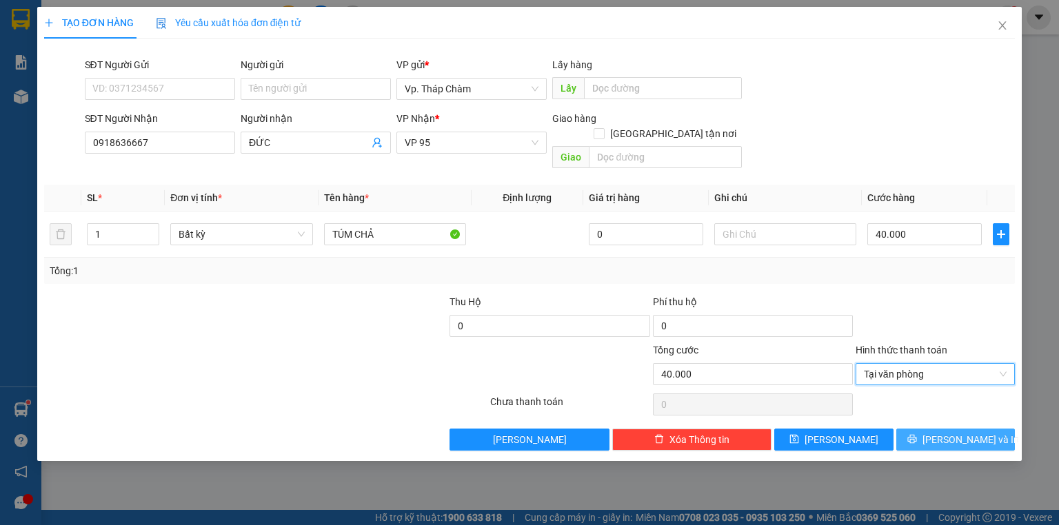
drag, startPoint x: 916, startPoint y: 424, endPoint x: 549, endPoint y: 94, distance: 493.9
click at [918, 429] on button "[PERSON_NAME] và In" at bounding box center [955, 440] width 119 height 22
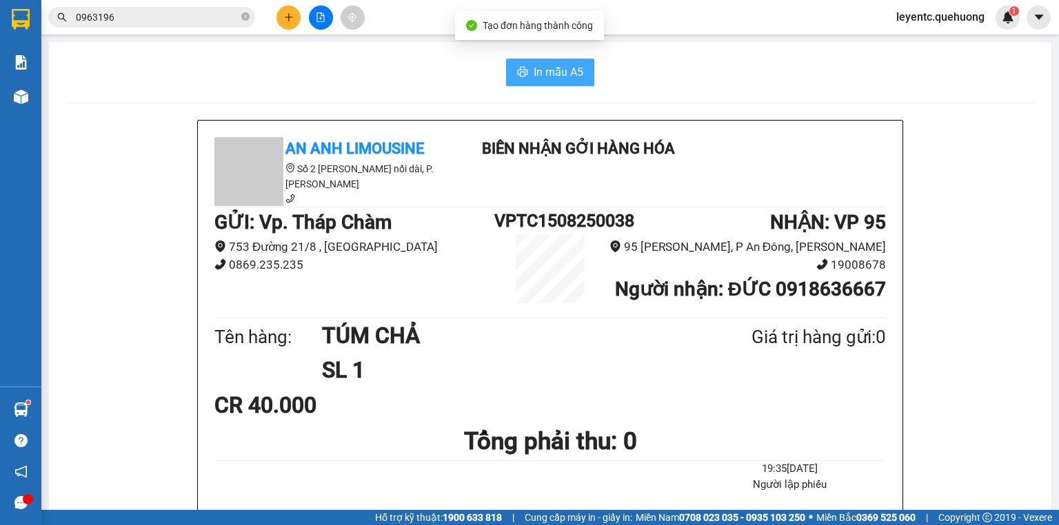
click at [525, 66] on button "In mẫu A5" at bounding box center [550, 73] width 88 height 28
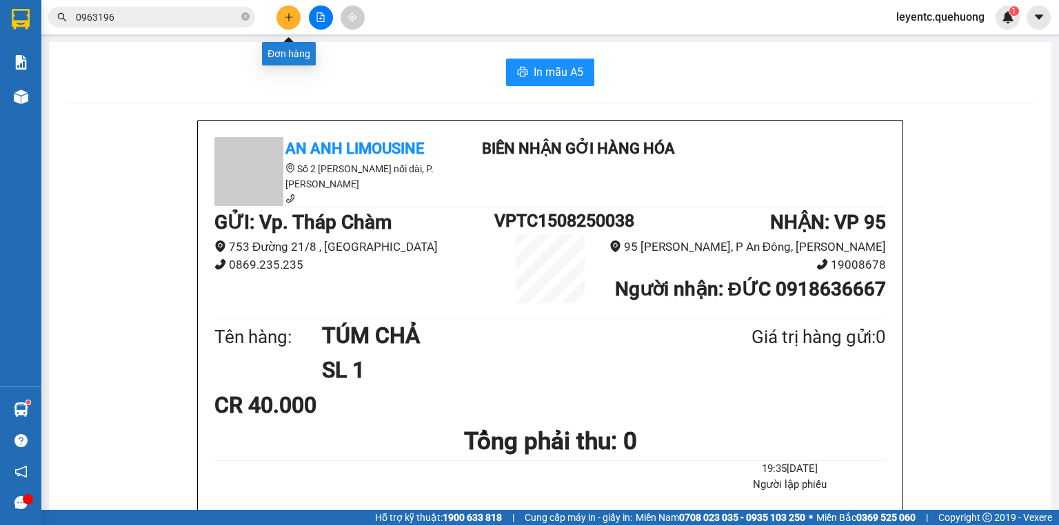
click at [288, 19] on icon "plus" at bounding box center [288, 17] width 1 height 8
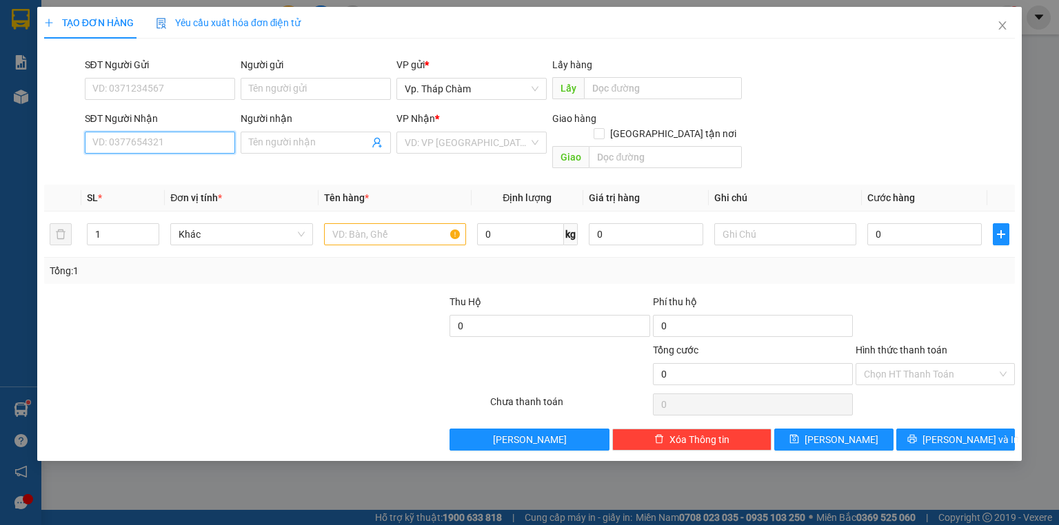
click at [130, 145] on input "SĐT Người Nhận" at bounding box center [160, 143] width 150 height 22
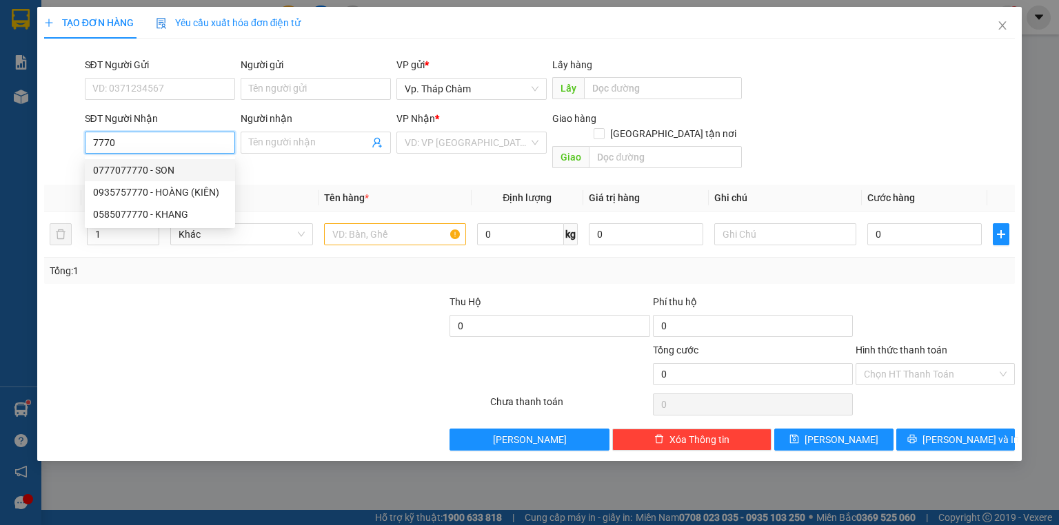
drag, startPoint x: 167, startPoint y: 178, endPoint x: 167, endPoint y: 170, distance: 7.6
click at [167, 176] on div "0777077770 - SON" at bounding box center [160, 170] width 150 height 22
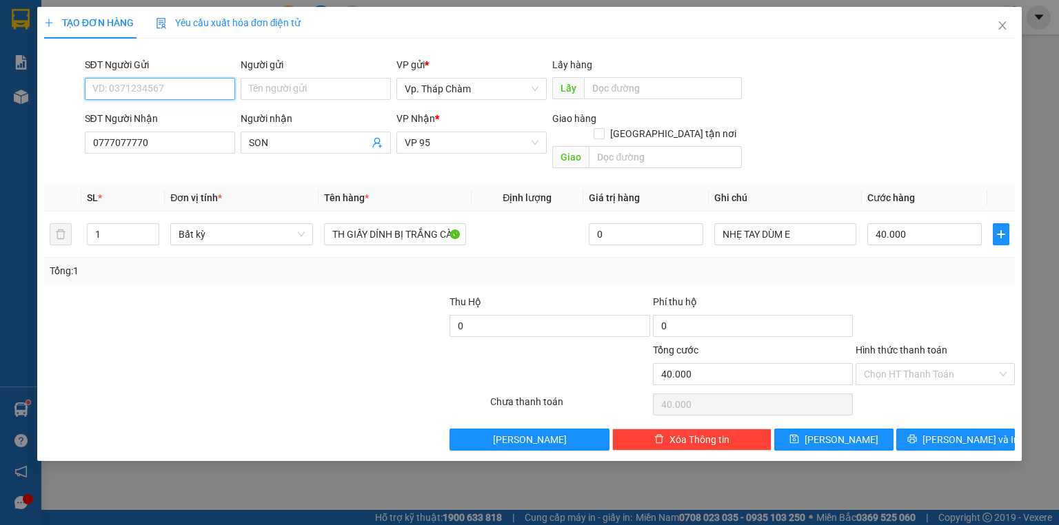
click at [174, 79] on input "SĐT Người Gửi" at bounding box center [160, 89] width 150 height 22
click at [166, 89] on input "SĐT Người Gửi" at bounding box center [160, 89] width 150 height 22
click at [169, 119] on div "0706644446 - BÔNG" at bounding box center [160, 116] width 134 height 15
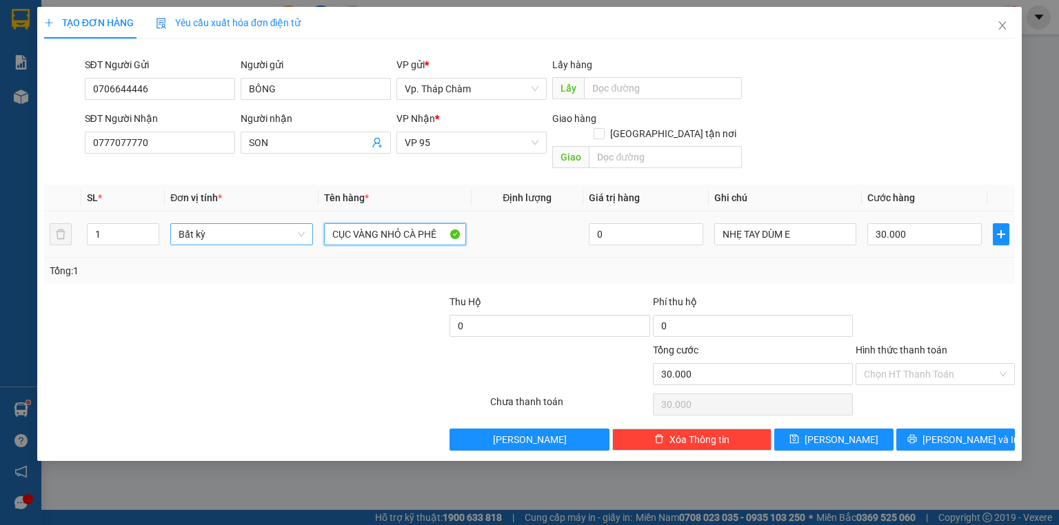
drag, startPoint x: 438, startPoint y: 218, endPoint x: 187, endPoint y: 209, distance: 251.0
click at [194, 212] on tr "1 Bất kỳ CỤC VÀNG NHỎ CÀ PHÊ 0 NHẸ TAY DÙM E 30.000" at bounding box center [529, 235] width 970 height 46
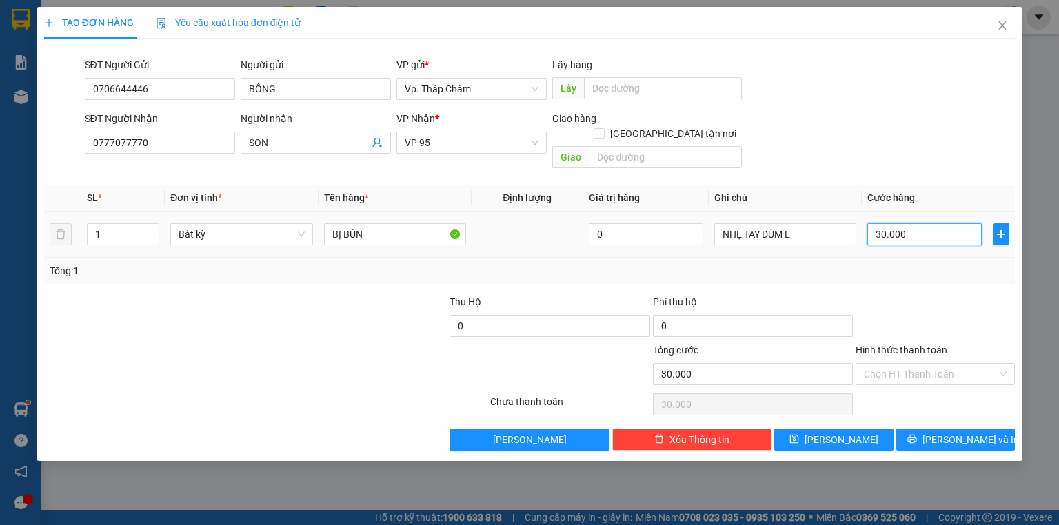
click at [924, 223] on input "30.000" at bounding box center [924, 234] width 114 height 22
click at [900, 267] on div "Tổng: 1" at bounding box center [529, 271] width 970 height 26
drag, startPoint x: 1002, startPoint y: 27, endPoint x: 999, endPoint y: 39, distance: 12.0
click at [1002, 28] on icon "close" at bounding box center [1002, 25] width 11 height 11
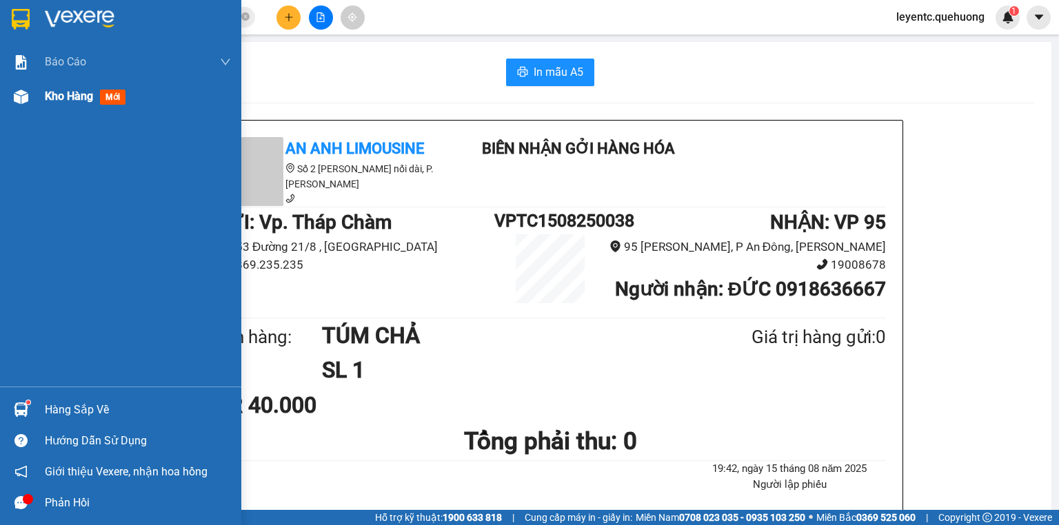
click at [45, 96] on span "Kho hàng" at bounding box center [69, 96] width 48 height 13
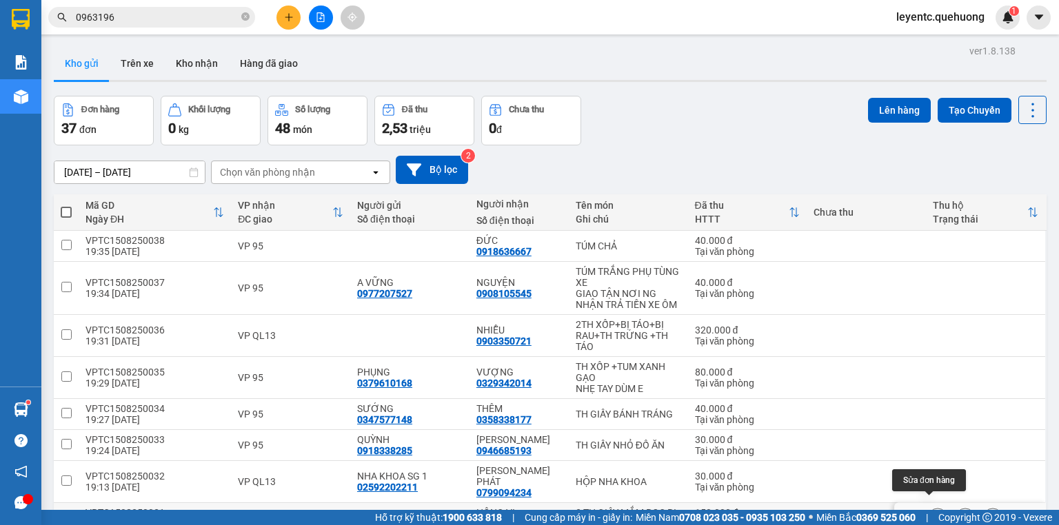
click at [932, 513] on icon at bounding box center [937, 518] width 10 height 10
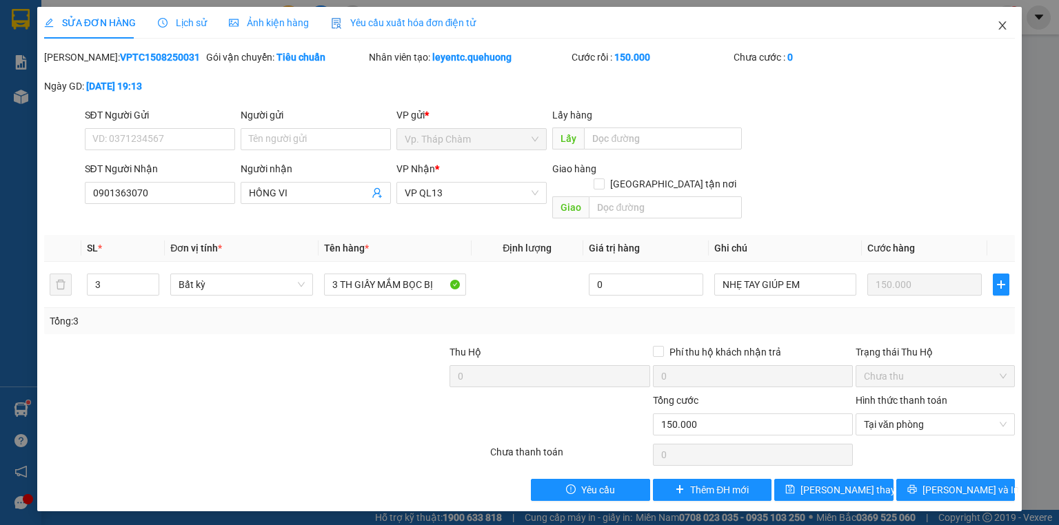
drag, startPoint x: 1004, startPoint y: 32, endPoint x: 989, endPoint y: 6, distance: 29.7
click at [1003, 32] on span "Close" at bounding box center [1002, 26] width 39 height 39
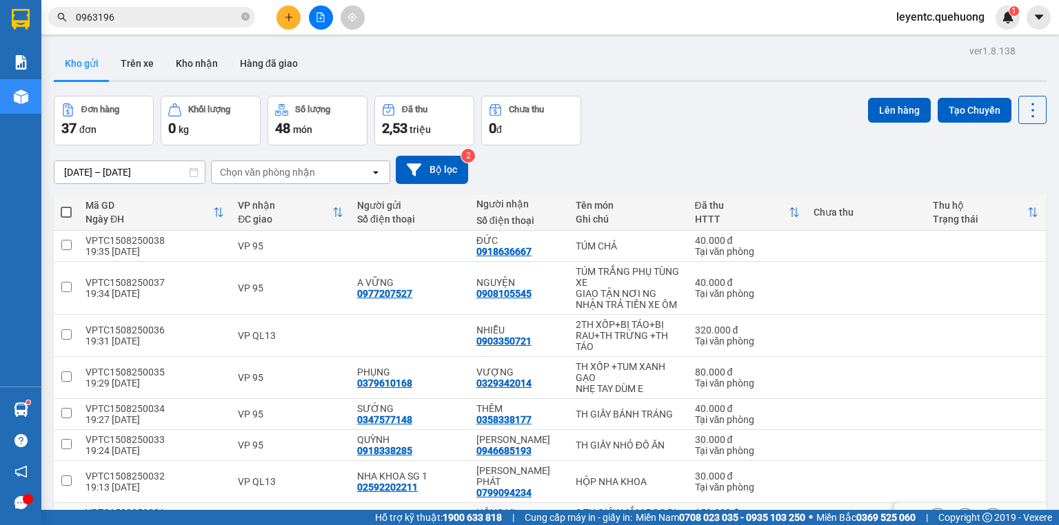
click at [944, 508] on div at bounding box center [965, 518] width 76 height 21
click at [955, 507] on button at bounding box center [964, 519] width 19 height 24
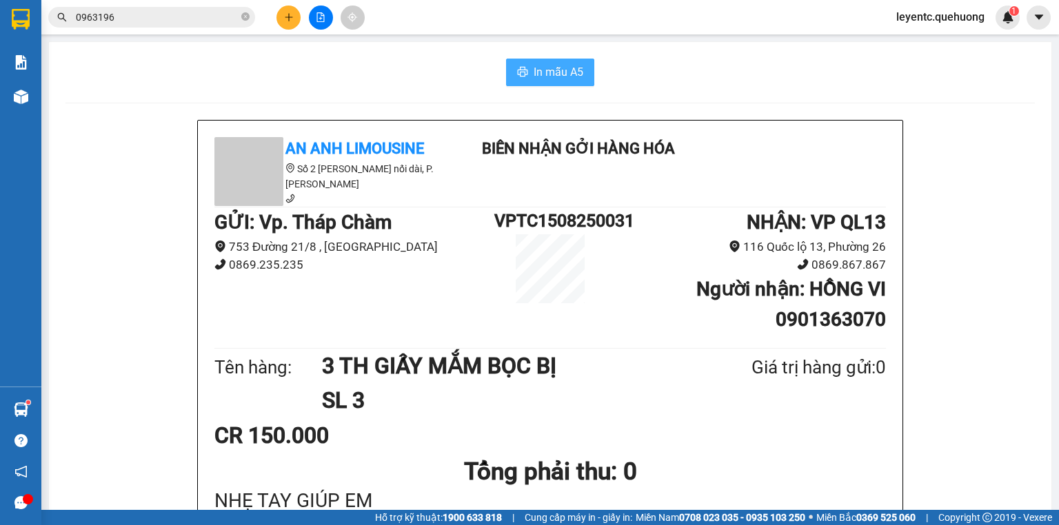
click at [551, 74] on span "In mẫu A5" at bounding box center [558, 71] width 50 height 17
click at [296, 11] on button at bounding box center [288, 18] width 24 height 24
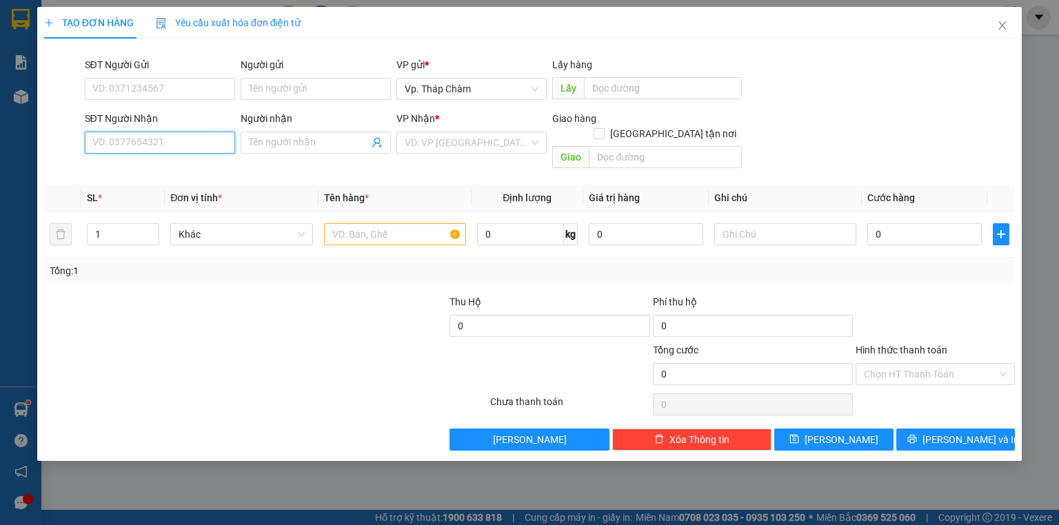
click at [211, 139] on input "SĐT Người Nhận" at bounding box center [160, 143] width 150 height 22
drag, startPoint x: 155, startPoint y: 143, endPoint x: 24, endPoint y: 151, distance: 131.2
click at [0, 173] on div "TẠO ĐƠN HÀNG Yêu cầu xuất hóa đơn điện tử Transit Pickup Surcharge Ids Transit …" at bounding box center [529, 262] width 1059 height 525
drag, startPoint x: 96, startPoint y: 143, endPoint x: 123, endPoint y: 142, distance: 26.9
click at [99, 143] on input "32075" at bounding box center [160, 143] width 150 height 22
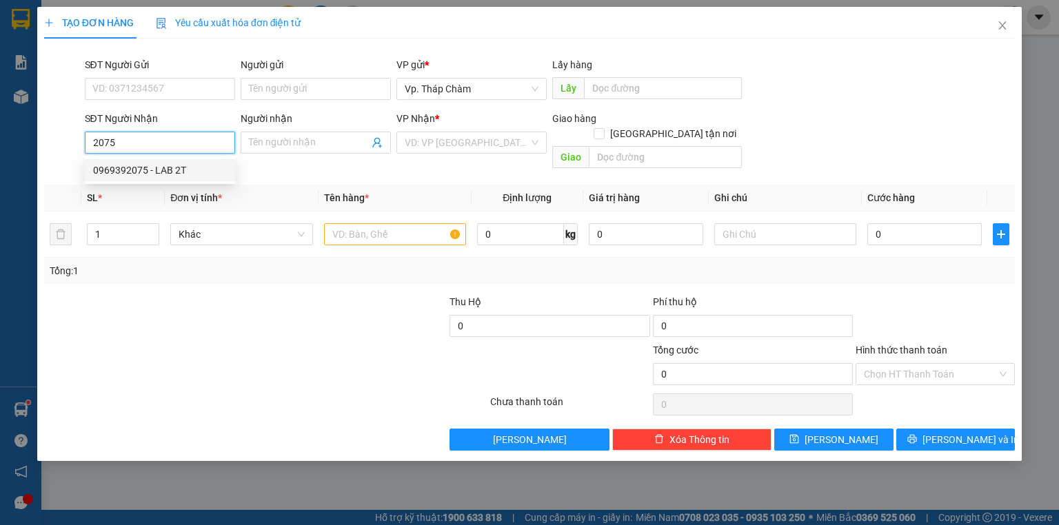
click at [140, 171] on div "0969392075 - LAB 2T" at bounding box center [160, 170] width 134 height 15
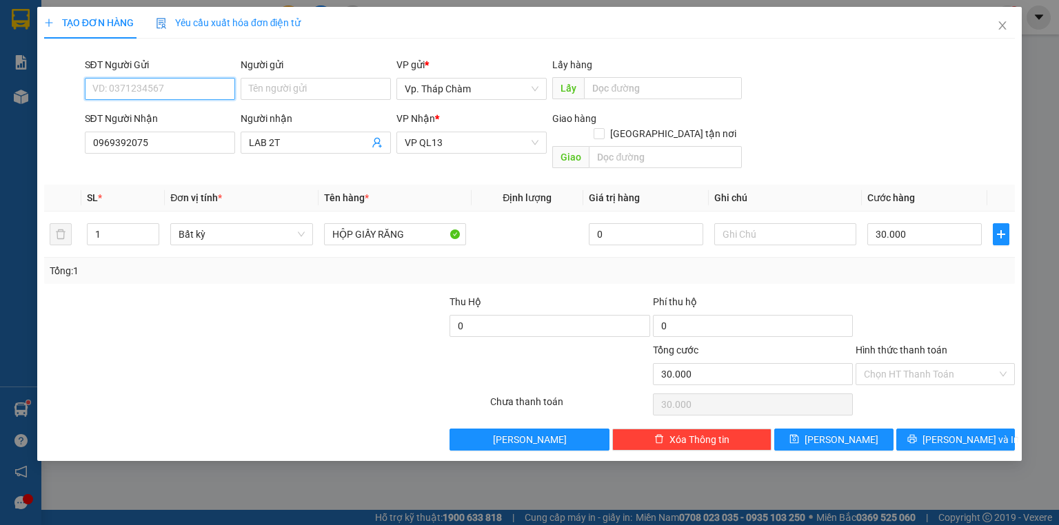
click at [170, 84] on input "SĐT Người Gửi" at bounding box center [160, 89] width 150 height 22
click at [176, 115] on div "0932097988 - NK THƯƠNG BÍCH" at bounding box center [165, 116] width 145 height 15
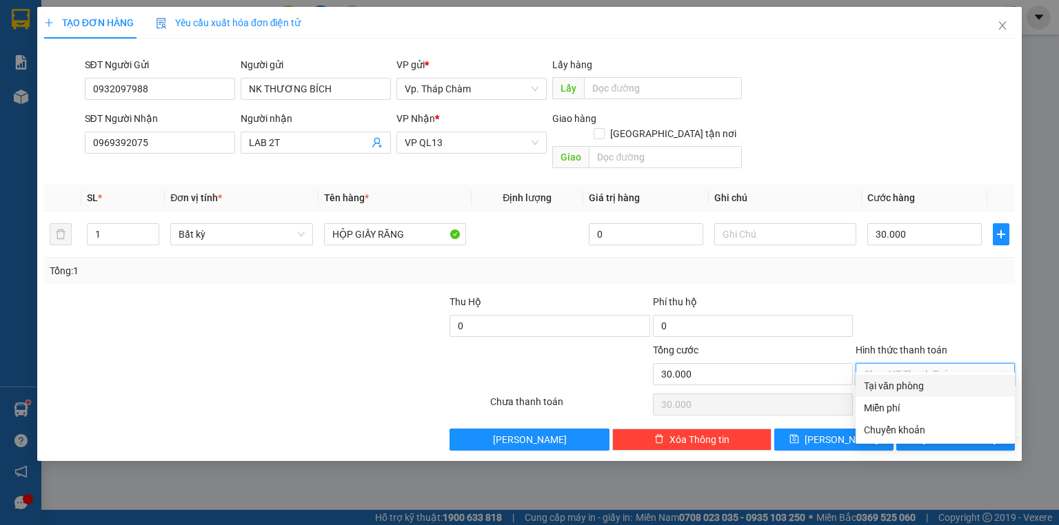
click at [885, 364] on input "Hình thức thanh toán" at bounding box center [930, 374] width 133 height 21
click at [899, 389] on div "Tại văn phòng" at bounding box center [935, 385] width 143 height 15
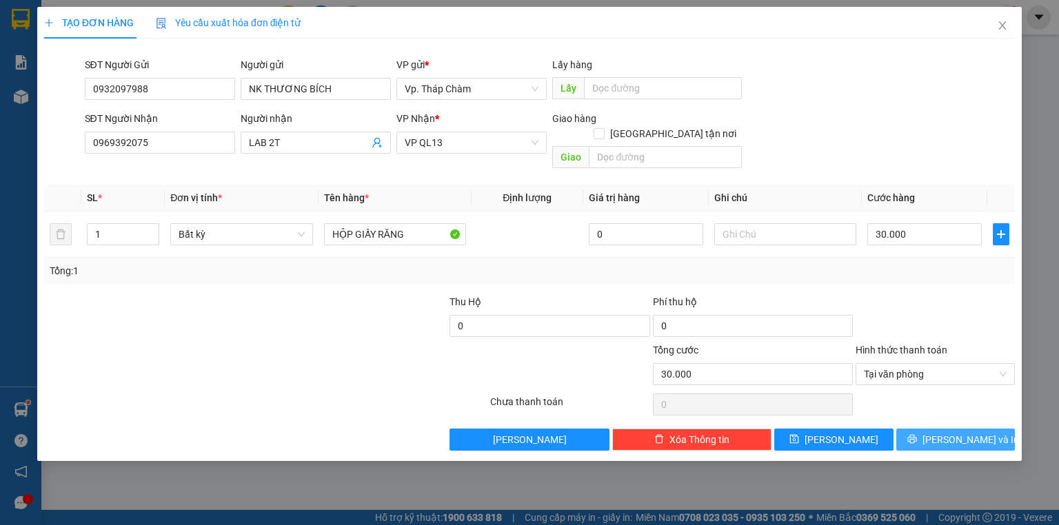
click at [906, 429] on button "[PERSON_NAME] và In" at bounding box center [955, 440] width 119 height 22
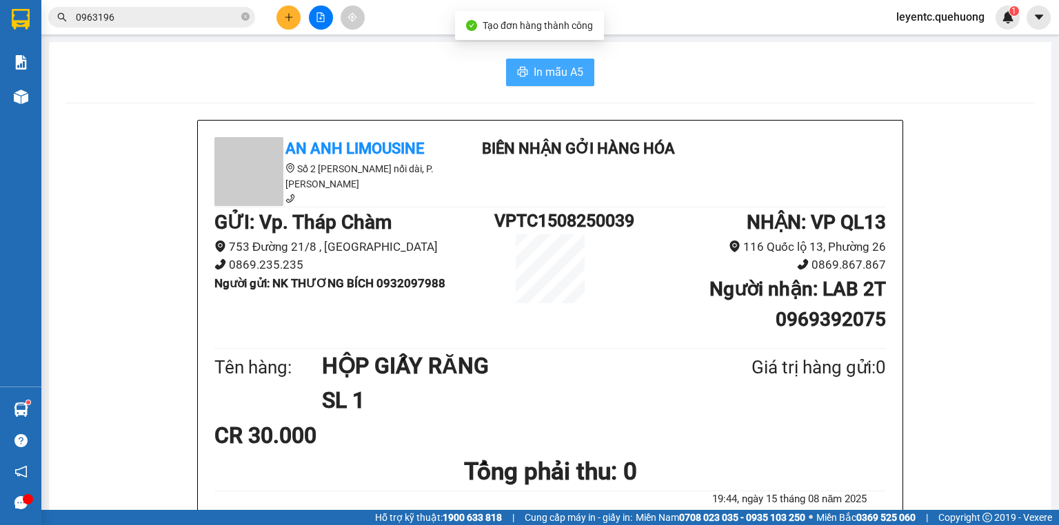
click at [523, 76] on icon "printer" at bounding box center [522, 71] width 11 height 11
click at [299, 17] on button at bounding box center [288, 18] width 24 height 24
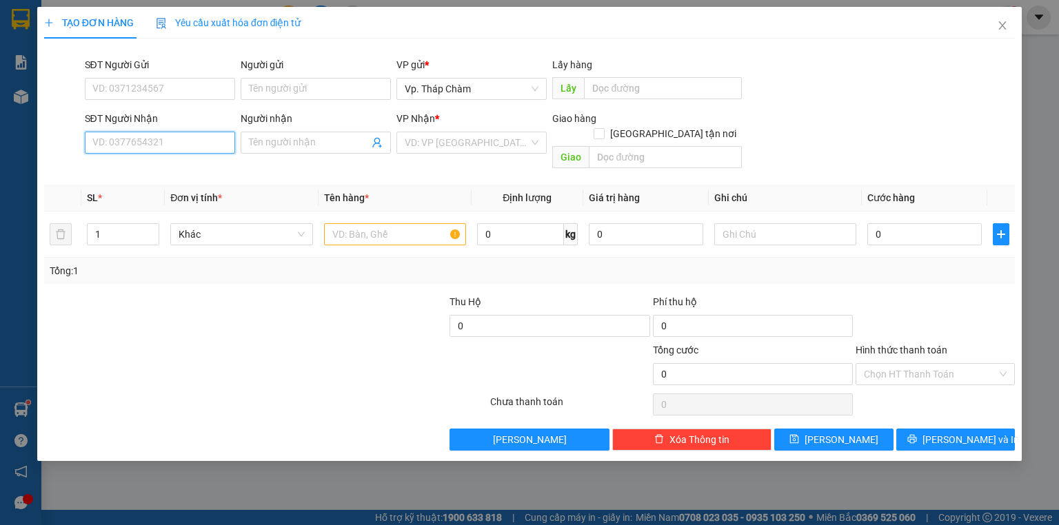
drag, startPoint x: 188, startPoint y: 139, endPoint x: 166, endPoint y: 128, distance: 24.7
click at [187, 141] on input "SĐT Người Nhận" at bounding box center [160, 143] width 150 height 22
click at [342, 146] on input "Người nhận" at bounding box center [309, 142] width 120 height 15
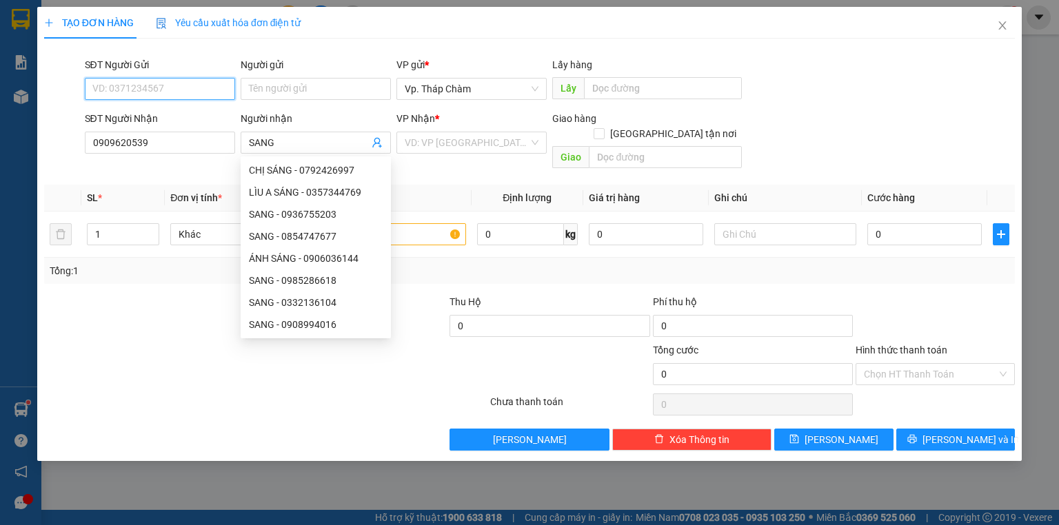
click at [168, 95] on input "SĐT Người Gửi" at bounding box center [160, 89] width 150 height 22
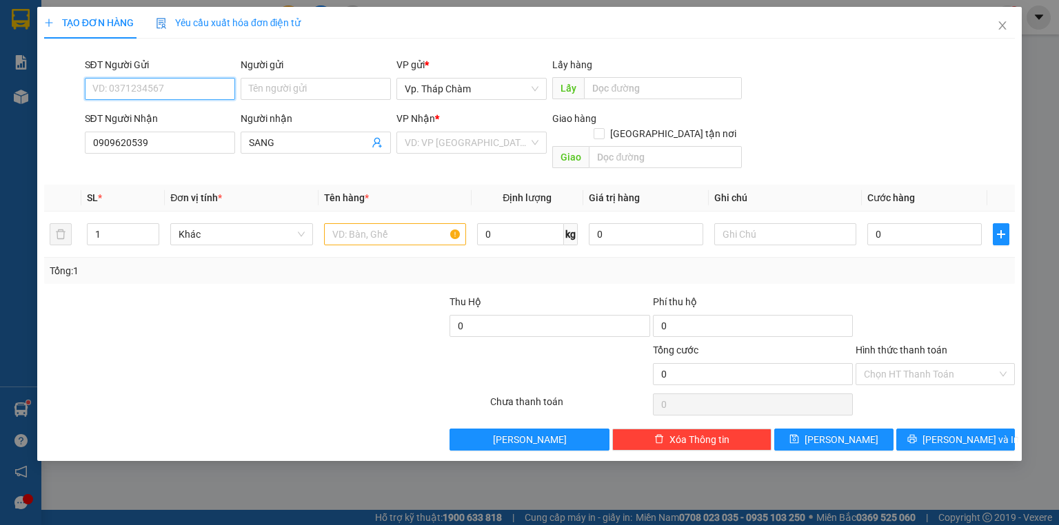
click at [189, 83] on input "SĐT Người Gửi" at bounding box center [160, 89] width 150 height 22
click at [197, 112] on div "0902767345 - My Ca" at bounding box center [160, 116] width 134 height 15
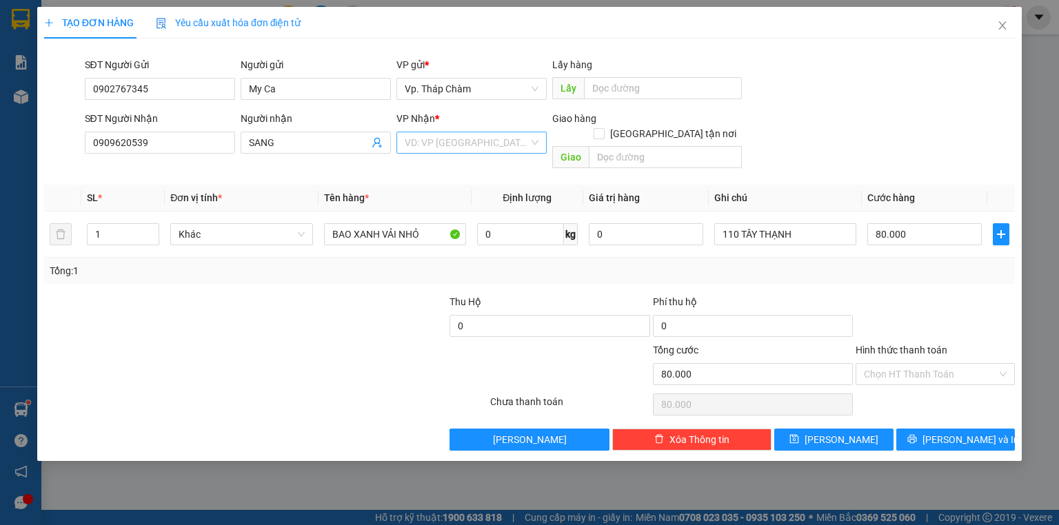
click at [441, 146] on input "search" at bounding box center [467, 142] width 124 height 21
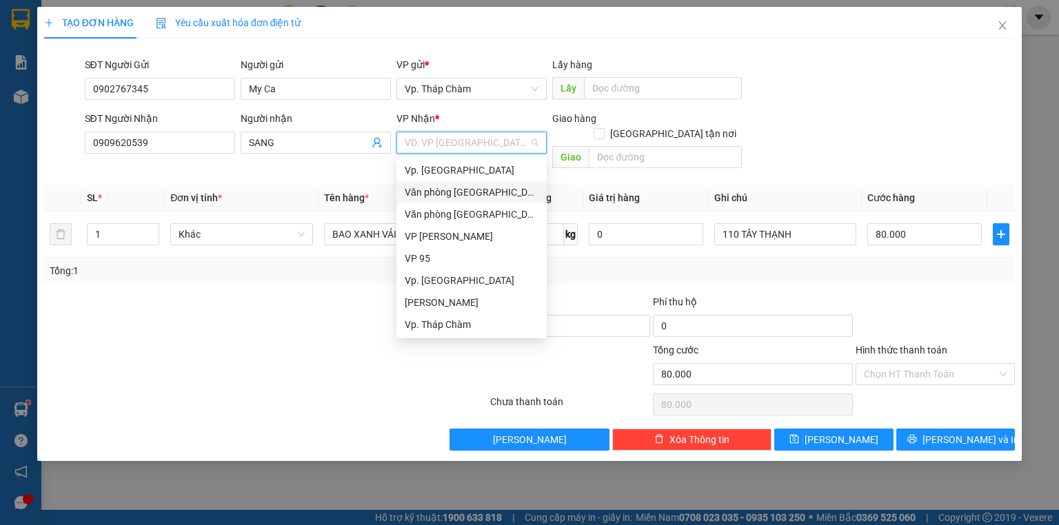
click at [470, 192] on div "Văn phòng [GEOGRAPHIC_DATA]" at bounding box center [472, 192] width 134 height 15
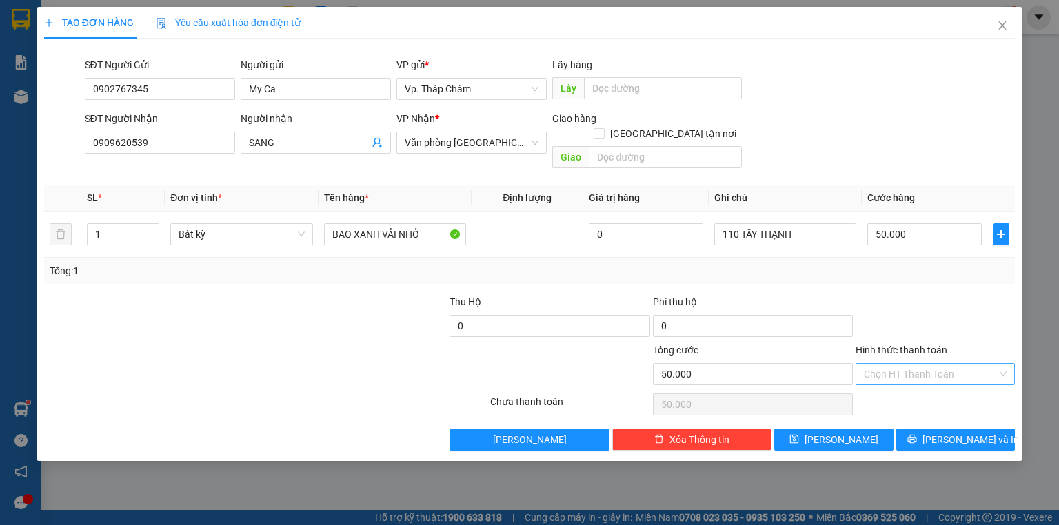
click at [947, 364] on input "Hình thức thanh toán" at bounding box center [930, 374] width 133 height 21
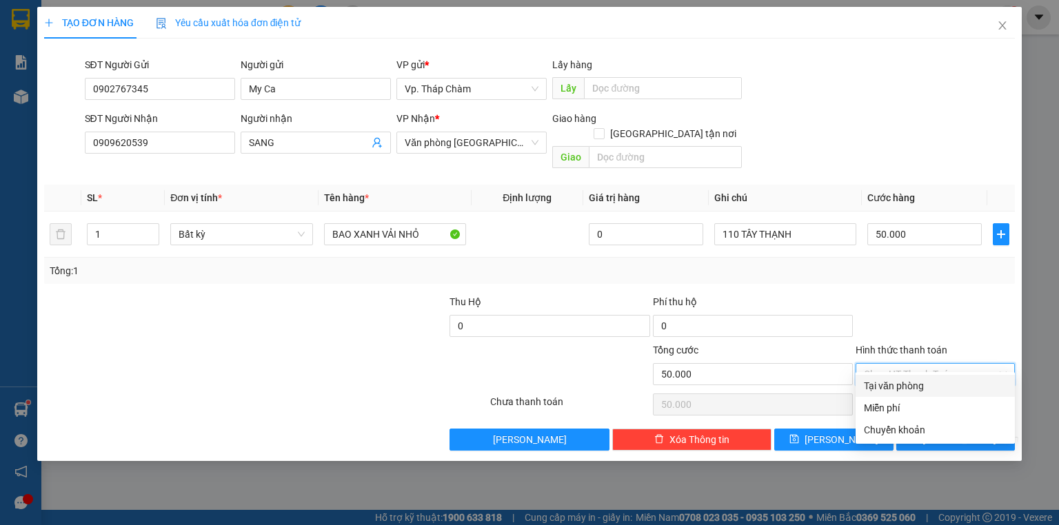
drag, startPoint x: 905, startPoint y: 386, endPoint x: 910, endPoint y: 395, distance: 10.2
click at [905, 380] on div "Tại văn phòng" at bounding box center [935, 385] width 143 height 15
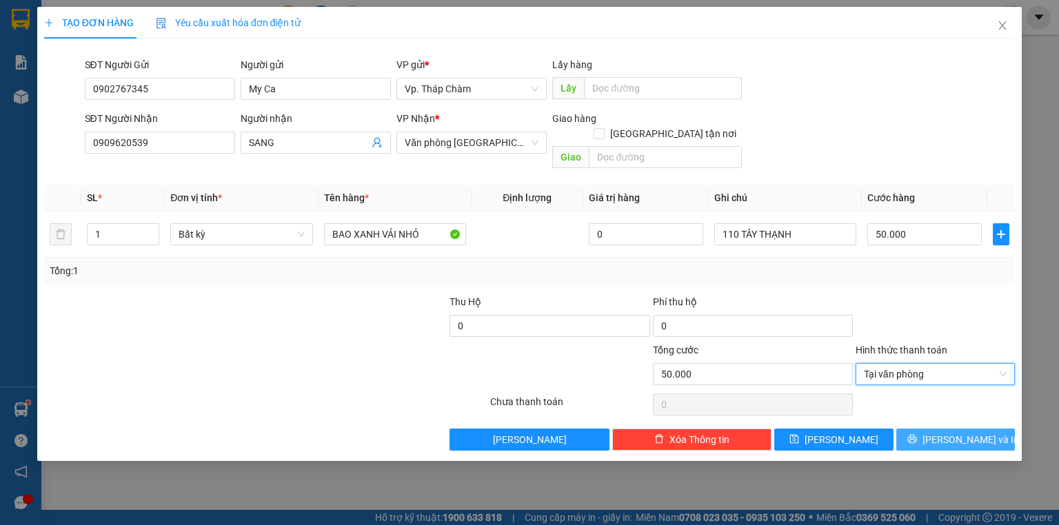
click at [917, 434] on icon "printer" at bounding box center [912, 439] width 10 height 10
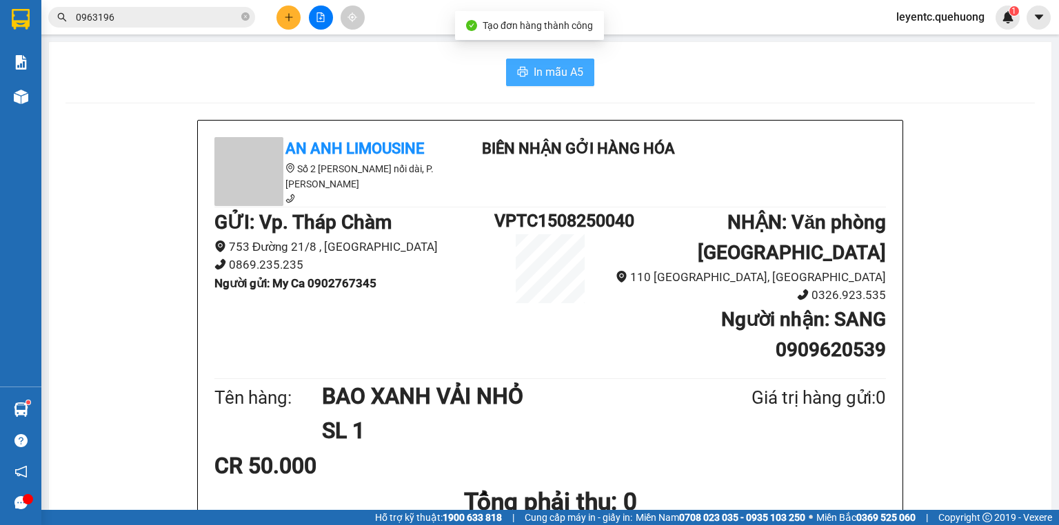
click at [538, 74] on span "In mẫu A5" at bounding box center [558, 71] width 50 height 17
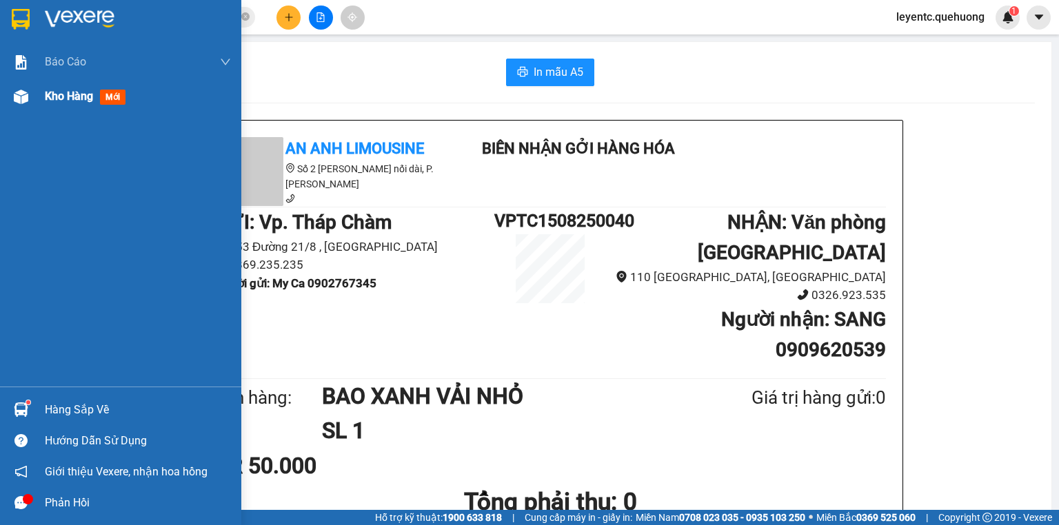
click at [57, 96] on span "Kho hàng" at bounding box center [69, 96] width 48 height 13
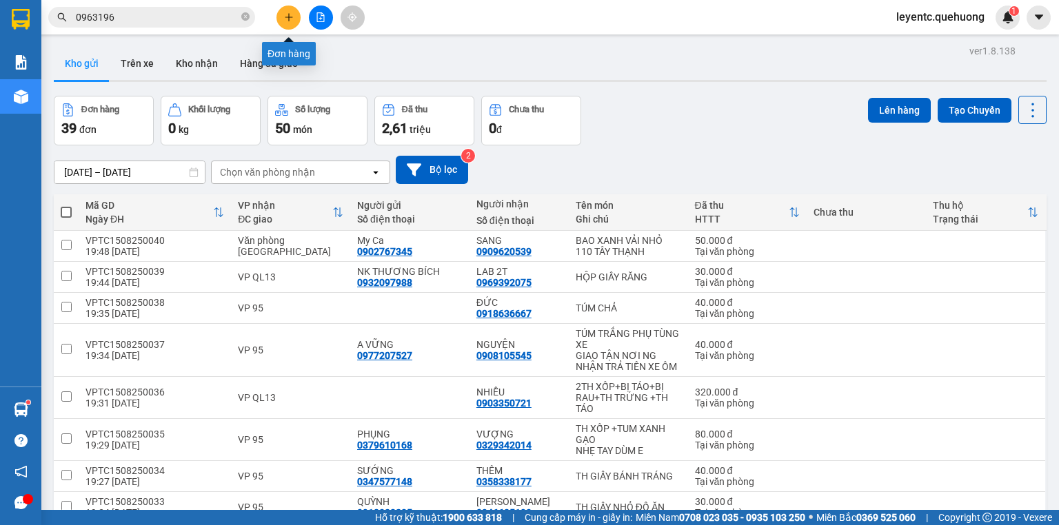
click at [292, 22] on button at bounding box center [288, 18] width 24 height 24
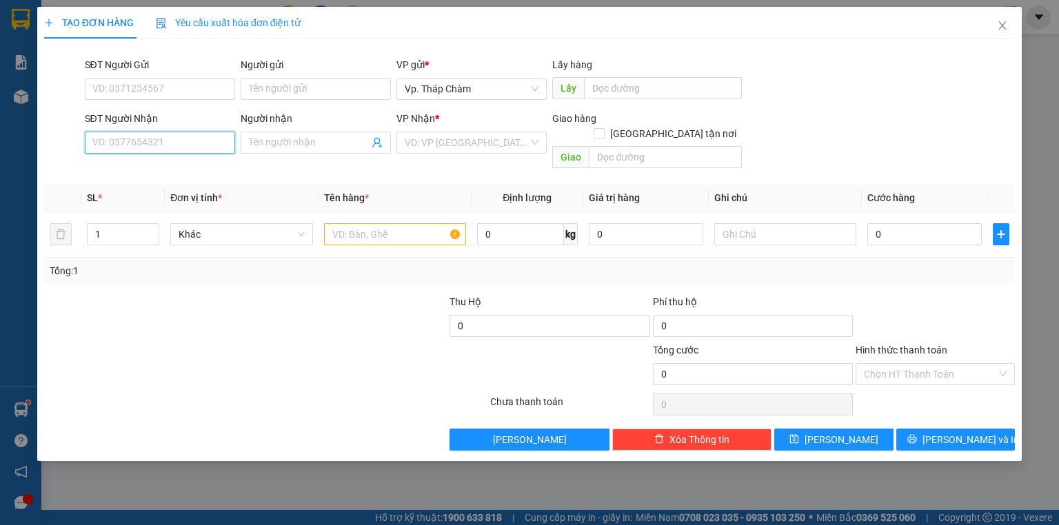
click at [200, 145] on input "SĐT Người Nhận" at bounding box center [160, 143] width 150 height 22
click at [121, 142] on input "0385779268" at bounding box center [160, 143] width 150 height 22
type input "0385799268"
click at [167, 175] on div "0385799268 - PHƯƠNG" at bounding box center [160, 170] width 134 height 15
type input "PHƯƠNG"
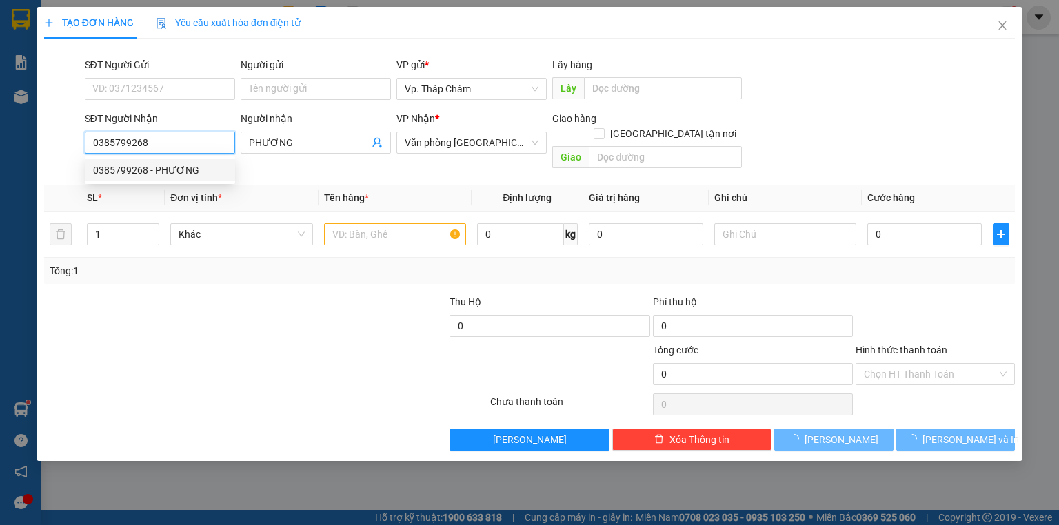
type input "40.000"
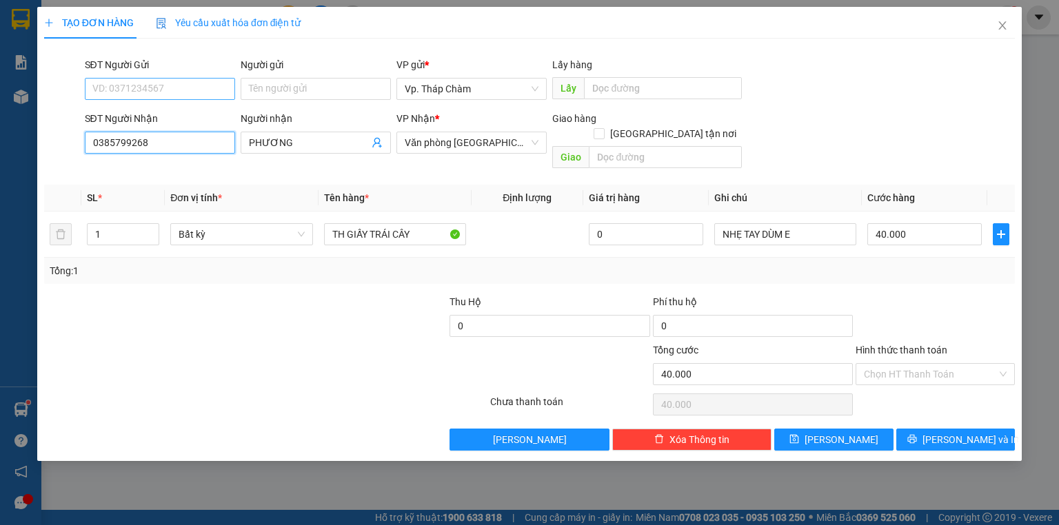
type input "0385799268"
click at [182, 98] on input "SĐT Người Gửi" at bounding box center [160, 89] width 150 height 22
click at [167, 121] on div "0334901014 - PHƯỢNG" at bounding box center [160, 116] width 134 height 15
type input "0334901014"
type input "PHƯỢNG"
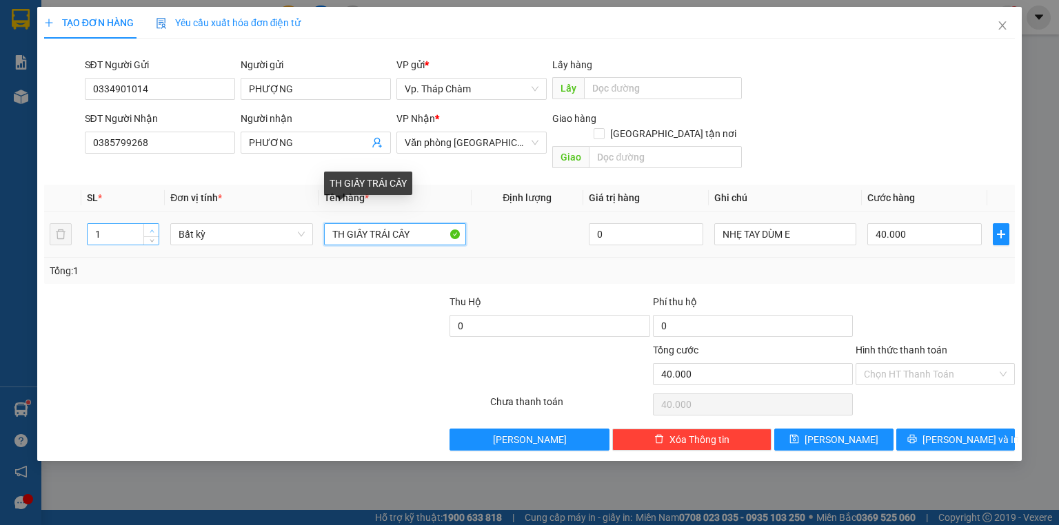
drag, startPoint x: 422, startPoint y: 218, endPoint x: 148, endPoint y: 217, distance: 273.6
click at [152, 216] on tr "1 Bất kỳ TH GIẤY TRÁI CÂY 0 NHẸ TAY DÙM E 40.000" at bounding box center [529, 235] width 970 height 46
type input "XỐP VÀNG ĐỒ ĂN"
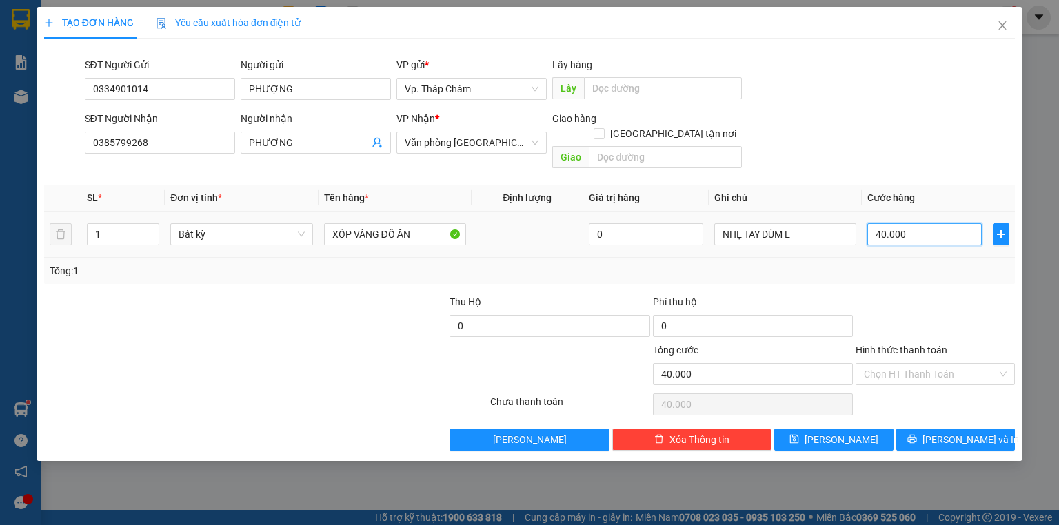
type input "5"
type input "50"
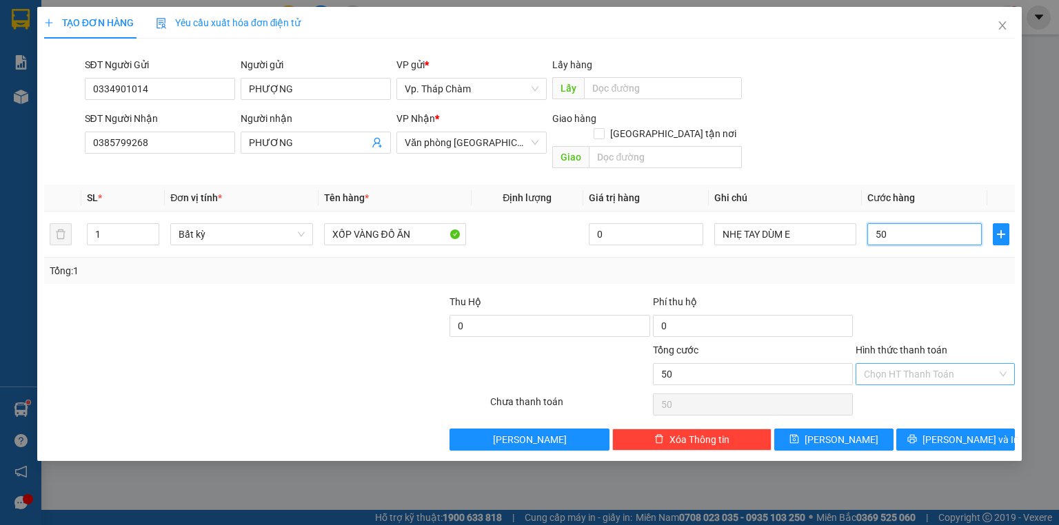
type input "50"
type input "50.000"
click at [917, 364] on input "Hình thức thanh toán" at bounding box center [930, 374] width 133 height 21
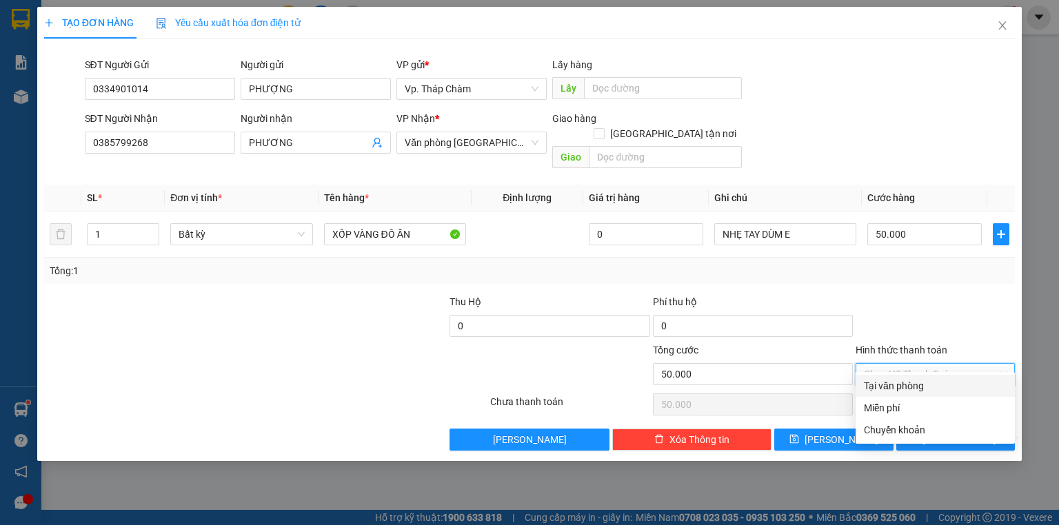
drag, startPoint x: 912, startPoint y: 388, endPoint x: 904, endPoint y: 402, distance: 16.7
click at [910, 381] on div "Tại văn phòng" at bounding box center [935, 385] width 143 height 15
type input "0"
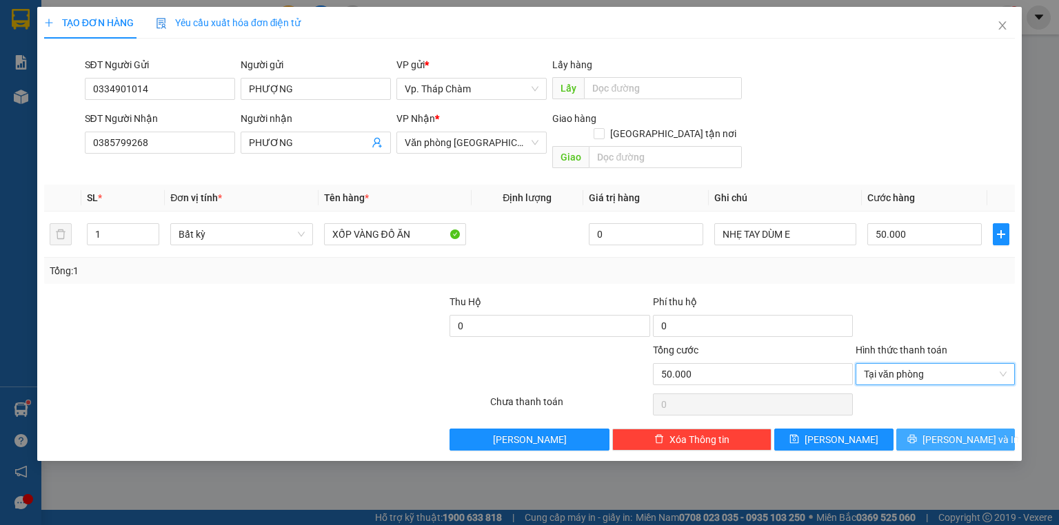
drag, startPoint x: 946, startPoint y: 433, endPoint x: 946, endPoint y: 423, distance: 9.6
click at [946, 429] on button "[PERSON_NAME] và In" at bounding box center [955, 440] width 119 height 22
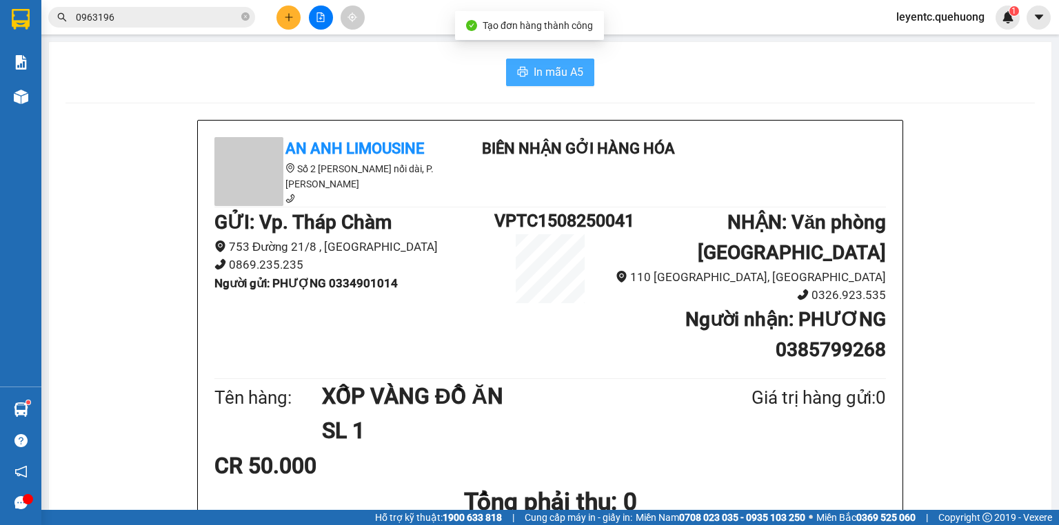
drag, startPoint x: 543, startPoint y: 79, endPoint x: 551, endPoint y: 96, distance: 18.2
click at [545, 79] on span "In mẫu A5" at bounding box center [558, 71] width 50 height 17
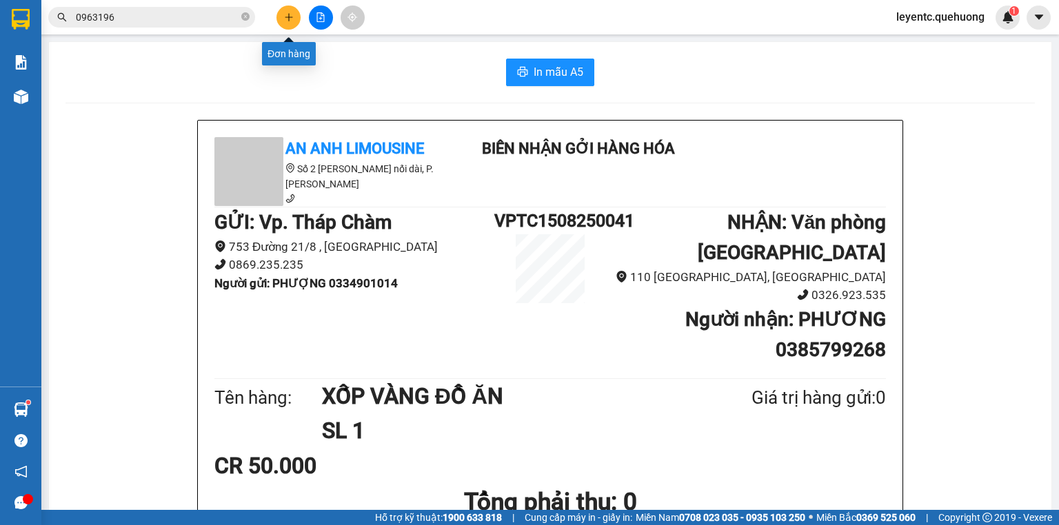
click at [286, 11] on button at bounding box center [288, 18] width 24 height 24
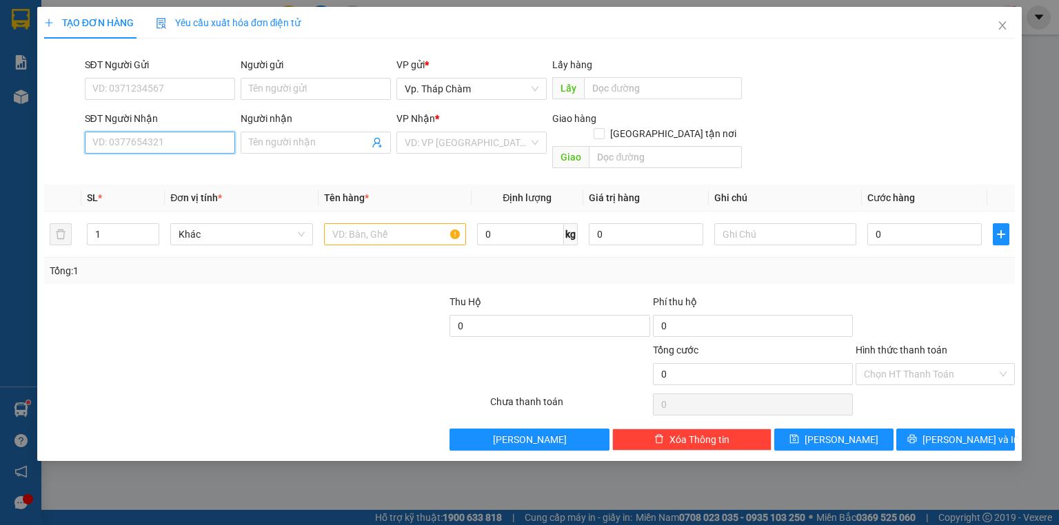
click at [174, 142] on input "SĐT Người Nhận" at bounding box center [160, 143] width 150 height 22
click at [176, 174] on div "0909876436 - A Huỳnh" at bounding box center [160, 170] width 134 height 15
type input "0909876436"
type input "A Huỳnh"
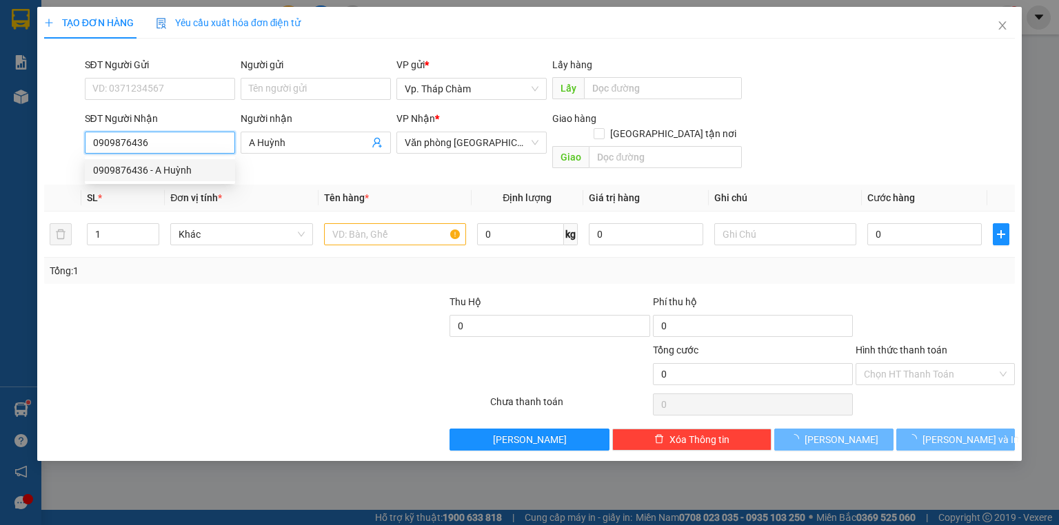
type input "80.000"
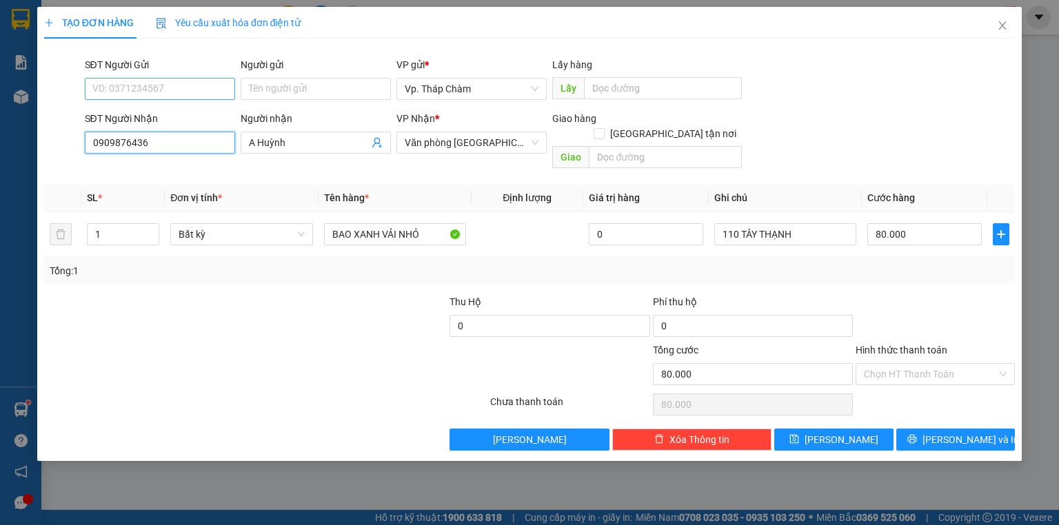
type input "0909876436"
click at [166, 80] on input "SĐT Người Gửi" at bounding box center [160, 89] width 150 height 22
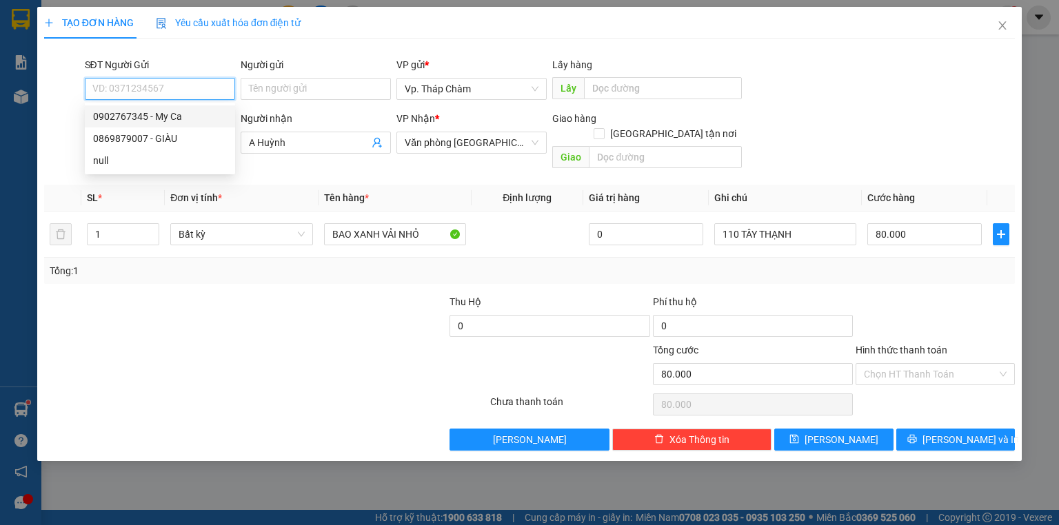
click at [169, 119] on div "0902767345 - My Ca" at bounding box center [160, 116] width 134 height 15
type input "0902767345"
type input "My Ca"
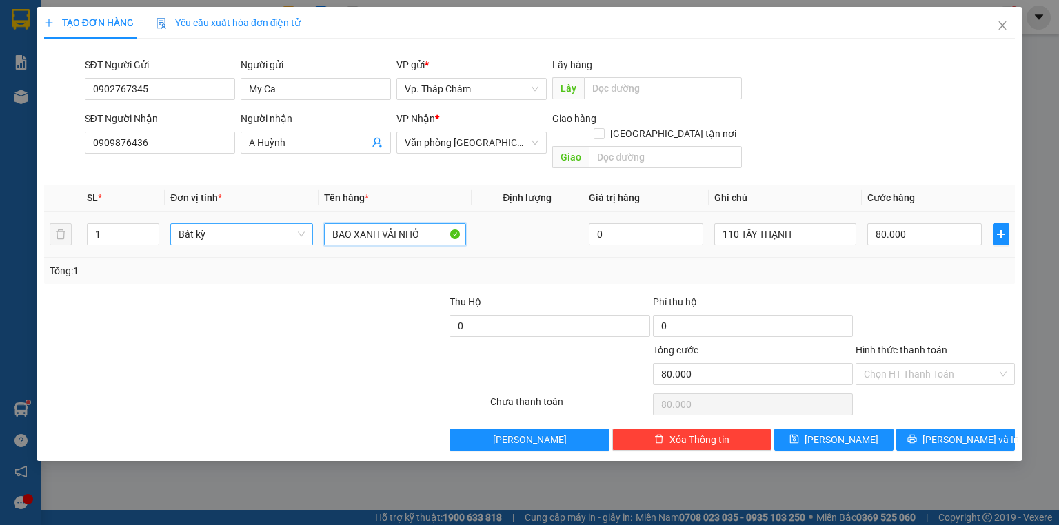
drag, startPoint x: 395, startPoint y: 215, endPoint x: 201, endPoint y: 225, distance: 193.9
click at [201, 225] on tr "1 Bất kỳ BAO XANH VẢI NHỎ 0 110 TÂY THẠNH 80.000" at bounding box center [529, 235] width 970 height 46
type input "B"
type input "BAO TRẮNG"
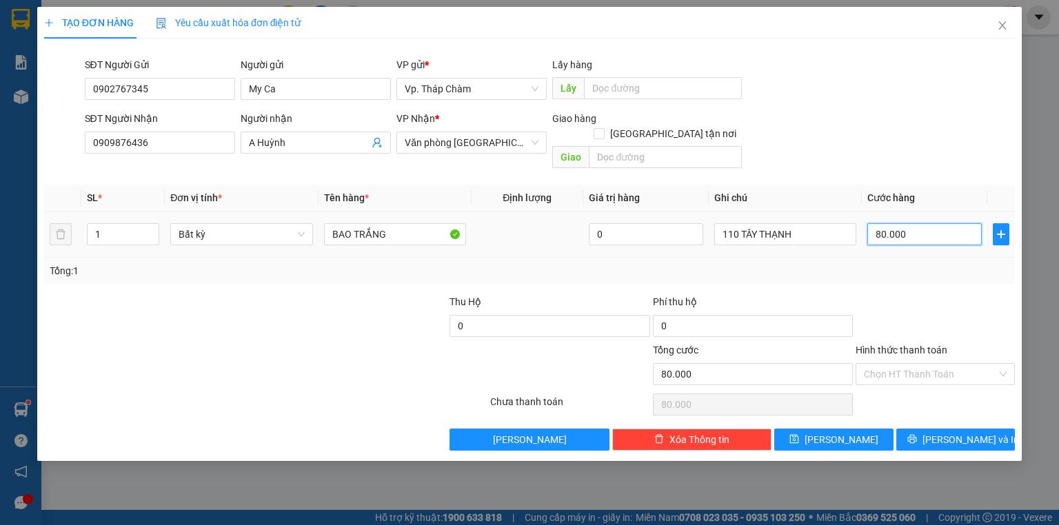
click at [930, 223] on input "80.000" at bounding box center [924, 234] width 114 height 22
type input "5"
type input "50"
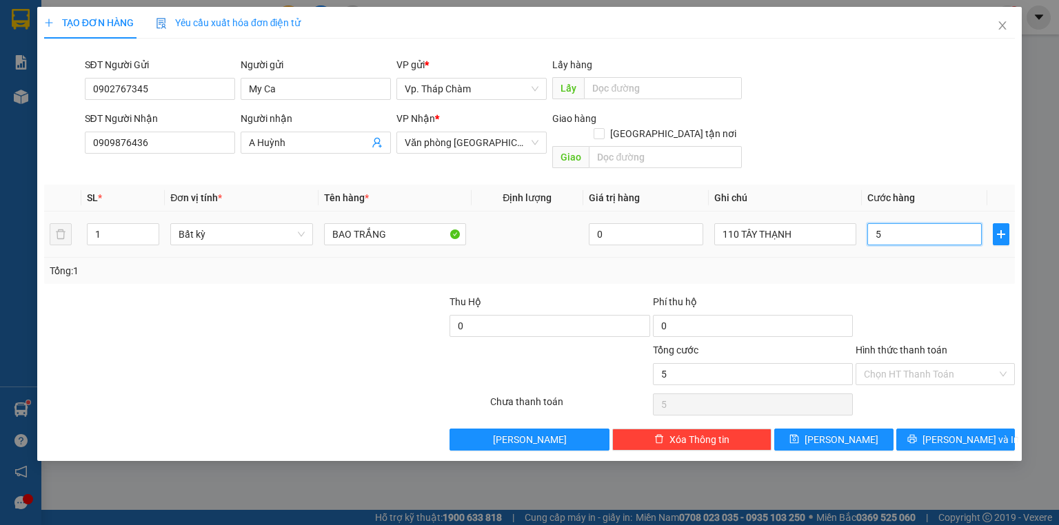
type input "50"
type input "50.000"
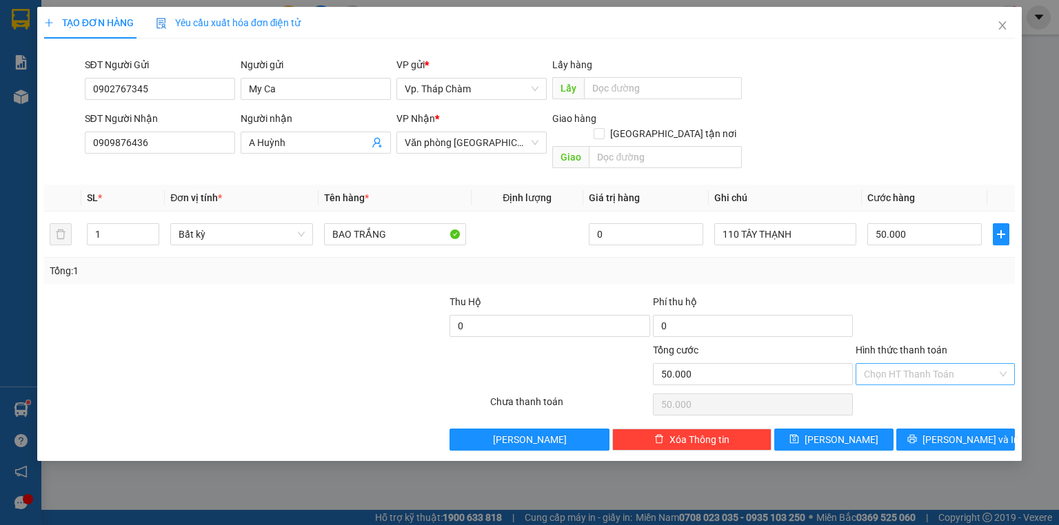
click at [902, 366] on input "Hình thức thanh toán" at bounding box center [930, 374] width 133 height 21
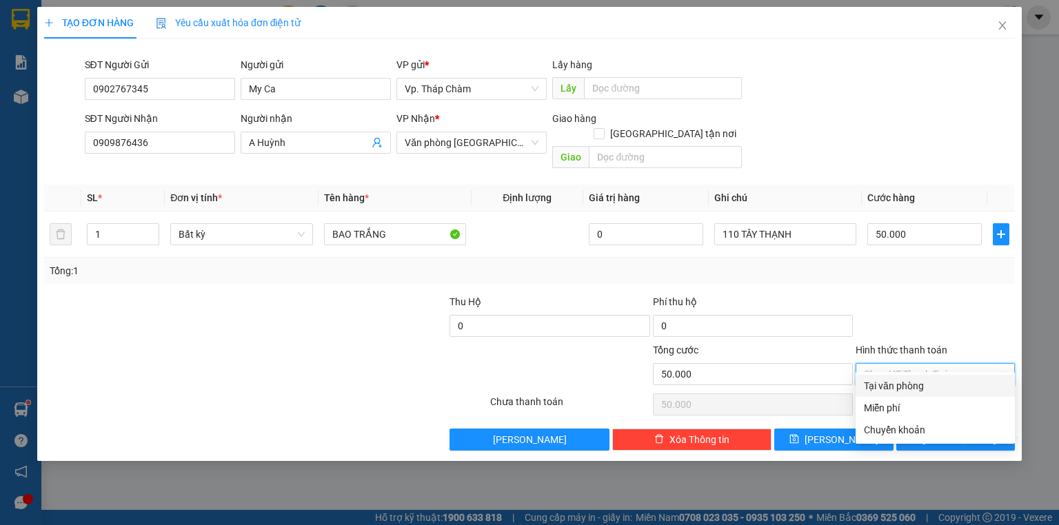
click at [898, 387] on div "Tại văn phòng" at bounding box center [935, 385] width 143 height 15
type input "0"
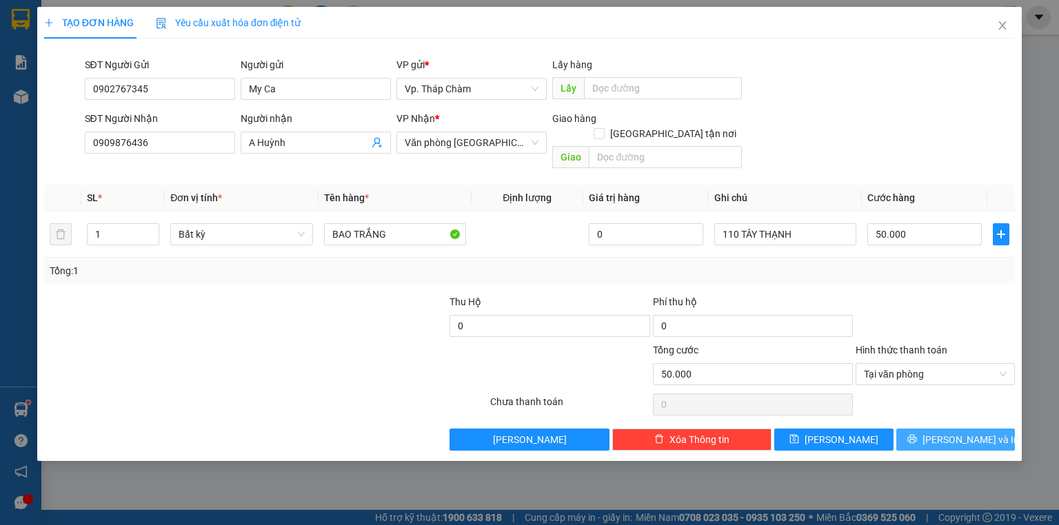
click at [944, 432] on span "[PERSON_NAME] và In" at bounding box center [970, 439] width 96 height 15
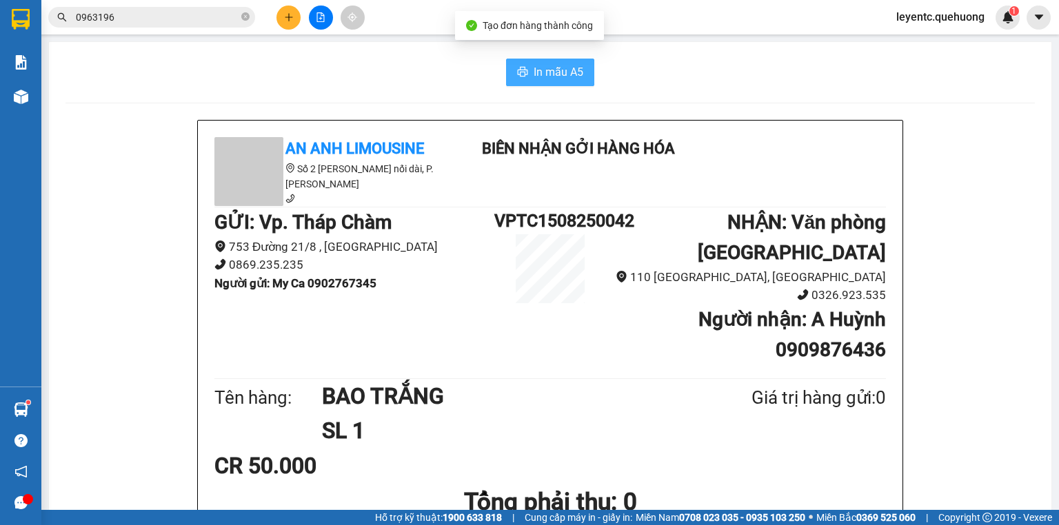
click at [573, 79] on span "In mẫu A5" at bounding box center [558, 71] width 50 height 17
click at [849, 397] on div "Tên hàng: BAO TRẮNG SL 1 Giá trị hàng gửi: 0" at bounding box center [549, 414] width 671 height 70
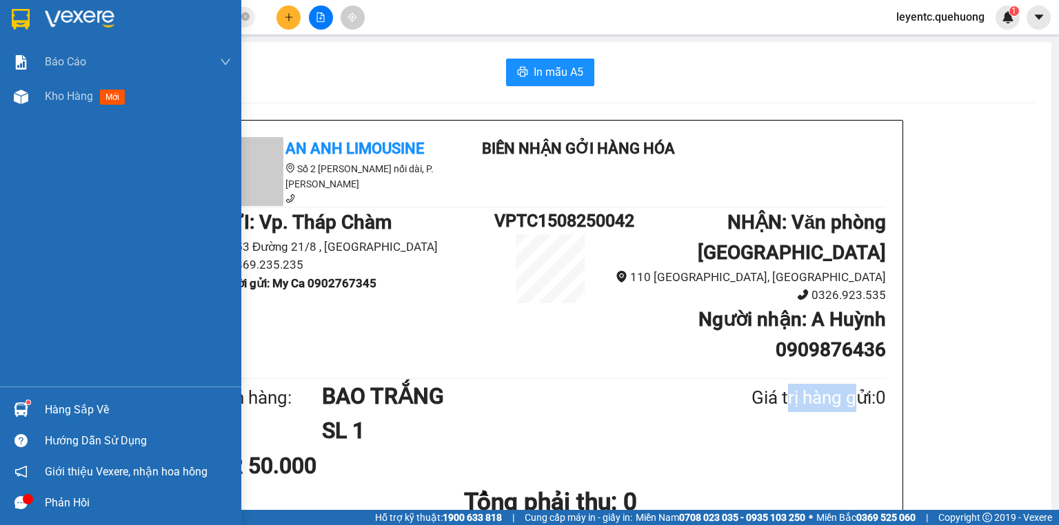
drag, startPoint x: 65, startPoint y: 172, endPoint x: 61, endPoint y: 166, distance: 7.9
click at [58, 190] on div "Báo cáo Báo cáo dòng tiền (nhân viên) Doanh số tạo đơn theo VP gửi (nhân viên) …" at bounding box center [120, 216] width 241 height 342
click at [81, 101] on span "Kho hàng" at bounding box center [69, 96] width 48 height 13
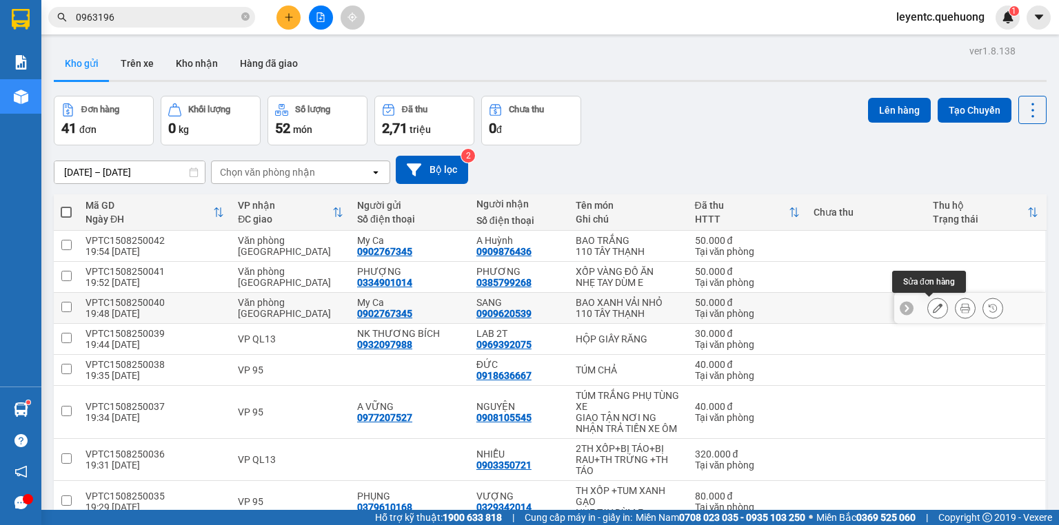
click at [932, 303] on icon at bounding box center [937, 308] width 10 height 10
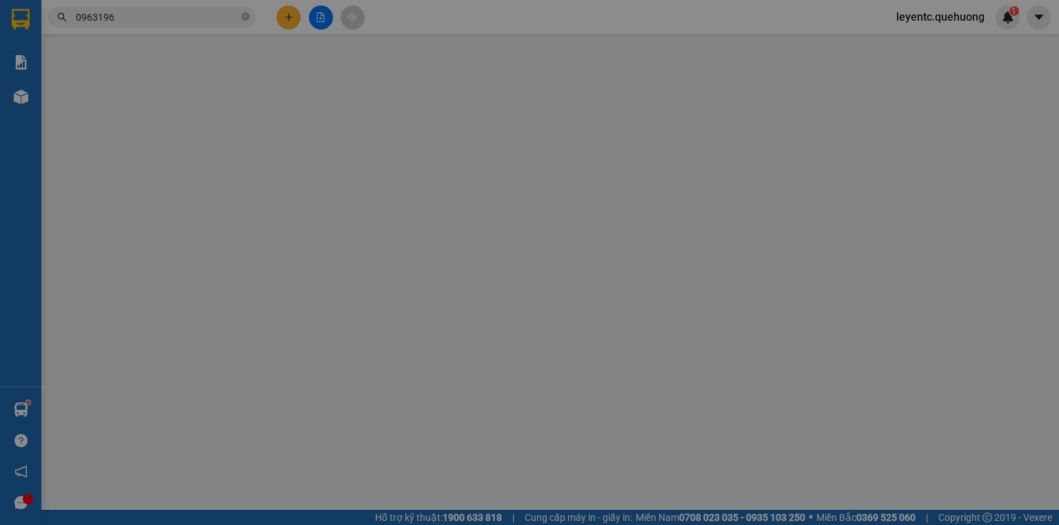
type input "0902767345"
type input "My Ca"
type input "0909620539"
type input "SANG"
type input "50.000"
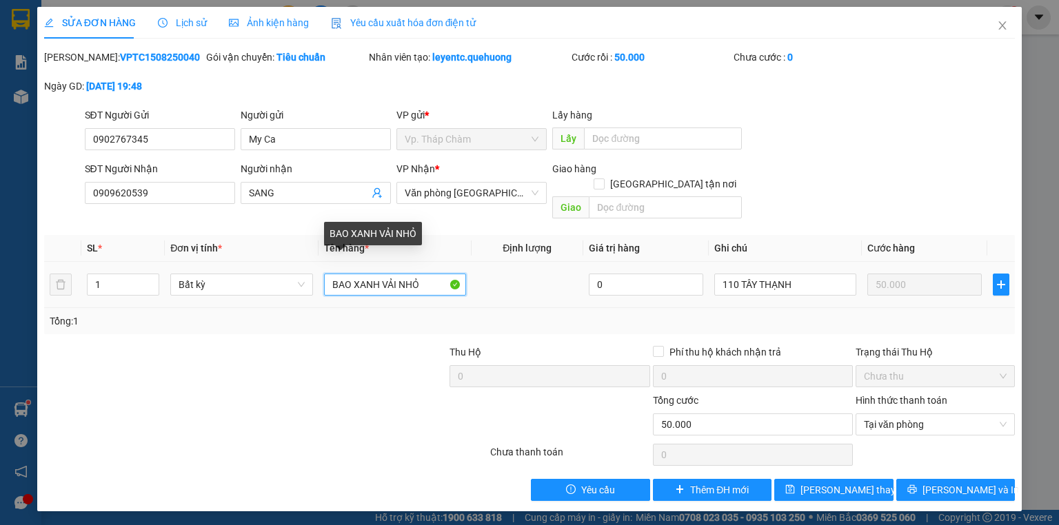
drag, startPoint x: 379, startPoint y: 267, endPoint x: 353, endPoint y: 269, distance: 26.3
click at [353, 274] on input "BAO XANH VẢI NHỎ" at bounding box center [395, 285] width 142 height 22
type input "BAO ĐỎ VẢI NHỎ"
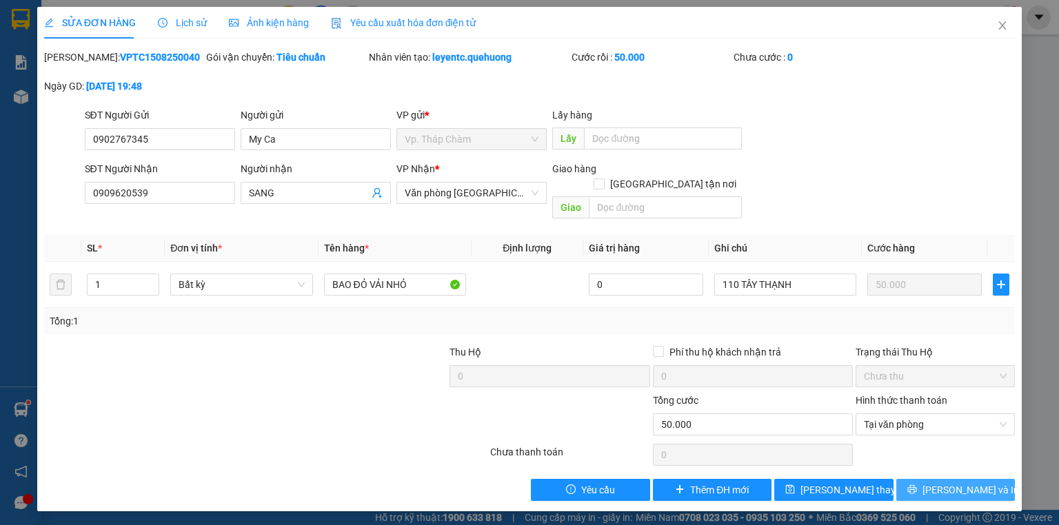
click at [907, 479] on button "[PERSON_NAME] và In" at bounding box center [955, 490] width 119 height 22
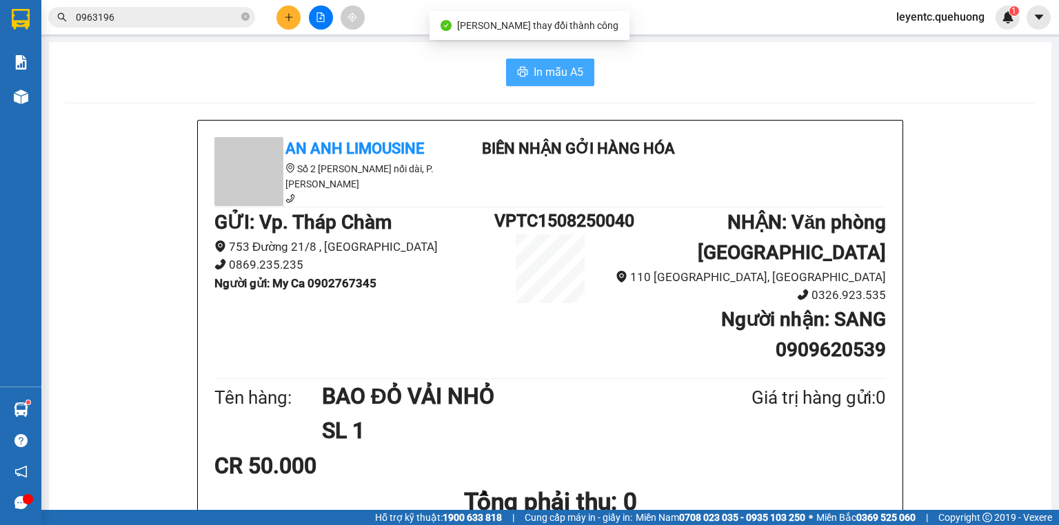
drag, startPoint x: 561, startPoint y: 77, endPoint x: 612, endPoint y: 96, distance: 54.8
click at [562, 77] on span "In mẫu A5" at bounding box center [558, 71] width 50 height 17
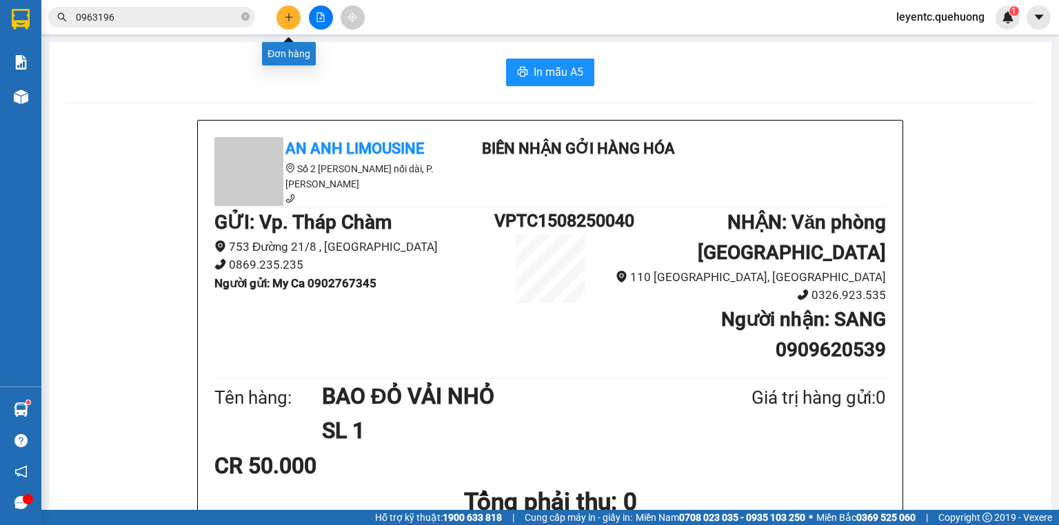
click at [287, 12] on icon "plus" at bounding box center [289, 17] width 10 height 10
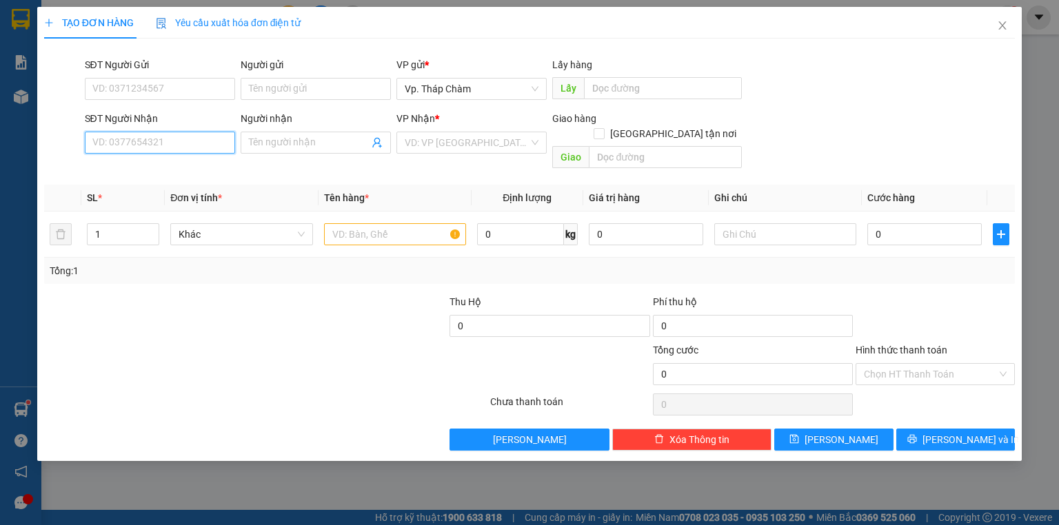
click at [163, 144] on input "SĐT Người Nhận" at bounding box center [160, 143] width 150 height 22
click at [176, 166] on div "0902301902 - CHÁY" at bounding box center [160, 170] width 134 height 15
type input "0902301902"
type input "CHÁY"
type input "30.000"
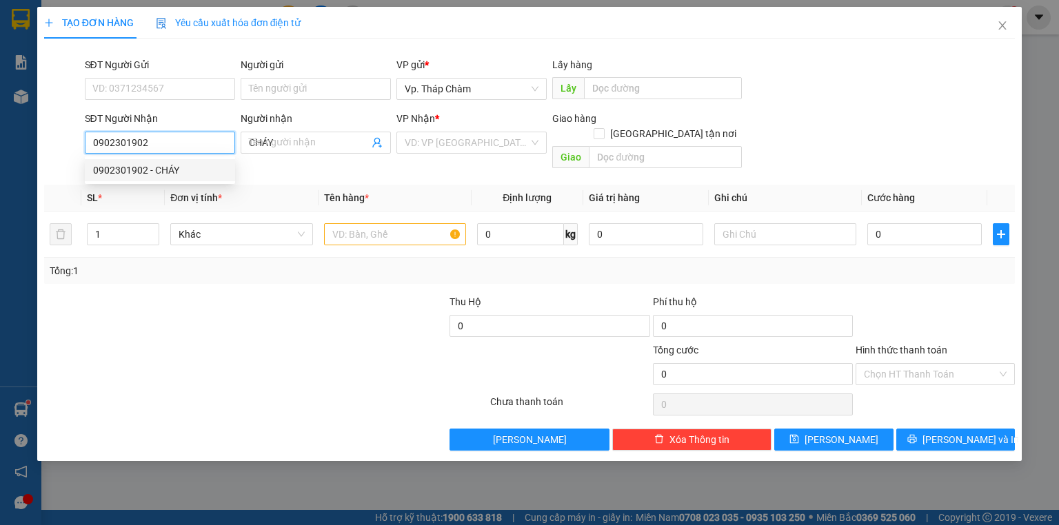
type input "30.000"
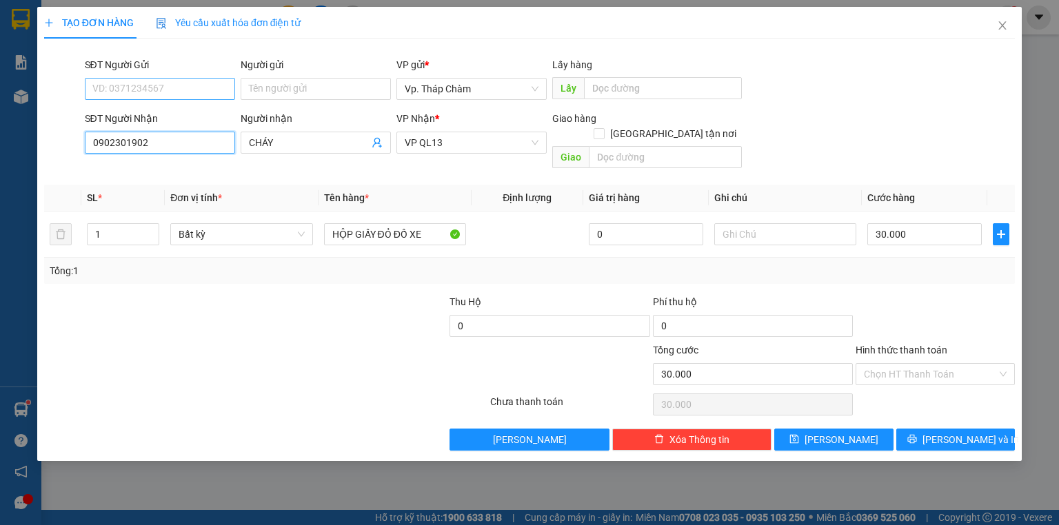
type input "0902301902"
click at [201, 89] on input "SĐT Người Gửi" at bounding box center [160, 89] width 150 height 22
click at [201, 113] on div "0777951757 - TUẤN" at bounding box center [161, 116] width 136 height 15
type input "0777951757"
type input "TUẤN"
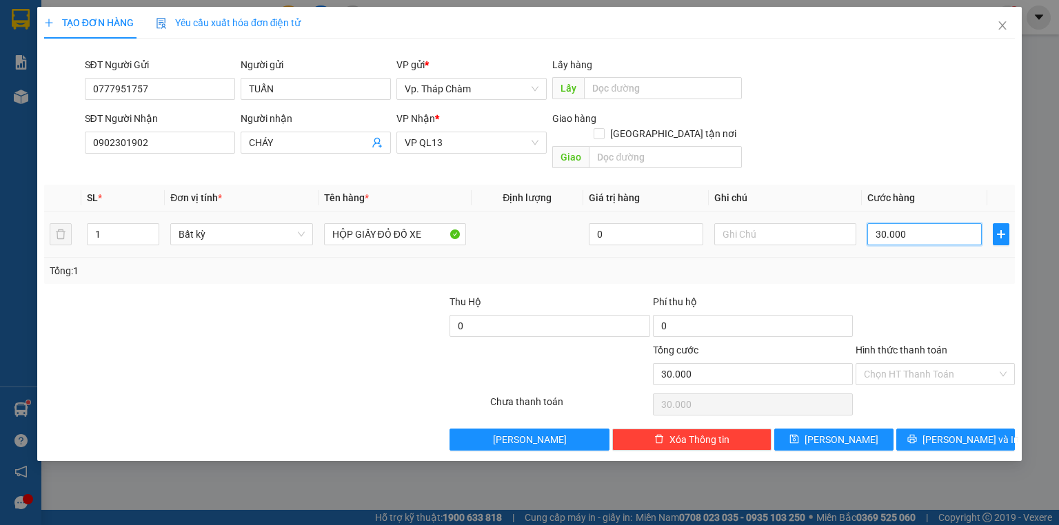
click at [945, 223] on input "30.000" at bounding box center [924, 234] width 114 height 22
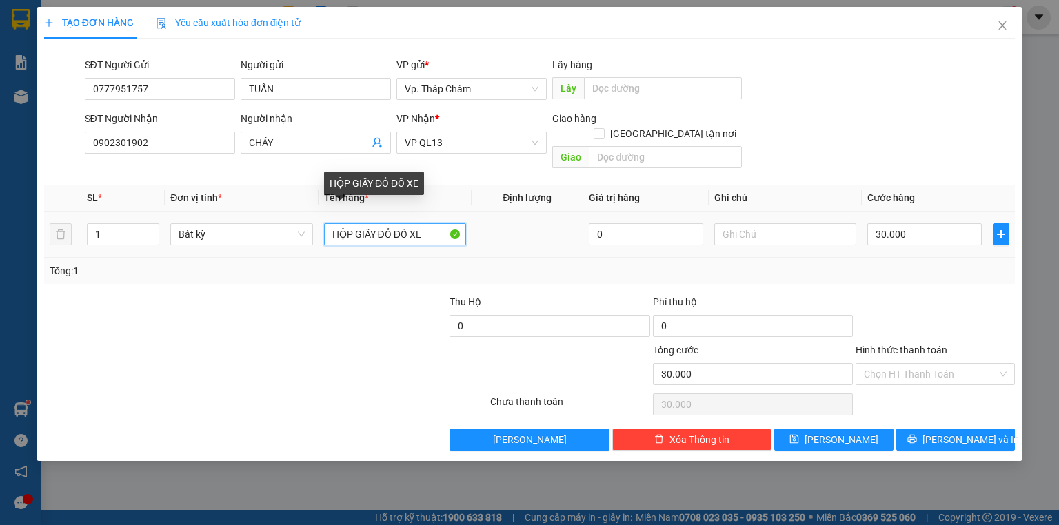
drag, startPoint x: 423, startPoint y: 223, endPoint x: 373, endPoint y: 228, distance: 50.5
click at [373, 228] on input "HỘP GIẤY ĐỎ ĐỒ XE" at bounding box center [395, 234] width 142 height 22
type input "HỘP GIẤY TRẮNG ĐỒ XE"
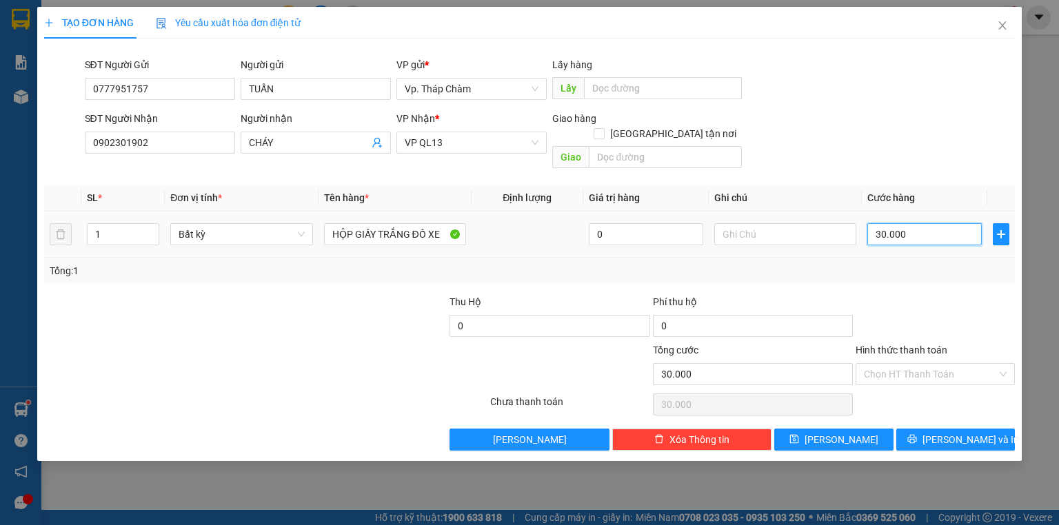
click at [933, 223] on input "30.000" at bounding box center [924, 234] width 114 height 22
type input "4"
type input "40"
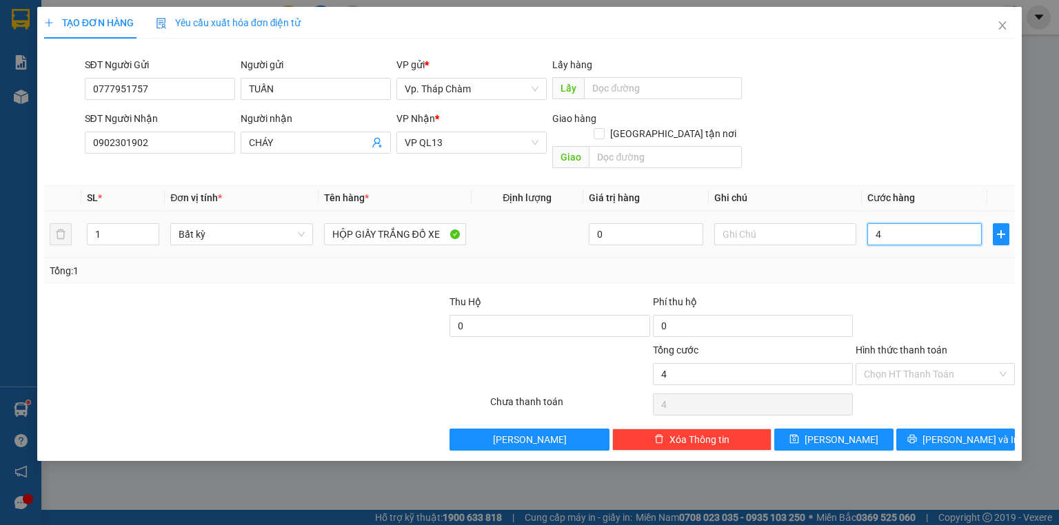
type input "40"
click at [925, 364] on input "Hình thức thanh toán" at bounding box center [930, 374] width 133 height 21
type input "40.000"
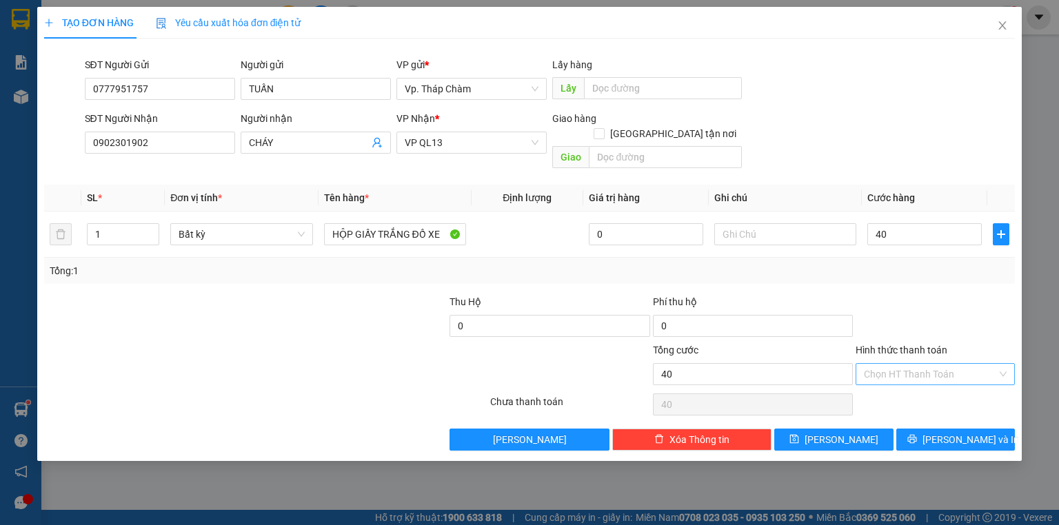
type input "40.000"
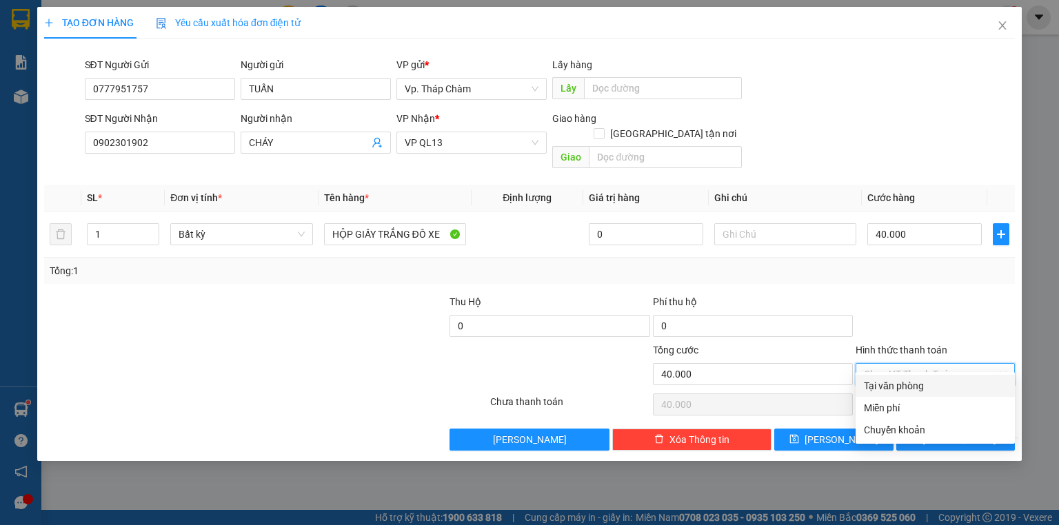
click at [922, 381] on div "Tại văn phòng" at bounding box center [935, 385] width 143 height 15
type input "0"
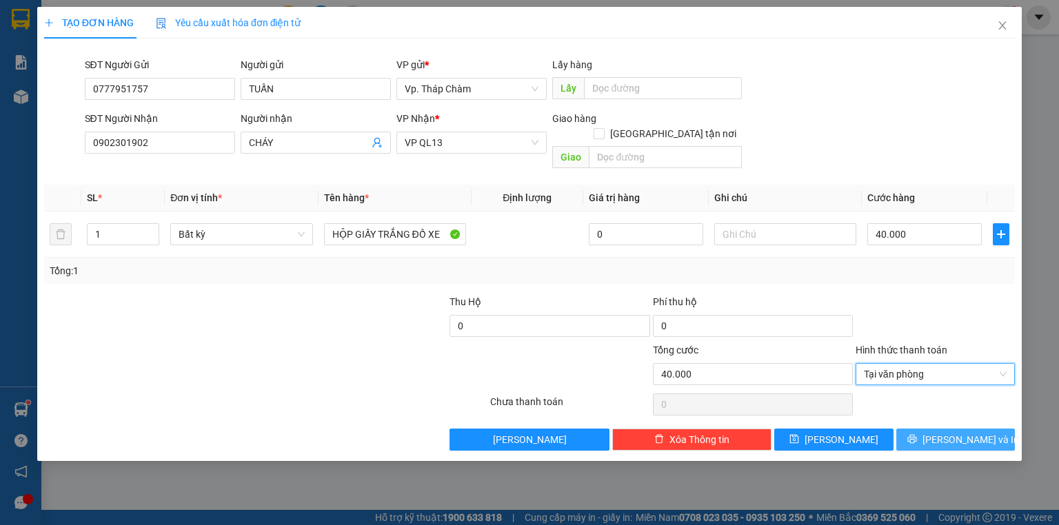
click at [945, 432] on span "[PERSON_NAME] và In" at bounding box center [970, 439] width 96 height 15
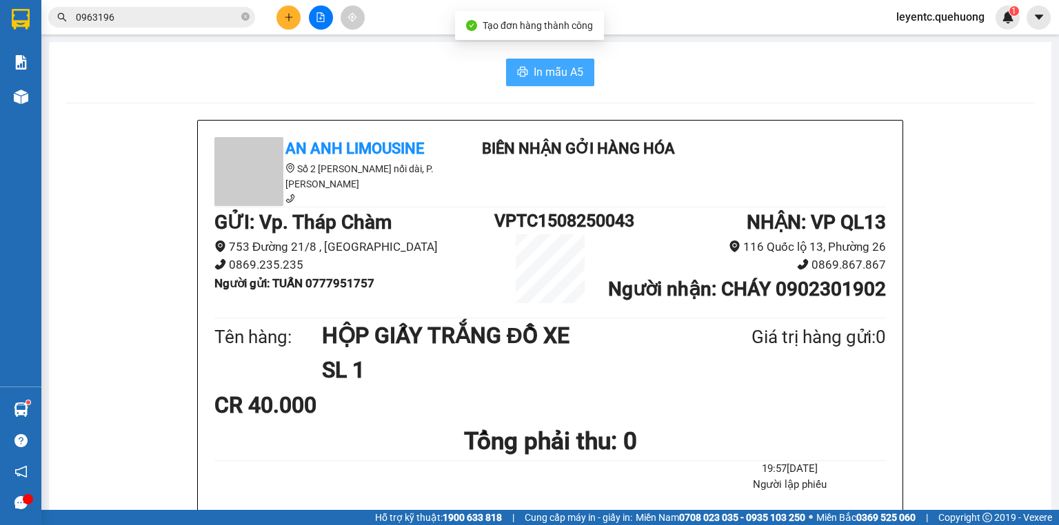
click at [549, 77] on span "In mẫu A5" at bounding box center [558, 71] width 50 height 17
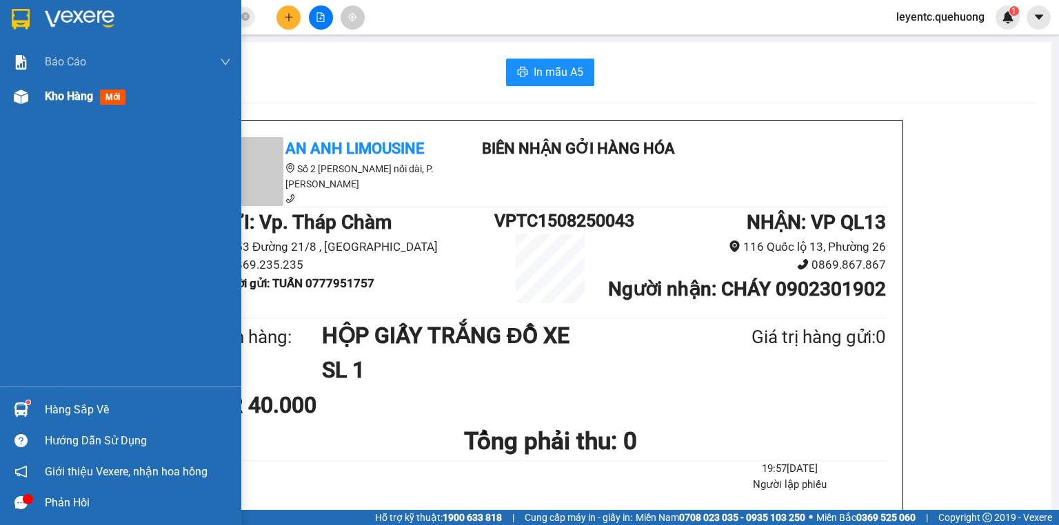
click at [72, 96] on span "Kho hàng" at bounding box center [69, 96] width 48 height 13
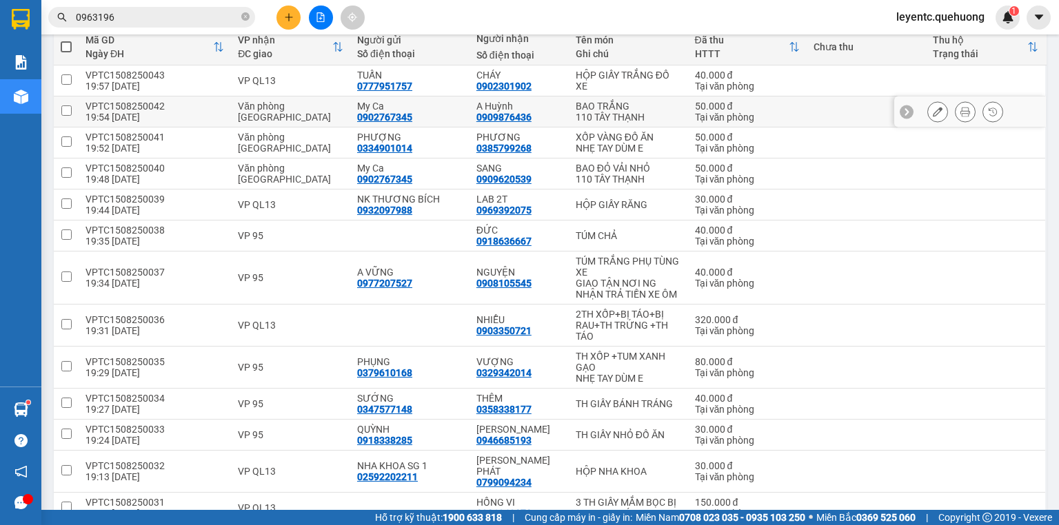
scroll to position [221, 0]
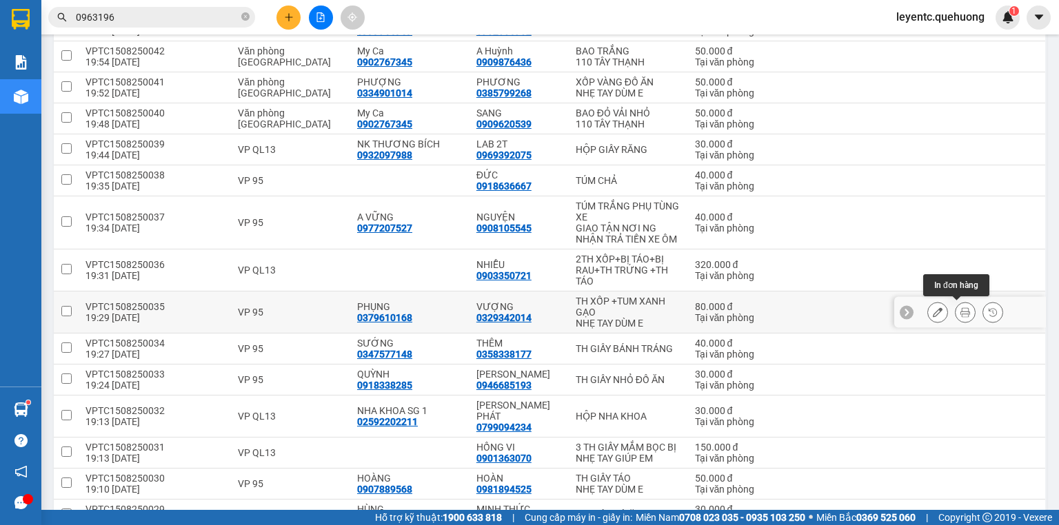
click at [955, 311] on button at bounding box center [964, 312] width 19 height 24
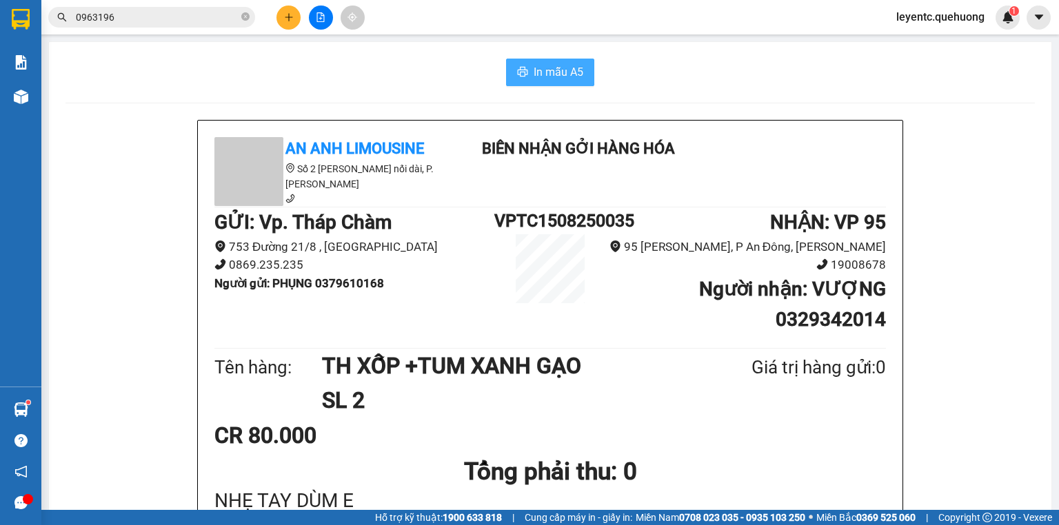
drag, startPoint x: 547, startPoint y: 67, endPoint x: 538, endPoint y: 74, distance: 11.2
click at [547, 66] on span "In mẫu A5" at bounding box center [558, 71] width 50 height 17
drag, startPoint x: 181, startPoint y: 112, endPoint x: 187, endPoint y: 88, distance: 24.9
click at [326, 21] on button at bounding box center [321, 18] width 24 height 24
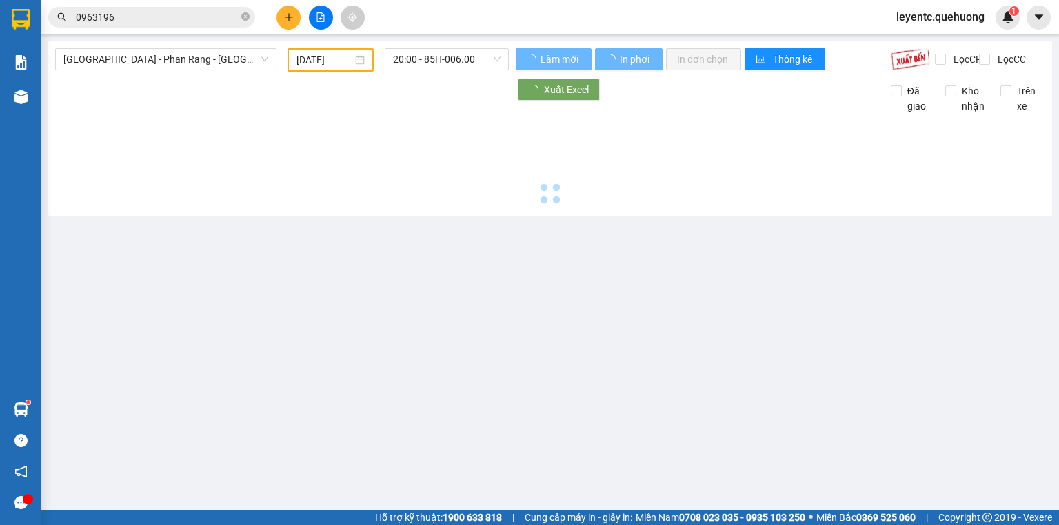
drag, startPoint x: 298, startPoint y: 1, endPoint x: 305, endPoint y: 23, distance: 23.3
click at [321, 17] on icon "file-add" at bounding box center [321, 17] width 10 height 10
type input "[DATE]"
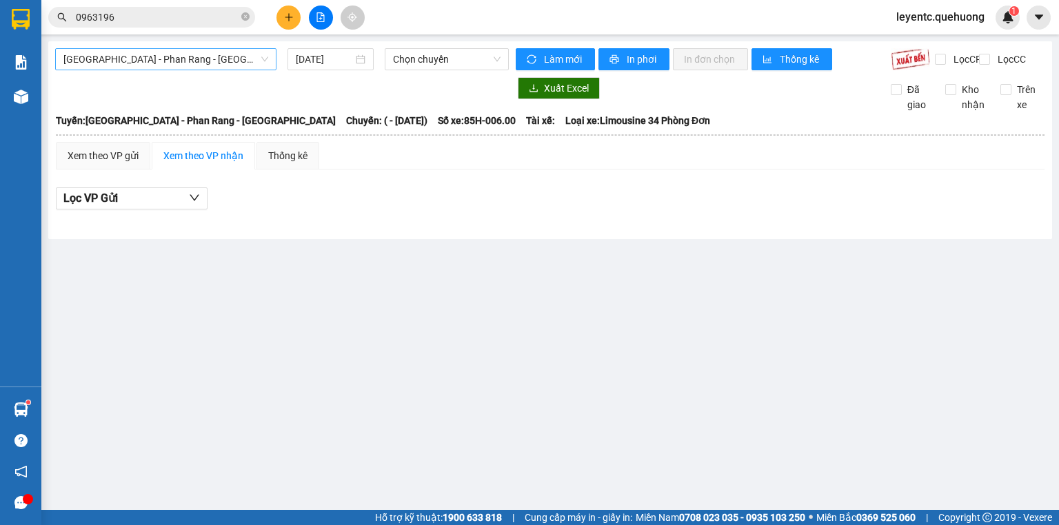
click at [175, 55] on span "[GEOGRAPHIC_DATA] - Phan Rang - [GEOGRAPHIC_DATA]" at bounding box center [165, 59] width 205 height 21
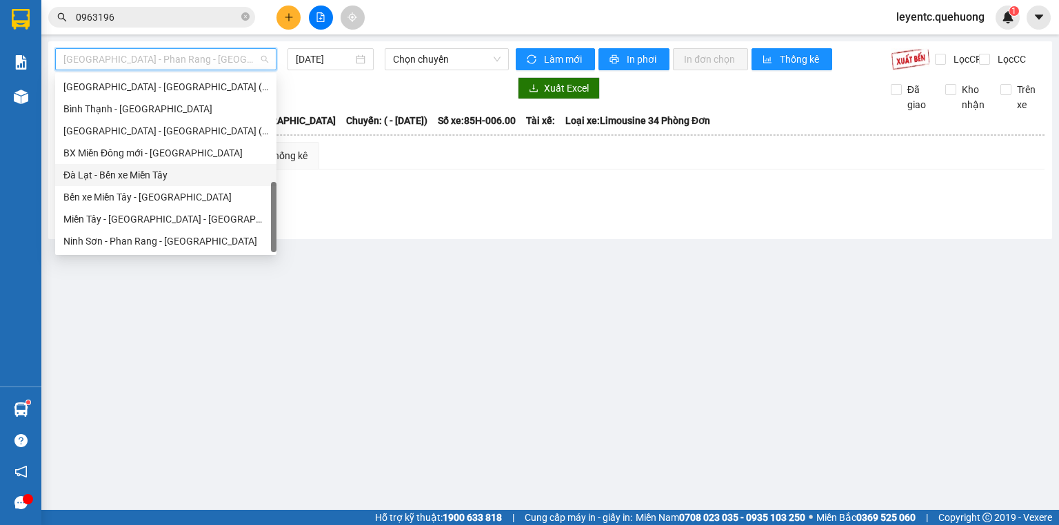
scroll to position [375, 0]
click at [105, 217] on div "Miền Tây - [GEOGRAPHIC_DATA] - [GEOGRAPHIC_DATA]" at bounding box center [165, 219] width 205 height 15
type input "[DATE]"
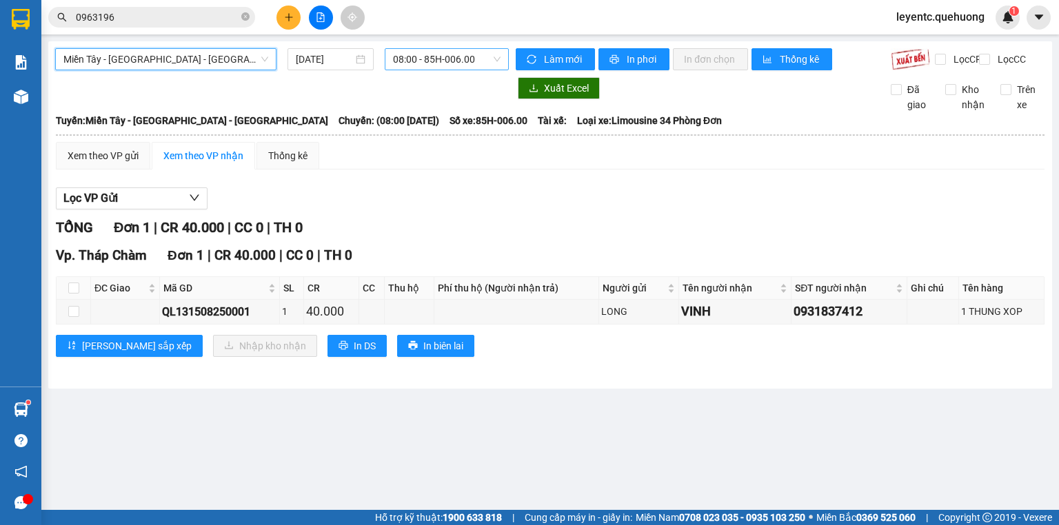
click at [408, 57] on span "08:00 - 85H-006.00" at bounding box center [447, 59] width 108 height 21
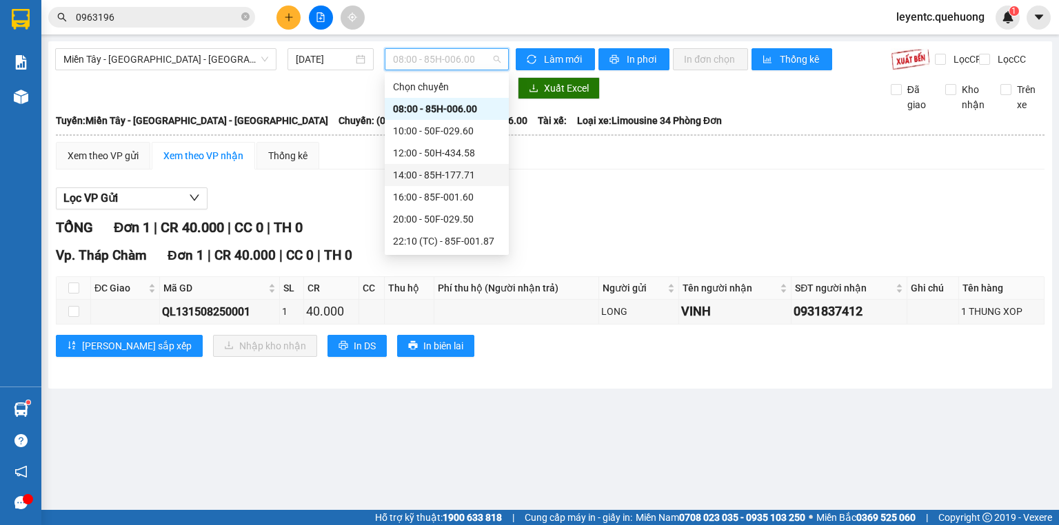
click at [445, 172] on div "14:00 - 85H-177.71" at bounding box center [447, 174] width 108 height 15
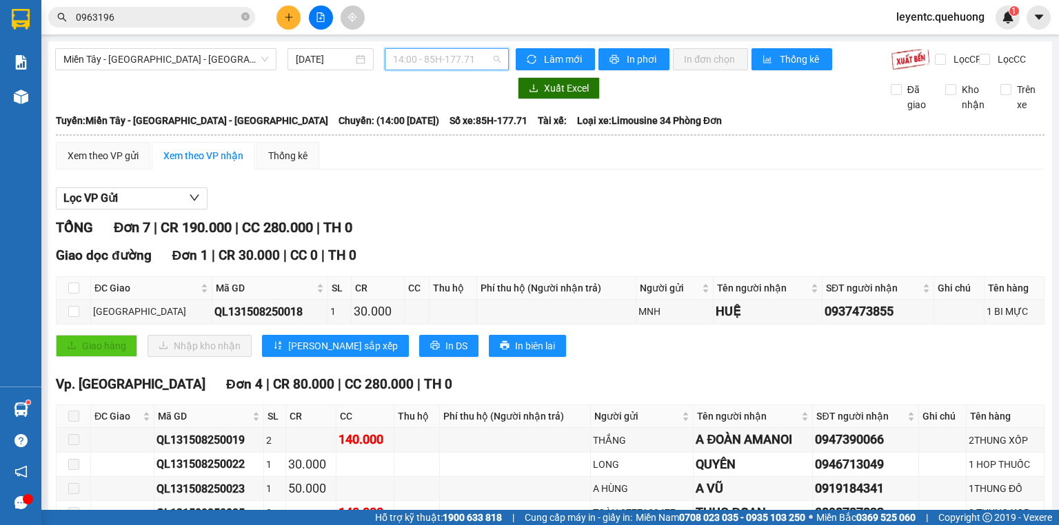
click at [428, 59] on span "14:00 - 85H-177.71" at bounding box center [447, 59] width 108 height 21
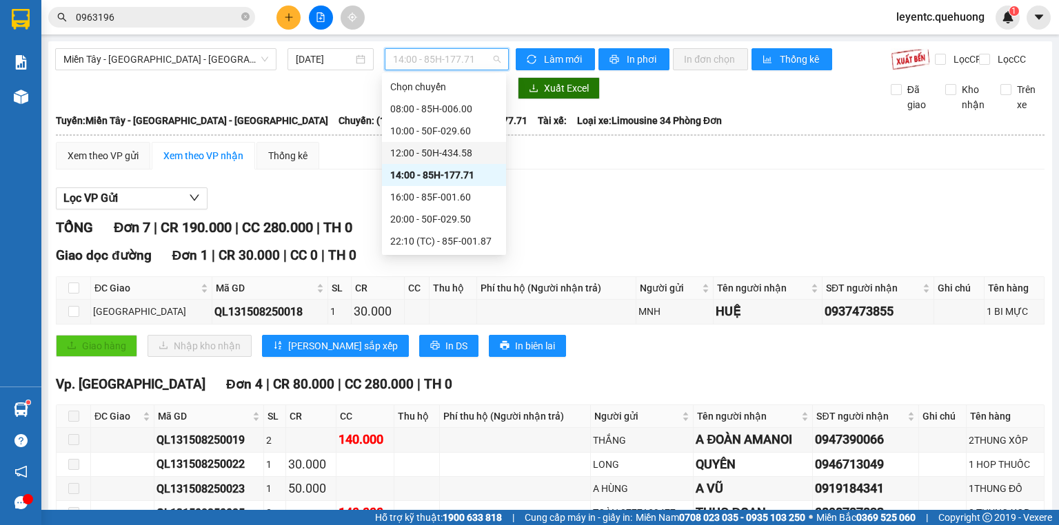
click at [460, 156] on div "12:00 - 50H-434.58" at bounding box center [444, 152] width 108 height 15
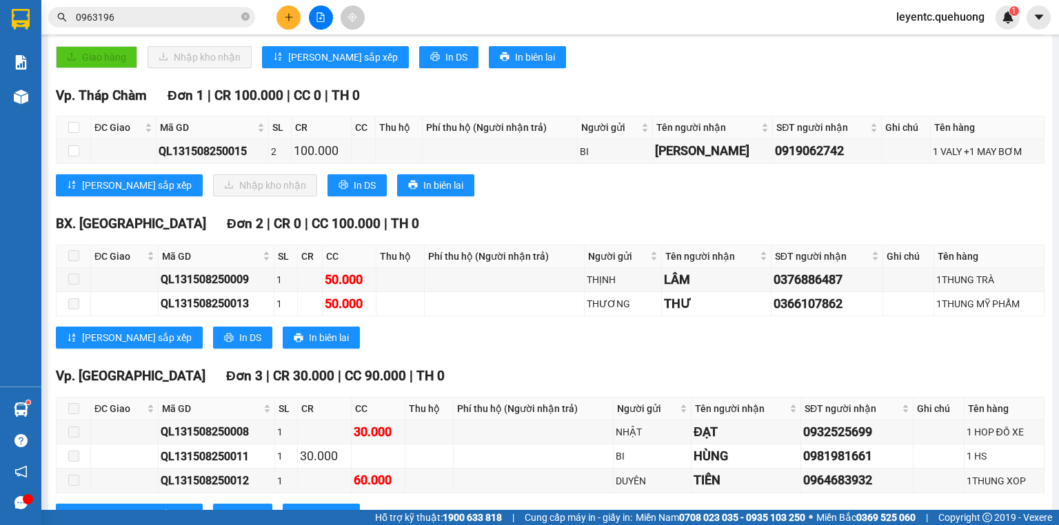
scroll to position [276, 0]
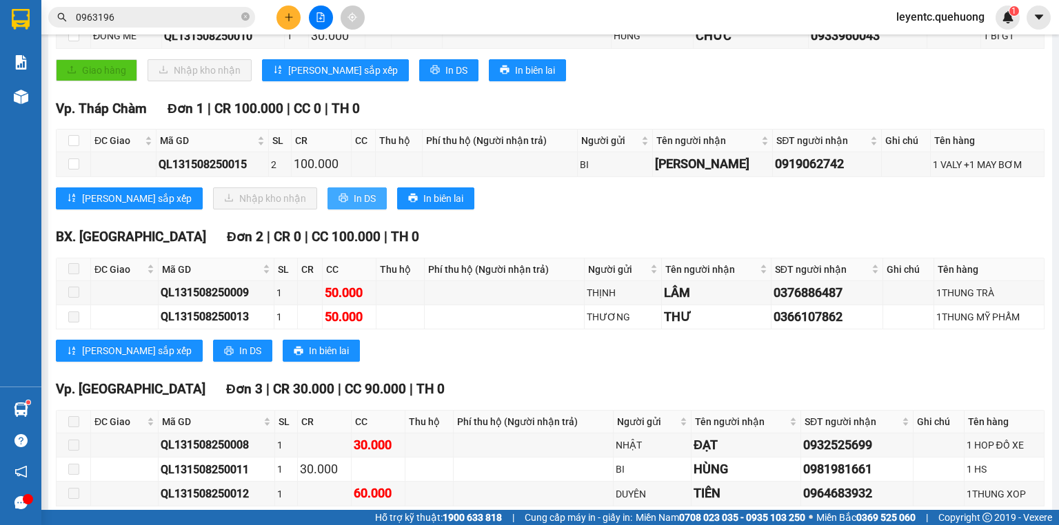
click at [327, 202] on button "In DS" at bounding box center [356, 198] width 59 height 22
click at [411, 343] on div "BX. Ninh Sơn Đơn 2 | CR 0 | CC 100.000 | TH 0 ĐC Giao Mã GD SL CR CC Thu hộ Phí…" at bounding box center [550, 299] width 988 height 145
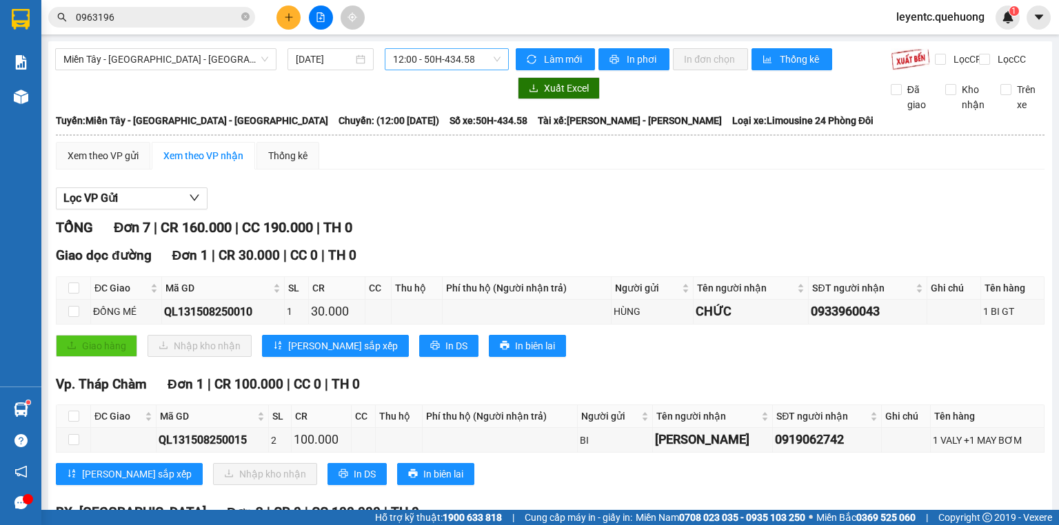
click at [403, 64] on span "12:00 - 50H-434.58" at bounding box center [447, 59] width 108 height 21
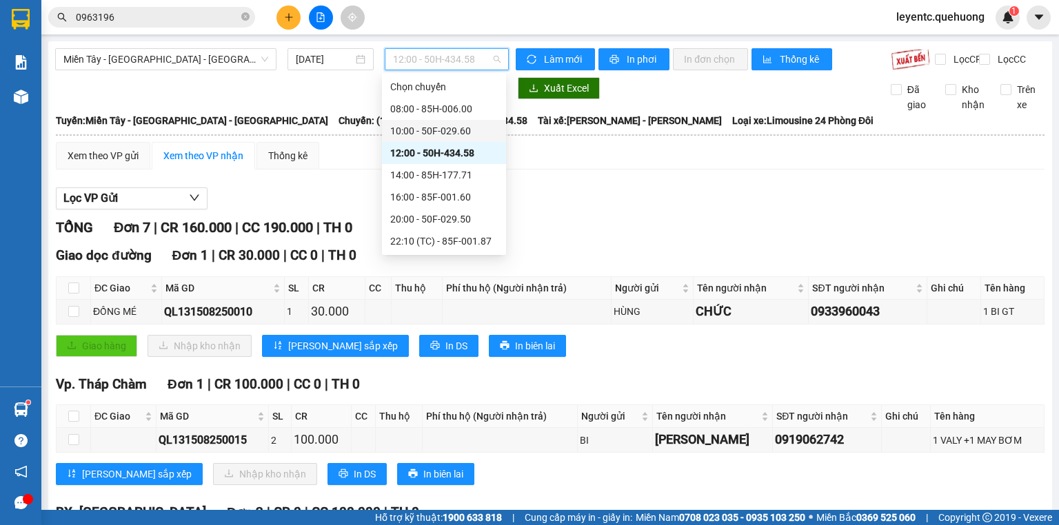
click at [436, 130] on div "10:00 - 50F-029.60" at bounding box center [444, 130] width 108 height 15
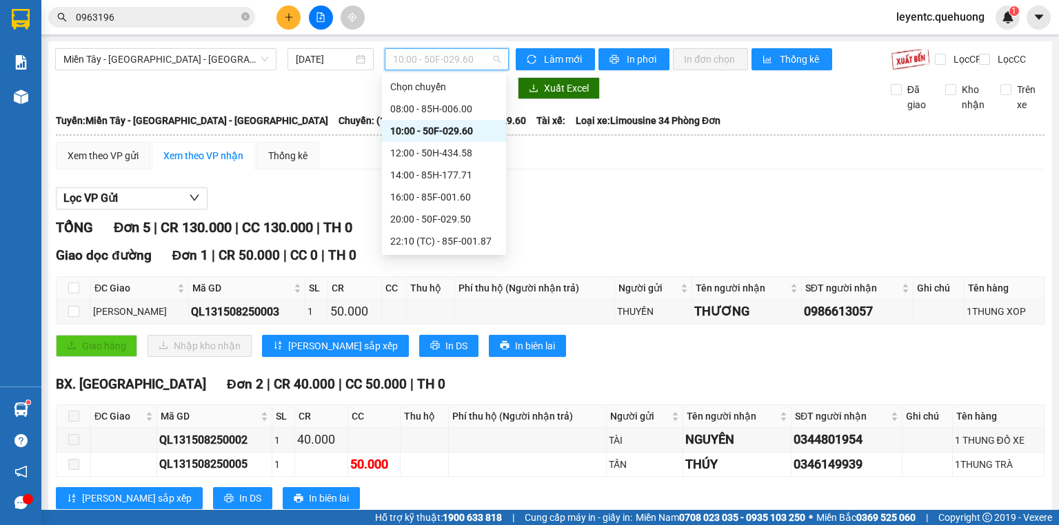
click at [451, 58] on span "10:00 - 50F-029.60" at bounding box center [447, 59] width 108 height 21
click at [417, 153] on div "12:00 - 50H-434.58" at bounding box center [444, 152] width 108 height 15
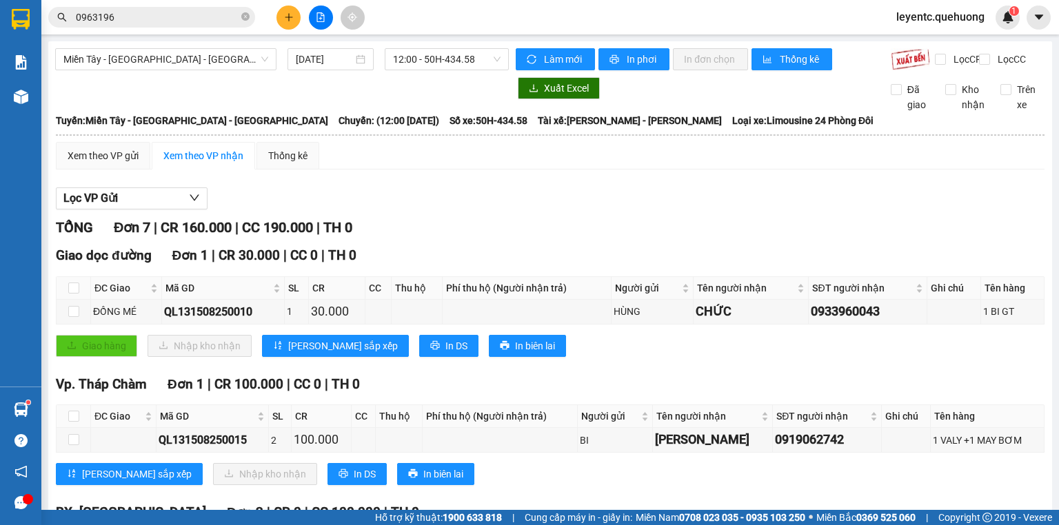
click at [470, 47] on div "Miền Tây - Phan Rang - Ninh Sơn 15/08/2025 12:00 - 50H-434.58 Làm mới In phơi I…" at bounding box center [549, 443] width 1003 height 805
click at [469, 63] on span "12:00 - 50H-434.58" at bounding box center [447, 59] width 108 height 21
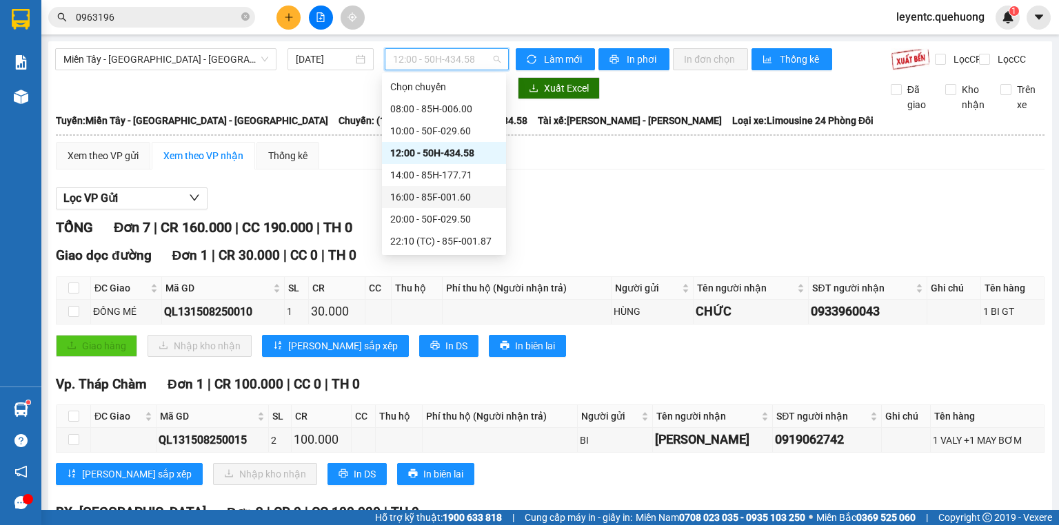
click at [422, 195] on div "16:00 - 85F-001.60" at bounding box center [444, 197] width 108 height 15
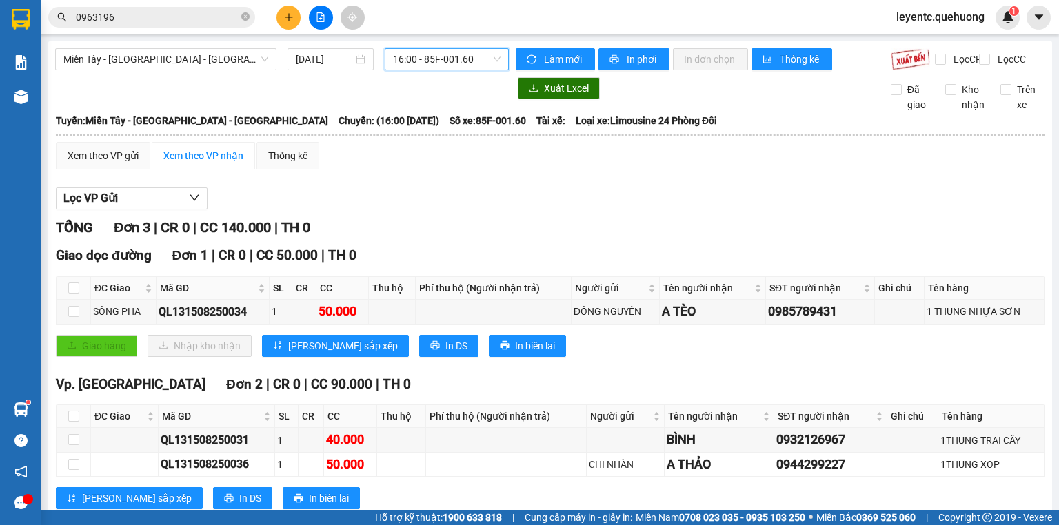
click at [433, 58] on span "16:00 - 85F-001.60" at bounding box center [447, 59] width 108 height 21
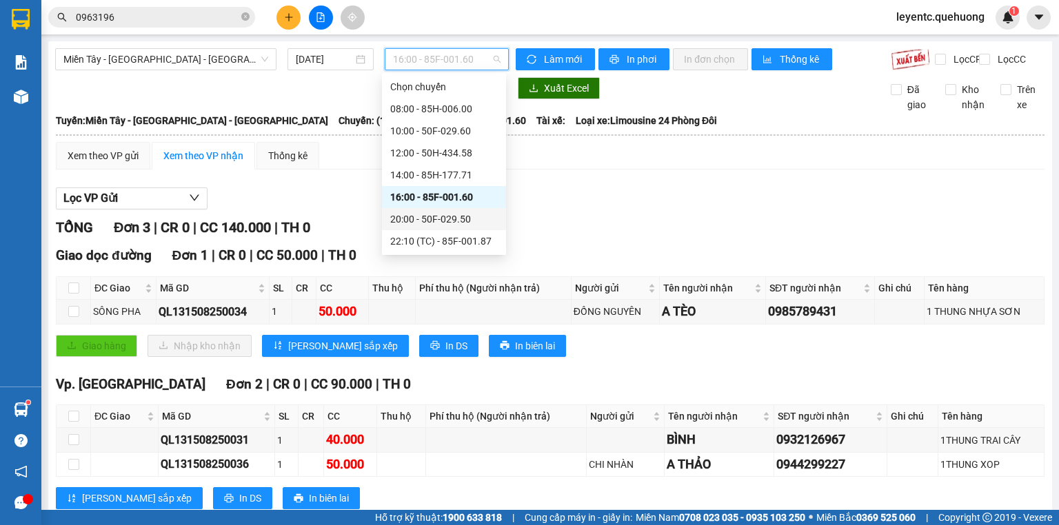
click at [411, 221] on div "20:00 - 50F-029.50" at bounding box center [444, 219] width 108 height 15
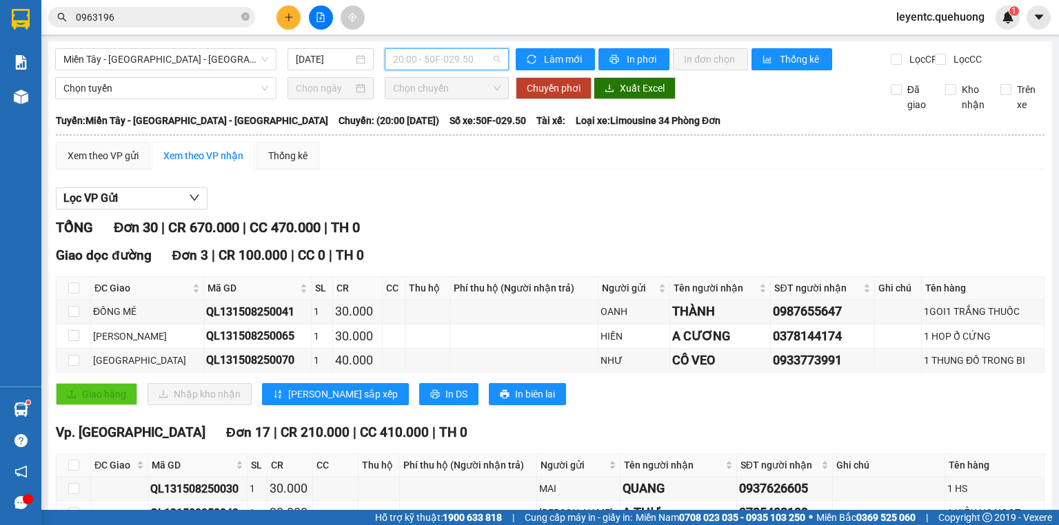
click at [462, 58] on span "20:00 - 50F-029.50" at bounding box center [447, 59] width 108 height 21
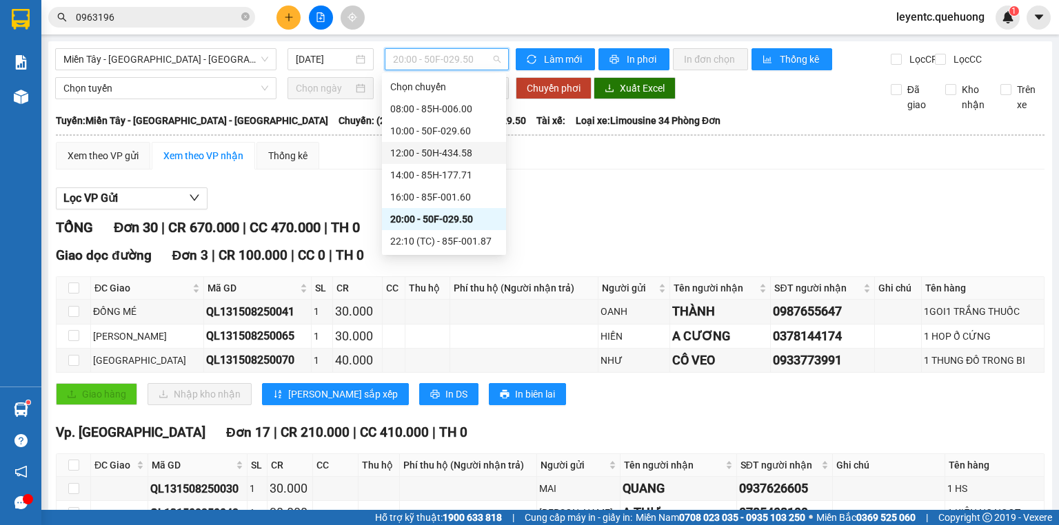
click at [412, 155] on div "12:00 - 50H-434.58" at bounding box center [444, 152] width 108 height 15
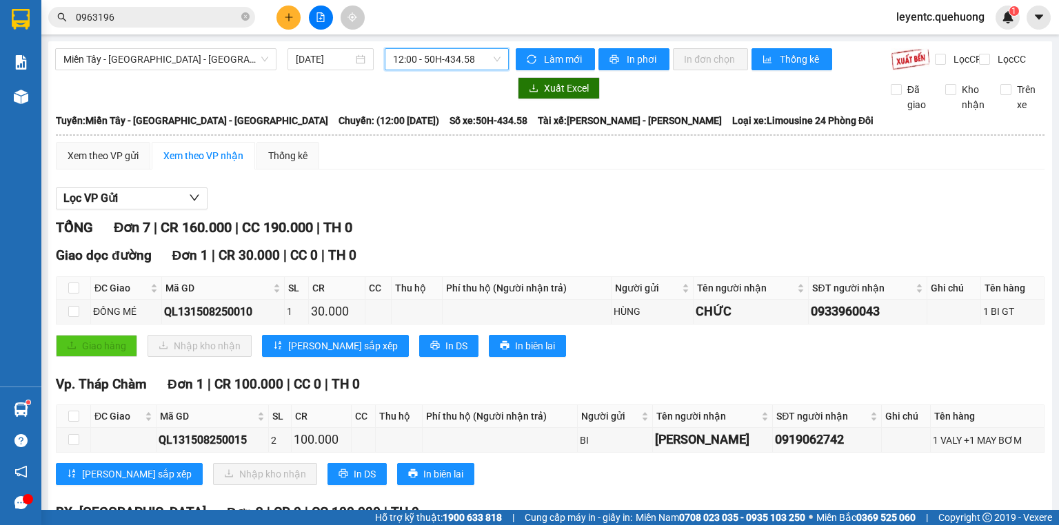
click at [451, 51] on span "12:00 - 50H-434.58" at bounding box center [447, 59] width 108 height 21
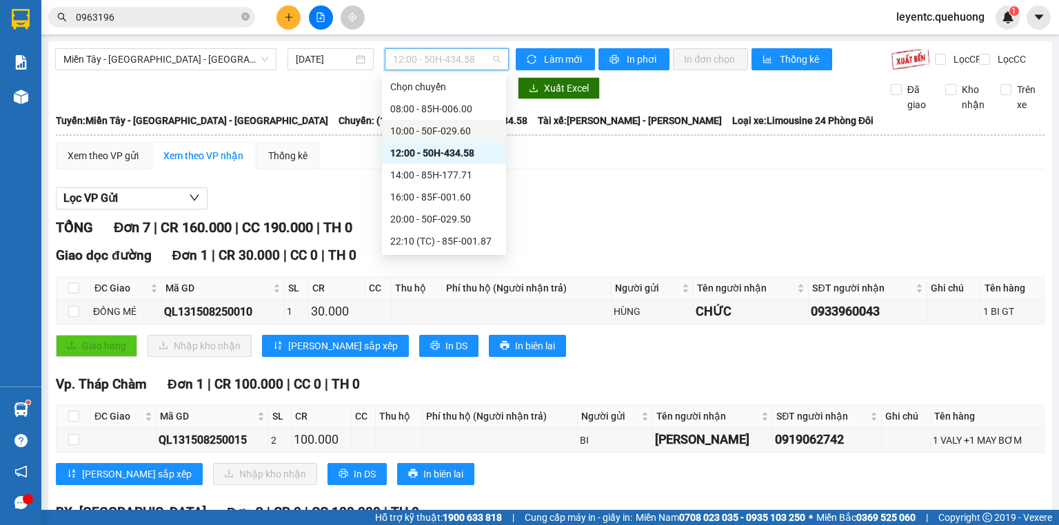
click at [456, 132] on div "10:00 - 50F-029.60" at bounding box center [444, 130] width 108 height 15
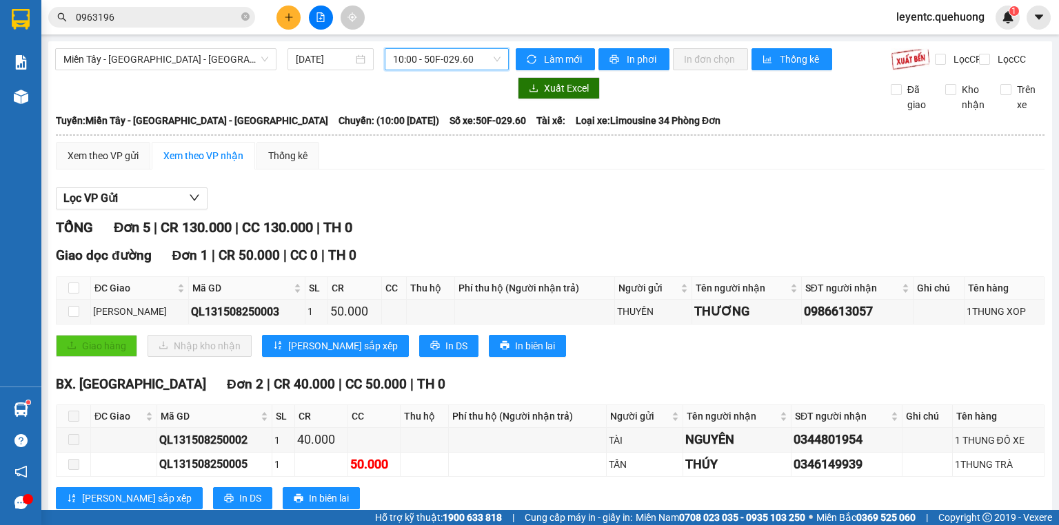
click at [456, 64] on span "10:00 - 50F-029.60" at bounding box center [447, 59] width 108 height 21
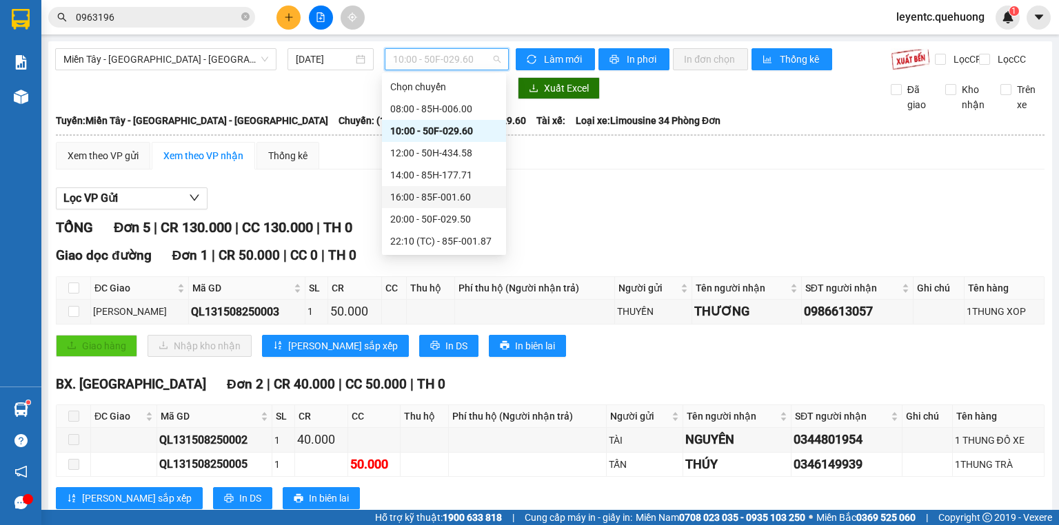
click at [445, 197] on div "16:00 - 85F-001.60" at bounding box center [444, 197] width 108 height 15
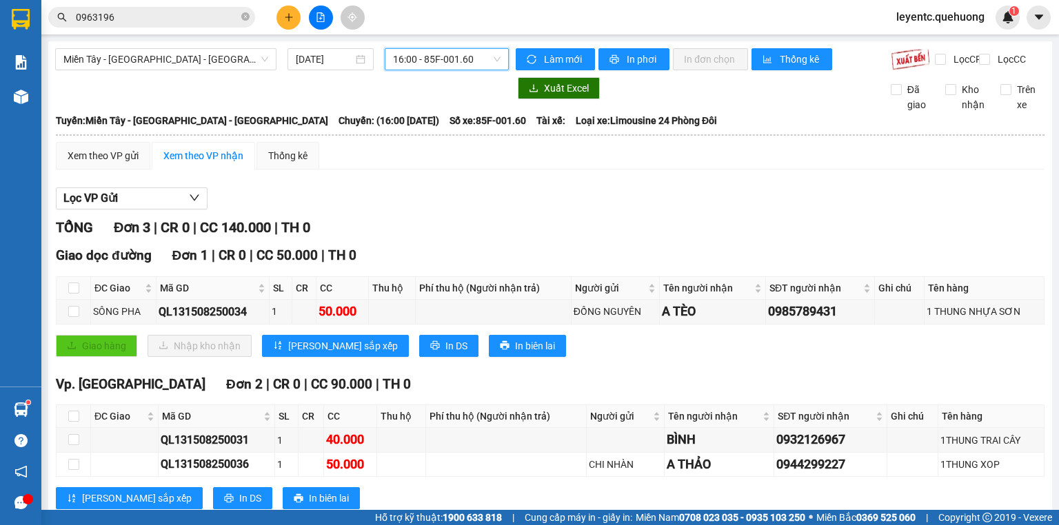
click at [458, 61] on span "16:00 - 85F-001.60" at bounding box center [447, 59] width 108 height 21
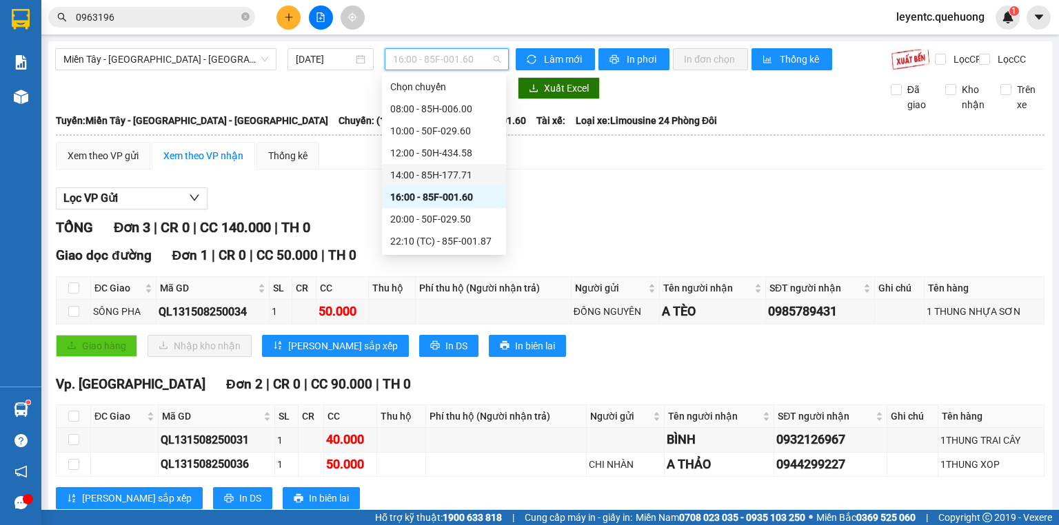
click at [450, 173] on div "14:00 - 85H-177.71" at bounding box center [444, 174] width 108 height 15
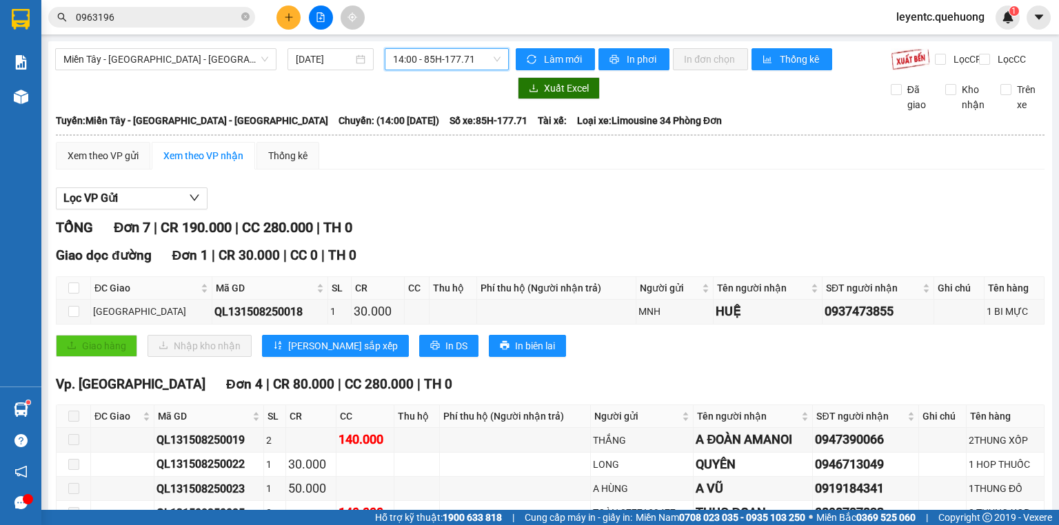
click at [444, 62] on span "14:00 - 85H-177.71" at bounding box center [447, 59] width 108 height 21
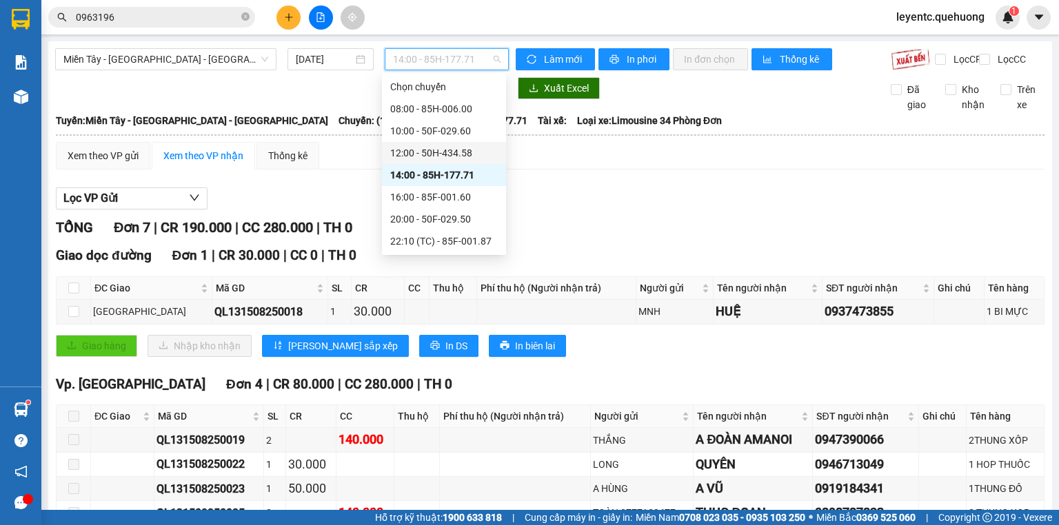
click at [425, 154] on div "12:00 - 50H-434.58" at bounding box center [444, 152] width 108 height 15
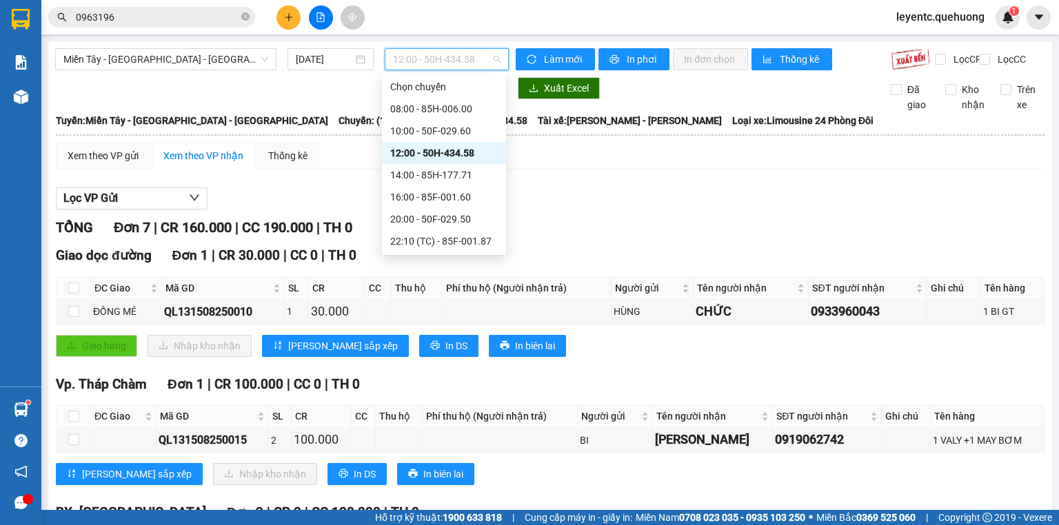
click at [432, 63] on span "12:00 - 50H-434.58" at bounding box center [447, 59] width 108 height 21
drag, startPoint x: 447, startPoint y: 187, endPoint x: 449, endPoint y: 176, distance: 10.5
click at [449, 176] on div "Chọn chuyến 08:00 - 85H-006.00 10:00 - 50F-029.60 12:00 - 50H-434.58 14:00 - 85…" at bounding box center [444, 241] width 124 height 331
click at [452, 210] on div "20:00 - 50F-029.50" at bounding box center [444, 219] width 124 height 22
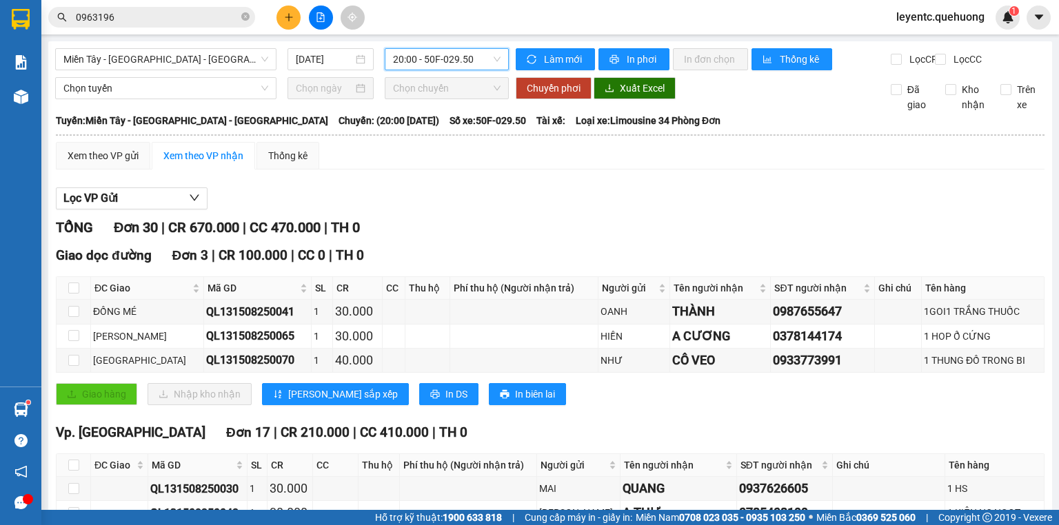
click at [233, 14] on input "0963196" at bounding box center [157, 17] width 163 height 15
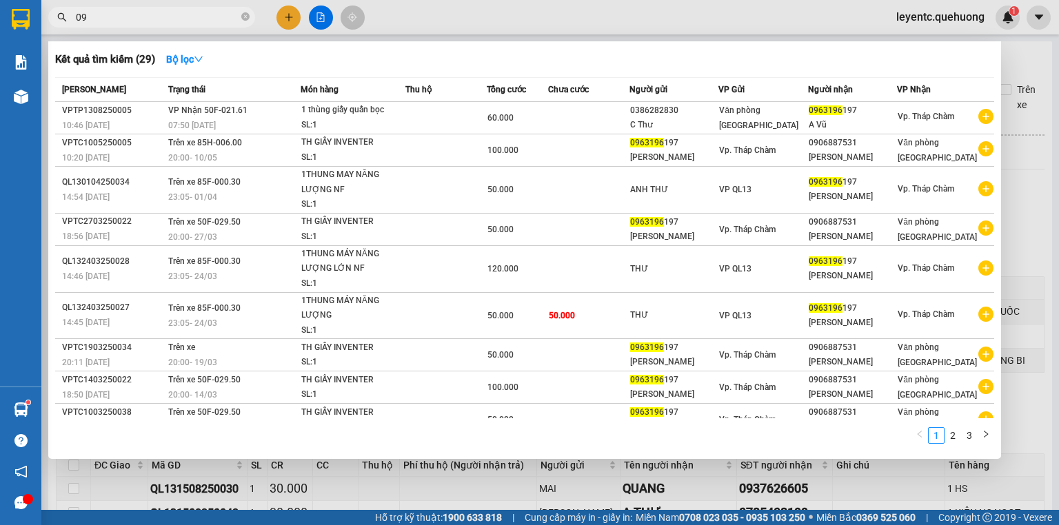
type input "0"
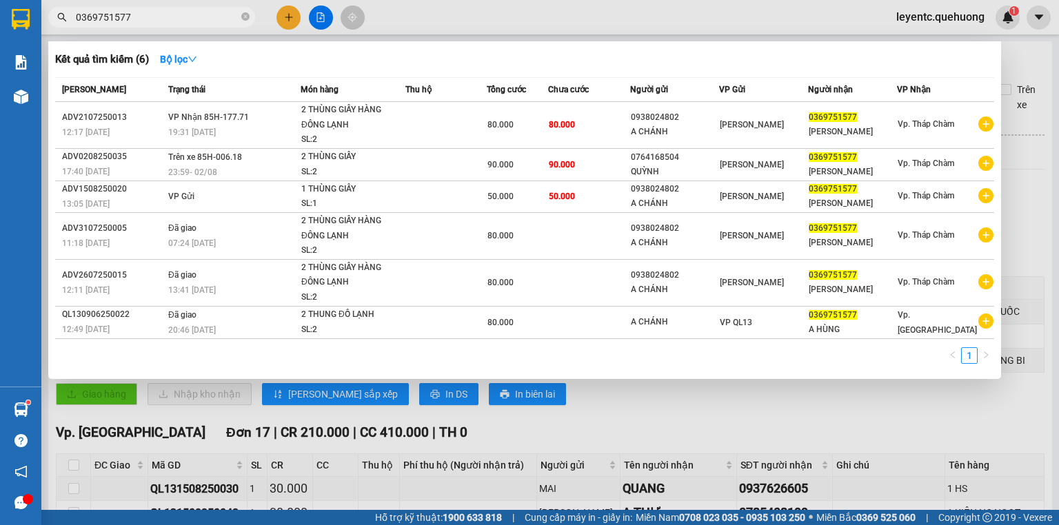
type input "0369751577"
click at [1026, 181] on div at bounding box center [529, 262] width 1059 height 525
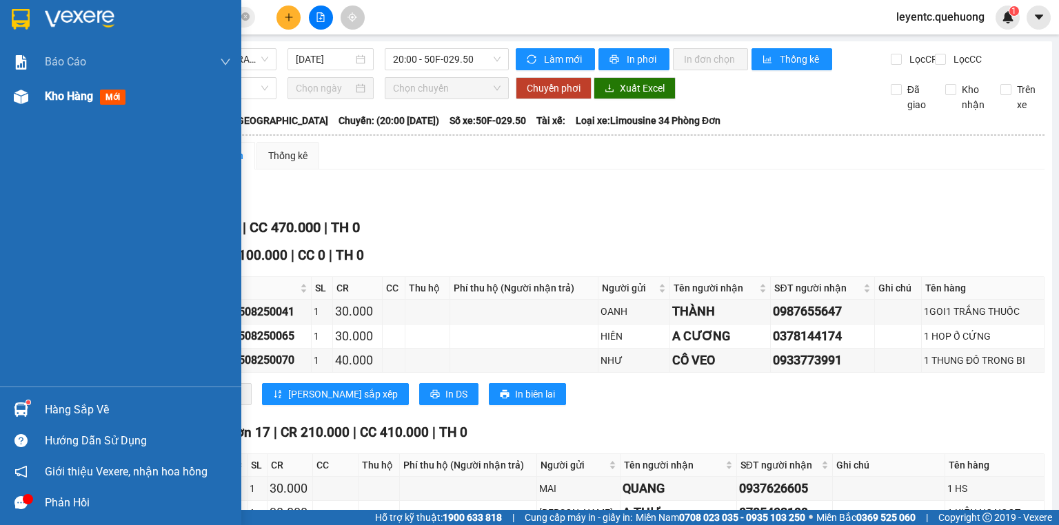
click at [65, 95] on span "Kho hàng" at bounding box center [69, 96] width 48 height 13
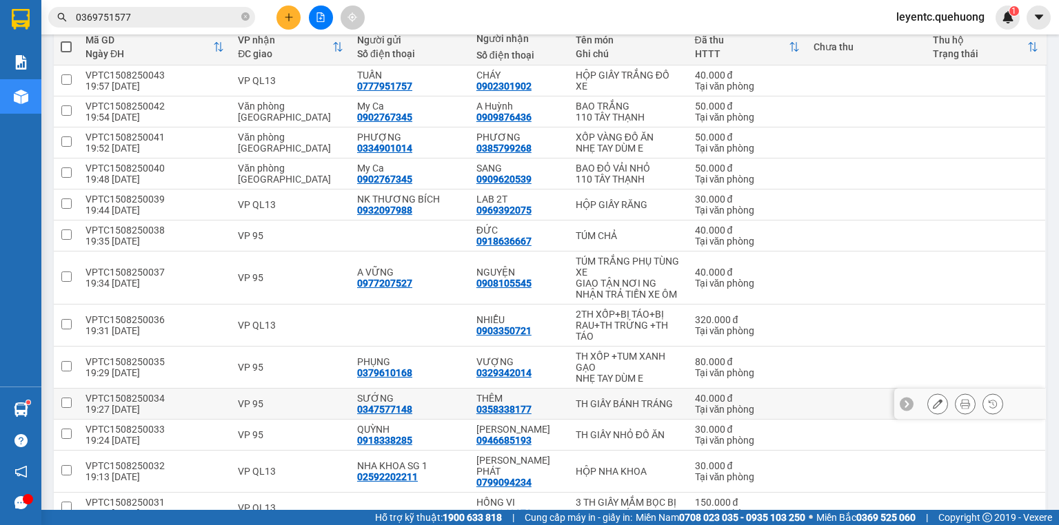
scroll to position [221, 0]
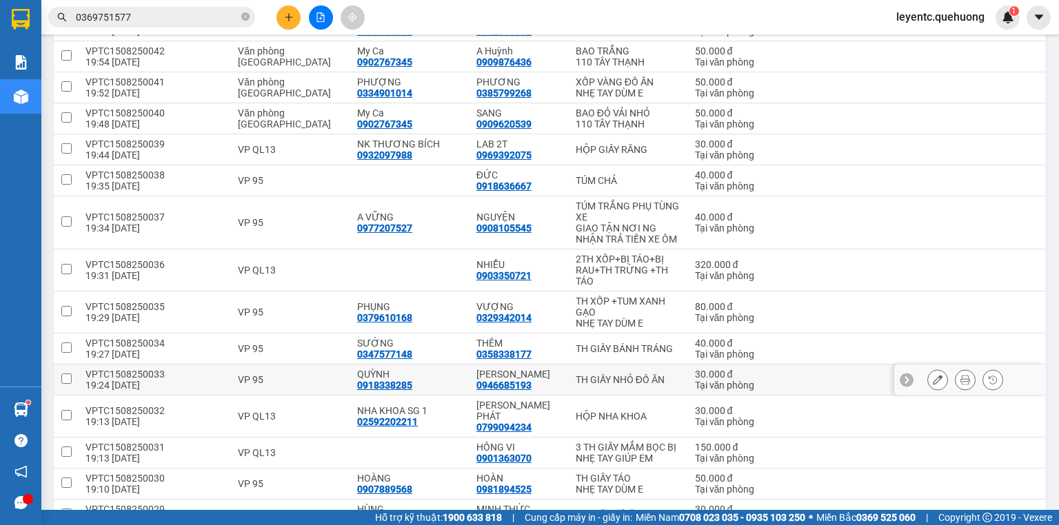
click at [955, 382] on button at bounding box center [964, 380] width 19 height 24
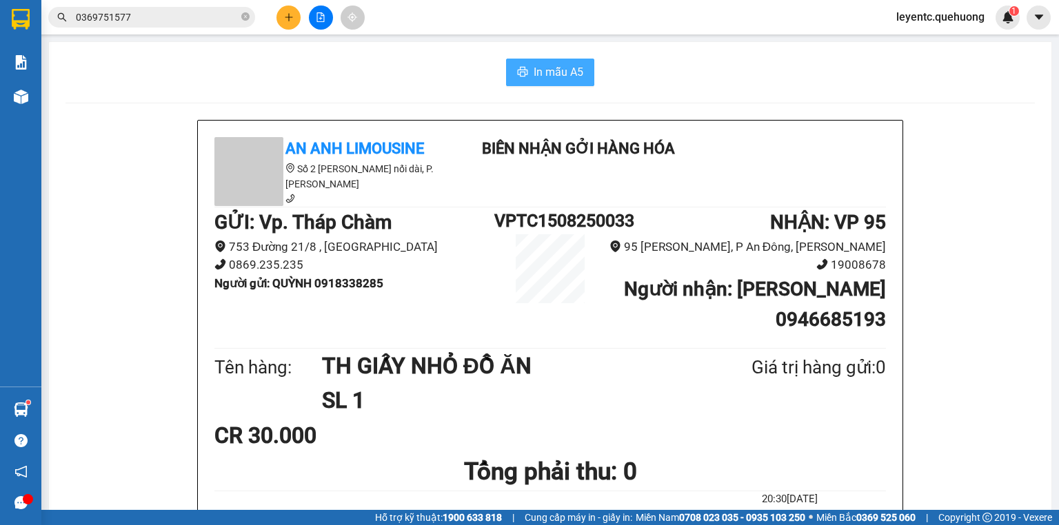
click at [569, 79] on span "In mẫu A5" at bounding box center [558, 71] width 50 height 17
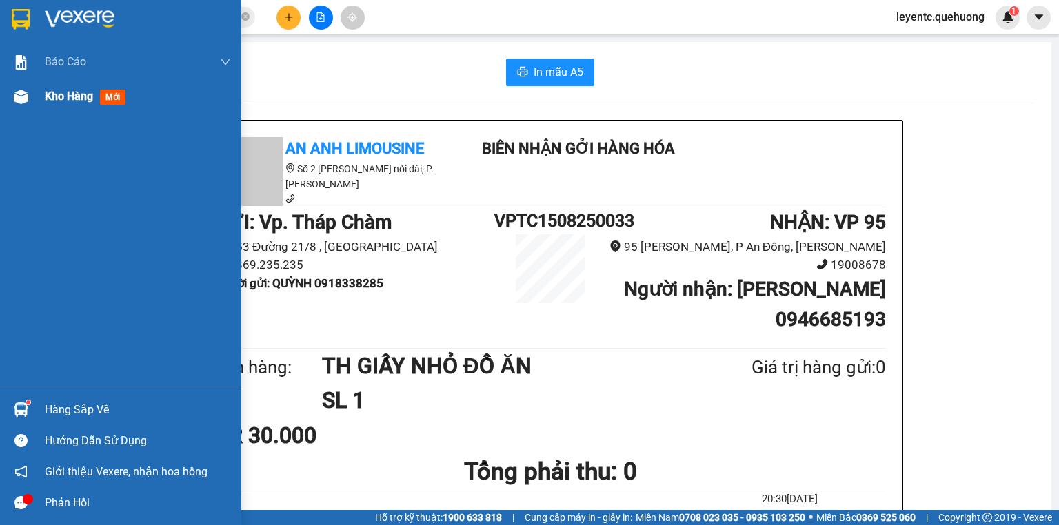
click at [15, 99] on img at bounding box center [21, 97] width 14 height 14
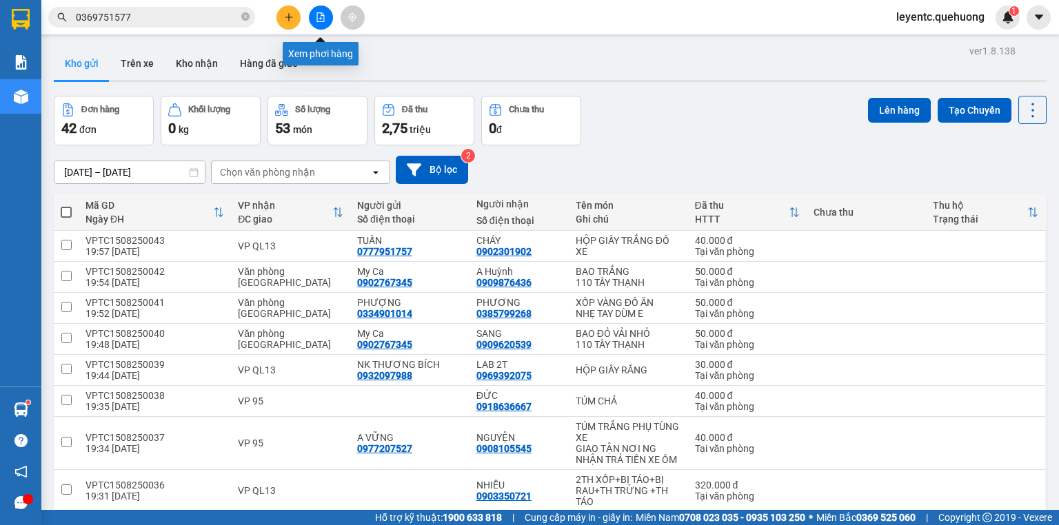
click at [326, 22] on button at bounding box center [321, 18] width 24 height 24
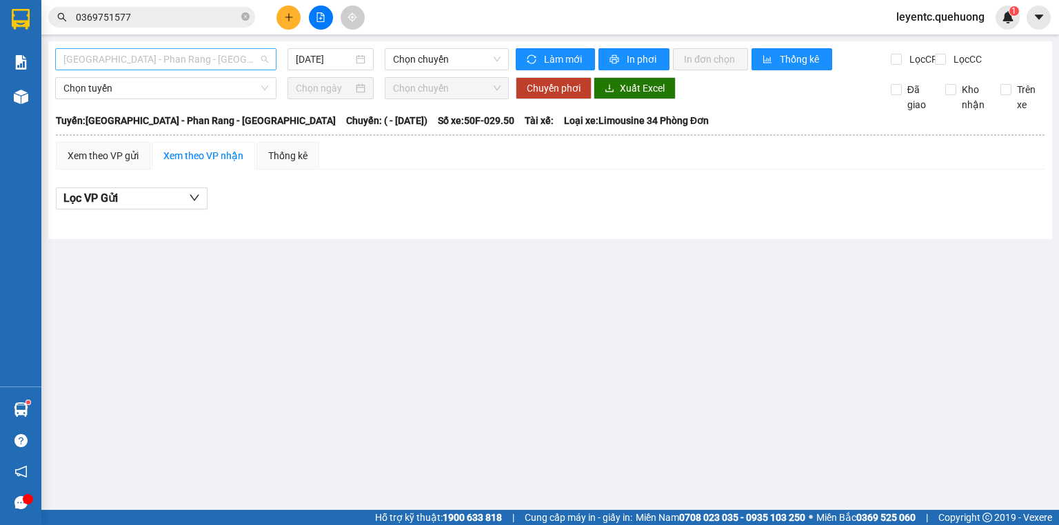
drag, startPoint x: 214, startPoint y: 57, endPoint x: 214, endPoint y: 66, distance: 9.7
click at [214, 57] on span "[GEOGRAPHIC_DATA] - Phan Rang - [GEOGRAPHIC_DATA]" at bounding box center [165, 59] width 205 height 21
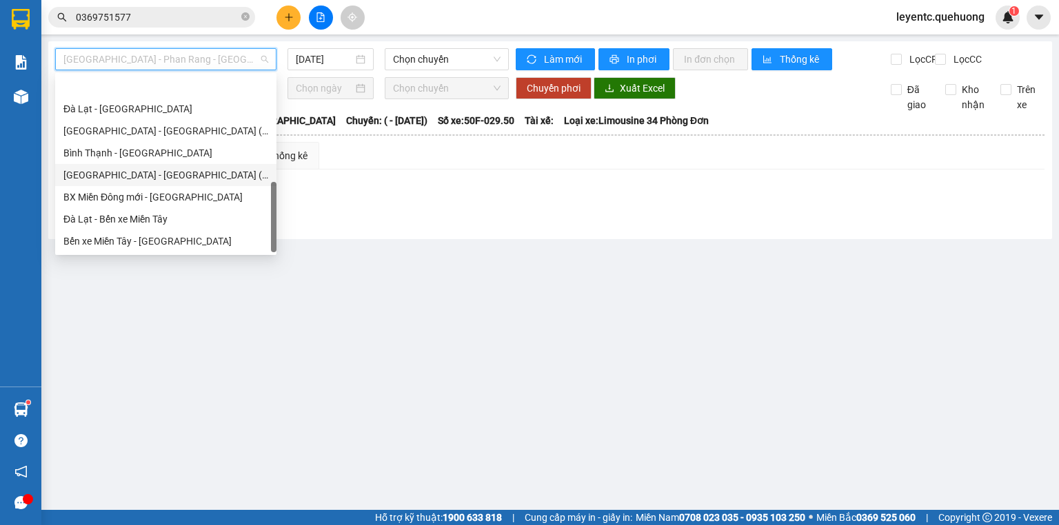
scroll to position [375, 0]
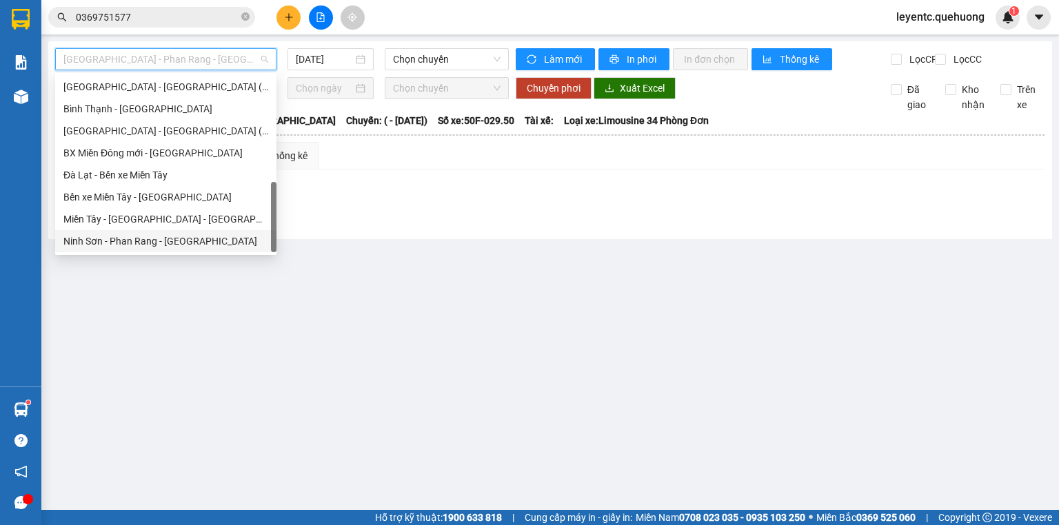
click at [146, 242] on div "Ninh Sơn - Phan Rang - [GEOGRAPHIC_DATA]" at bounding box center [165, 241] width 205 height 15
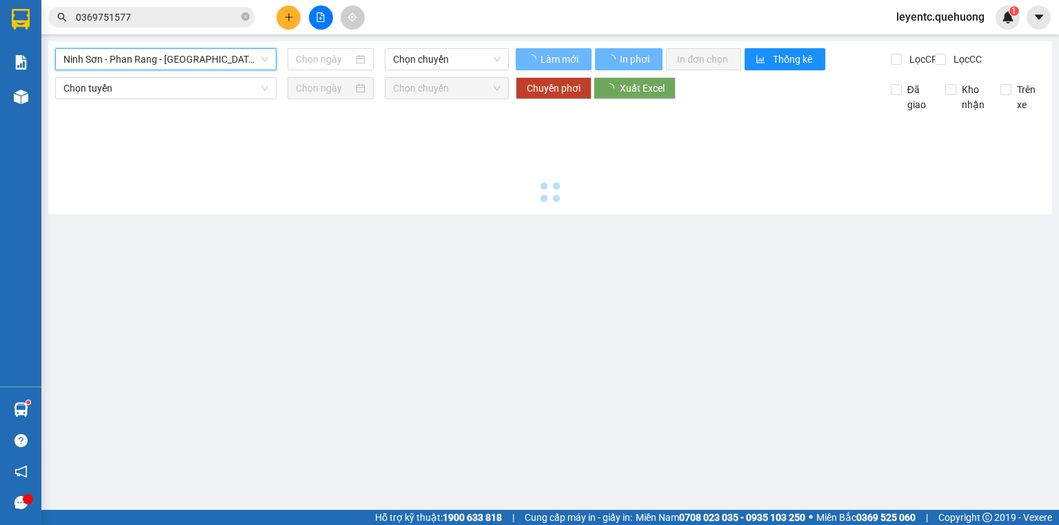
type input "[DATE]"
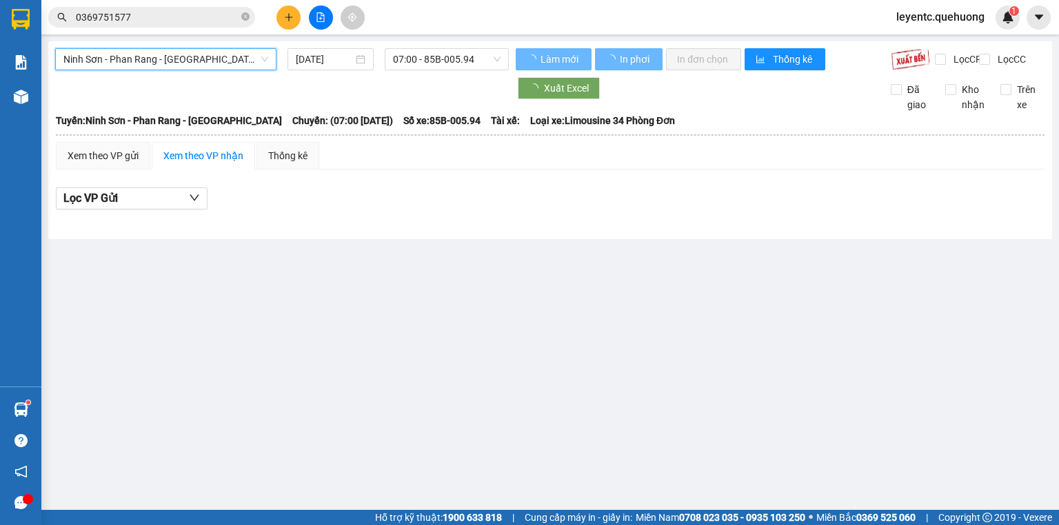
click at [434, 65] on span "07:00 - 85B-005.94" at bounding box center [447, 59] width 108 height 21
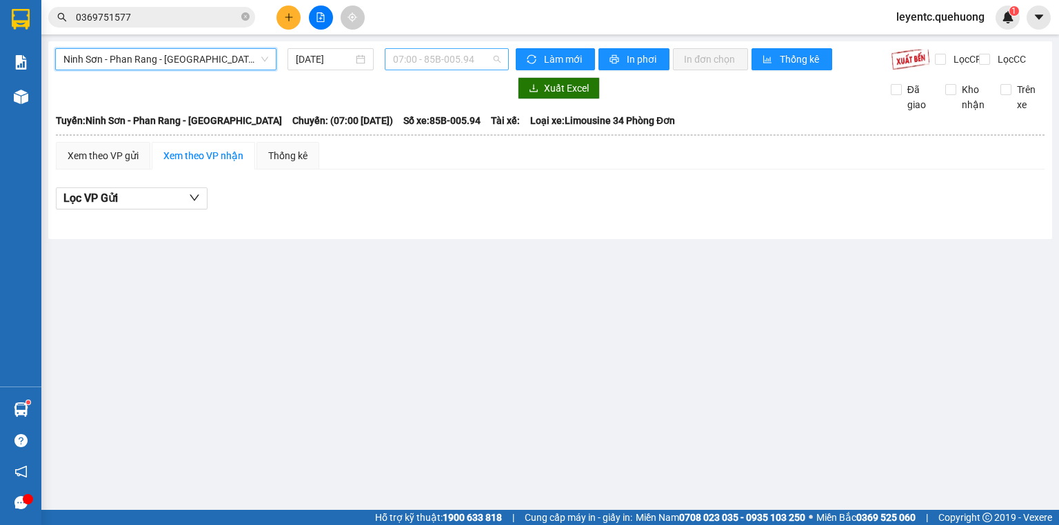
click at [428, 50] on span "07:00 - 85B-005.94" at bounding box center [447, 59] width 108 height 21
click at [427, 63] on span "07:00 - 85B-005.94" at bounding box center [447, 59] width 108 height 21
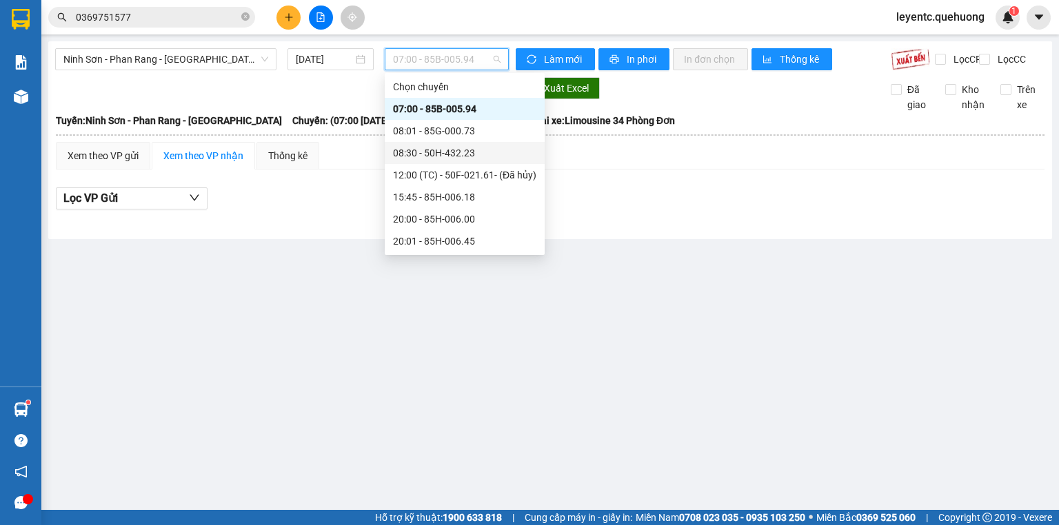
click at [427, 148] on div "08:30 - 50H-432.23" at bounding box center [464, 152] width 143 height 15
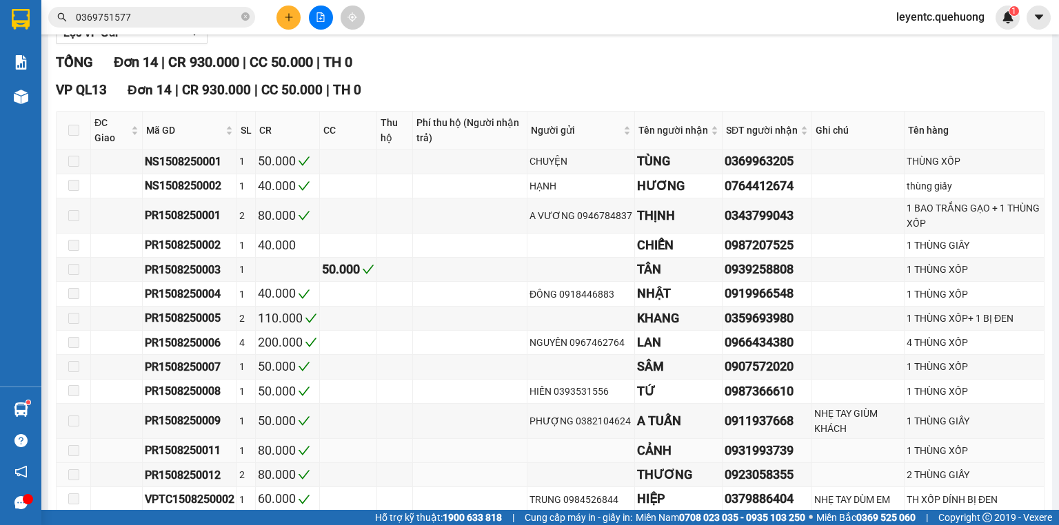
scroll to position [246, 0]
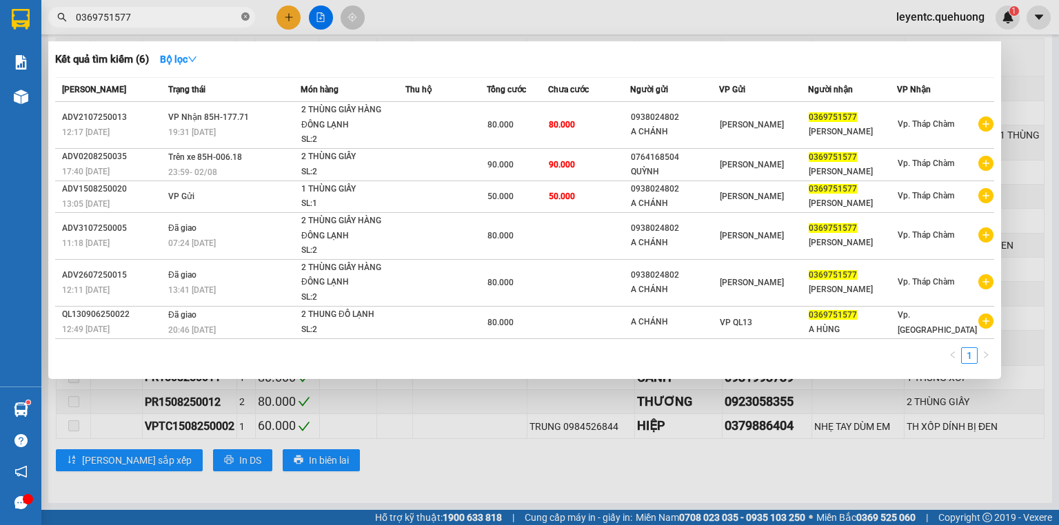
drag, startPoint x: 248, startPoint y: 17, endPoint x: 205, endPoint y: 15, distance: 43.4
click at [241, 17] on icon "close-circle" at bounding box center [245, 16] width 8 height 8
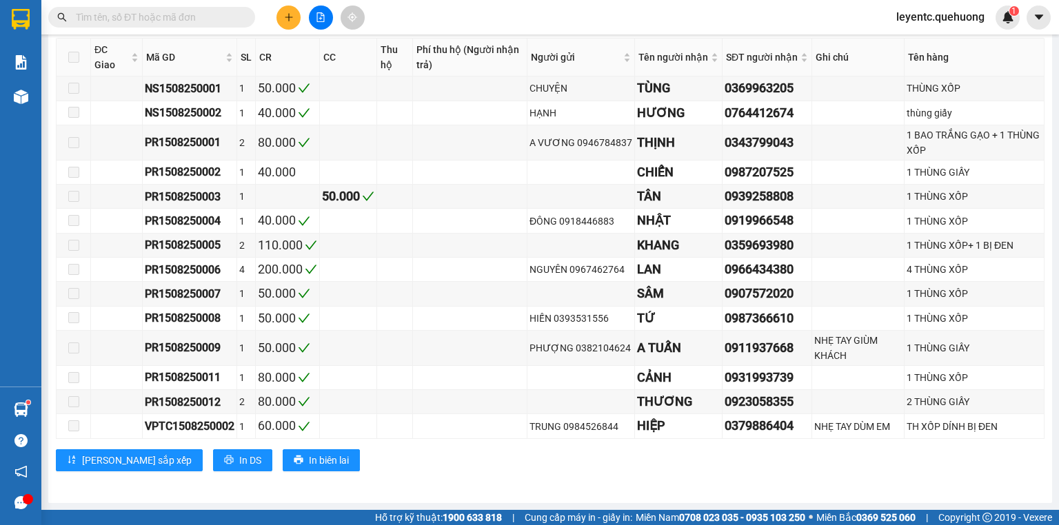
click at [205, 15] on input "text" at bounding box center [157, 17] width 163 height 15
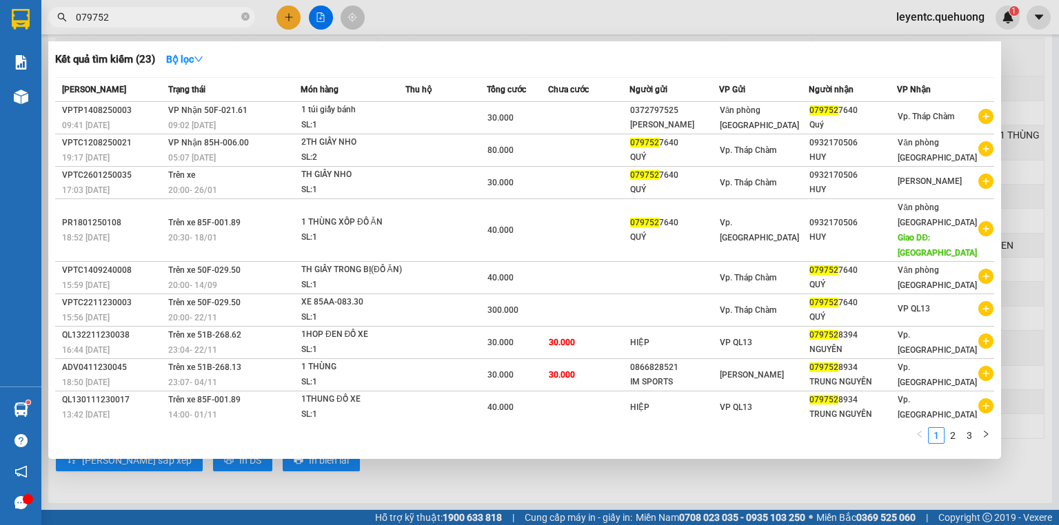
type input "079752"
